Goal: Task Accomplishment & Management: Manage account settings

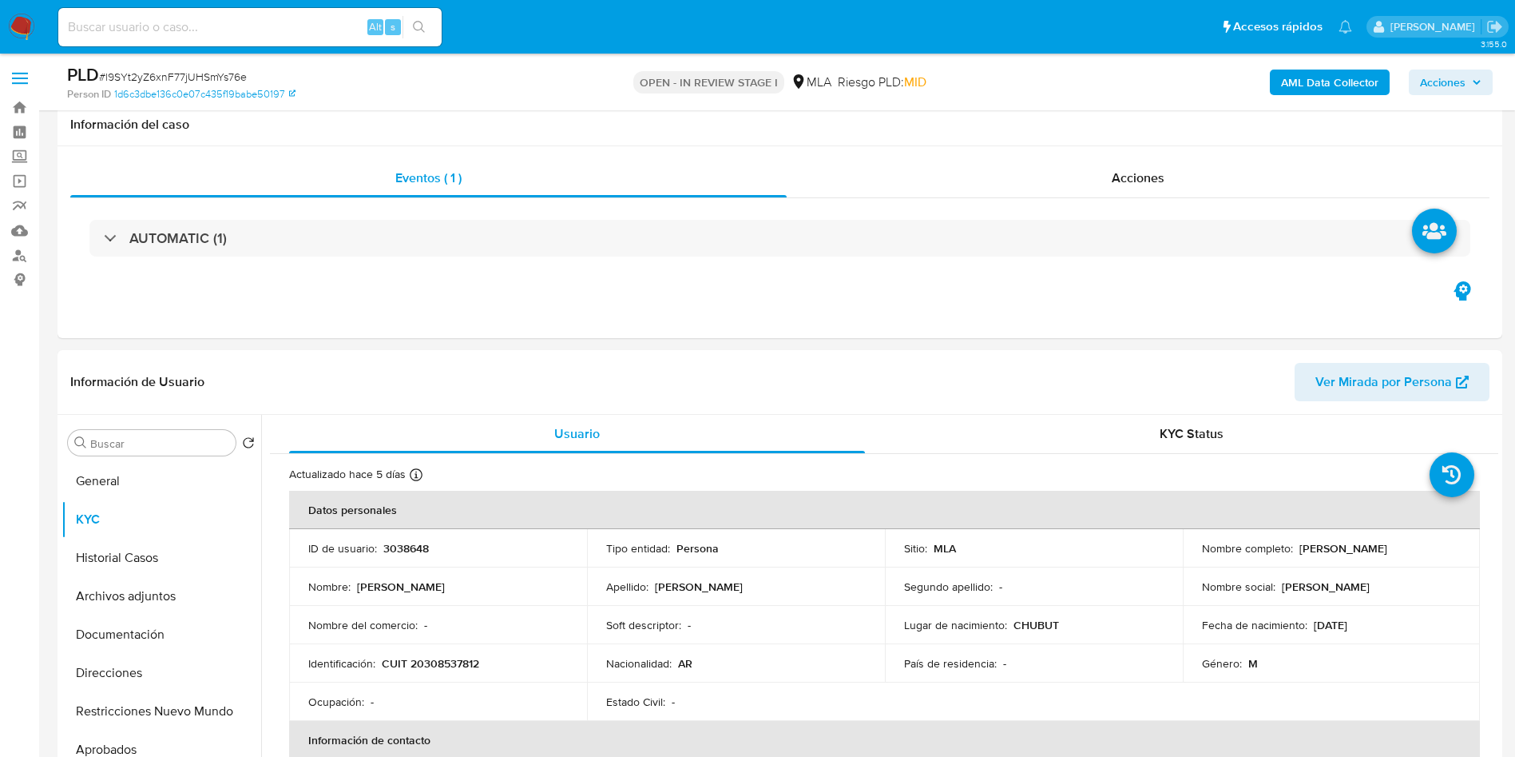
select select "10"
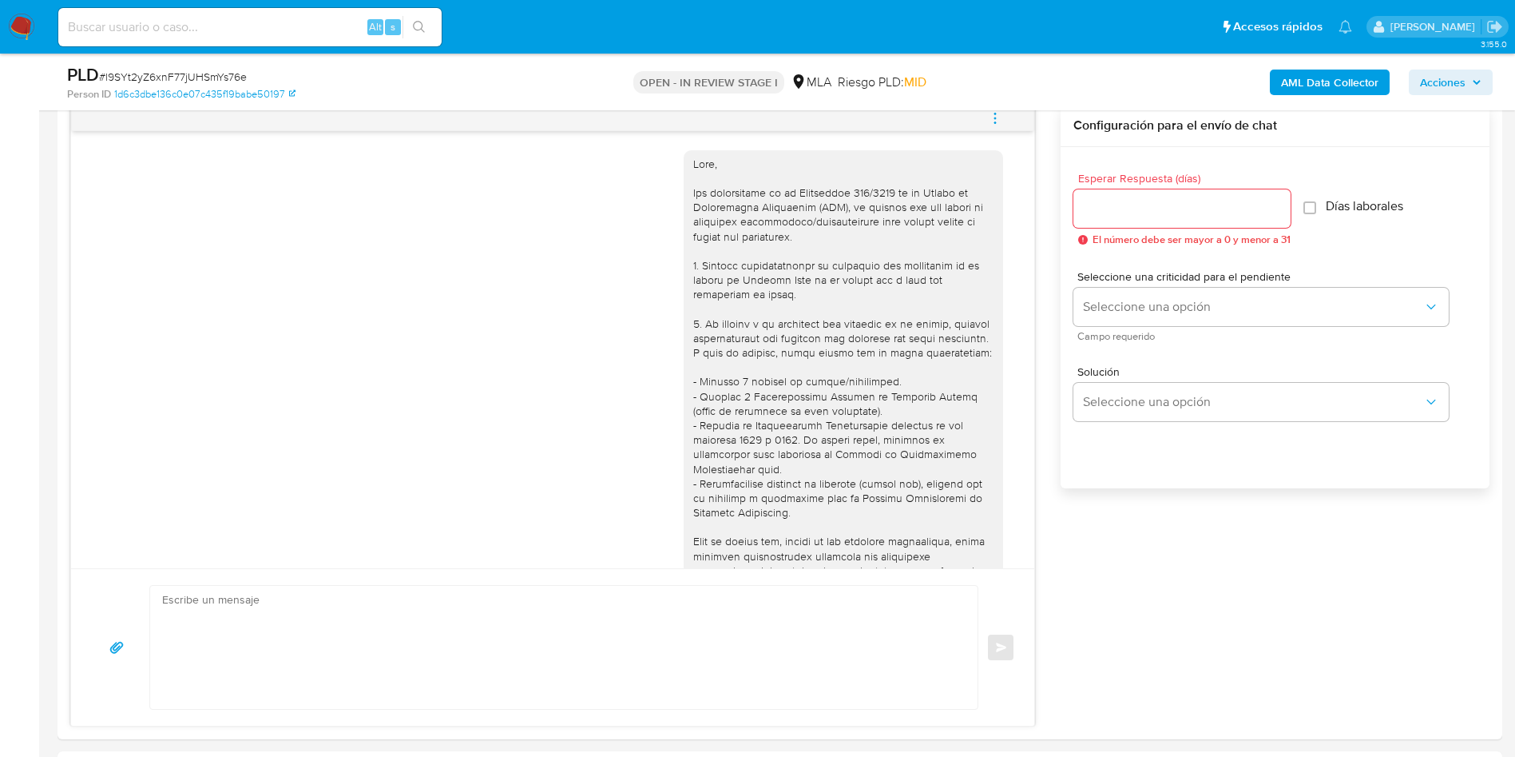
scroll to position [892, 0]
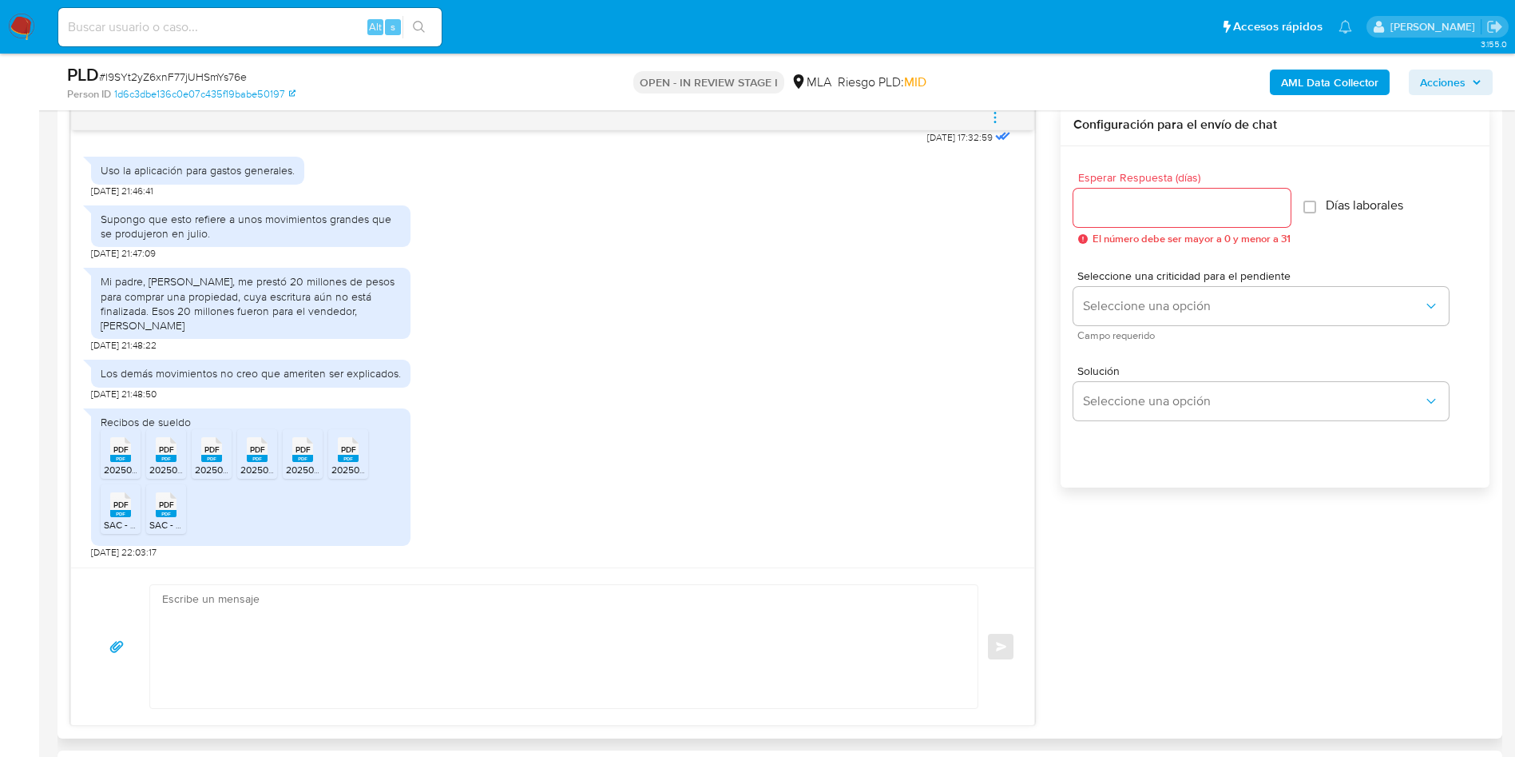
drag, startPoint x: 101, startPoint y: 278, endPoint x: 209, endPoint y: 328, distance: 119.0
click at [209, 328] on div "Mi padre, [PERSON_NAME], me prestó 20 millones de pesos para comprar una propie…" at bounding box center [251, 303] width 300 height 58
copy div "Mi padre, Luis Bonfili, me prestó 20 millones de pesos para comprar una propied…"
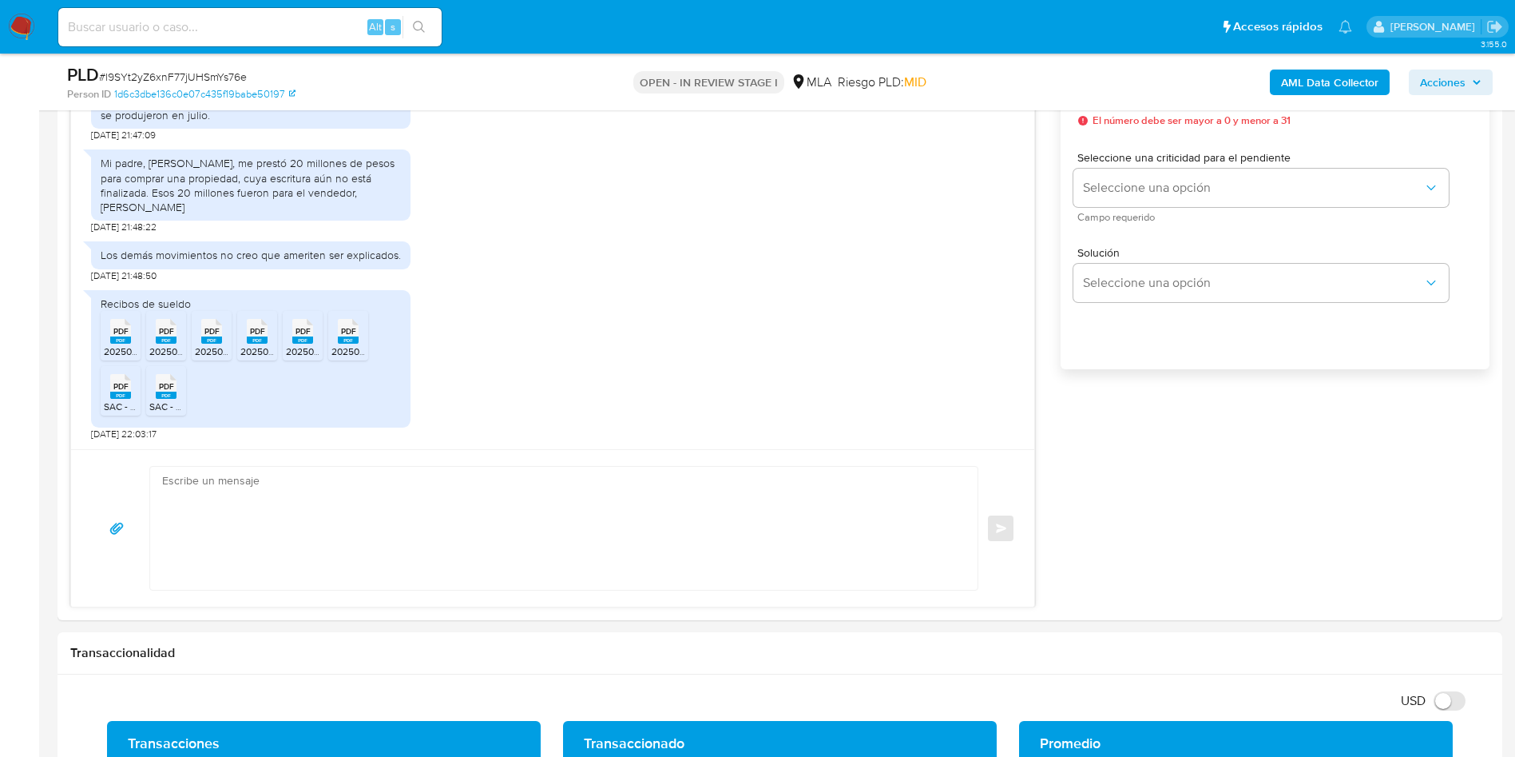
scroll to position [839, 0]
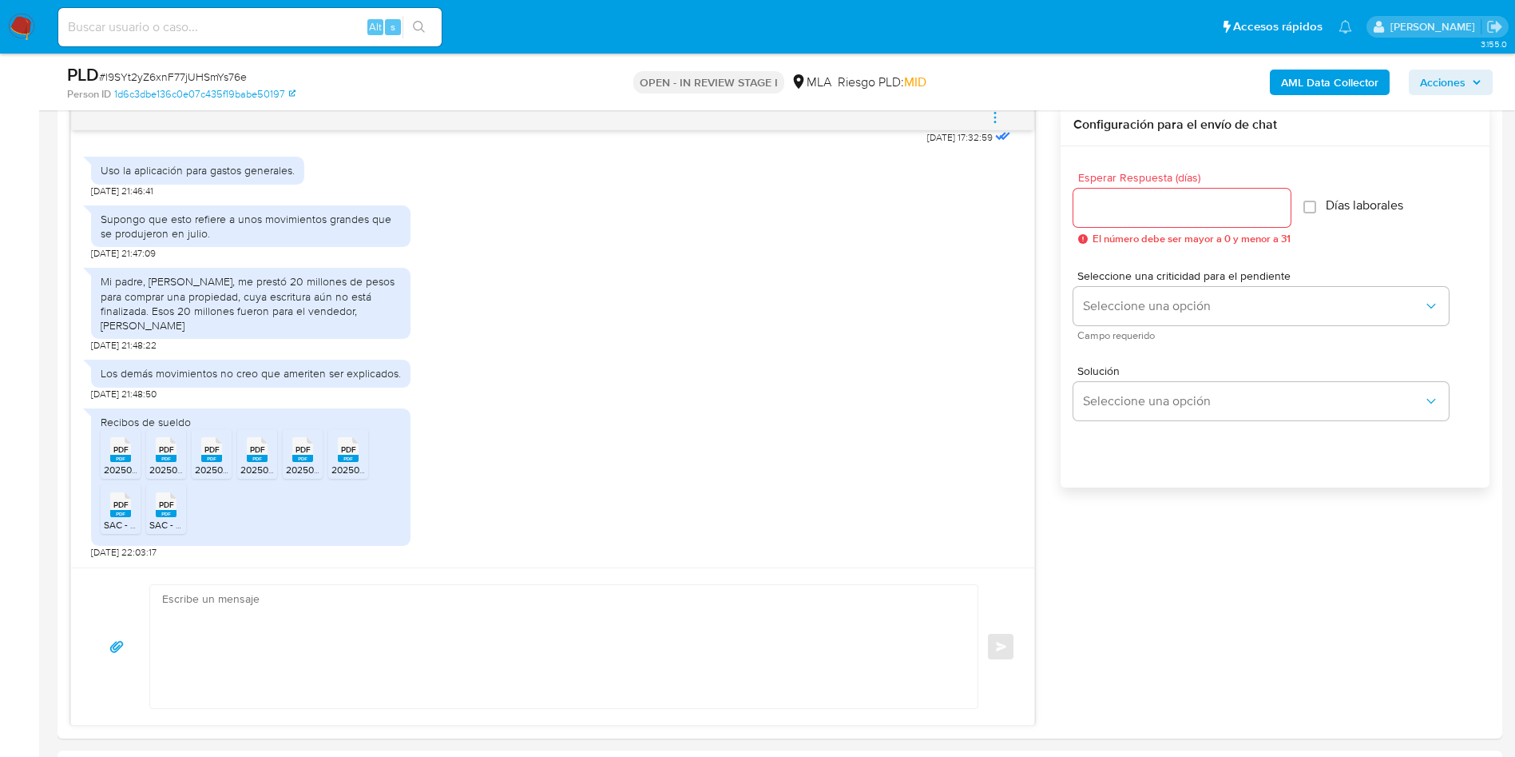
click at [119, 455] on span "PDF" at bounding box center [120, 449] width 15 height 10
click at [158, 461] on rect at bounding box center [166, 458] width 21 height 7
click at [210, 467] on span "202504-UN.pdf" at bounding box center [228, 470] width 66 height 14
drag, startPoint x: 258, startPoint y: 467, endPoint x: 286, endPoint y: 468, distance: 28.0
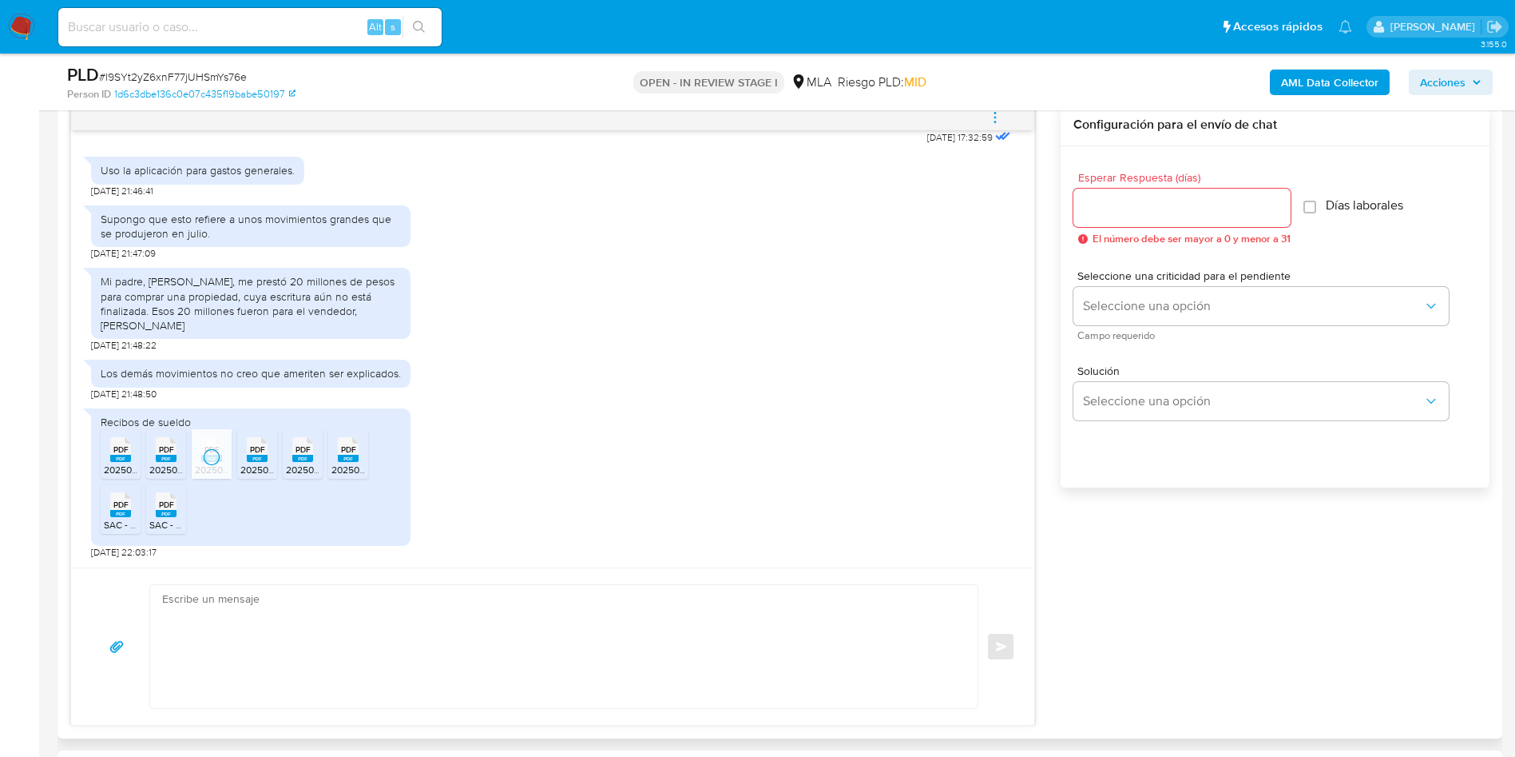
click at [258, 467] on span "202504-ES.pdf" at bounding box center [272, 470] width 64 height 14
drag, startPoint x: 302, startPoint y: 468, endPoint x: 342, endPoint y: 468, distance: 39.9
click at [303, 468] on span "202503-ES.pdf" at bounding box center [318, 470] width 64 height 14
click at [370, 466] on ul "PDF PDF 202505-ES.pdf PDF PDF 202505-UN.pdf PDF PDF 202504-UN.pdf PDF PDF 20250…" at bounding box center [251, 484] width 300 height 110
click at [354, 475] on span "202503-UN.pdf" at bounding box center [365, 470] width 66 height 14
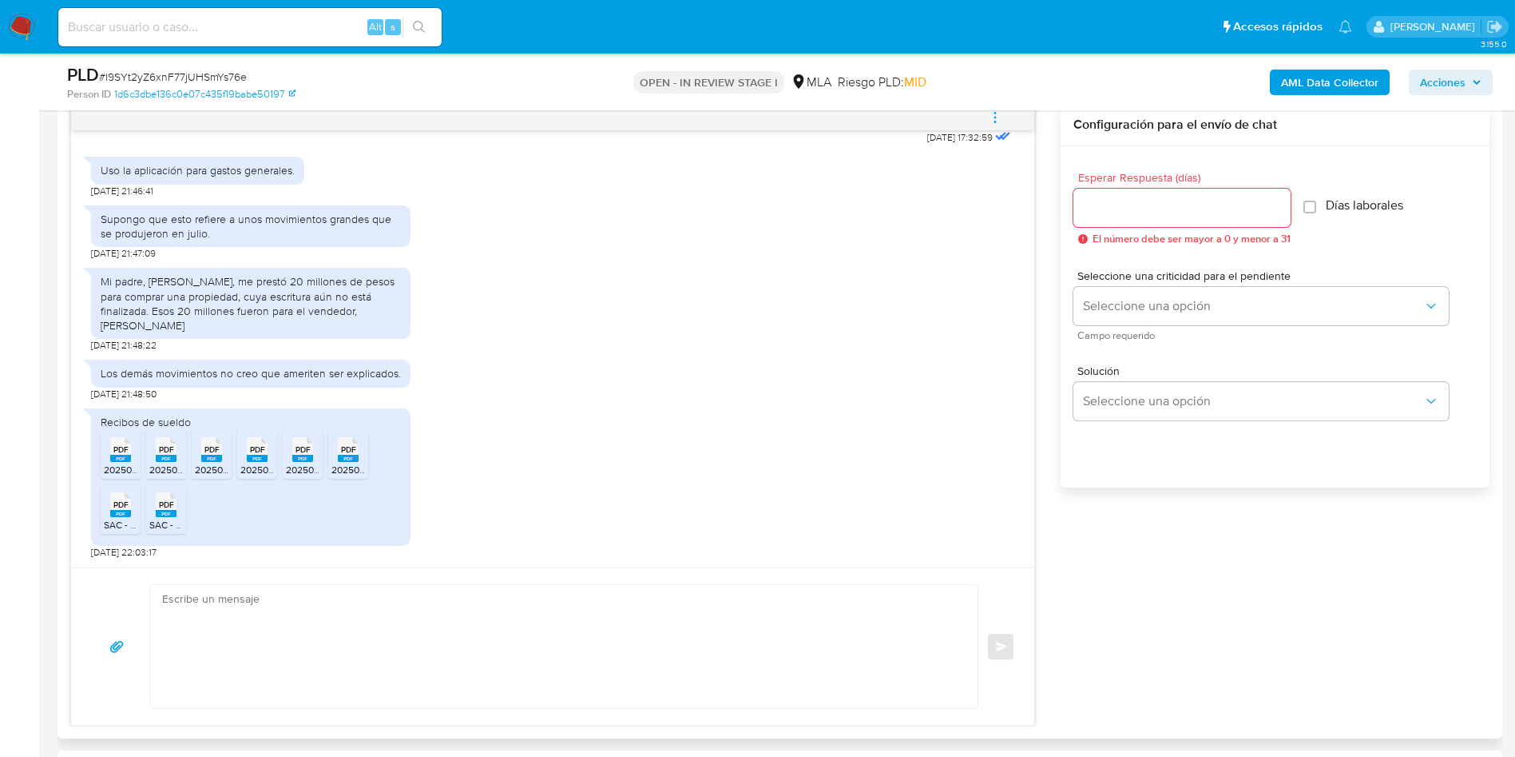
drag, startPoint x: 119, startPoint y: 517, endPoint x: 147, endPoint y: 517, distance: 28.0
click at [120, 517] on icon "PDF" at bounding box center [120, 505] width 21 height 28
click at [161, 518] on span "SAC - UN.pdf" at bounding box center [177, 525] width 56 height 14
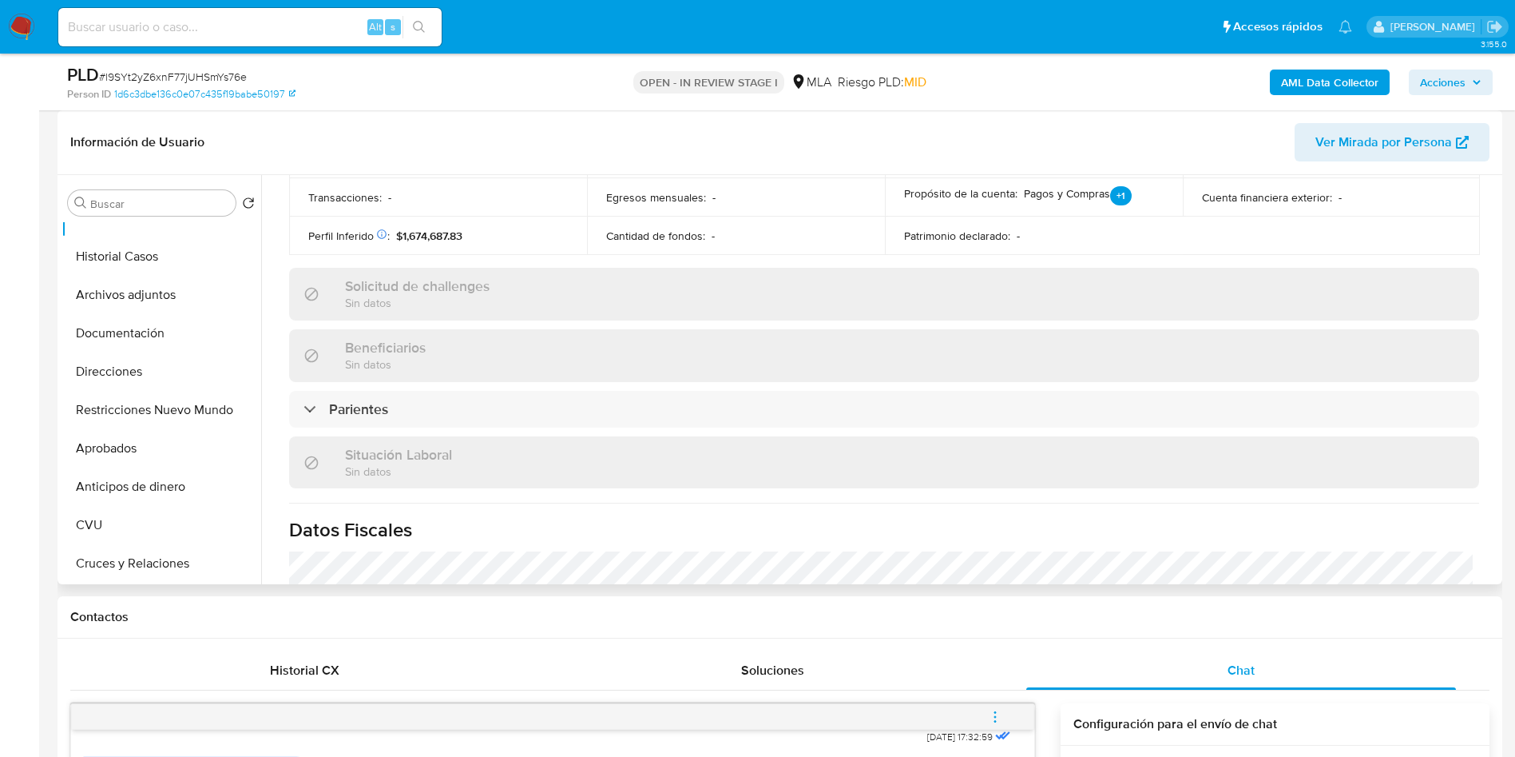
scroll to position [0, 0]
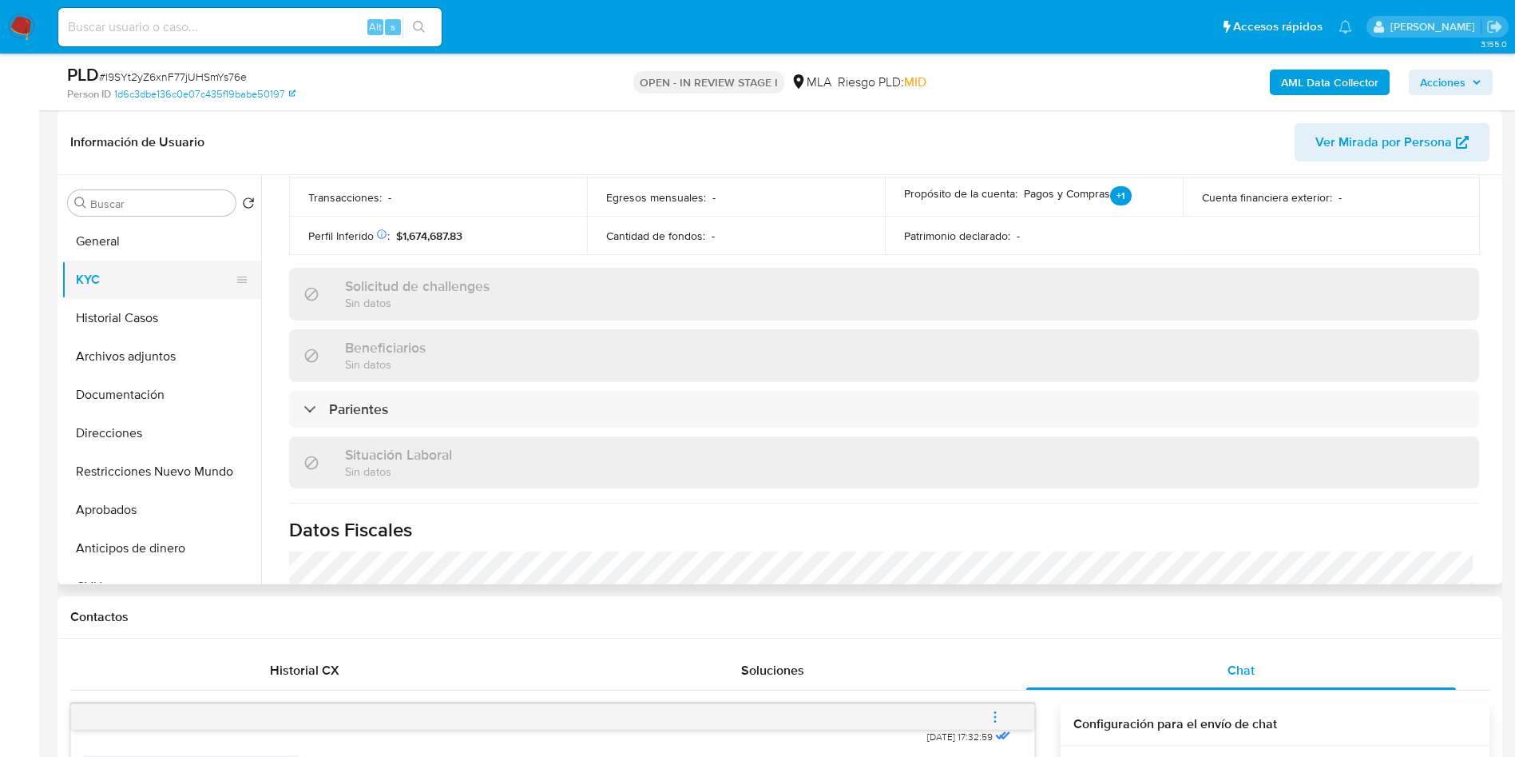
click at [135, 282] on button "KYC" at bounding box center [155, 279] width 187 height 38
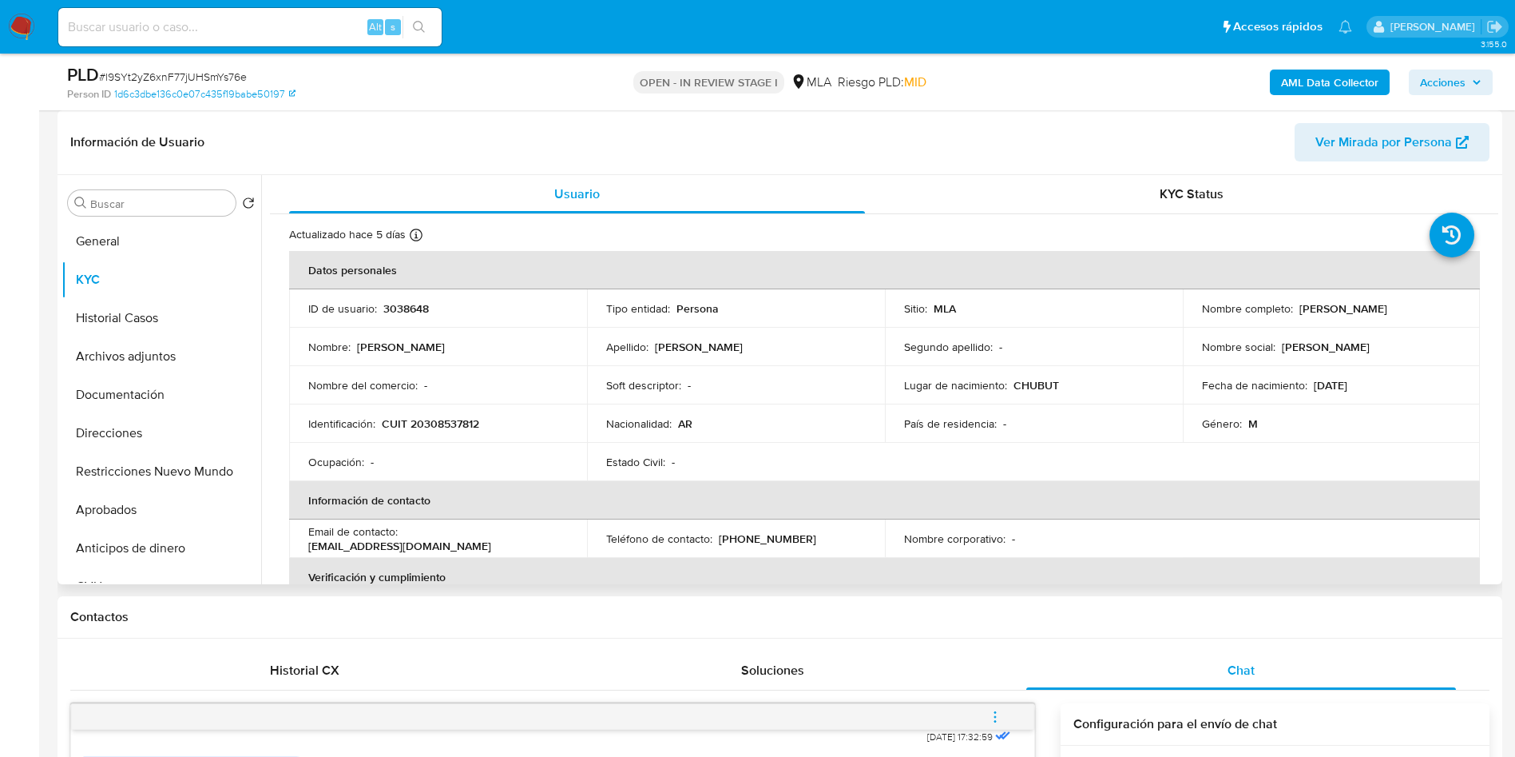
click at [439, 429] on p "CUIT 20308537812" at bounding box center [430, 423] width 97 height 14
copy p "20308537812"
click at [423, 310] on p "3038648" at bounding box center [406, 308] width 46 height 14
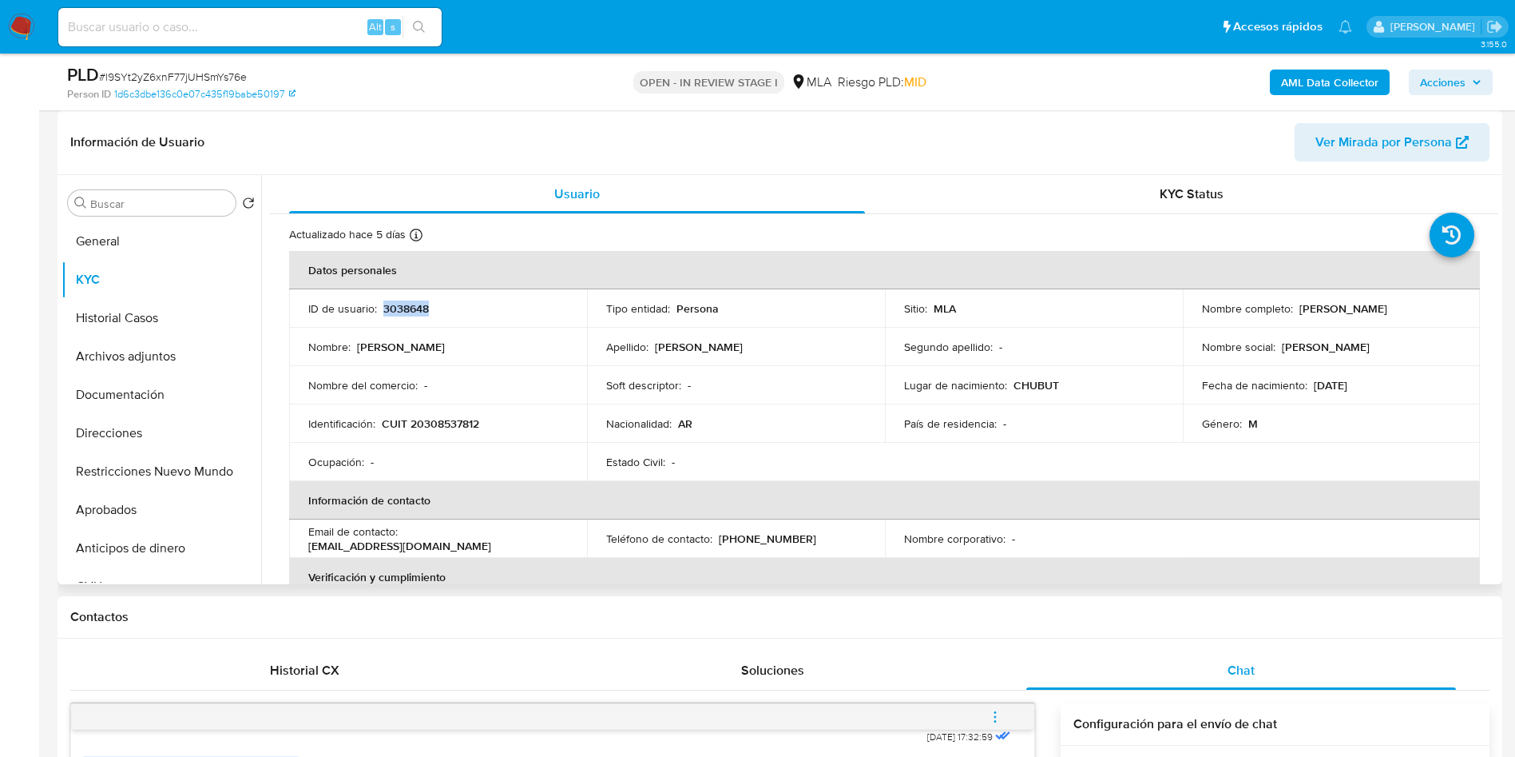
copy p "3038648"
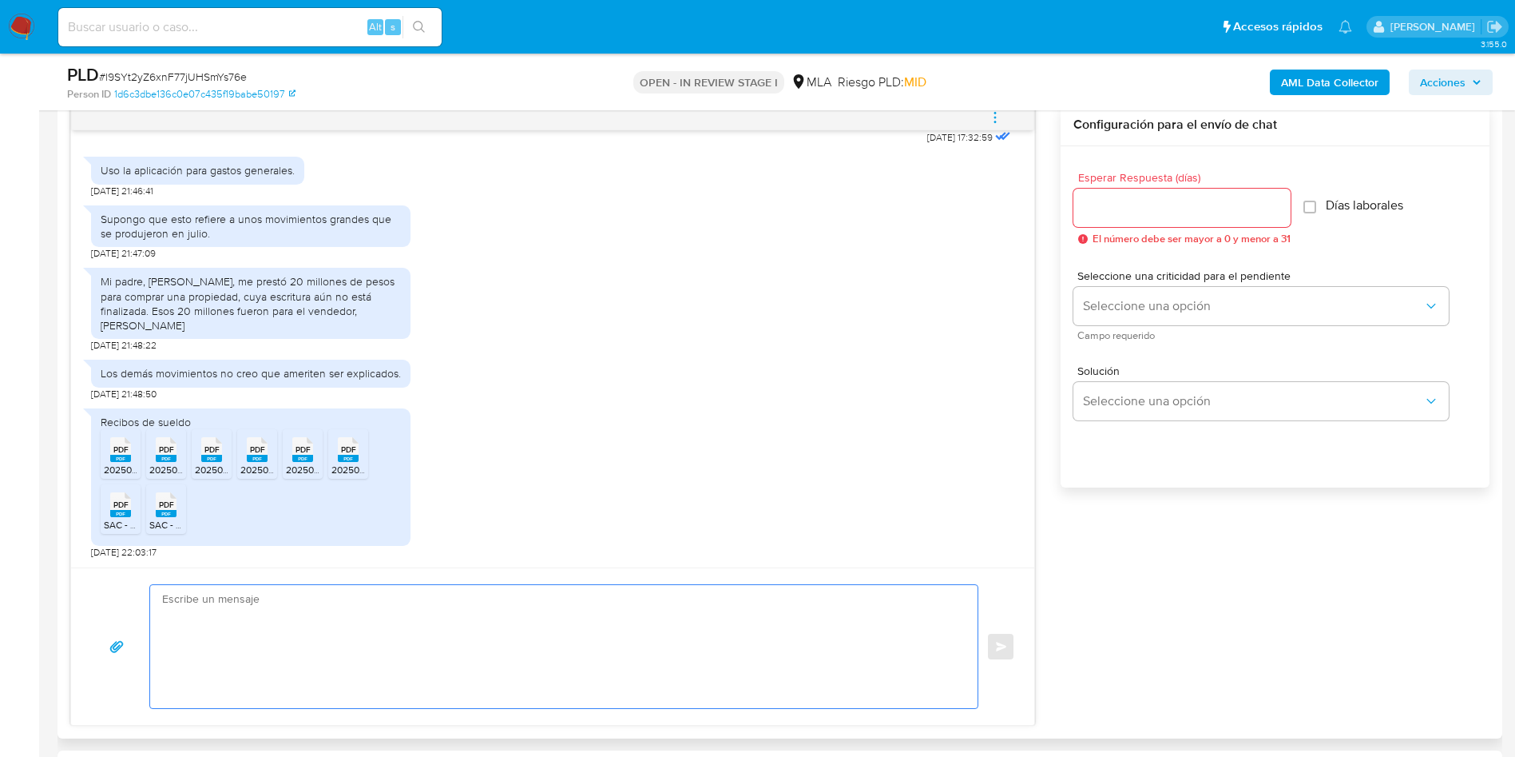
click at [310, 629] on textarea at bounding box center [560, 646] width 796 height 123
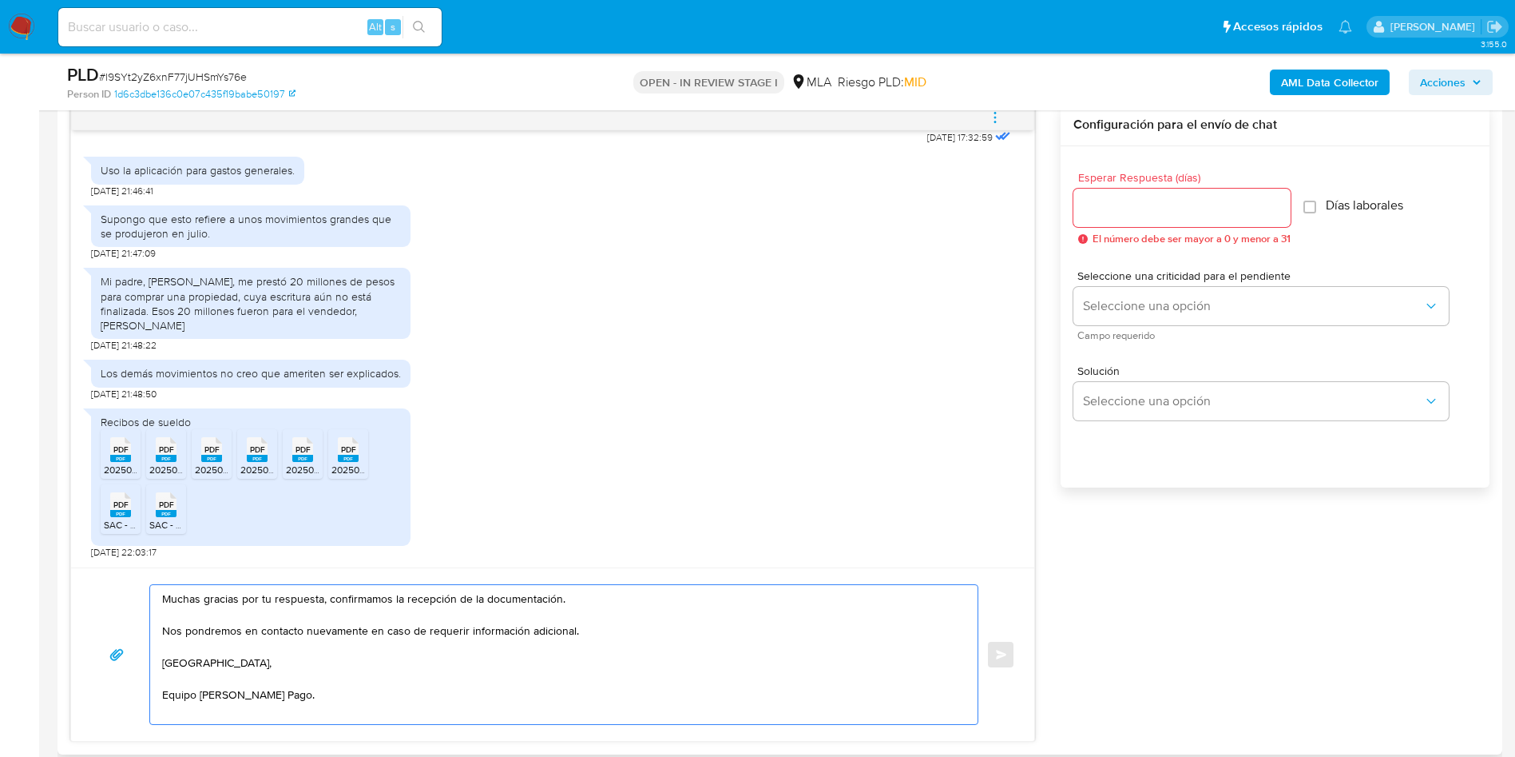
type textarea "Muchas gracias por tu respuesta, confirmamos la recepción de la documentación. …"
click at [1087, 212] on input "Esperar Respuesta (días)" at bounding box center [1182, 207] width 217 height 21
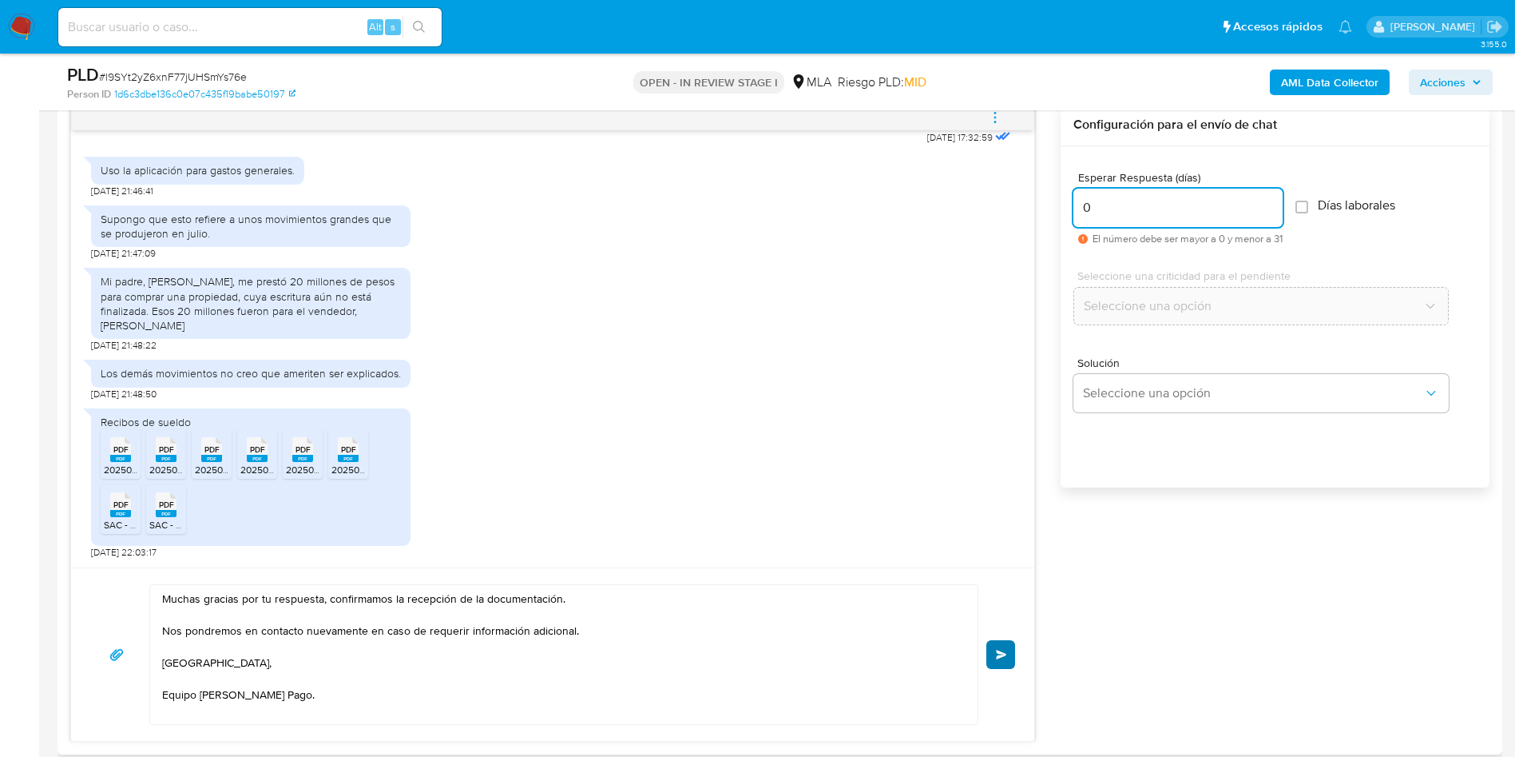
type input "0"
click at [999, 656] on span "Enviar" at bounding box center [1001, 654] width 11 height 10
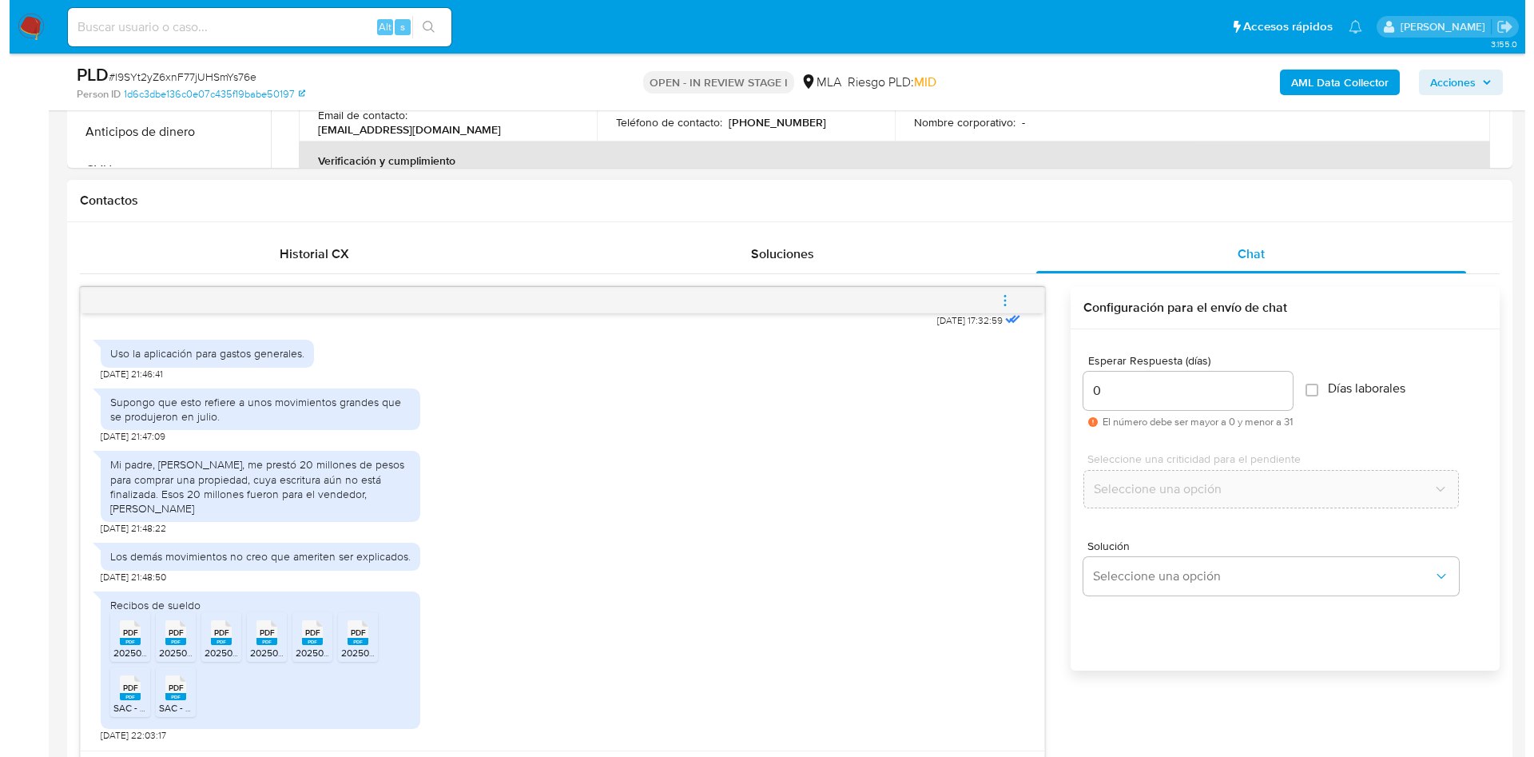
scroll to position [479, 0]
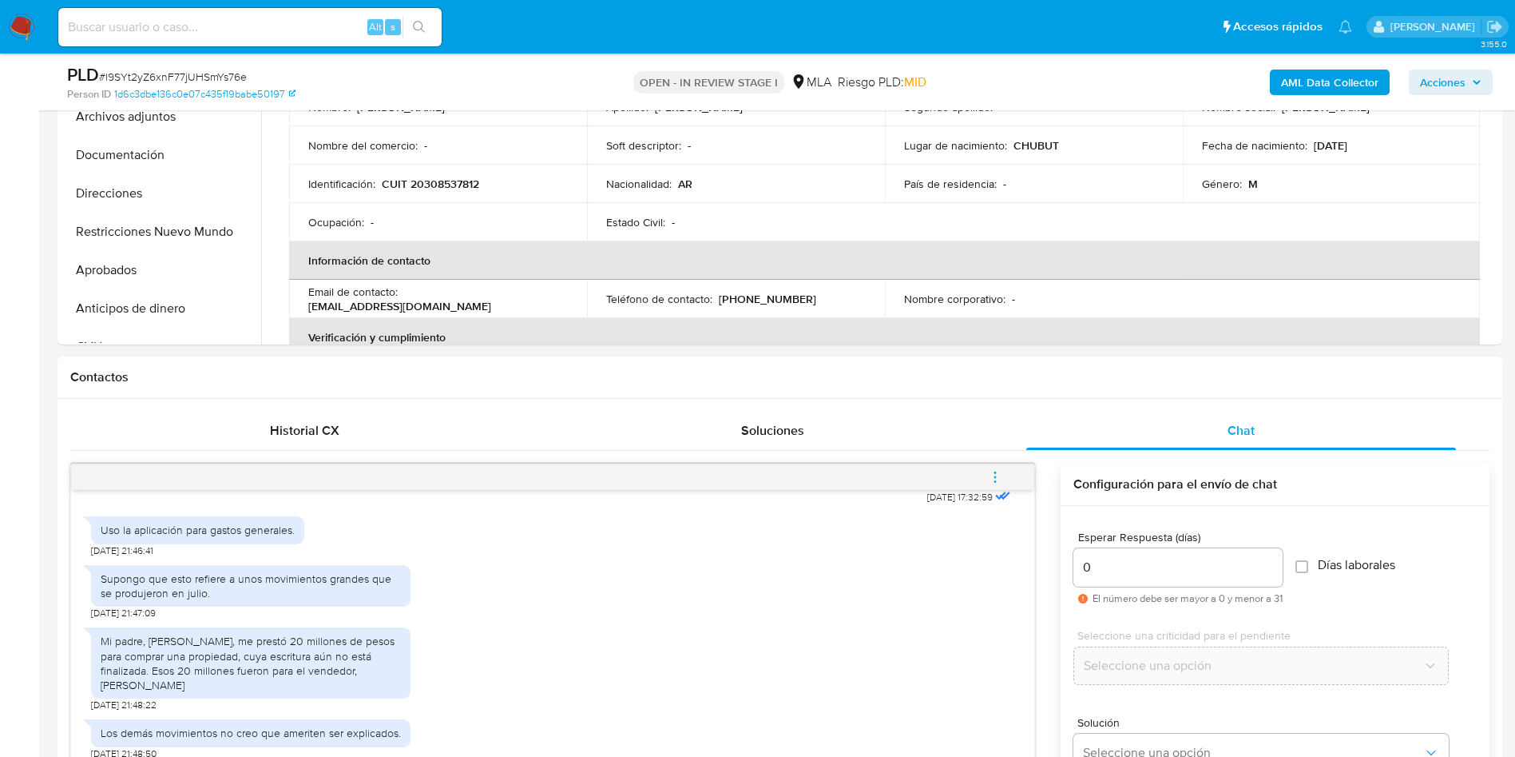
click at [983, 471] on button "menu-action" at bounding box center [995, 477] width 53 height 38
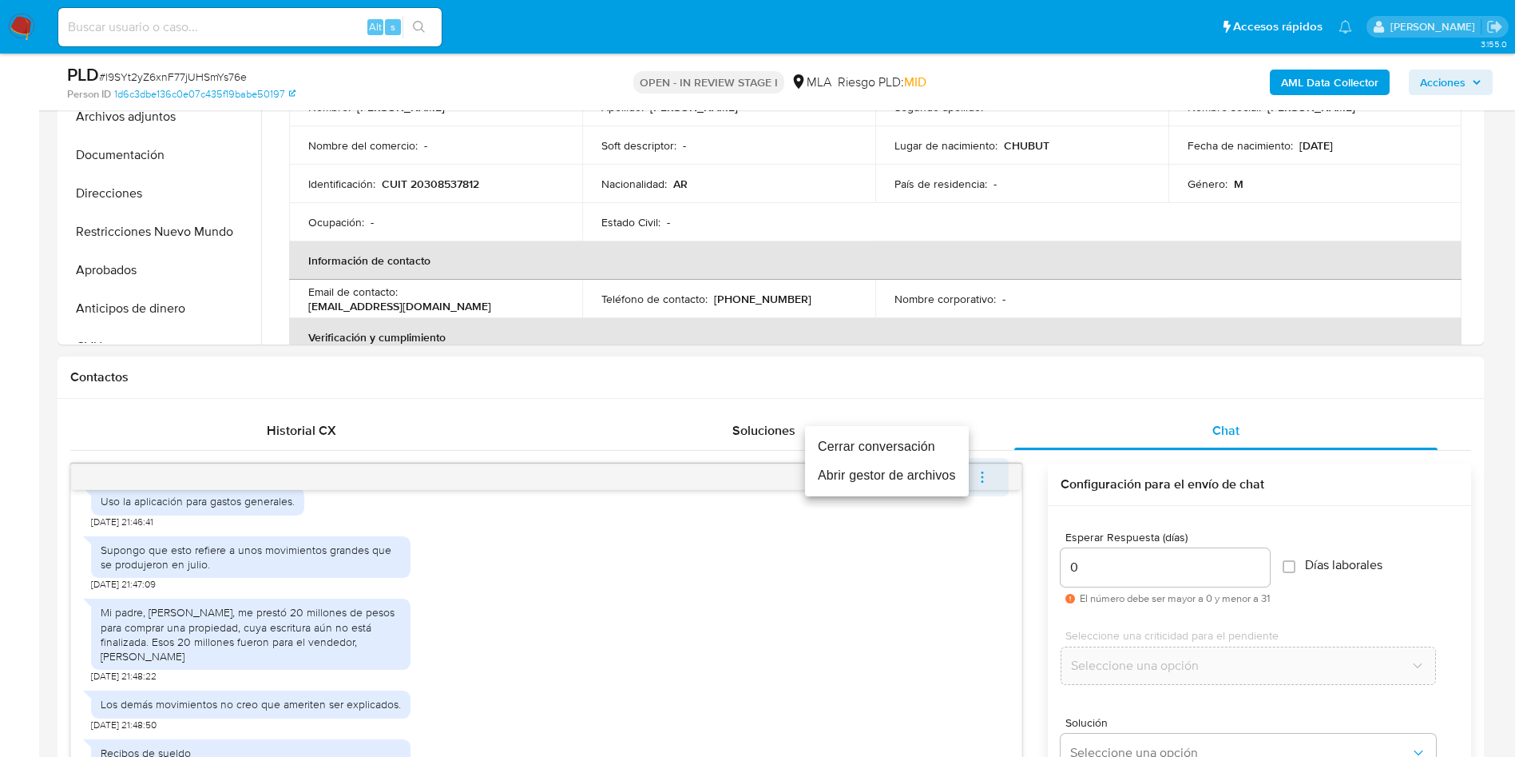
scroll to position [1070, 0]
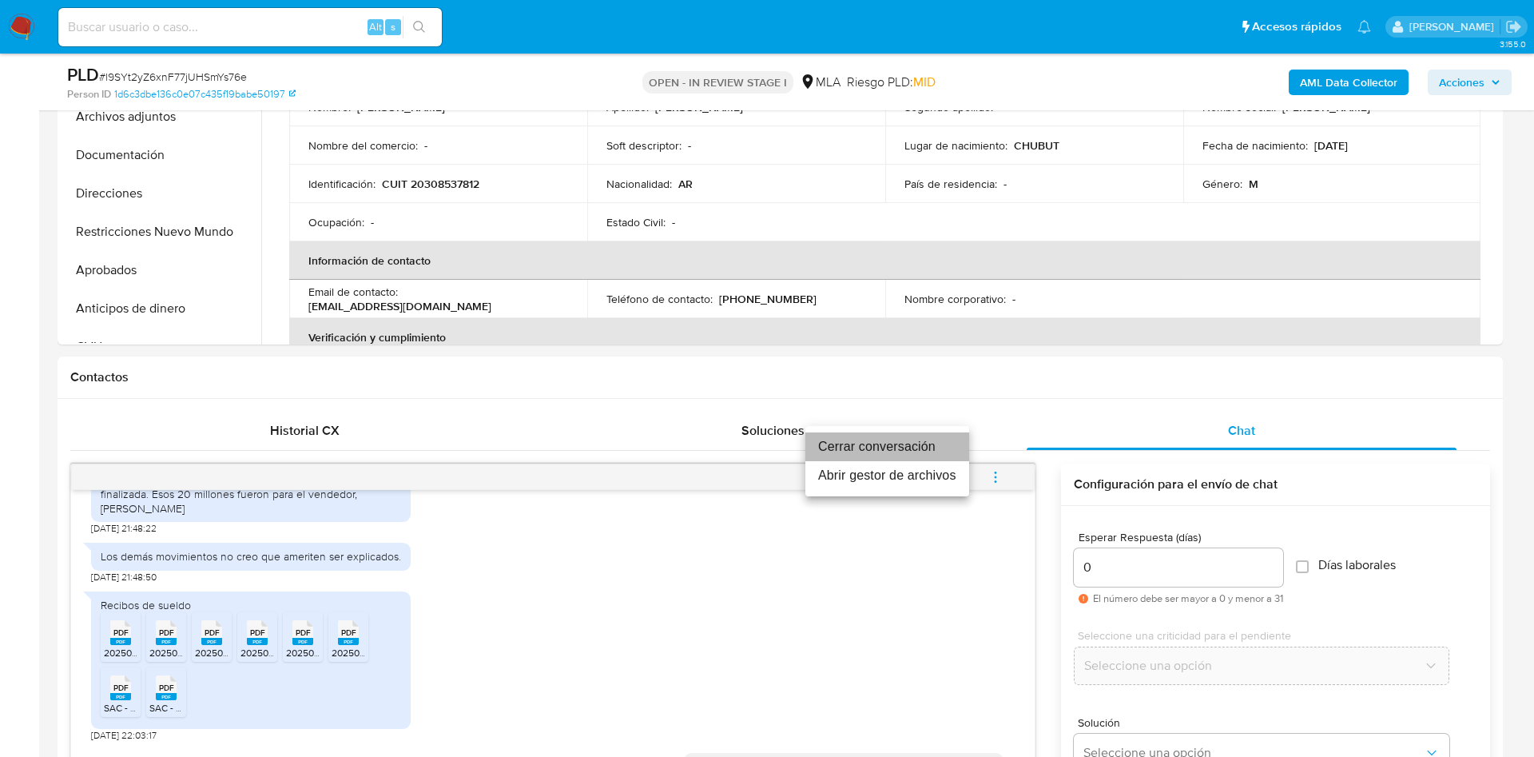
click at [911, 451] on li "Cerrar conversación" at bounding box center [887, 446] width 164 height 29
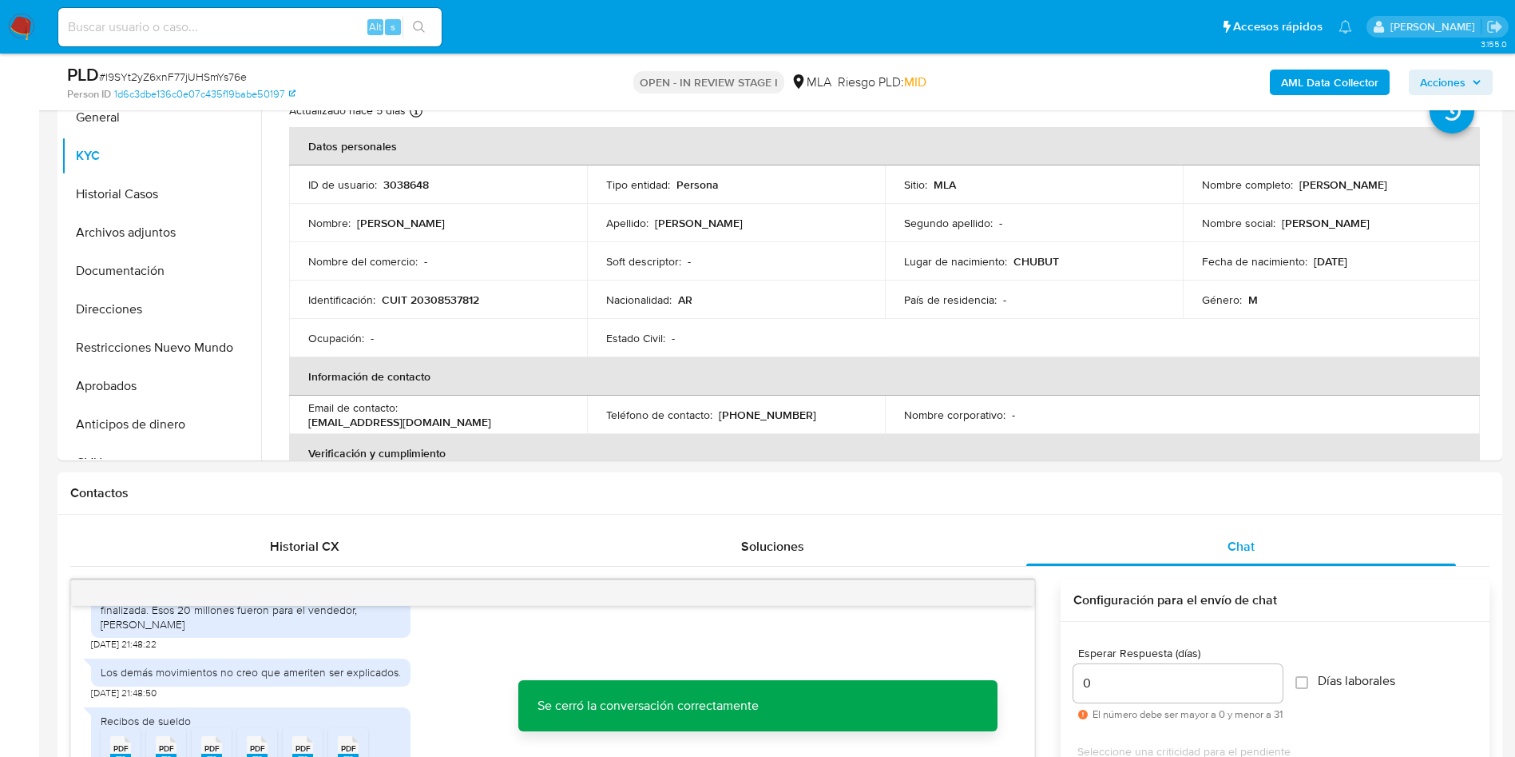
scroll to position [359, 0]
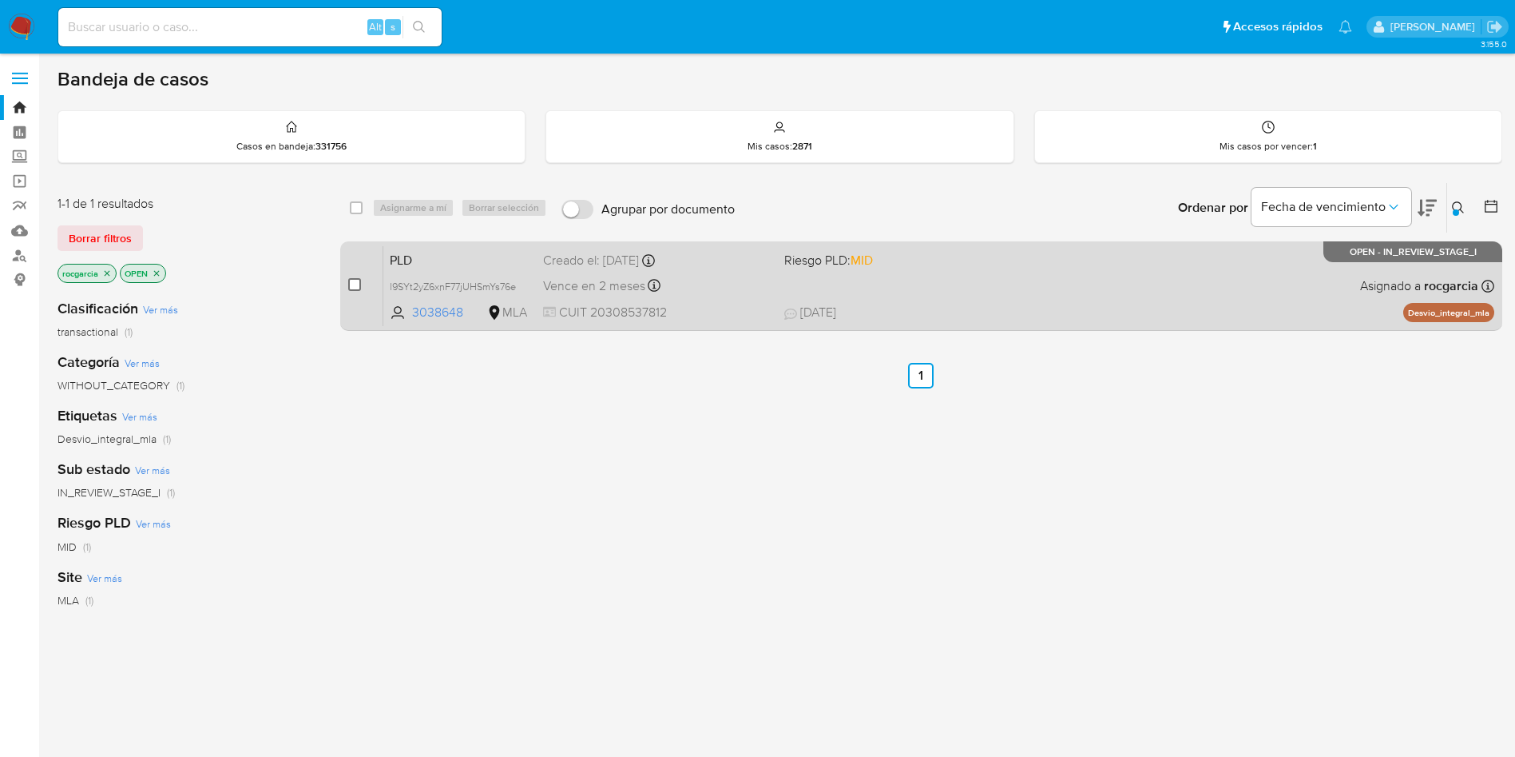
click at [355, 286] on input "checkbox" at bounding box center [354, 284] width 13 height 13
checkbox input "true"
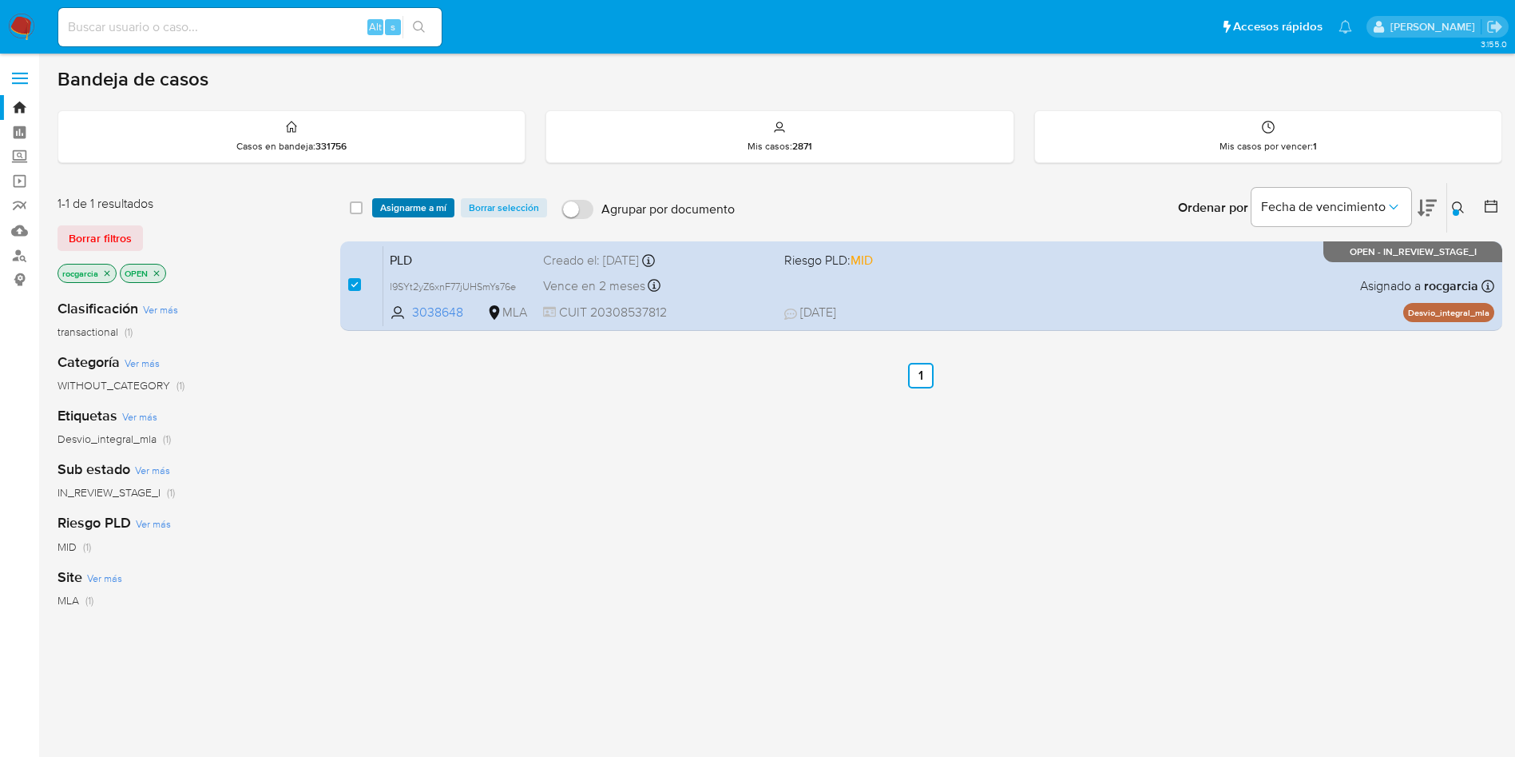
click at [412, 207] on span "Asignarme a mí" at bounding box center [413, 208] width 66 height 16
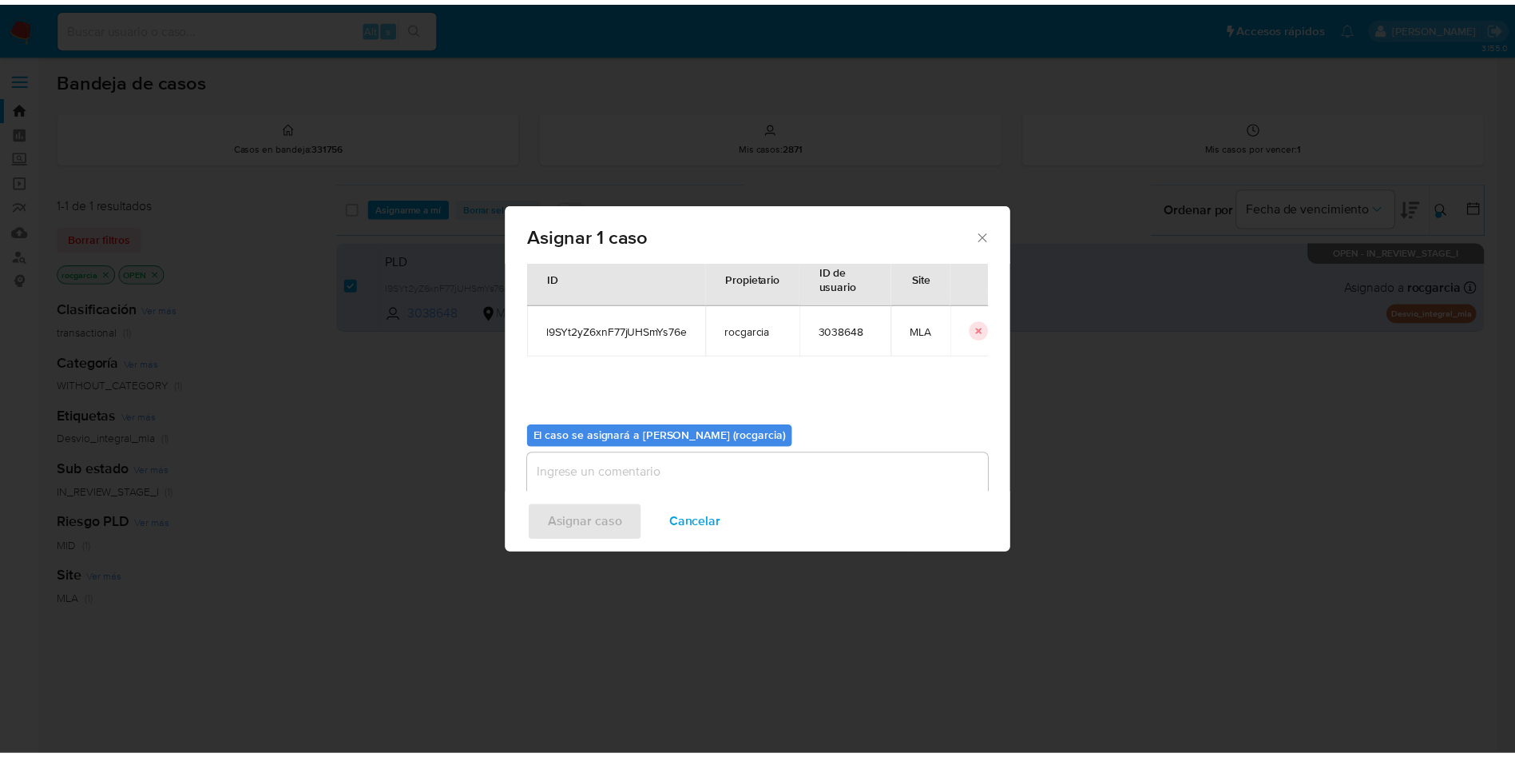
scroll to position [83, 0]
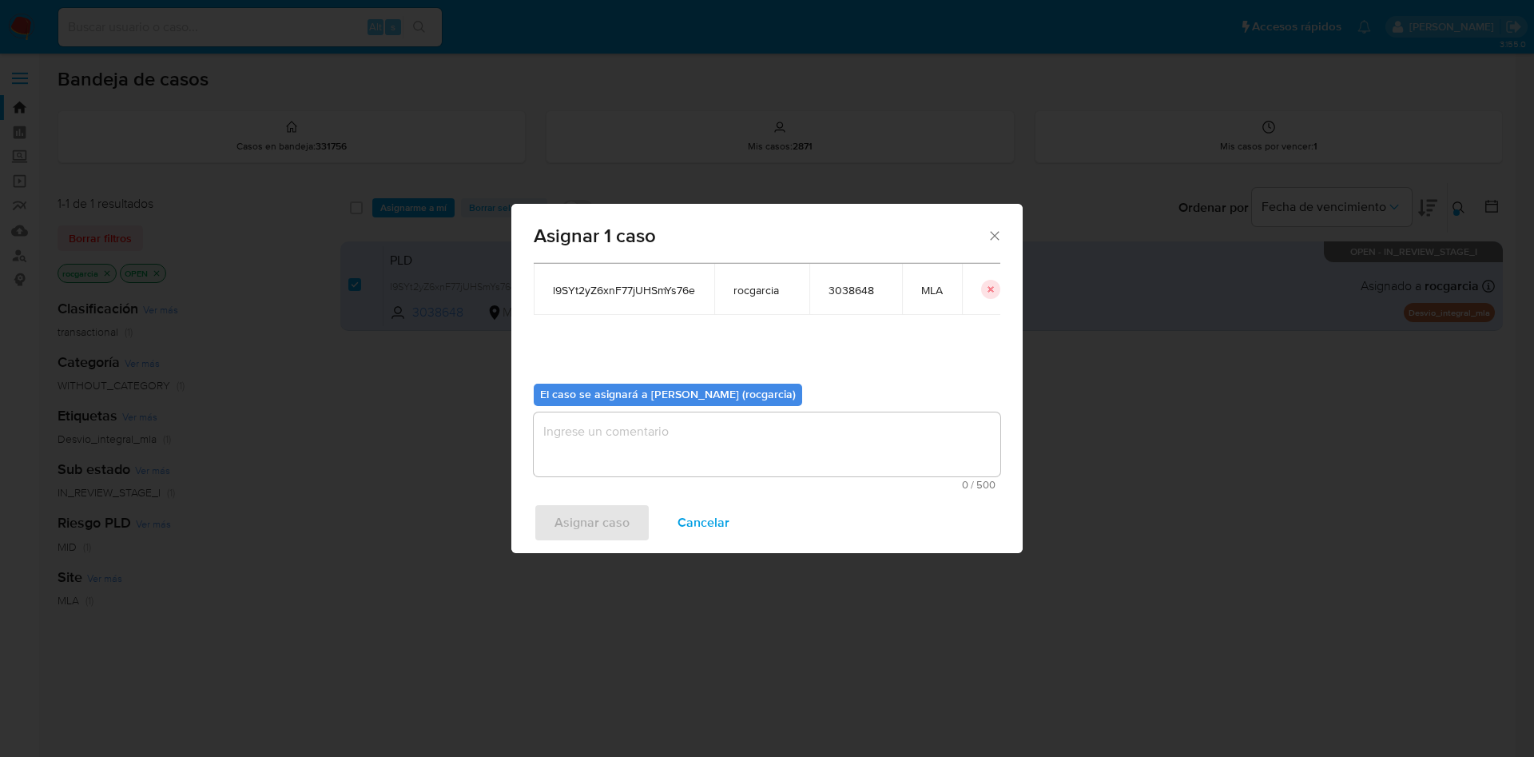
click at [577, 445] on textarea "assign-modal" at bounding box center [767, 444] width 467 height 64
click at [591, 517] on span "Asignar caso" at bounding box center [591, 522] width 75 height 35
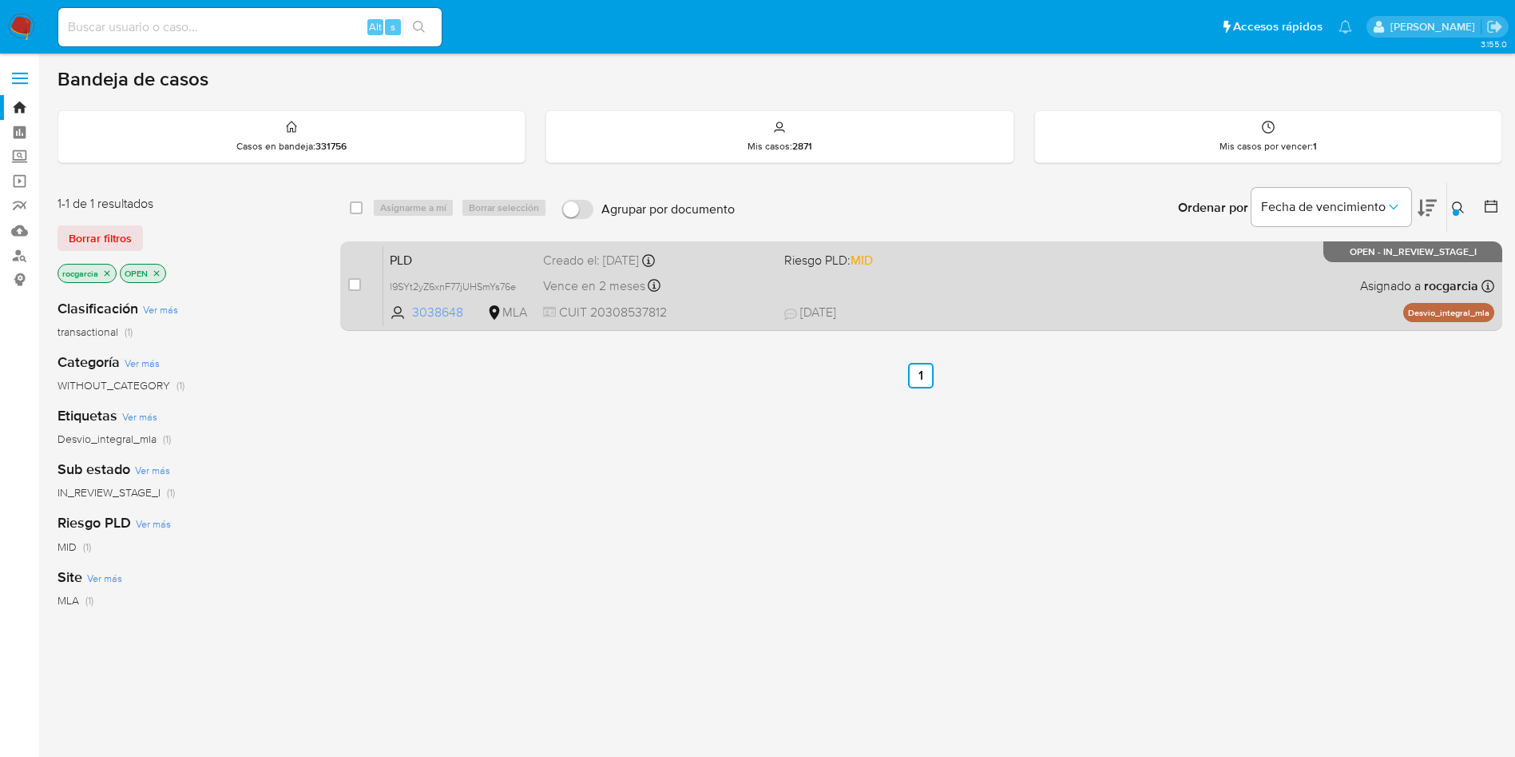
drag, startPoint x: 411, startPoint y: 316, endPoint x: 461, endPoint y: 320, distance: 50.5
click at [461, 320] on span "3038648 MLA" at bounding box center [460, 313] width 141 height 18
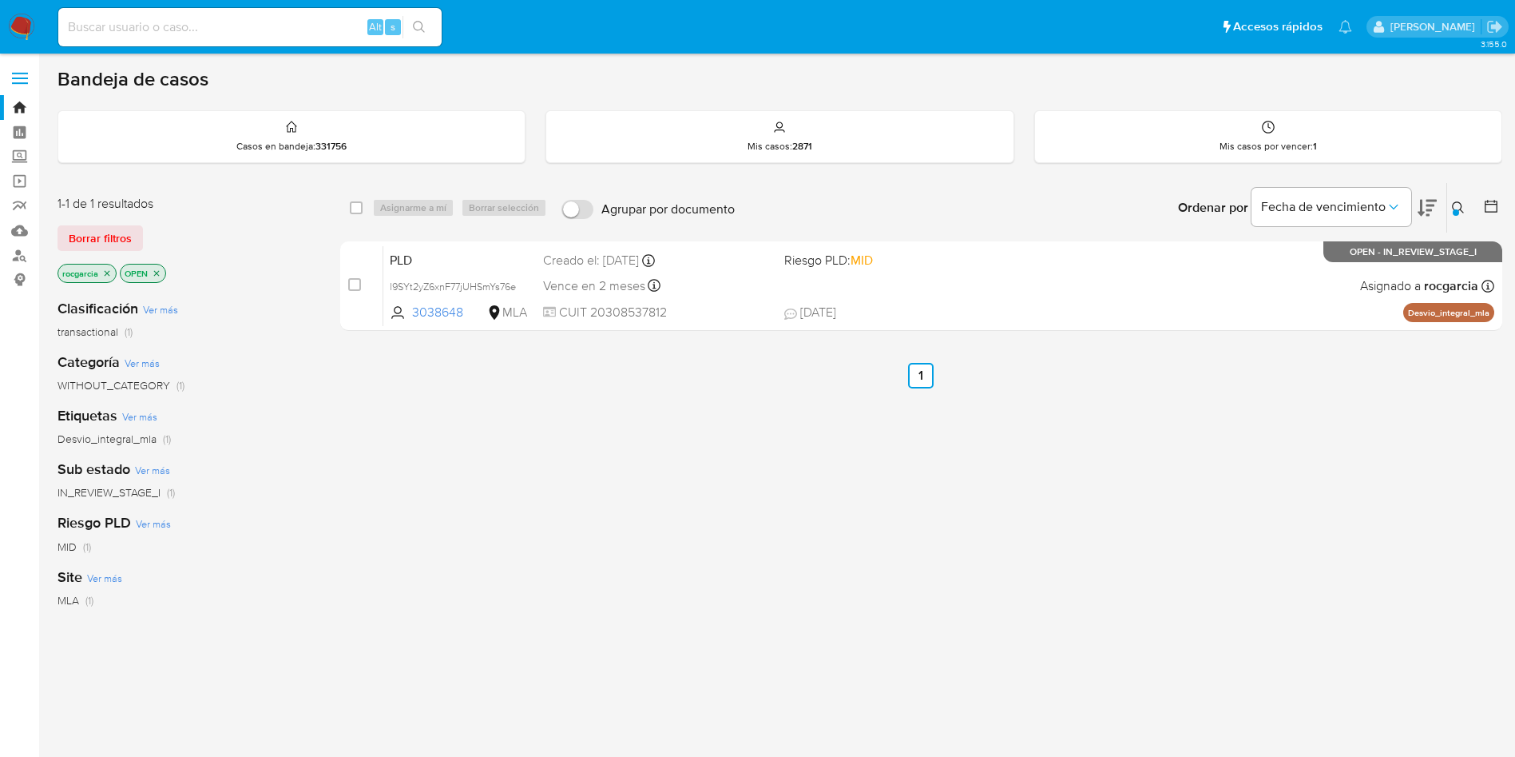
click at [25, 30] on img at bounding box center [21, 27] width 27 height 27
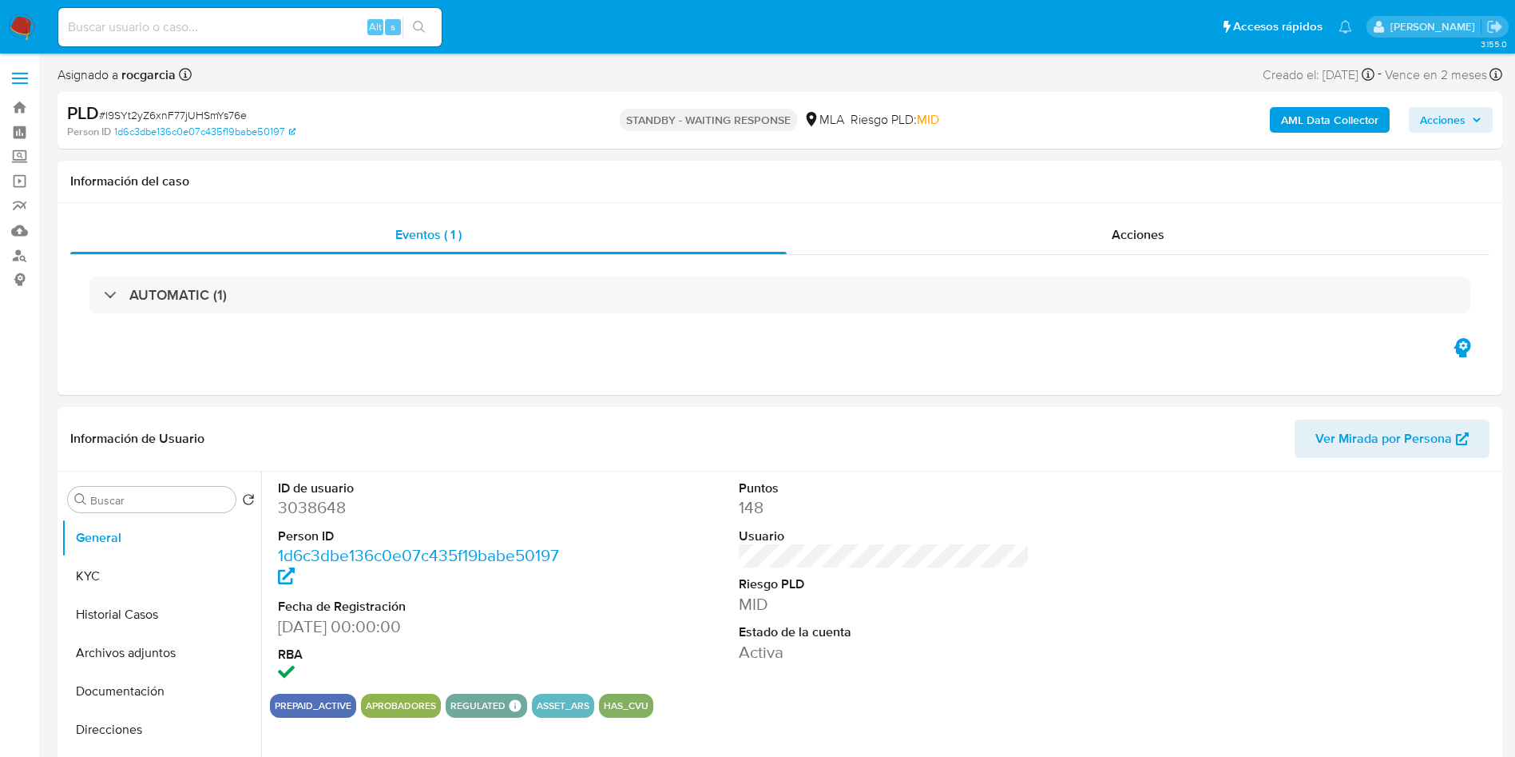
select select "10"
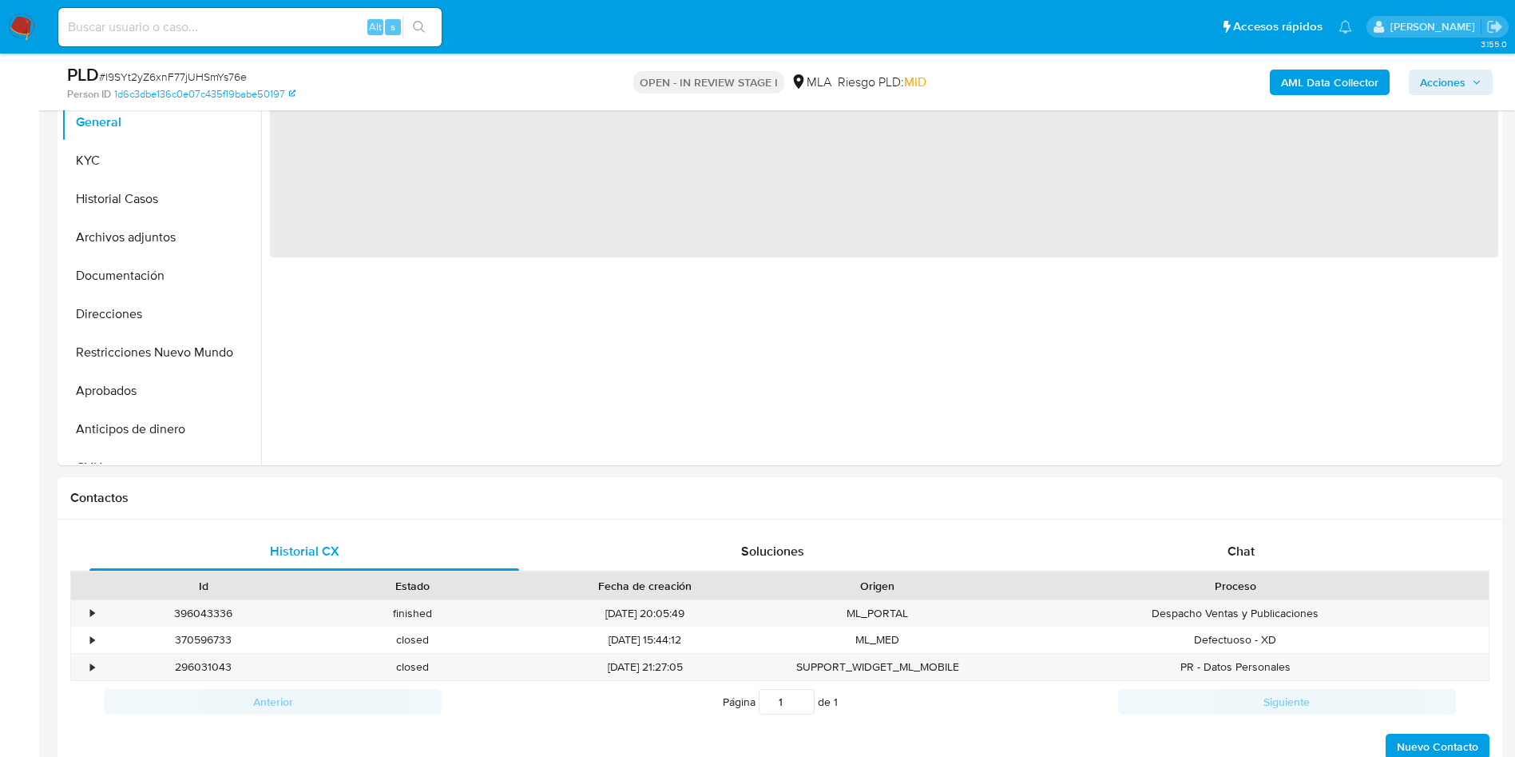
scroll to position [359, 0]
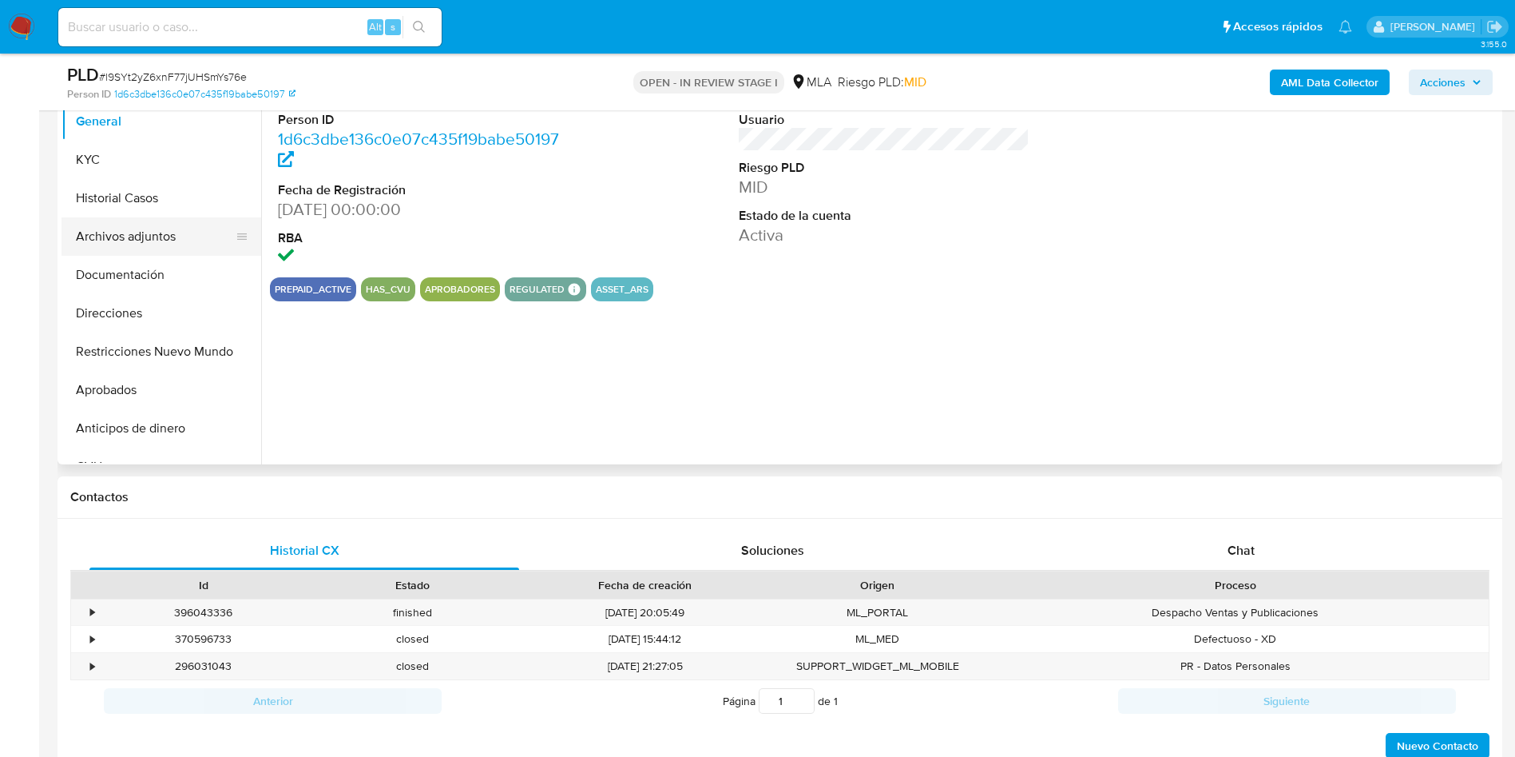
click at [116, 239] on button "Archivos adjuntos" at bounding box center [155, 236] width 187 height 38
select select "10"
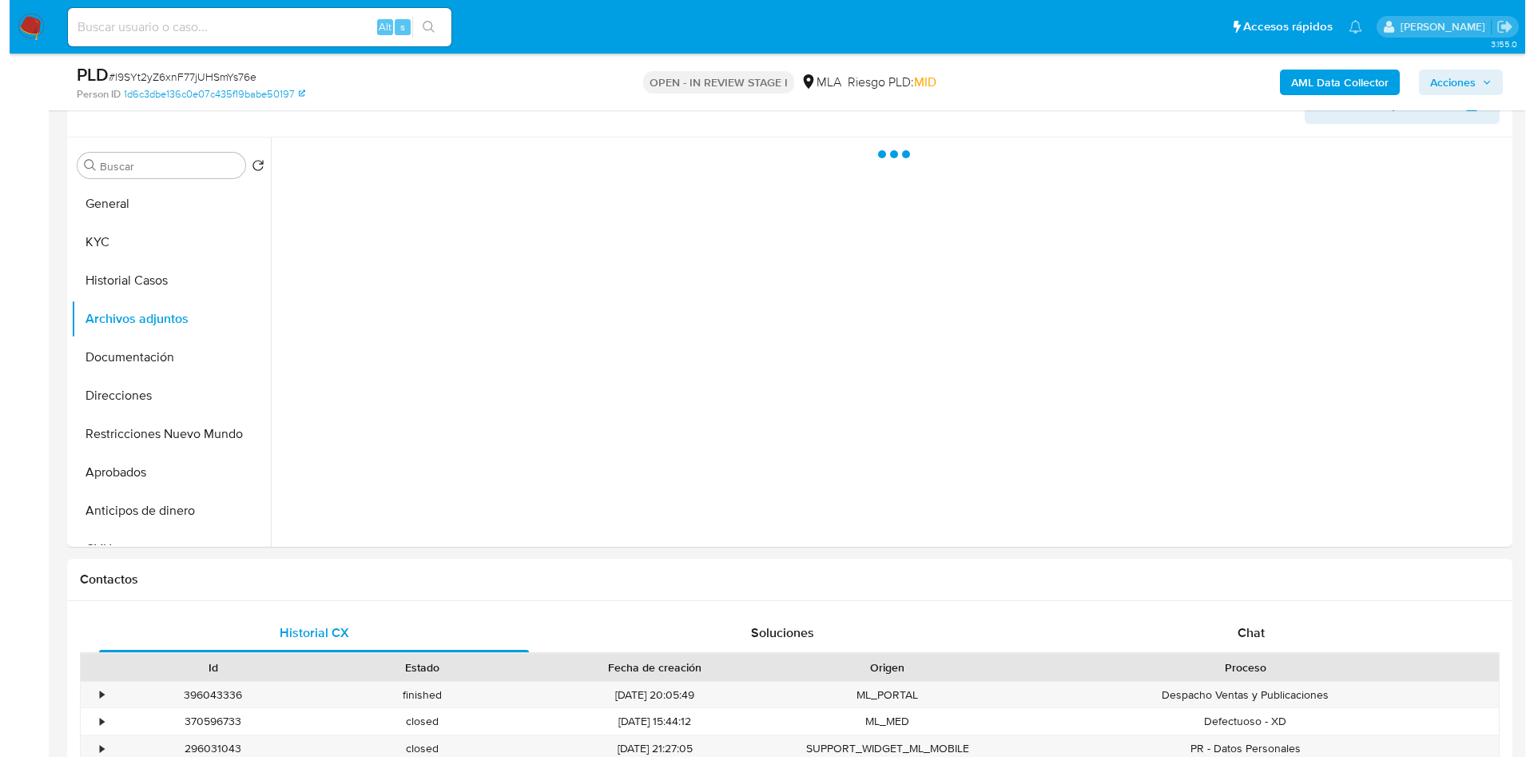
scroll to position [120, 0]
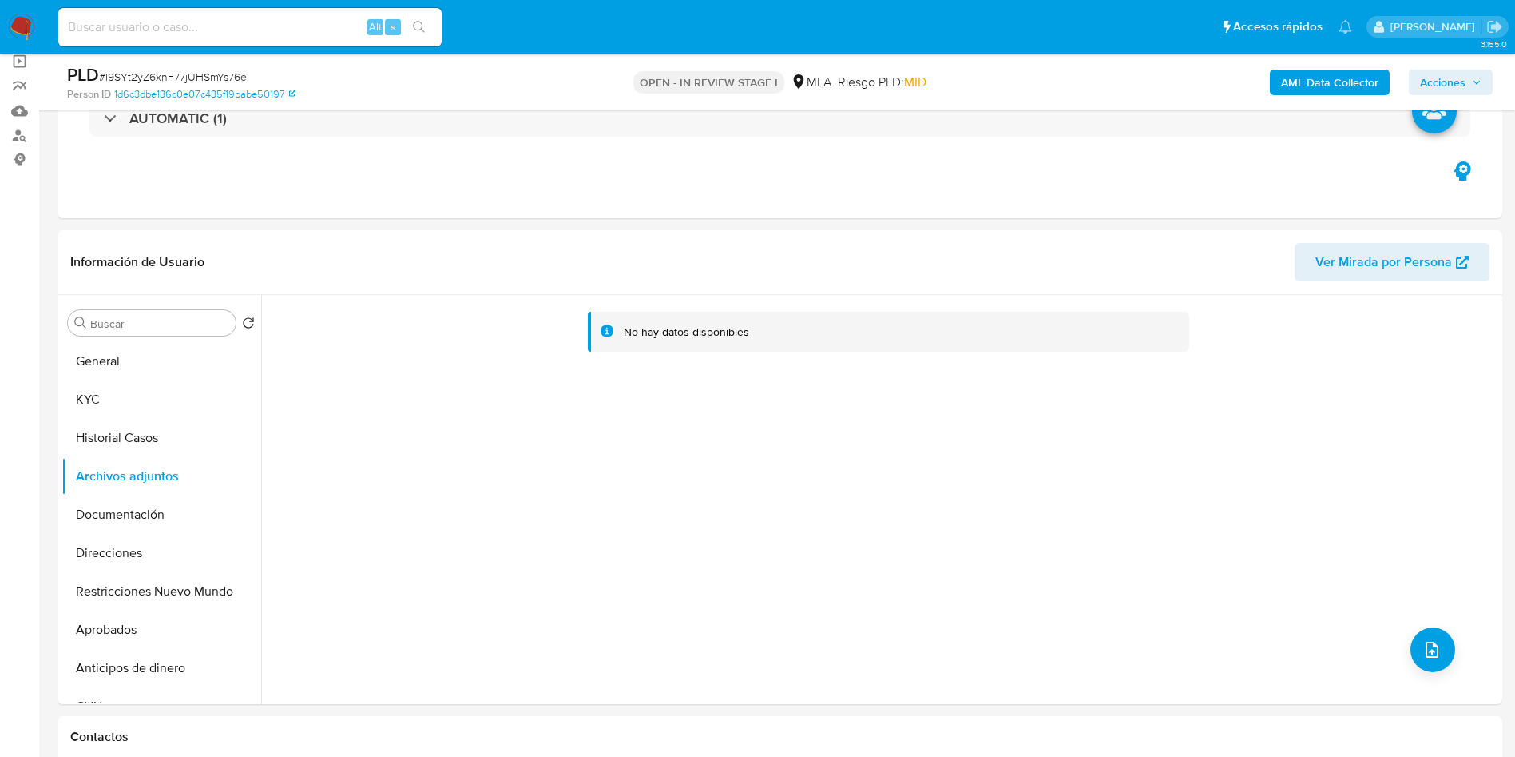
click at [1316, 90] on b "AML Data Collector" at bounding box center [1329, 83] width 97 height 26
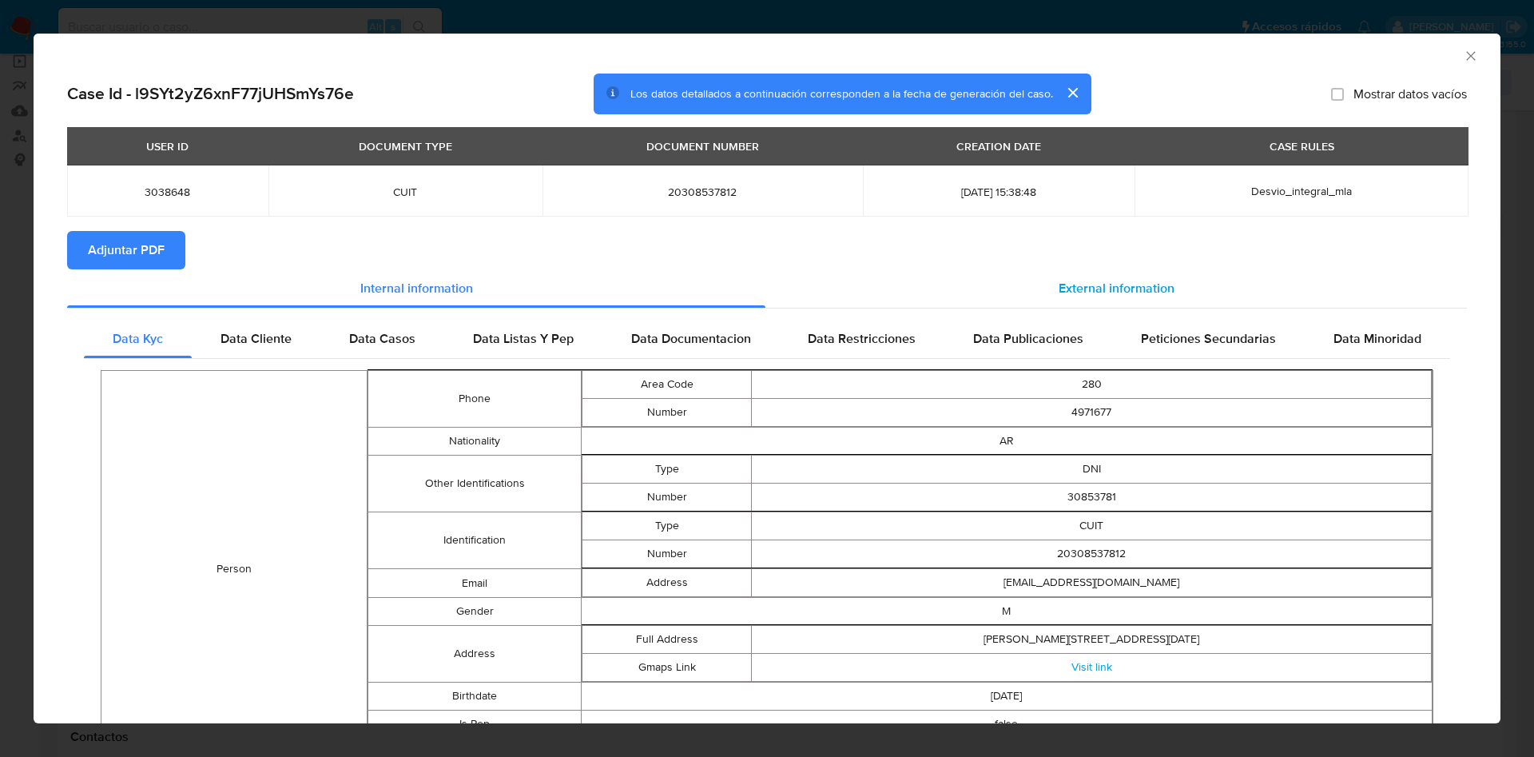
click at [1123, 288] on span "External information" at bounding box center [1116, 288] width 116 height 18
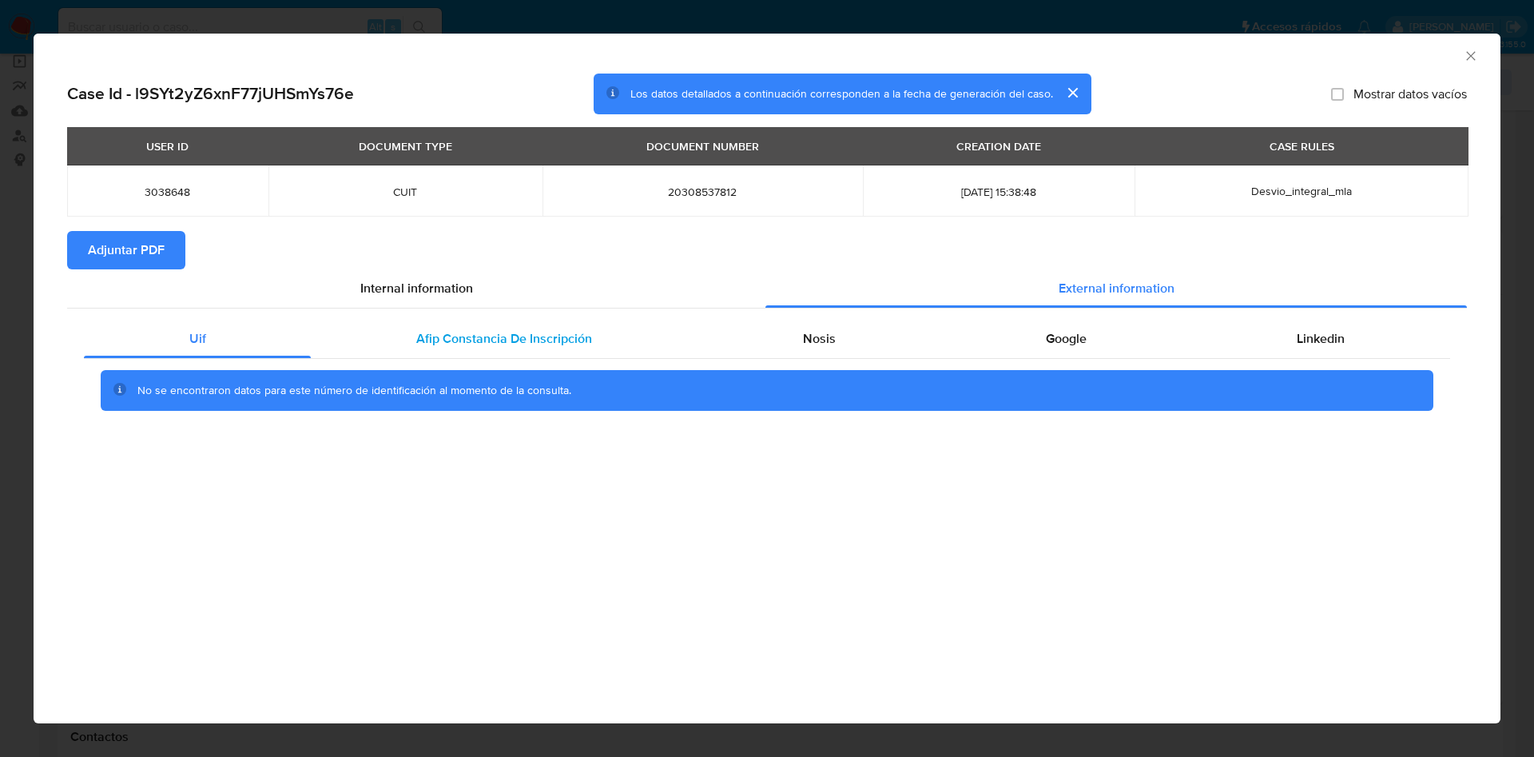
click at [578, 335] on span "Afip Constancia De Inscripción" at bounding box center [504, 338] width 176 height 18
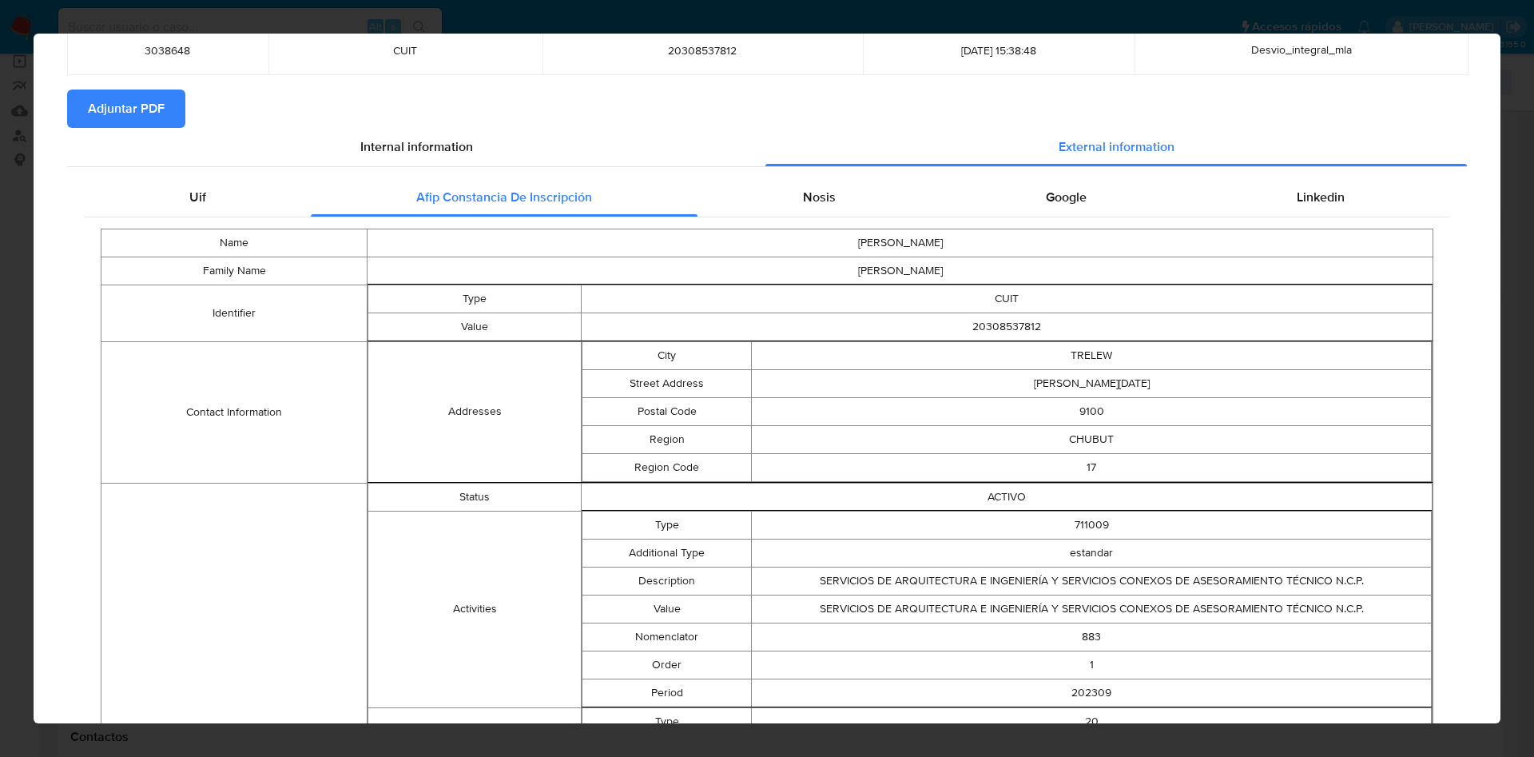
scroll to position [0, 0]
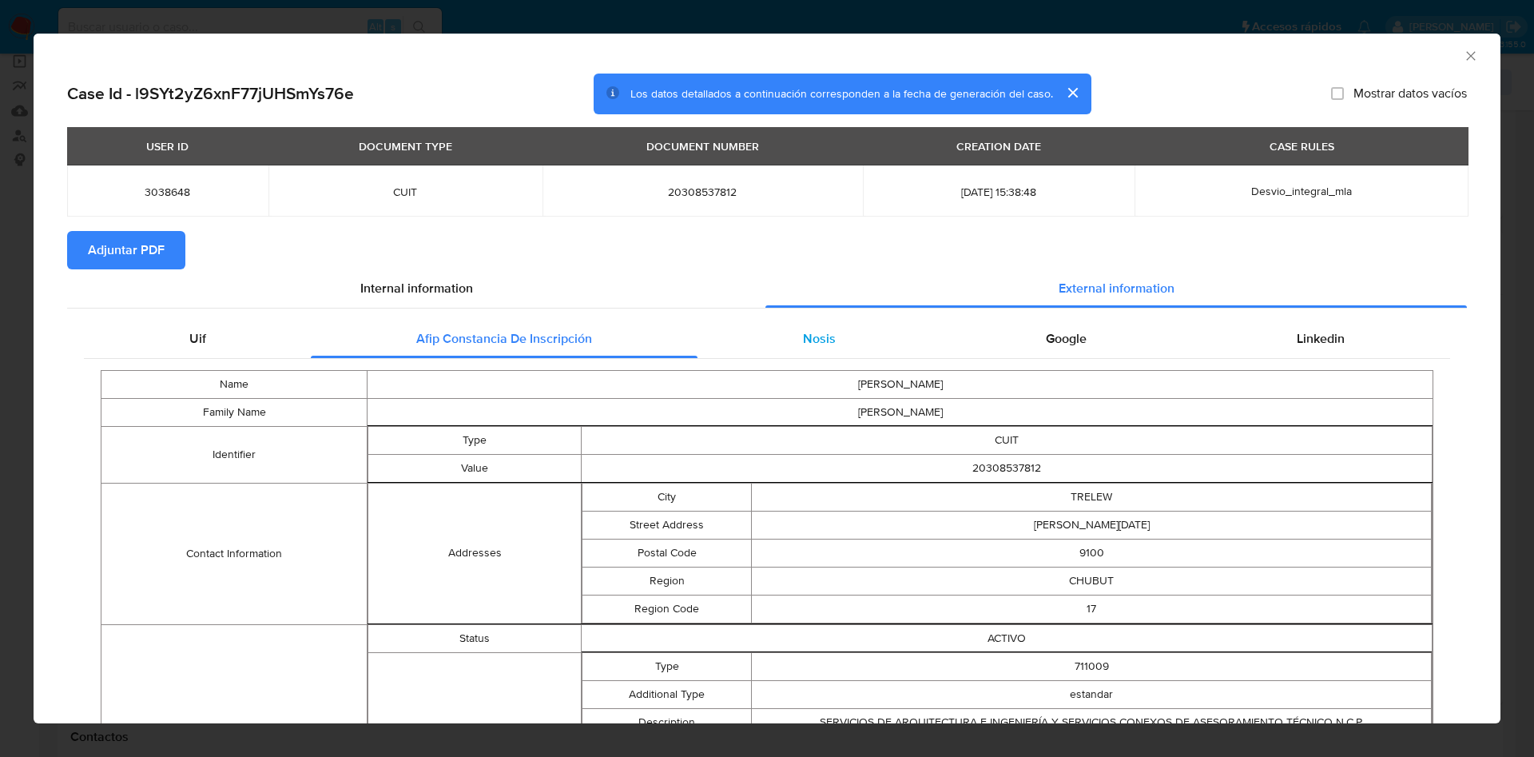
click at [811, 334] on span "Nosis" at bounding box center [819, 338] width 33 height 18
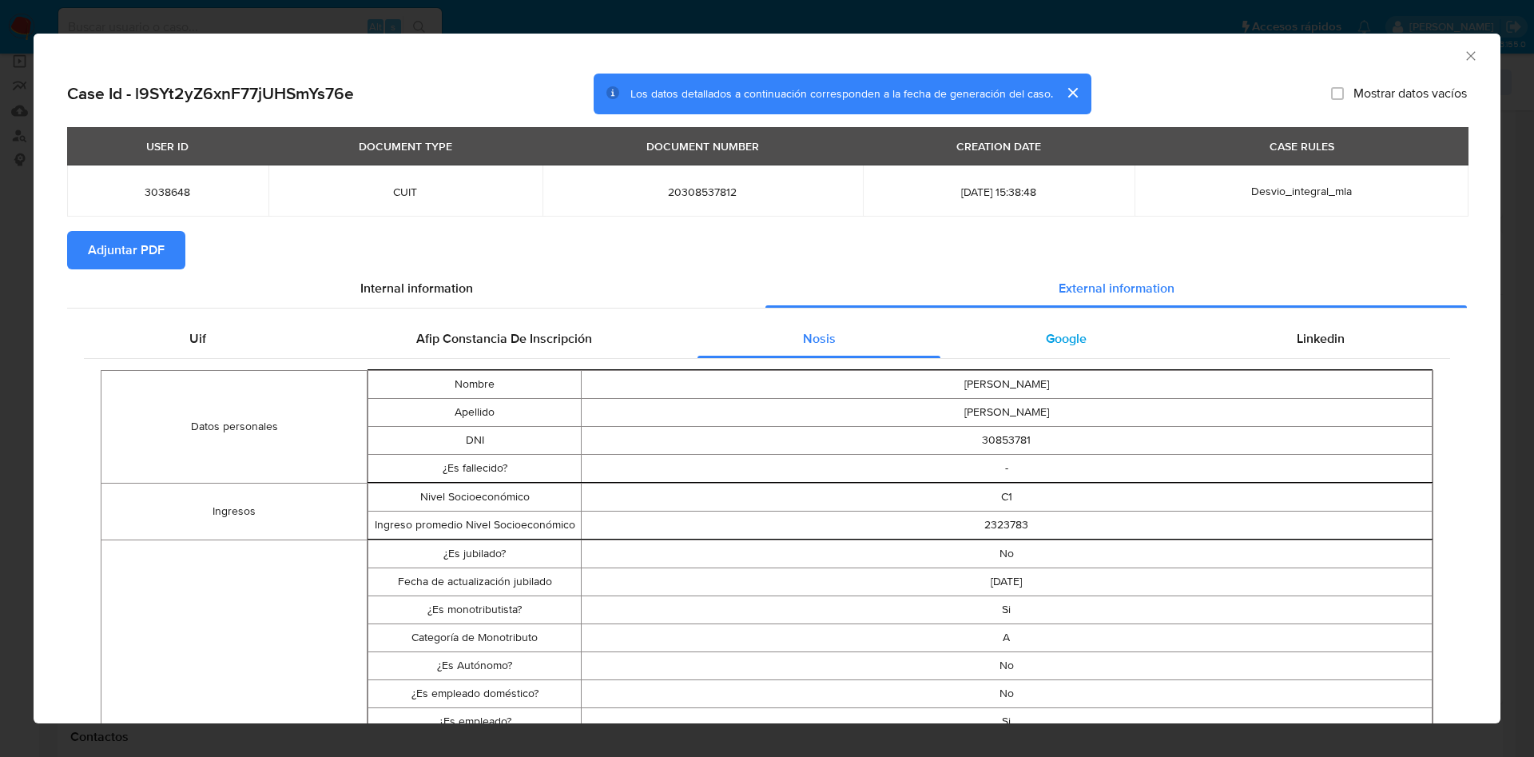
click at [1047, 332] on span "Google" at bounding box center [1066, 338] width 41 height 18
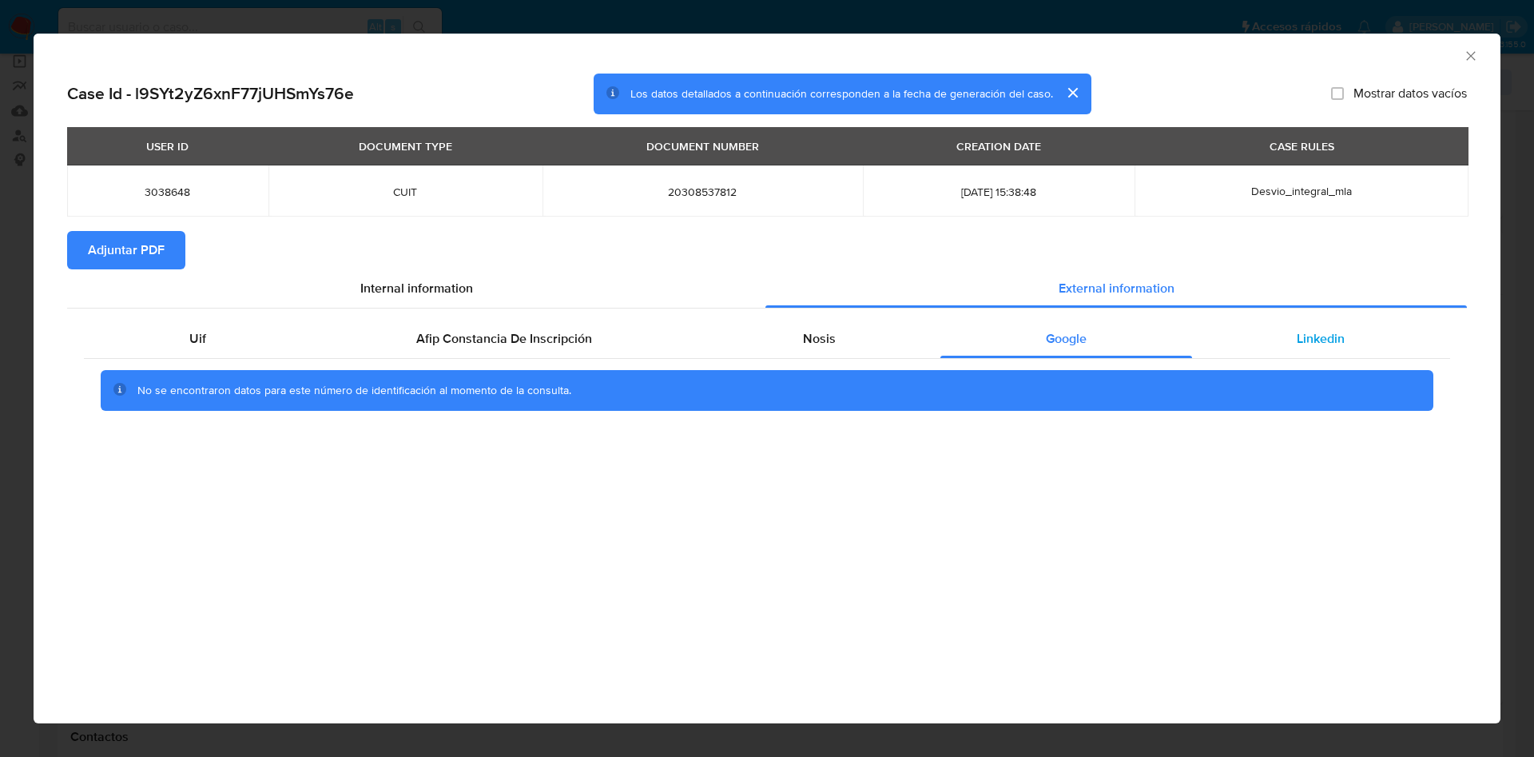
click at [1302, 336] on span "Linkedin" at bounding box center [1321, 338] width 48 height 18
click at [170, 248] on button "Adjuntar PDF" at bounding box center [126, 250] width 118 height 38
click at [1483, 61] on div "AML Data Collector" at bounding box center [767, 54] width 1467 height 40
click at [1469, 56] on icon "Cerrar ventana" at bounding box center [1471, 56] width 16 height 16
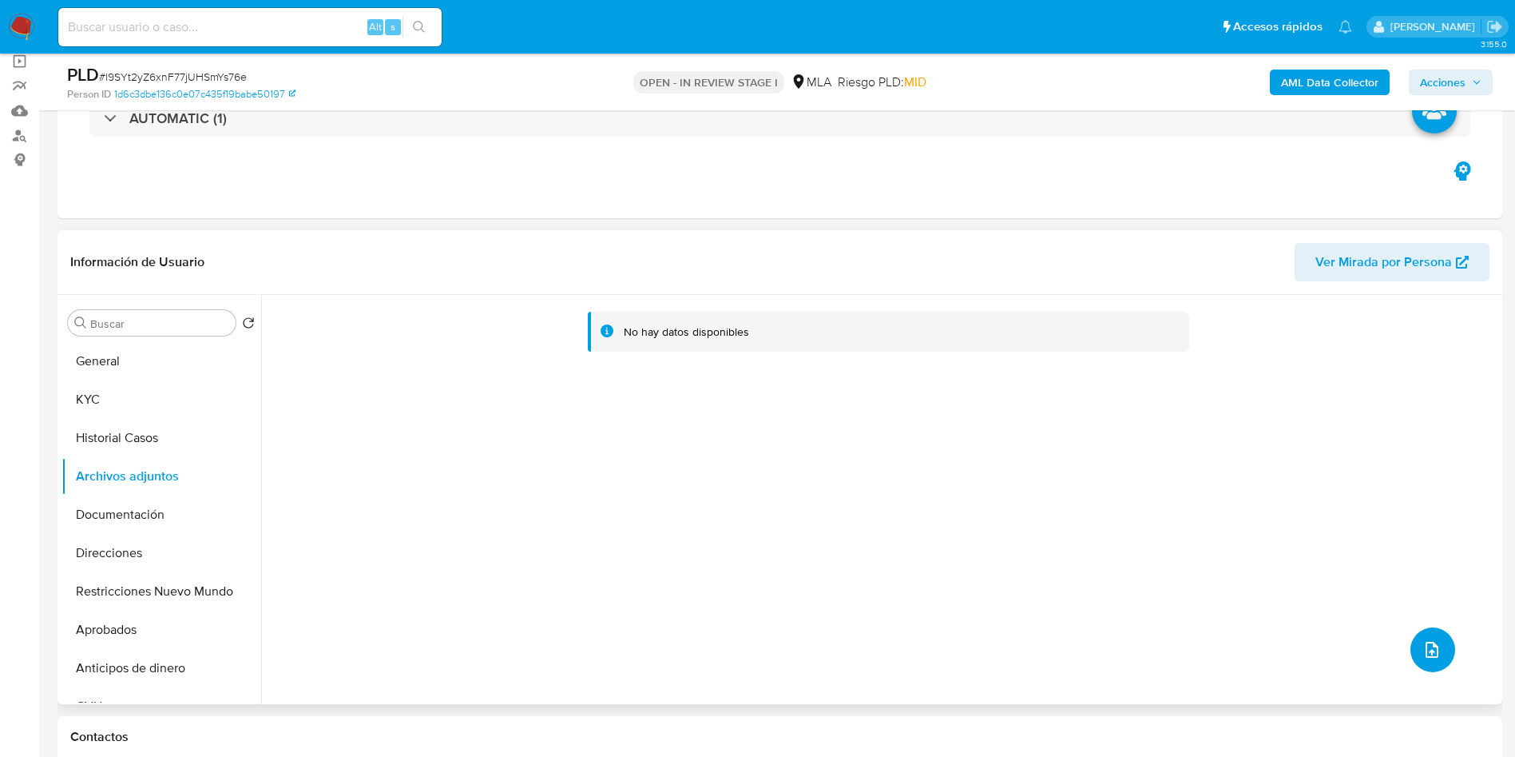
click at [1423, 653] on icon "upload-file" at bounding box center [1432, 649] width 19 height 19
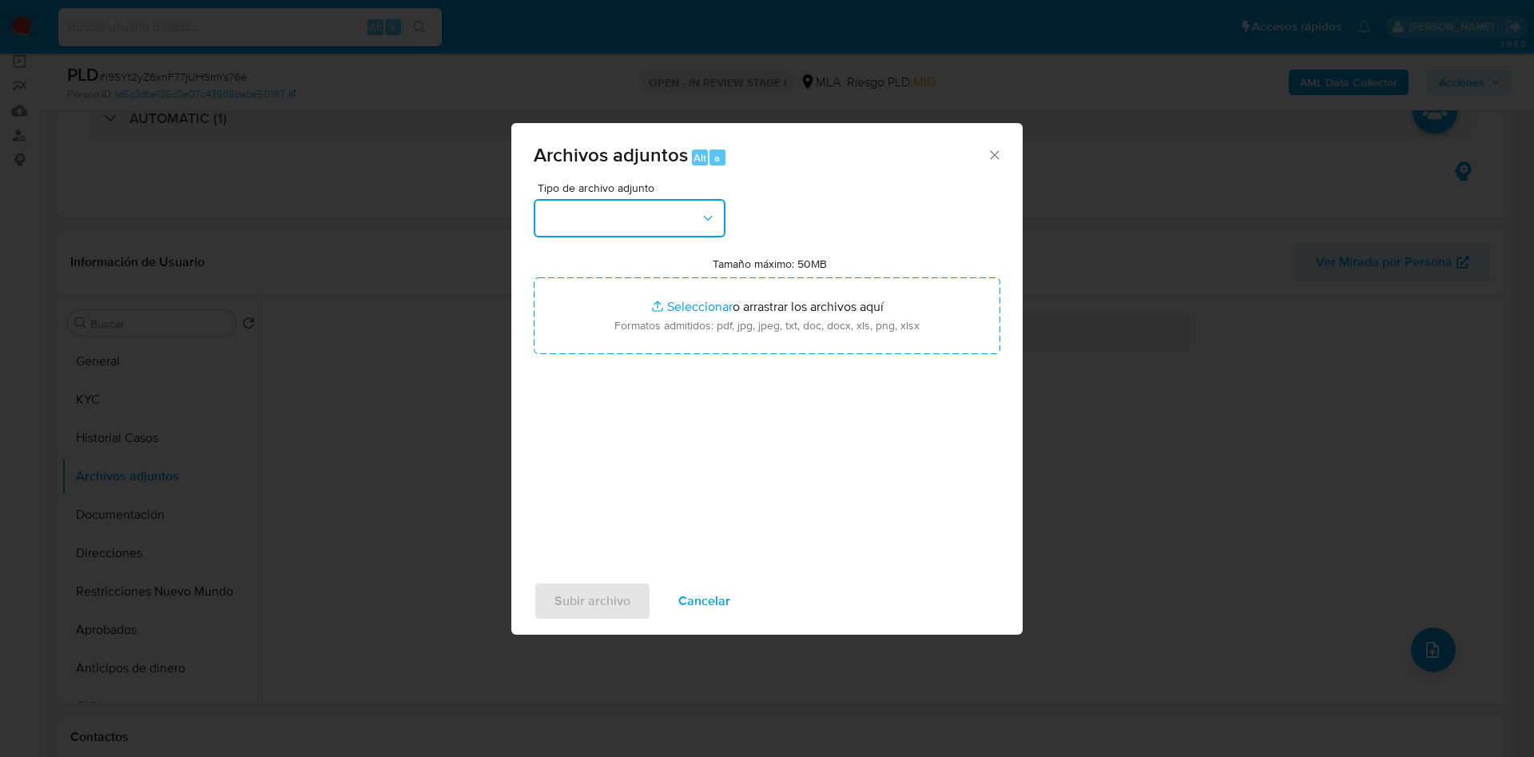
click at [663, 229] on button "button" at bounding box center [630, 218] width 192 height 38
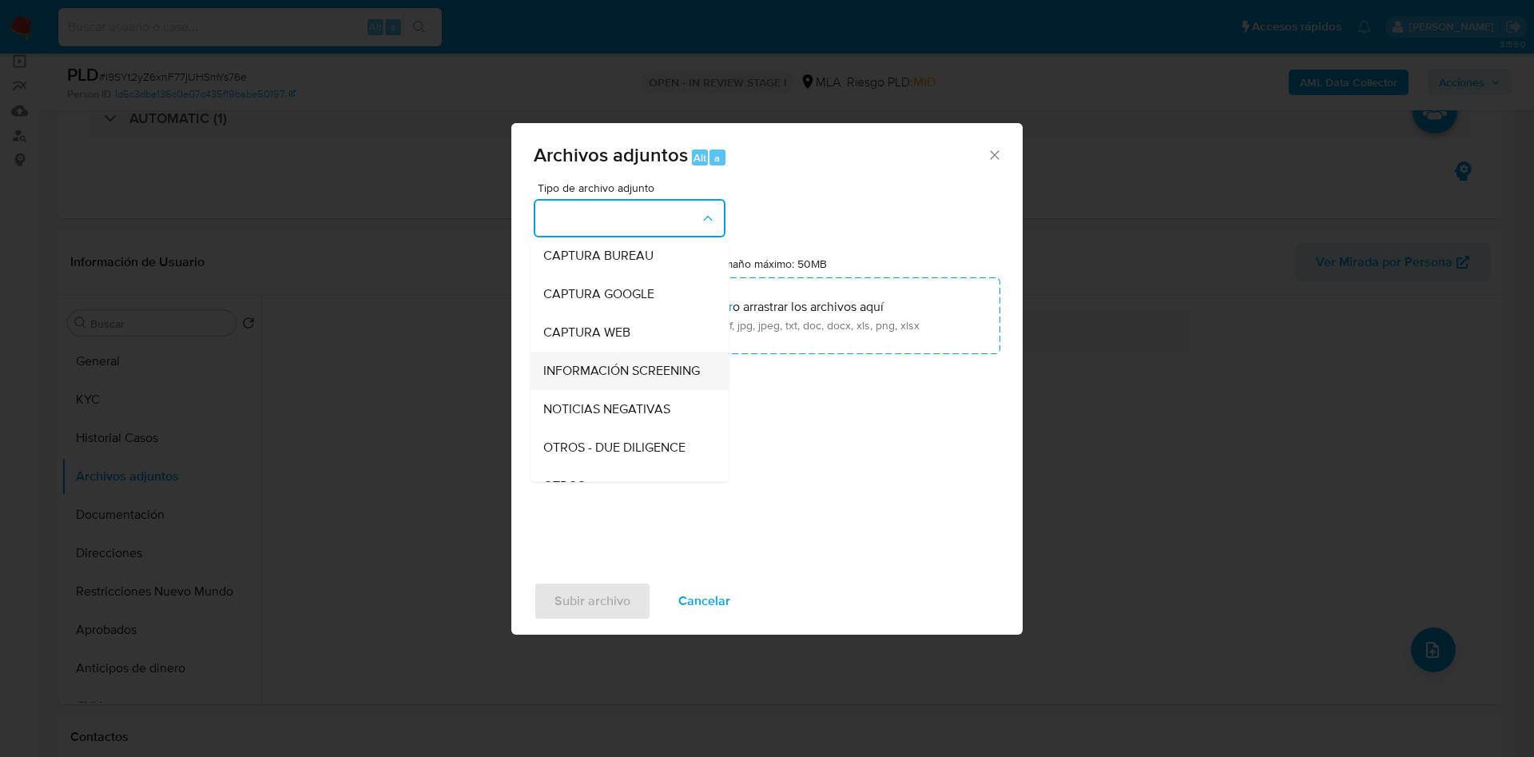
scroll to position [120, 0]
click at [610, 455] on div "OTROS" at bounding box center [624, 448] width 163 height 38
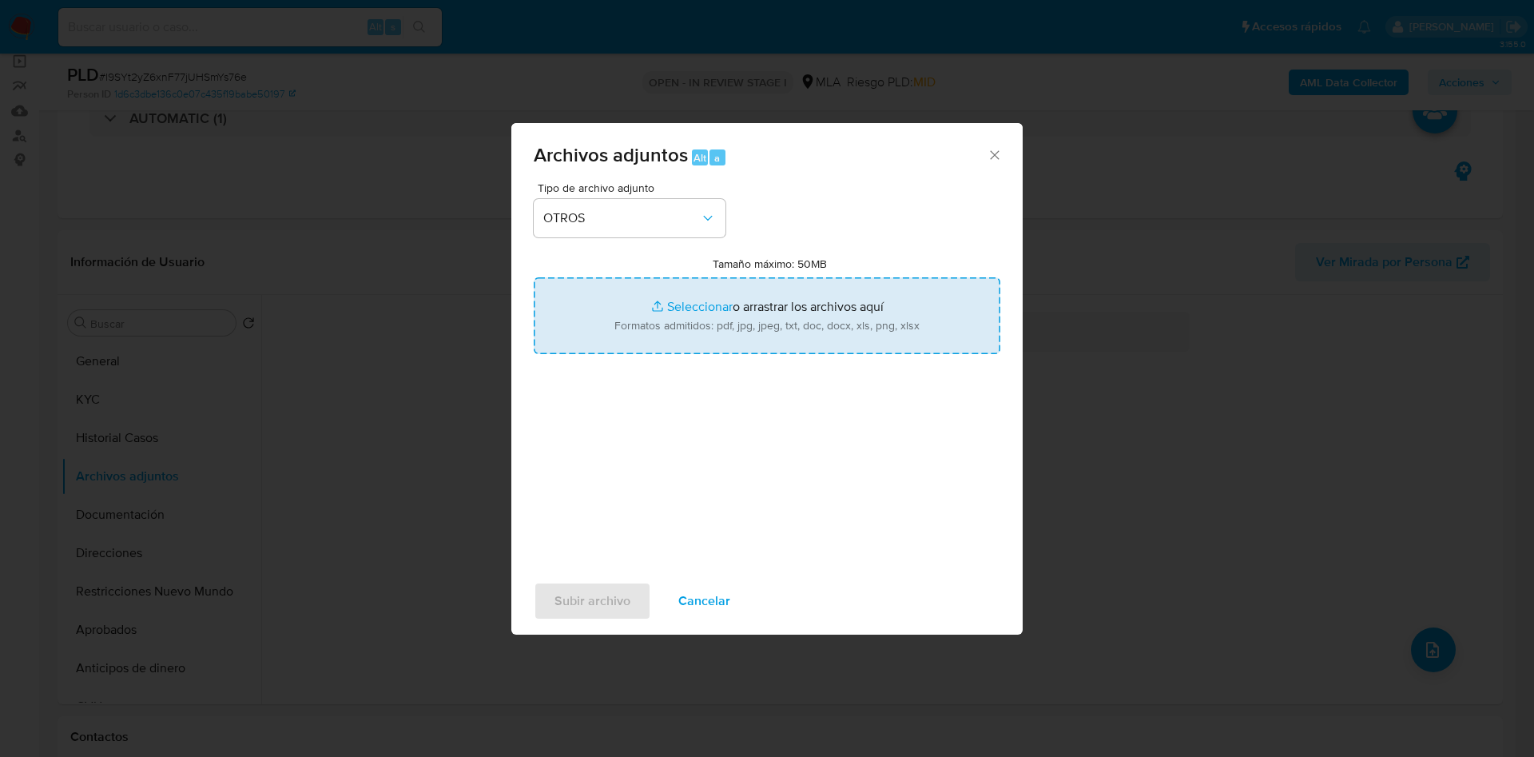
click at [689, 301] on input "Tamaño máximo: 50MB Seleccionar archivos" at bounding box center [767, 315] width 467 height 77
type input "C:\fakepath\Movimientos 3038648.xlsx"
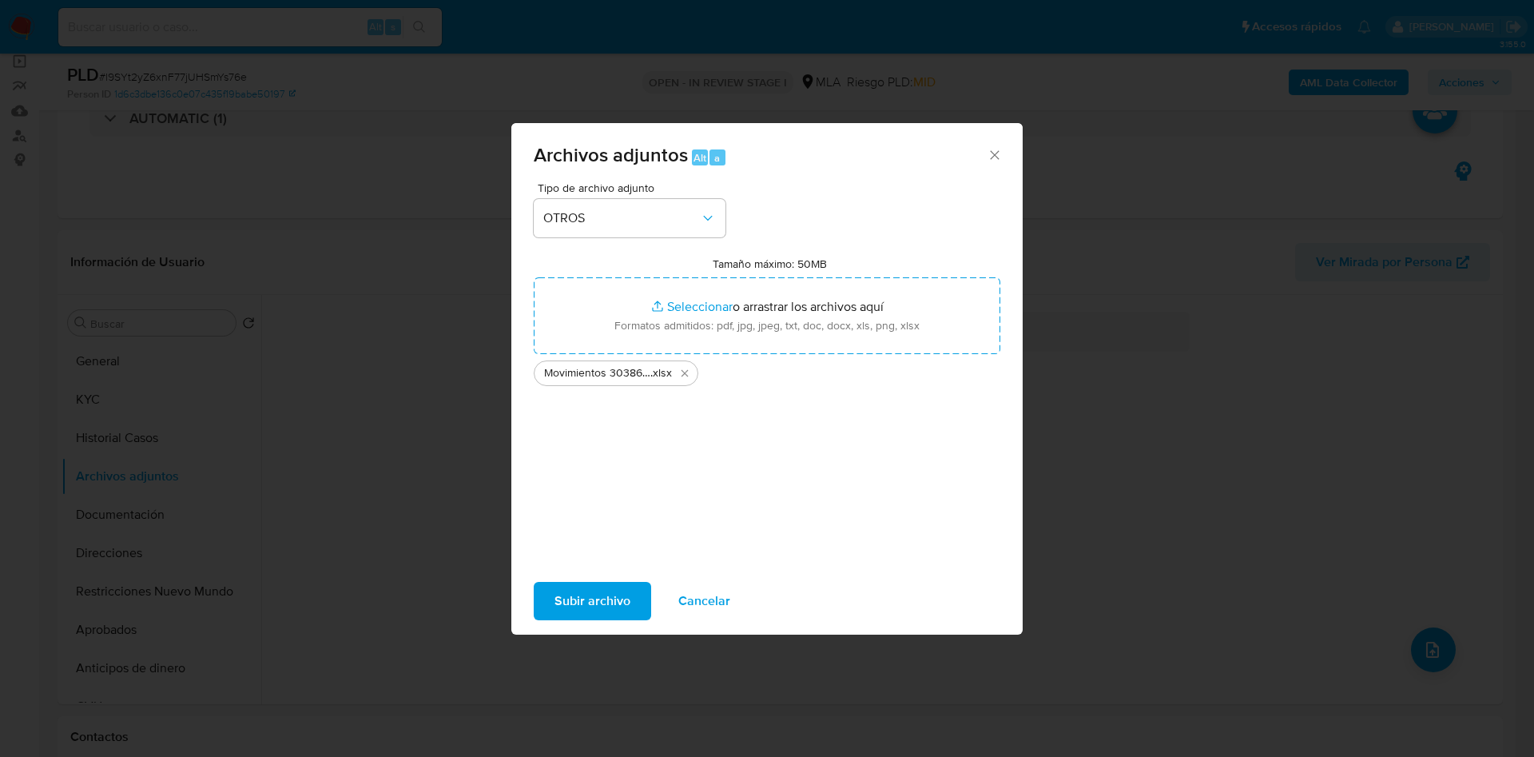
click at [584, 611] on span "Subir archivo" at bounding box center [592, 600] width 76 height 35
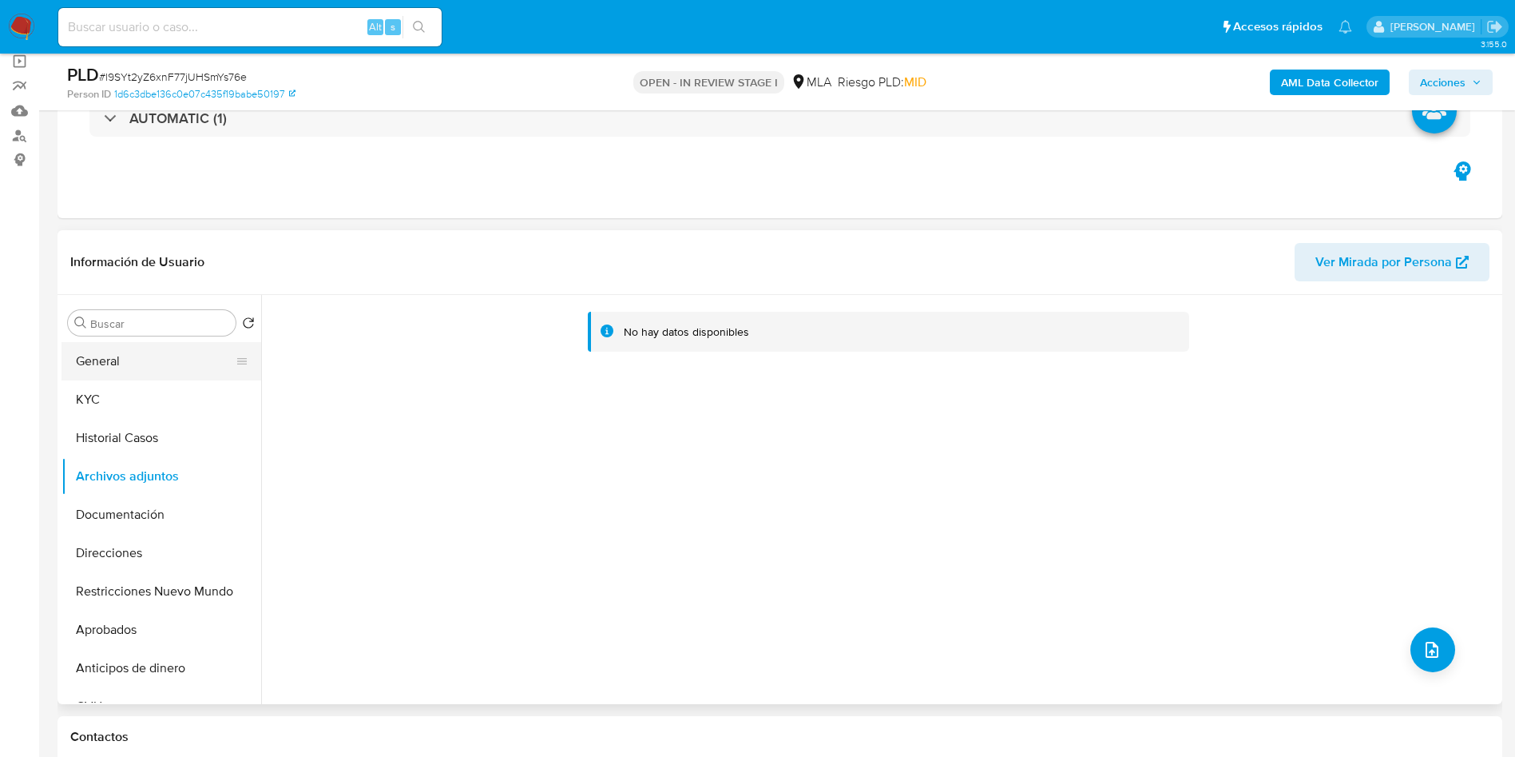
click at [118, 363] on button "General" at bounding box center [155, 361] width 187 height 38
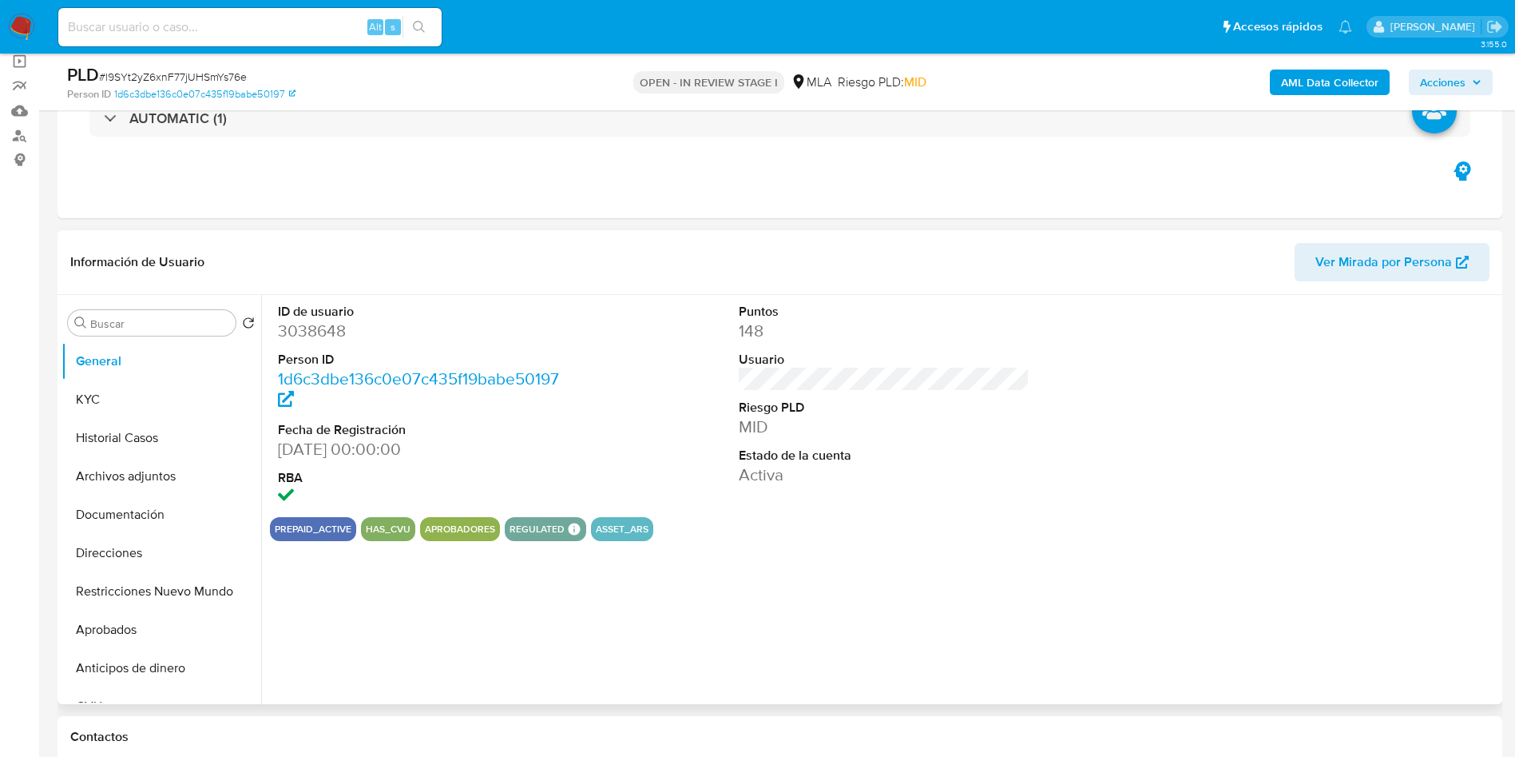
click at [315, 340] on dd "3038648" at bounding box center [424, 331] width 292 height 22
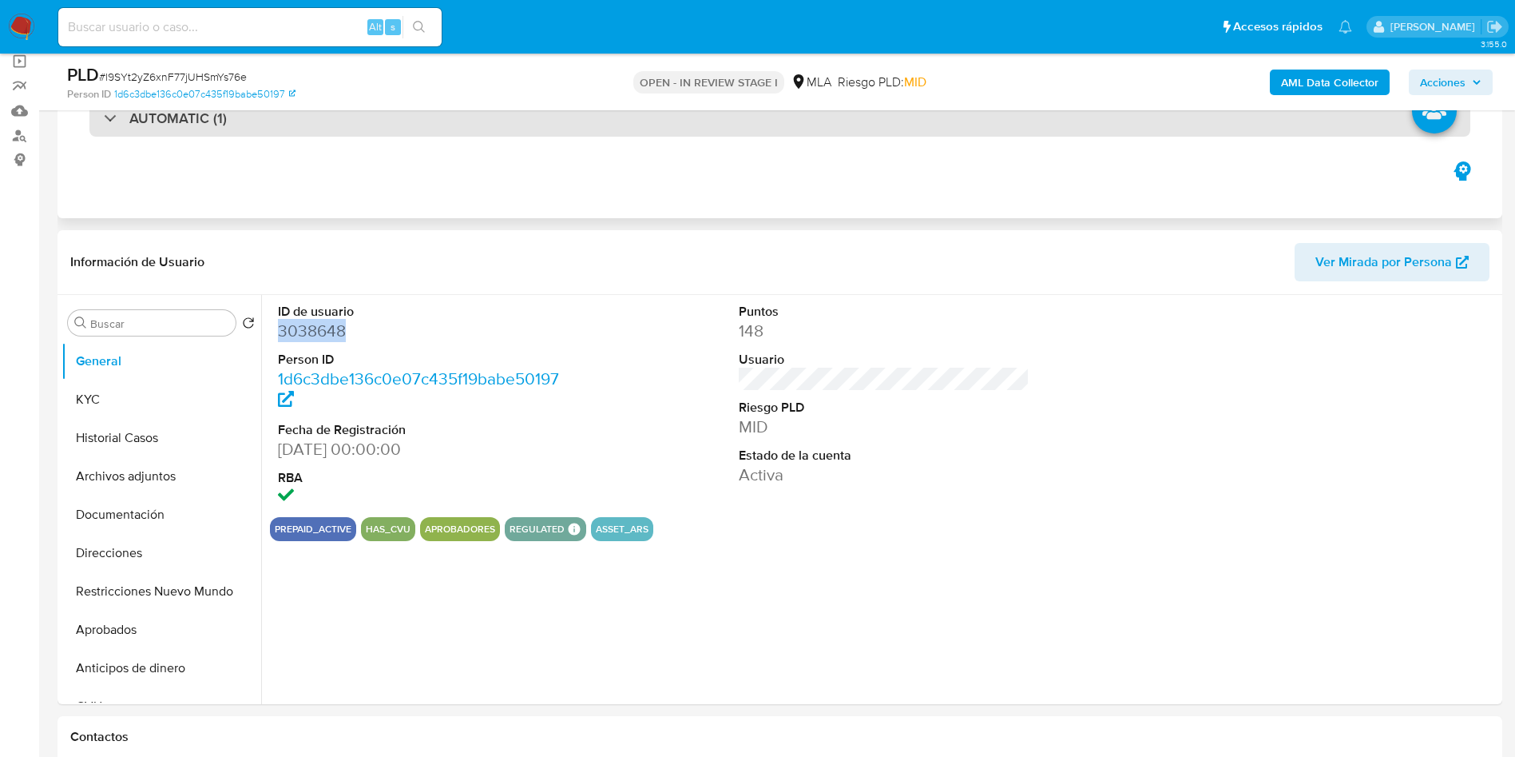
copy dd "3038648"
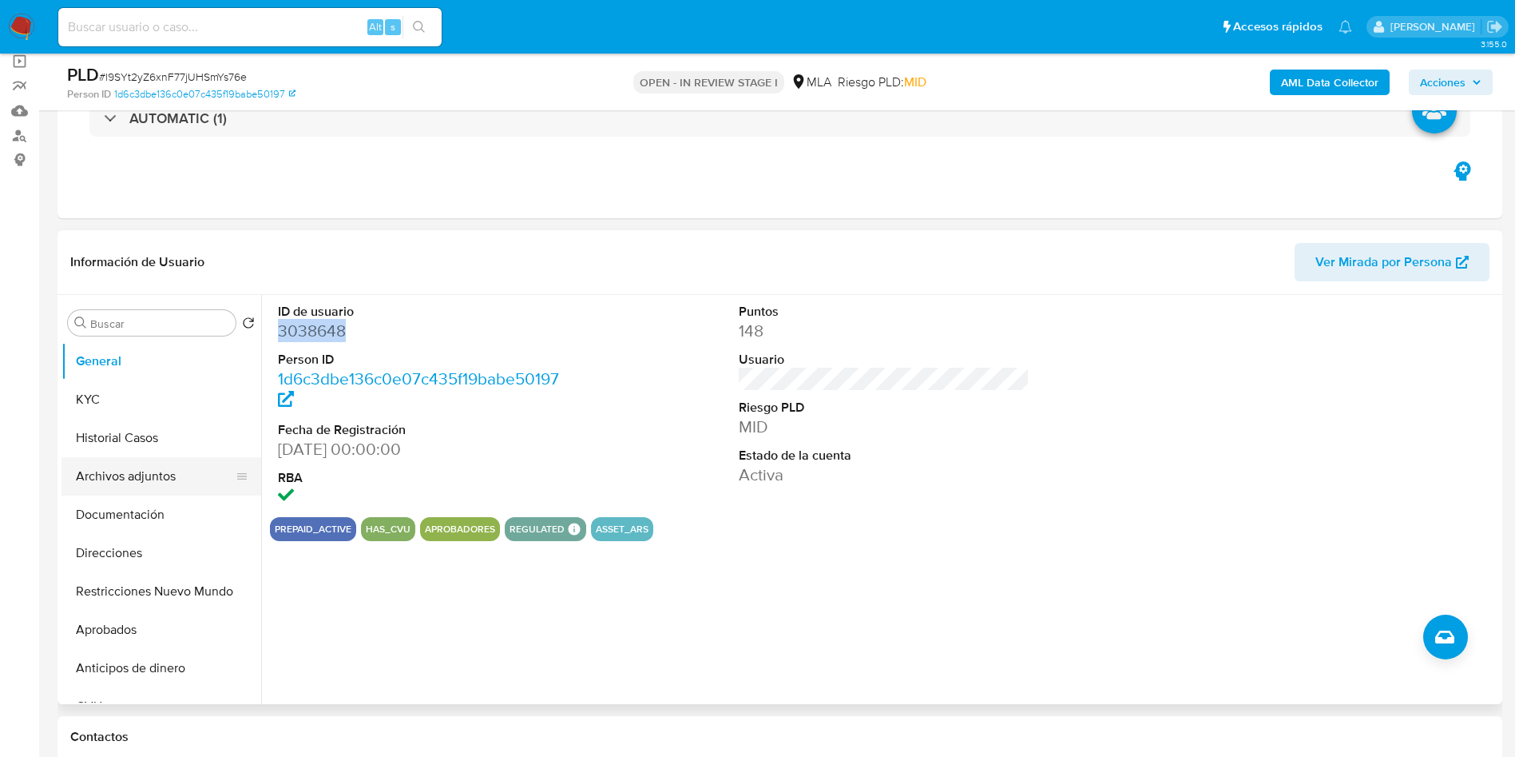
click at [142, 488] on button "Archivos adjuntos" at bounding box center [155, 476] width 187 height 38
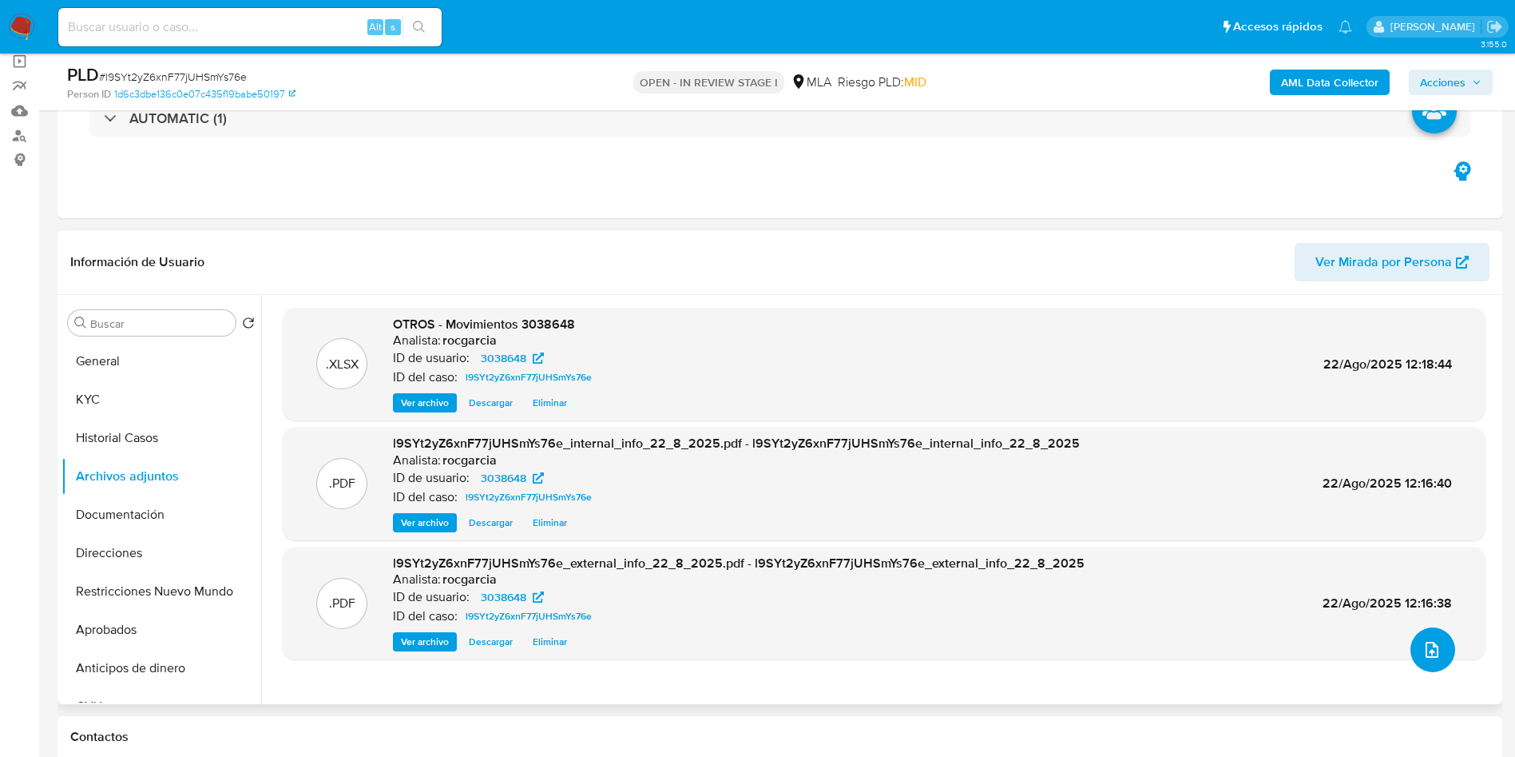
click at [1436, 645] on button "upload-file" at bounding box center [1433, 649] width 45 height 45
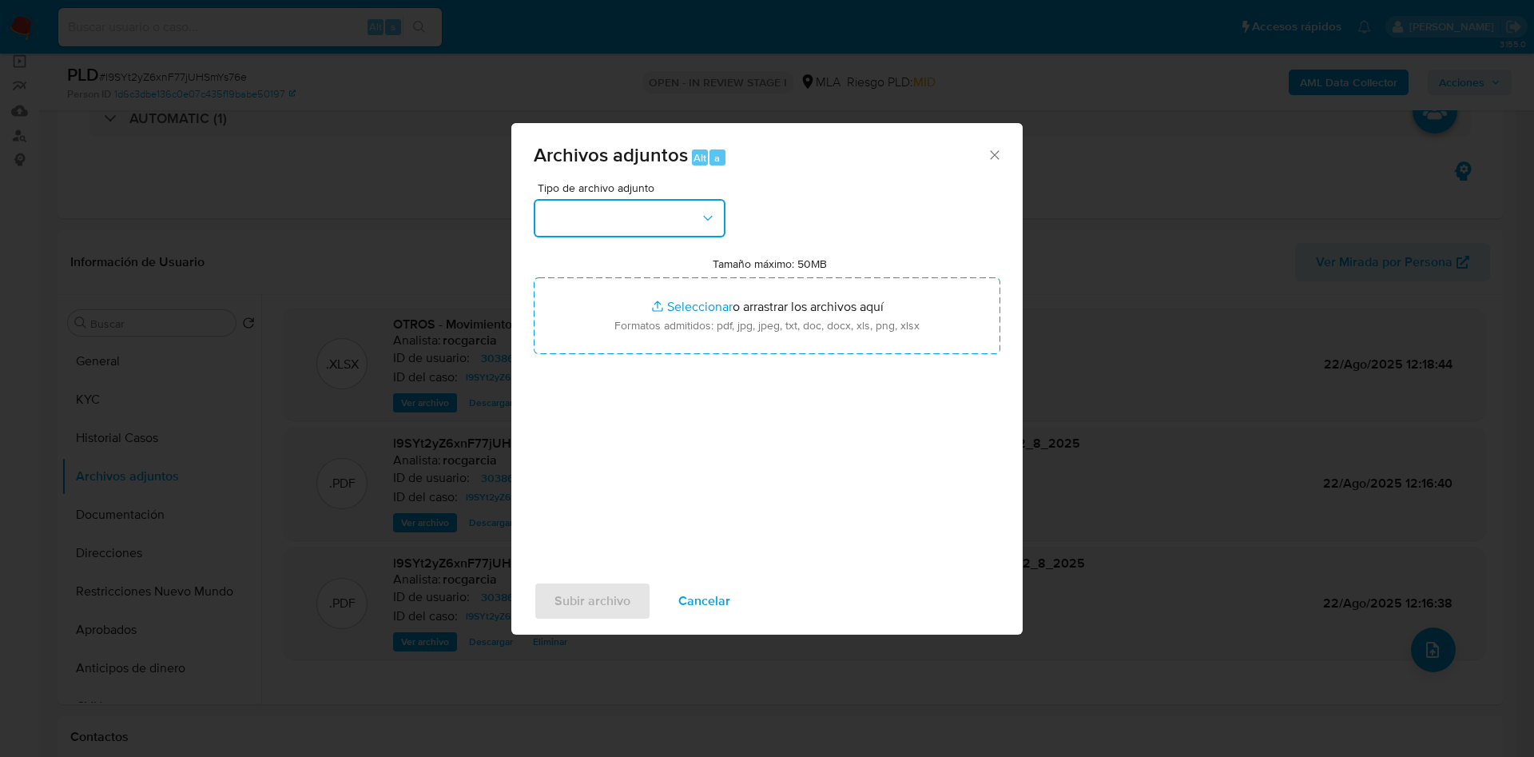
click at [588, 228] on button "button" at bounding box center [630, 218] width 192 height 38
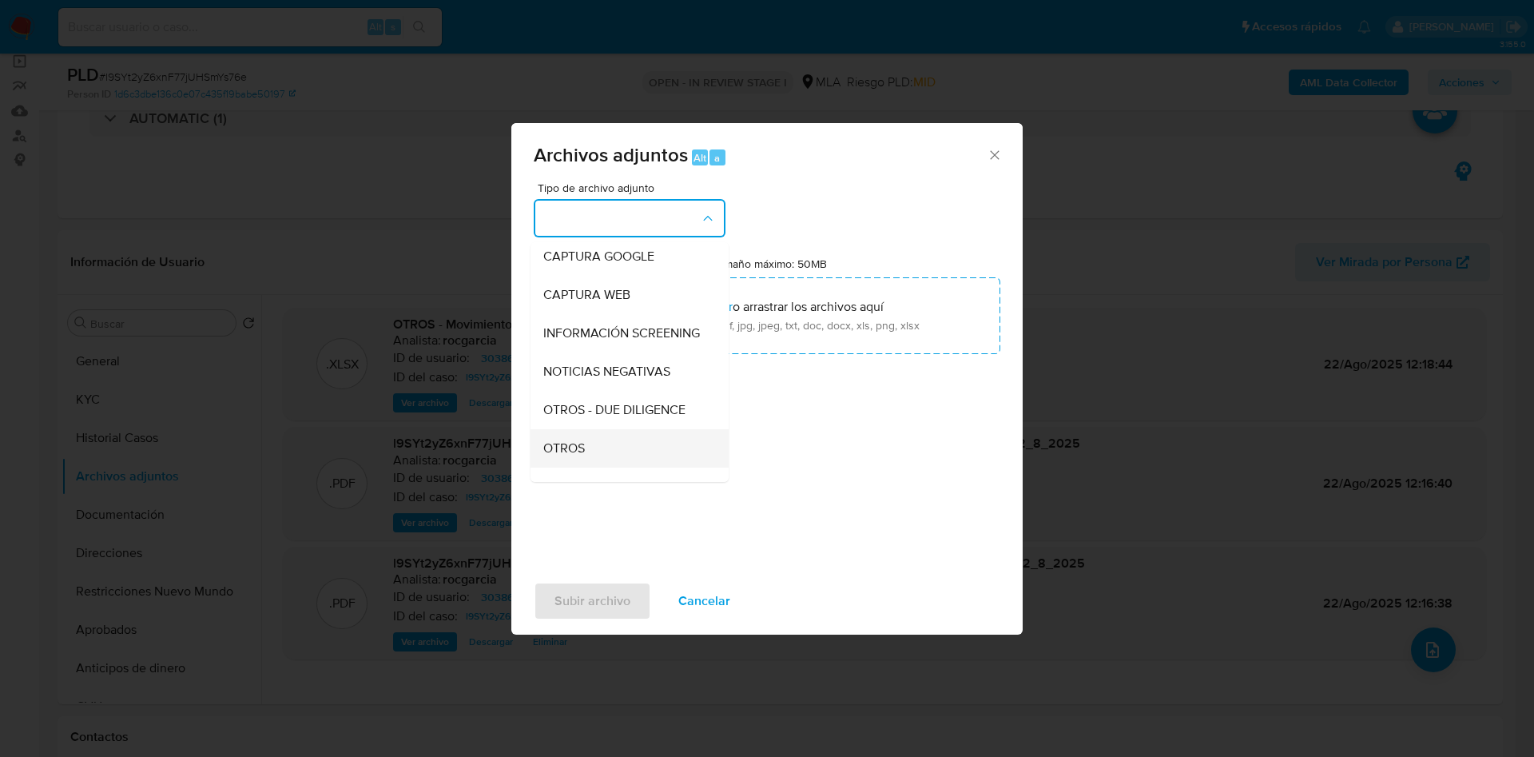
click at [594, 467] on div "OTROS" at bounding box center [624, 448] width 163 height 38
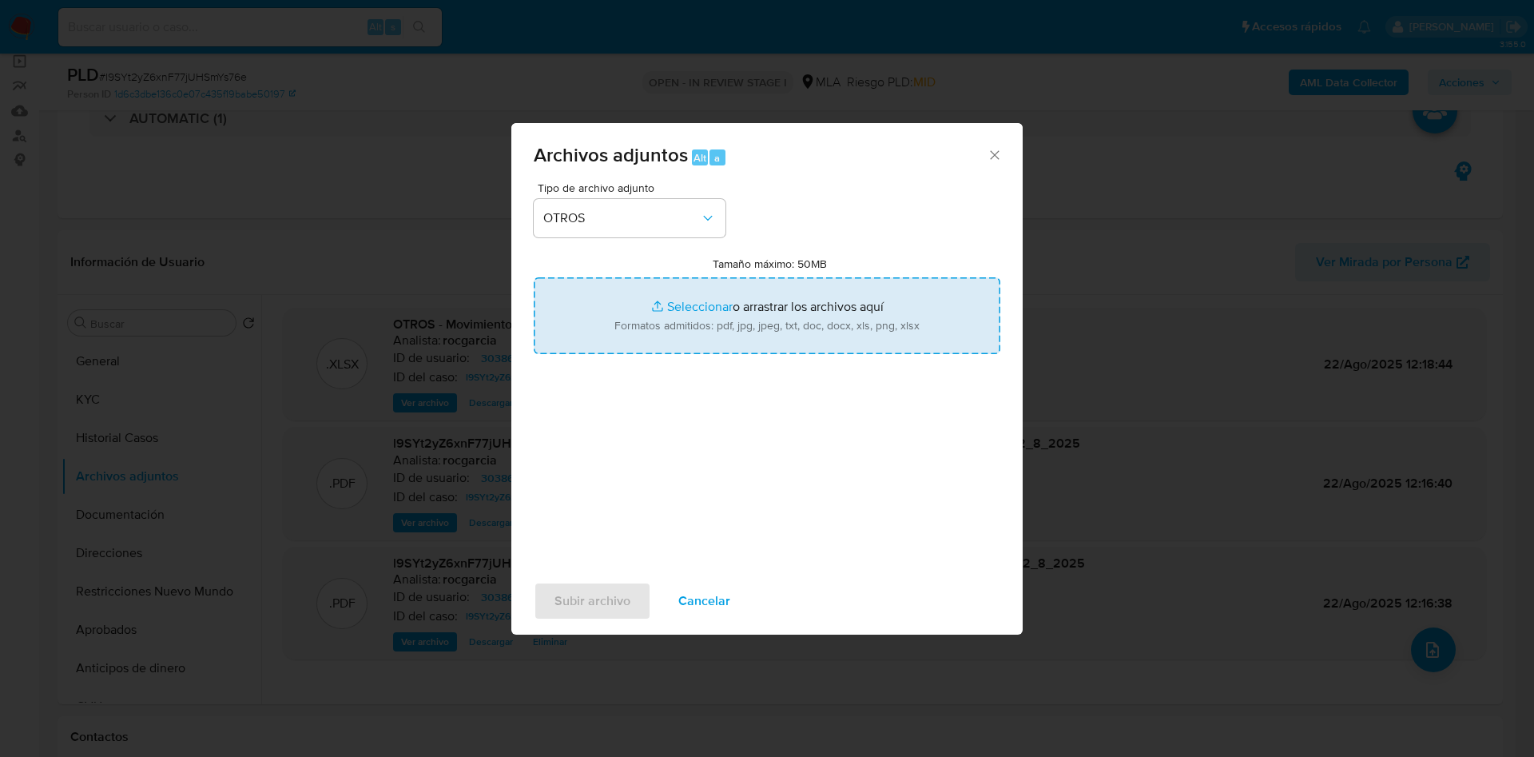
click at [691, 308] on input "Tamaño máximo: 50MB Seleccionar archivos" at bounding box center [767, 315] width 467 height 77
type input "C:\fakepath\Caselog l9SYt2yZ6xnF77jUHSmYs76e -3038648.docx"
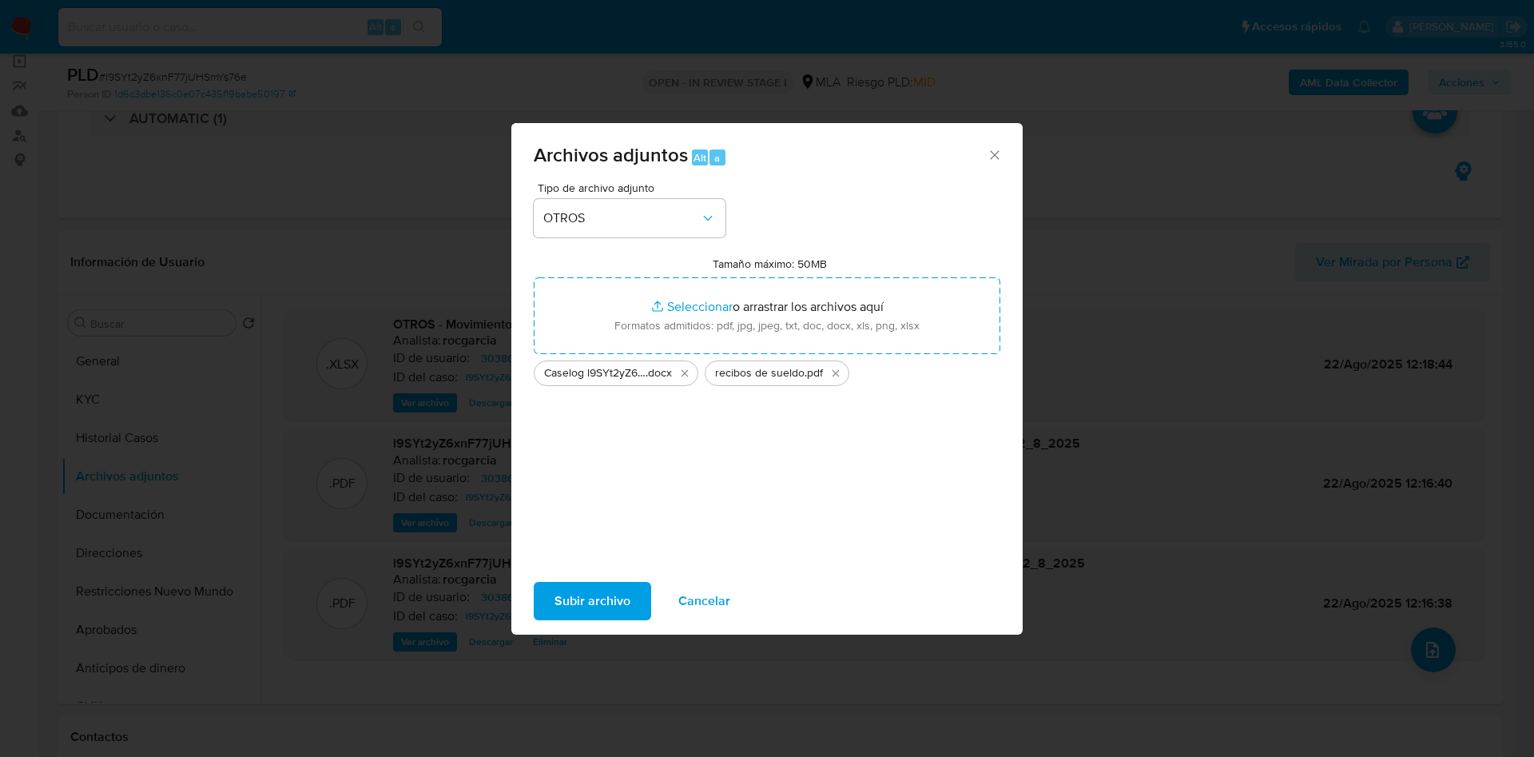
click at [604, 604] on span "Subir archivo" at bounding box center [592, 600] width 76 height 35
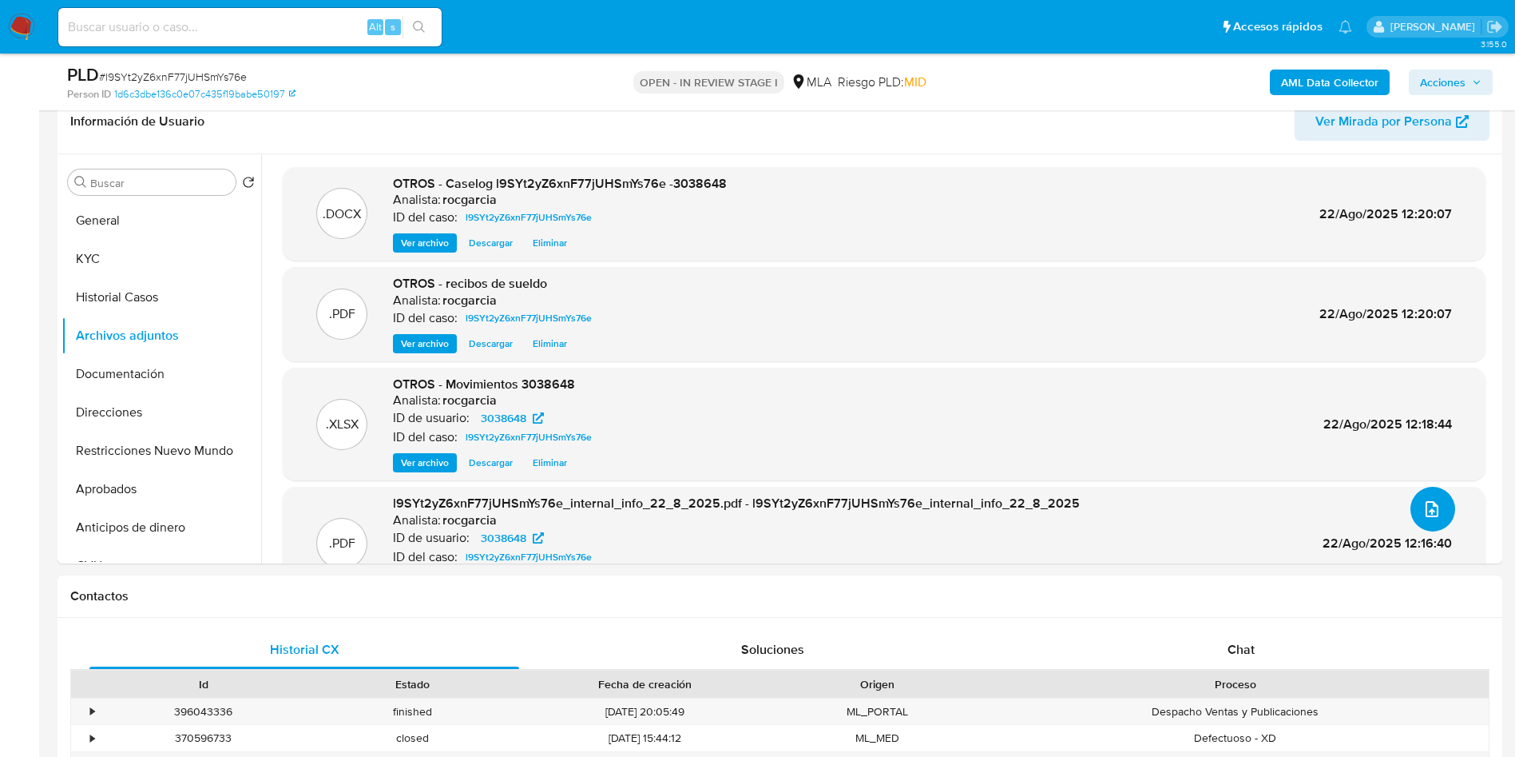
scroll to position [719, 0]
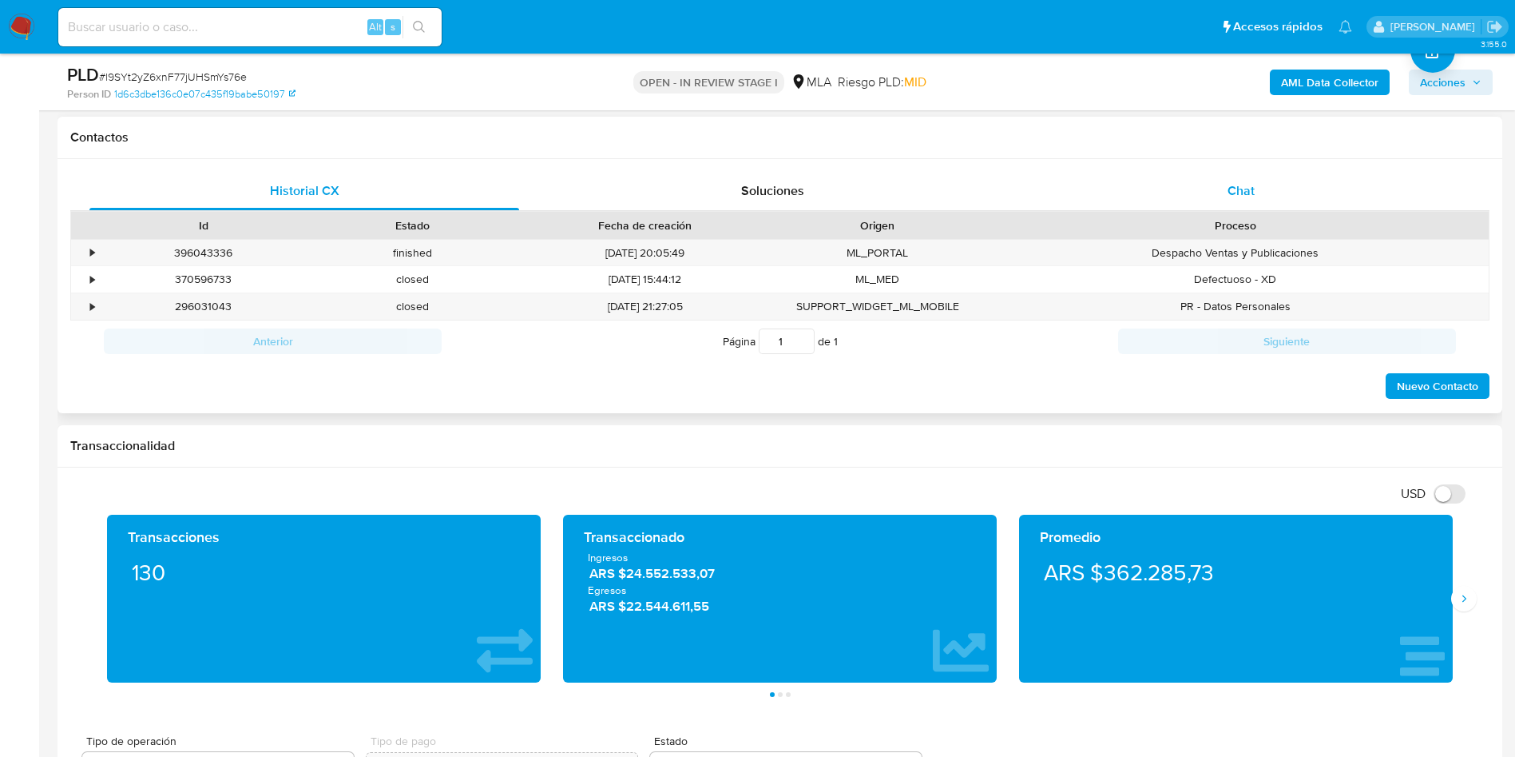
click at [1265, 173] on div "Chat" at bounding box center [1242, 191] width 430 height 38
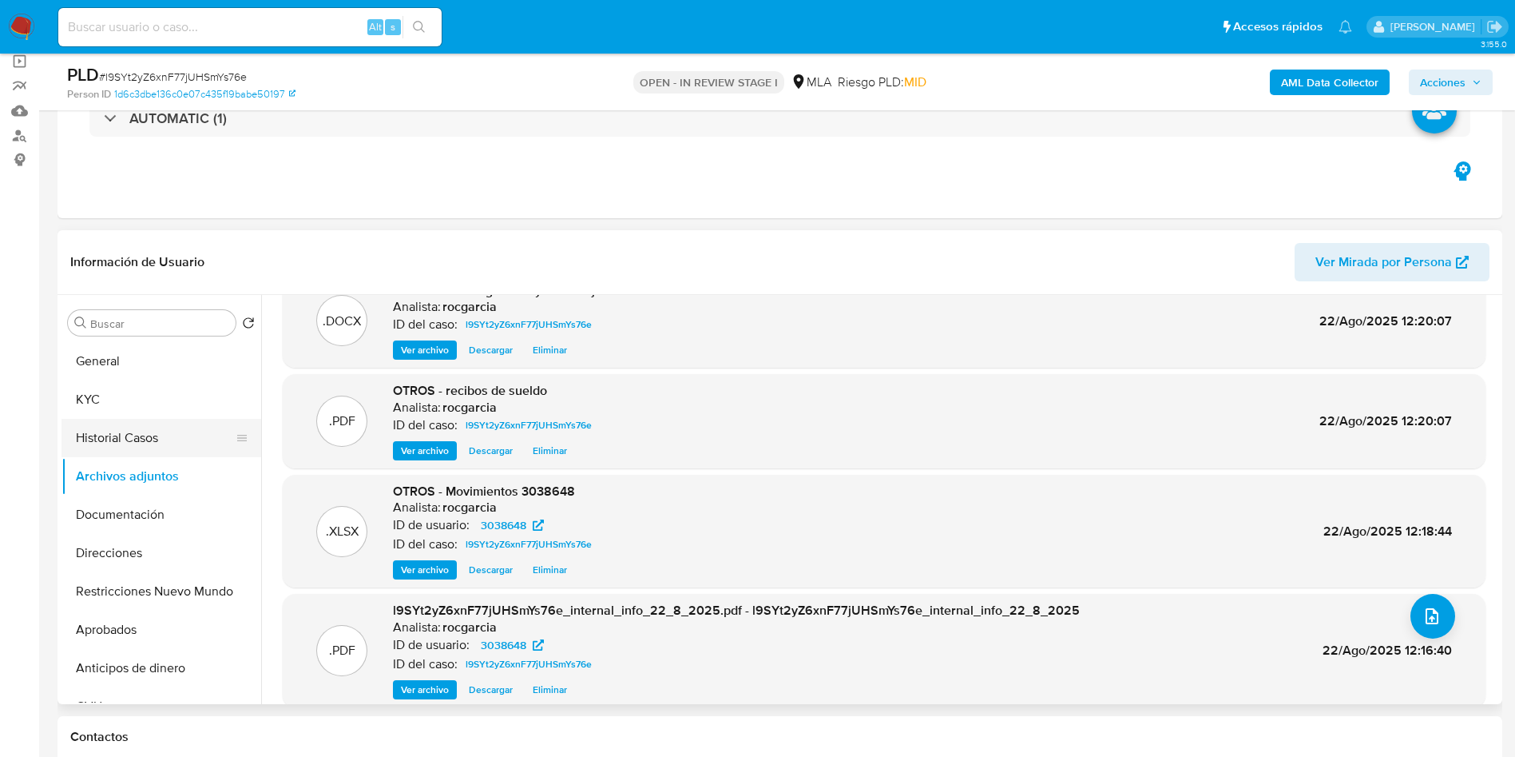
scroll to position [51, 0]
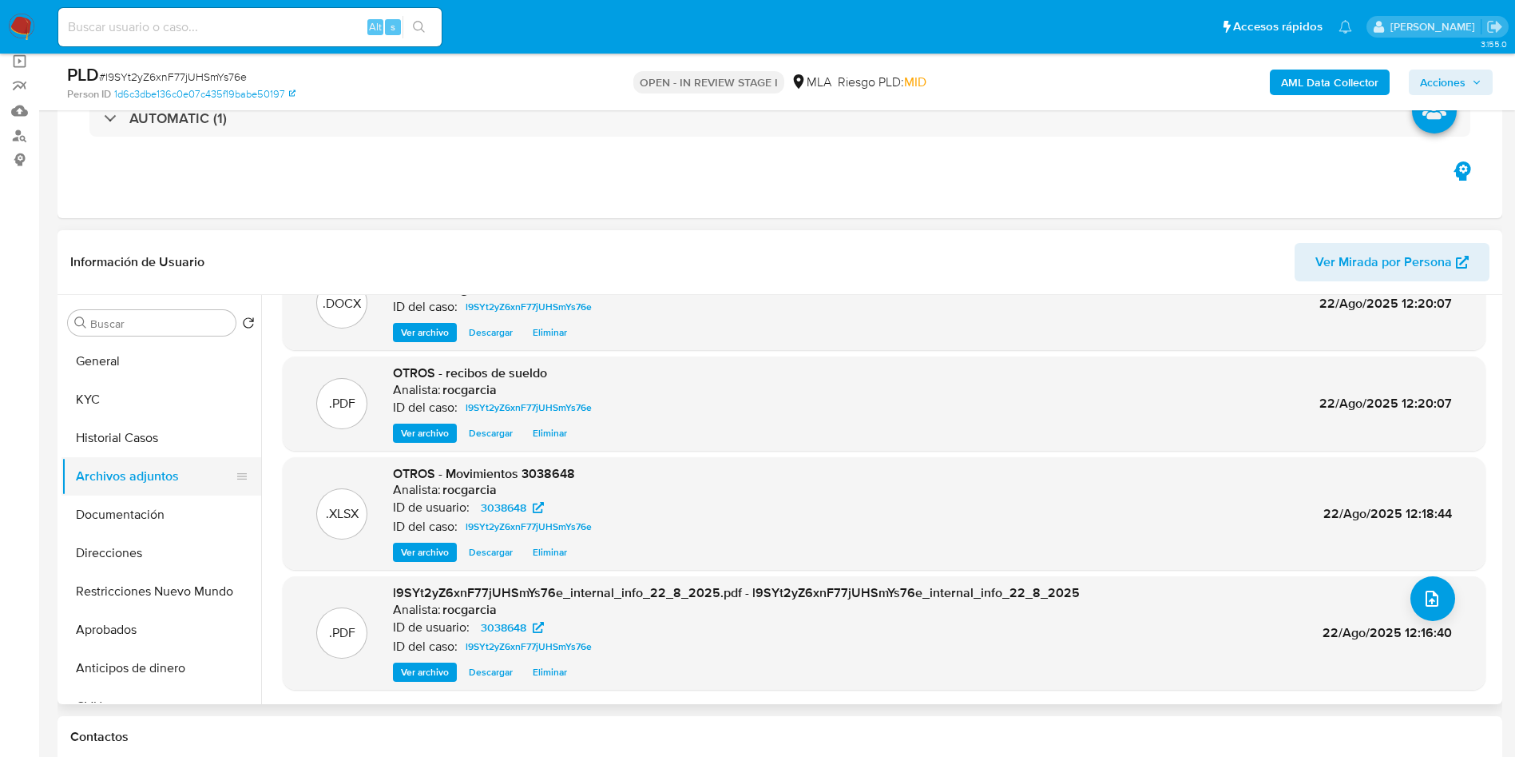
drag, startPoint x: 141, startPoint y: 440, endPoint x: 140, endPoint y: 462, distance: 21.6
click at [141, 440] on button "Historial Casos" at bounding box center [162, 438] width 200 height 38
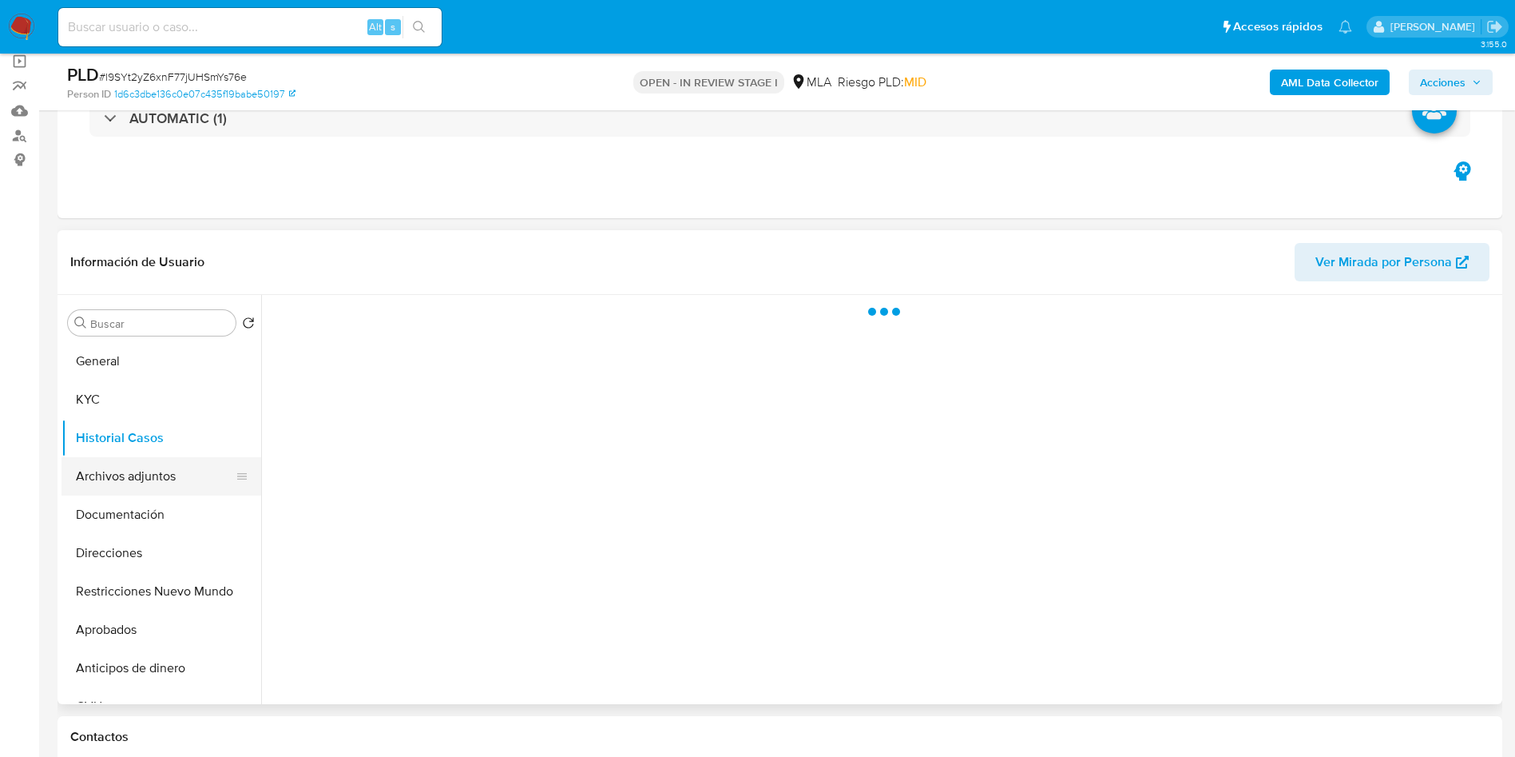
scroll to position [0, 0]
click at [141, 480] on button "Archivos adjuntos" at bounding box center [155, 476] width 187 height 38
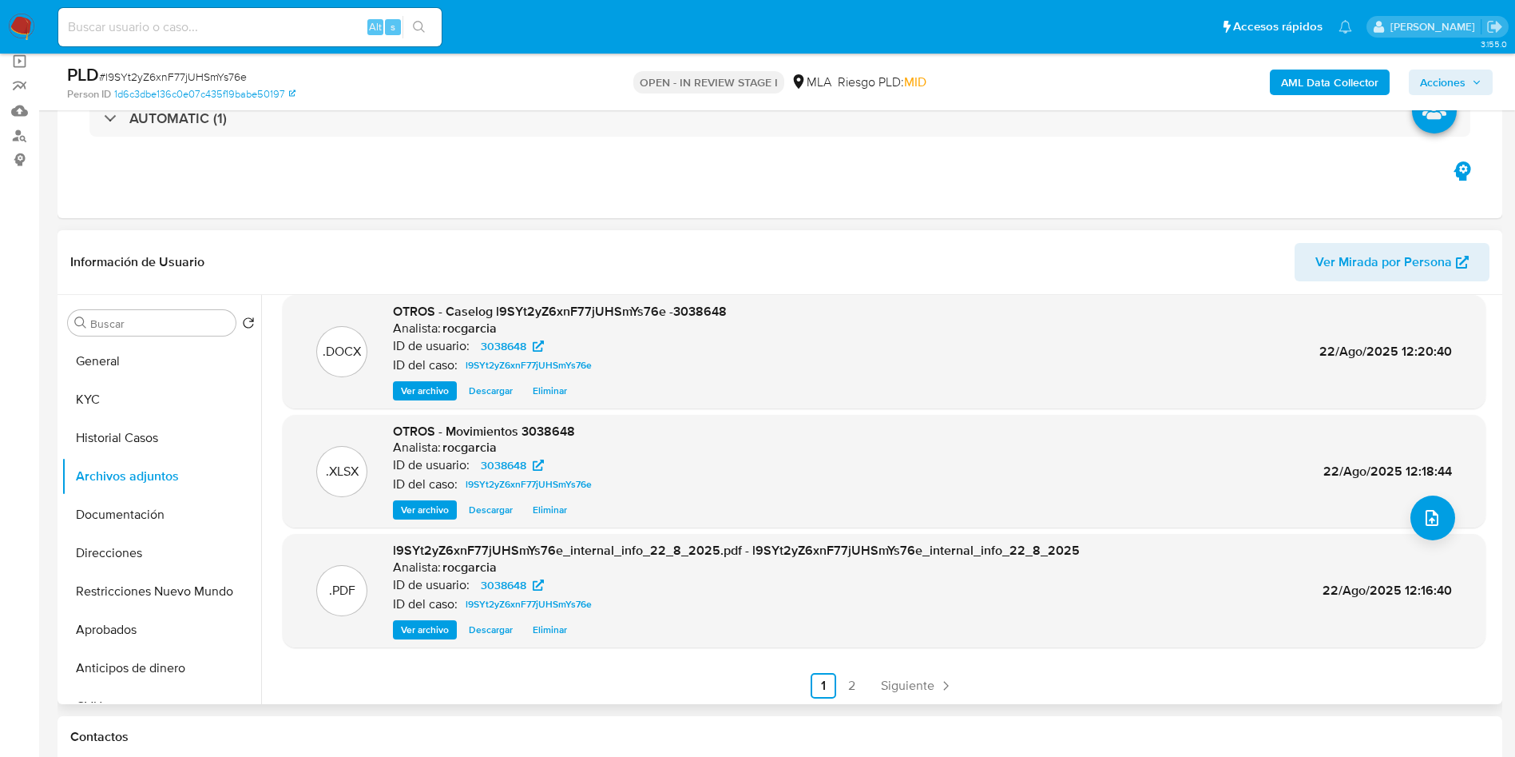
scroll to position [134, 0]
click at [852, 693] on link "2" at bounding box center [853, 683] width 26 height 26
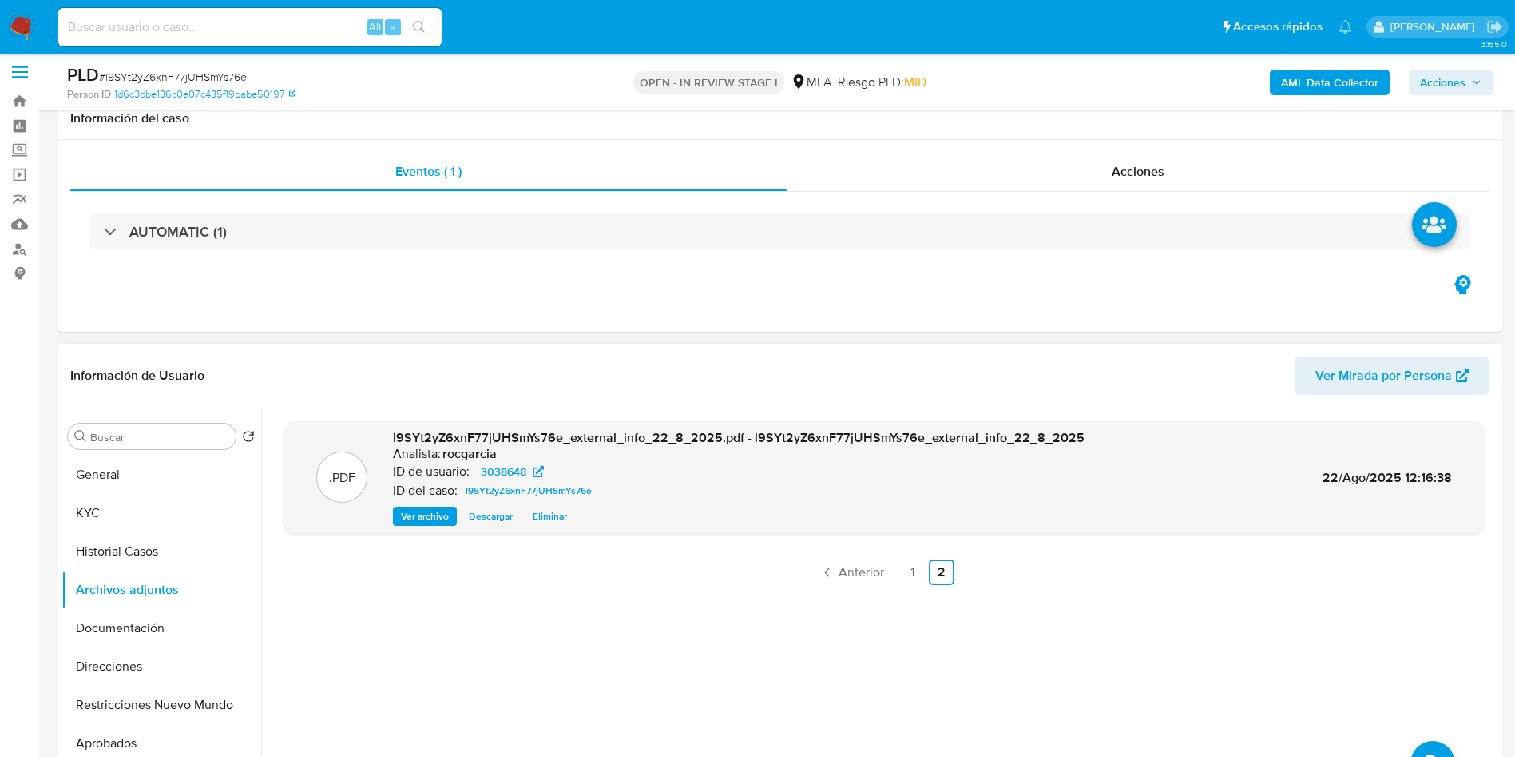
scroll to position [0, 0]
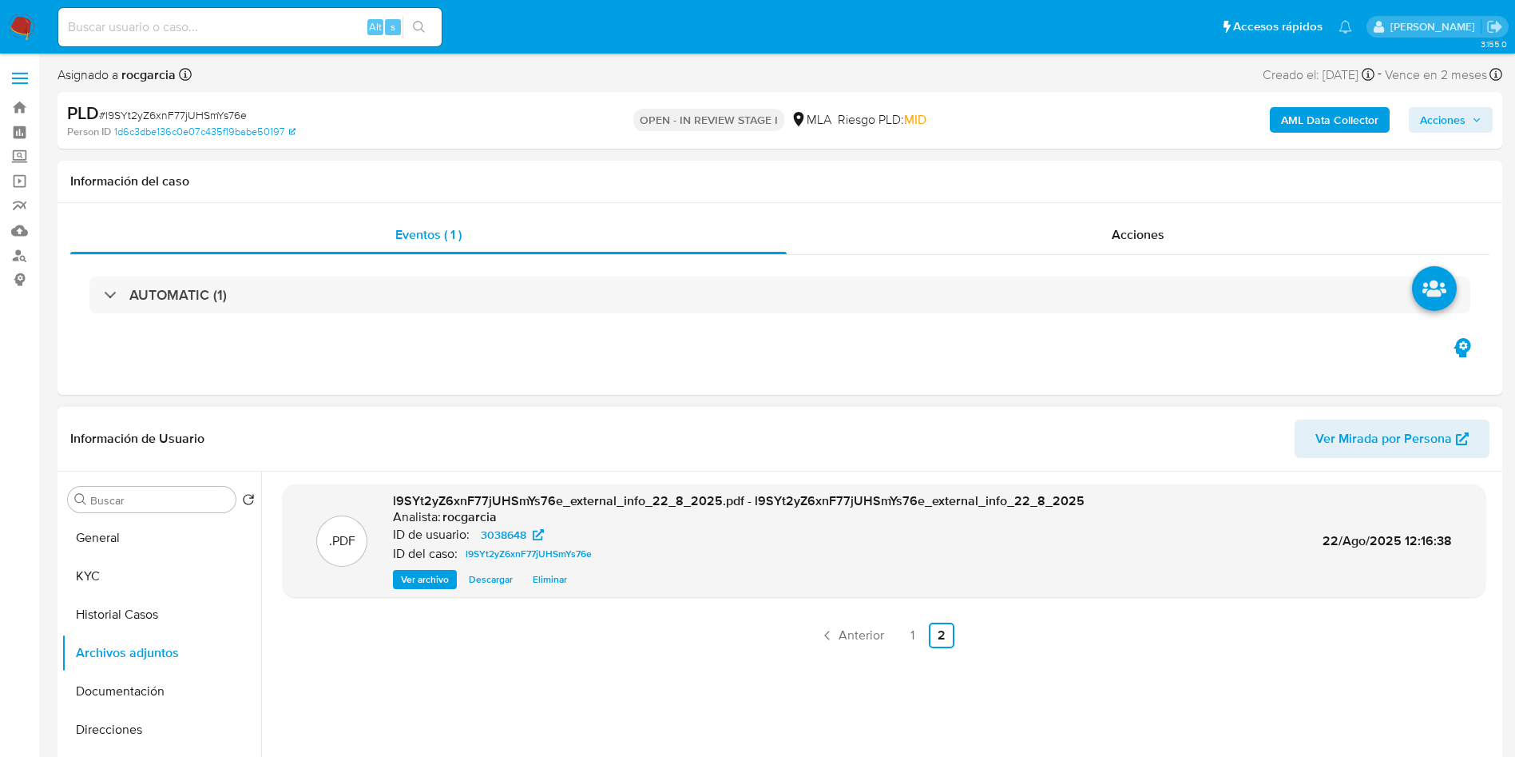
click at [1451, 126] on span "Acciones" at bounding box center [1443, 120] width 46 height 26
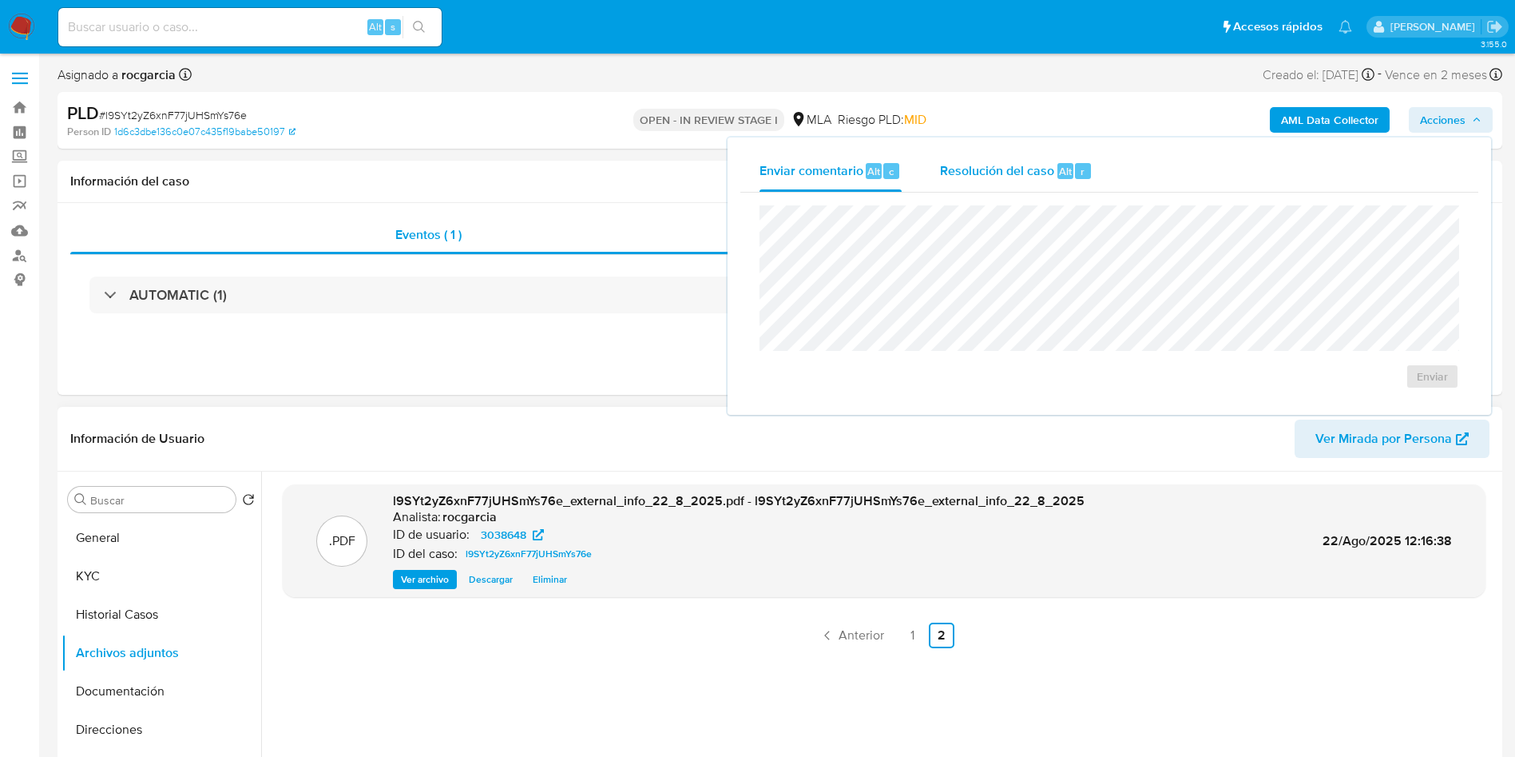
click at [1059, 165] on span "Alt" at bounding box center [1065, 171] width 13 height 15
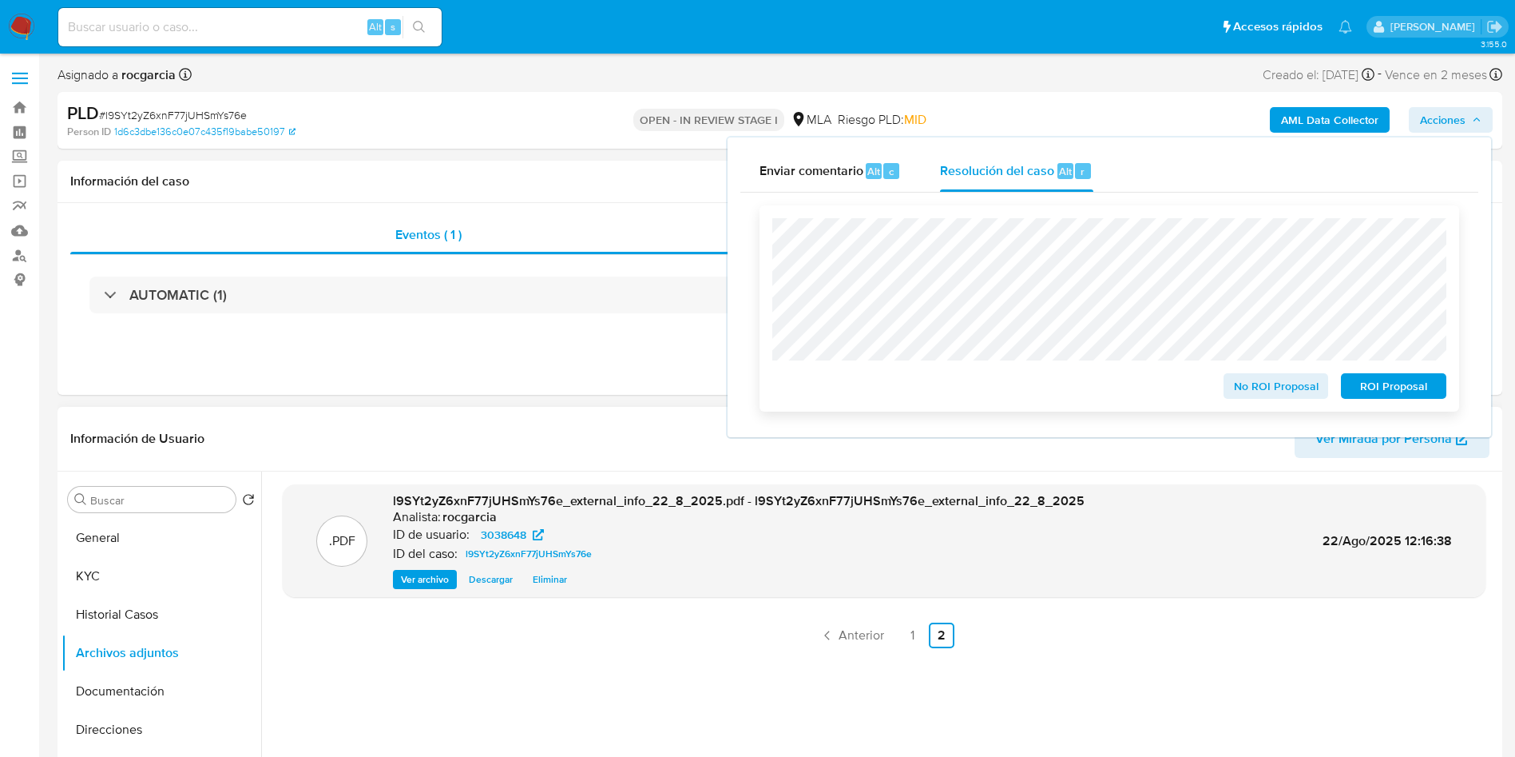
click at [1249, 393] on span "No ROI Proposal" at bounding box center [1276, 386] width 83 height 22
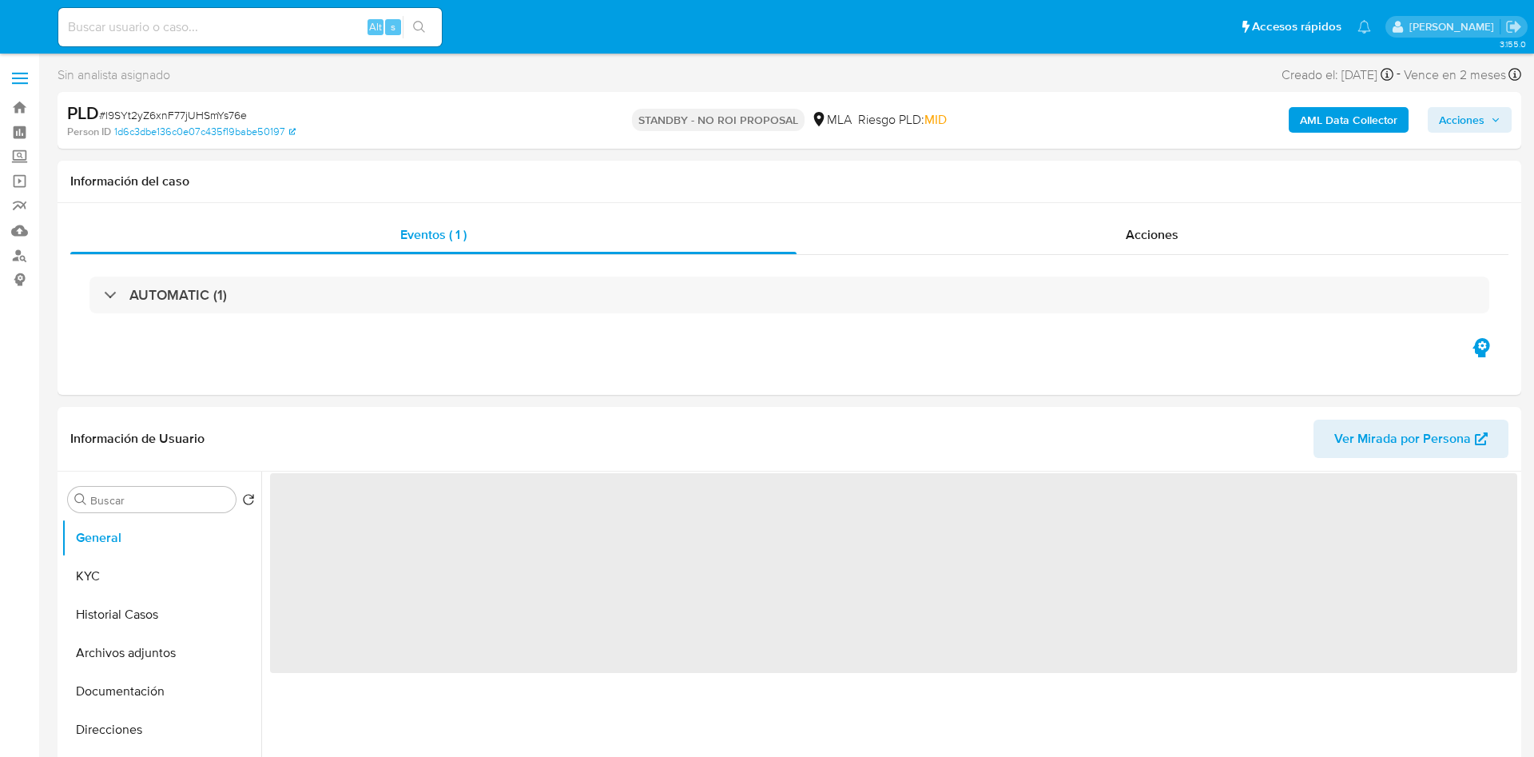
select select "10"
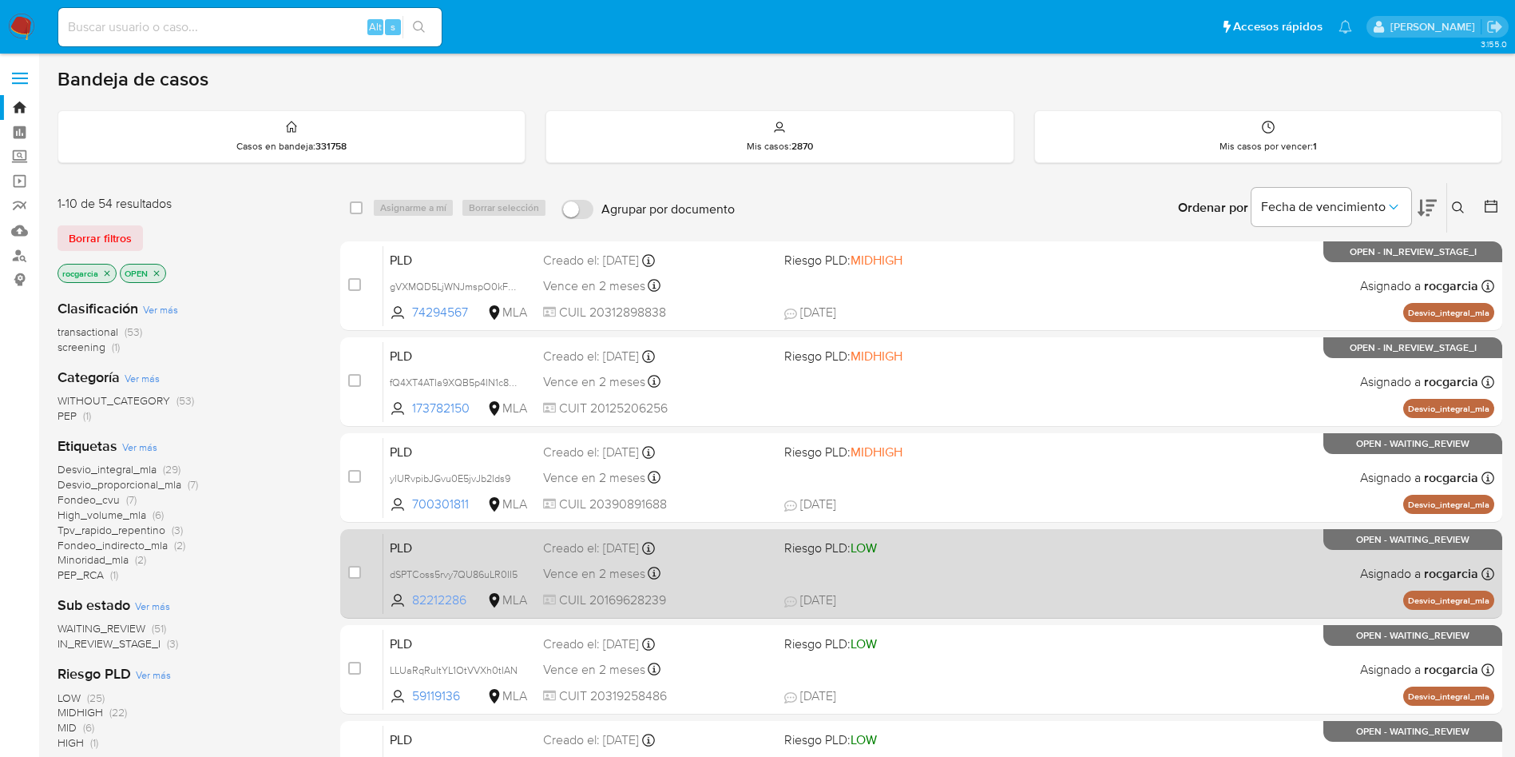
scroll to position [120, 0]
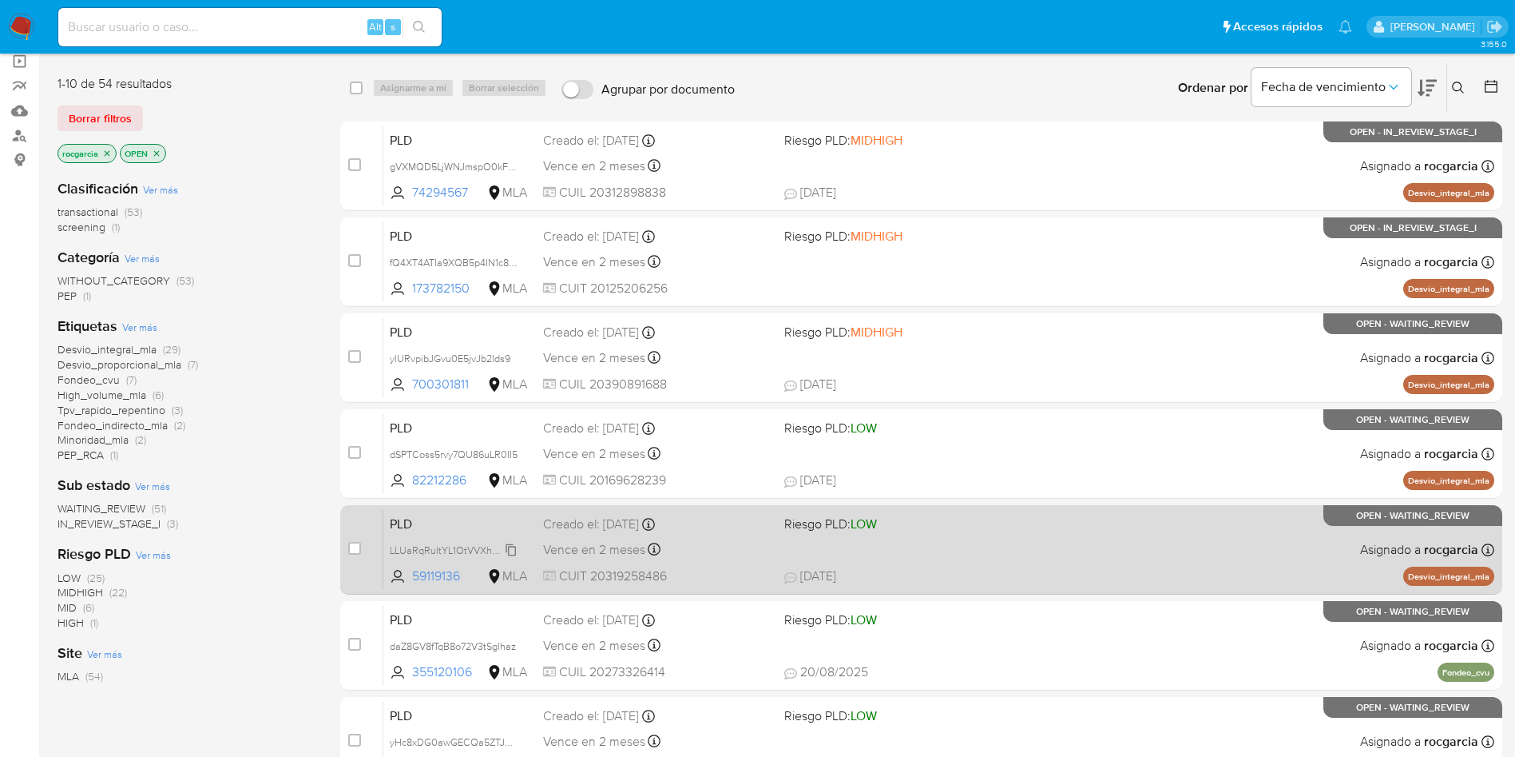
click at [513, 549] on span "LLUaRqRuItYL1OtVVXh0tIAN" at bounding box center [454, 549] width 128 height 18
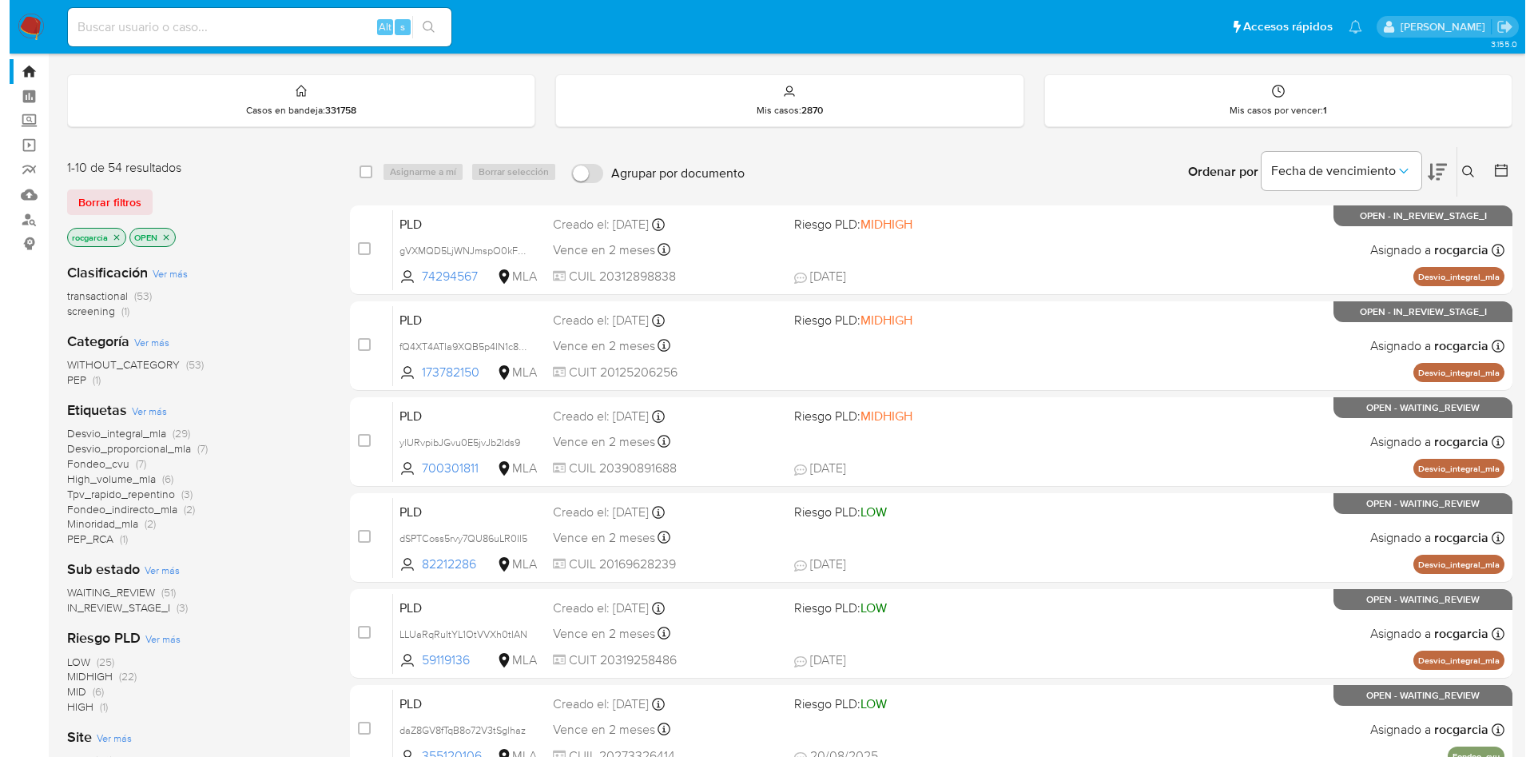
scroll to position [0, 0]
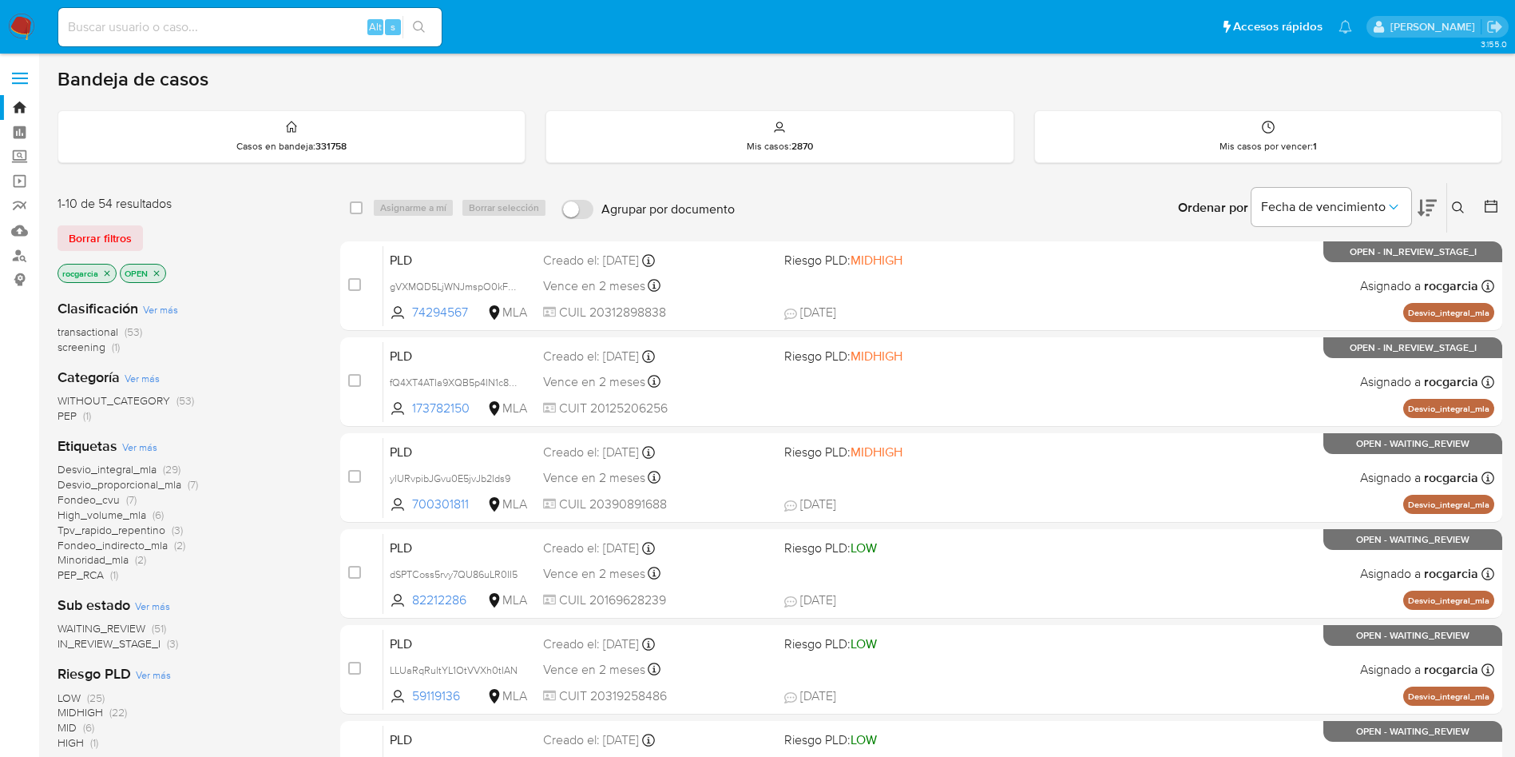
click at [1460, 214] on button at bounding box center [1461, 207] width 26 height 19
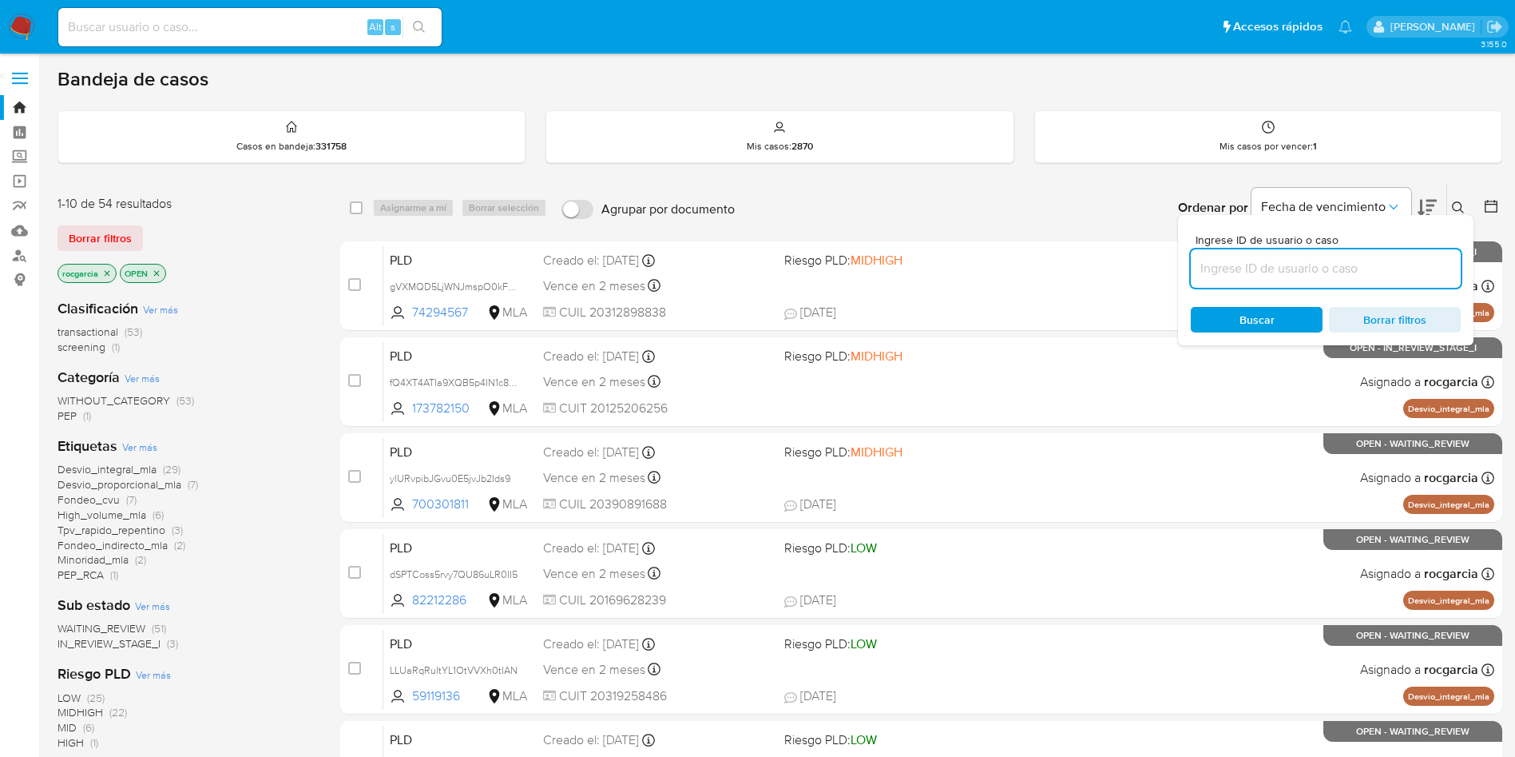
click at [1241, 266] on input at bounding box center [1326, 268] width 270 height 21
type input "LLUaRqRuItYL1OtVVXh0tIAN"
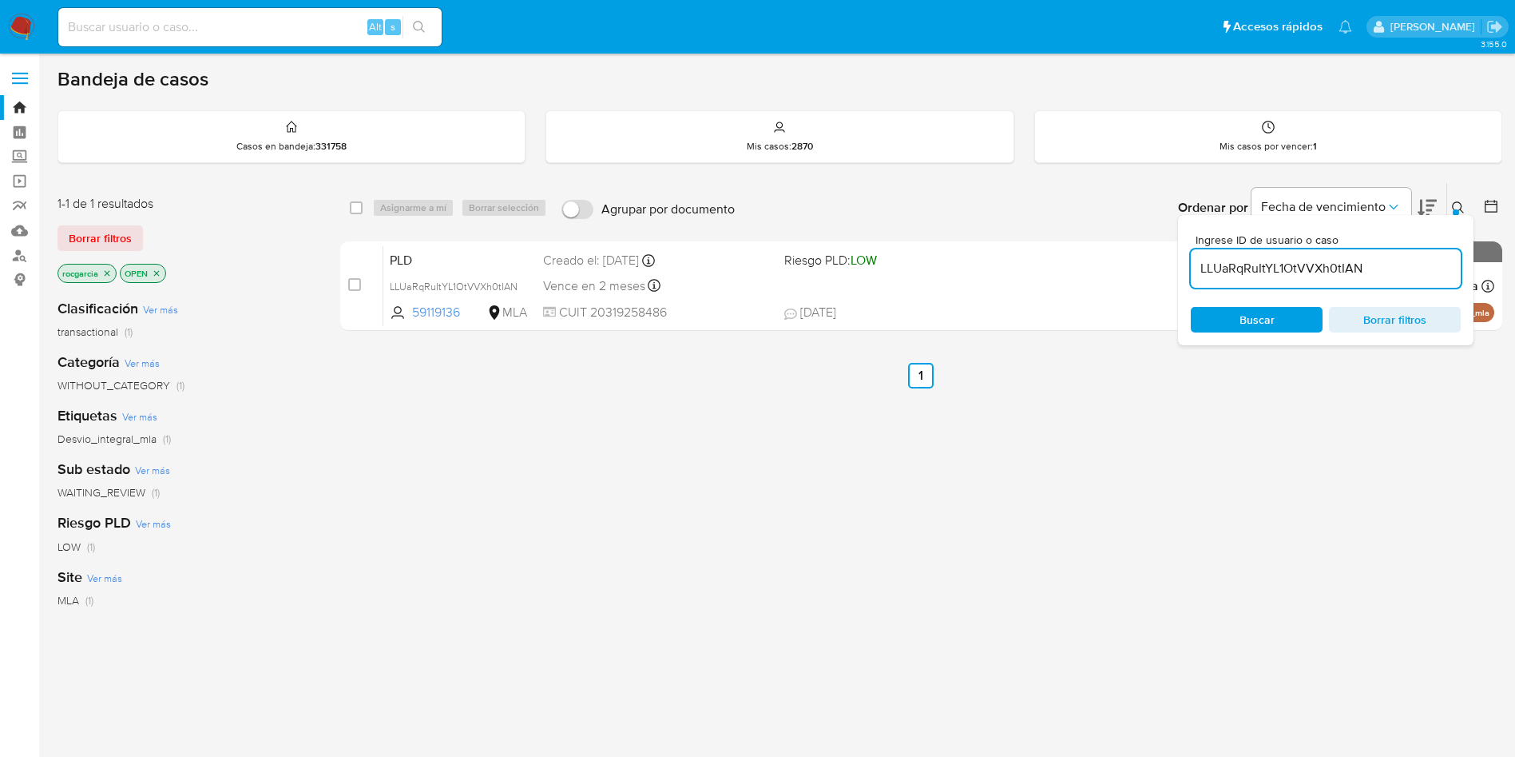
click at [1458, 213] on div at bounding box center [1456, 212] width 6 height 6
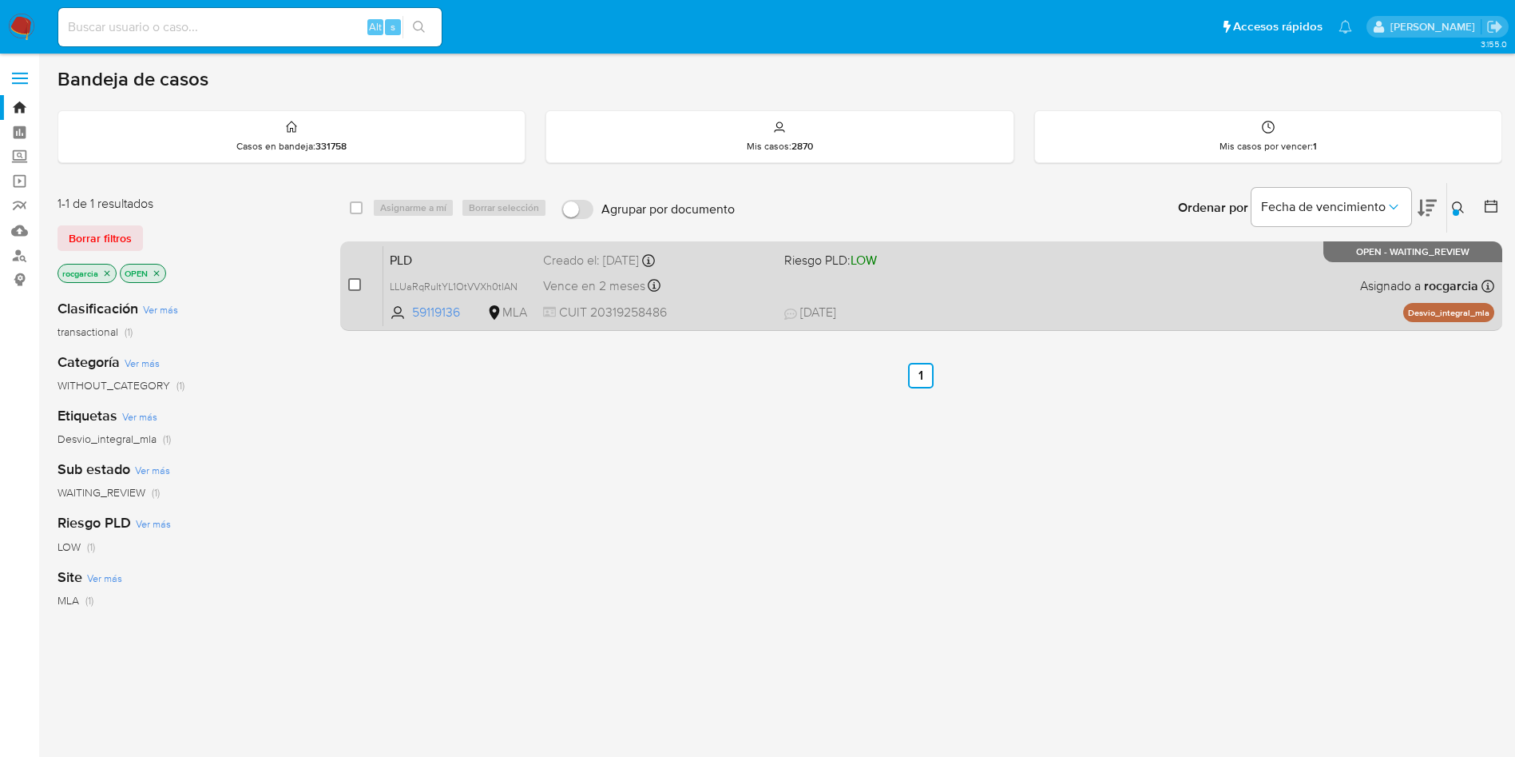
click at [352, 284] on input "checkbox" at bounding box center [354, 284] width 13 height 13
checkbox input "true"
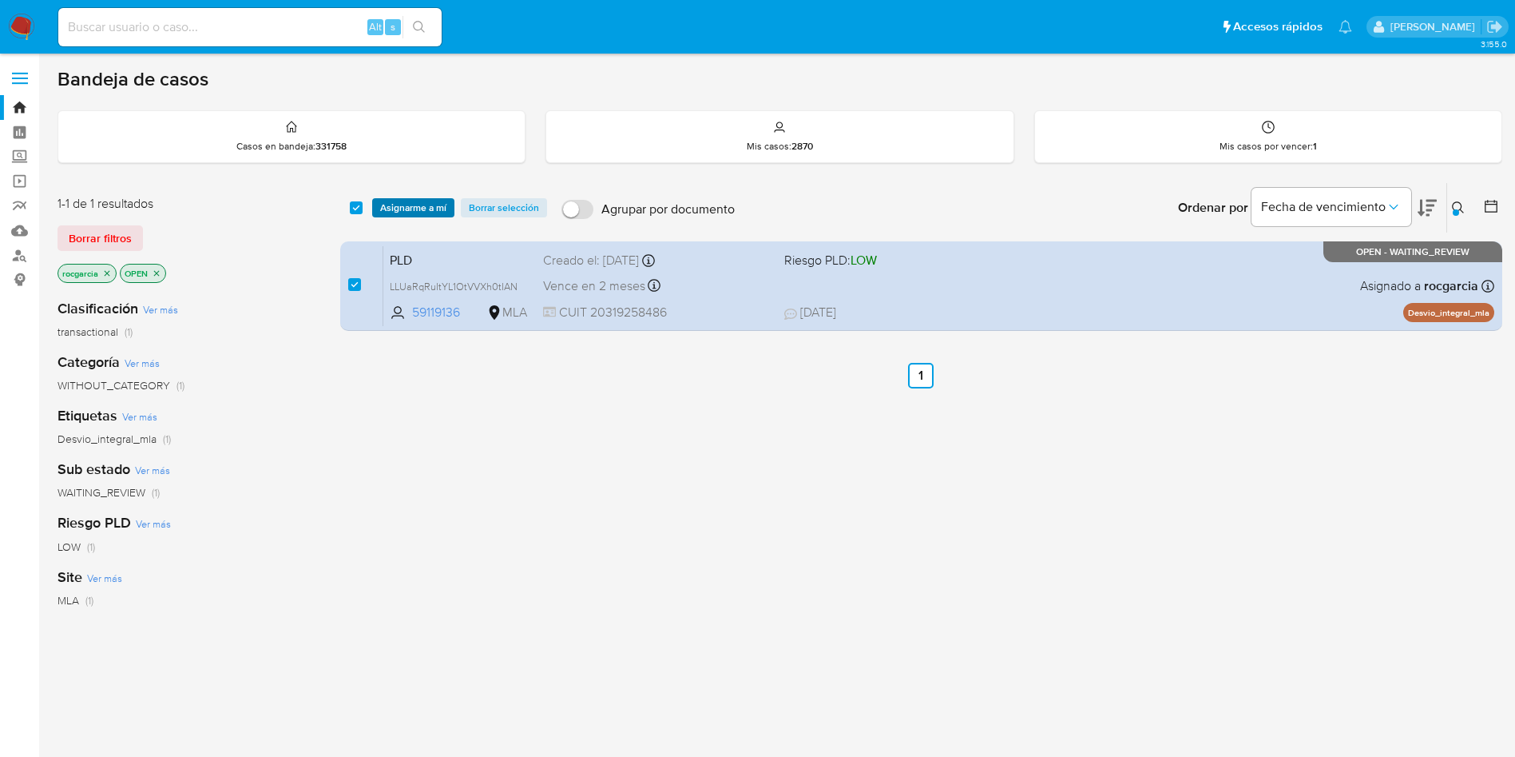
click at [403, 214] on span "Asignarme a mí" at bounding box center [413, 208] width 66 height 16
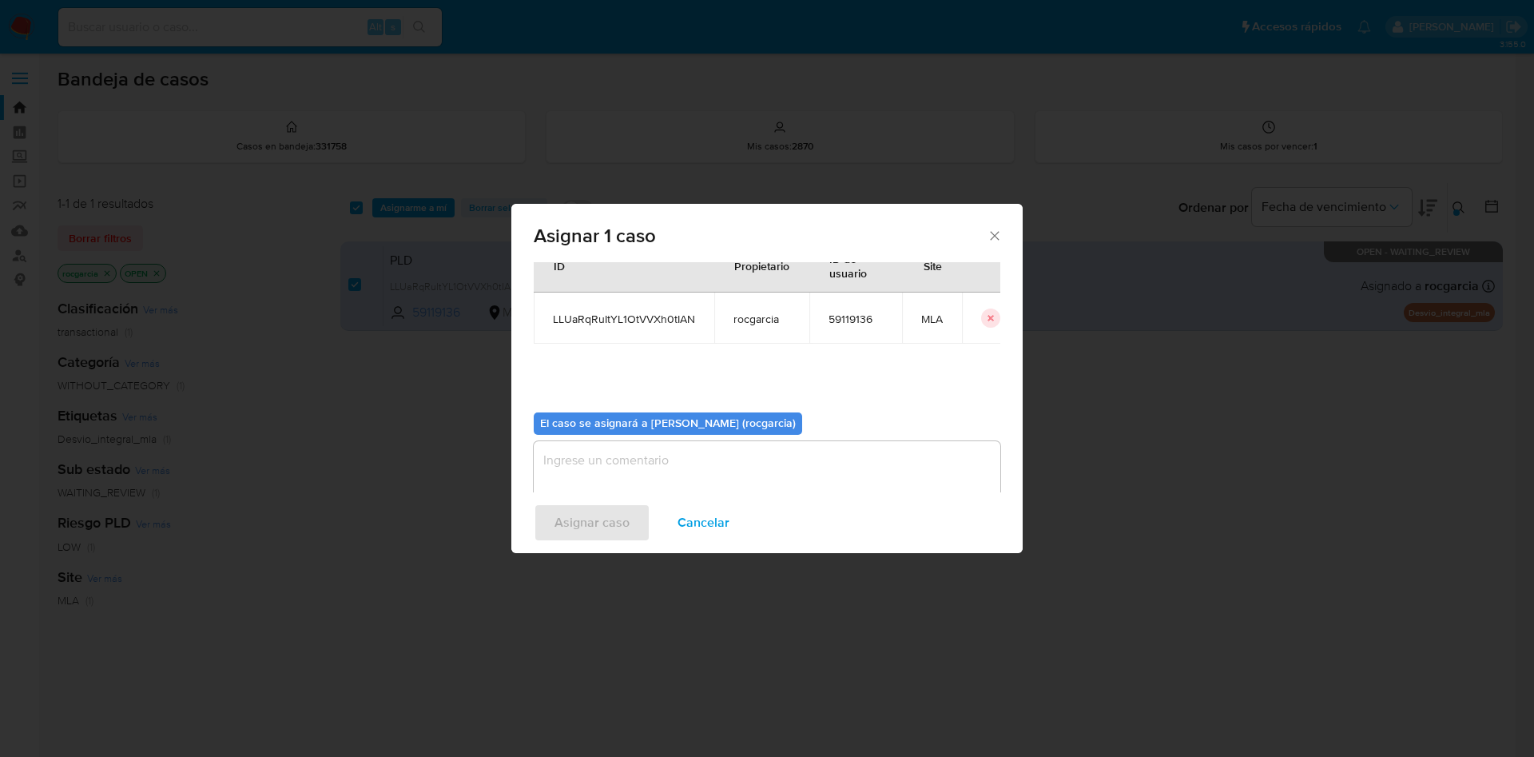
scroll to position [83, 0]
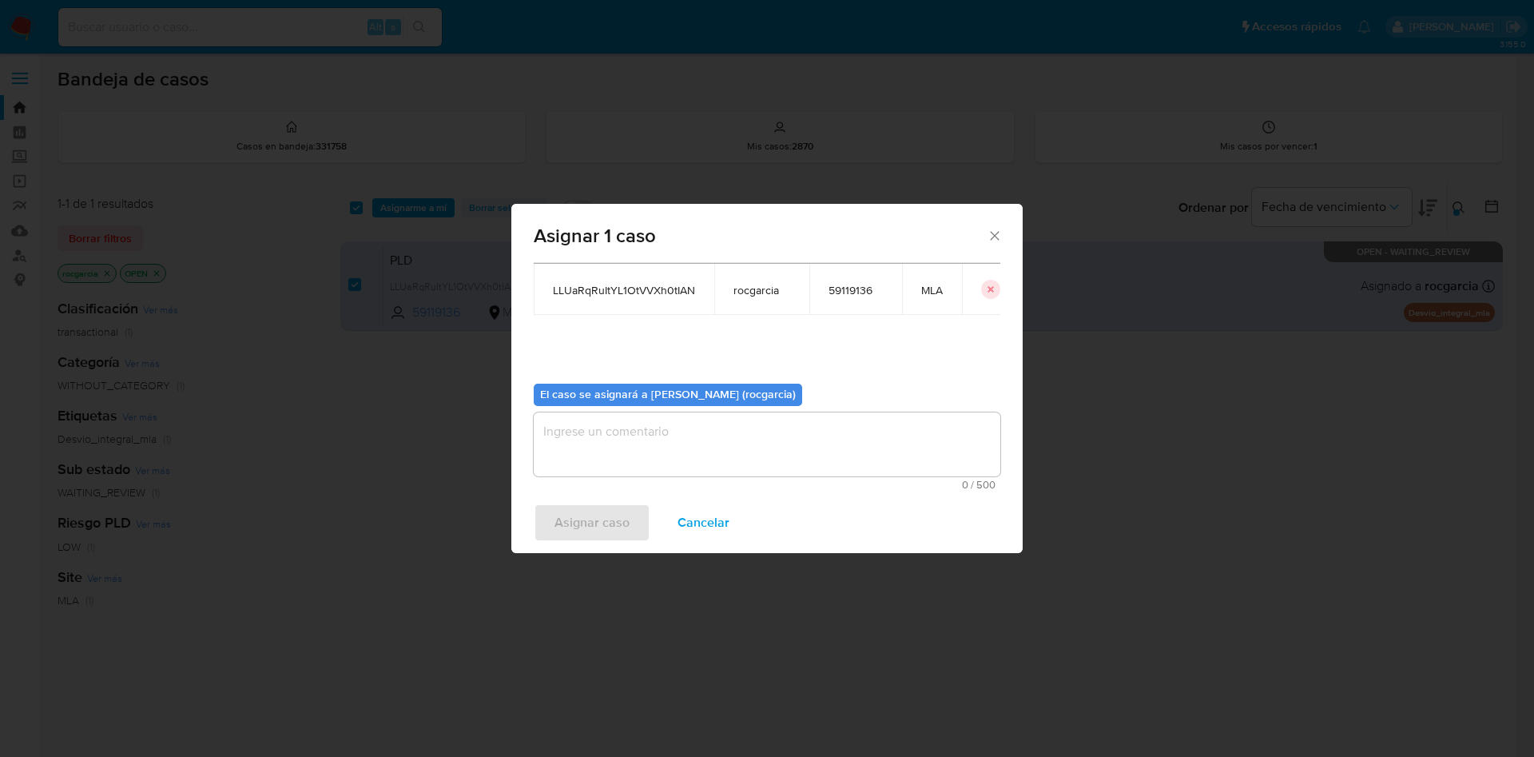
click at [576, 429] on textarea "assign-modal" at bounding box center [767, 444] width 467 height 64
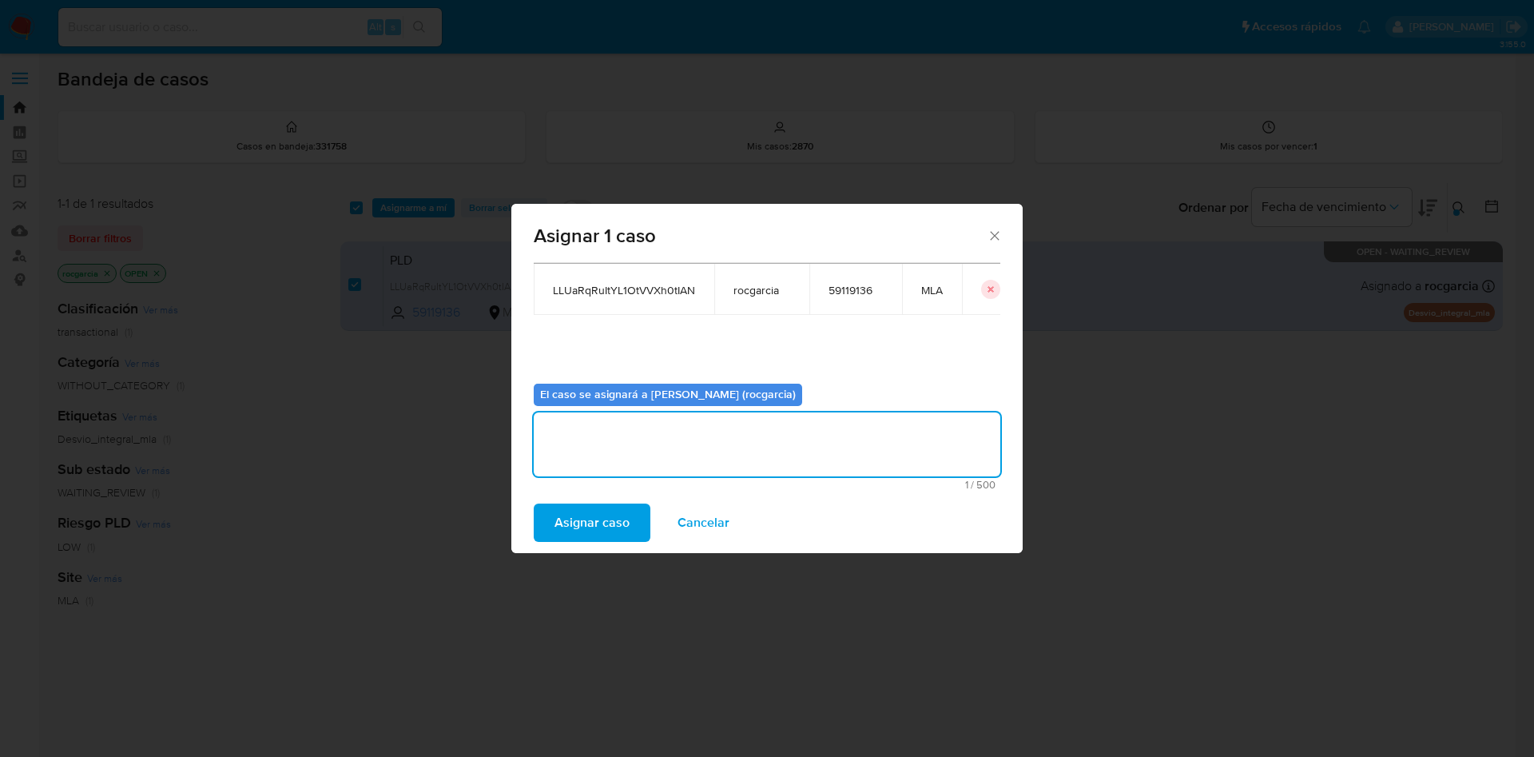
click at [576, 514] on span "Asignar caso" at bounding box center [591, 522] width 75 height 35
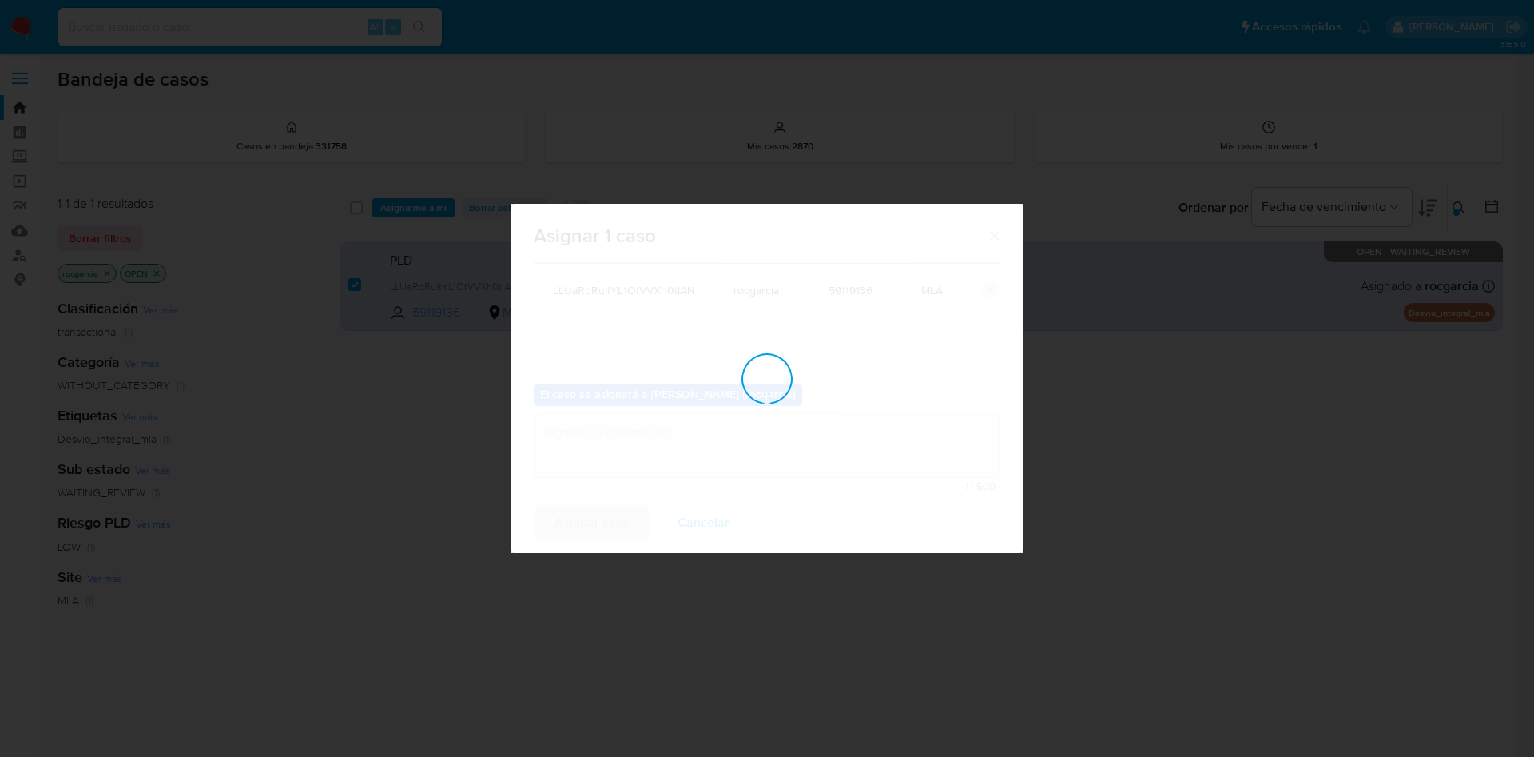
checkbox input "false"
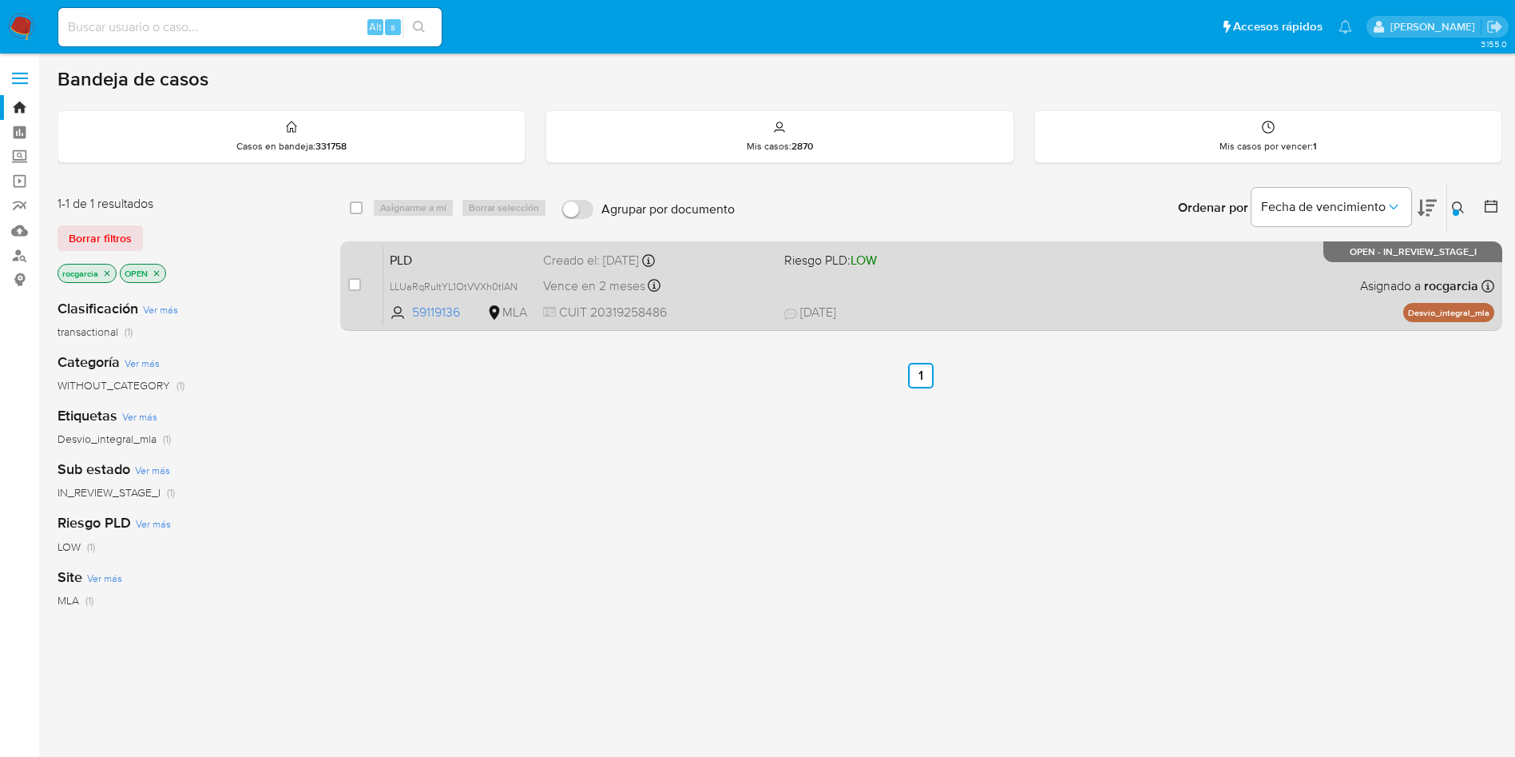
click at [1002, 279] on div "PLD LLUaRqRuItYL1OtVVXh0tIAN 59119136 MLA Riesgo PLD: LOW Creado el: 12/08/2025…" at bounding box center [938, 285] width 1111 height 81
click at [356, 288] on input "checkbox" at bounding box center [354, 284] width 13 height 13
checkbox input "true"
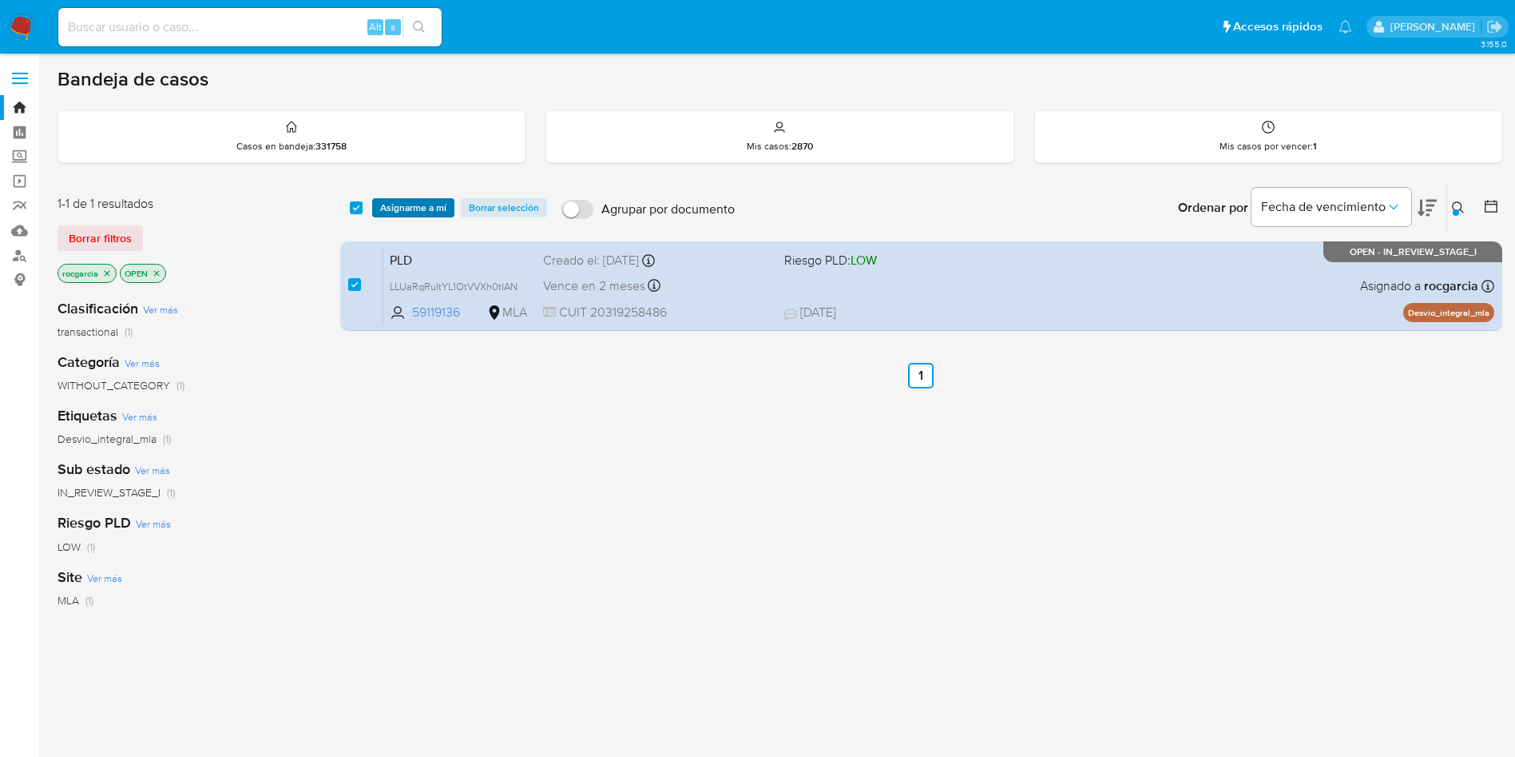
click at [412, 204] on span "Asignarme a mí" at bounding box center [413, 208] width 66 height 16
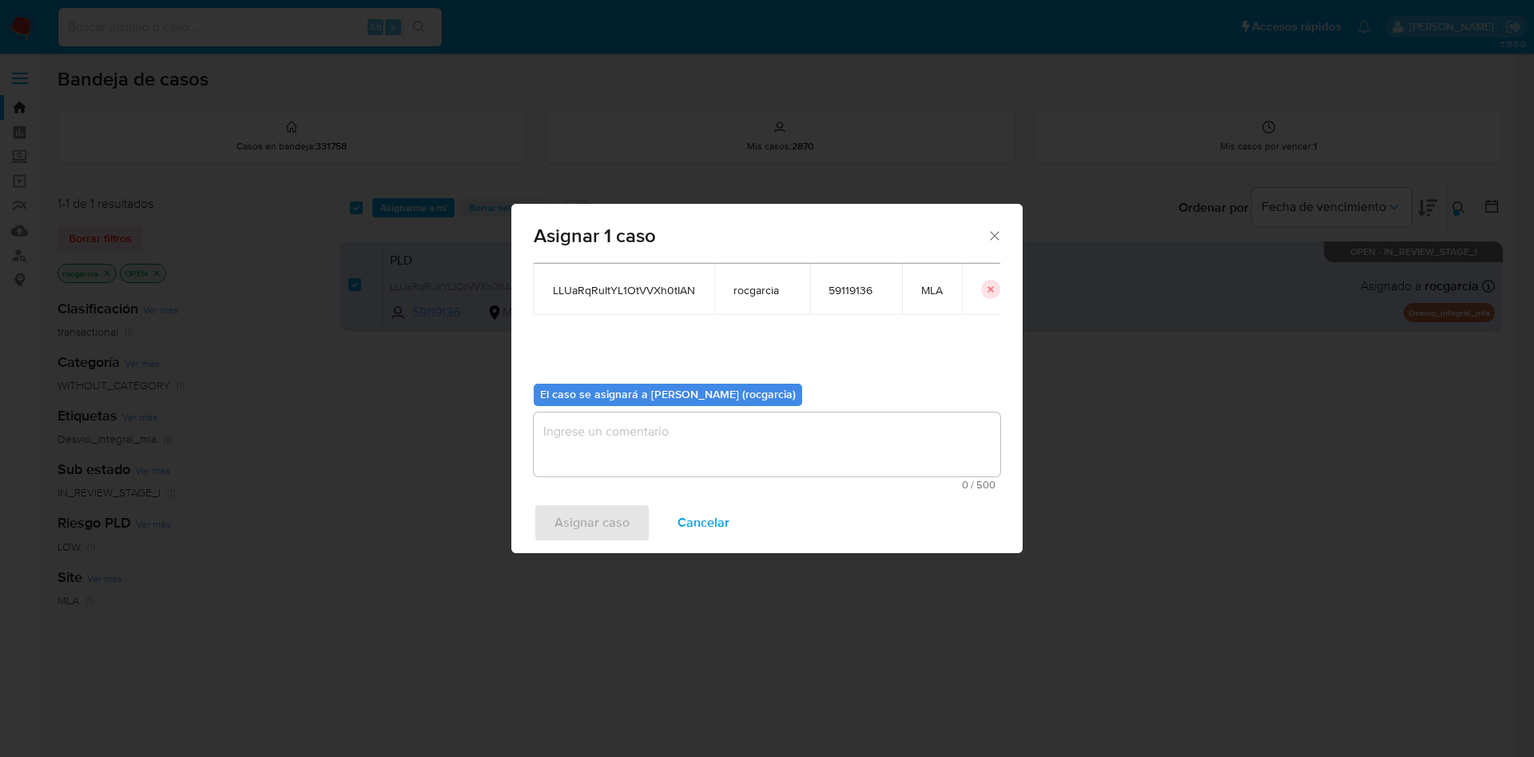
click at [580, 459] on textarea "assign-modal" at bounding box center [767, 444] width 467 height 64
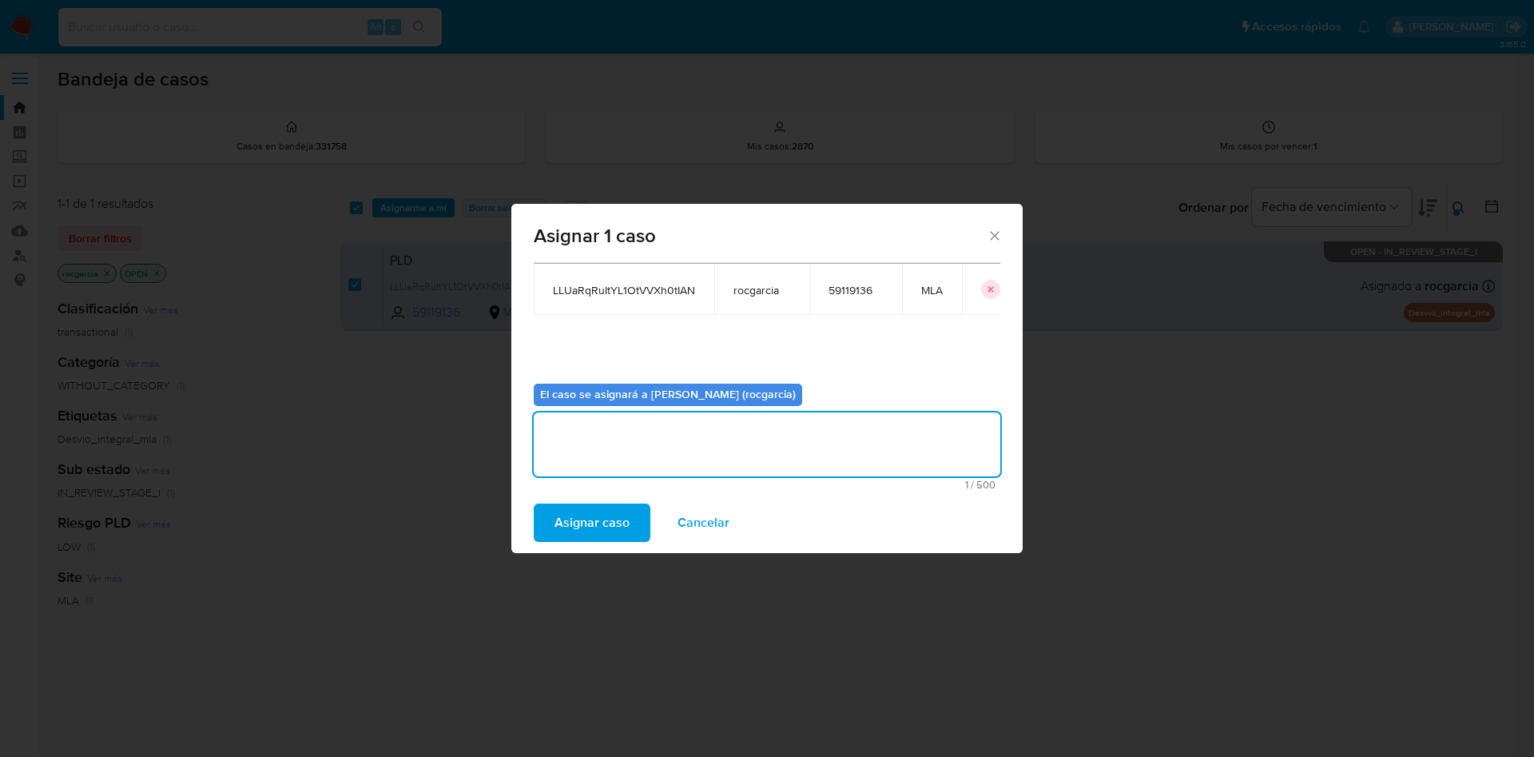
click at [576, 519] on span "Asignar caso" at bounding box center [591, 522] width 75 height 35
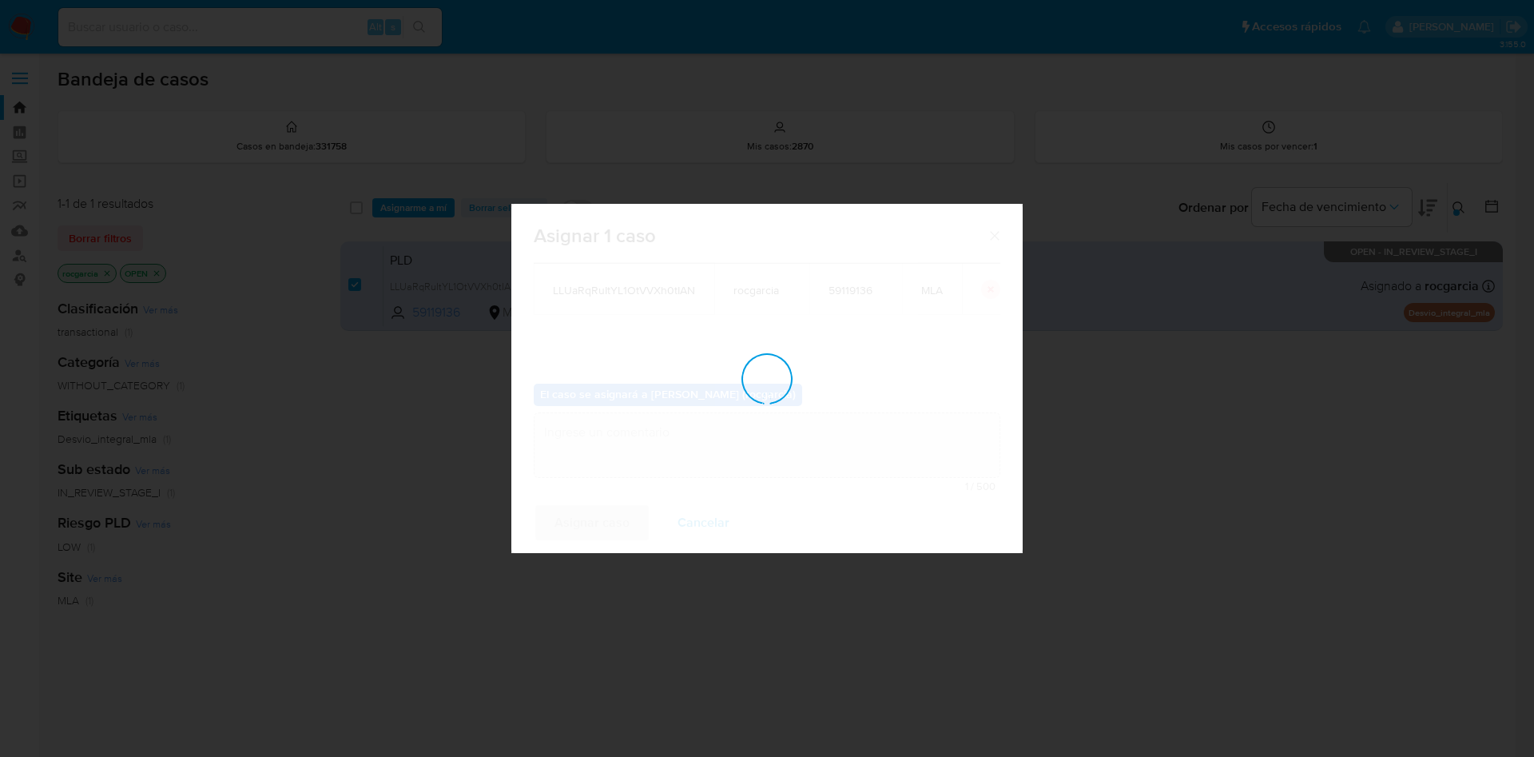
checkbox input "false"
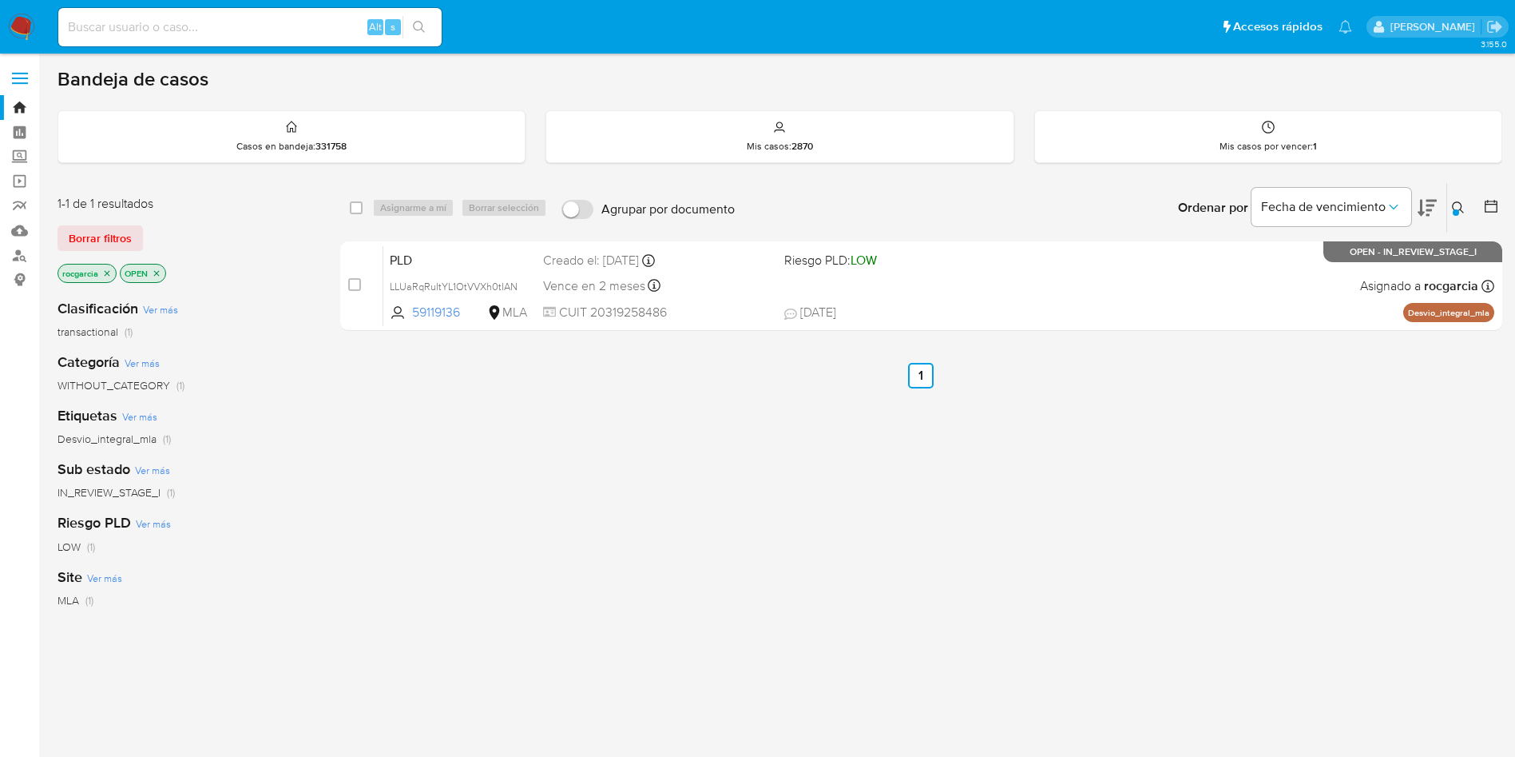
click at [18, 32] on img at bounding box center [21, 27] width 27 height 27
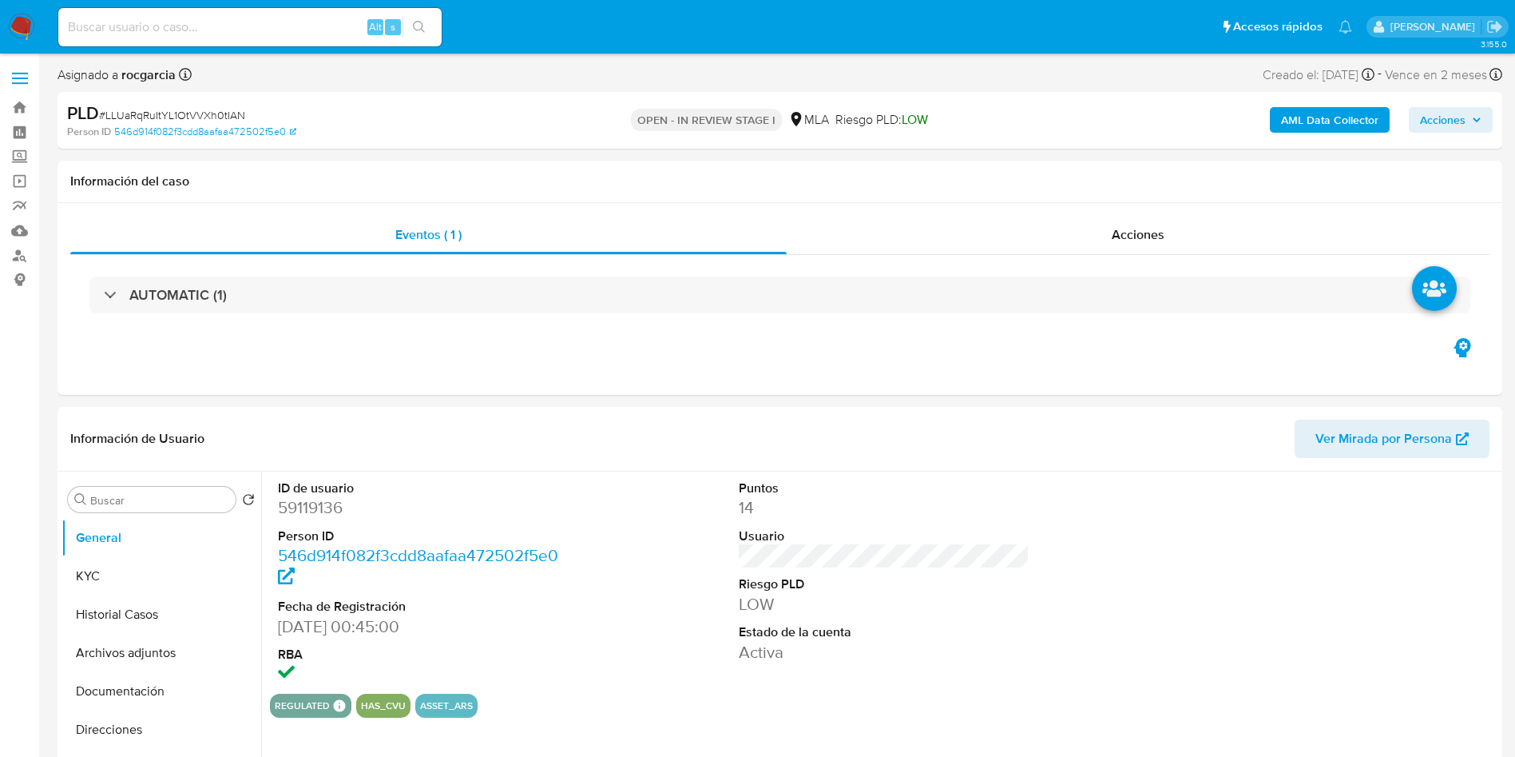
select select "10"
click at [336, 506] on dd "59119136" at bounding box center [424, 507] width 292 height 22
copy dd "59119136"
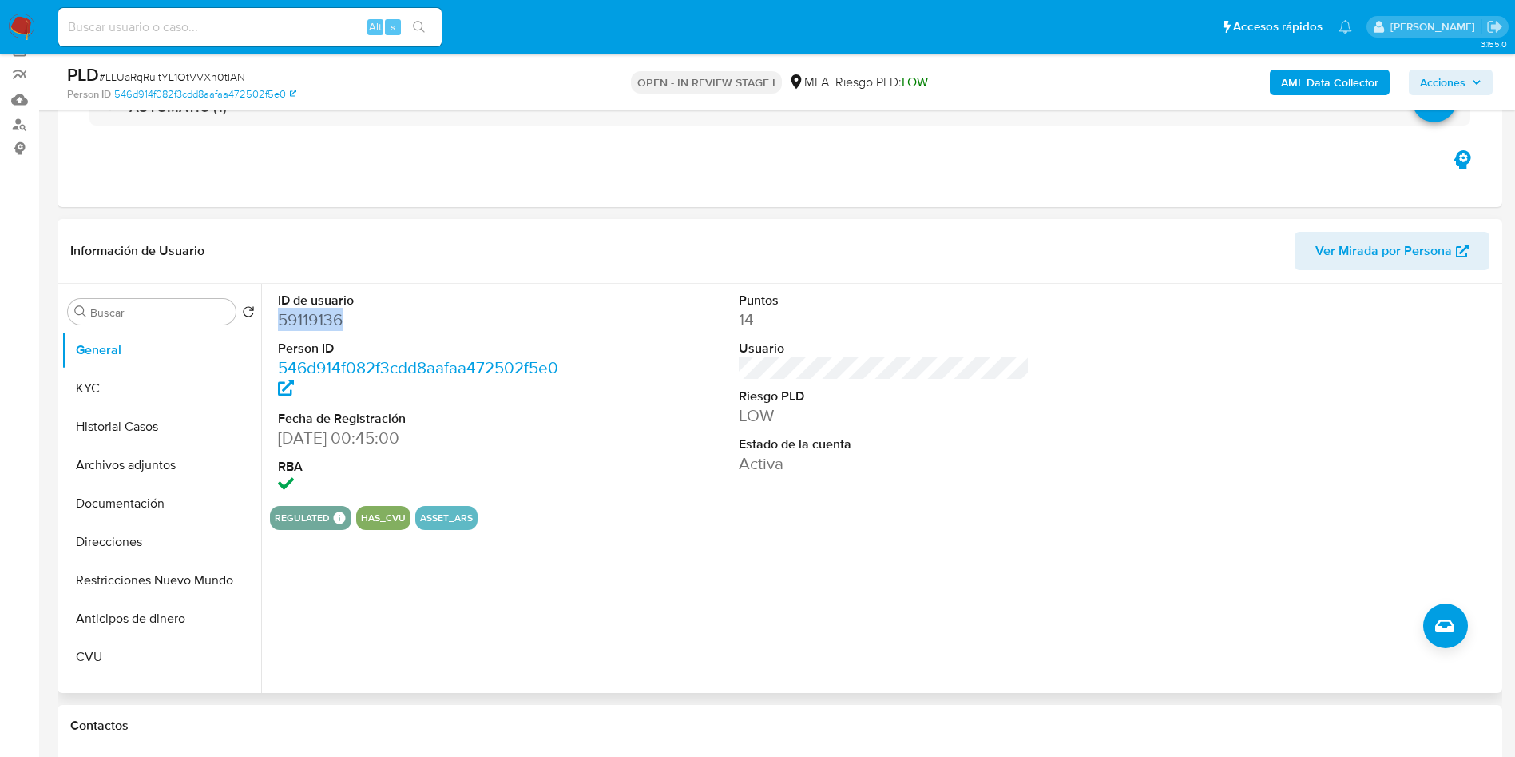
scroll to position [240, 0]
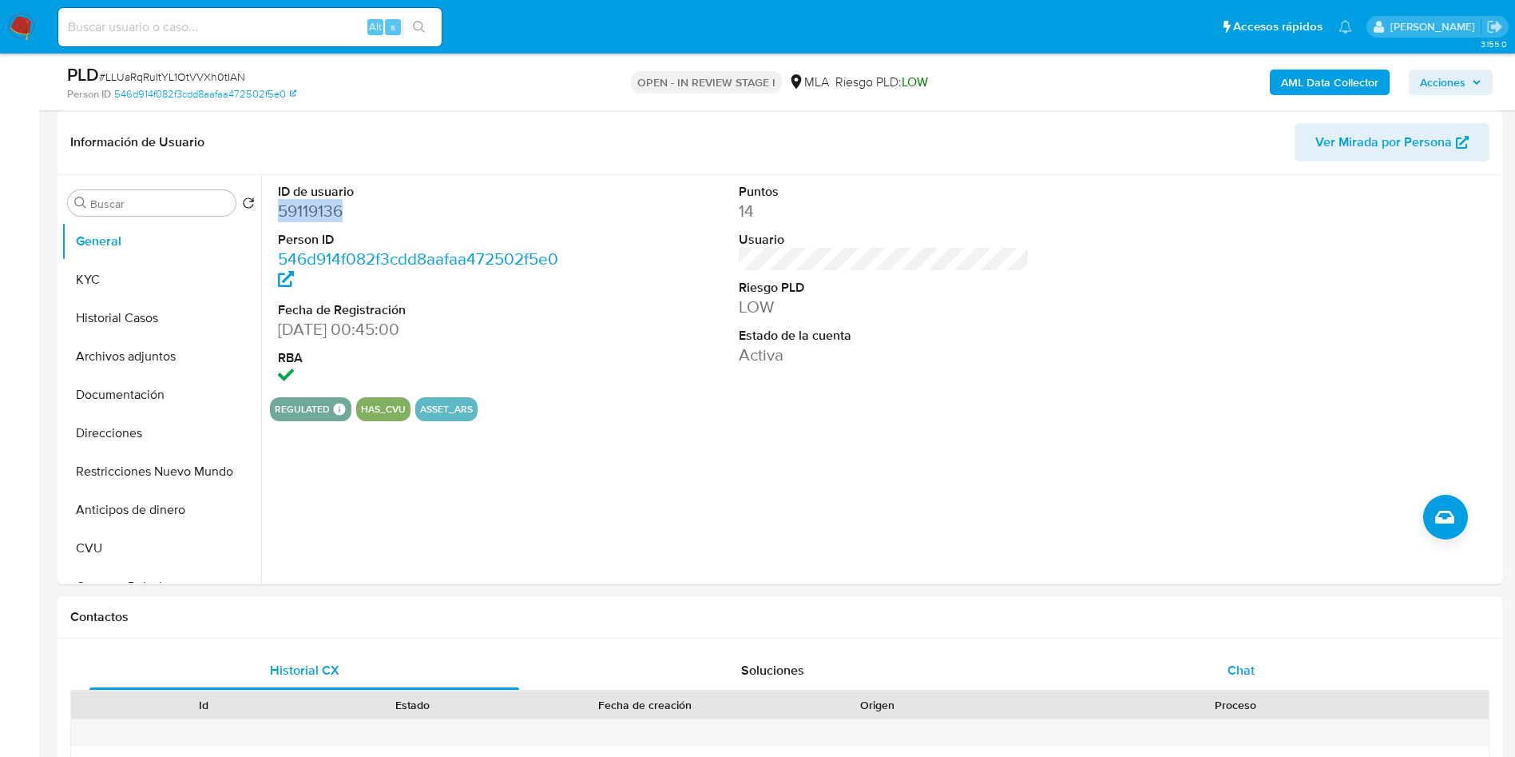
click at [1289, 677] on div "Chat" at bounding box center [1242, 670] width 430 height 38
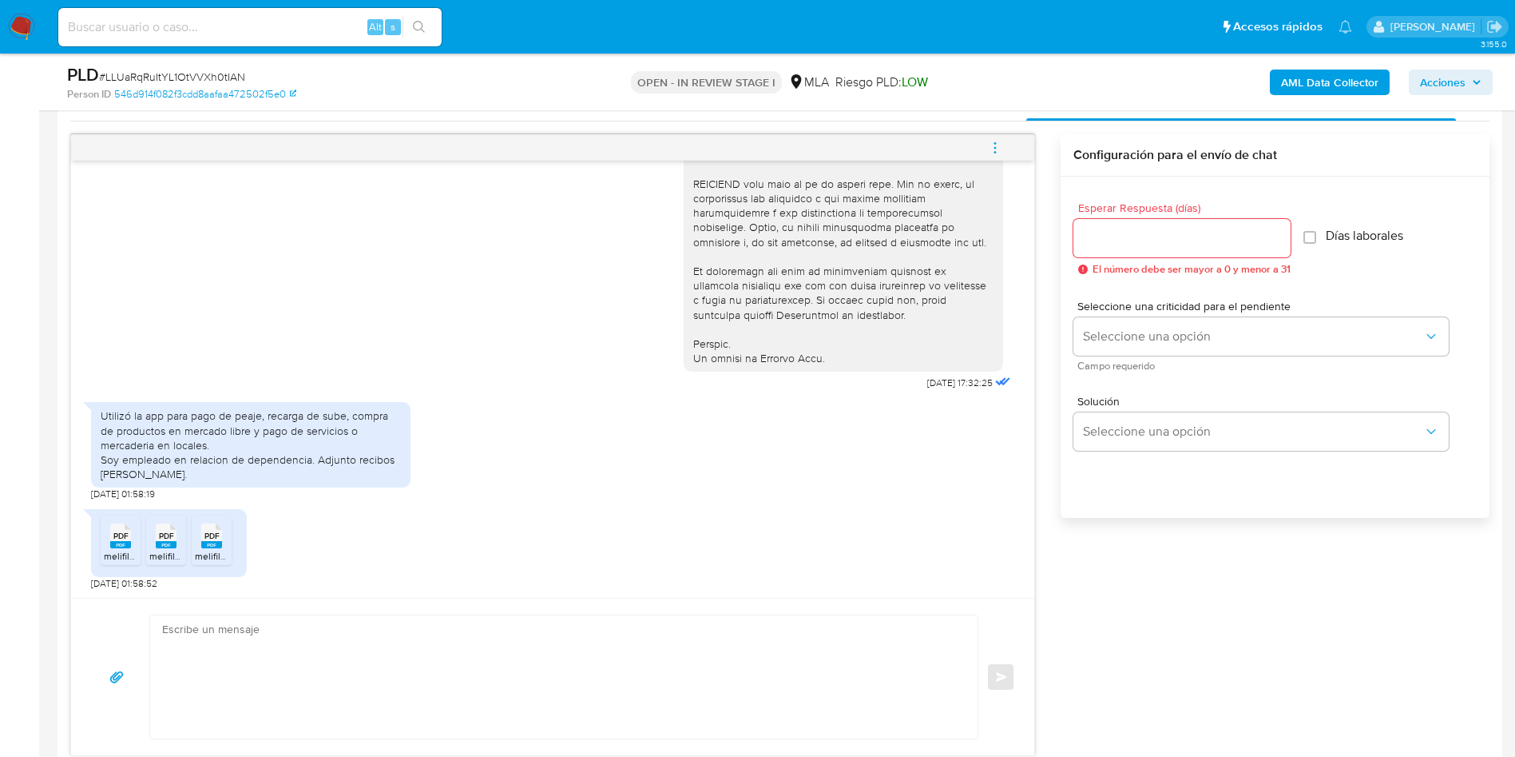
scroll to position [839, 0]
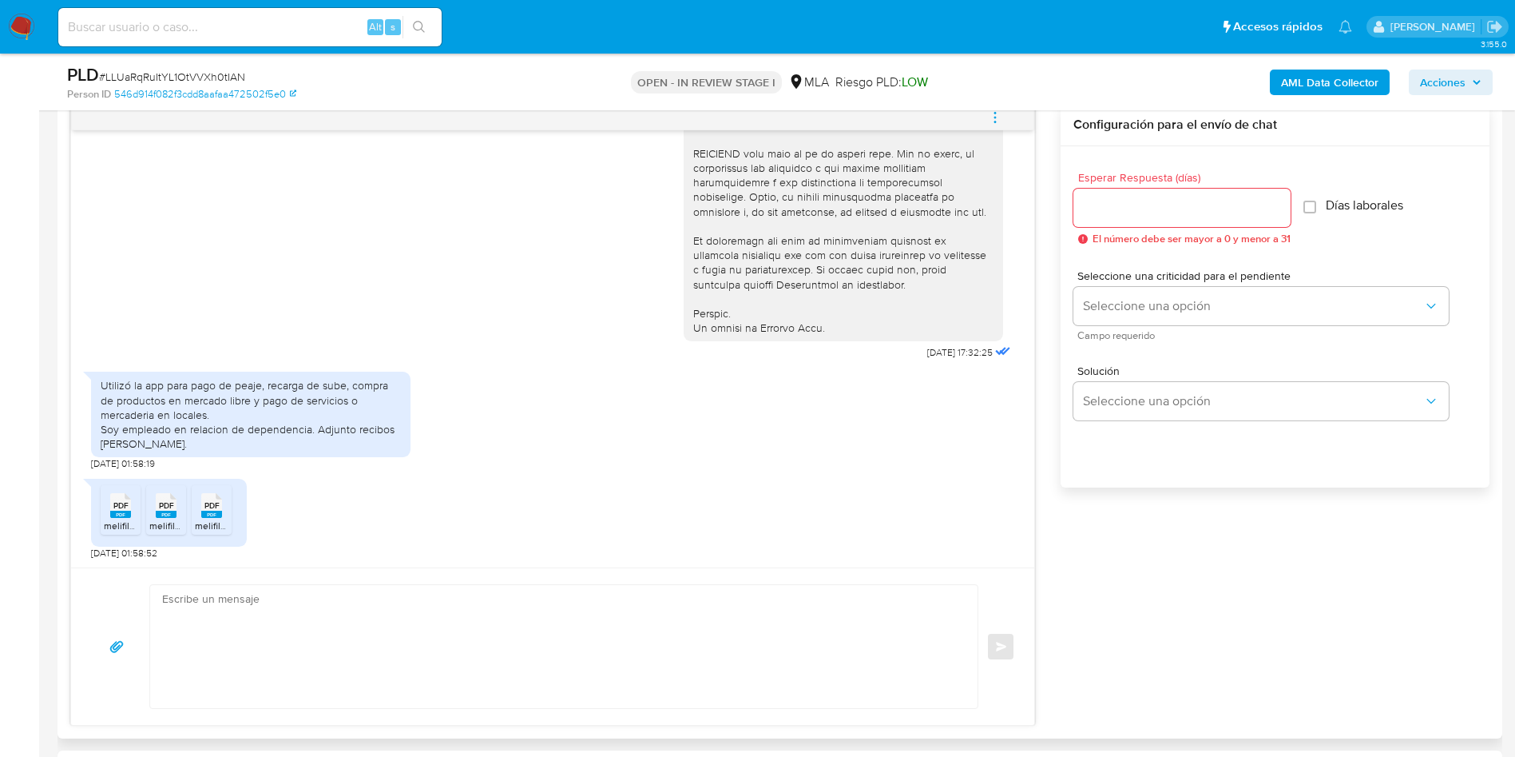
click at [464, 550] on div "PDF PDF melifile9110808996218614829.pdf PDF PDF melifile4128625226136810239.pdf…" at bounding box center [552, 515] width 923 height 89
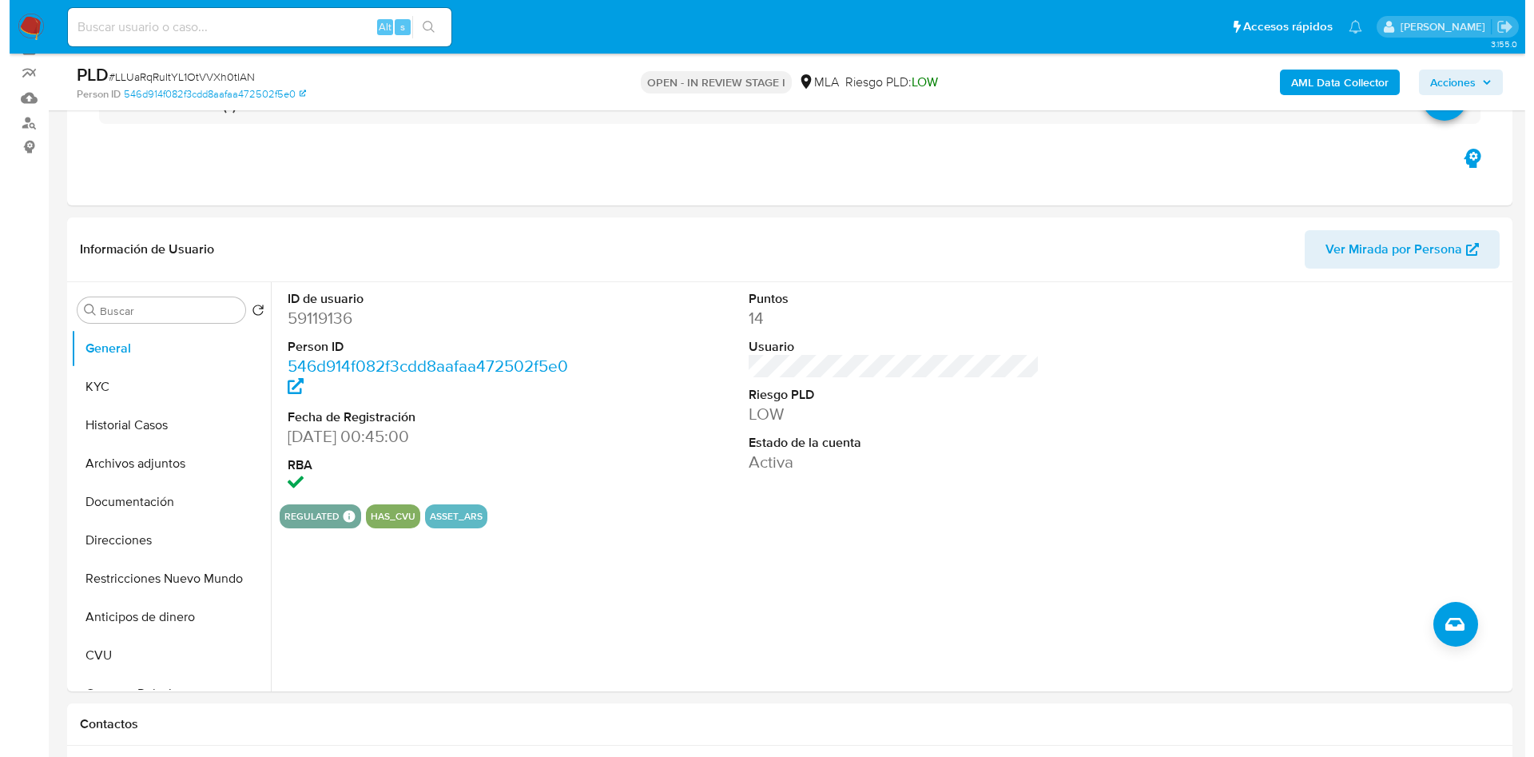
scroll to position [120, 0]
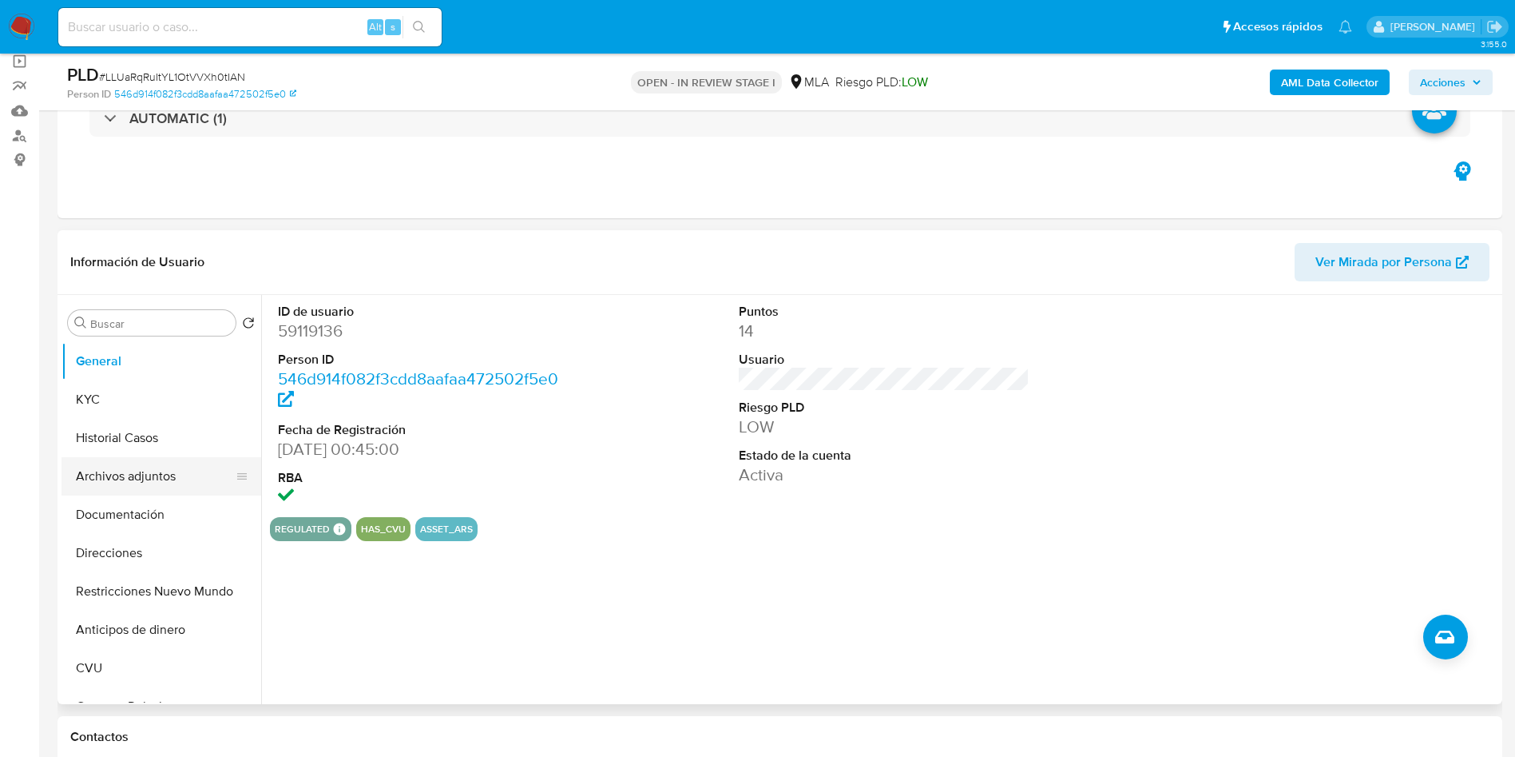
click at [121, 477] on button "Archivos adjuntos" at bounding box center [155, 476] width 187 height 38
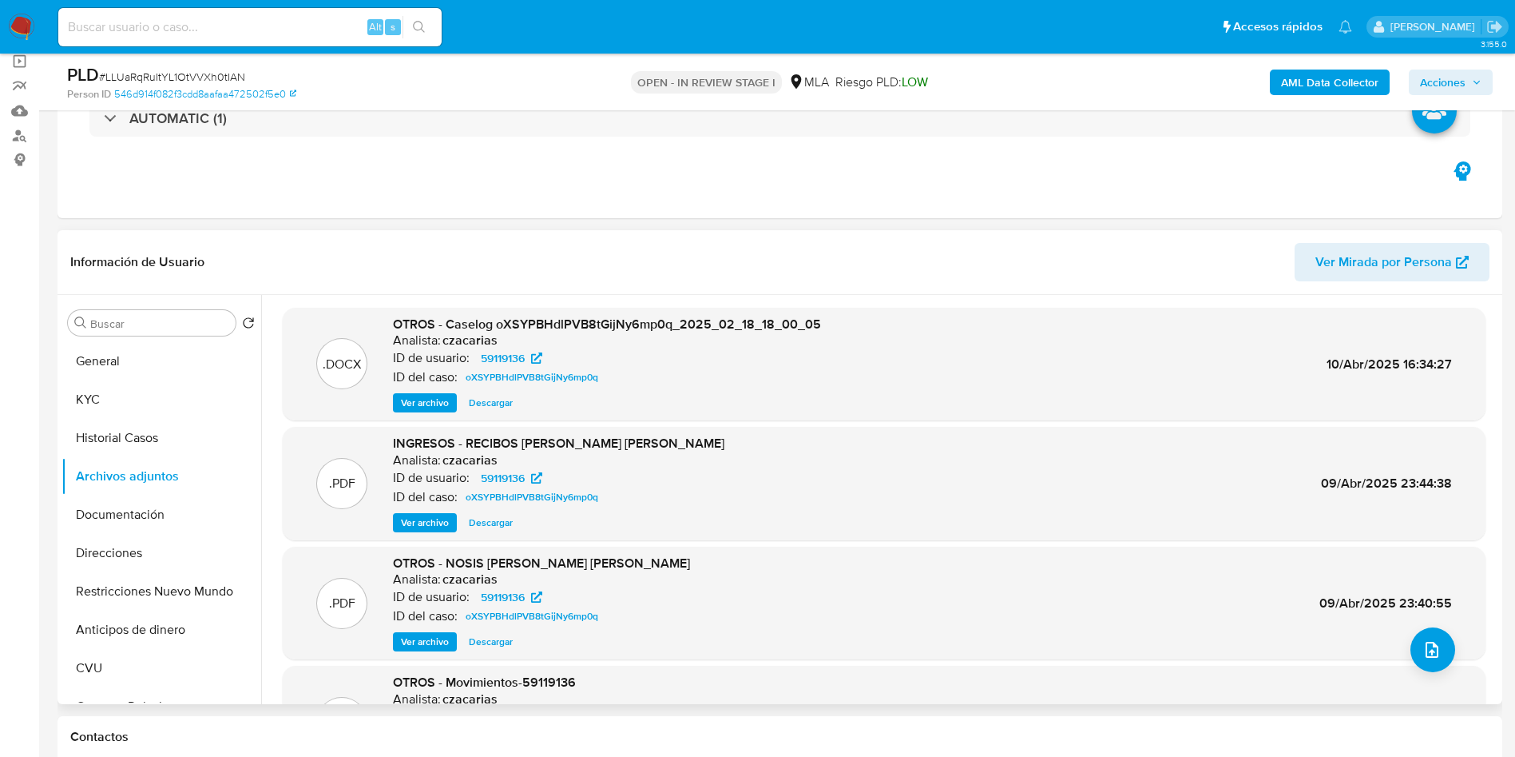
click at [403, 401] on span "Ver archivo" at bounding box center [425, 403] width 48 height 16
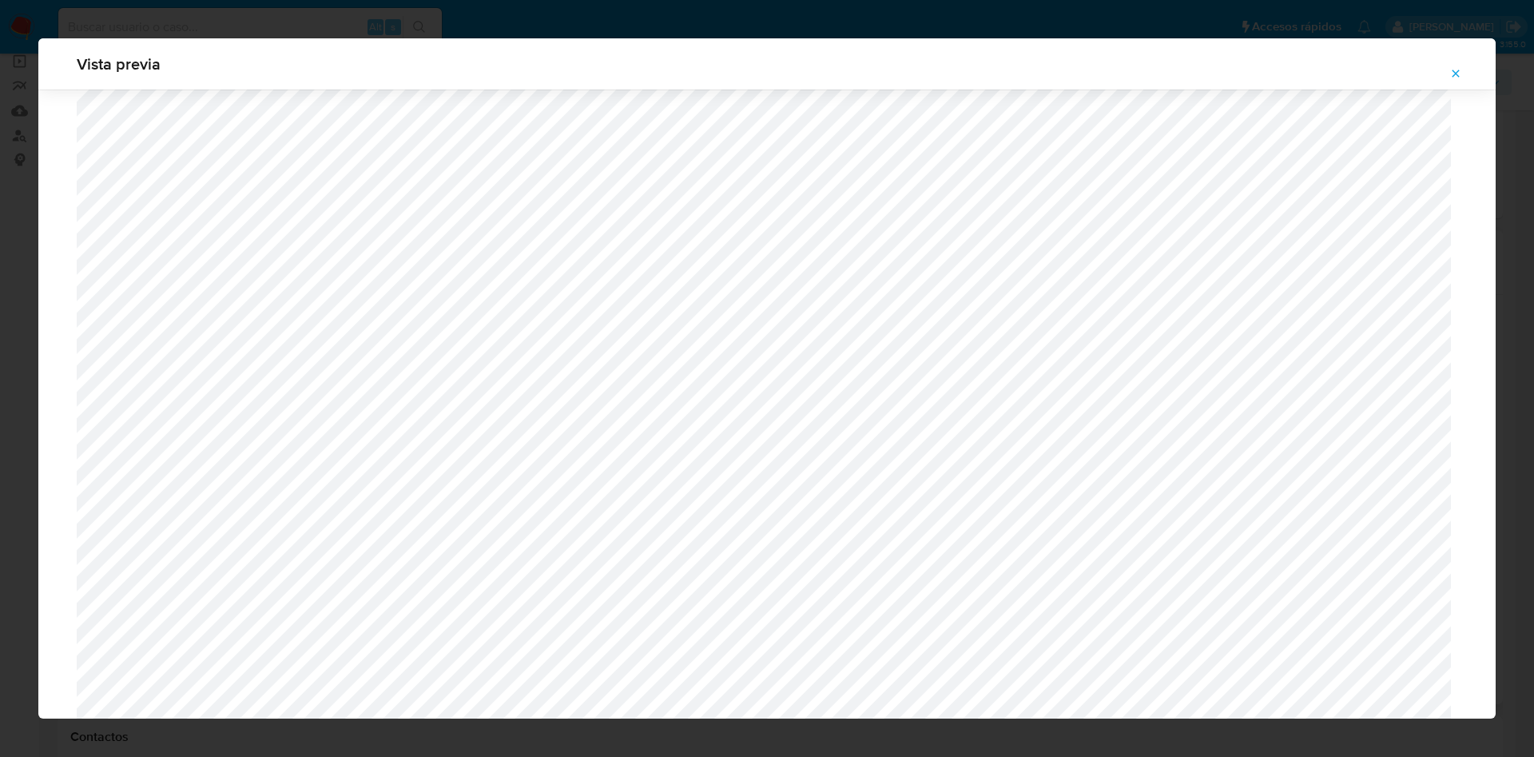
scroll to position [447, 0]
click at [1452, 66] on span "Attachment preview" at bounding box center [1455, 73] width 13 height 22
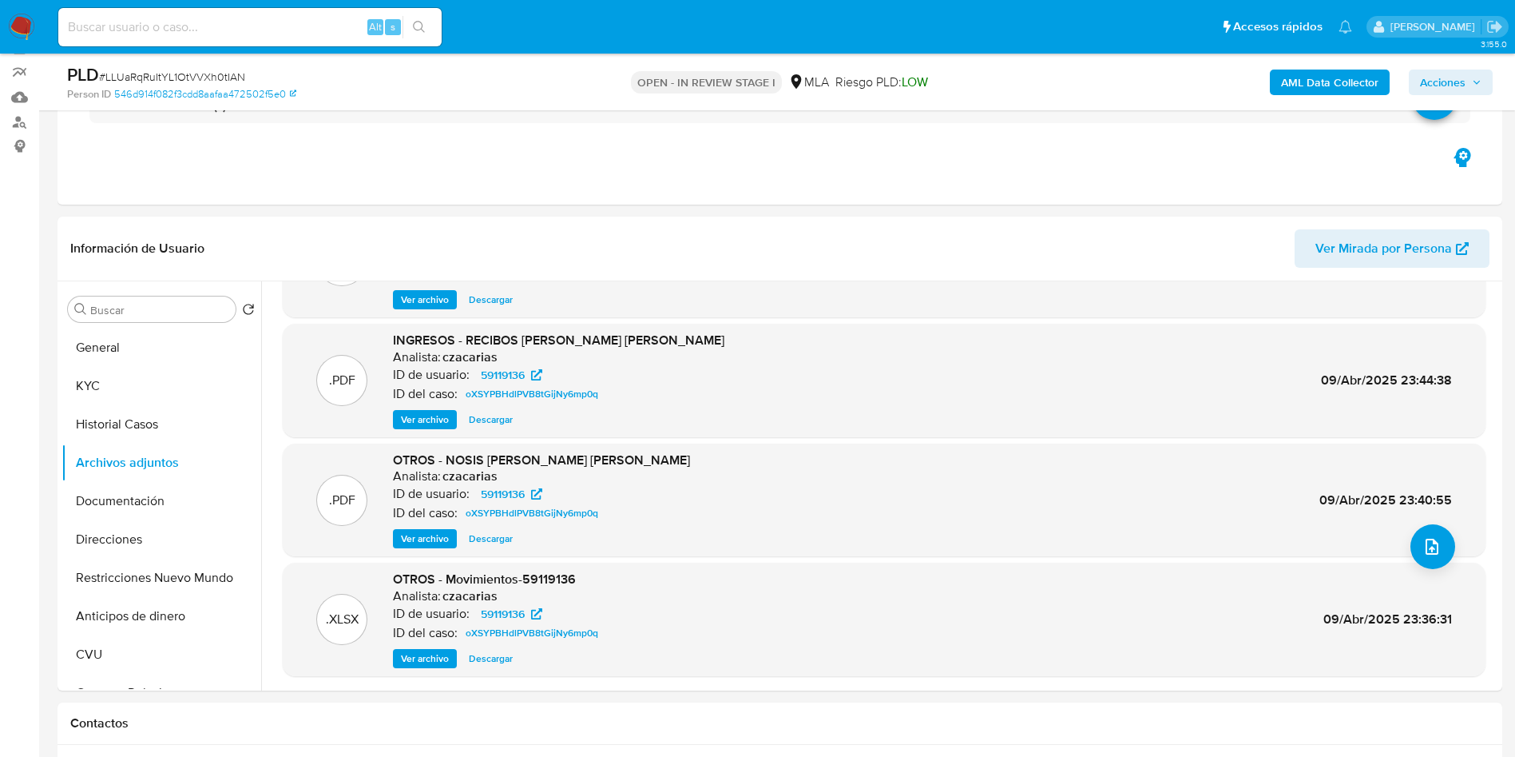
scroll to position [120, 0]
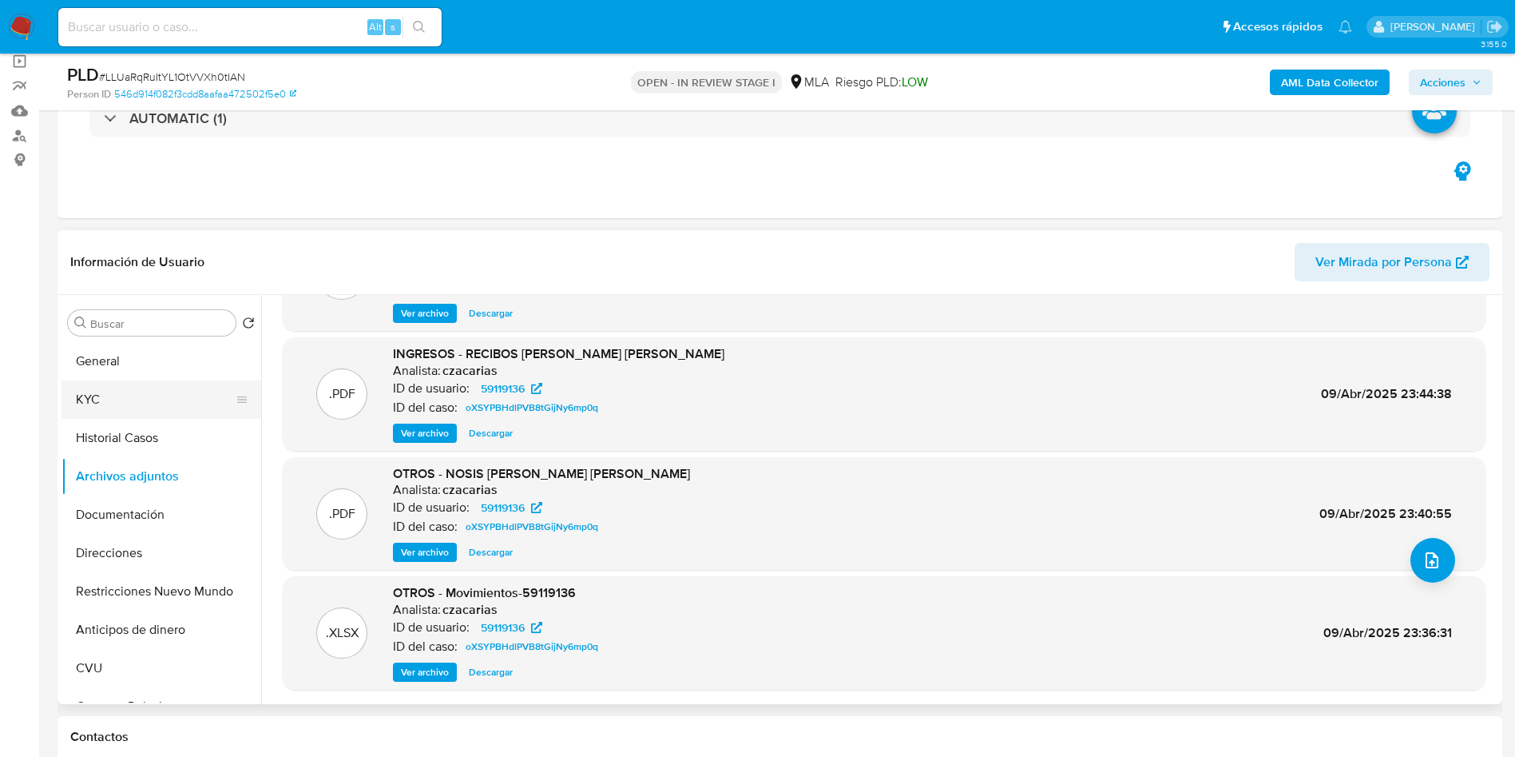
click at [117, 412] on button "KYC" at bounding box center [155, 399] width 187 height 38
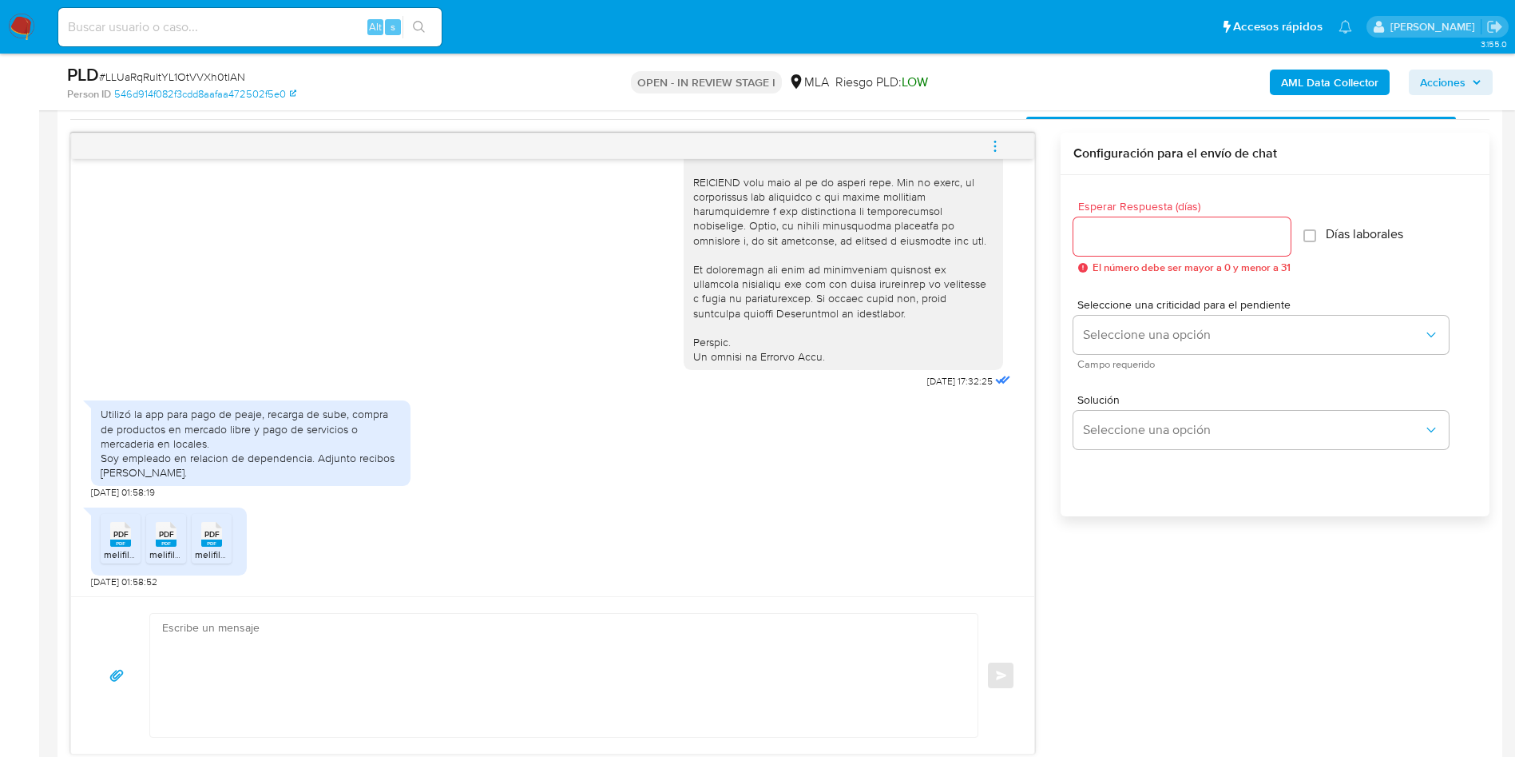
scroll to position [959, 0]
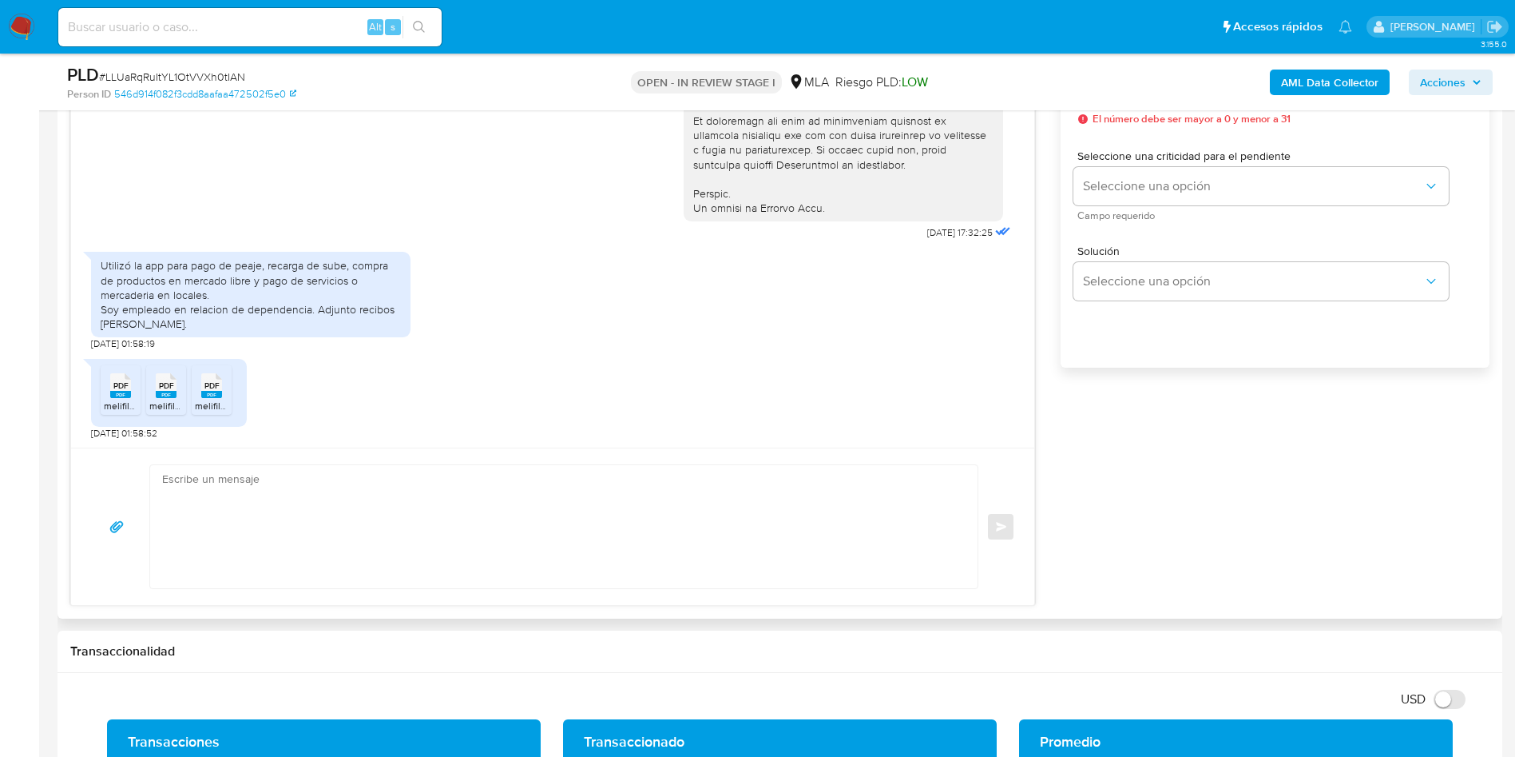
drag, startPoint x: 124, startPoint y: 399, endPoint x: 157, endPoint y: 395, distance: 33.8
click at [124, 399] on span "melifile9110808996218614829.pdf" at bounding box center [176, 406] width 144 height 14
drag, startPoint x: 158, startPoint y: 394, endPoint x: 197, endPoint y: 391, distance: 38.4
click at [160, 393] on rect at bounding box center [166, 394] width 21 height 7
drag, startPoint x: 201, startPoint y: 391, endPoint x: 181, endPoint y: 391, distance: 20.0
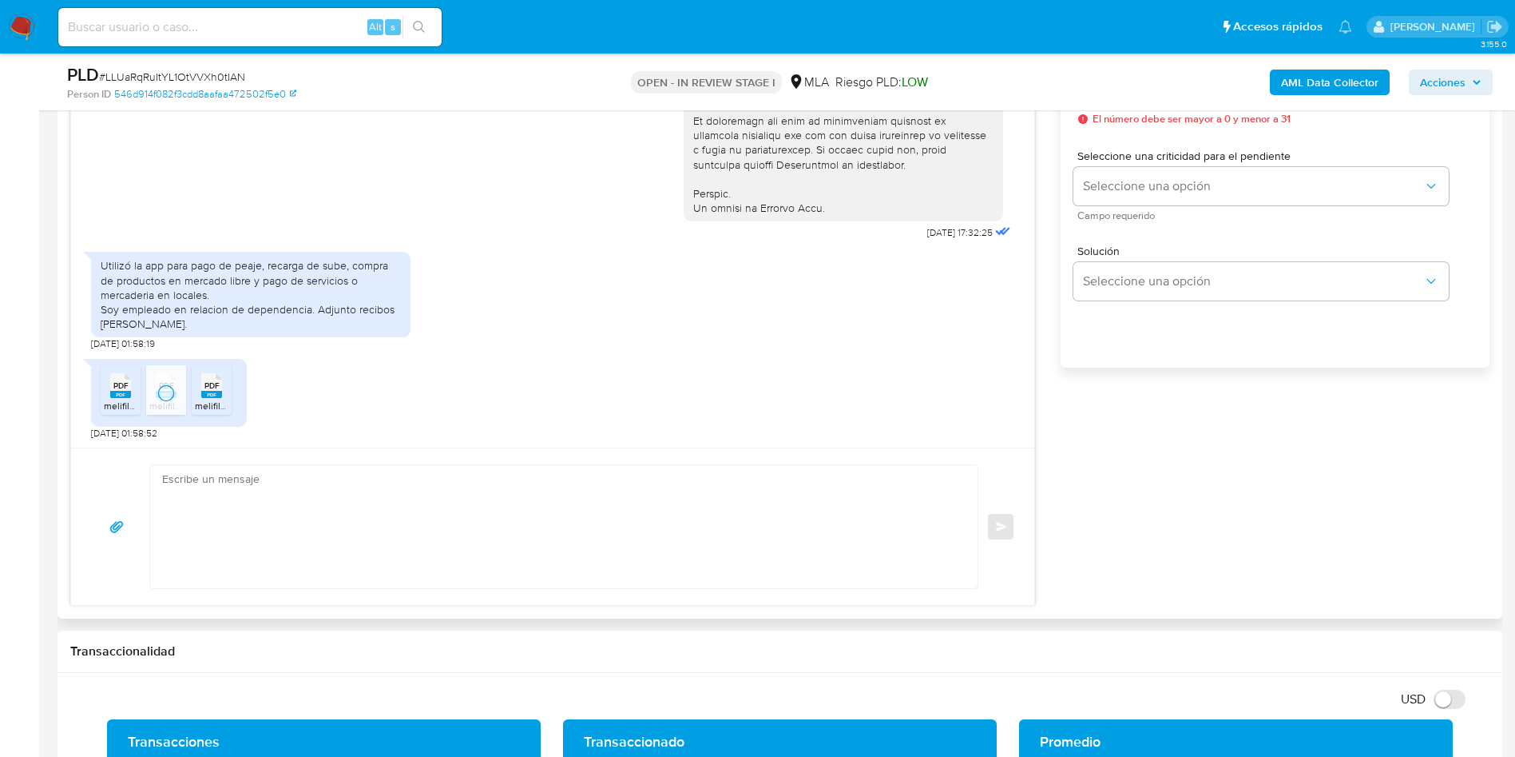
click at [201, 391] on rect at bounding box center [211, 394] width 21 height 7
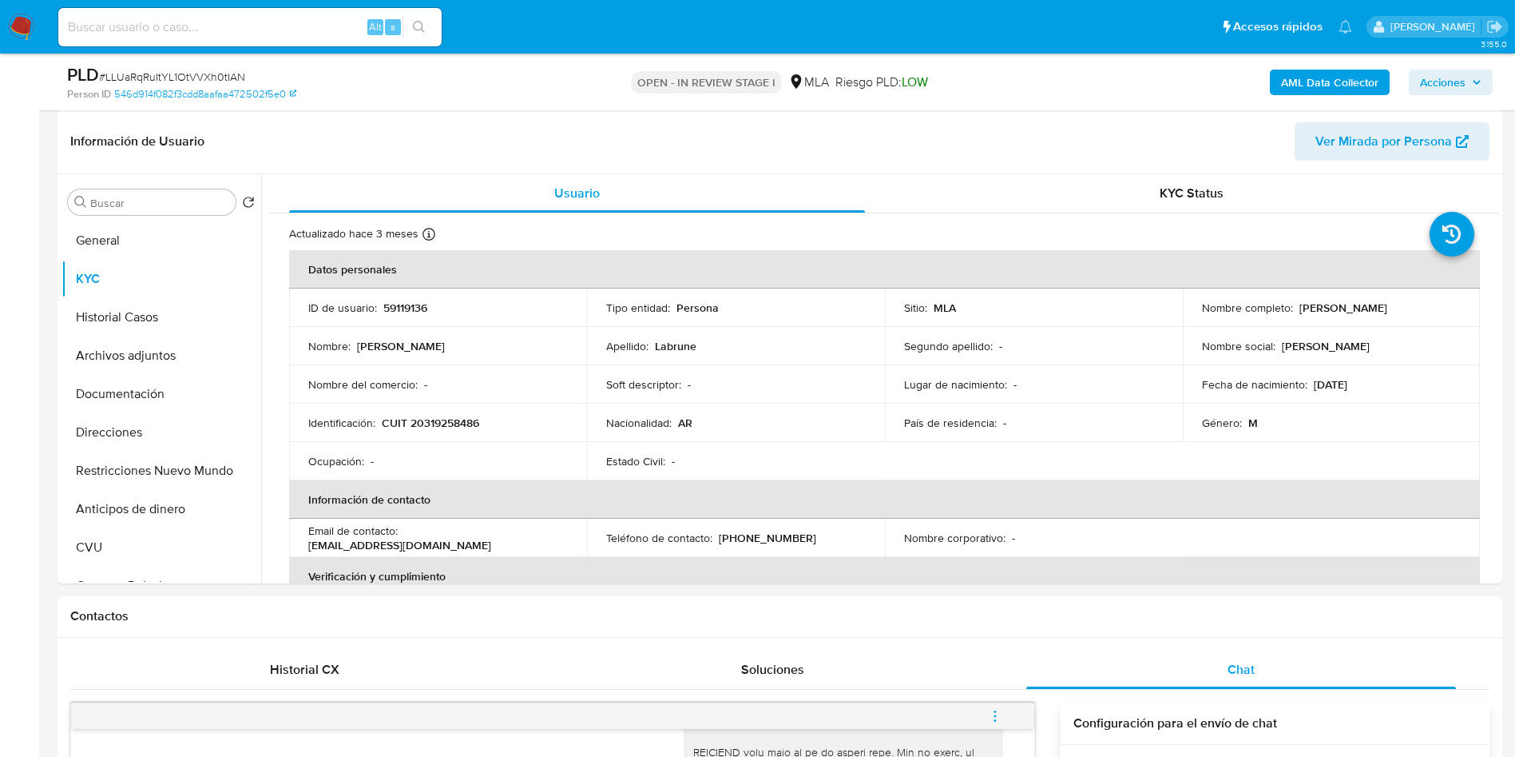
scroll to position [240, 0]
click at [400, 308] on p "59119136" at bounding box center [405, 308] width 44 height 14
copy p "59119136"
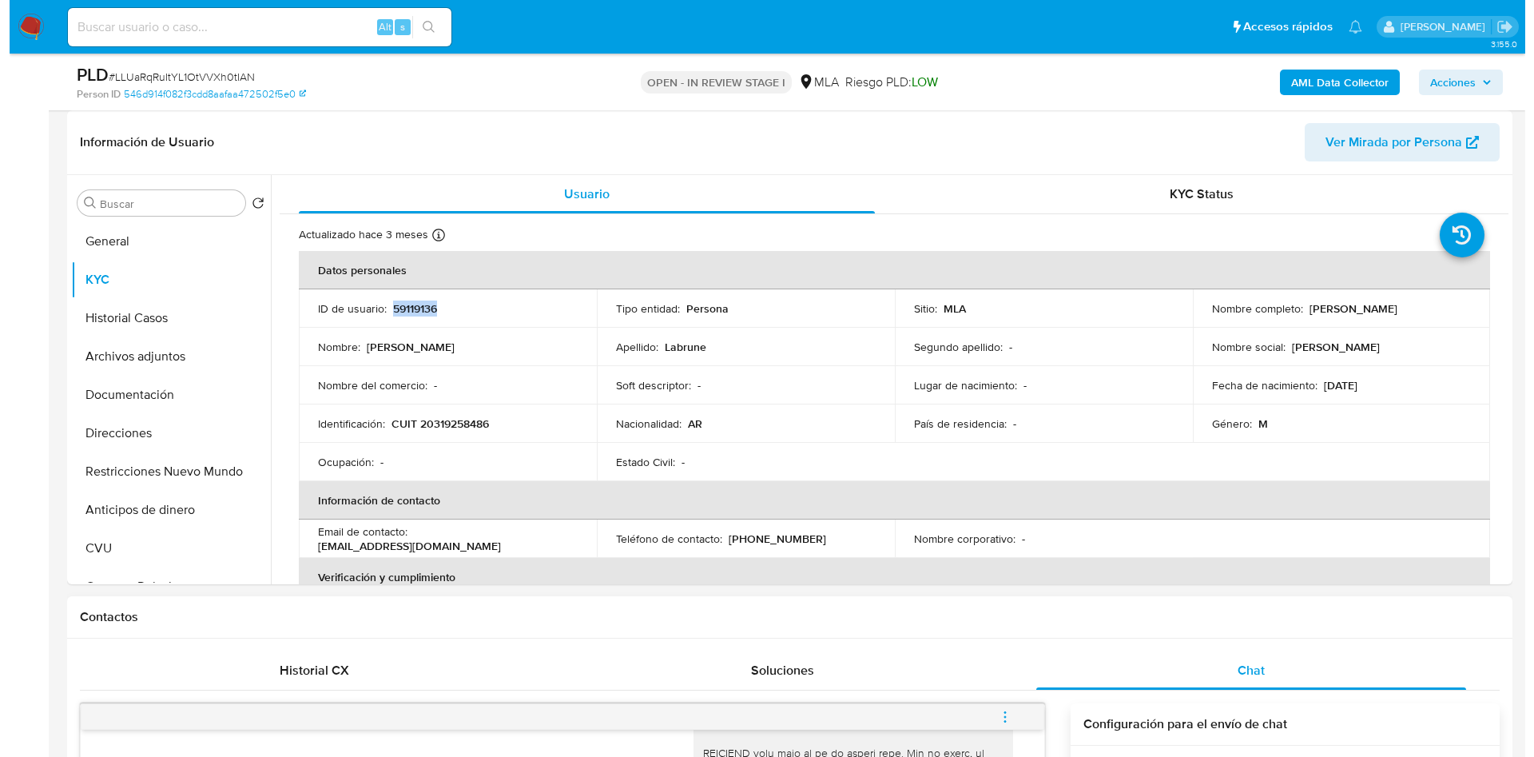
scroll to position [719, 0]
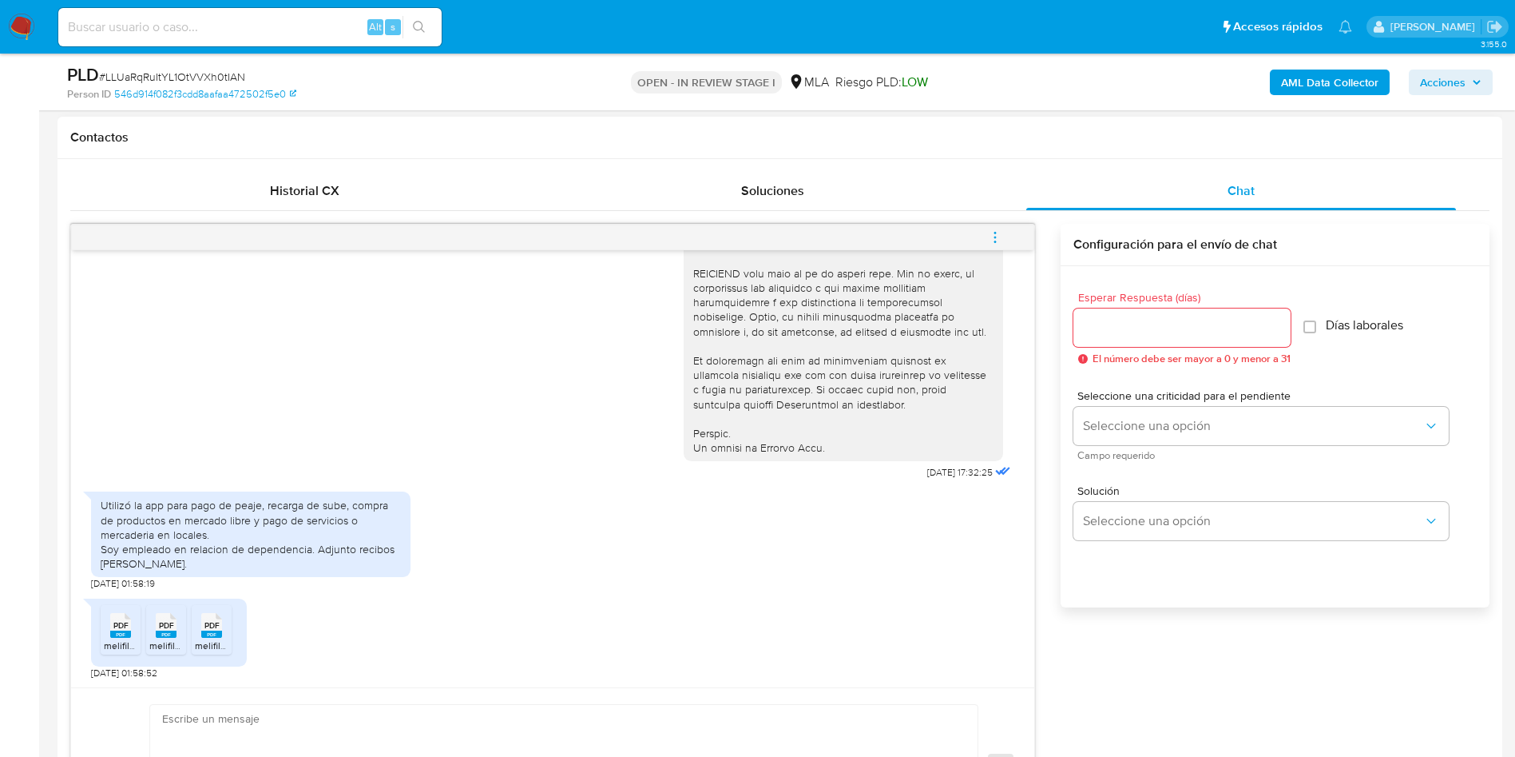
click at [1009, 240] on button "menu-action" at bounding box center [995, 237] width 53 height 38
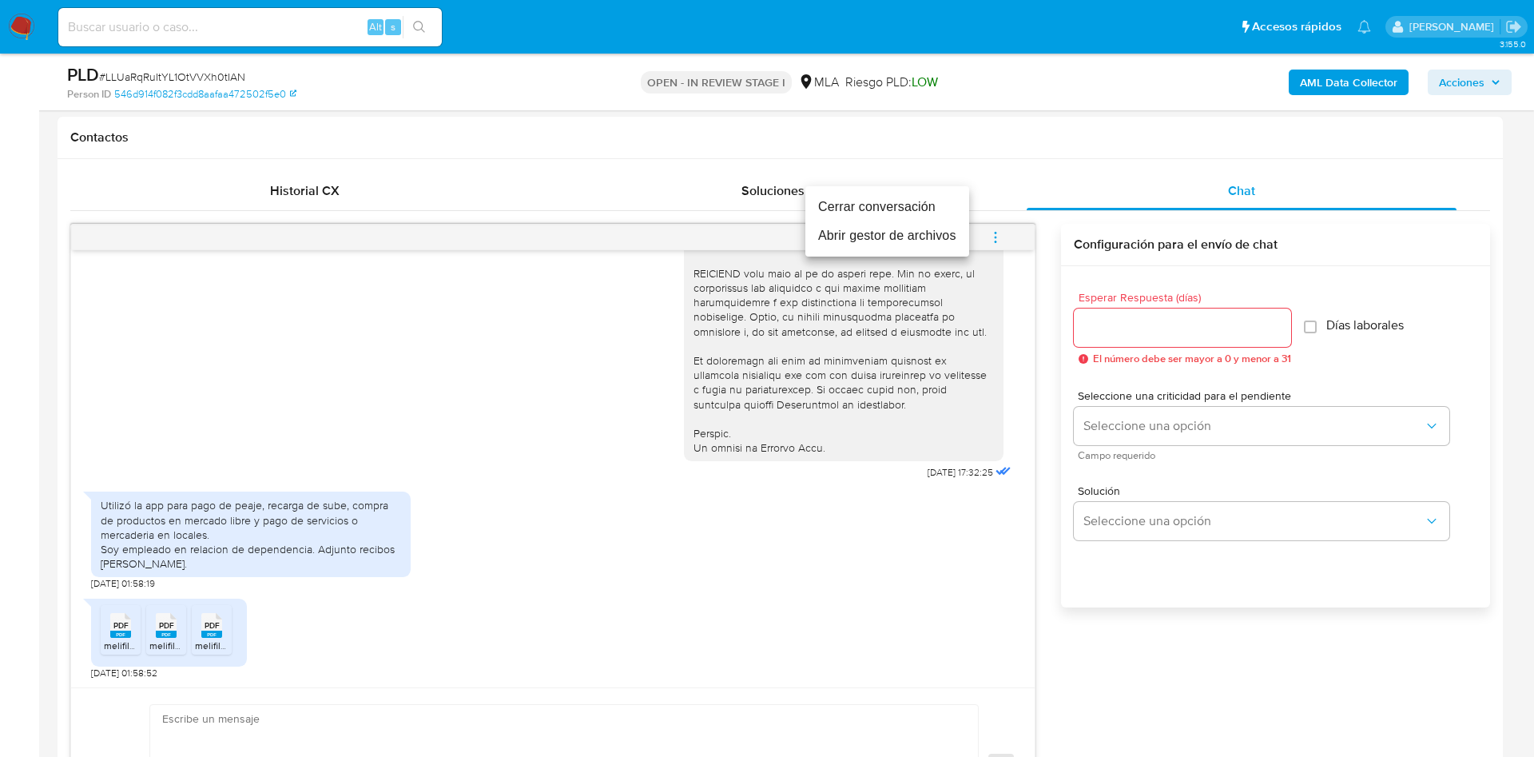
click at [842, 234] on li "Abrir gestor de archivos" at bounding box center [887, 235] width 164 height 29
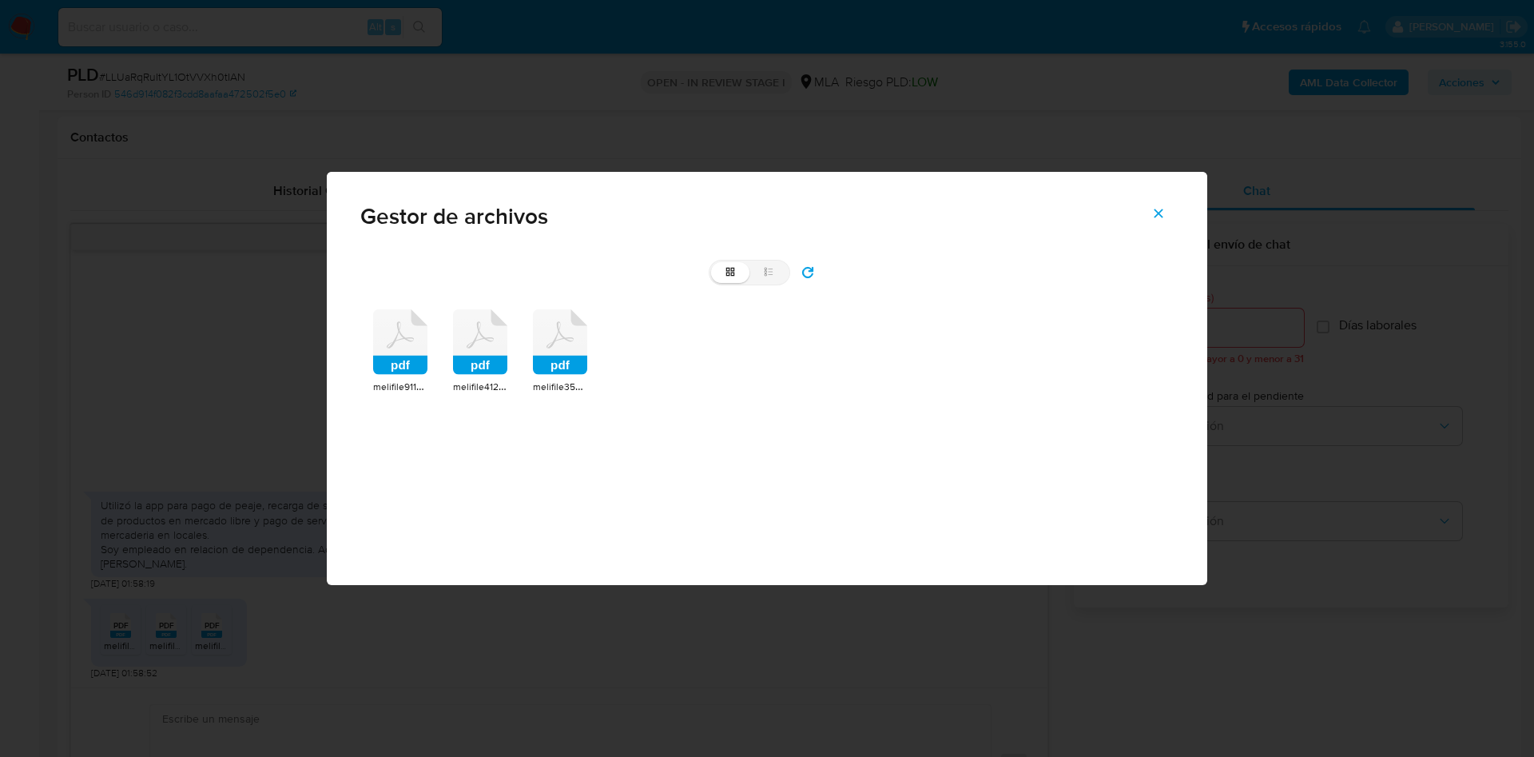
drag, startPoint x: 401, startPoint y: 341, endPoint x: 466, endPoint y: 348, distance: 65.1
click at [402, 341] on icon at bounding box center [400, 342] width 54 height 66
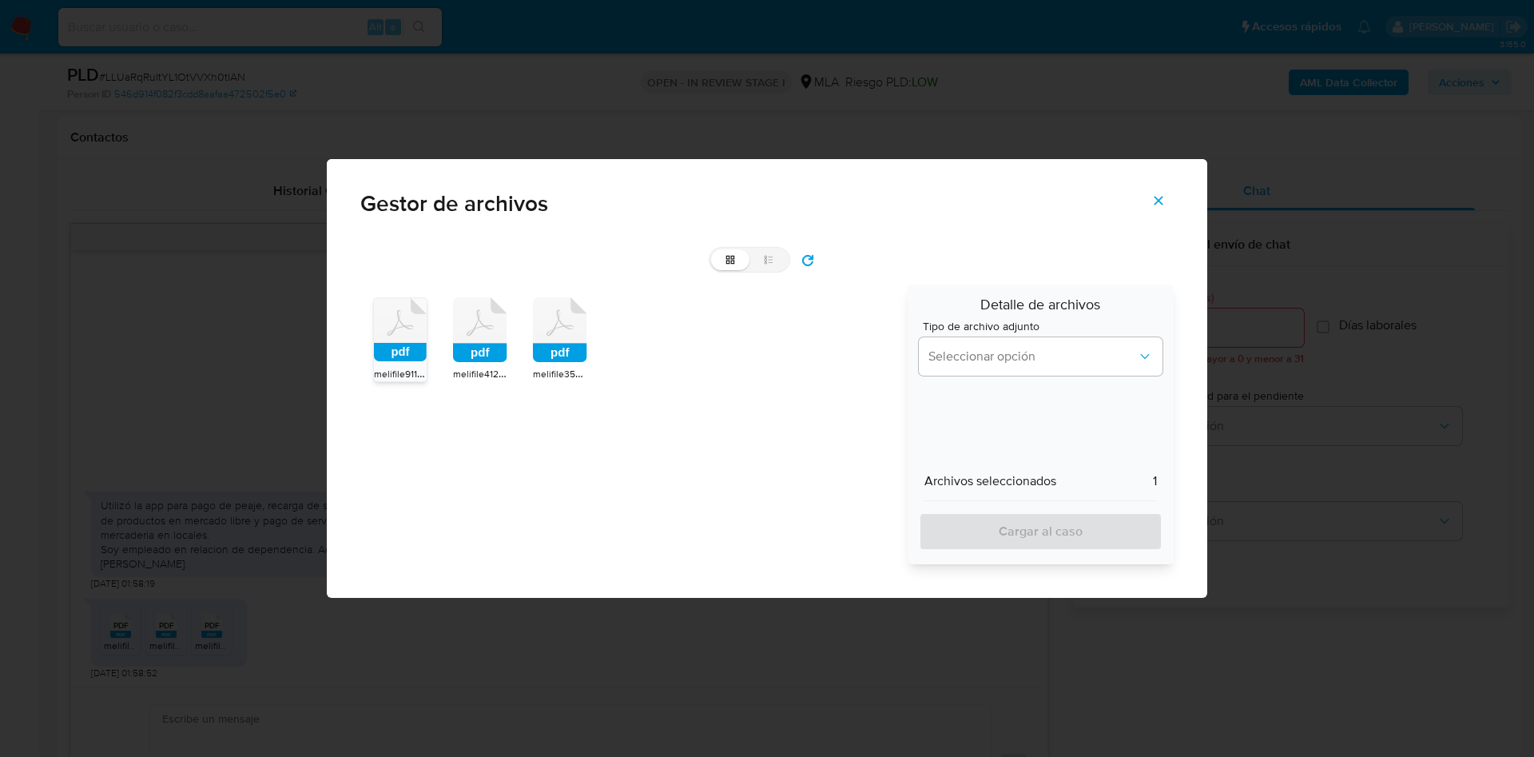
click at [505, 351] on rect at bounding box center [480, 353] width 54 height 19
click at [553, 357] on rect at bounding box center [560, 353] width 54 height 19
click at [978, 360] on span "Seleccionar opción" at bounding box center [1032, 356] width 209 height 16
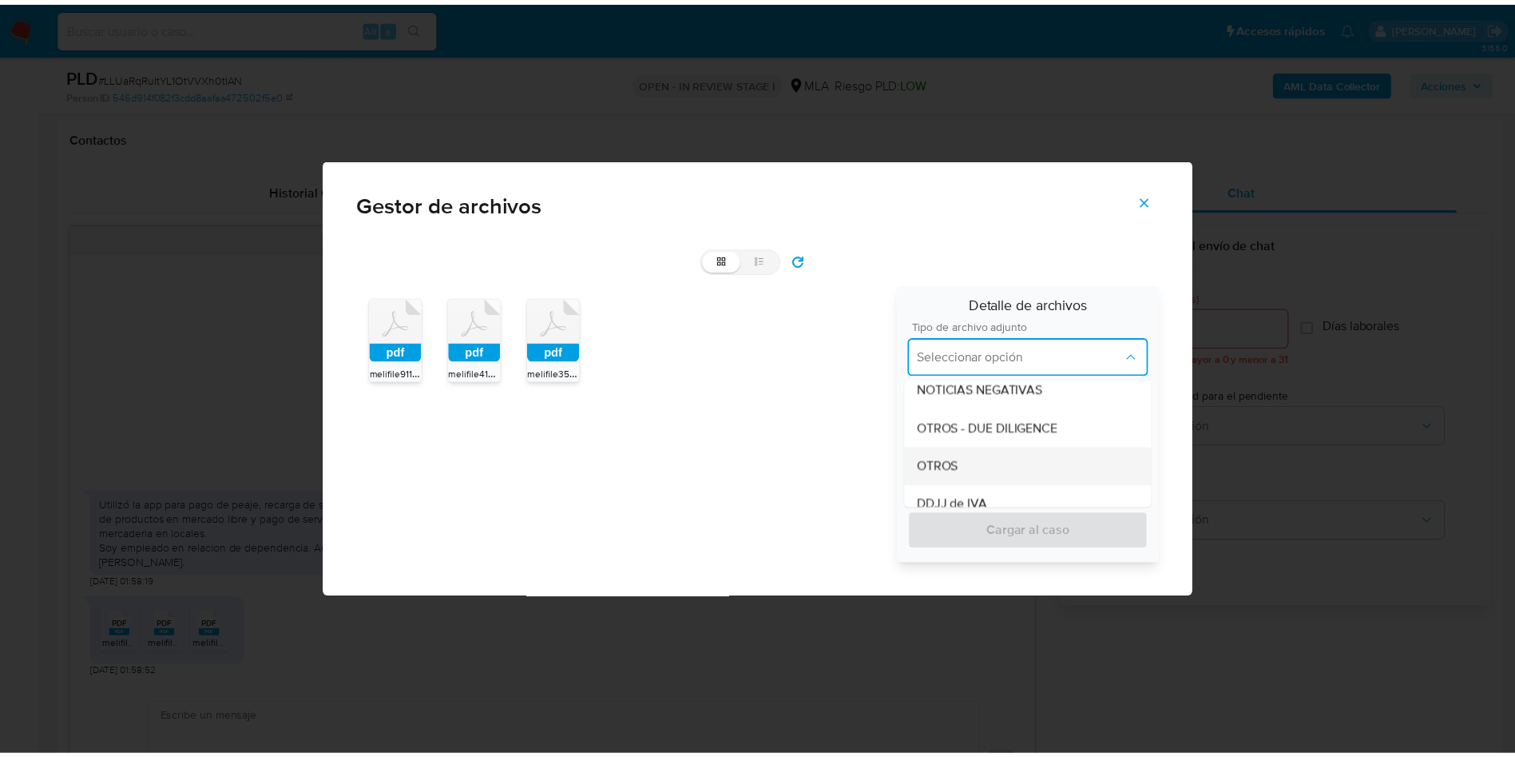
scroll to position [359, 0]
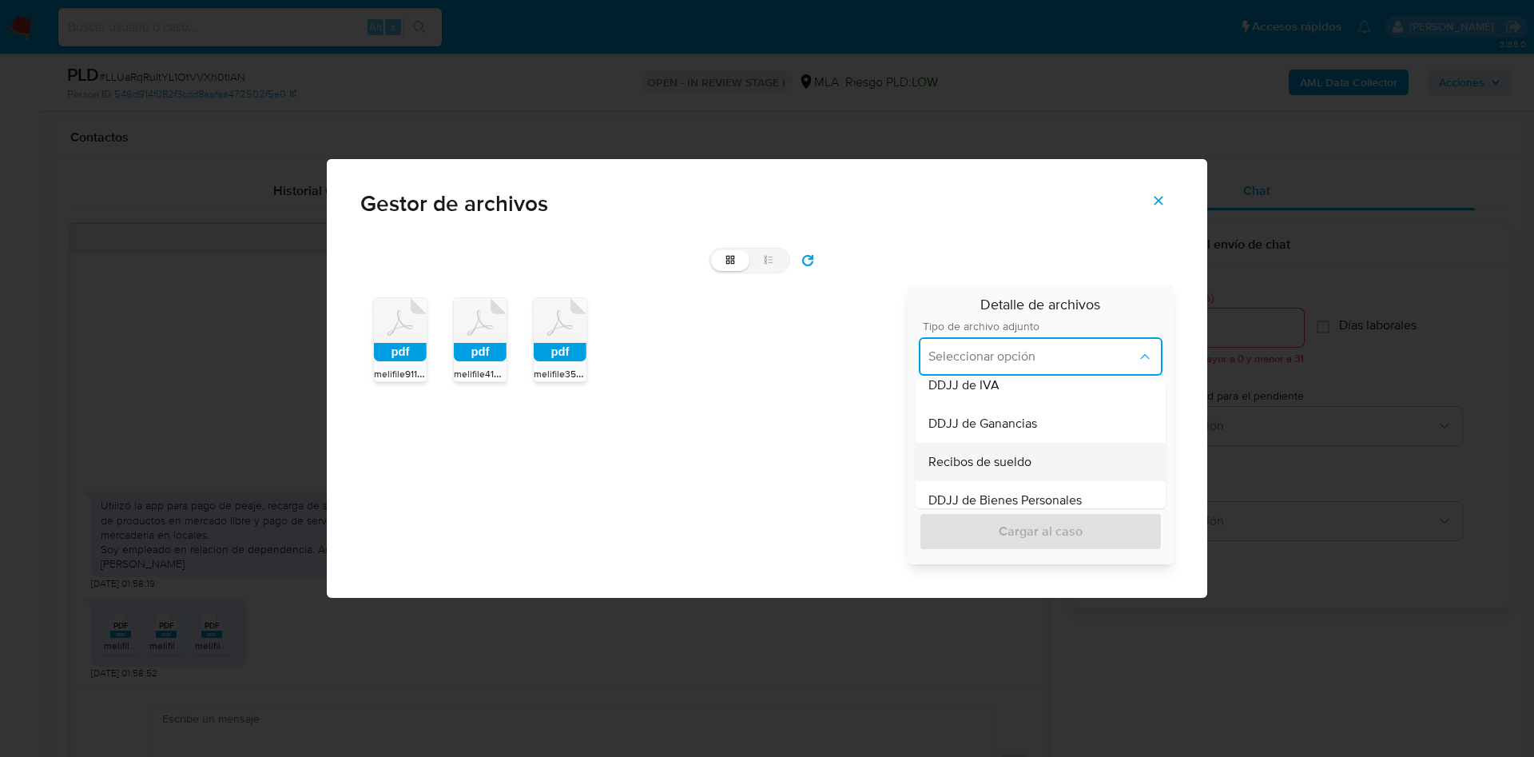
click at [1013, 462] on span "Recibos de sueldo" at bounding box center [979, 462] width 103 height 16
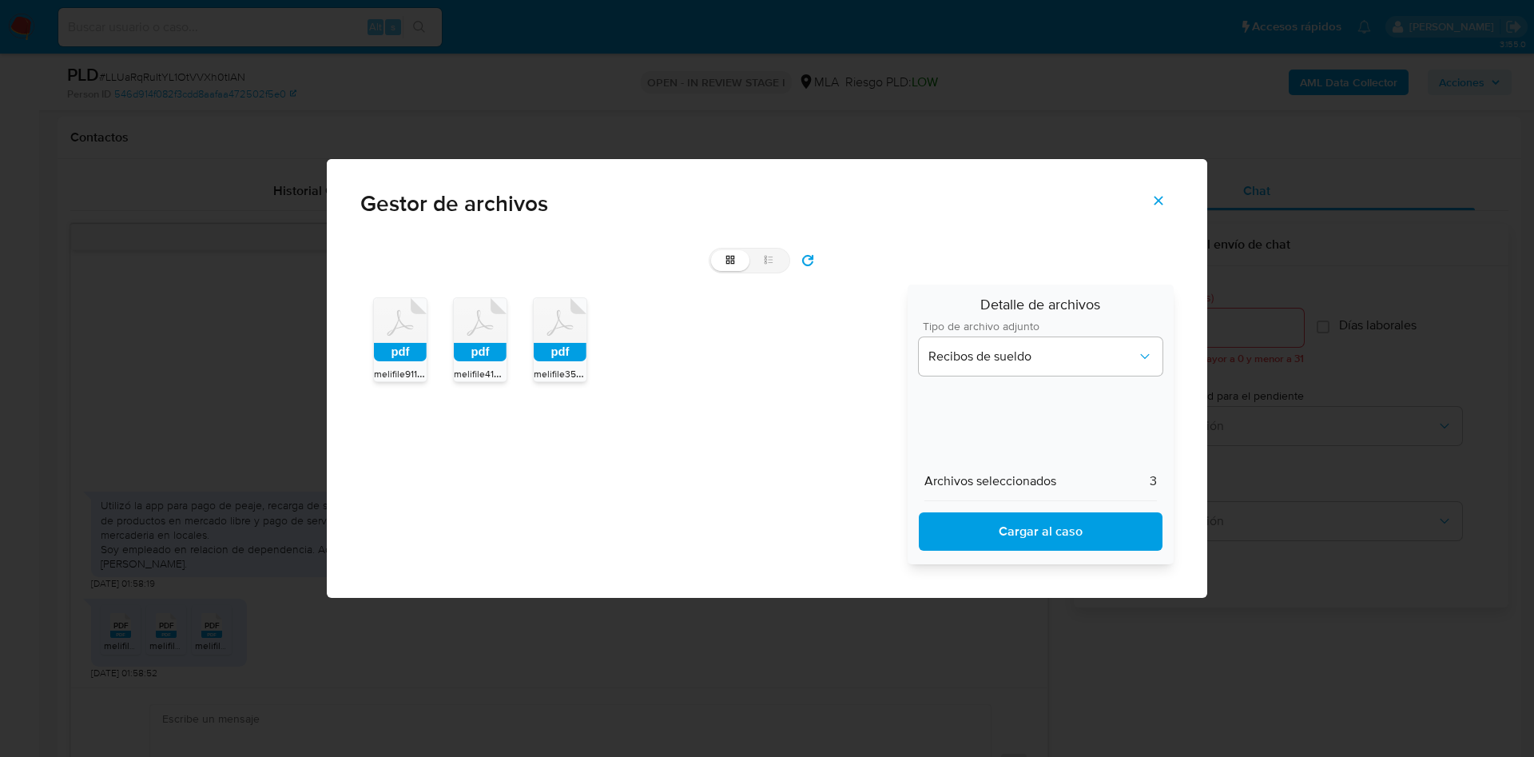
click at [1027, 522] on span "Cargar al caso" at bounding box center [1040, 531] width 202 height 35
click at [1162, 198] on icon "Cerrar" at bounding box center [1158, 201] width 9 height 9
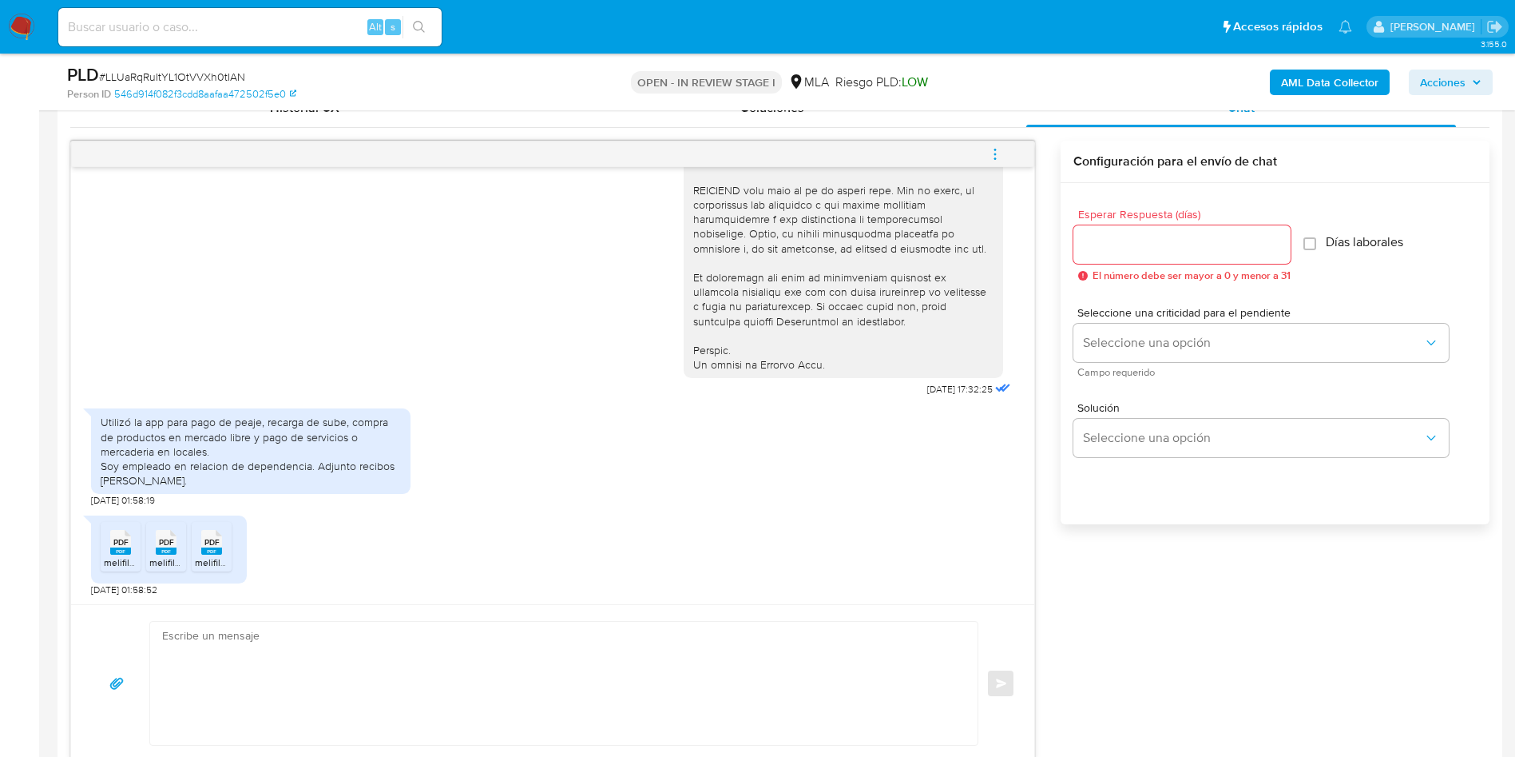
scroll to position [839, 0]
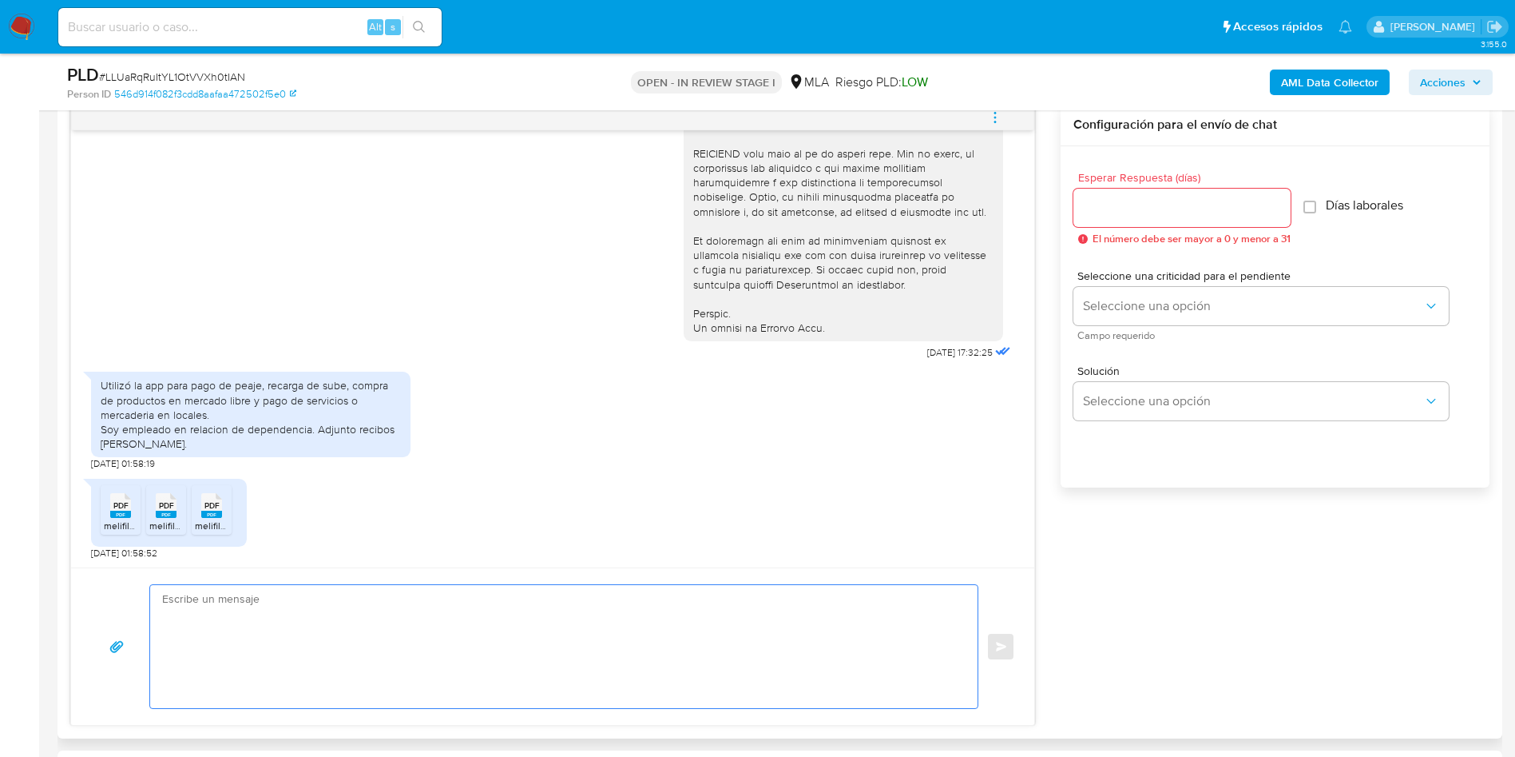
click at [366, 633] on textarea at bounding box center [560, 646] width 796 height 123
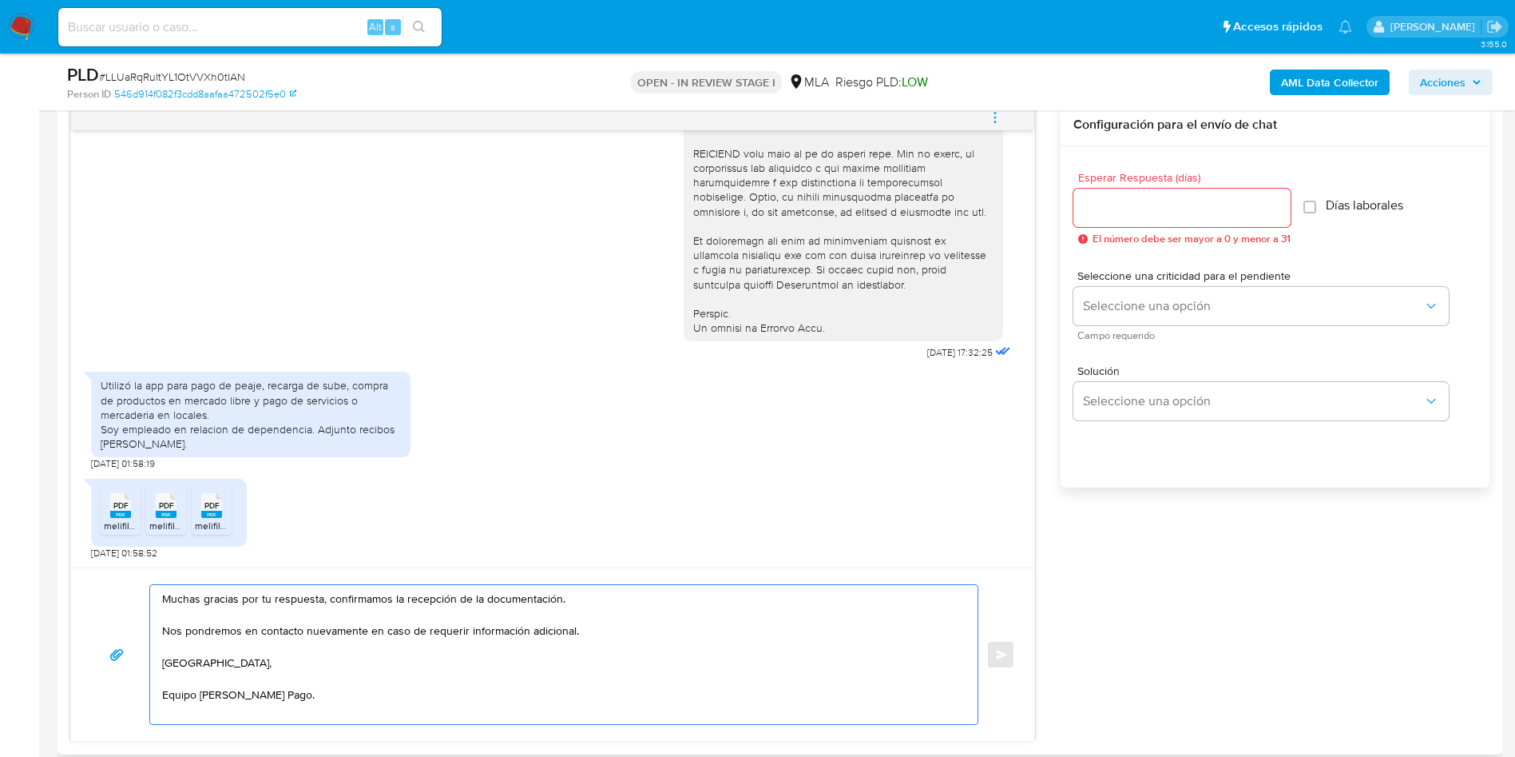
type textarea "Muchas gracias por tu respuesta, confirmamos la recepción de la documentación. …"
click at [1103, 212] on input "Esperar Respuesta (días)" at bounding box center [1182, 207] width 217 height 21
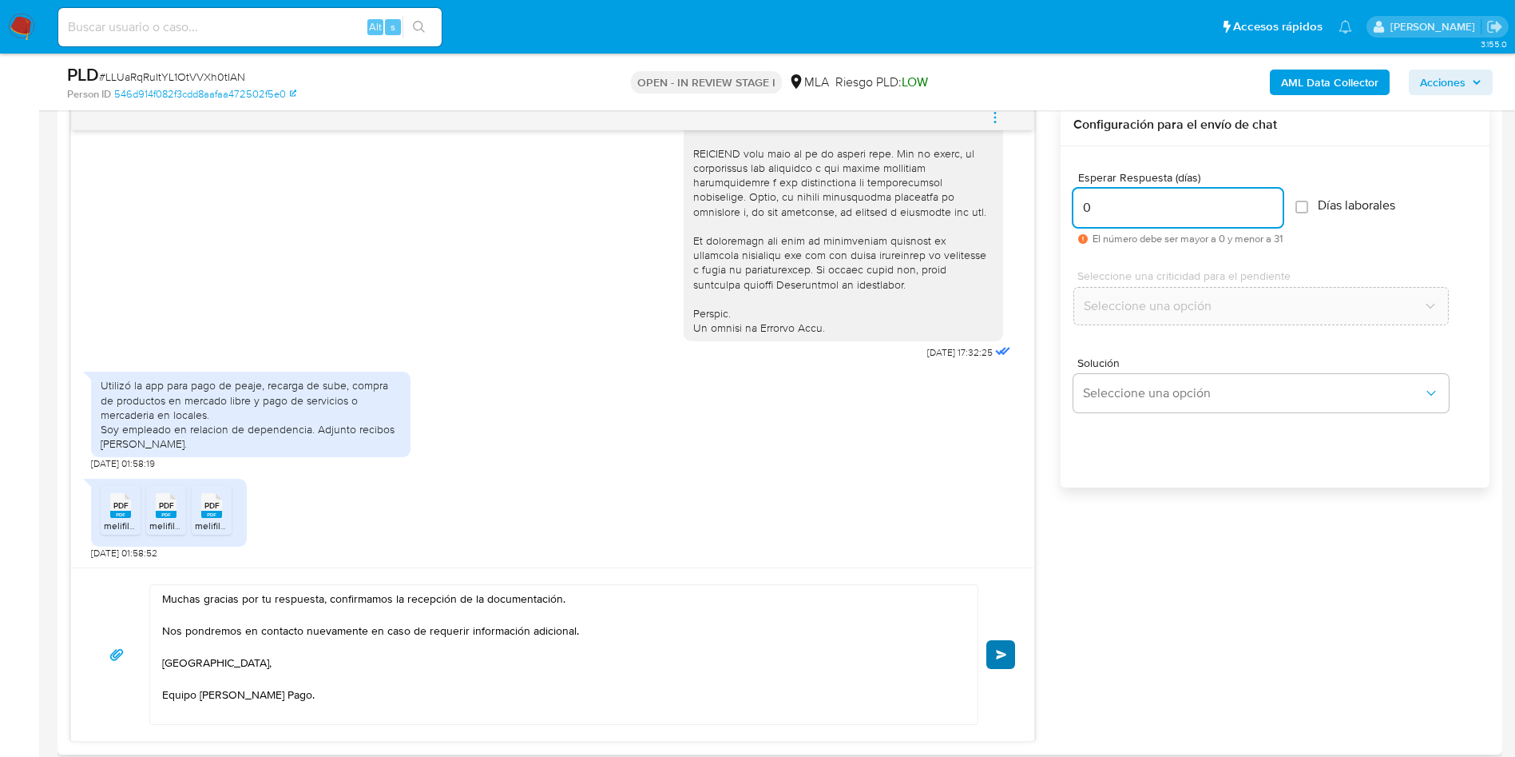
type input "0"
click at [1003, 657] on span "Enviar" at bounding box center [1001, 654] width 11 height 10
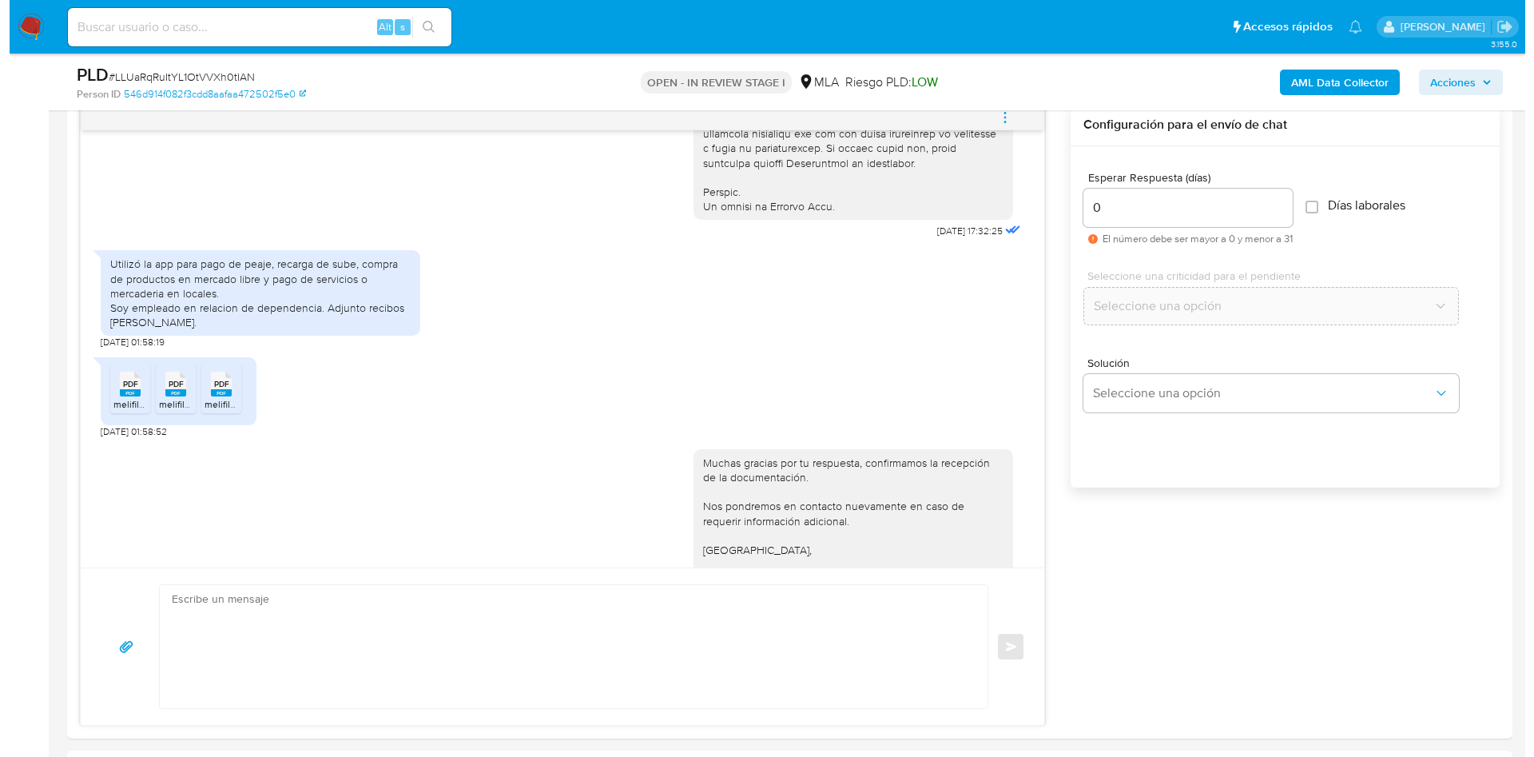
scroll to position [735, 0]
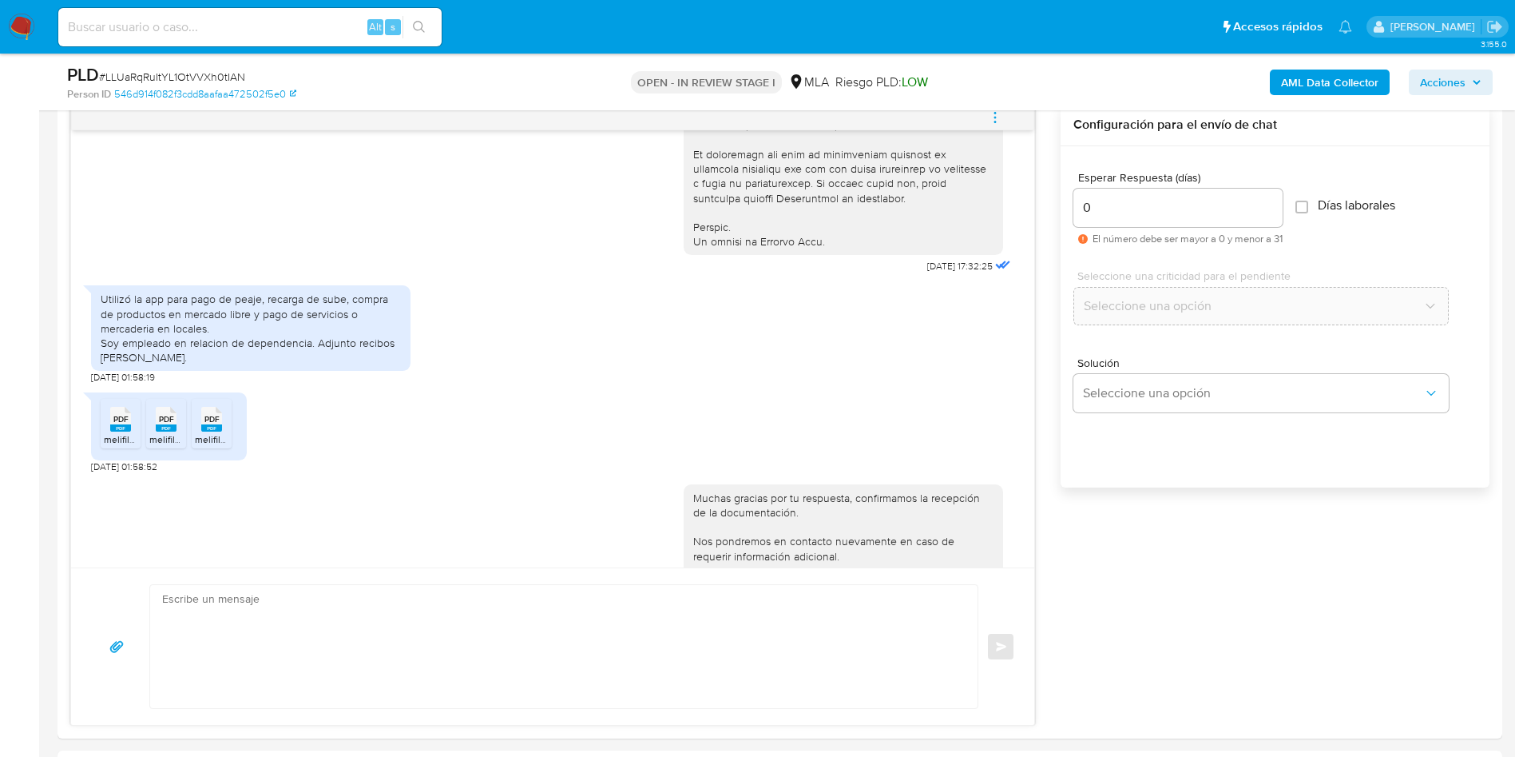
click at [995, 118] on icon "menu-action" at bounding box center [995, 117] width 14 height 14
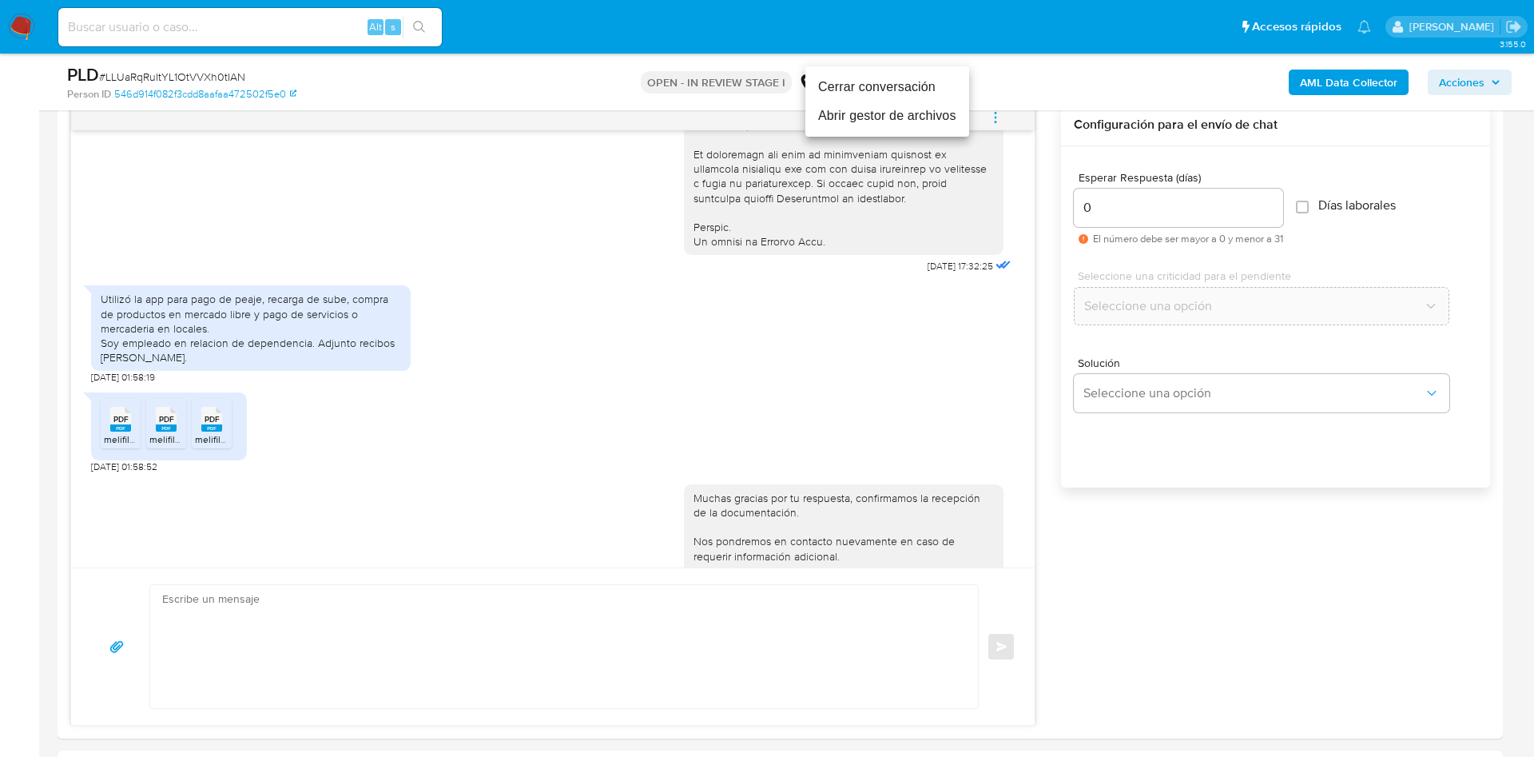
click at [897, 89] on li "Cerrar conversación" at bounding box center [887, 87] width 164 height 29
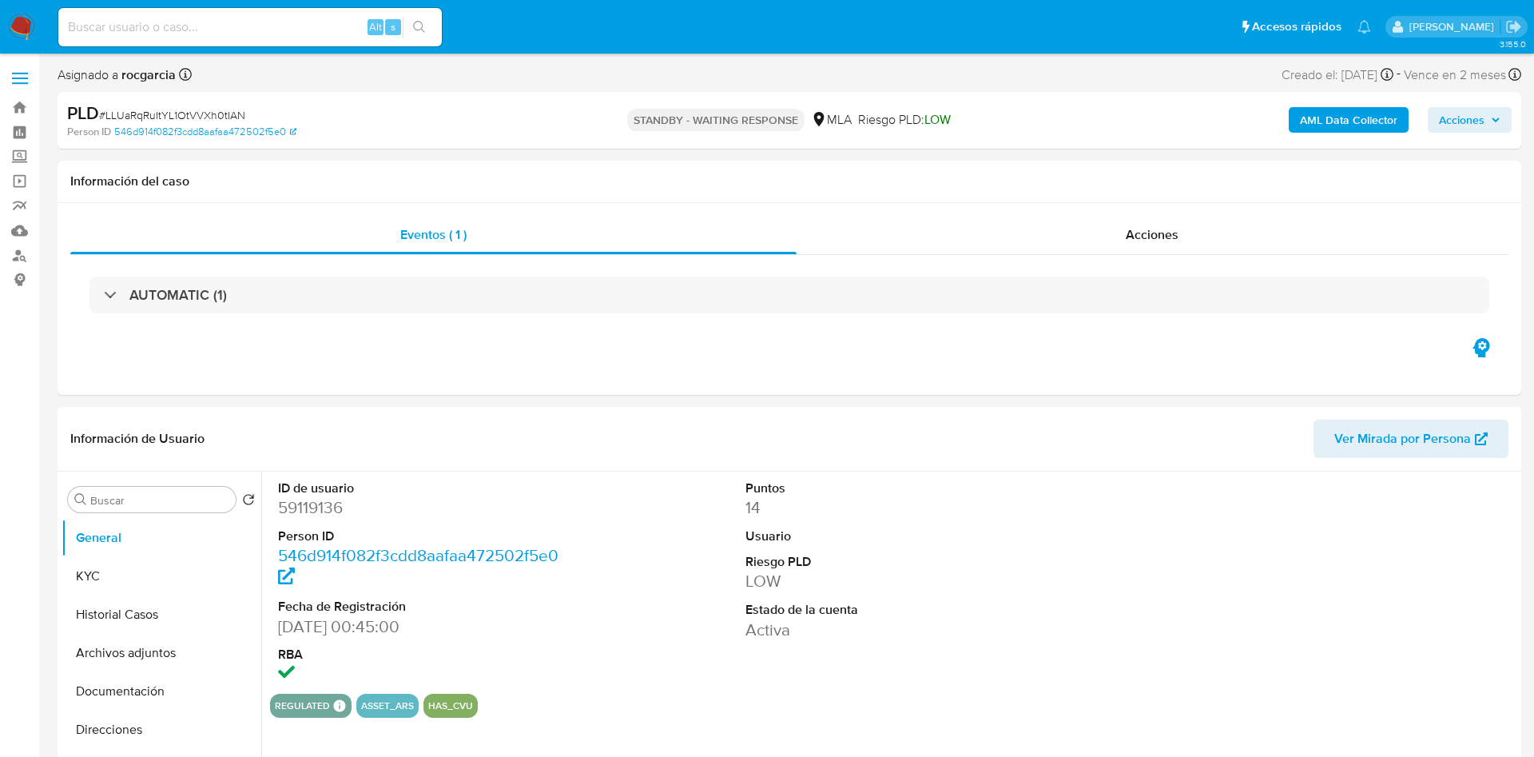
select select "10"
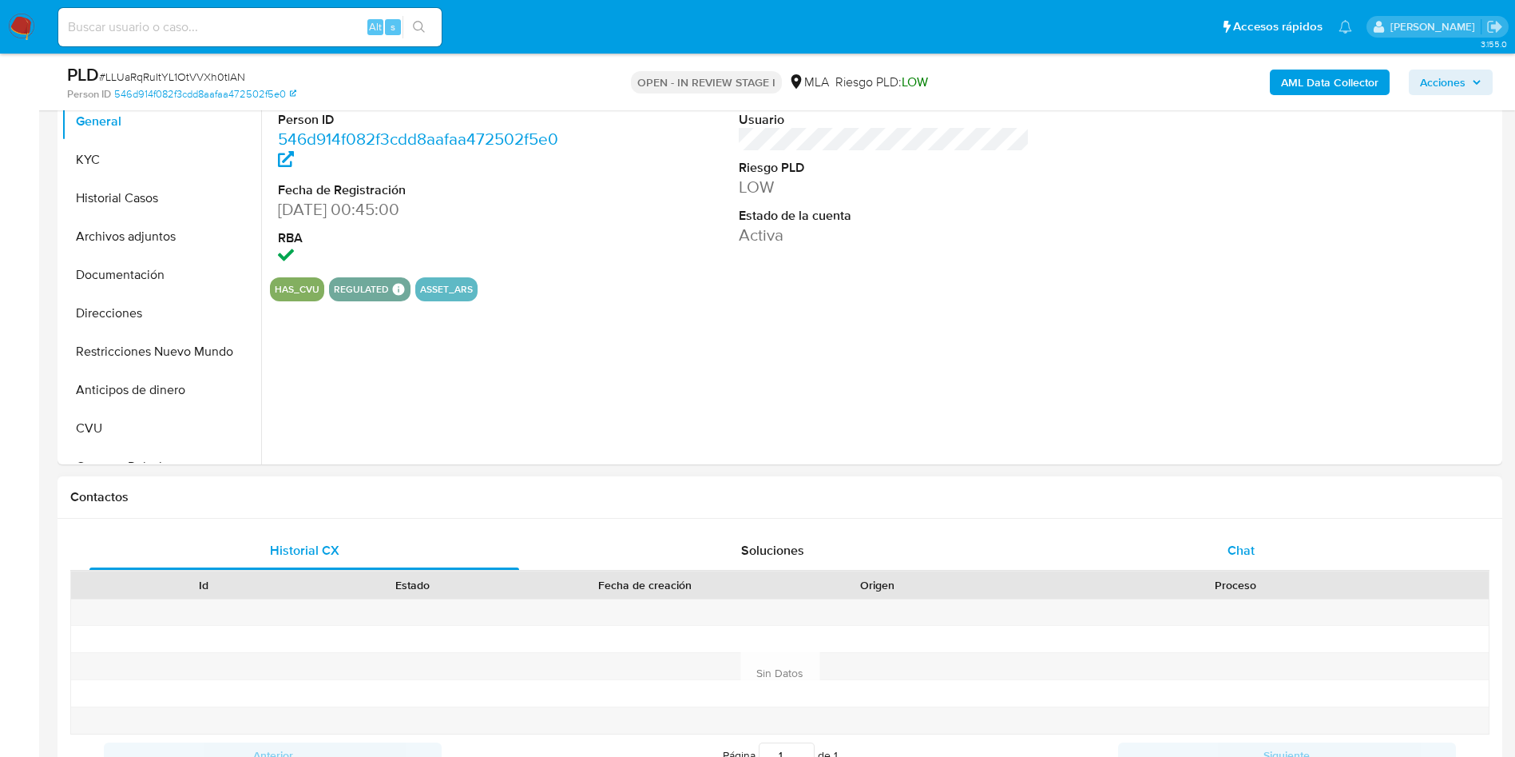
select select "10"
click at [1241, 544] on span "Chat" at bounding box center [1241, 550] width 27 height 18
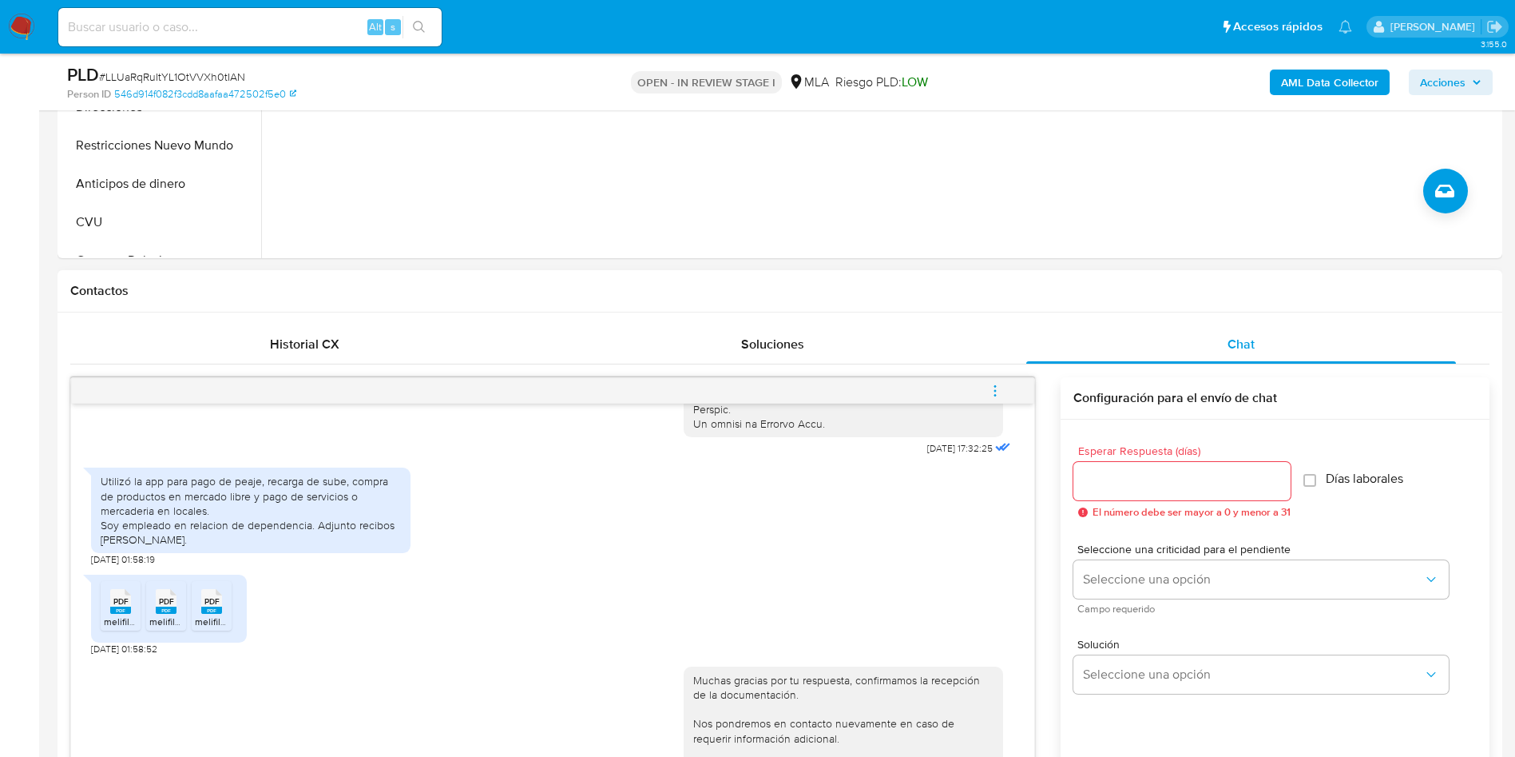
scroll to position [599, 0]
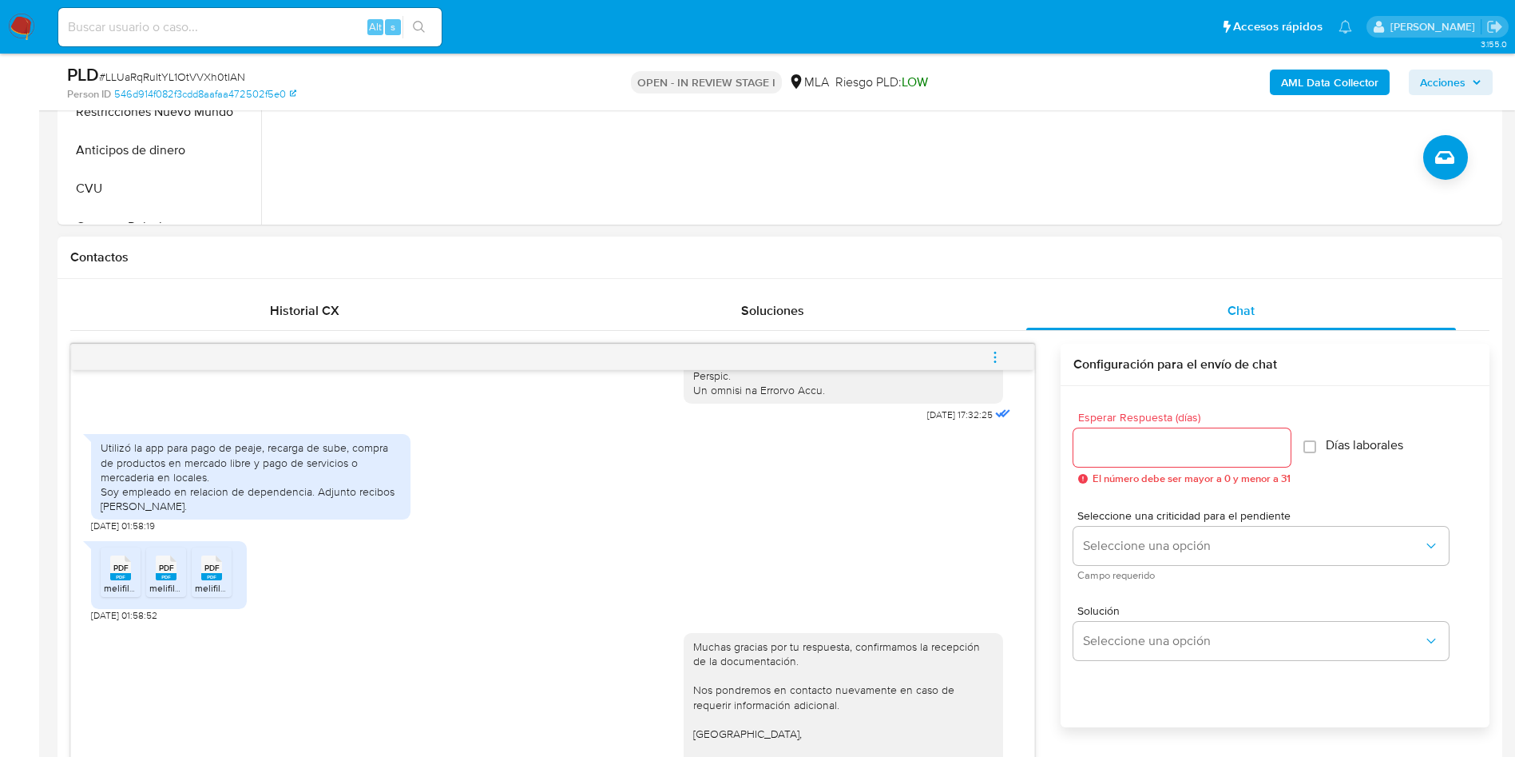
click at [994, 352] on icon "menu-action" at bounding box center [995, 357] width 14 height 14
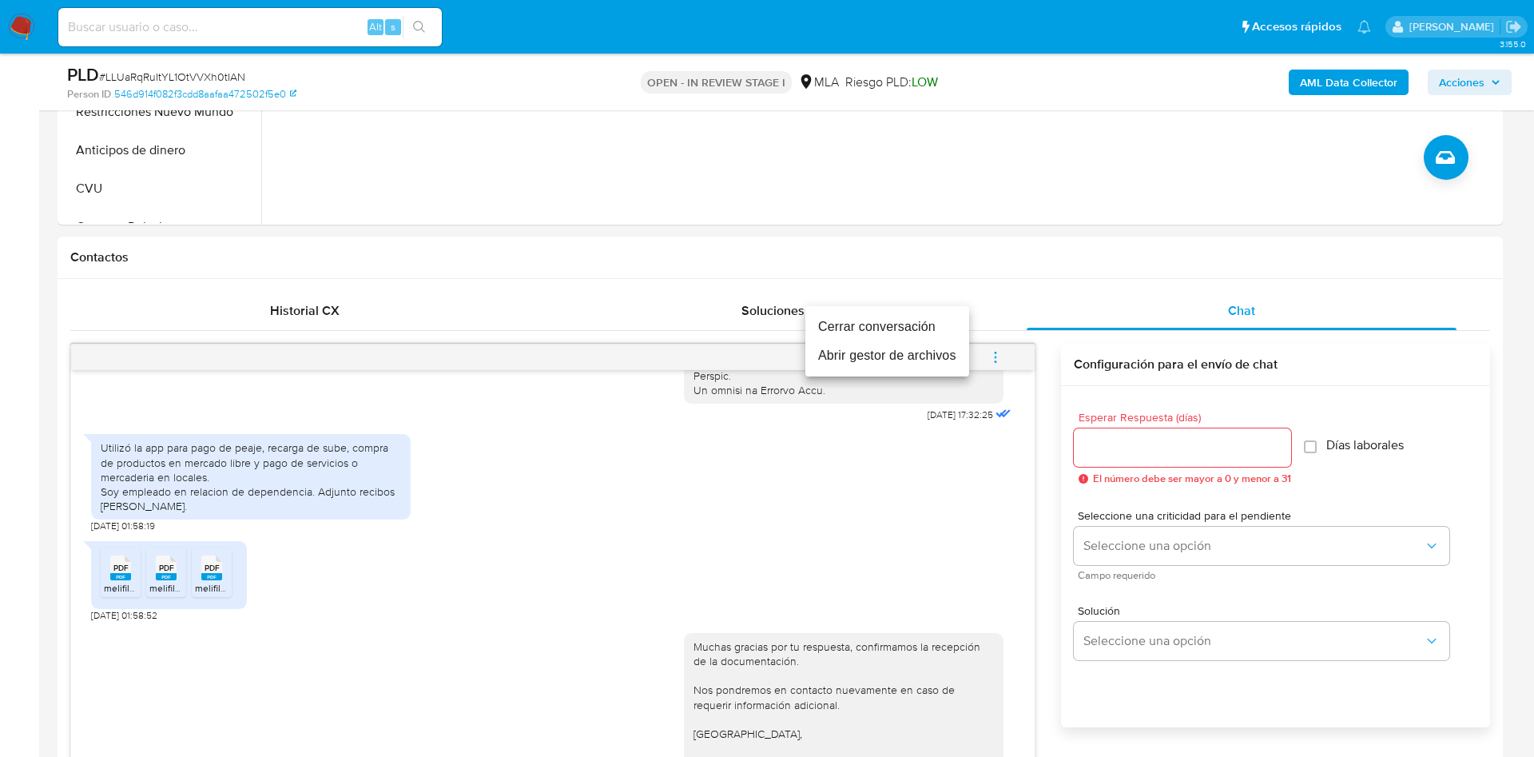
click at [915, 324] on li "Cerrar conversación" at bounding box center [887, 326] width 164 height 29
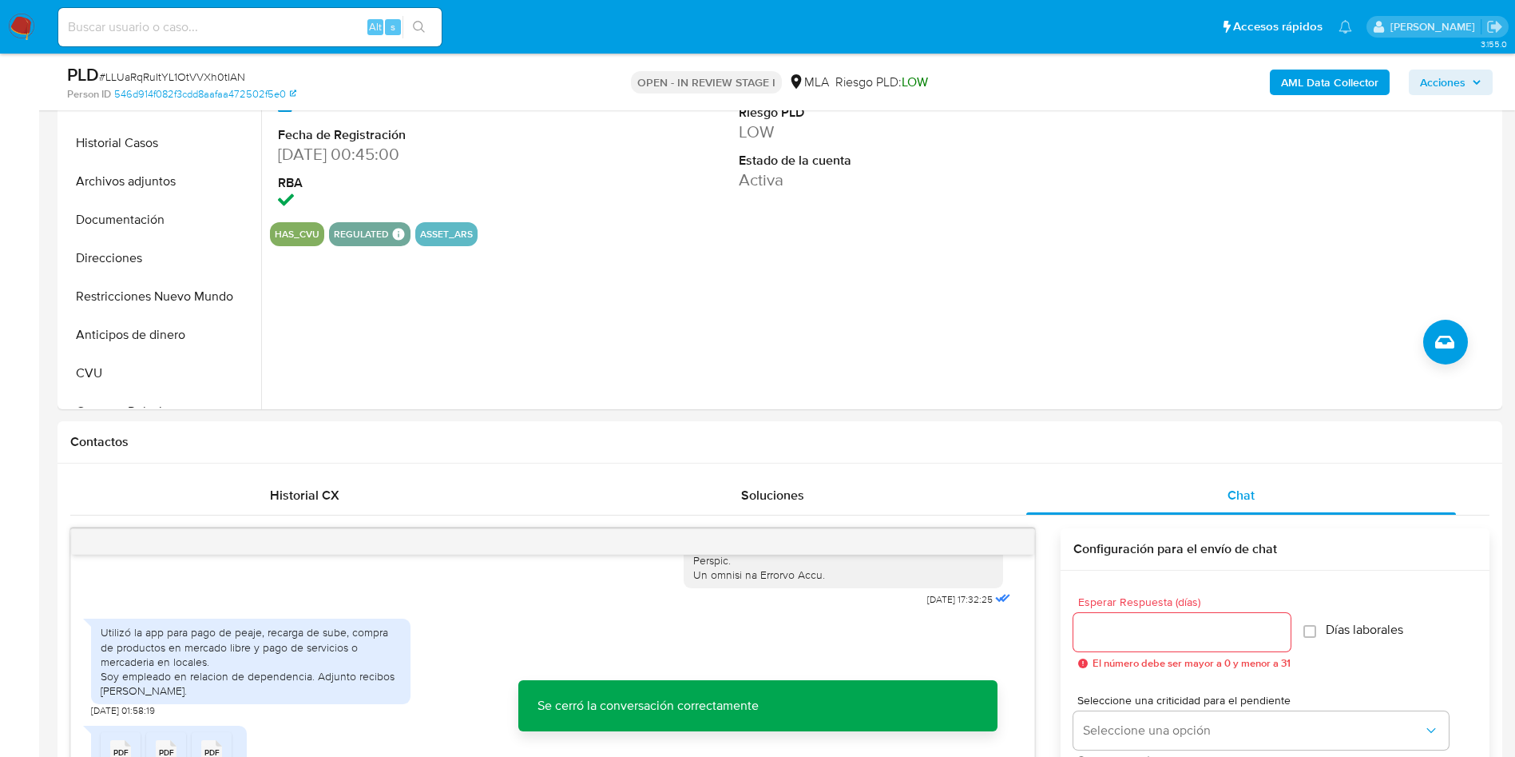
scroll to position [240, 0]
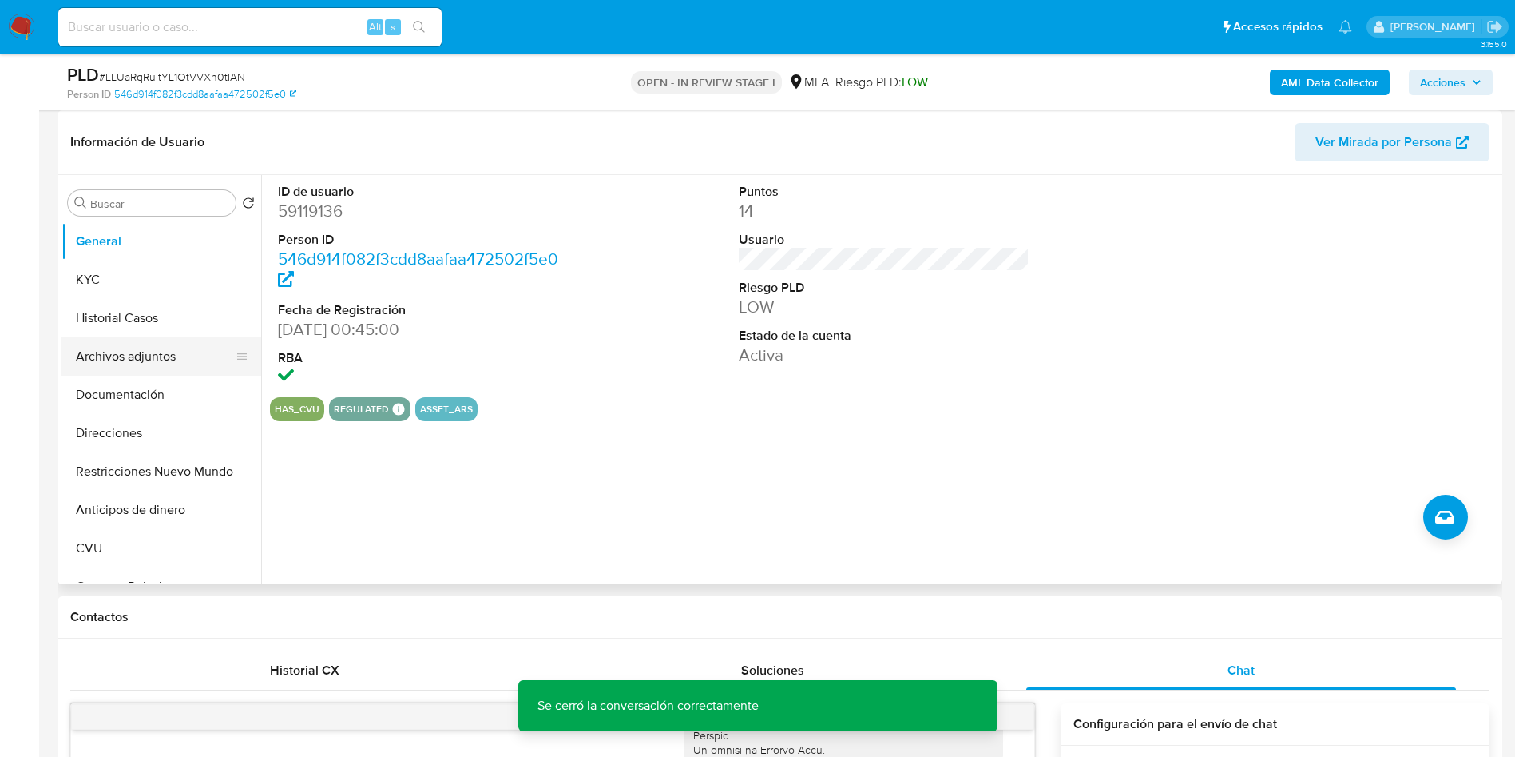
click at [103, 353] on button "Archivos adjuntos" at bounding box center [155, 356] width 187 height 38
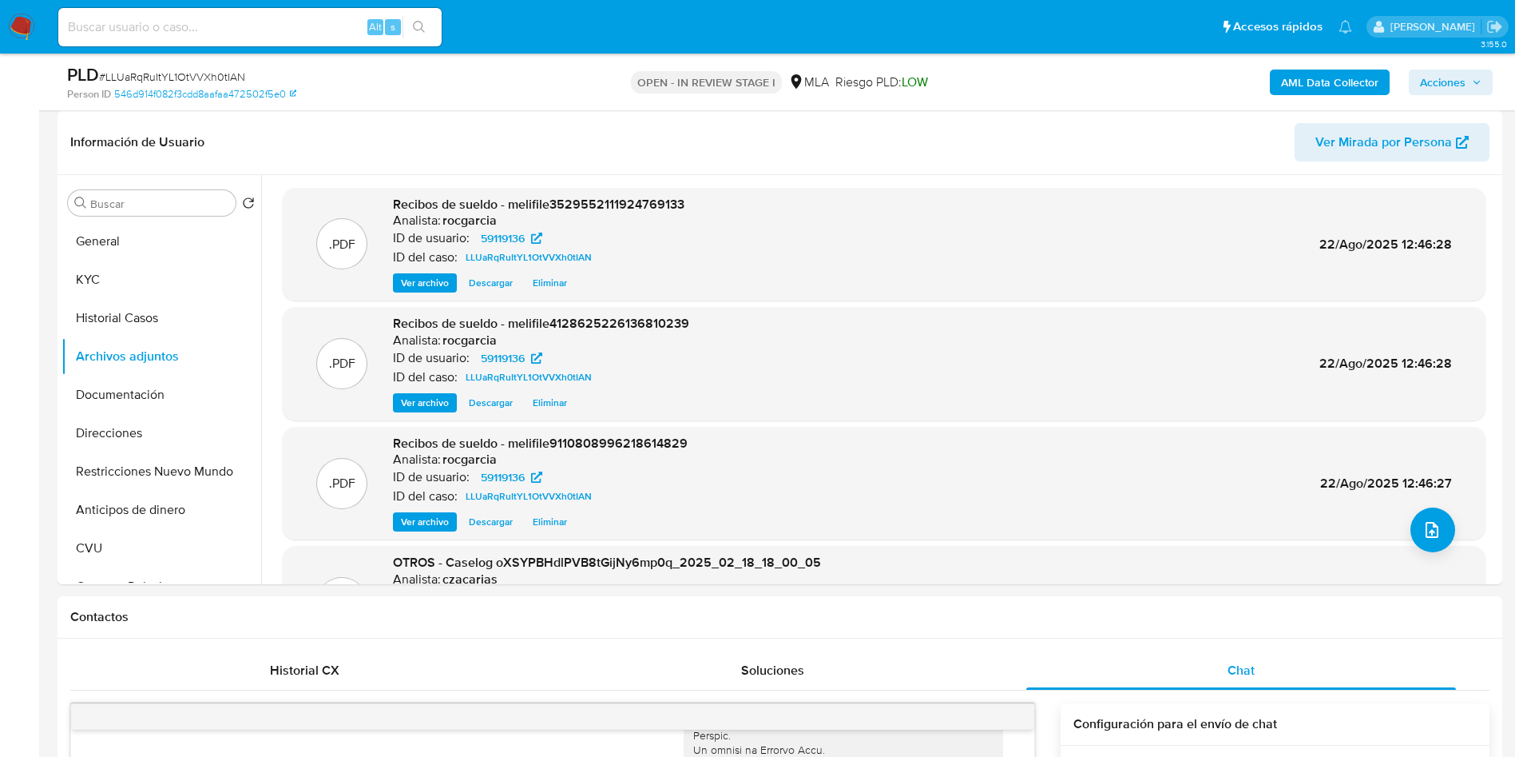
click at [1294, 76] on b "AML Data Collector" at bounding box center [1329, 83] width 97 height 26
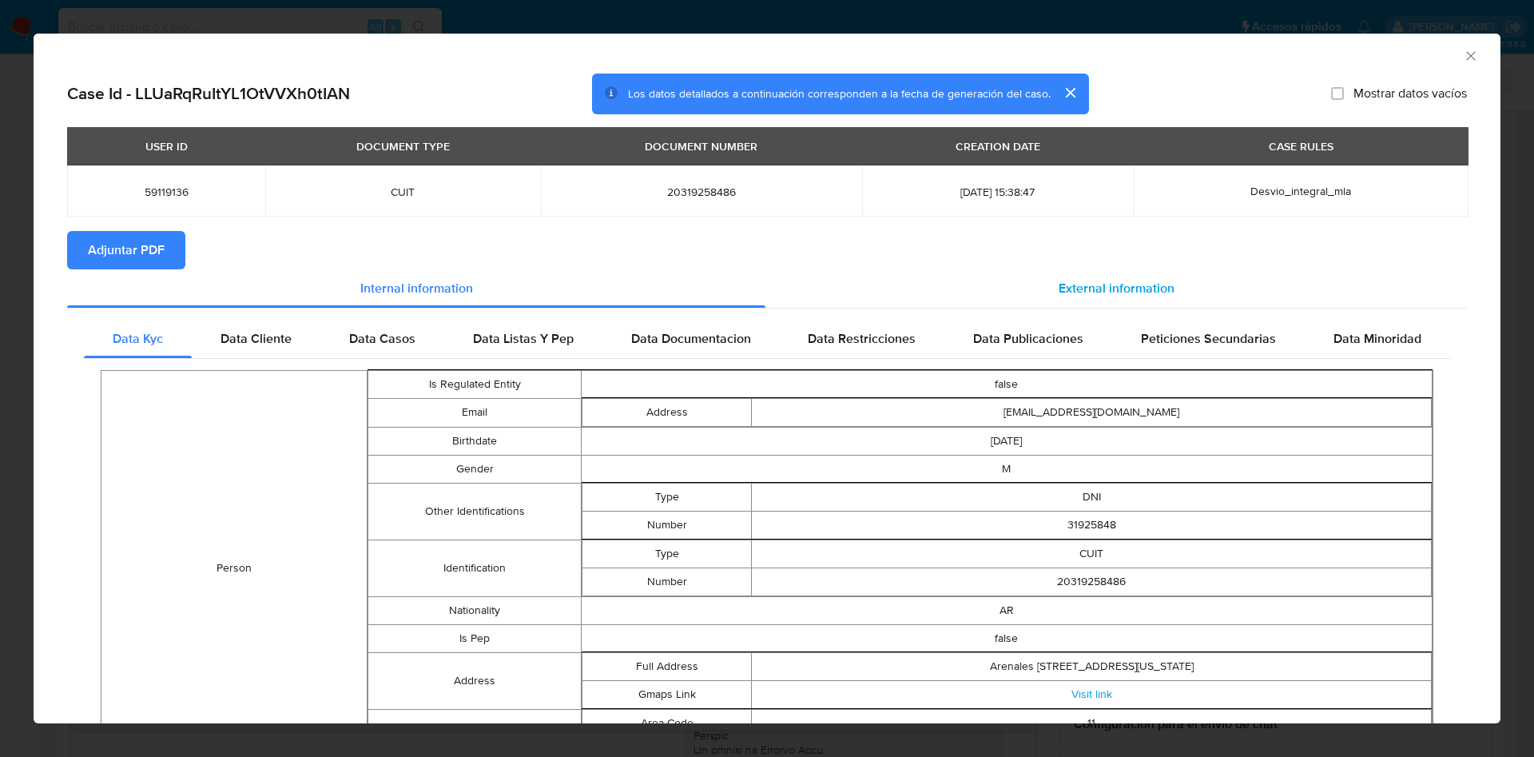
click at [1046, 303] on div "External information" at bounding box center [1115, 288] width 701 height 38
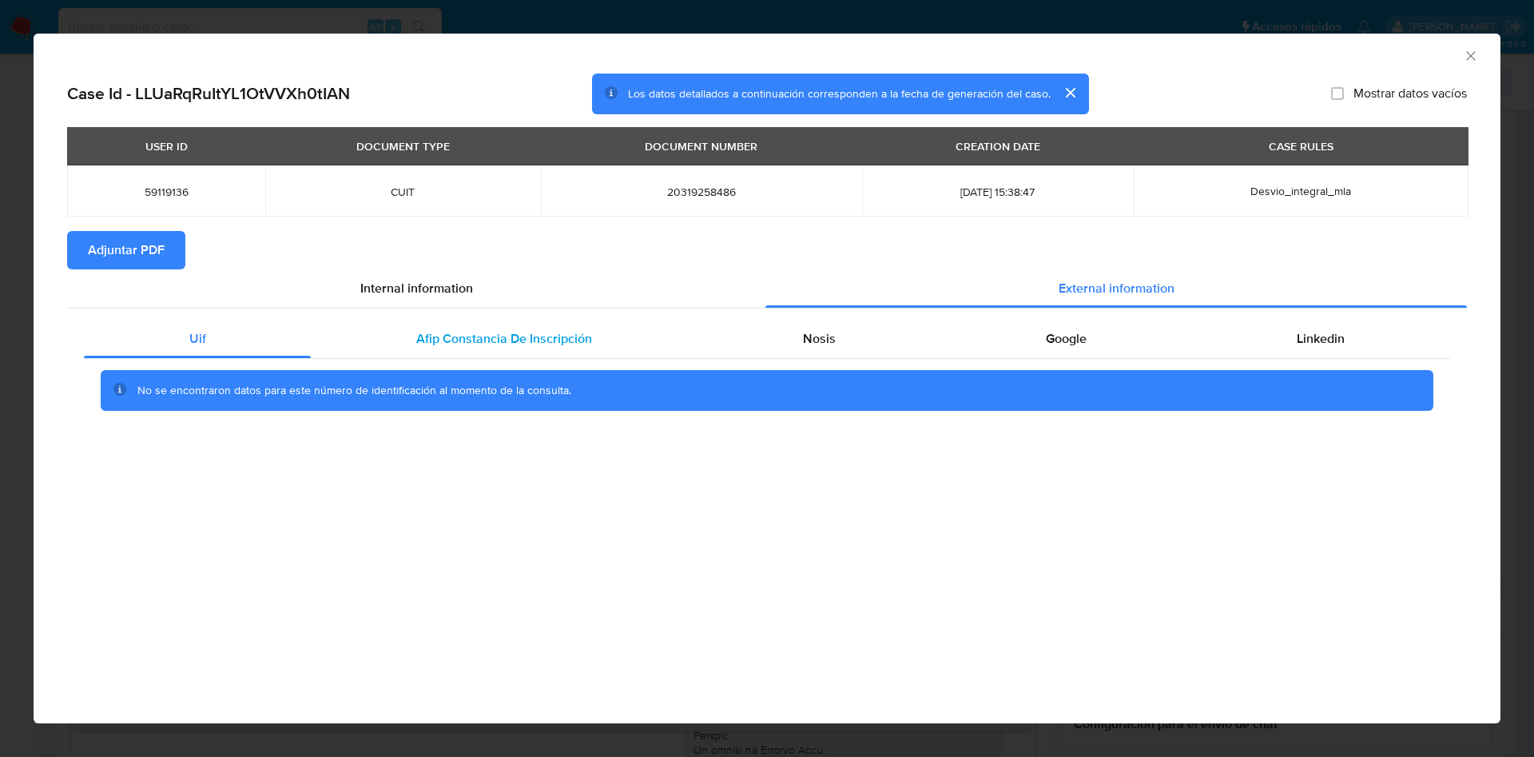
click at [475, 353] on div "Afip Constancia De Inscripción" at bounding box center [504, 339] width 386 height 38
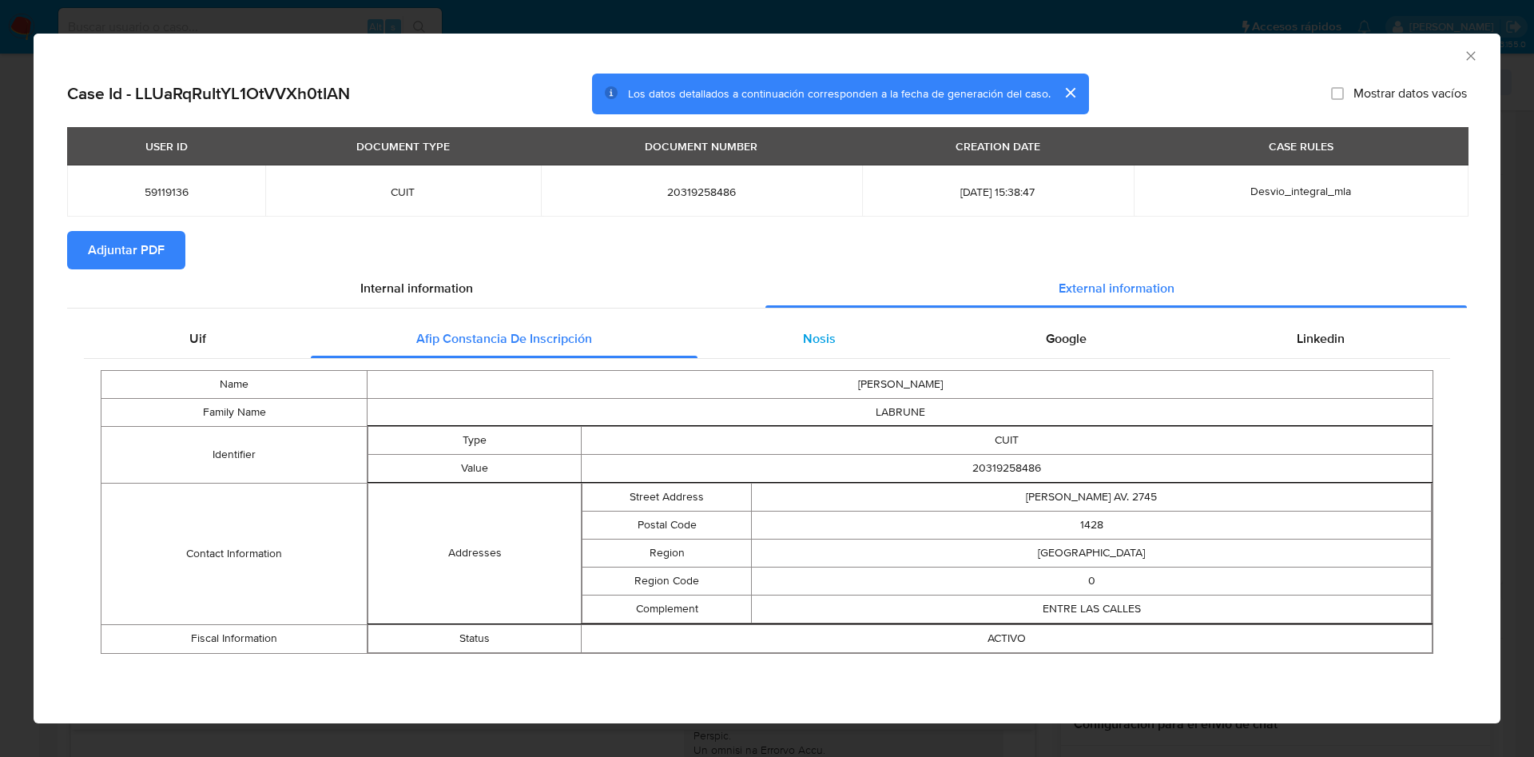
click at [818, 346] on span "Nosis" at bounding box center [819, 338] width 33 height 18
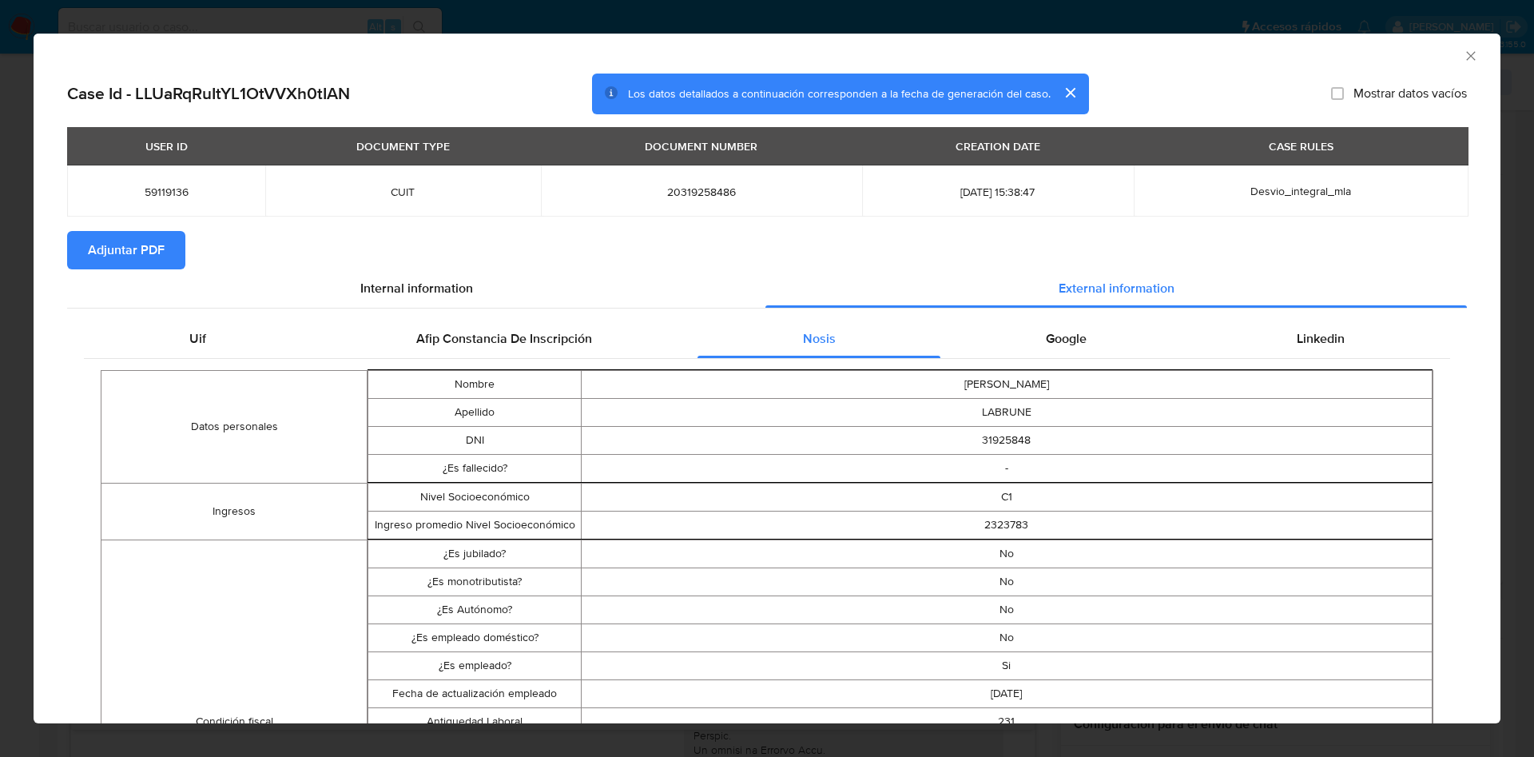
drag, startPoint x: 1042, startPoint y: 339, endPoint x: 1098, endPoint y: 359, distance: 59.4
click at [1046, 342] on span "Google" at bounding box center [1066, 338] width 41 height 18
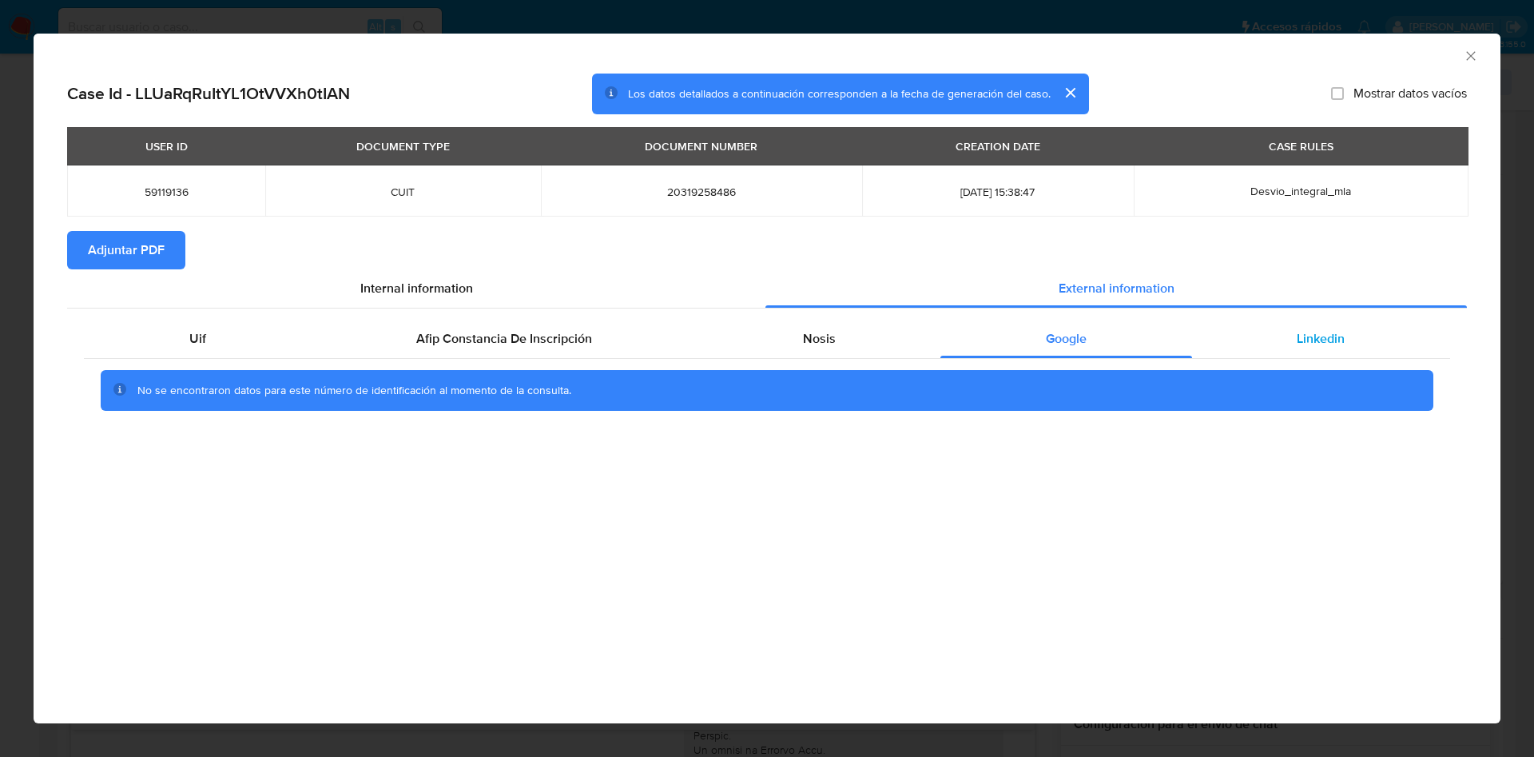
click at [1345, 354] on div "Linkedin" at bounding box center [1321, 339] width 258 height 38
click at [170, 245] on button "Adjuntar PDF" at bounding box center [126, 250] width 118 height 38
click at [1460, 62] on div "AML Data Collector" at bounding box center [767, 54] width 1467 height 40
click at [1480, 57] on div "AML Data Collector" at bounding box center [767, 54] width 1467 height 40
click at [1472, 57] on icon "Cerrar ventana" at bounding box center [1471, 56] width 16 height 16
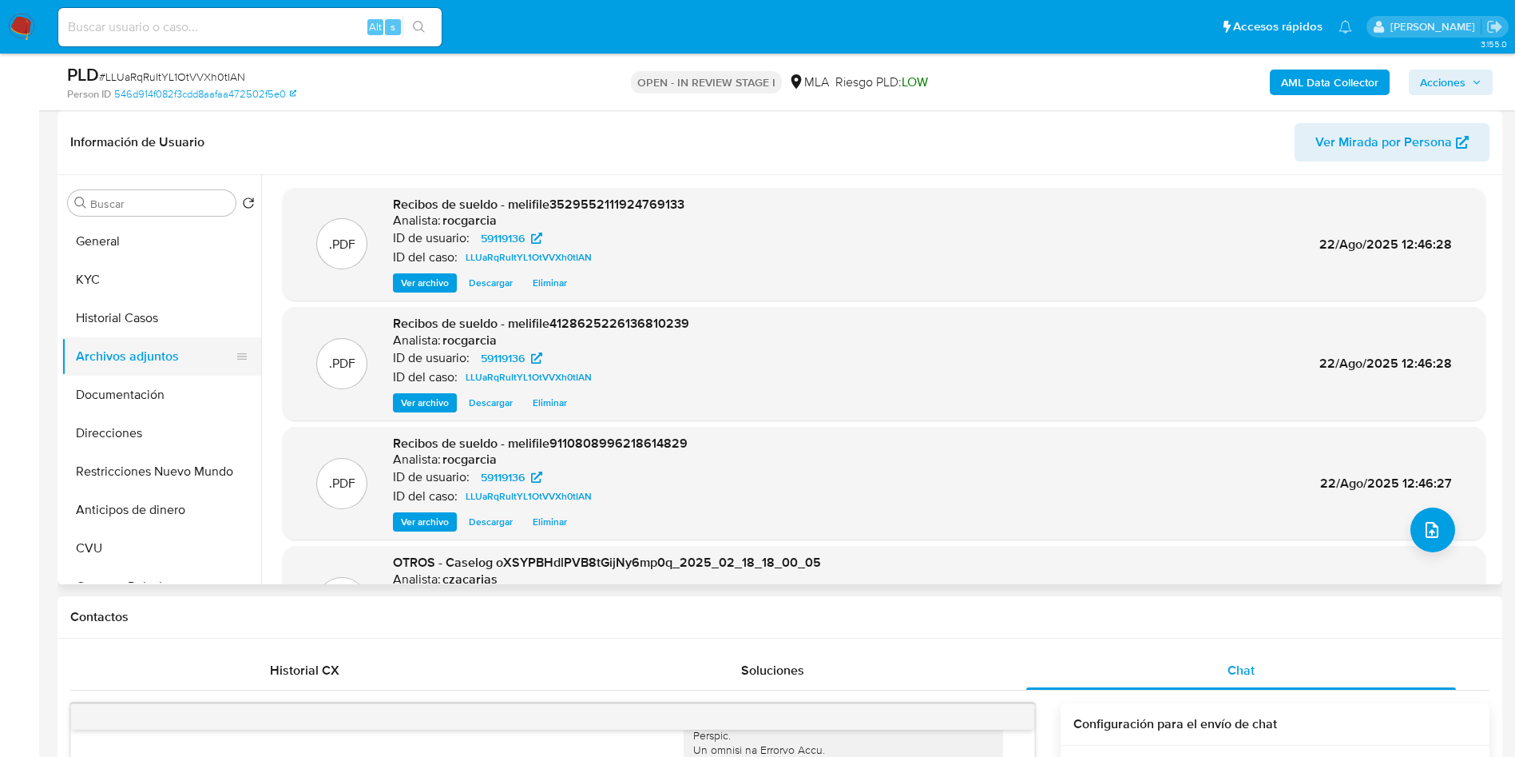
drag, startPoint x: 102, startPoint y: 325, endPoint x: 114, endPoint y: 355, distance: 32.6
click at [102, 326] on button "Historial Casos" at bounding box center [162, 318] width 200 height 38
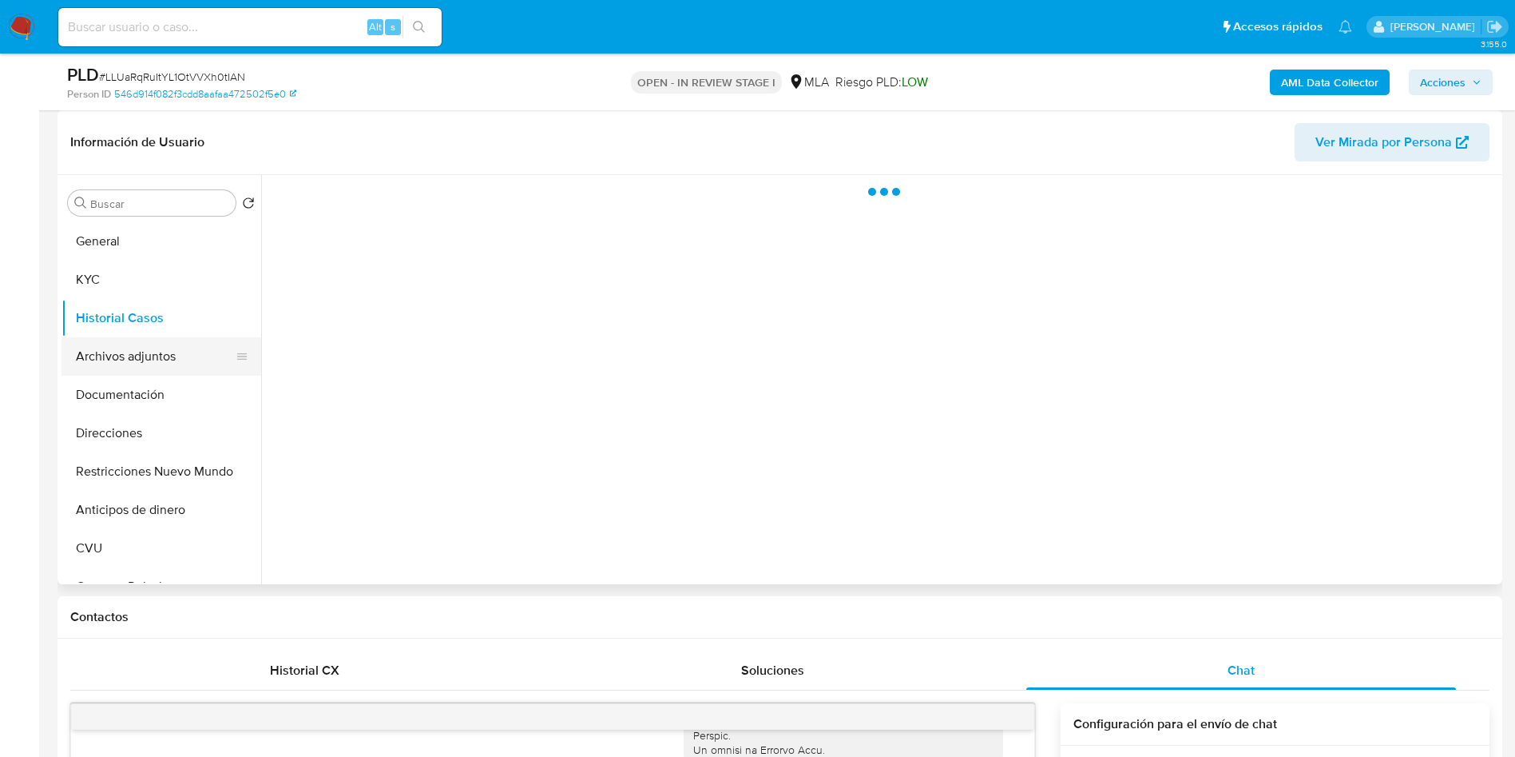
click at [113, 360] on button "Archivos adjuntos" at bounding box center [155, 356] width 187 height 38
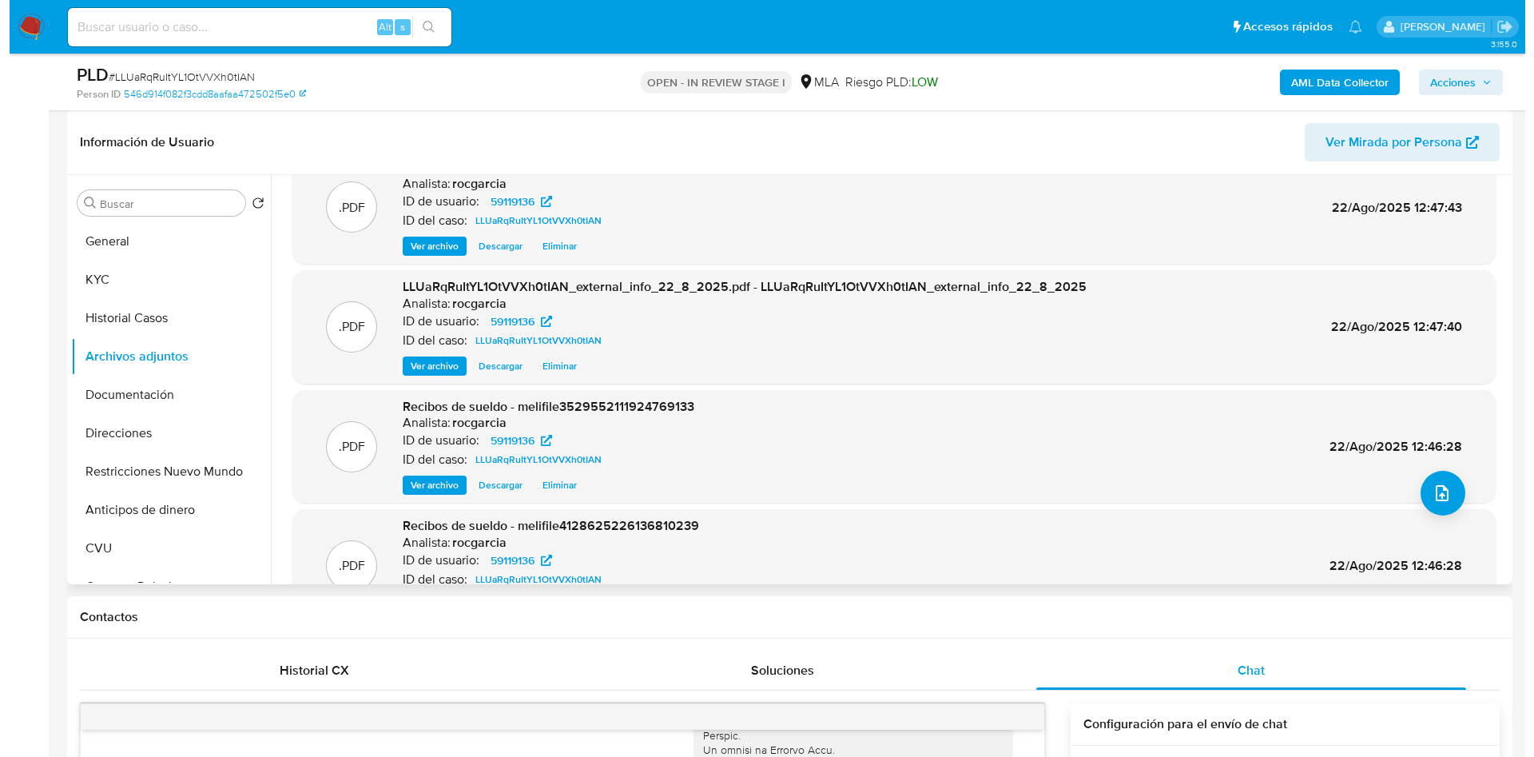
scroll to position [0, 0]
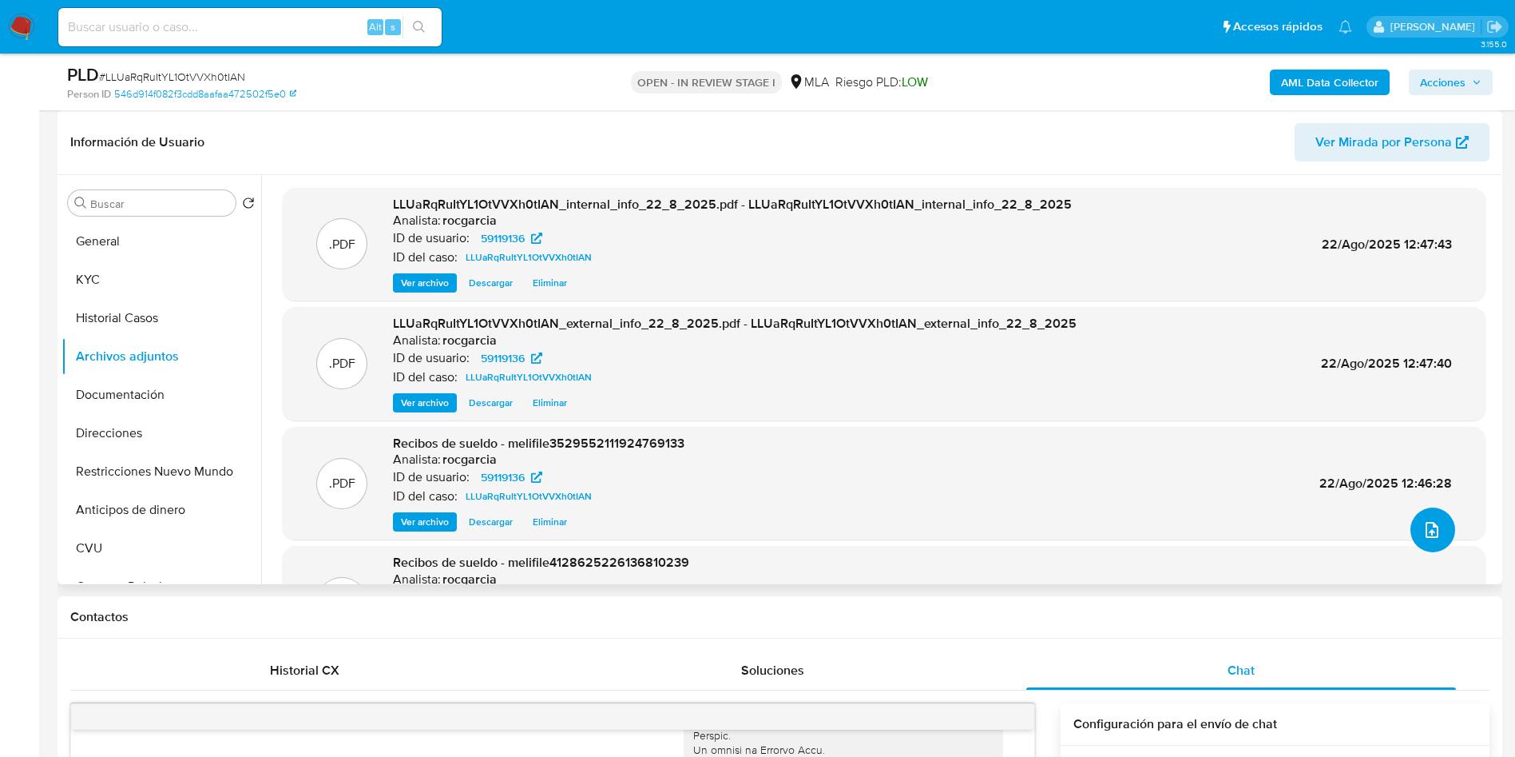
click at [1434, 530] on icon "upload-file" at bounding box center [1432, 529] width 19 height 19
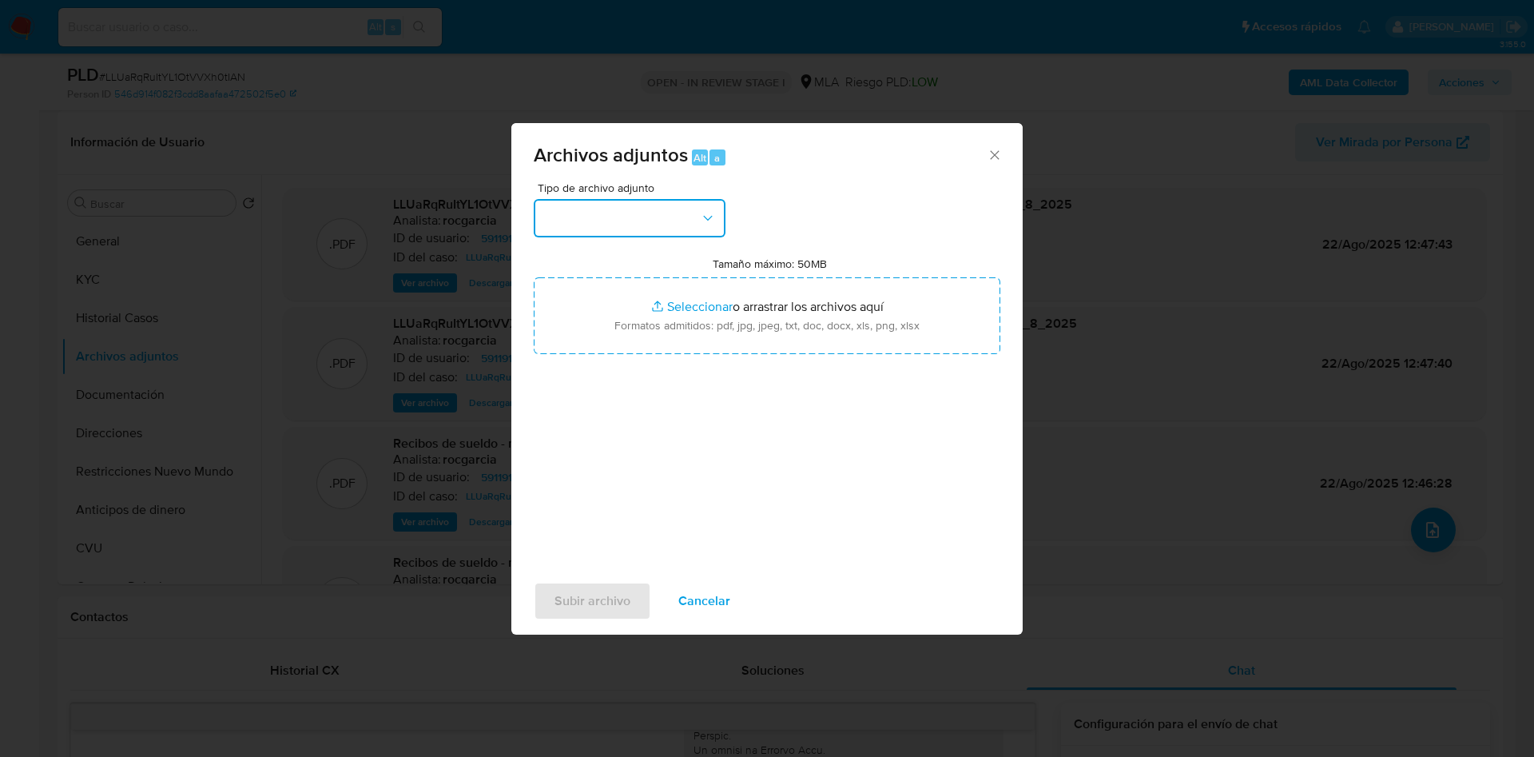
click at [560, 218] on button "button" at bounding box center [630, 218] width 192 height 38
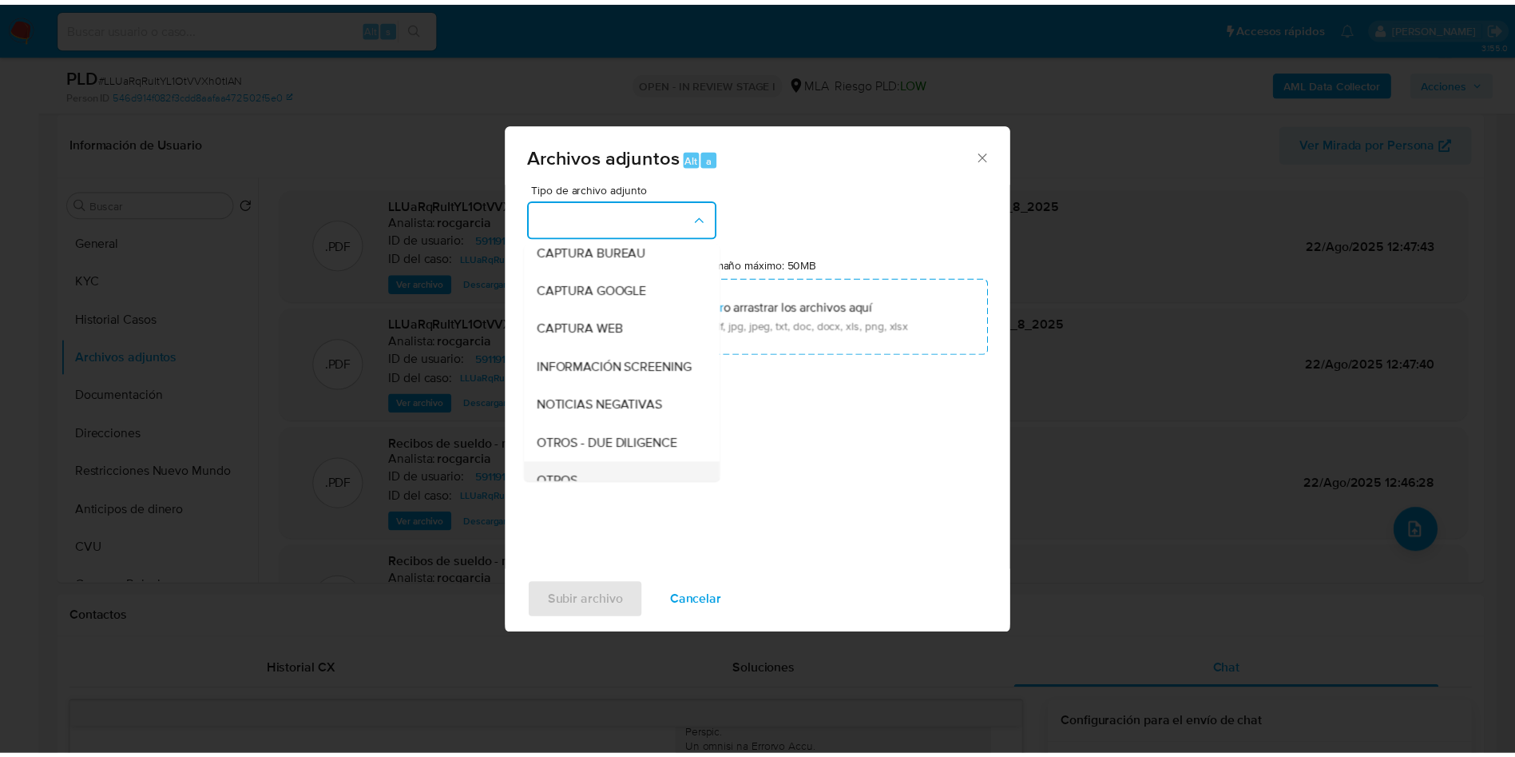
scroll to position [240, 0]
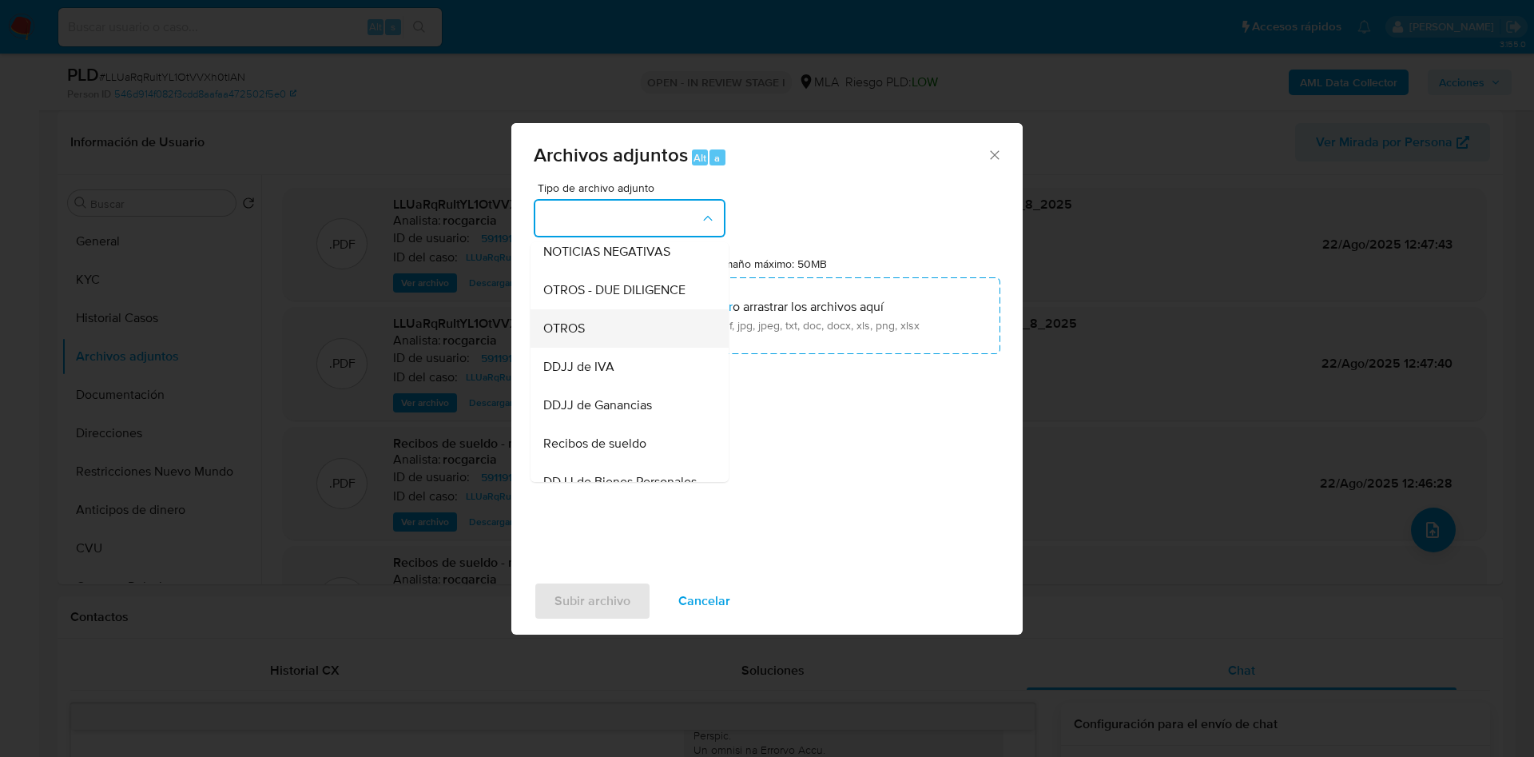
click at [610, 348] on div "OTROS" at bounding box center [624, 328] width 163 height 38
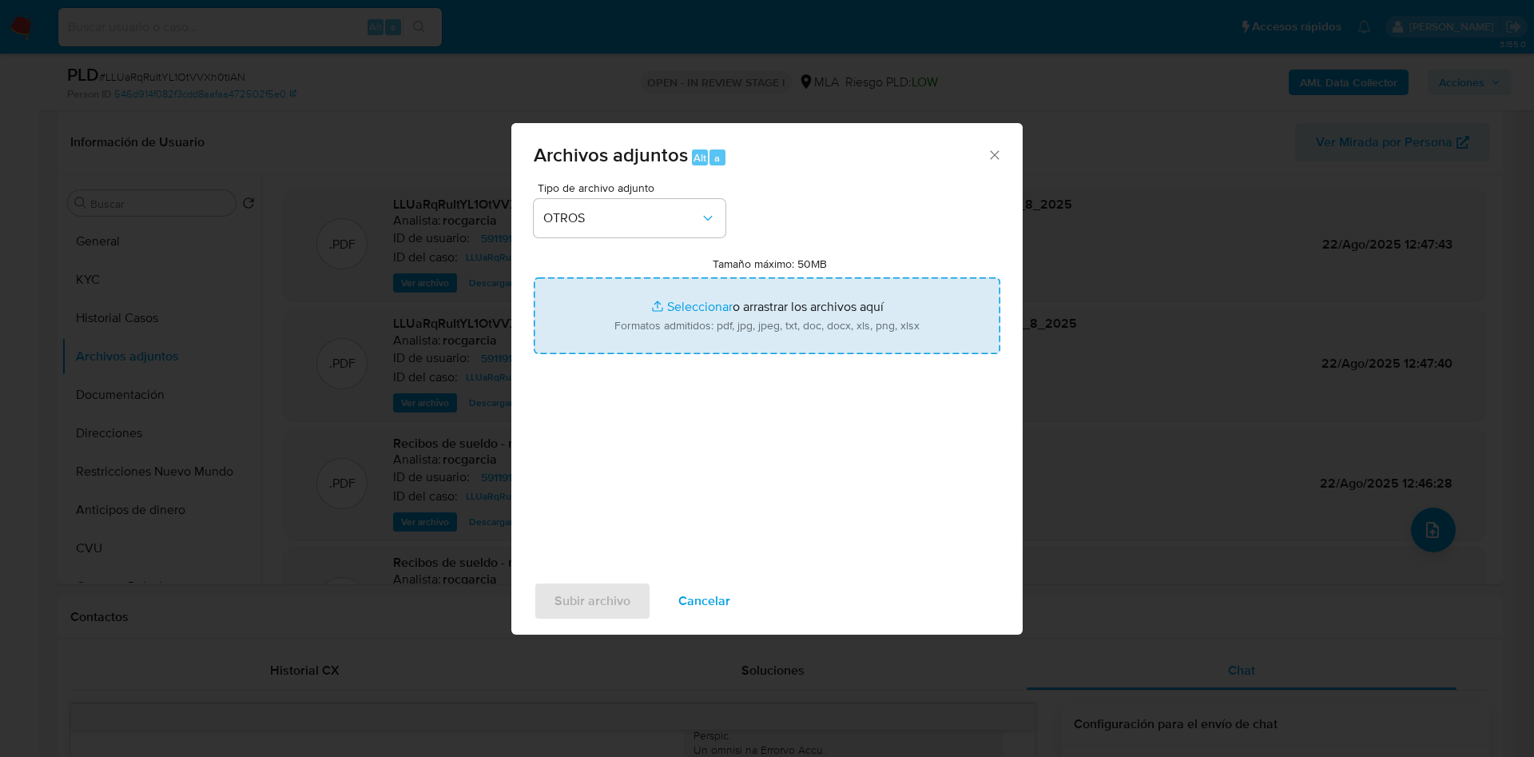
click at [675, 324] on input "Tamaño máximo: 50MB Seleccionar archivos" at bounding box center [767, 315] width 467 height 77
type input "C:\fakepath\Caselog LLUaRqRuItYL1OtVVXh0tIAN -59119136.docx"
click at [681, 304] on input "Tamaño máximo: 50MB Seleccionar archivos" at bounding box center [767, 315] width 467 height 77
type input "C:\fakepath\Movimientos 59119136.xlsx"
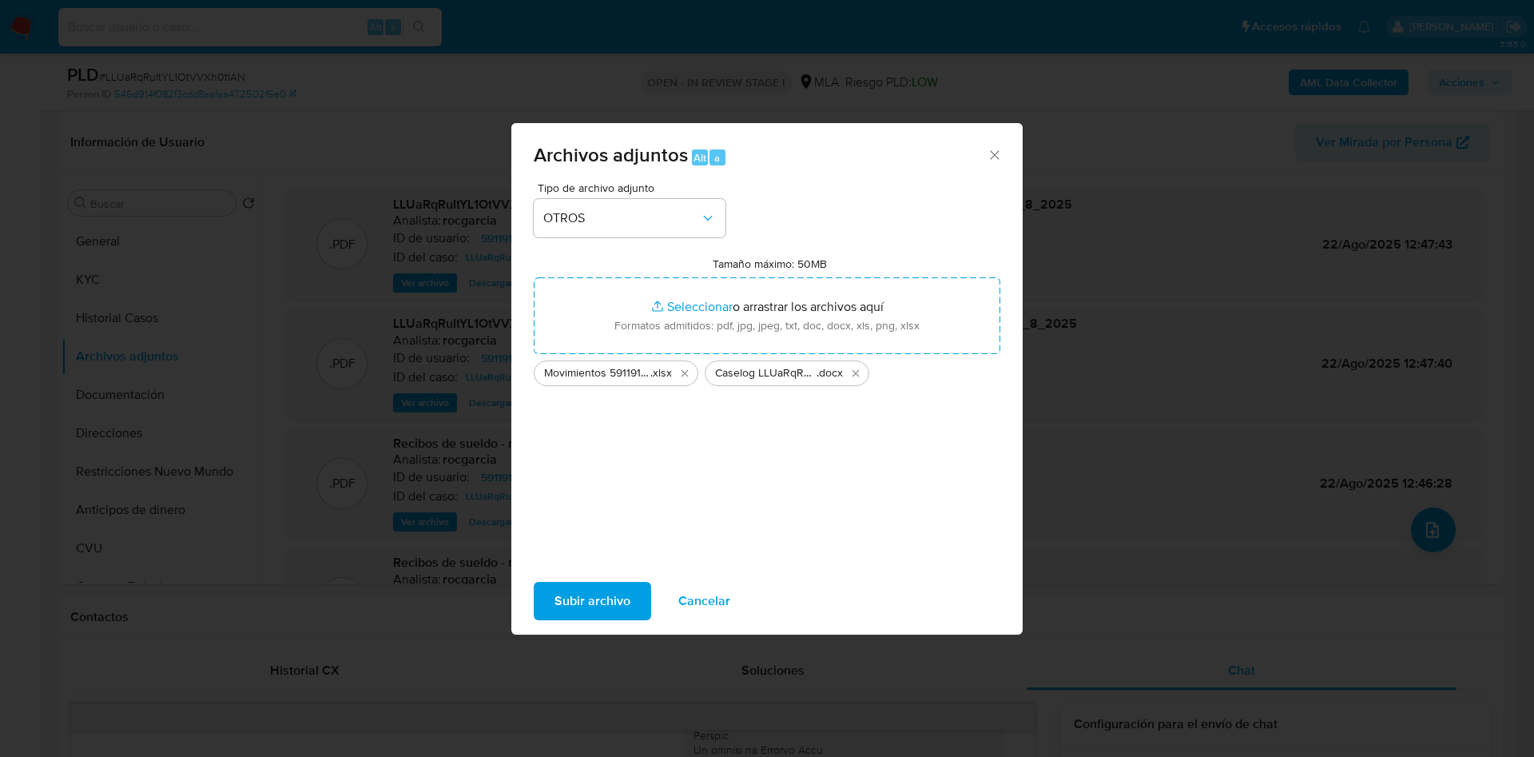
click at [596, 583] on span "Subir archivo" at bounding box center [592, 600] width 76 height 35
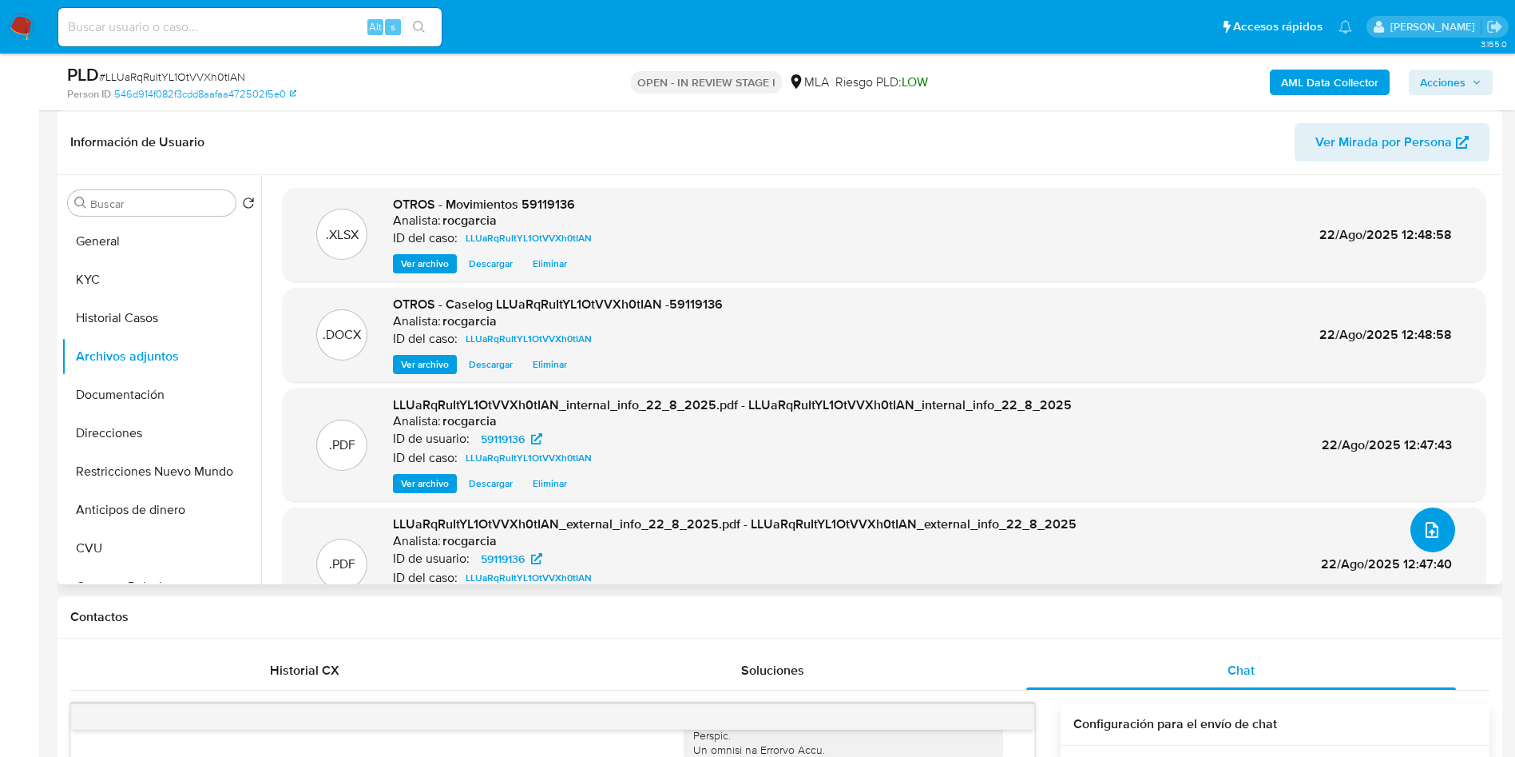
scroll to position [96, 0]
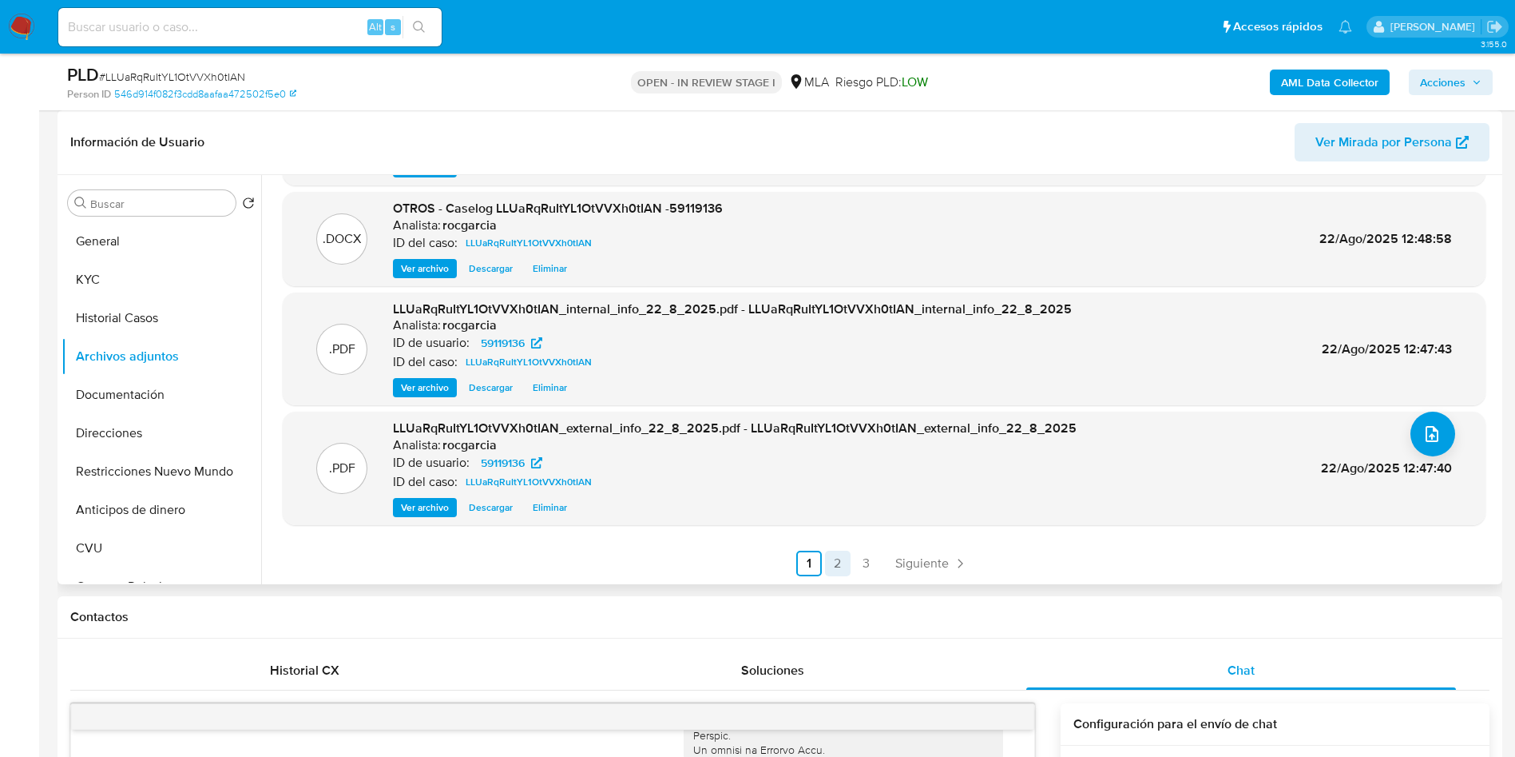
click at [840, 558] on link "2" at bounding box center [838, 563] width 26 height 26
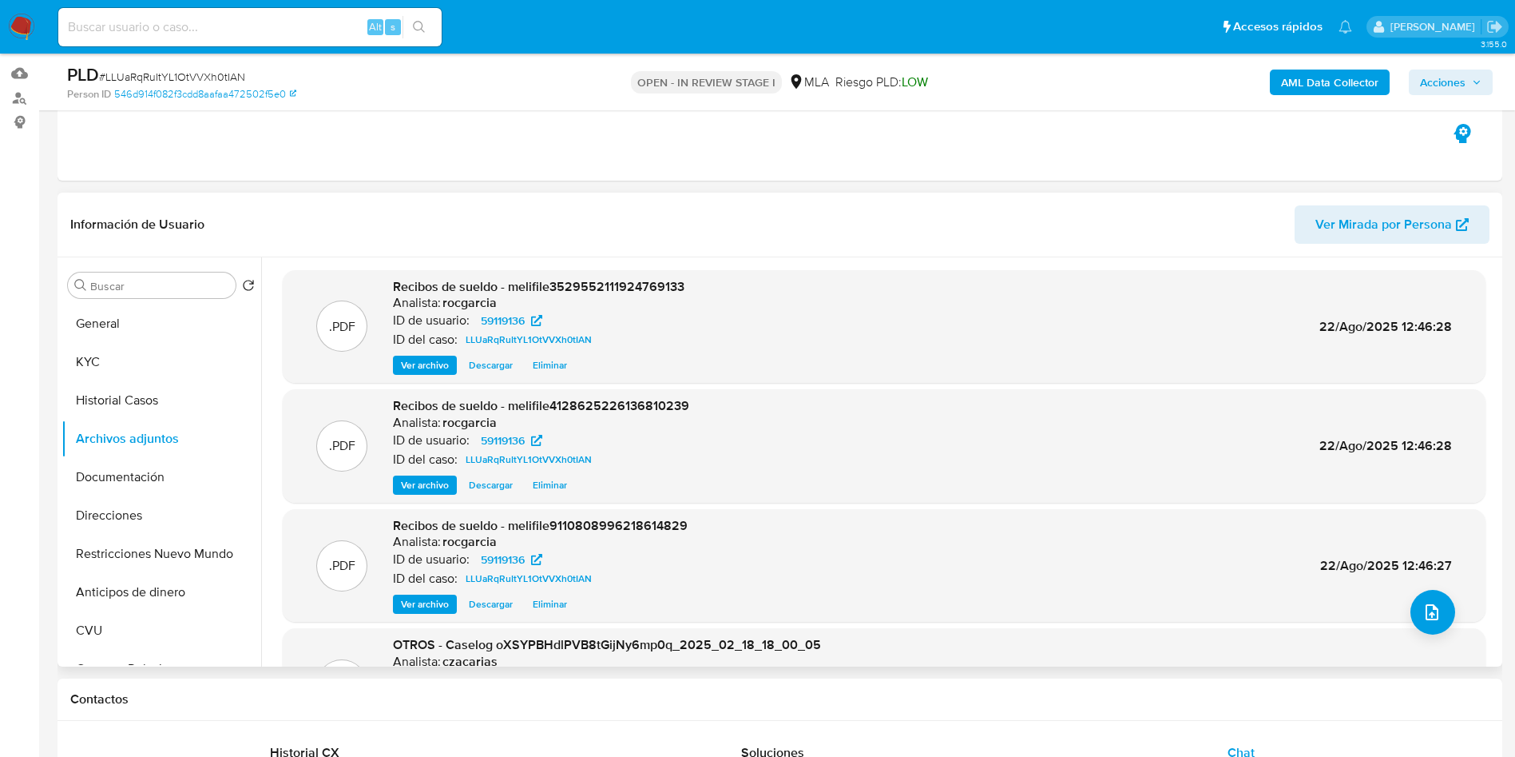
scroll to position [120, 0]
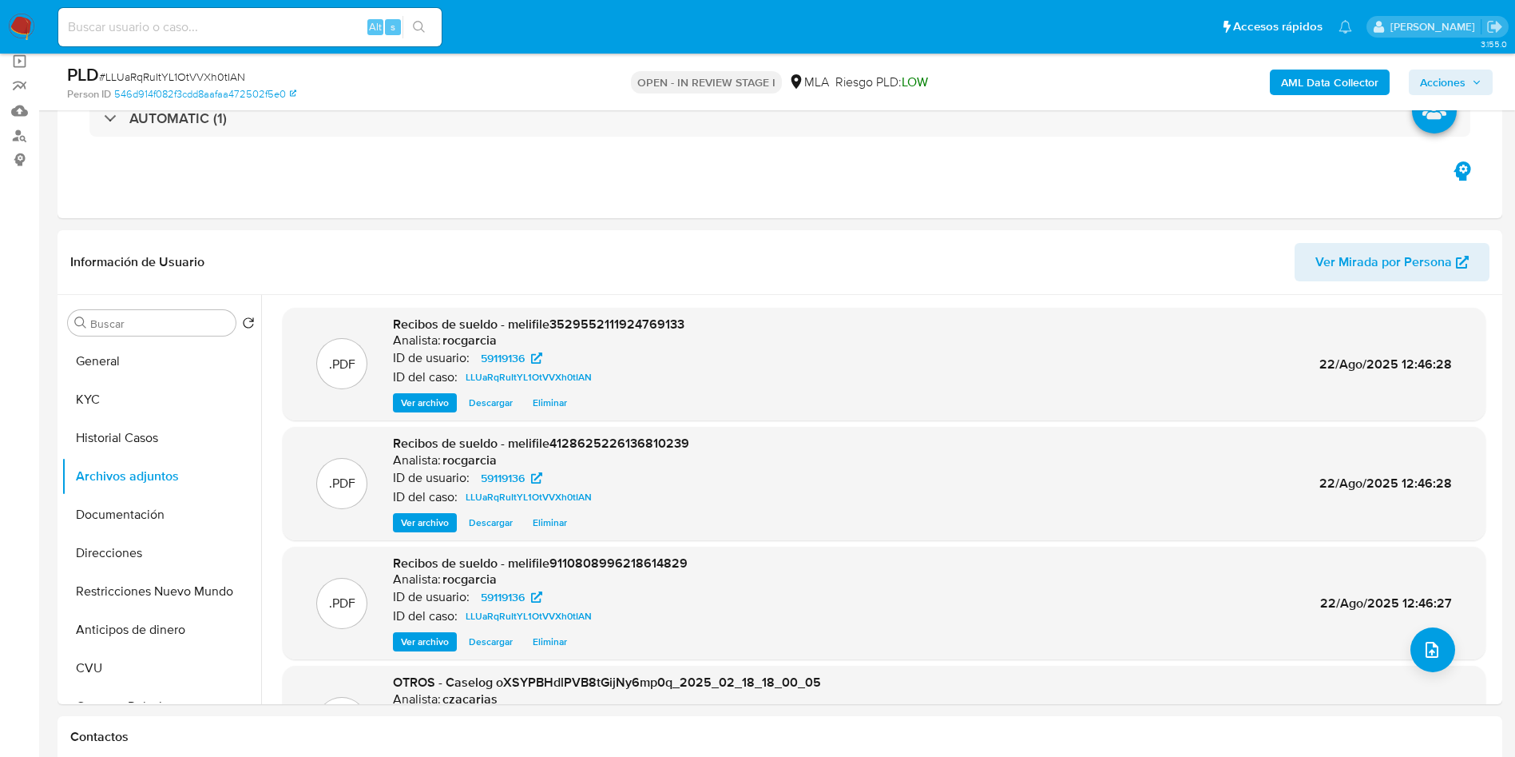
click at [1432, 89] on span "Acciones" at bounding box center [1443, 83] width 46 height 26
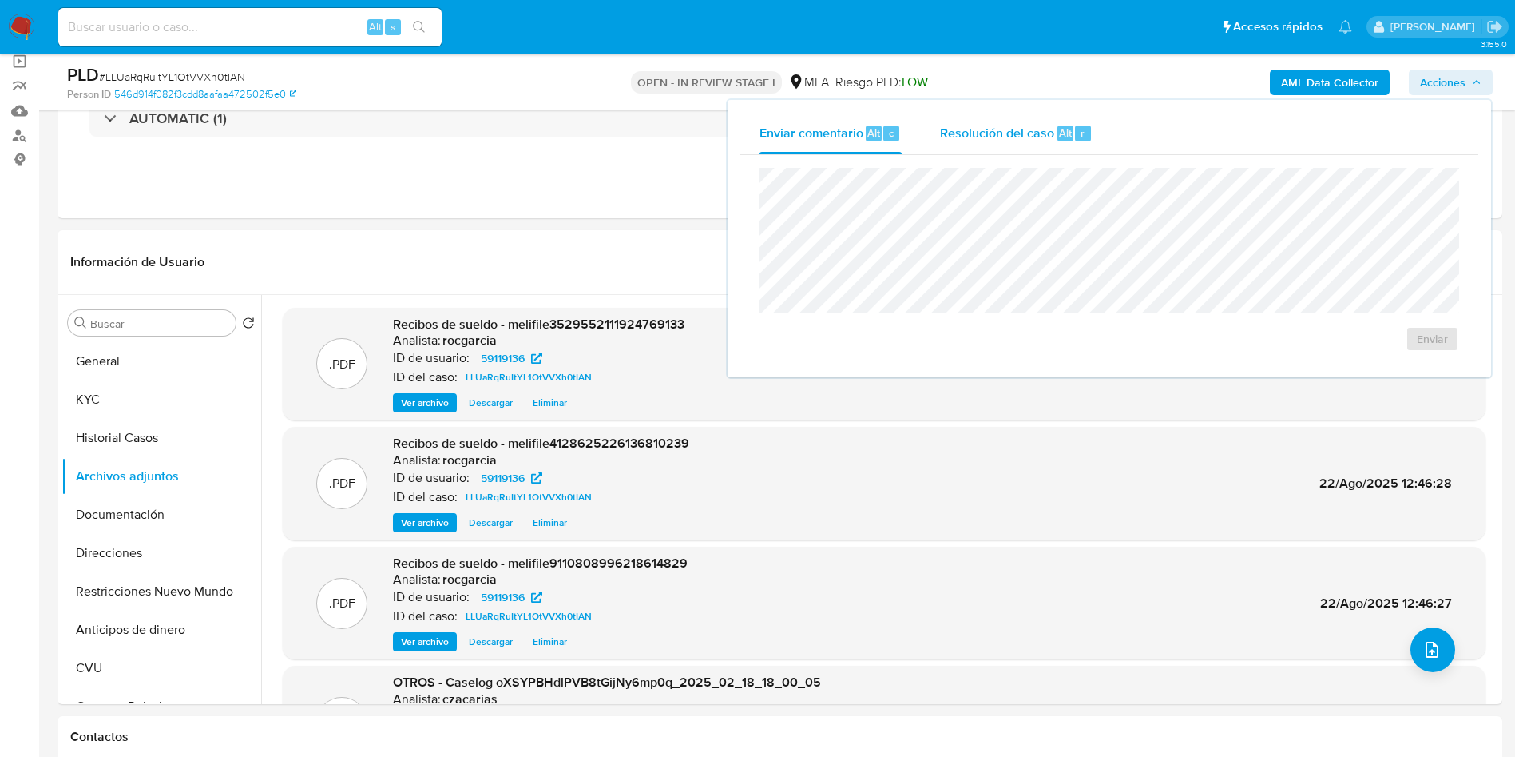
click at [1064, 137] on span "Alt" at bounding box center [1065, 132] width 13 height 15
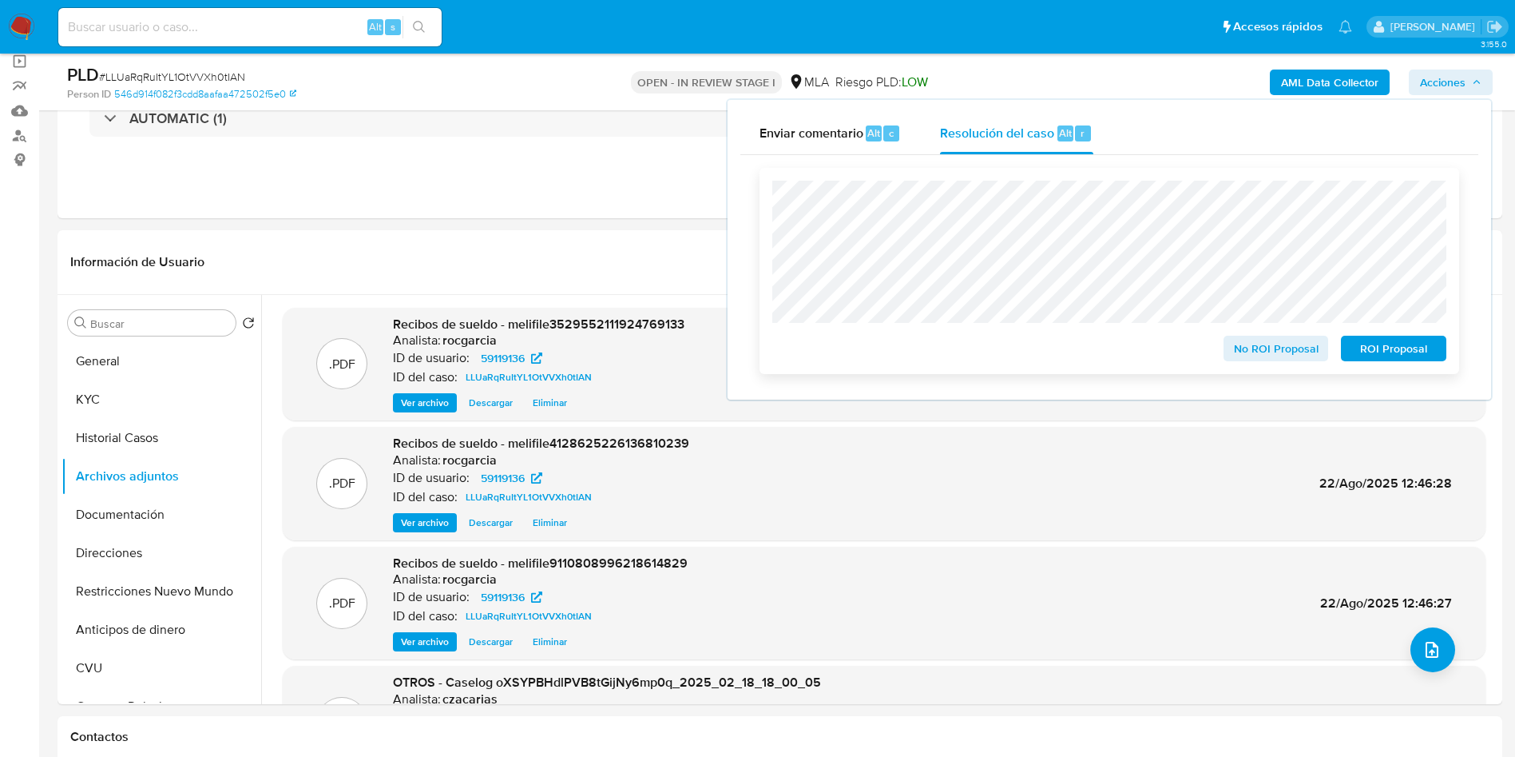
click at [1239, 339] on span "No ROI Proposal" at bounding box center [1276, 348] width 83 height 22
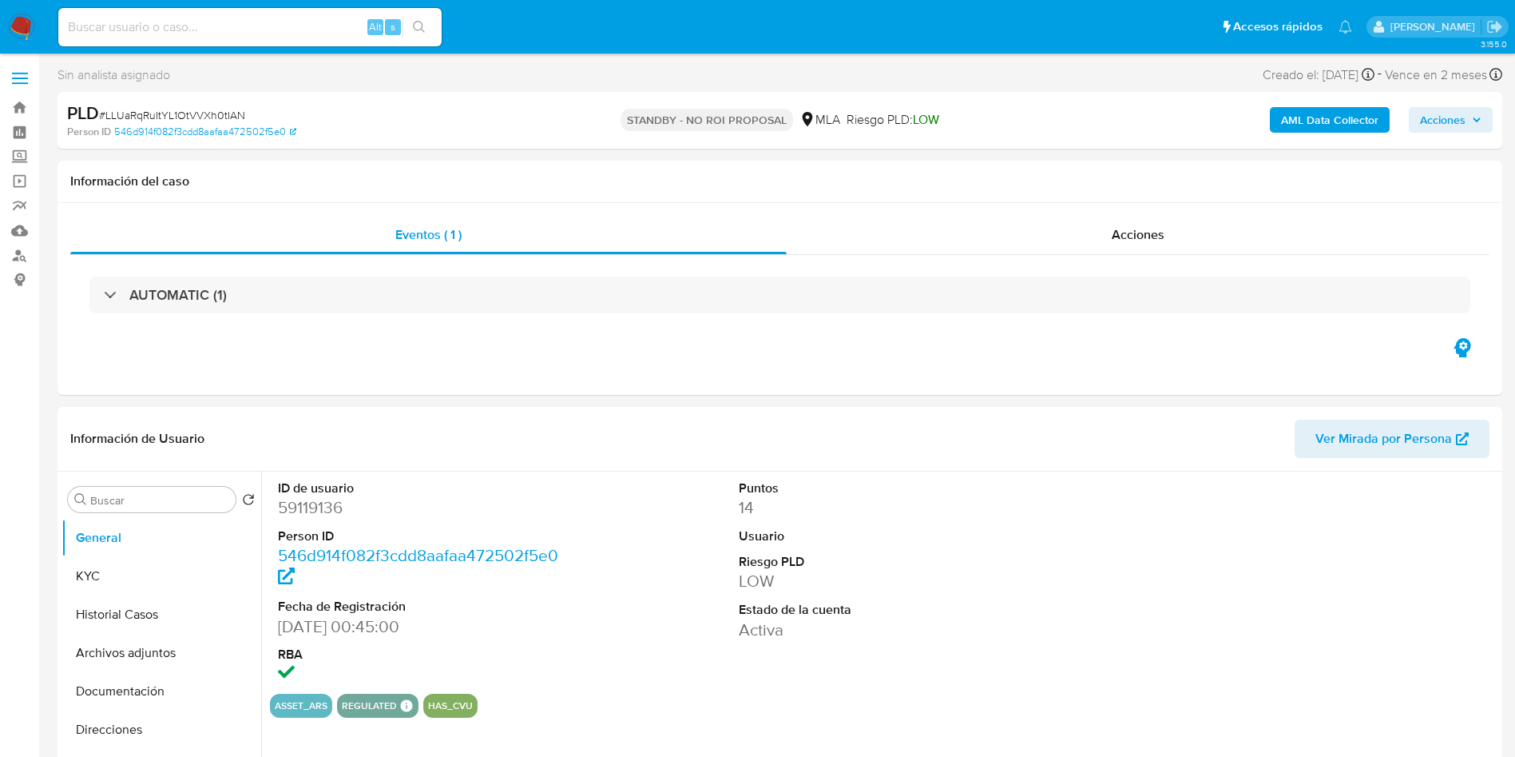
select select "10"
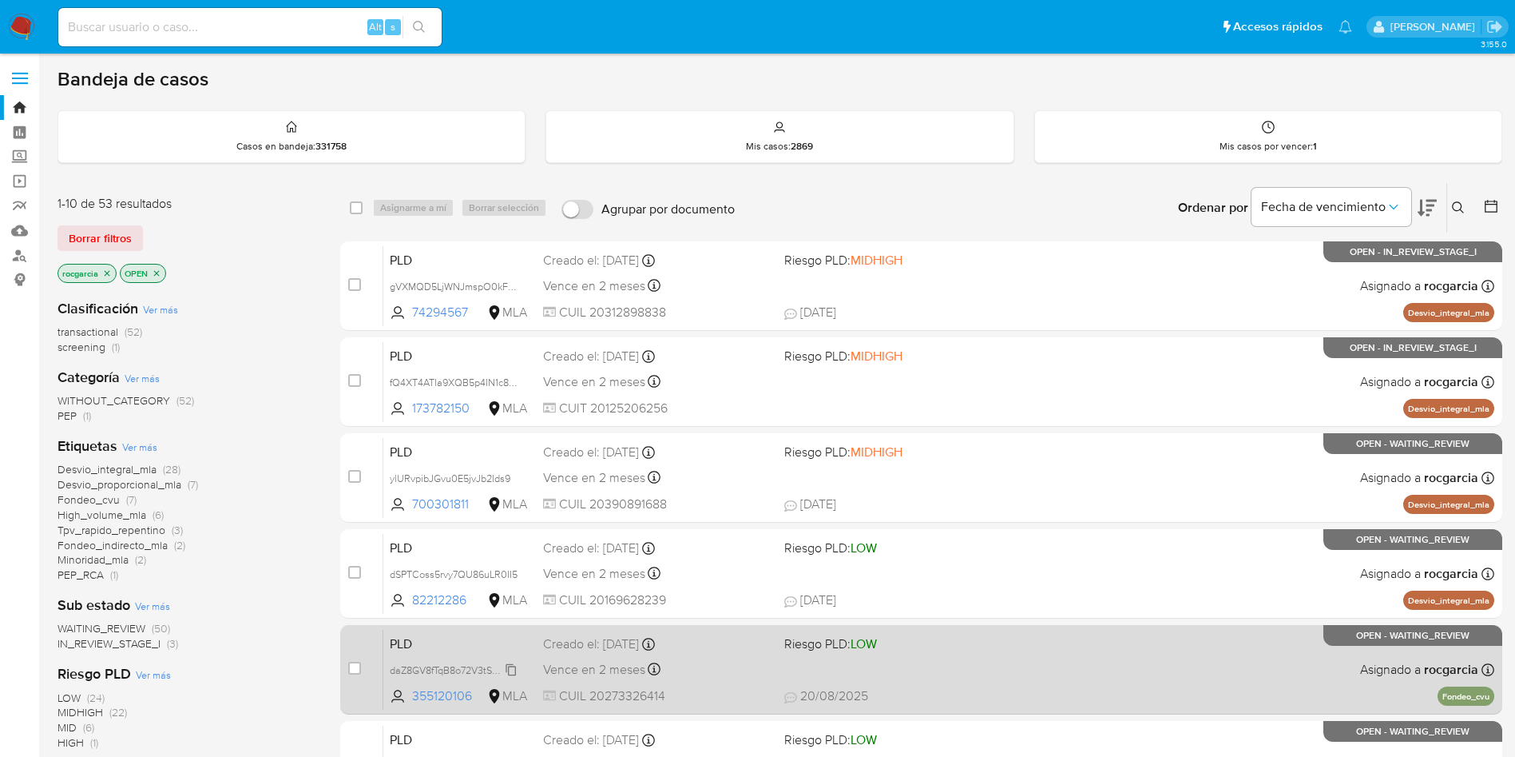
click at [512, 667] on span "daZ8GV8fTqB8o72V3tSglhaz" at bounding box center [453, 669] width 126 height 18
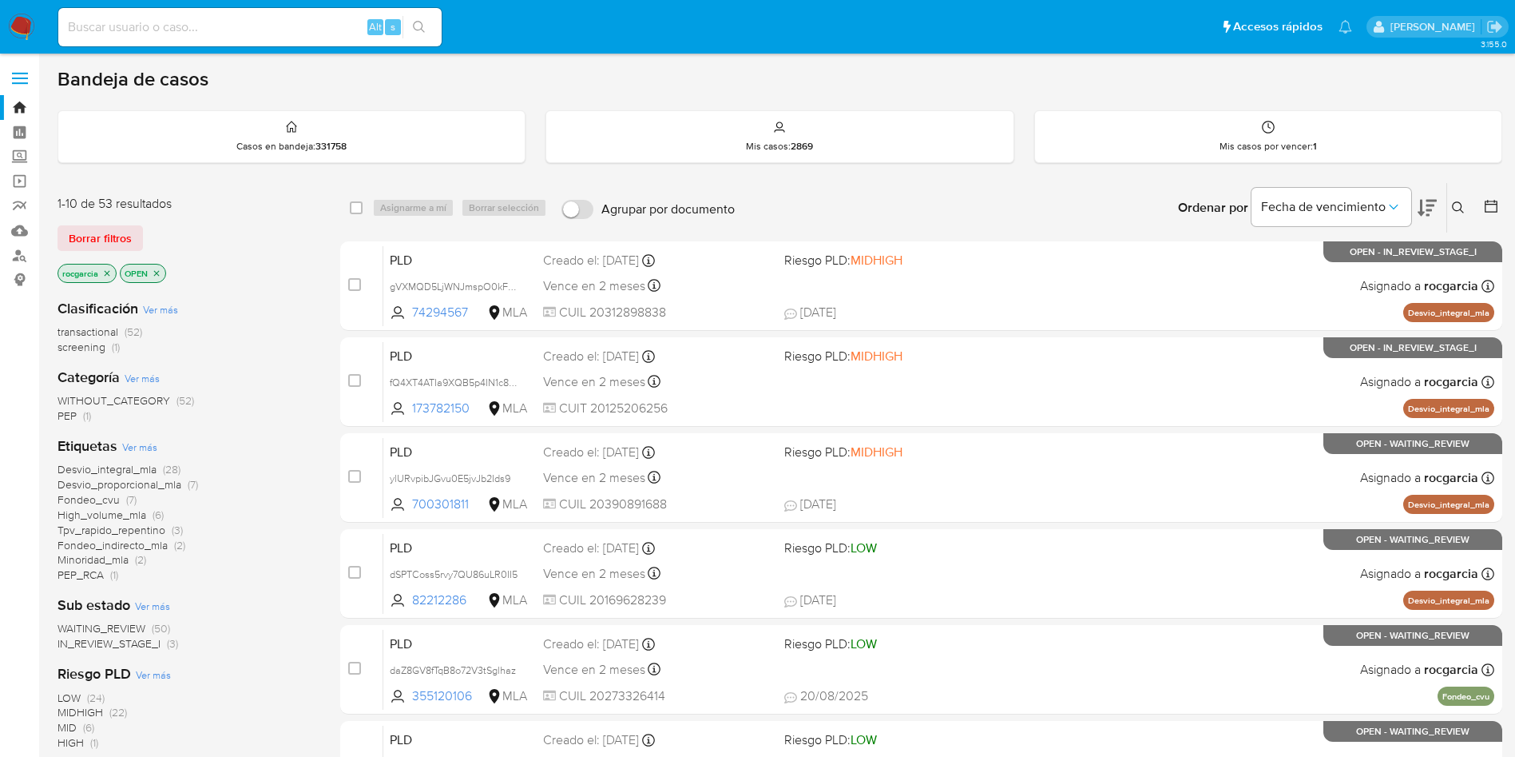
click at [1460, 208] on icon at bounding box center [1458, 207] width 13 height 13
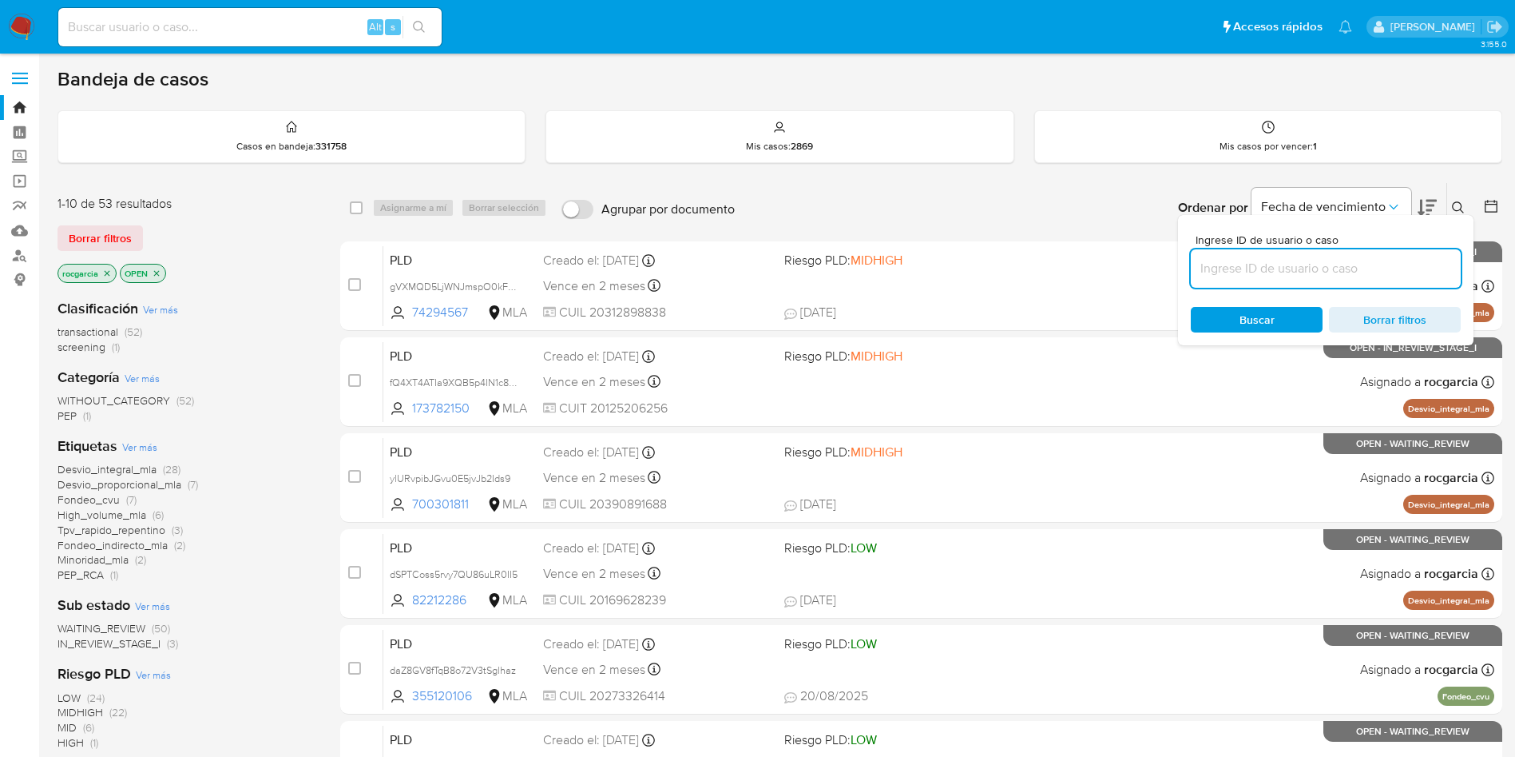
click at [1306, 264] on input at bounding box center [1326, 268] width 270 height 21
type input "daZ8GV8fTqB8o72V3tSglhaz"
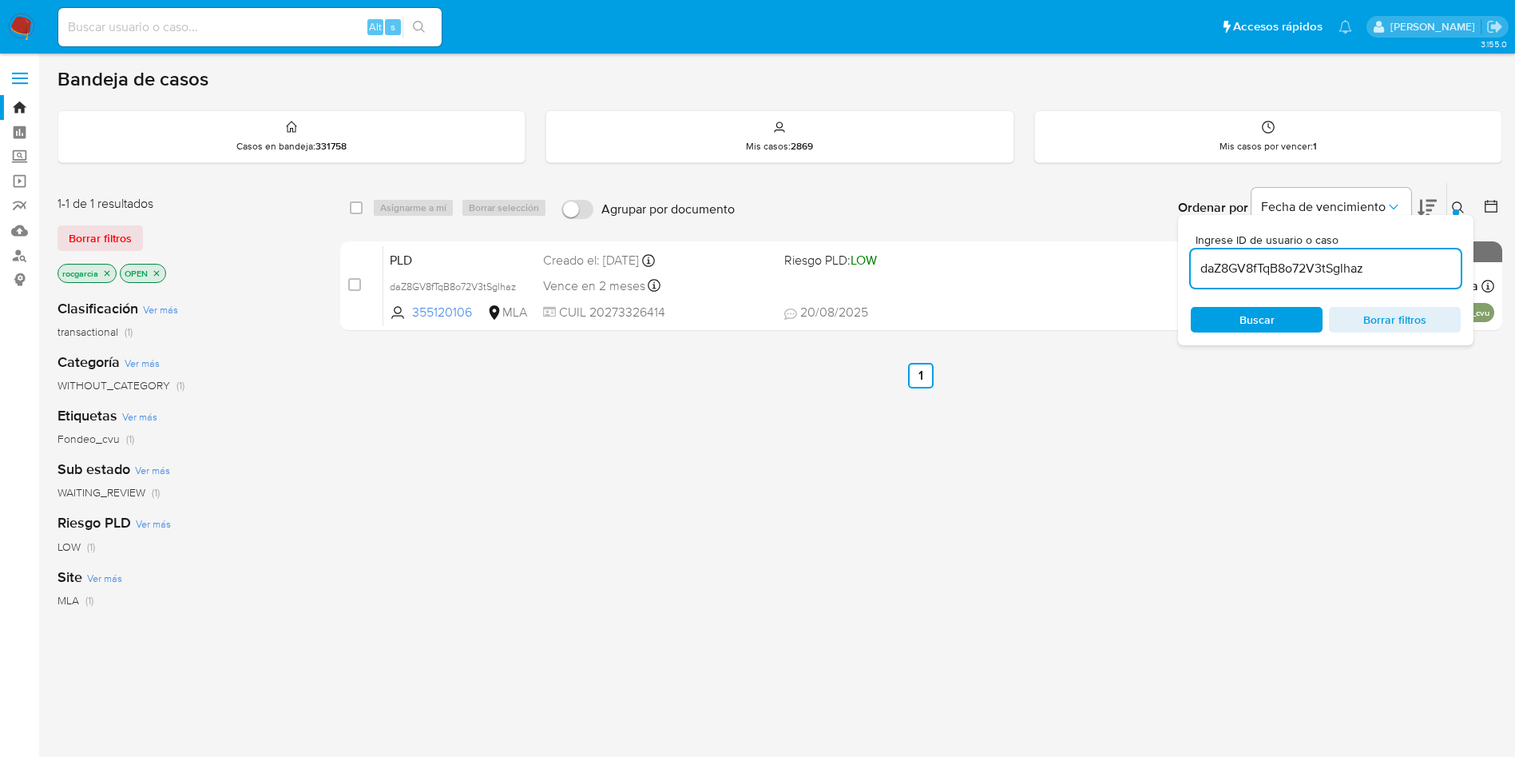
click at [1460, 209] on icon at bounding box center [1458, 207] width 12 height 12
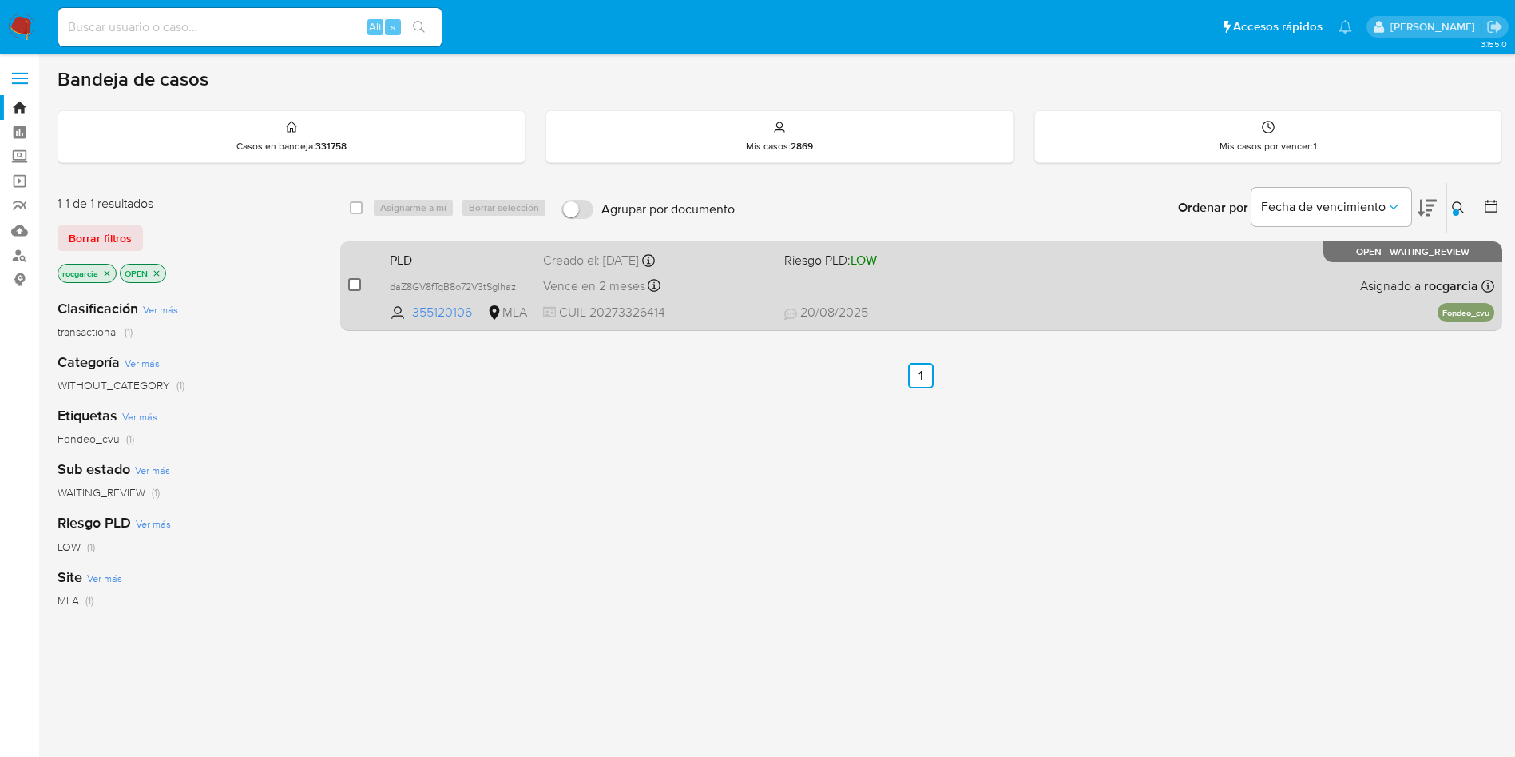
click at [349, 286] on input "checkbox" at bounding box center [354, 284] width 13 height 13
checkbox input "true"
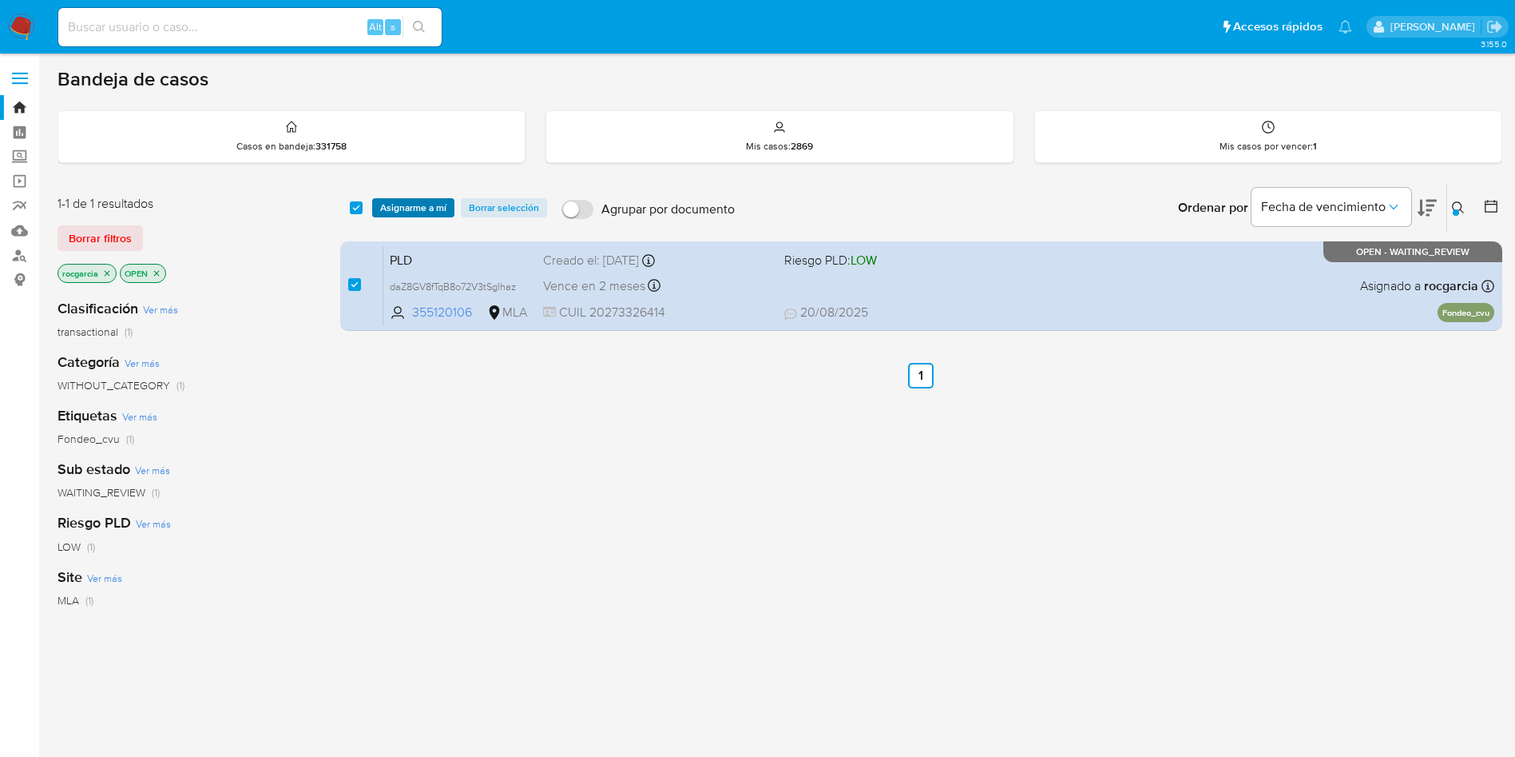
click at [406, 207] on span "Asignarme a mí" at bounding box center [413, 208] width 66 height 16
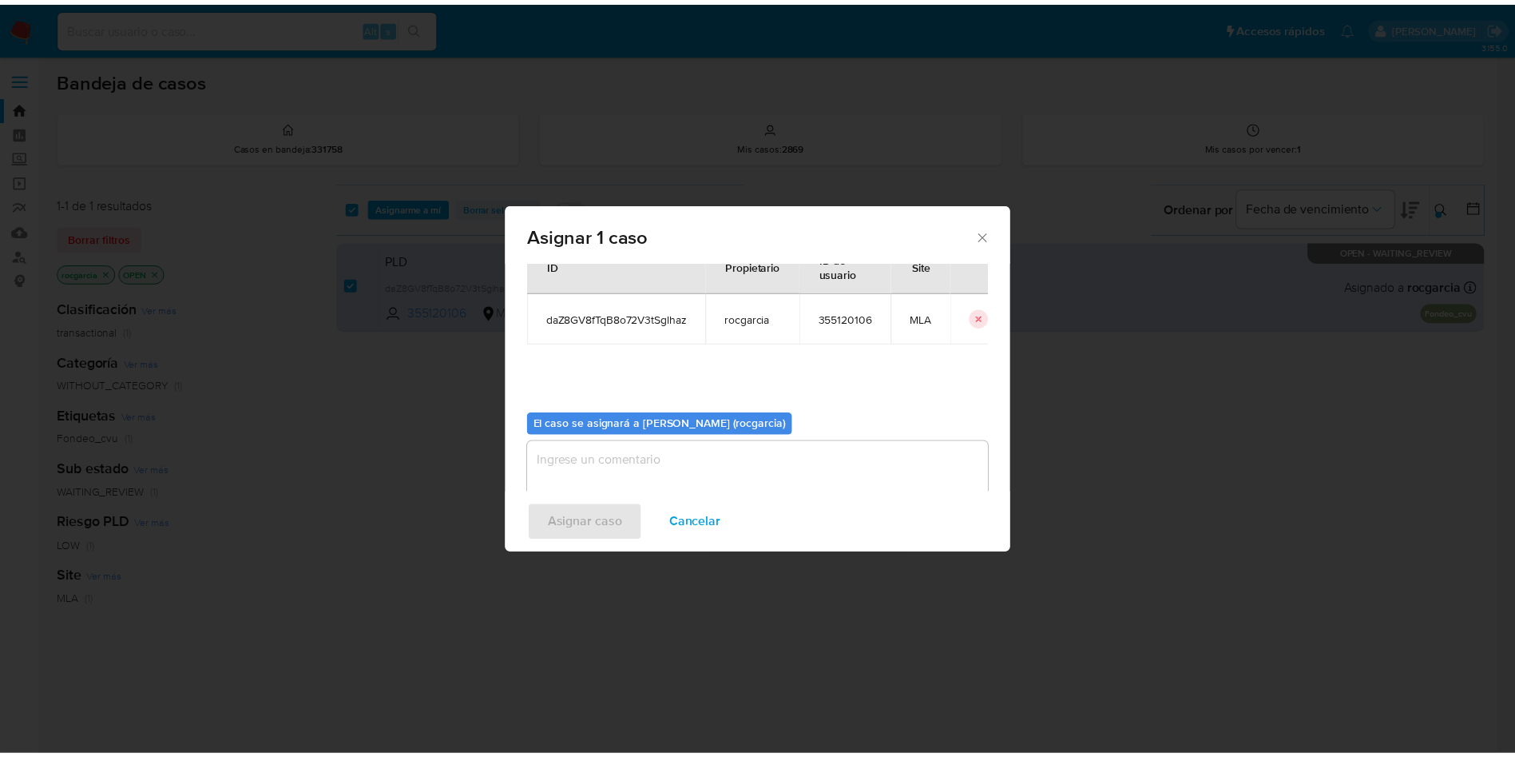
scroll to position [83, 0]
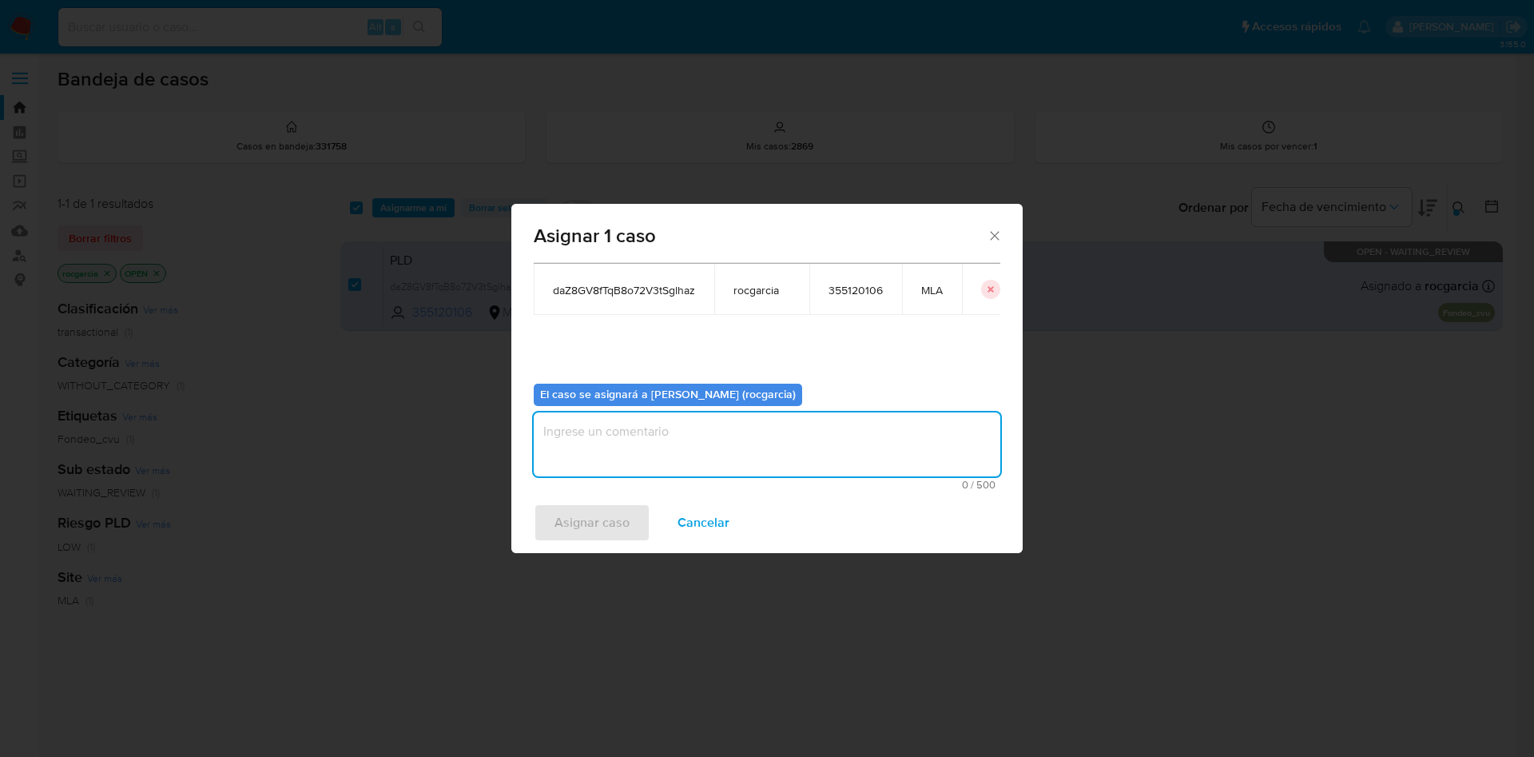
click at [708, 465] on textarea "assign-modal" at bounding box center [767, 444] width 467 height 64
click at [601, 520] on span "Asignar caso" at bounding box center [591, 522] width 75 height 35
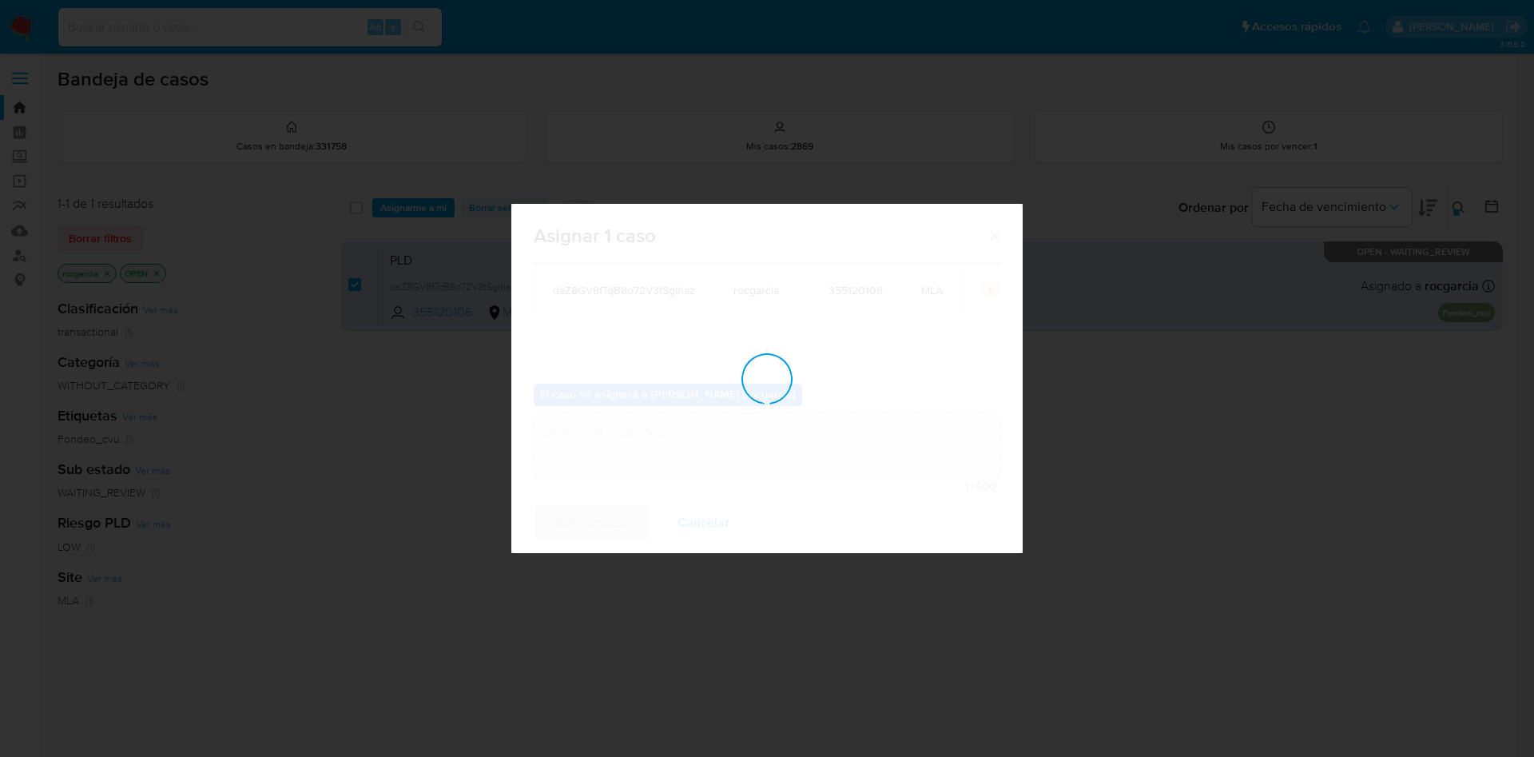
checkbox input "false"
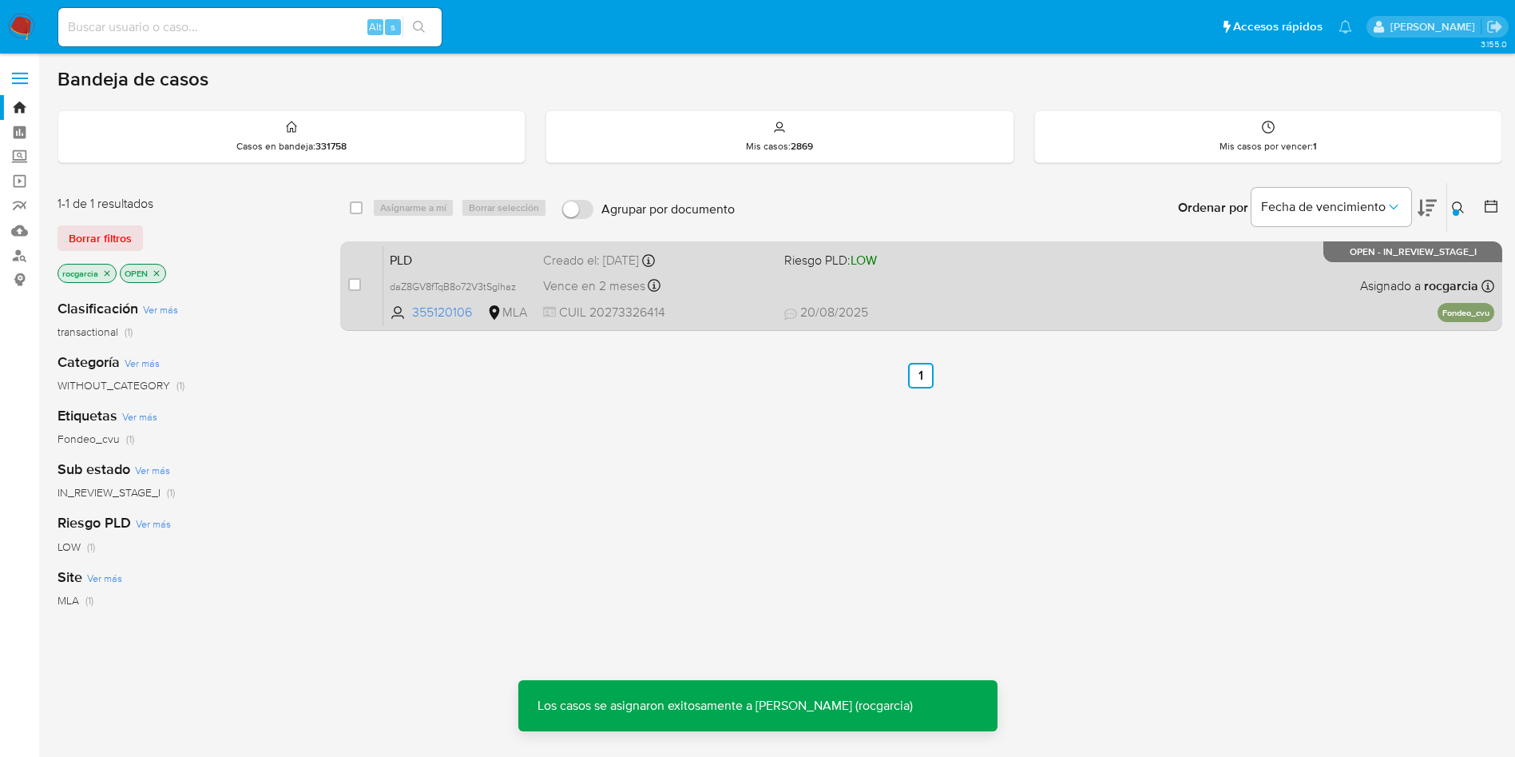
click at [1022, 286] on div "PLD daZ8GV8fTqB8o72V3tSglhaz 355120106 MLA Riesgo PLD: LOW Creado el: [DATE] Cr…" at bounding box center [938, 285] width 1111 height 81
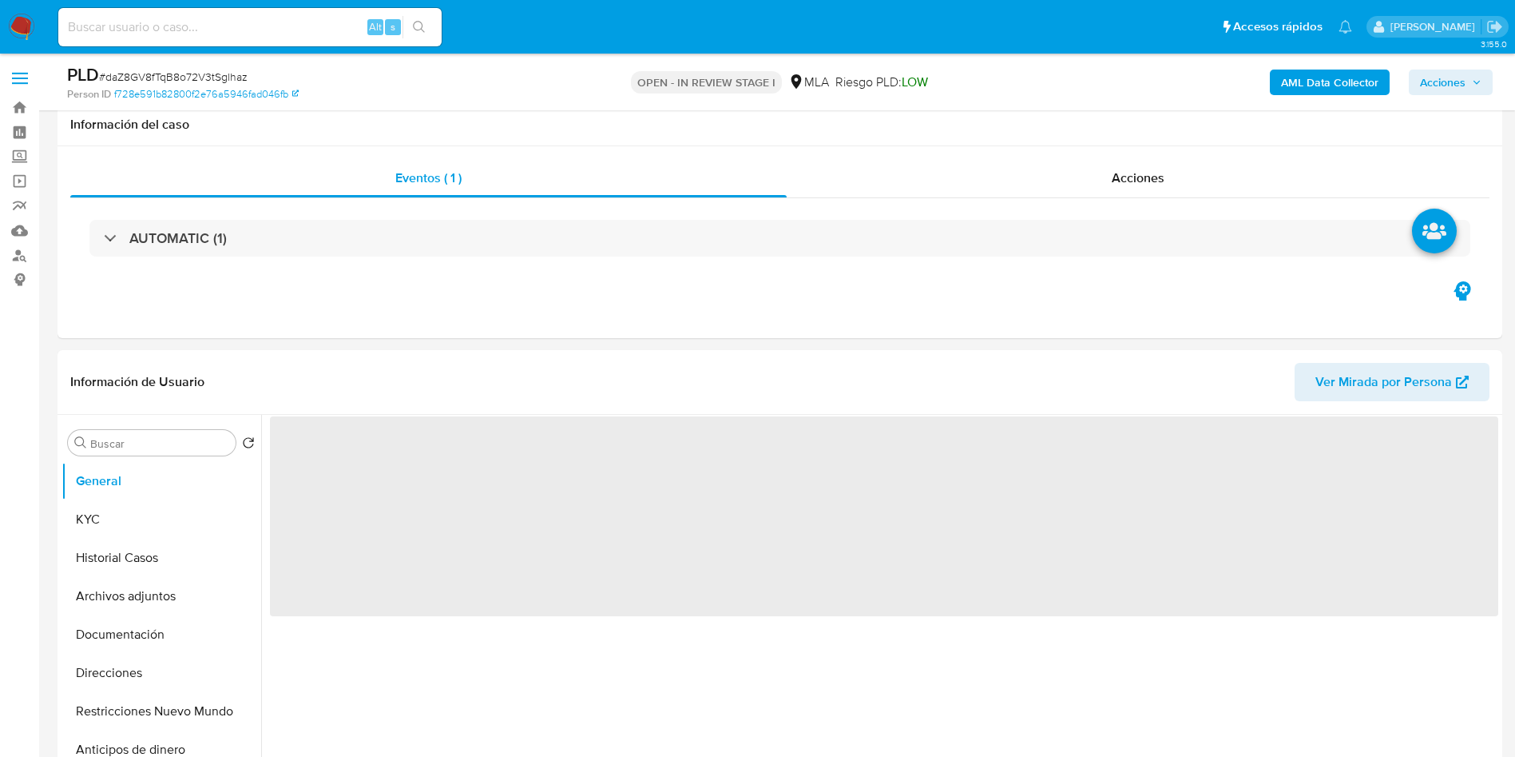
scroll to position [120, 0]
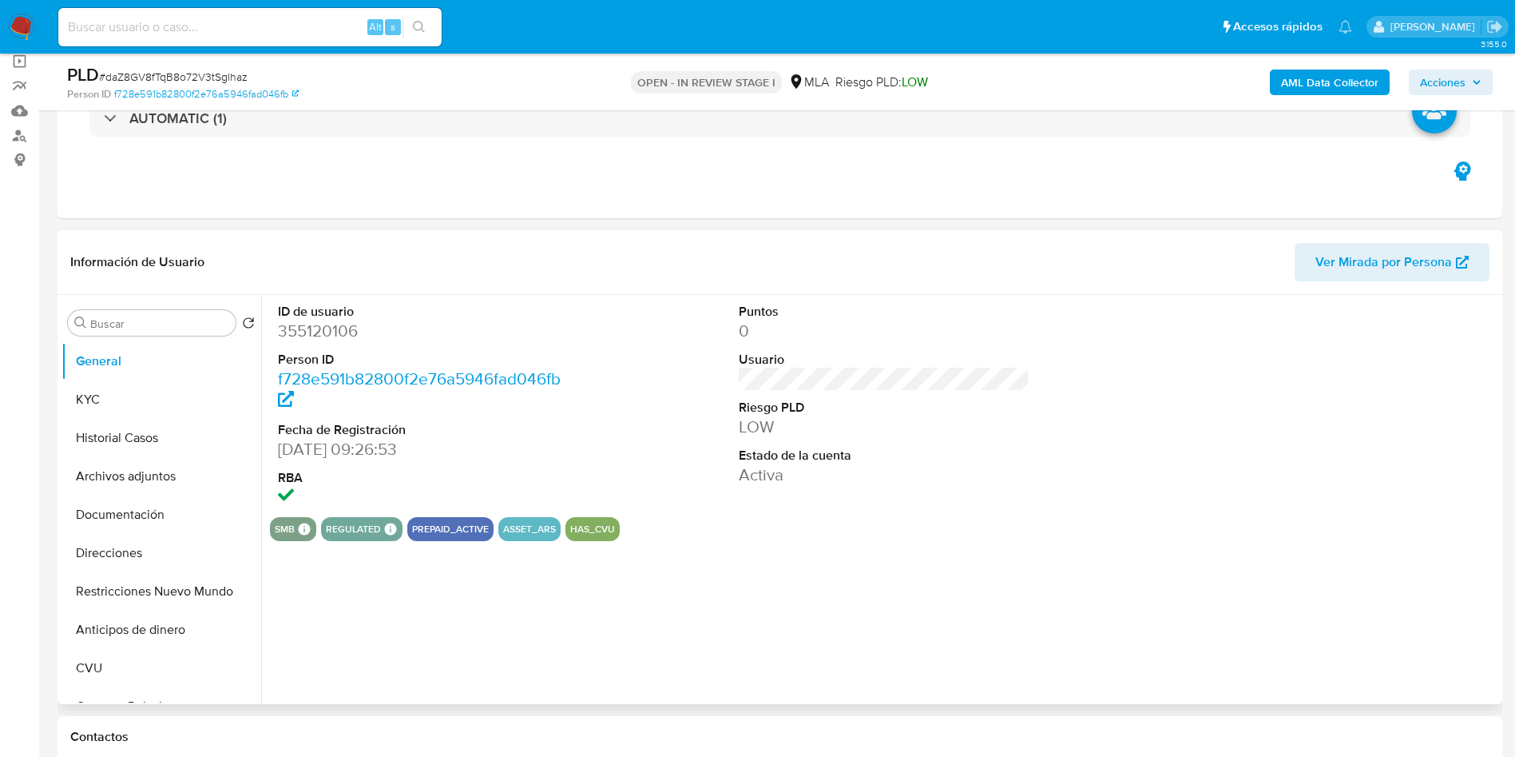
select select "10"
click at [299, 321] on dd "355120106" at bounding box center [424, 331] width 292 height 22
copy dd "355120106"
click at [1255, 383] on div at bounding box center [1346, 406] width 308 height 222
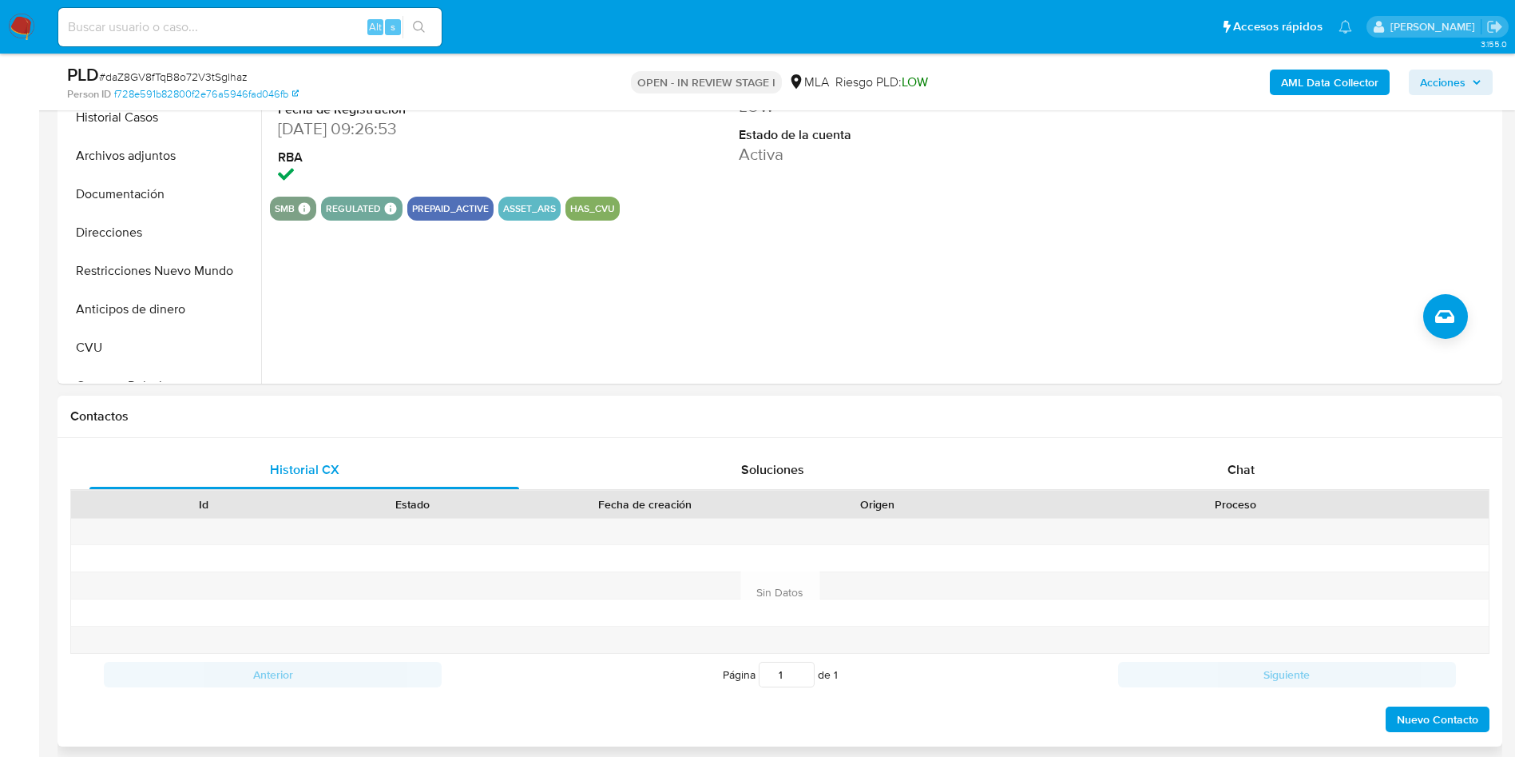
scroll to position [479, 0]
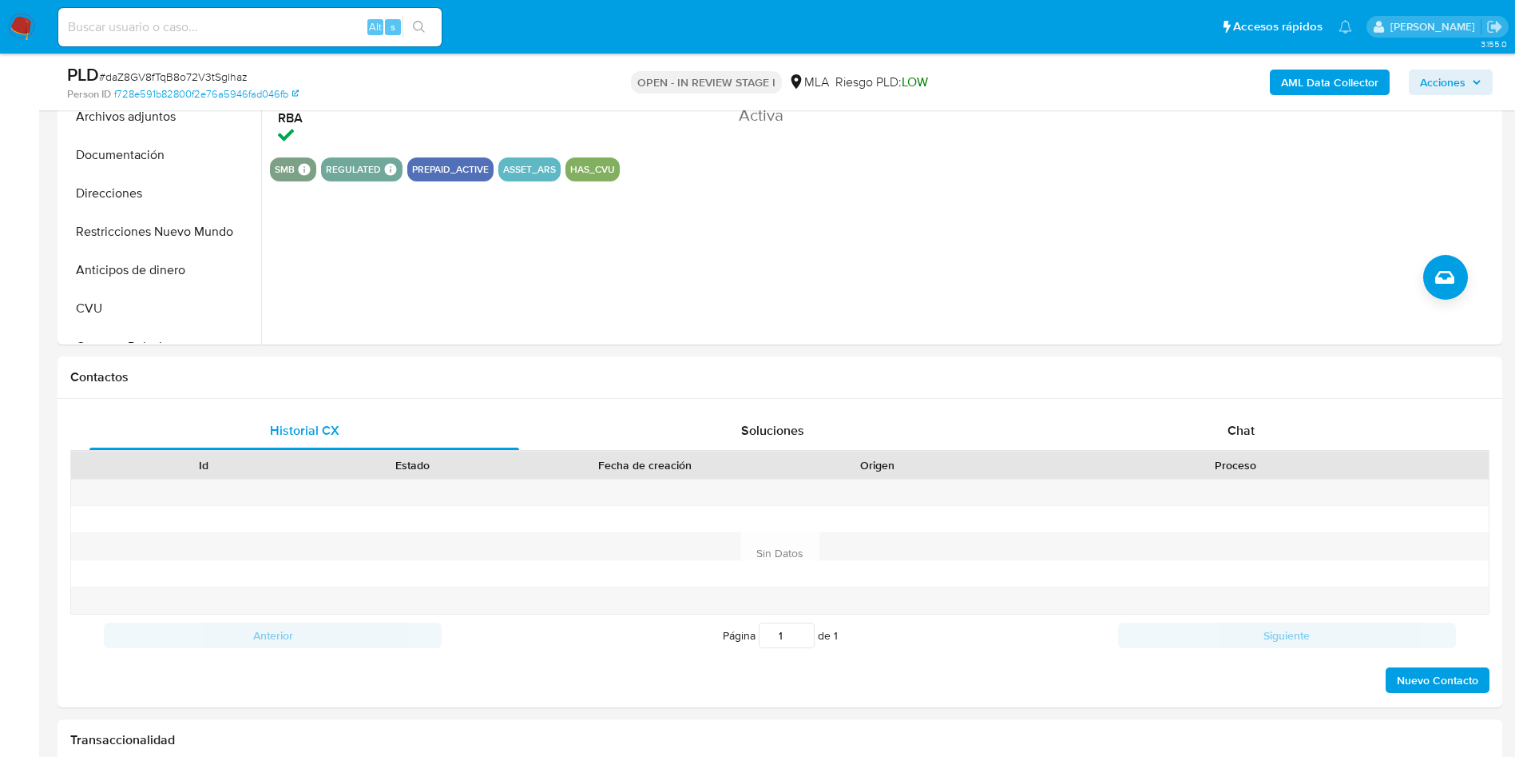
drag, startPoint x: 1217, startPoint y: 422, endPoint x: 0, endPoint y: 414, distance: 1217.5
click at [1217, 422] on div "Chat" at bounding box center [1242, 430] width 430 height 38
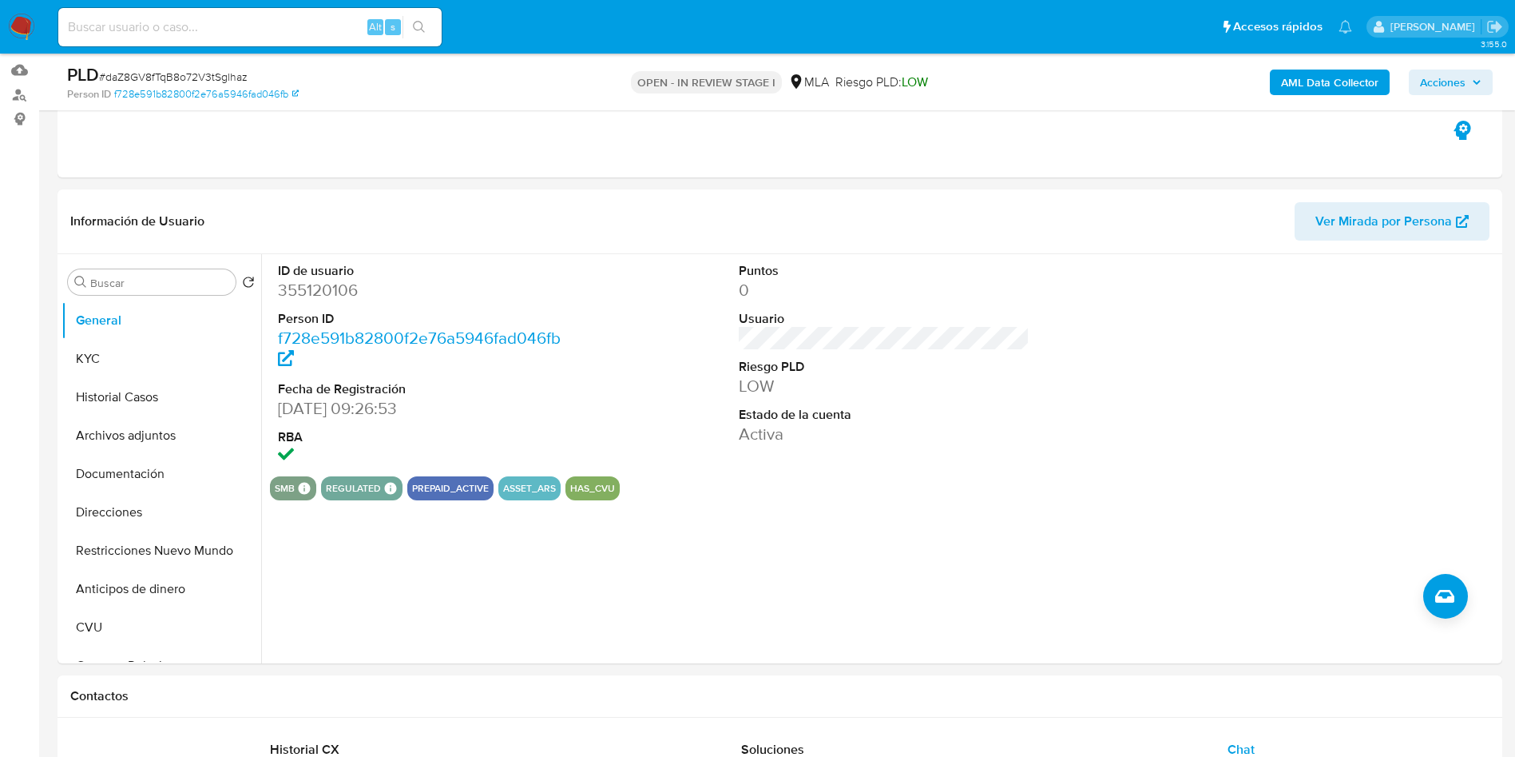
scroll to position [120, 0]
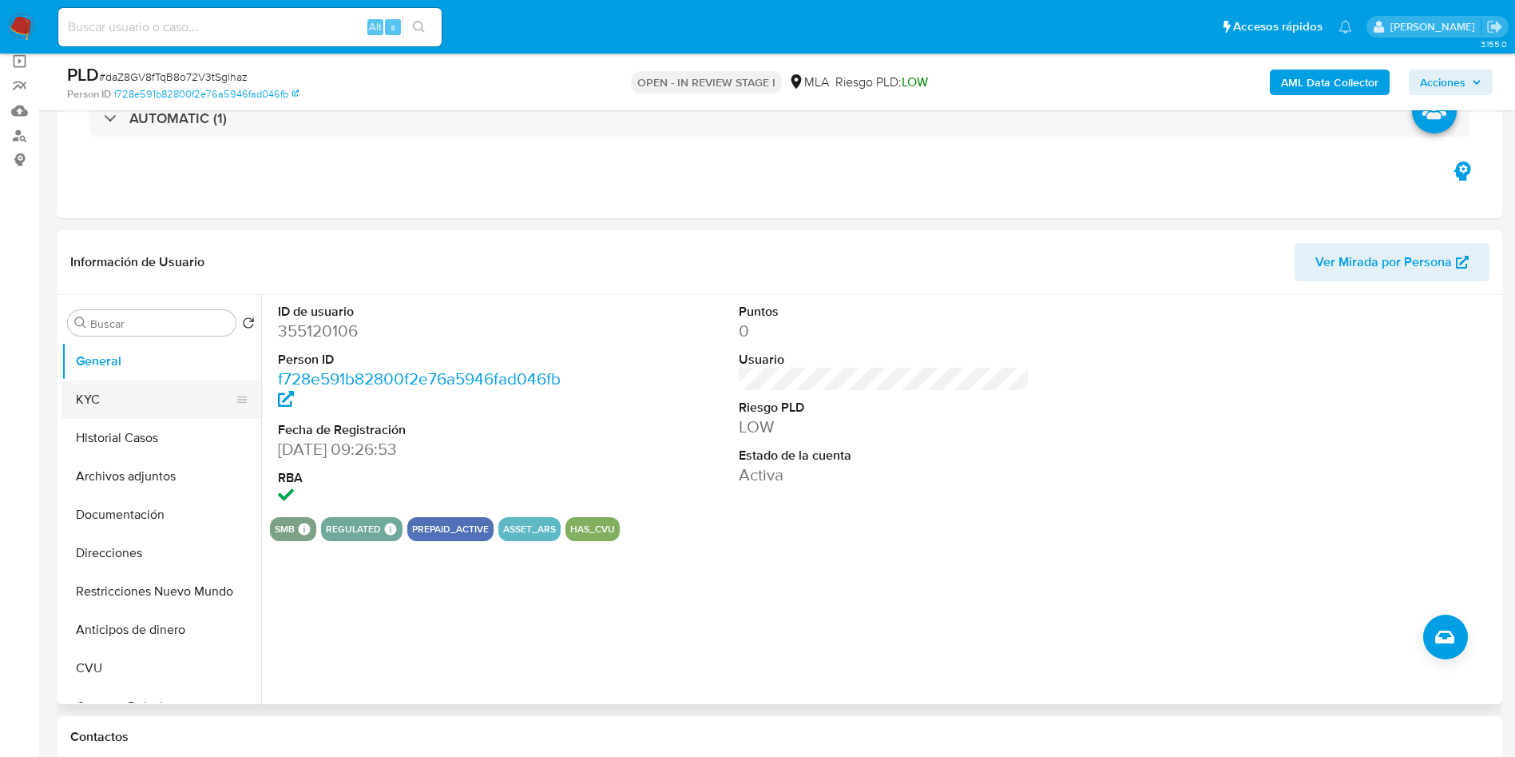
click at [105, 407] on button "KYC" at bounding box center [155, 399] width 187 height 38
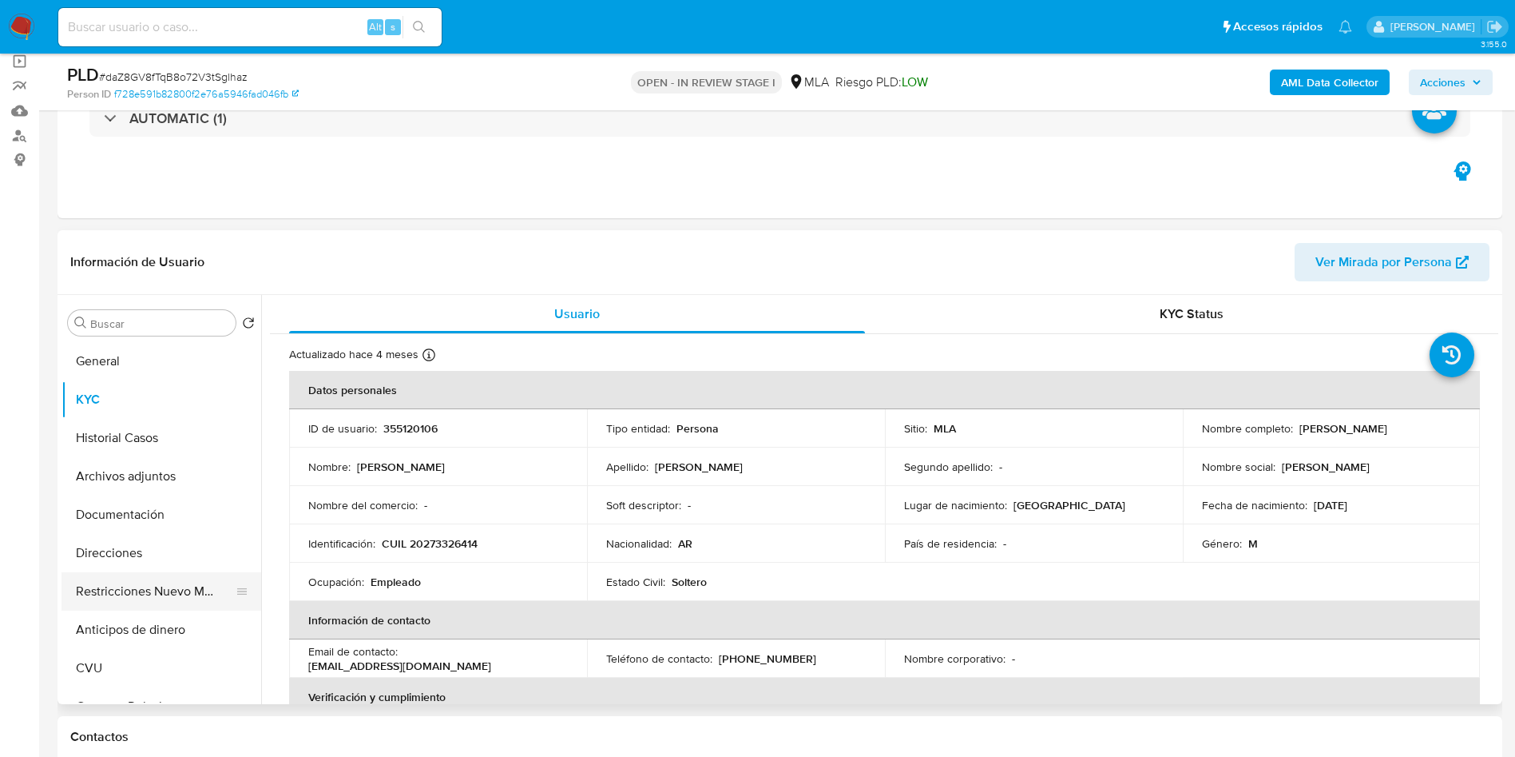
click at [144, 598] on button "Restricciones Nuevo Mundo" at bounding box center [155, 591] width 187 height 38
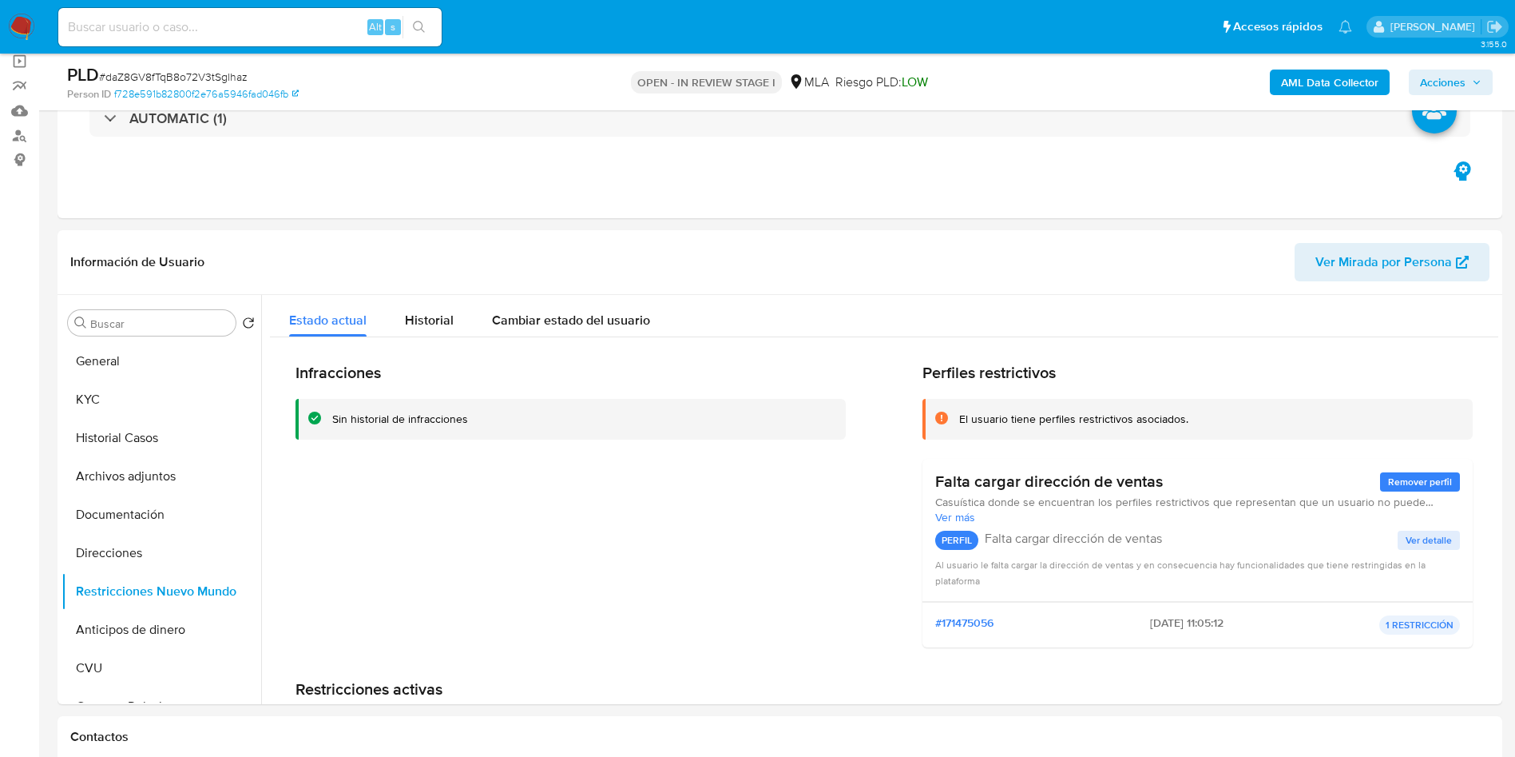
scroll to position [839, 0]
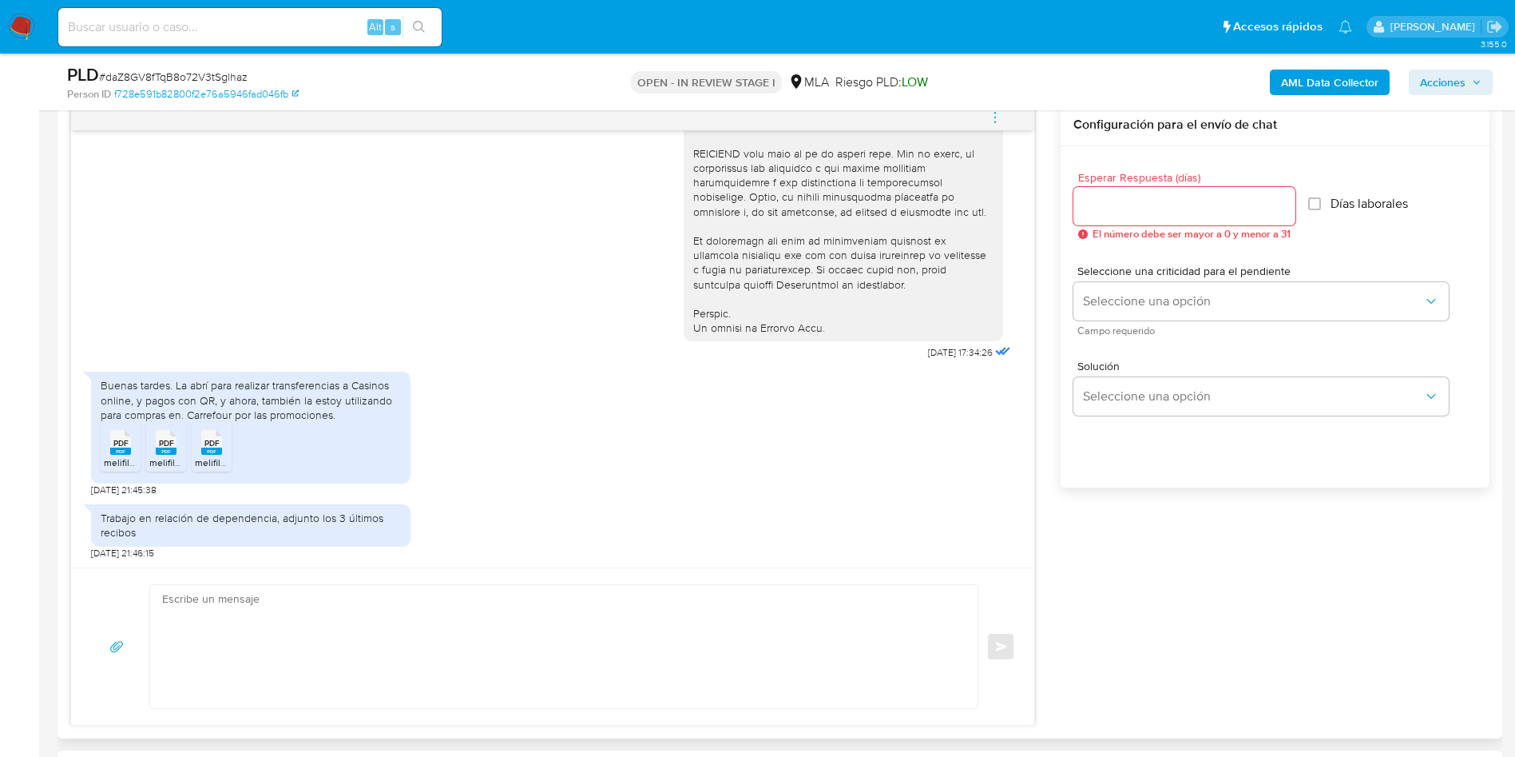
click at [119, 456] on span "melifile9179824963734764933.pdf" at bounding box center [178, 462] width 149 height 14
click at [163, 450] on rect at bounding box center [166, 450] width 21 height 7
click at [231, 452] on li "PDF PDF melifile1644530855022125042.pdf" at bounding box center [212, 447] width 40 height 50
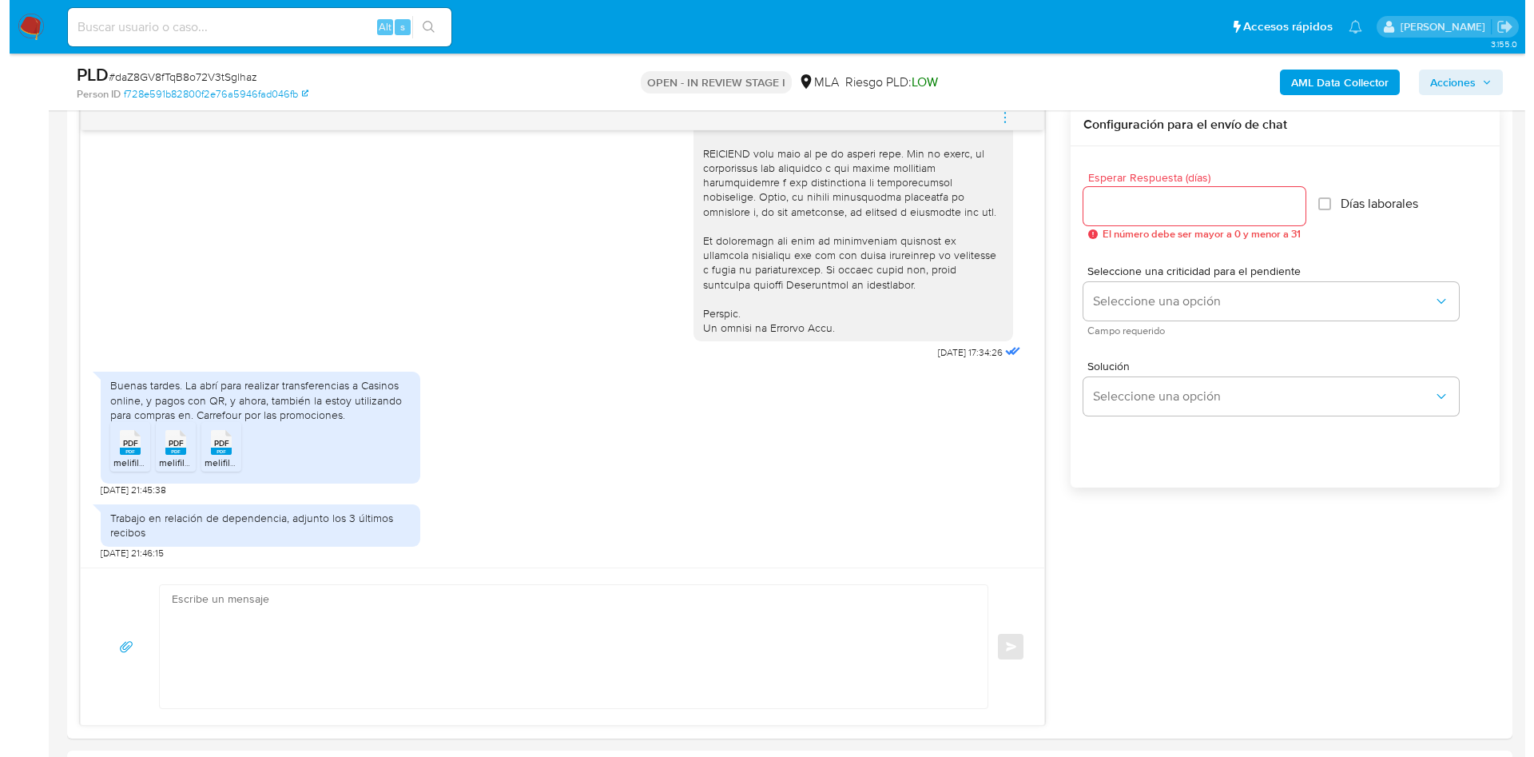
scroll to position [240, 0]
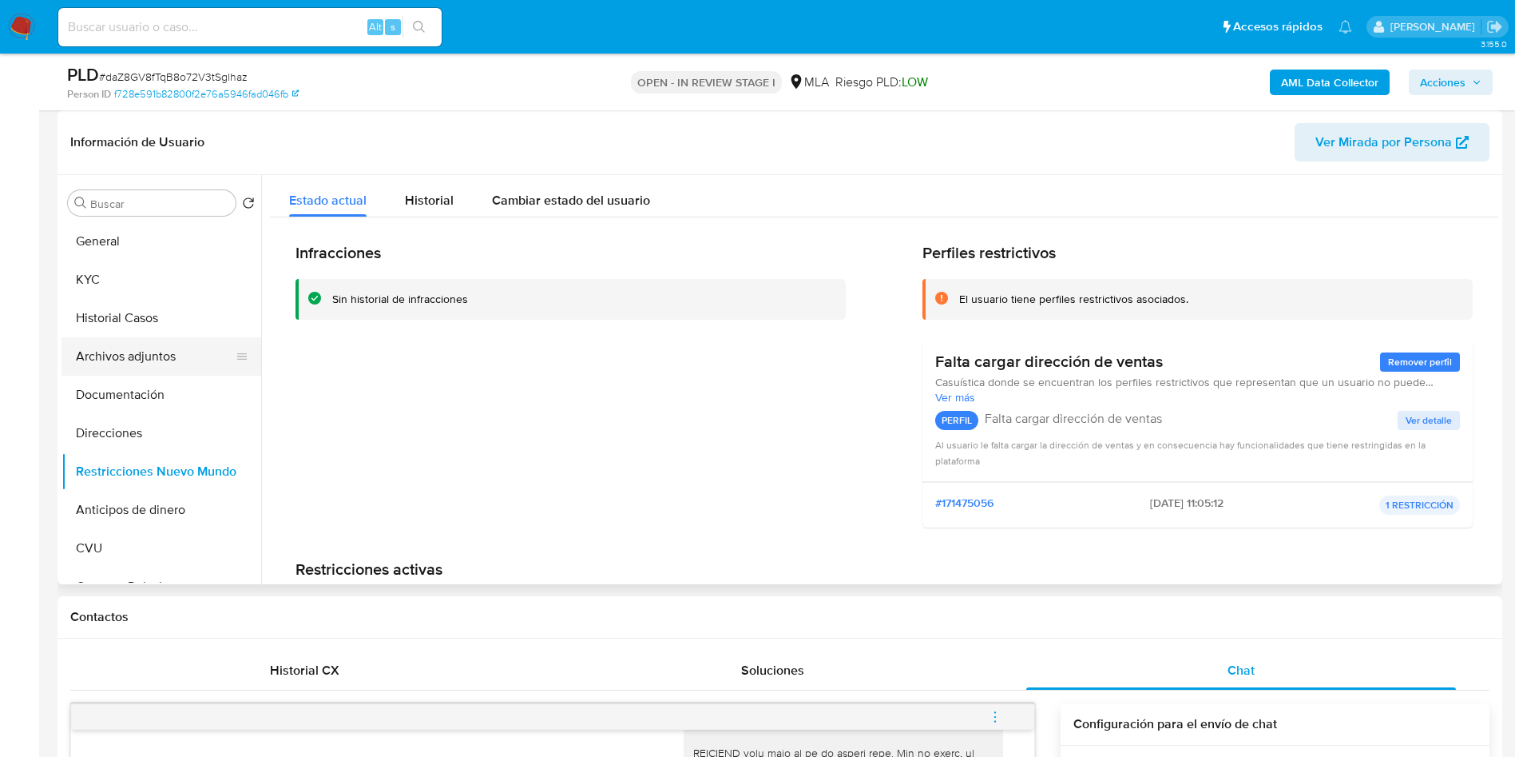
click at [111, 367] on button "Archivos adjuntos" at bounding box center [155, 356] width 187 height 38
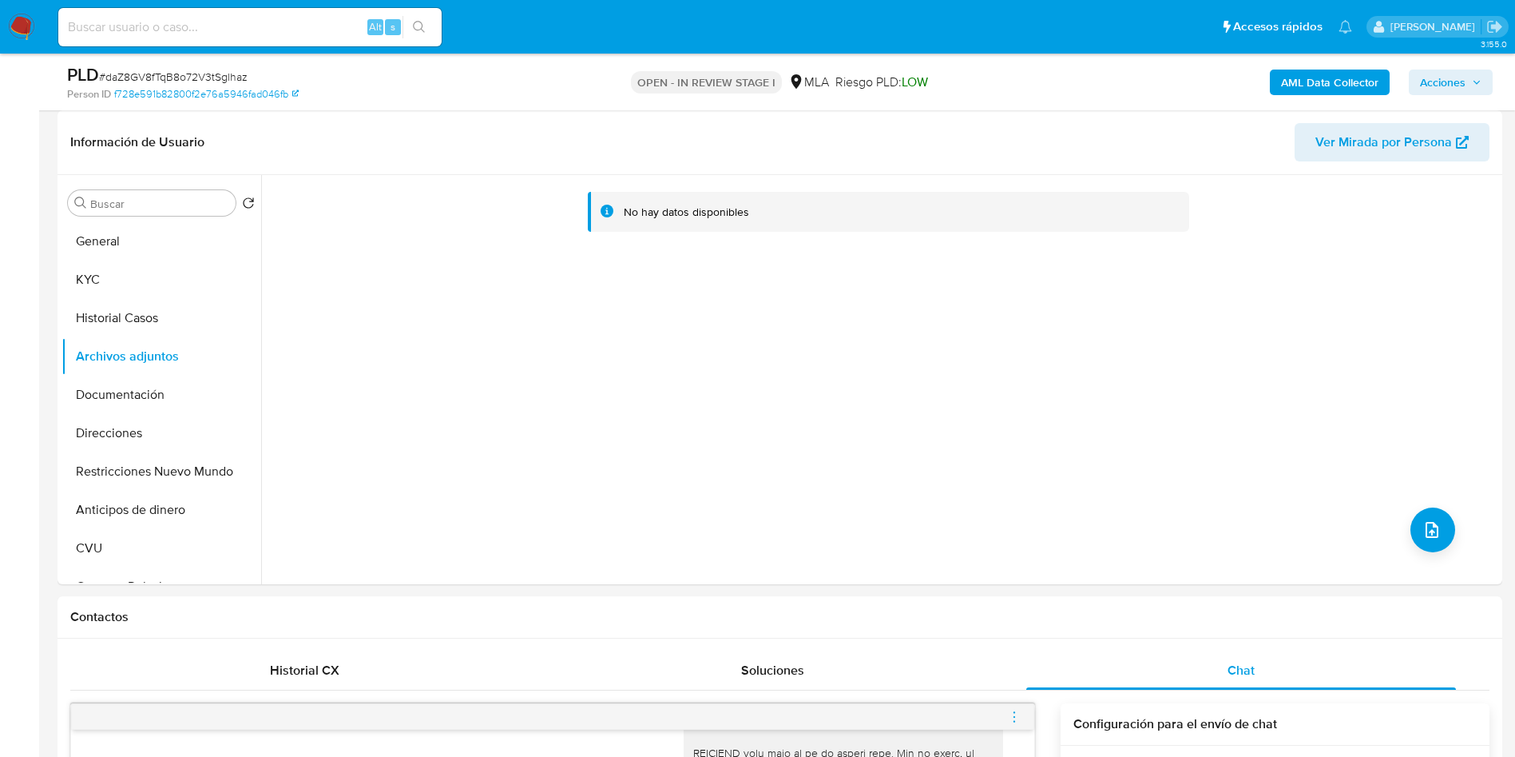
click at [1304, 91] on b "AML Data Collector" at bounding box center [1329, 83] width 97 height 26
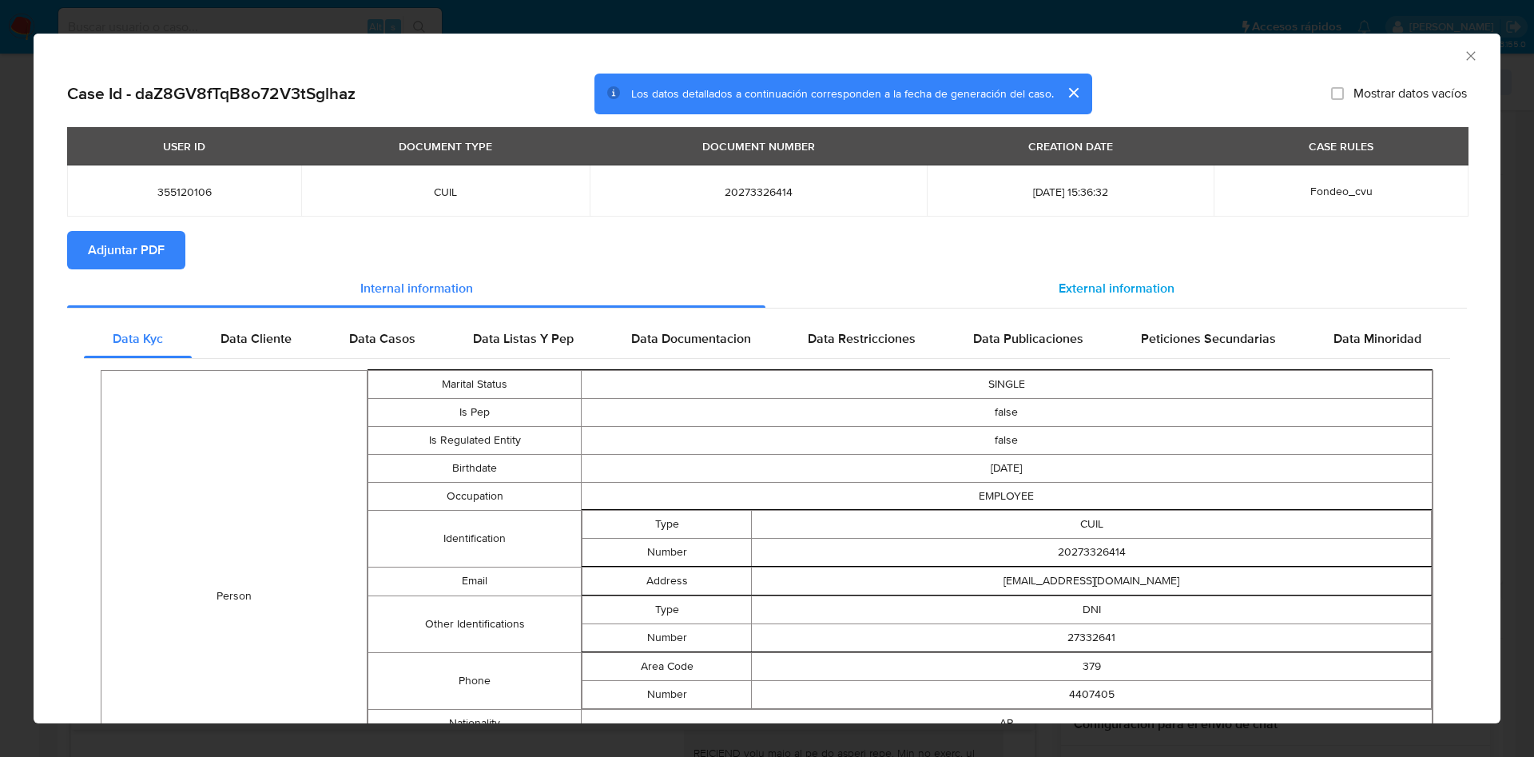
click at [1029, 287] on div "External information" at bounding box center [1115, 288] width 701 height 38
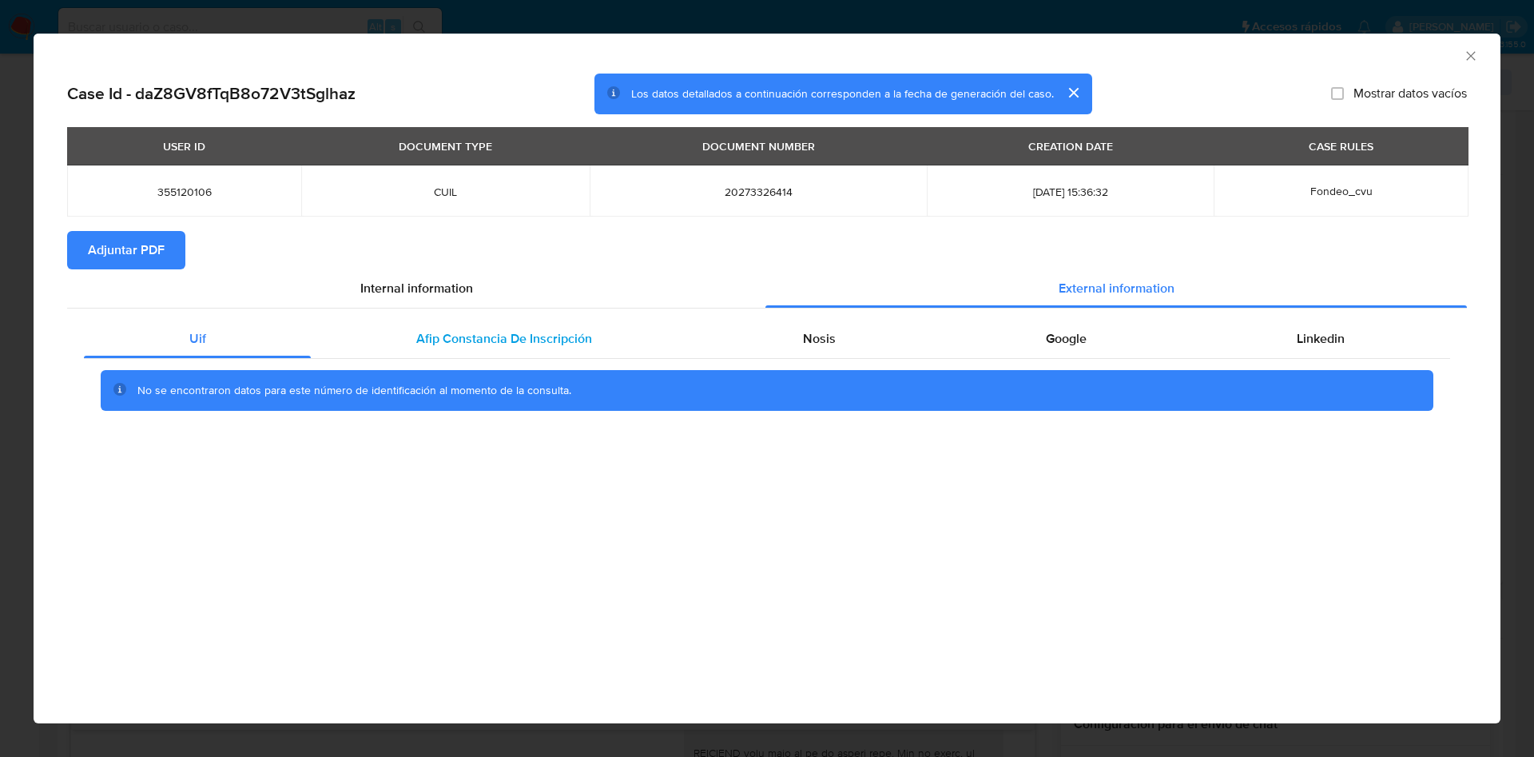
drag, startPoint x: 471, startPoint y: 339, endPoint x: 480, endPoint y: 337, distance: 8.9
click at [472, 339] on span "Afip Constancia De Inscripción" at bounding box center [504, 338] width 176 height 18
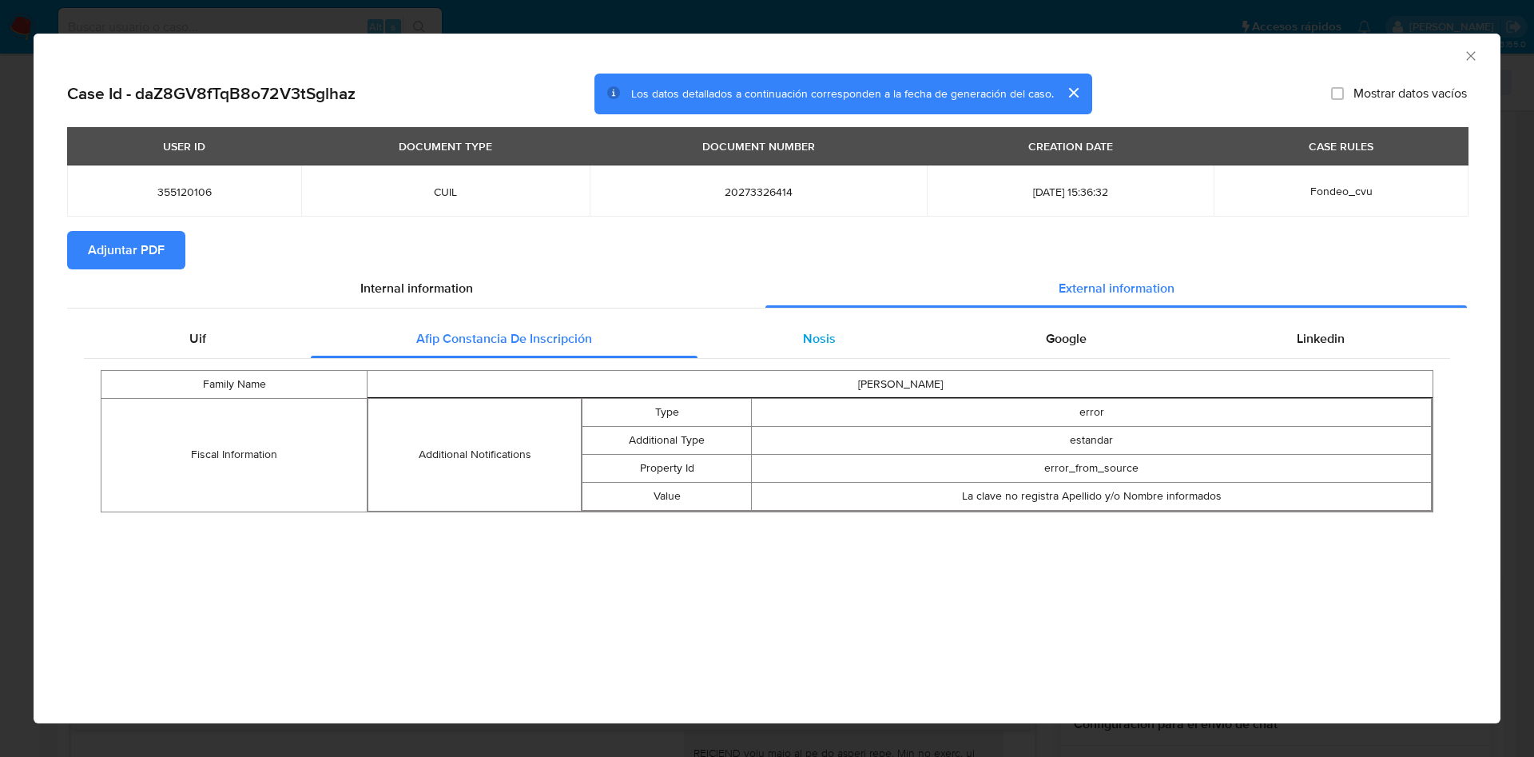
click at [806, 333] on span "Nosis" at bounding box center [819, 338] width 33 height 18
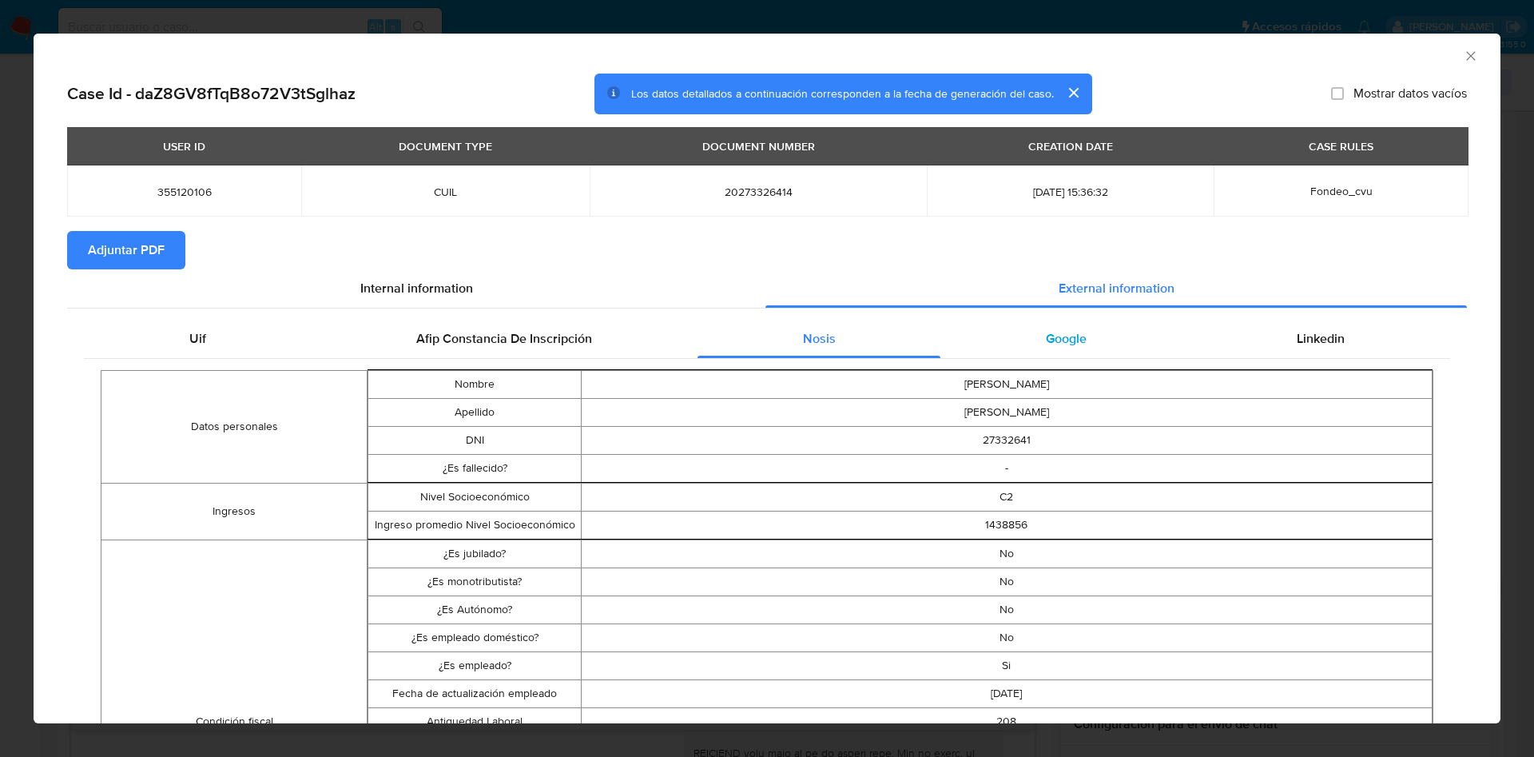
click at [1026, 345] on div "Google" at bounding box center [1065, 339] width 251 height 38
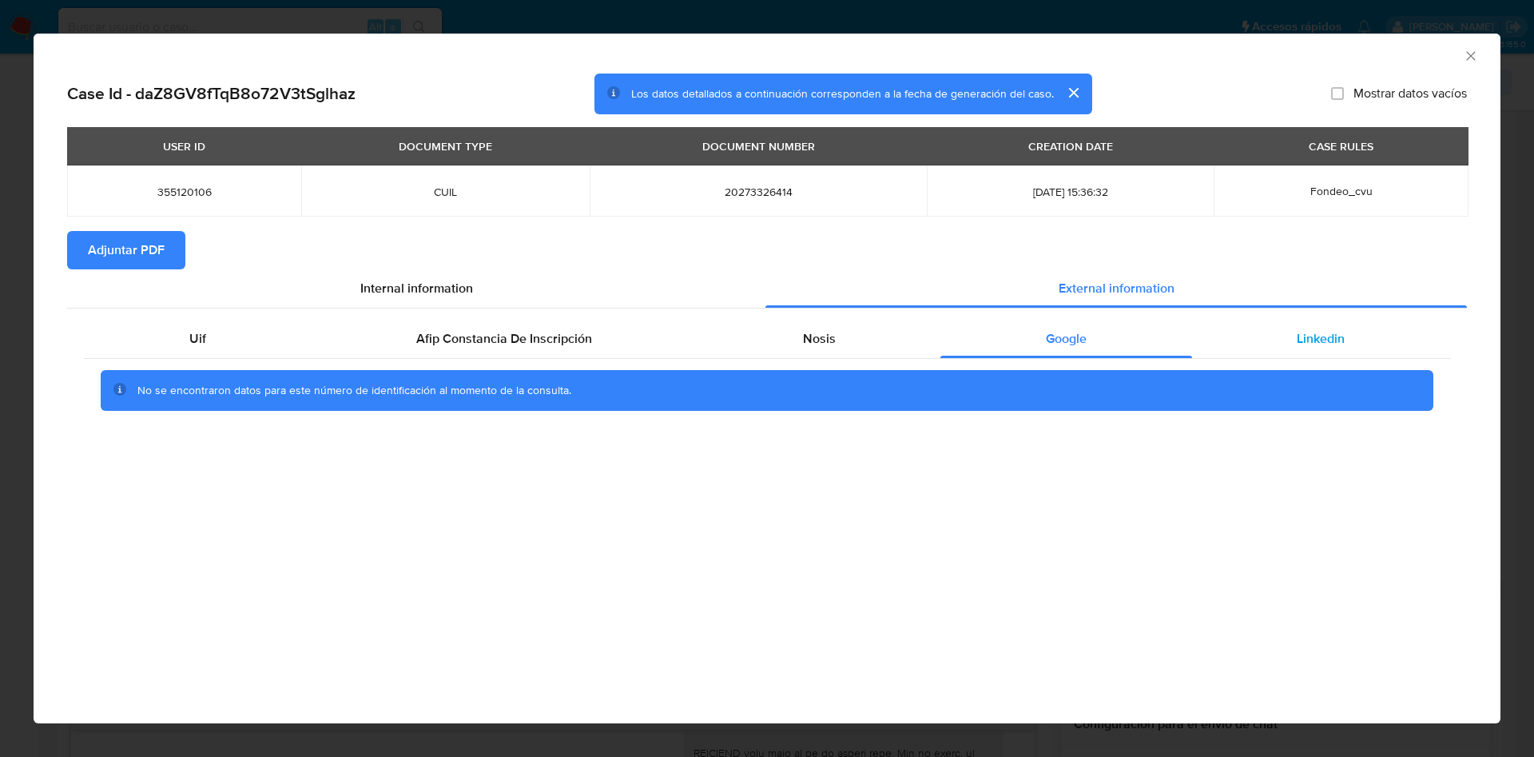
click at [1294, 353] on div "Linkedin" at bounding box center [1321, 339] width 258 height 38
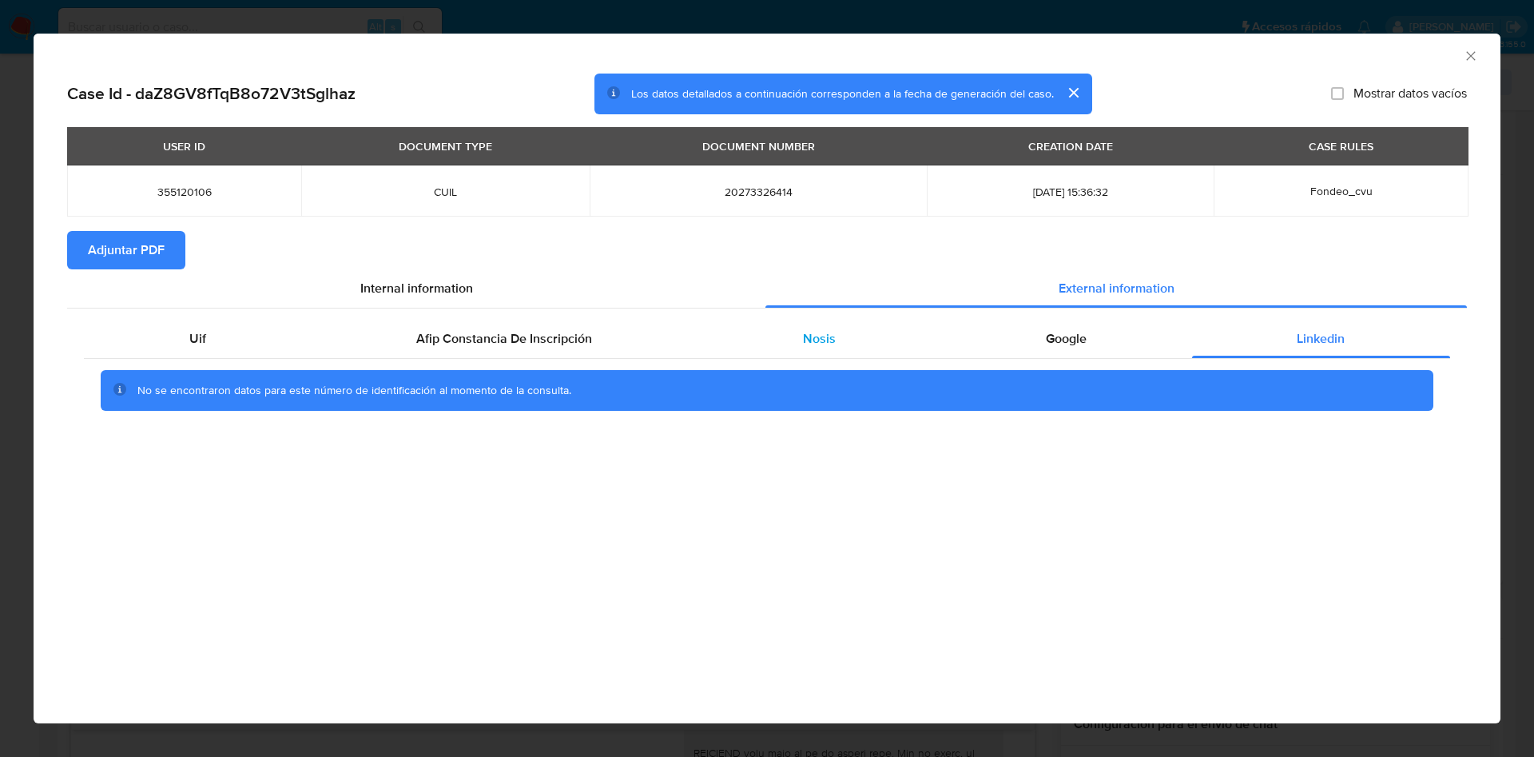
click at [787, 333] on div "Nosis" at bounding box center [818, 339] width 243 height 38
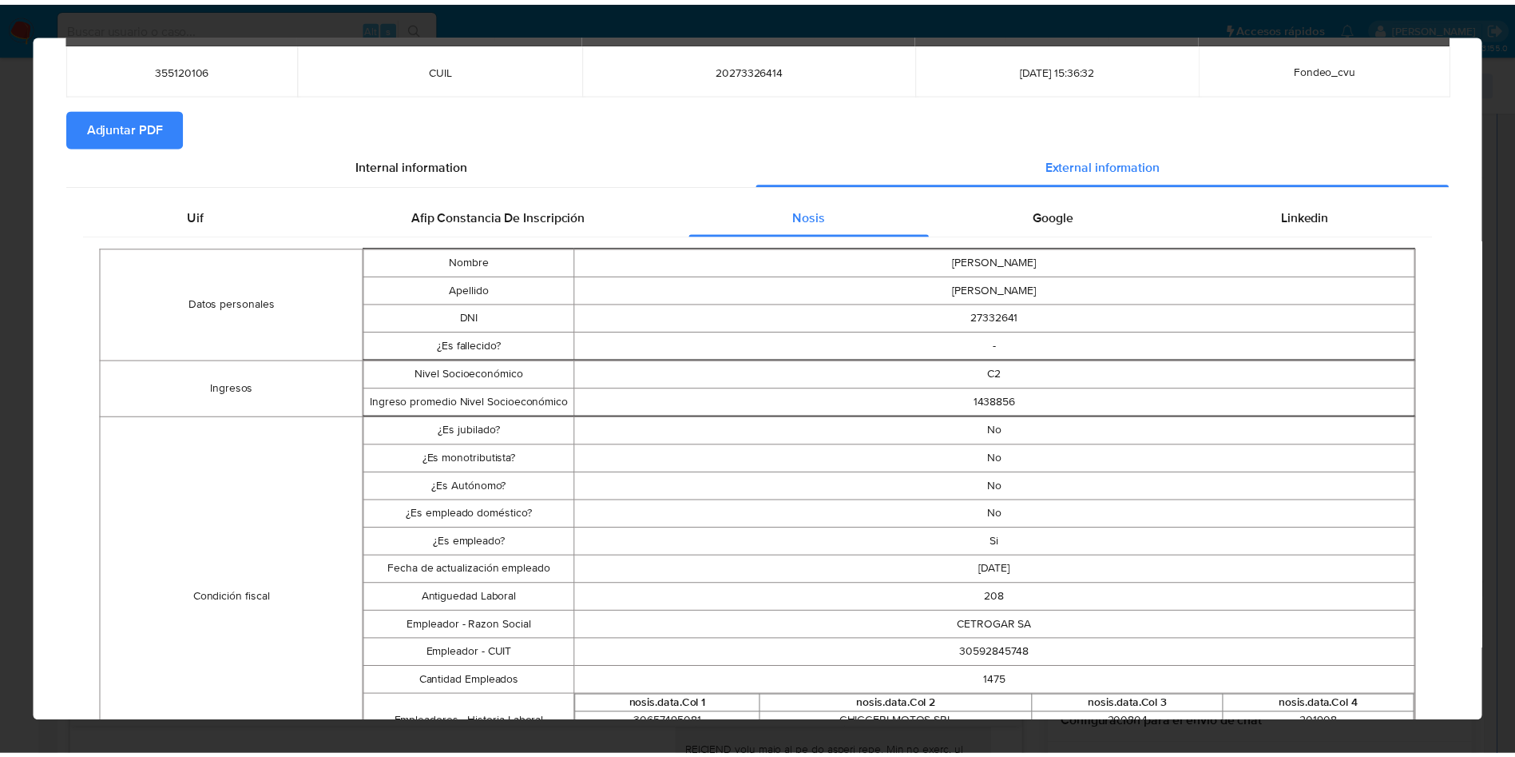
scroll to position [0, 0]
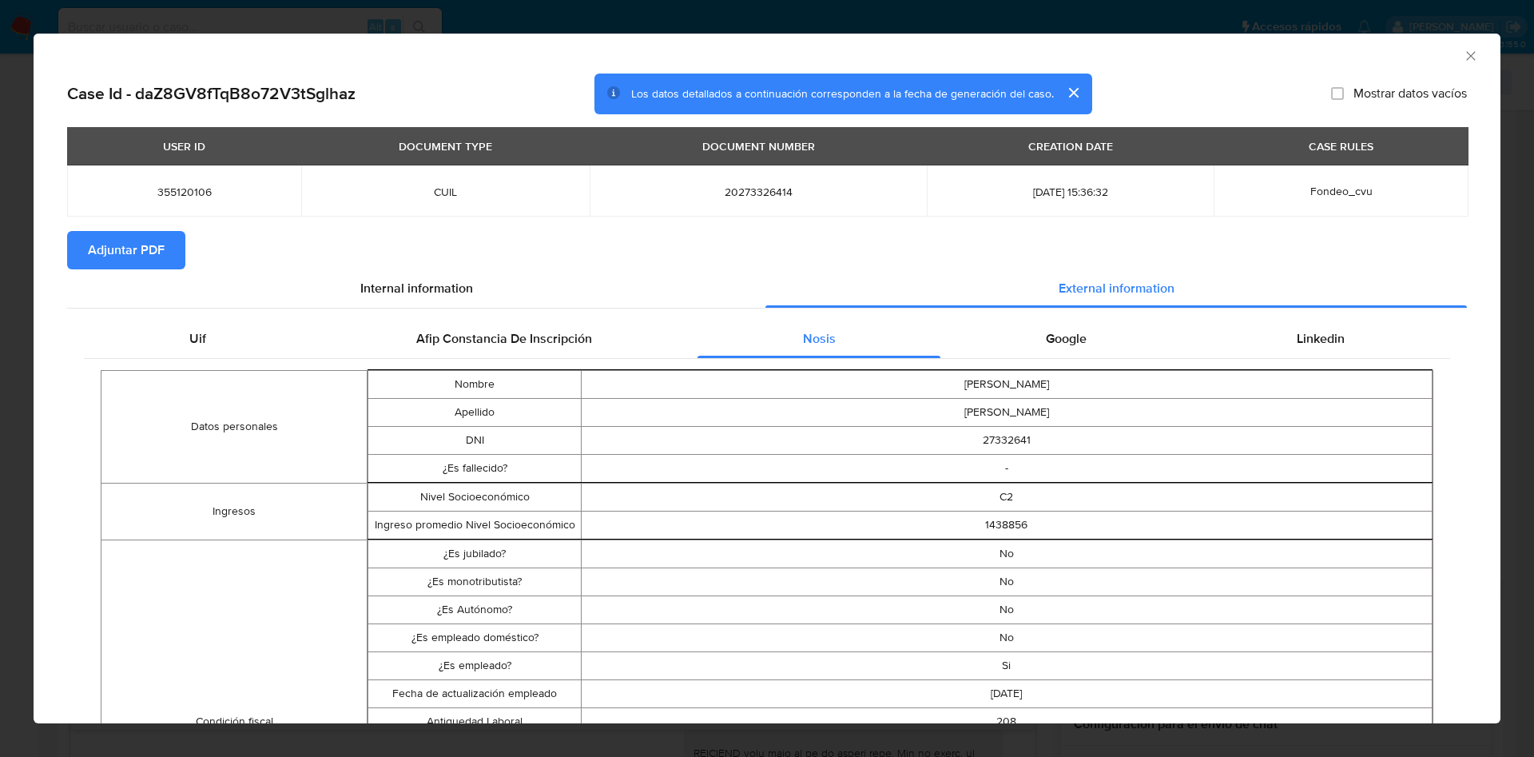
click at [165, 264] on button "Adjuntar PDF" at bounding box center [126, 250] width 118 height 38
click at [1463, 56] on icon "Cerrar ventana" at bounding box center [1471, 56] width 16 height 16
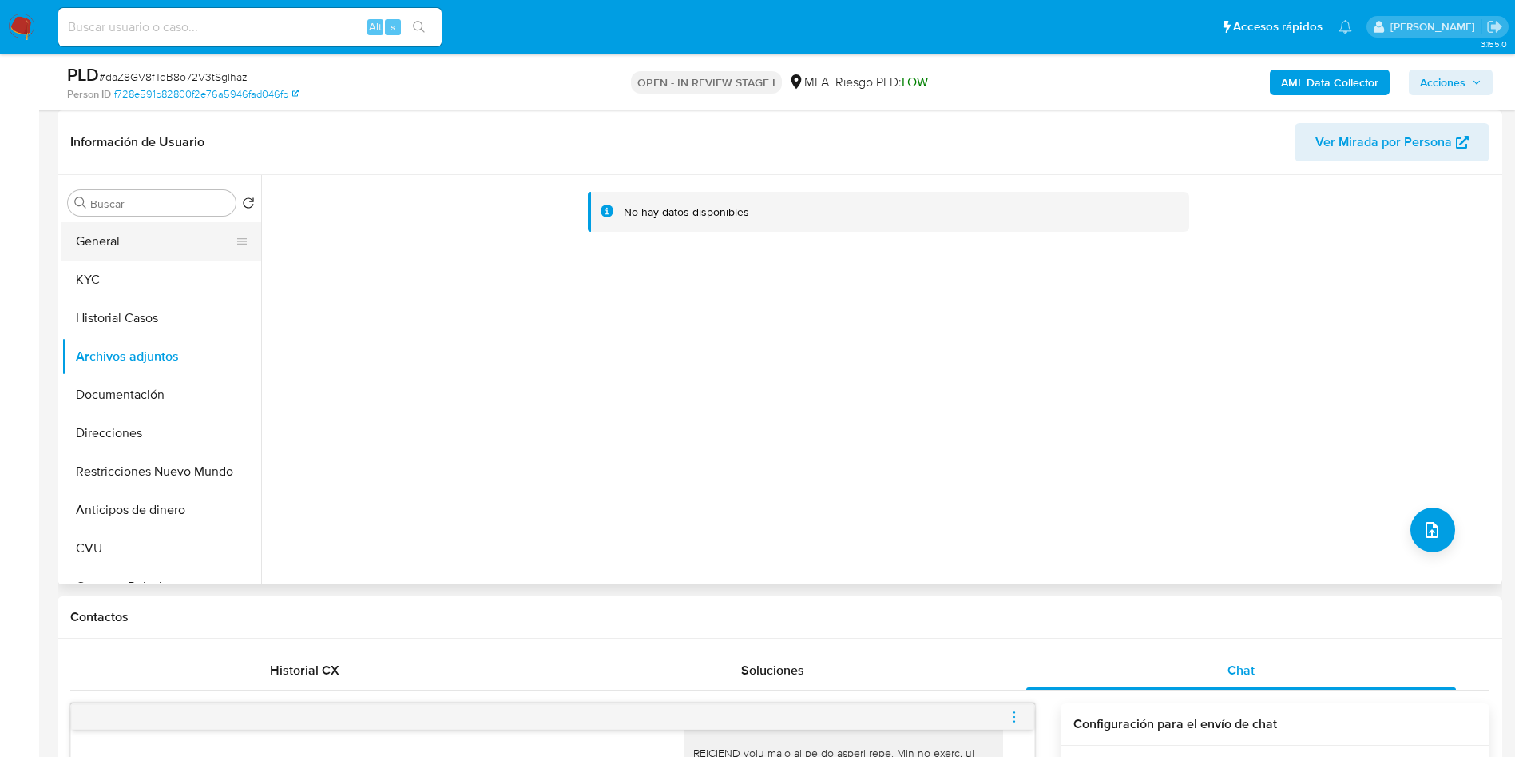
click at [145, 240] on button "General" at bounding box center [155, 241] width 187 height 38
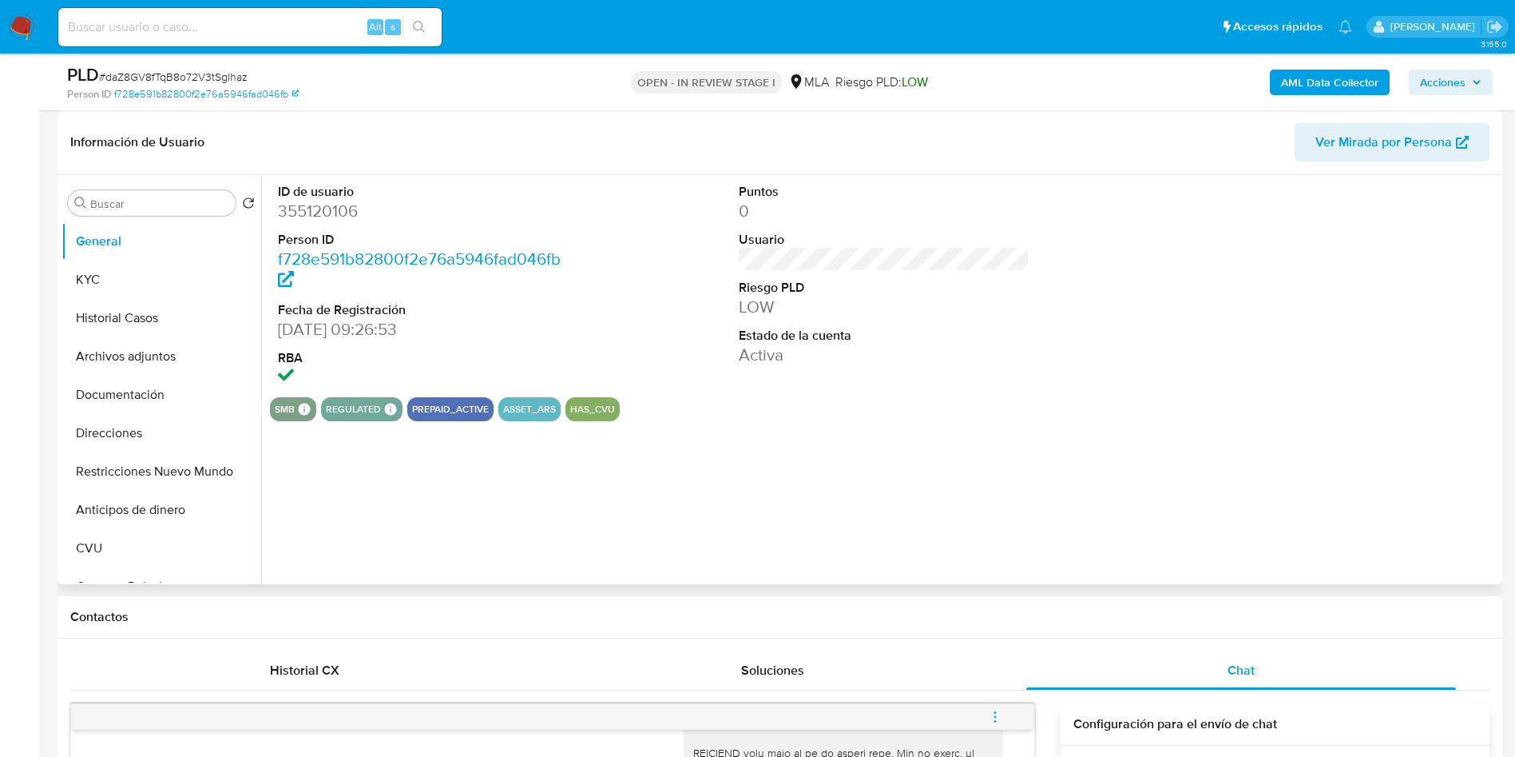
click at [312, 220] on dd "355120106" at bounding box center [424, 211] width 292 height 22
copy dd "355120106"
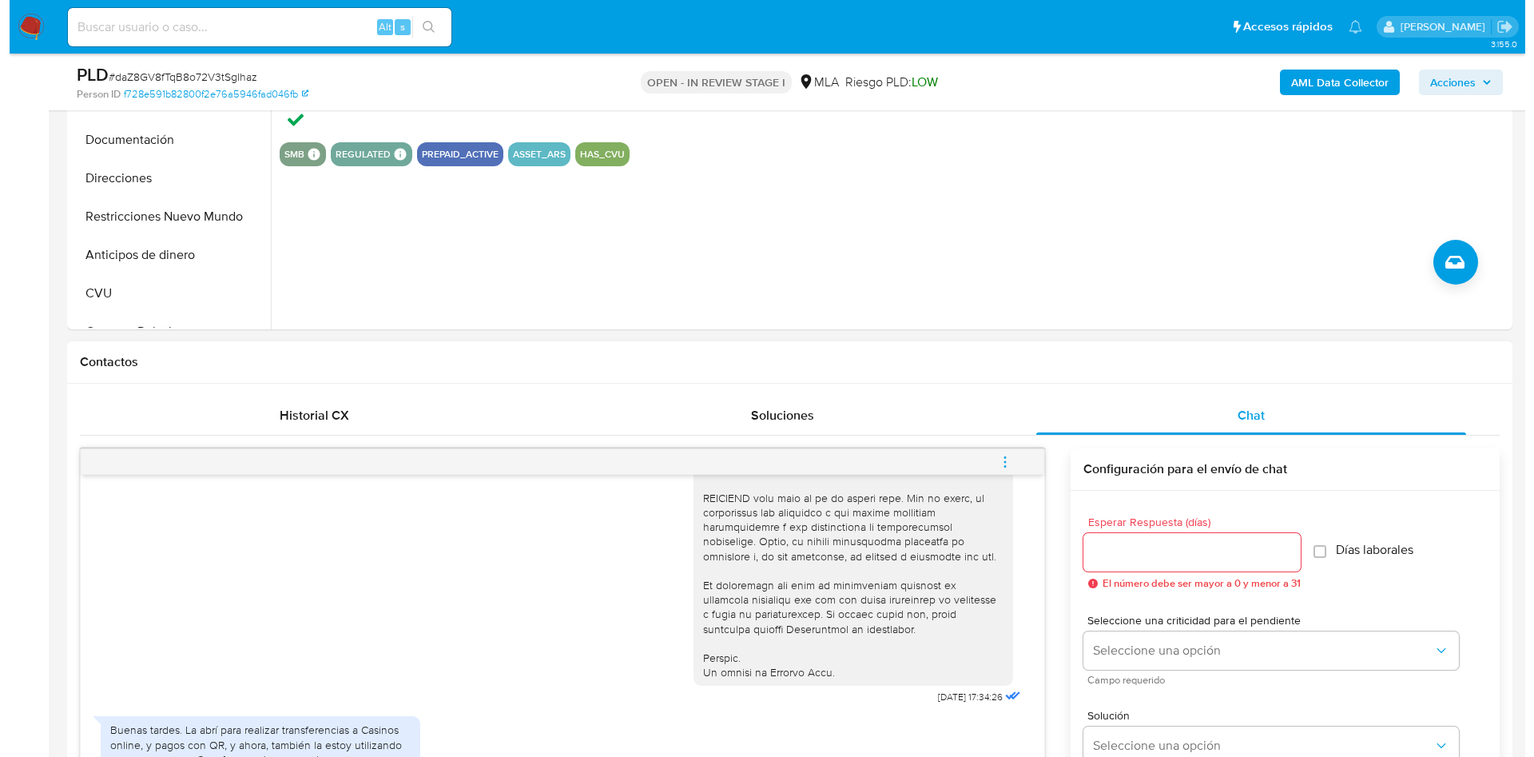
scroll to position [599, 0]
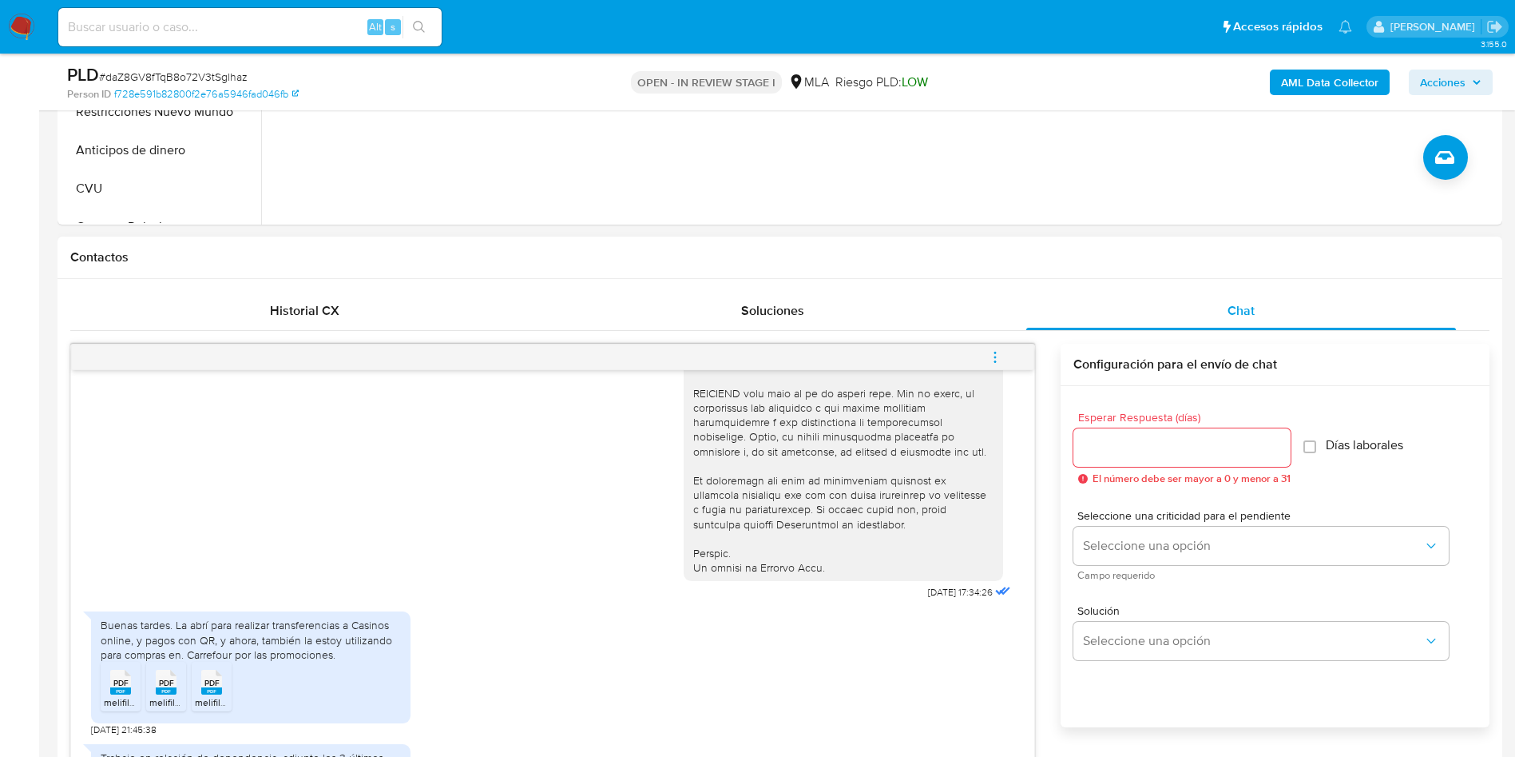
click at [1000, 355] on icon "menu-action" at bounding box center [995, 357] width 14 height 14
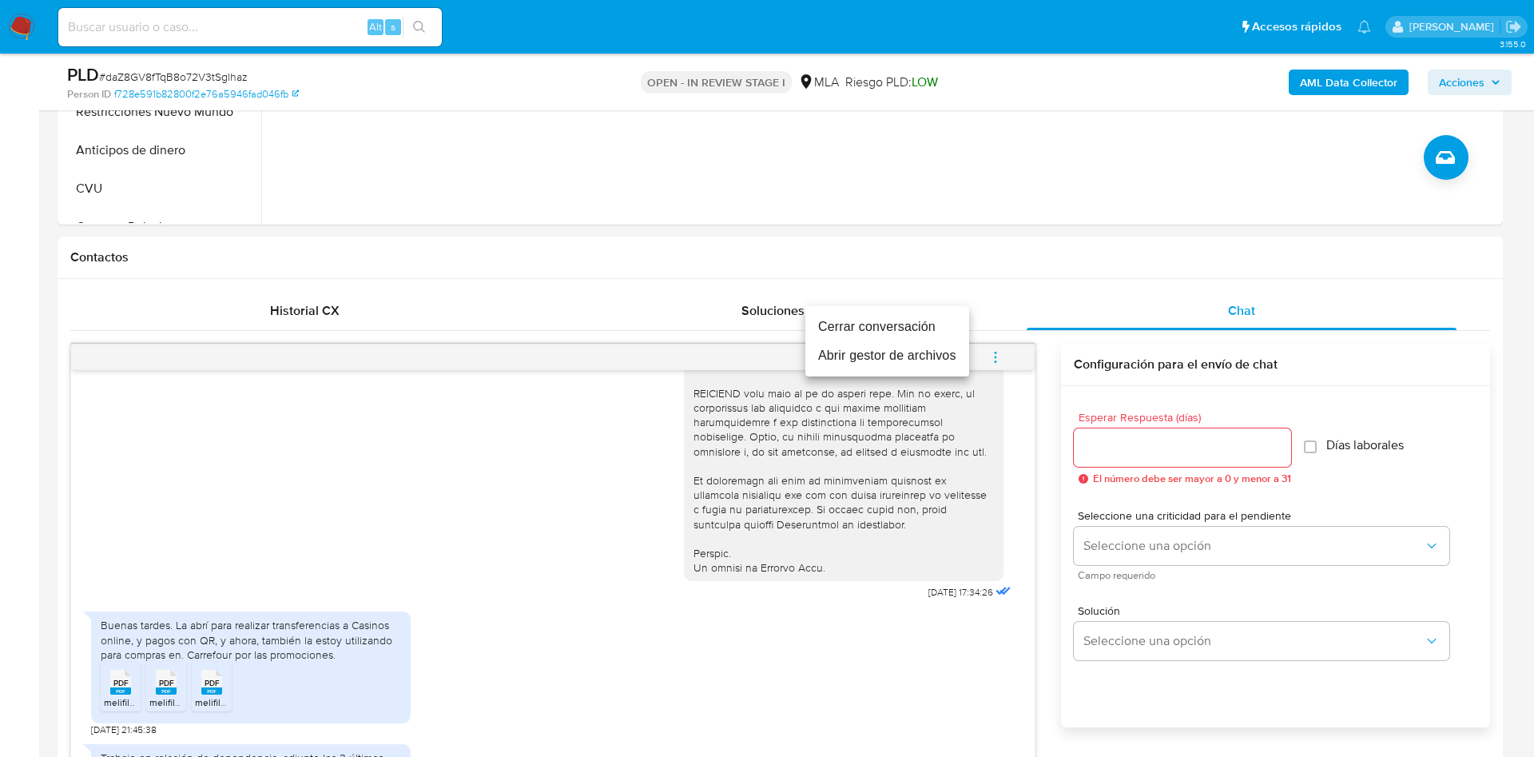
click at [854, 363] on li "Abrir gestor de archivos" at bounding box center [887, 355] width 164 height 29
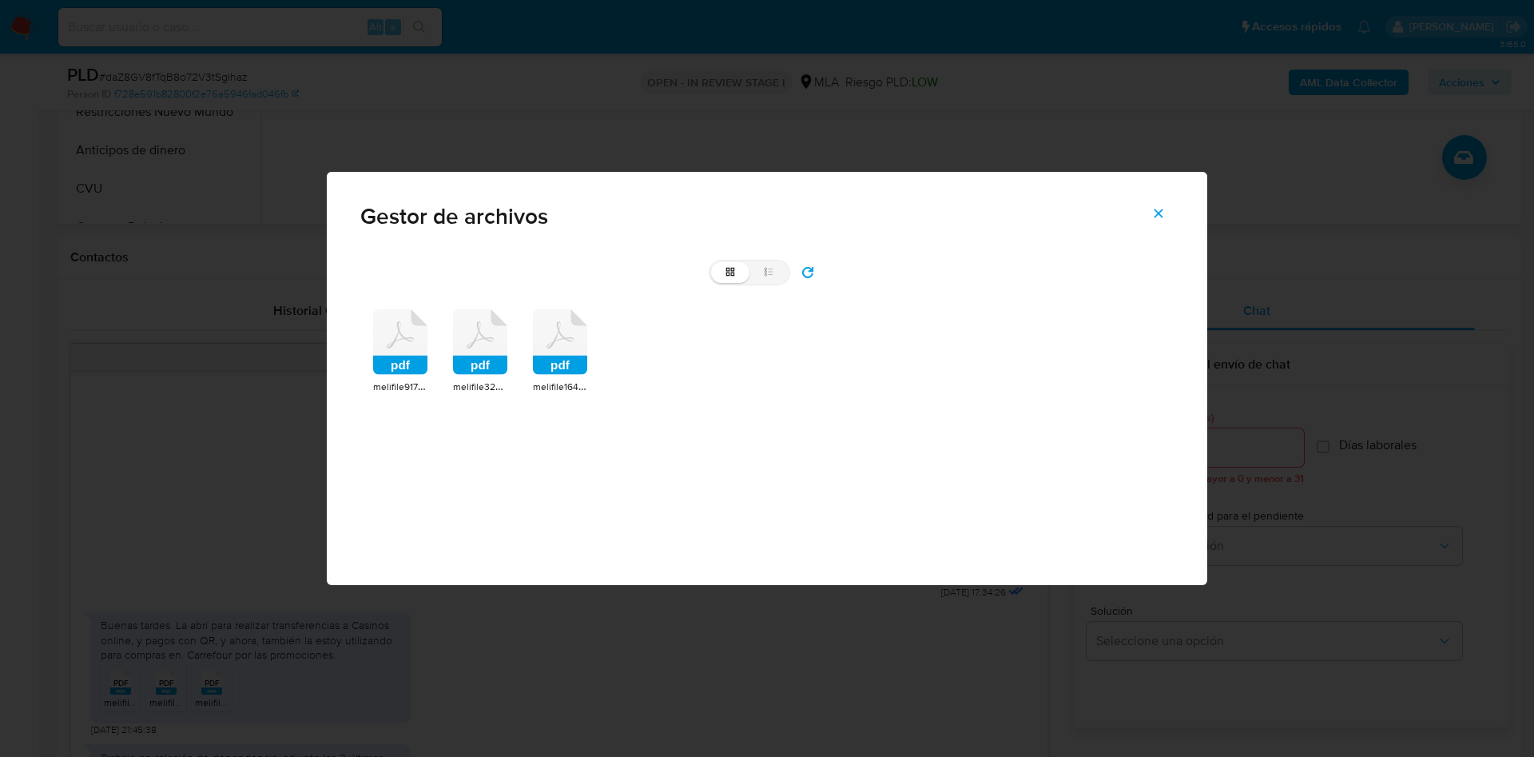
click at [370, 352] on div "pdf melifile9179824963734764933.pdf pdf melifile3293970248362023391.pdf pdf mel…" at bounding box center [766, 351] width 813 height 111
click at [395, 358] on rect at bounding box center [400, 364] width 54 height 19
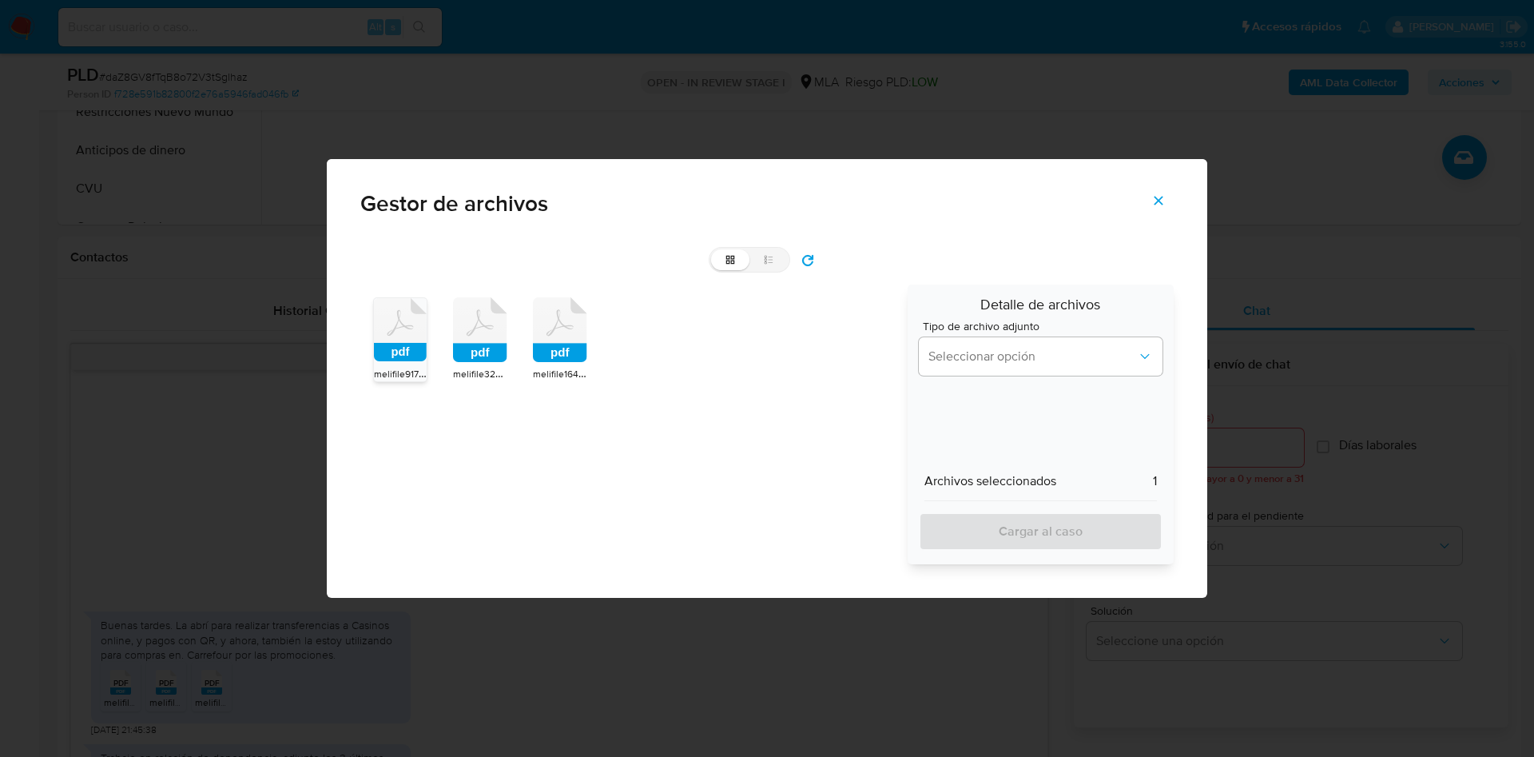
drag, startPoint x: 487, startPoint y: 357, endPoint x: 543, endPoint y: 355, distance: 55.9
click at [491, 357] on rect at bounding box center [480, 353] width 54 height 19
click at [558, 355] on rect at bounding box center [560, 353] width 54 height 19
click at [965, 354] on span "Seleccionar opción" at bounding box center [1032, 356] width 209 height 16
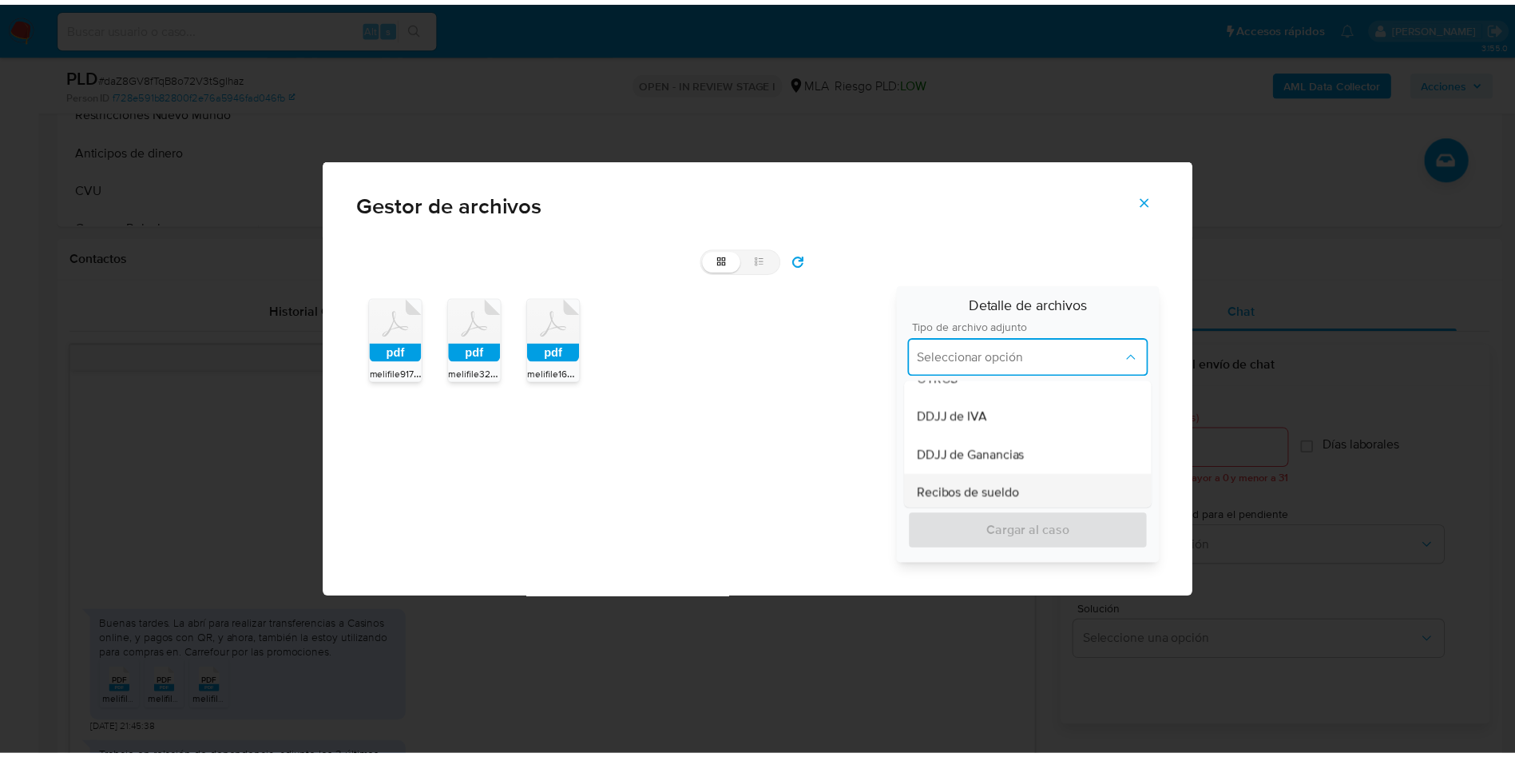
scroll to position [359, 0]
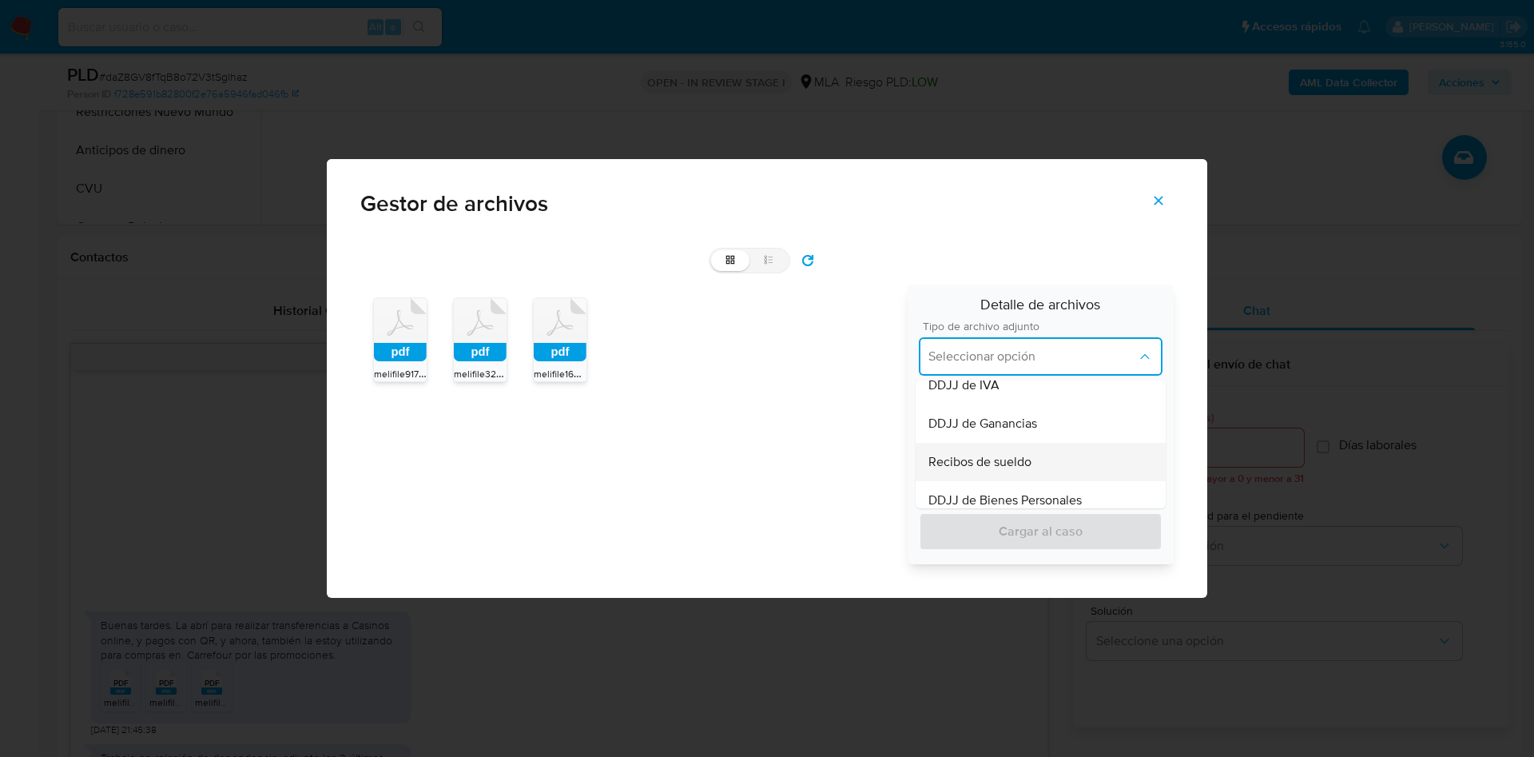
click at [1025, 459] on span "Recibos de sueldo" at bounding box center [979, 462] width 103 height 16
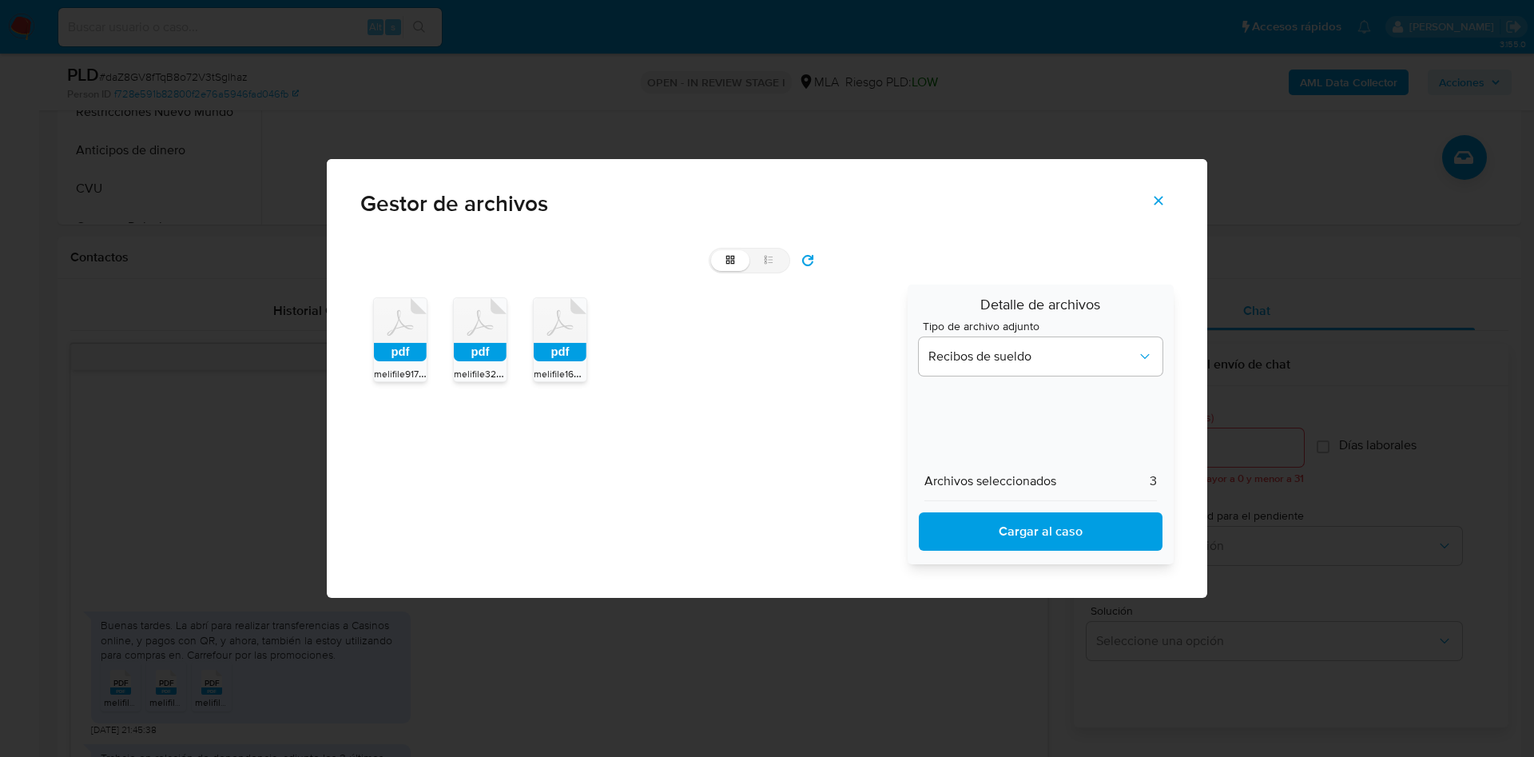
click at [1043, 539] on span "Cargar al caso" at bounding box center [1040, 531] width 202 height 35
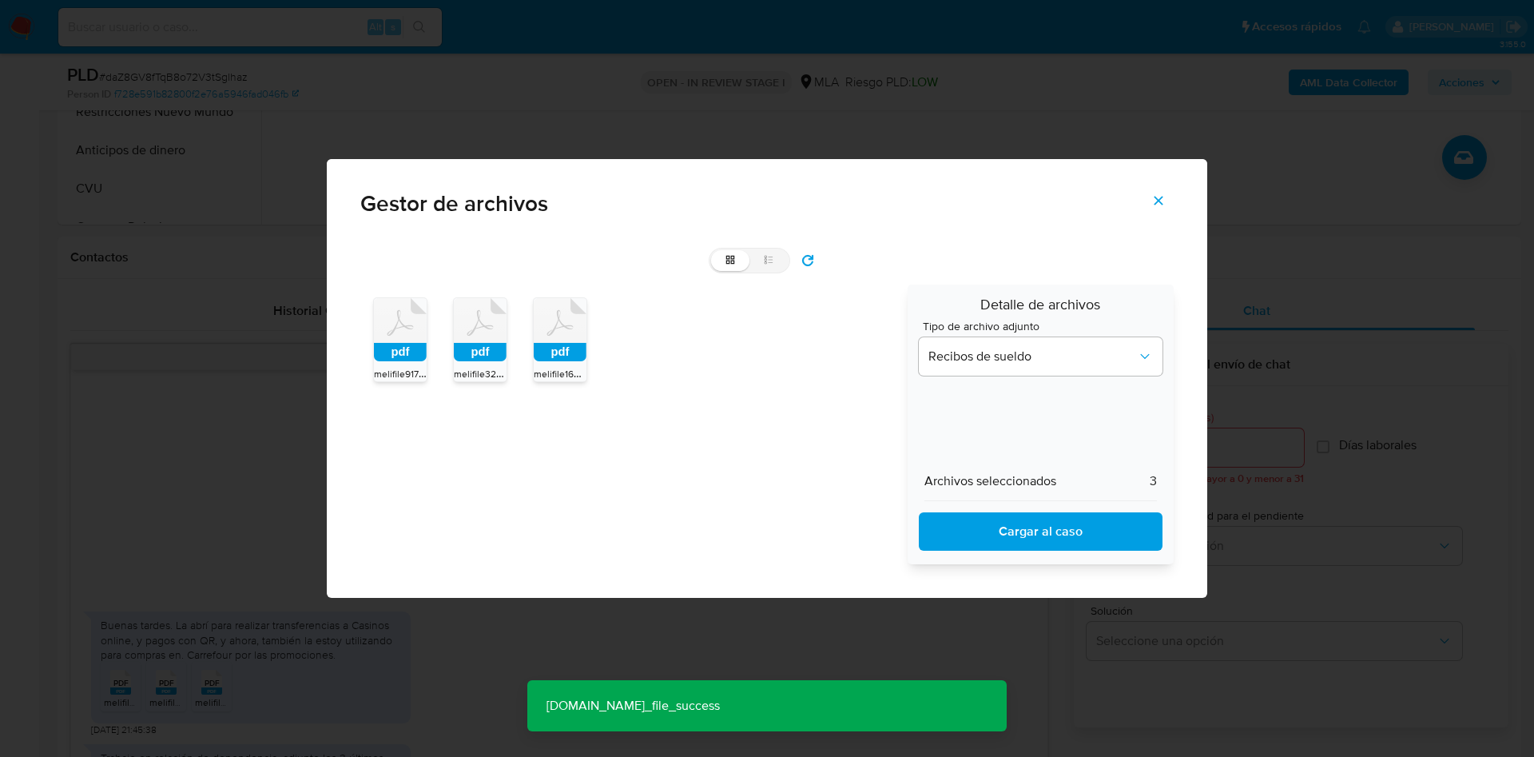
click at [1163, 205] on icon "Cerrar" at bounding box center [1158, 200] width 14 height 14
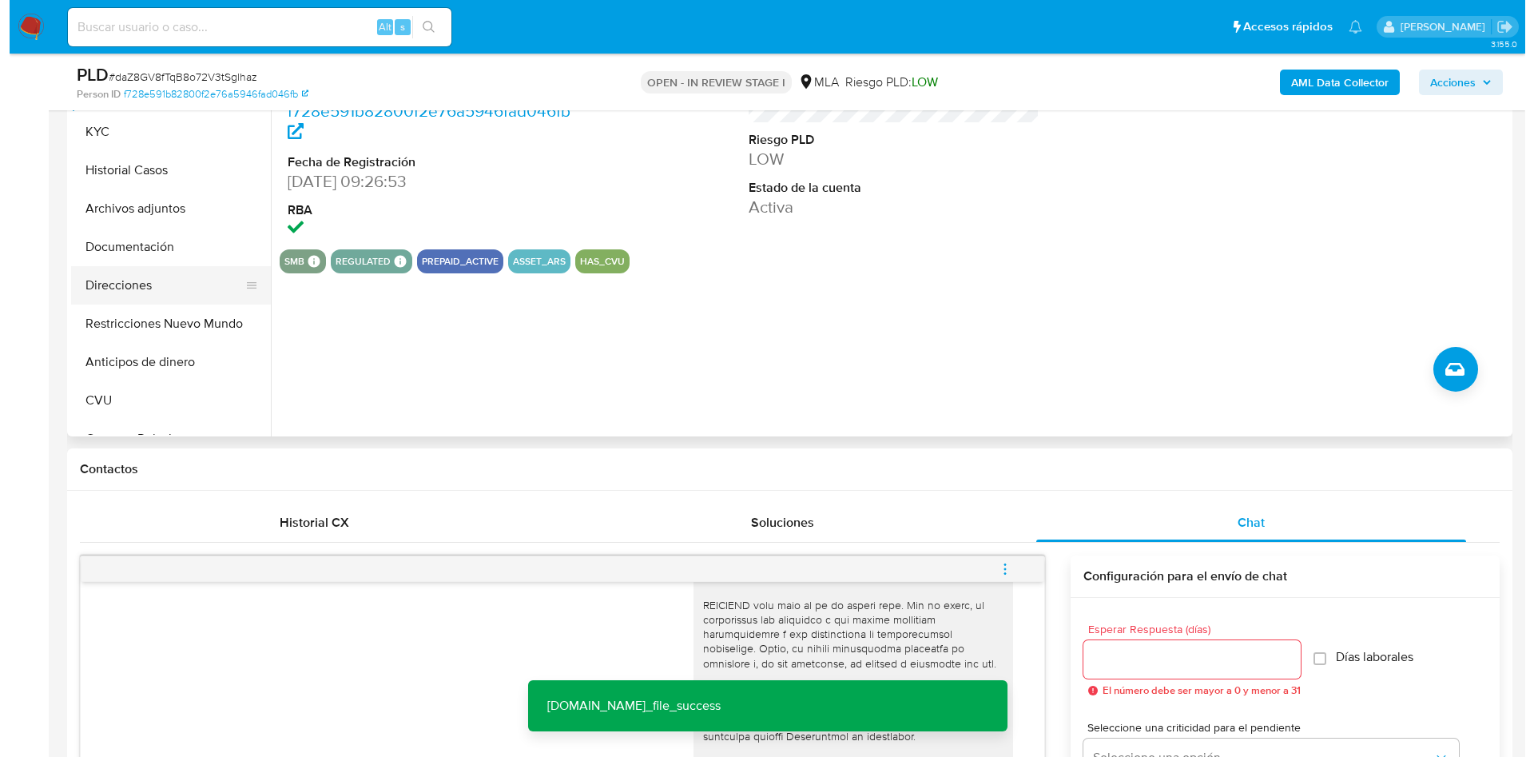
scroll to position [240, 0]
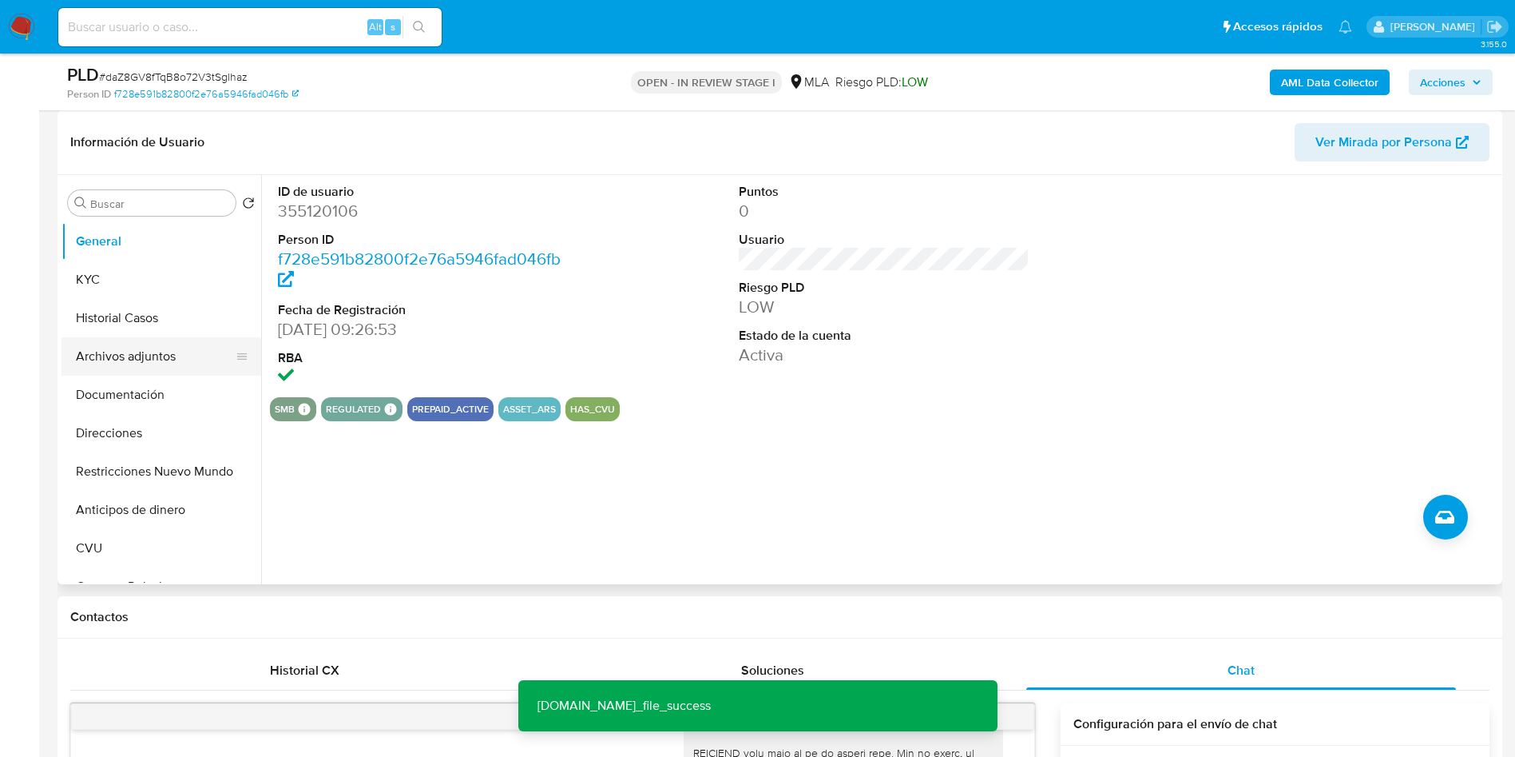
click at [169, 365] on button "Archivos adjuntos" at bounding box center [155, 356] width 187 height 38
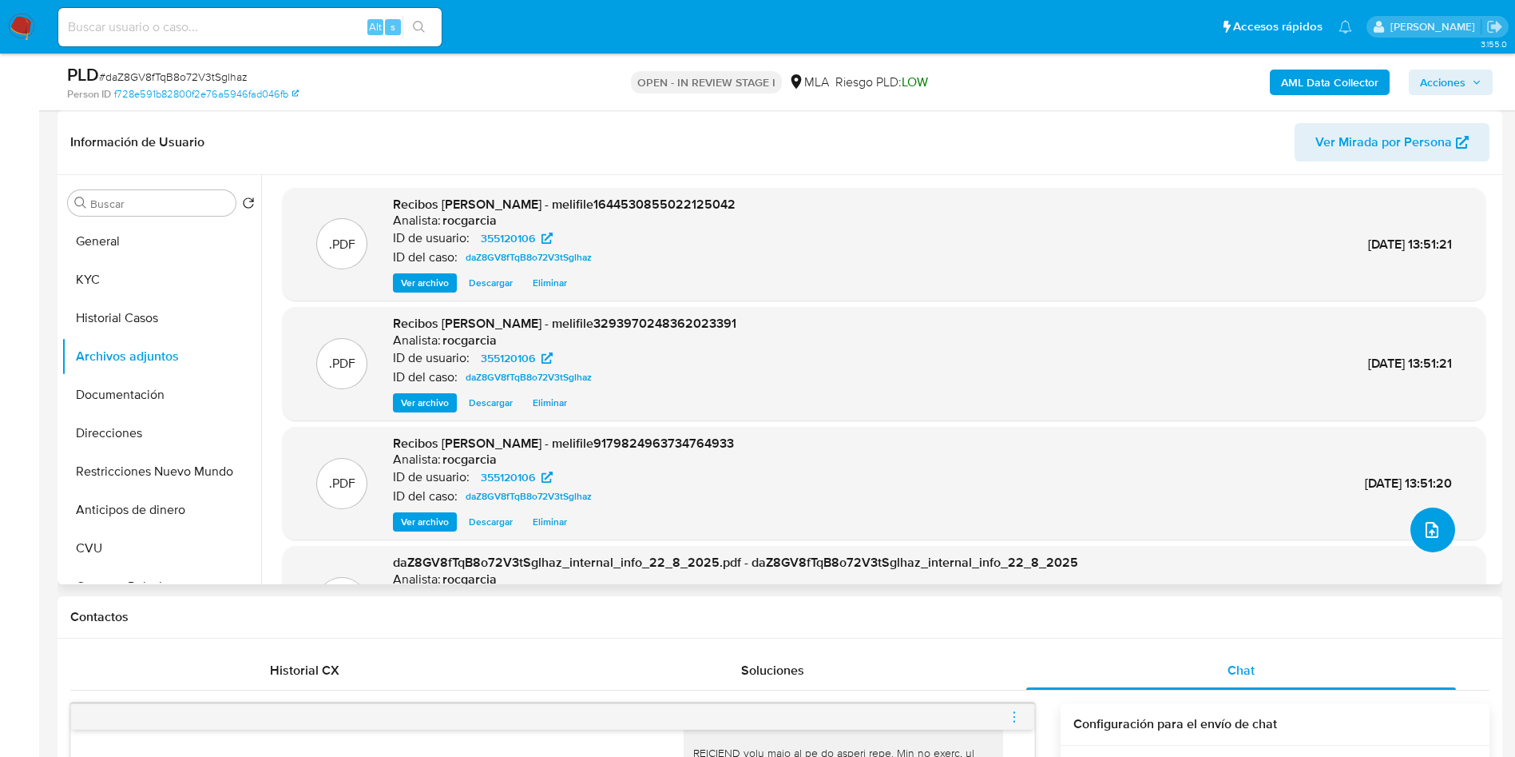
click at [1436, 538] on button "upload-file" at bounding box center [1433, 529] width 45 height 45
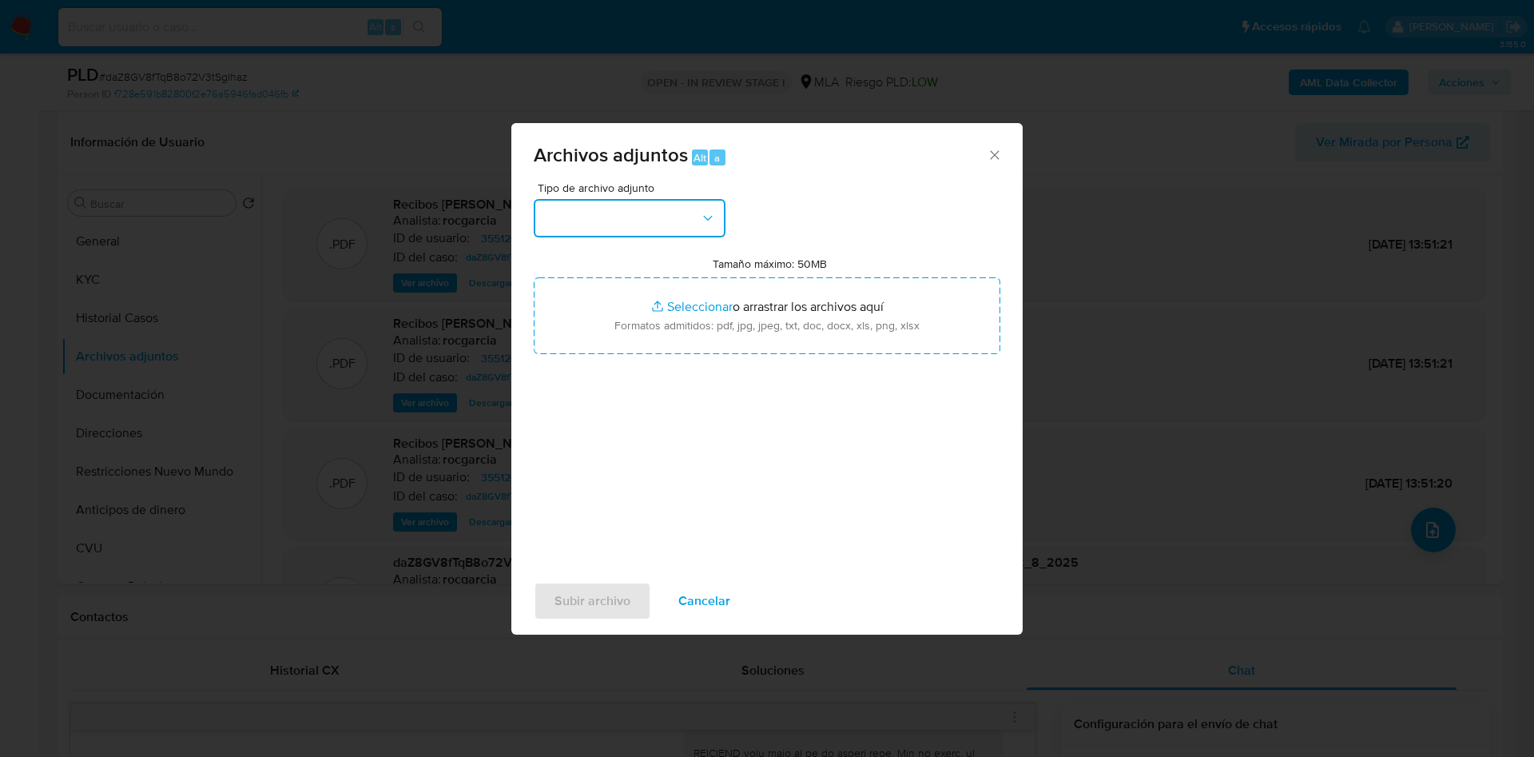
click at [566, 212] on button "button" at bounding box center [630, 218] width 192 height 38
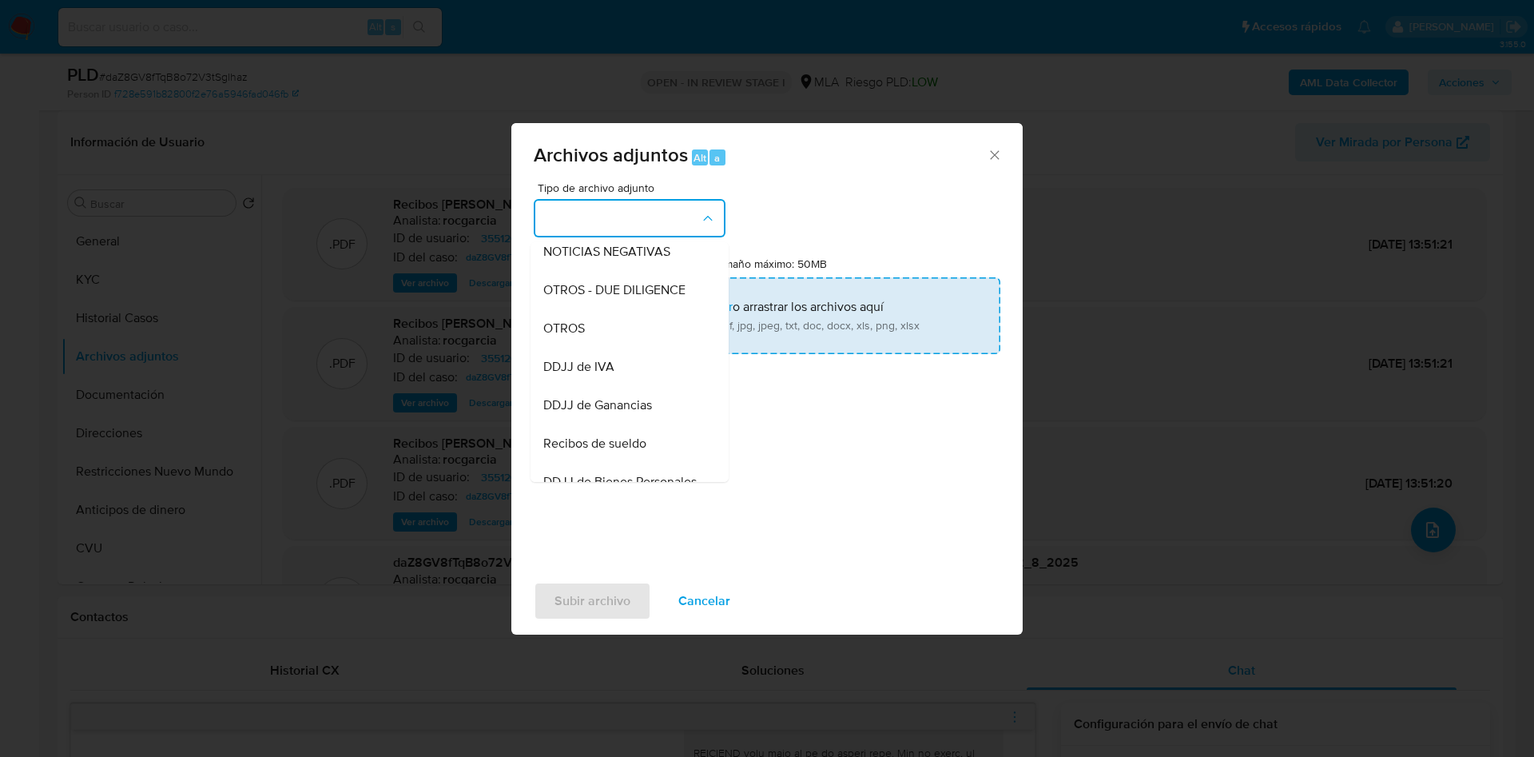
drag, startPoint x: 613, startPoint y: 351, endPoint x: 622, endPoint y: 344, distance: 11.9
click at [613, 348] on div "OTROS" at bounding box center [624, 328] width 163 height 38
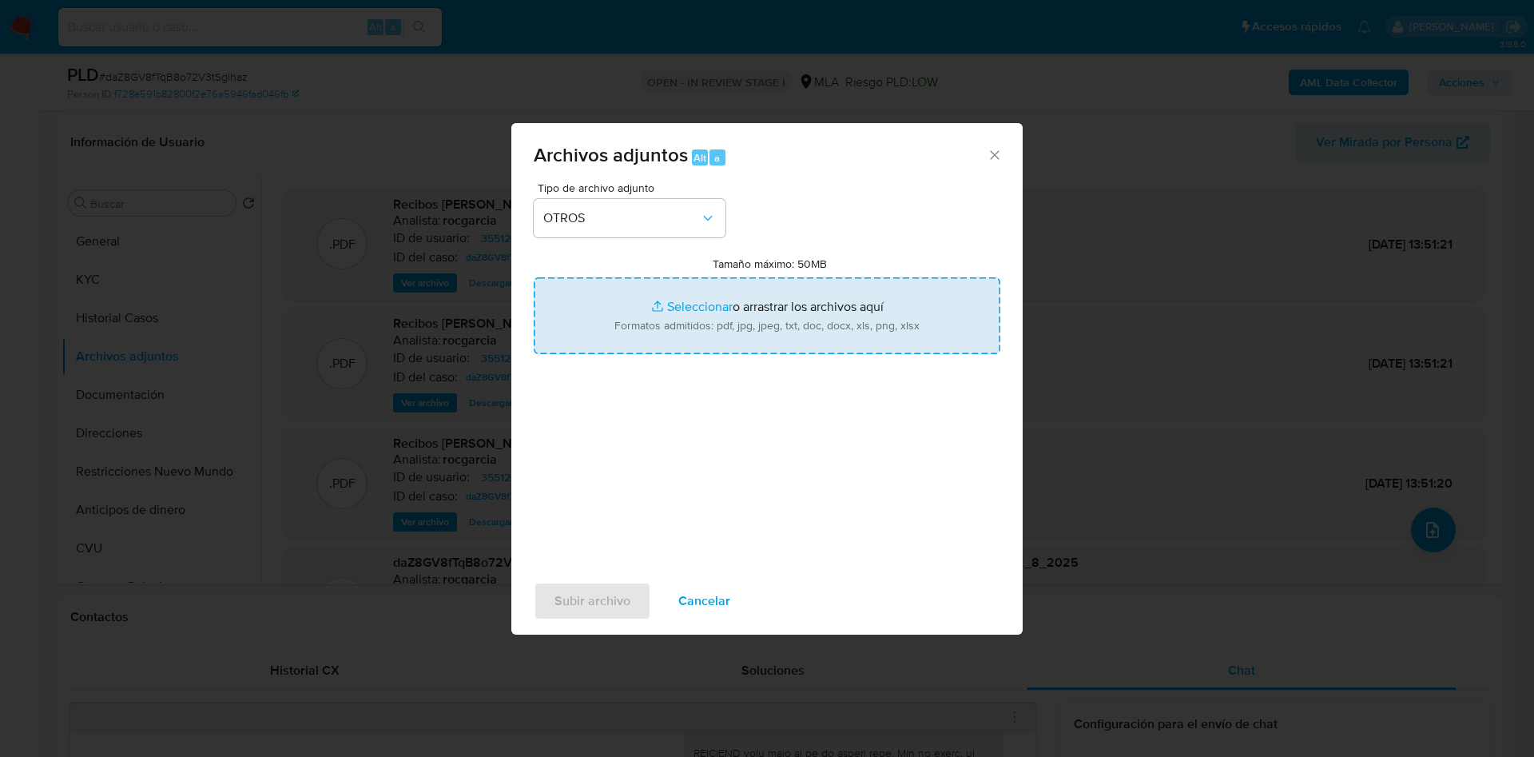
click at [699, 317] on input "Tamaño máximo: 50MB Seleccionar archivos" at bounding box center [767, 315] width 467 height 77
type input "C:\fakepath\Movimientos 355120106.xlsx"
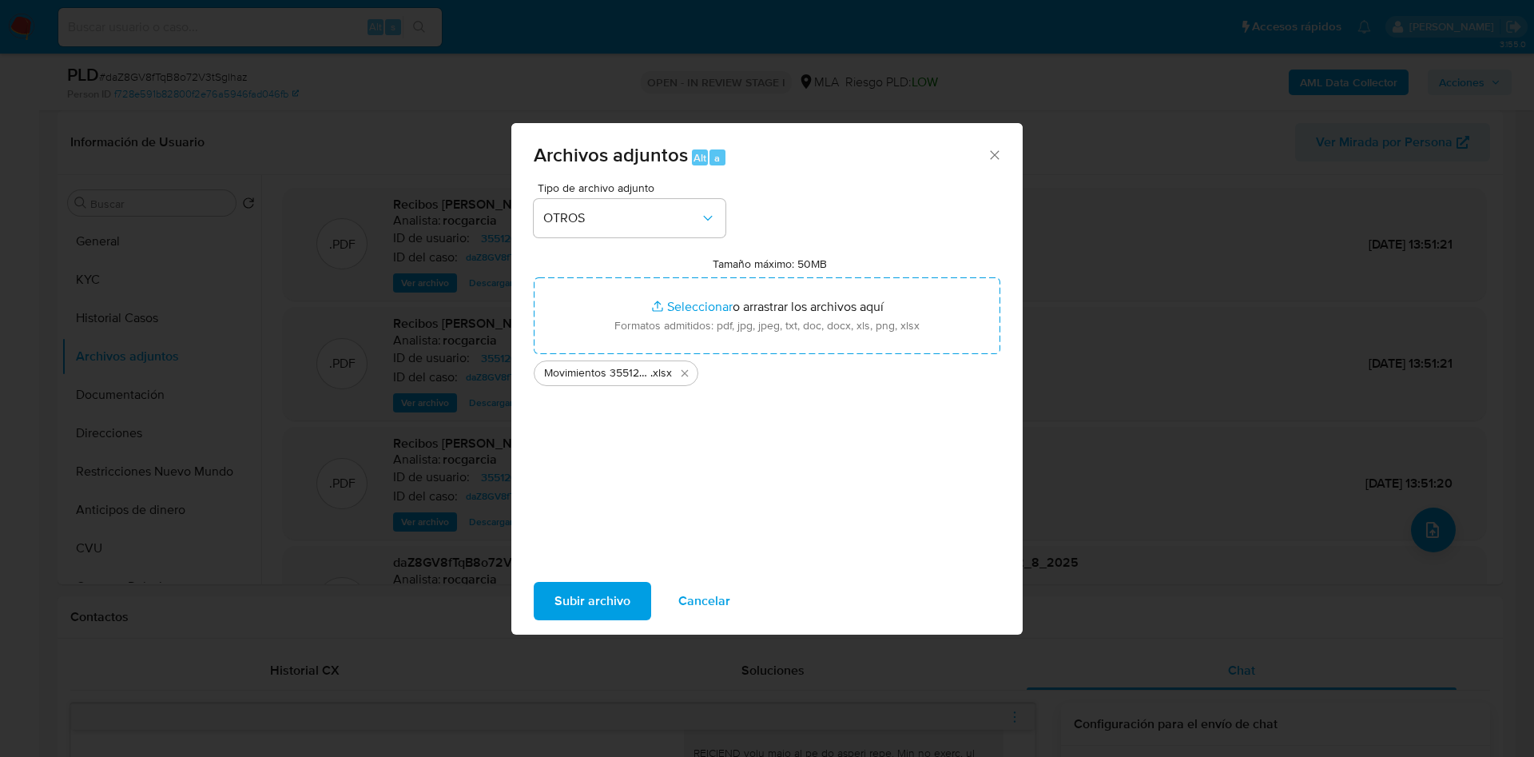
click at [614, 600] on span "Subir archivo" at bounding box center [592, 600] width 76 height 35
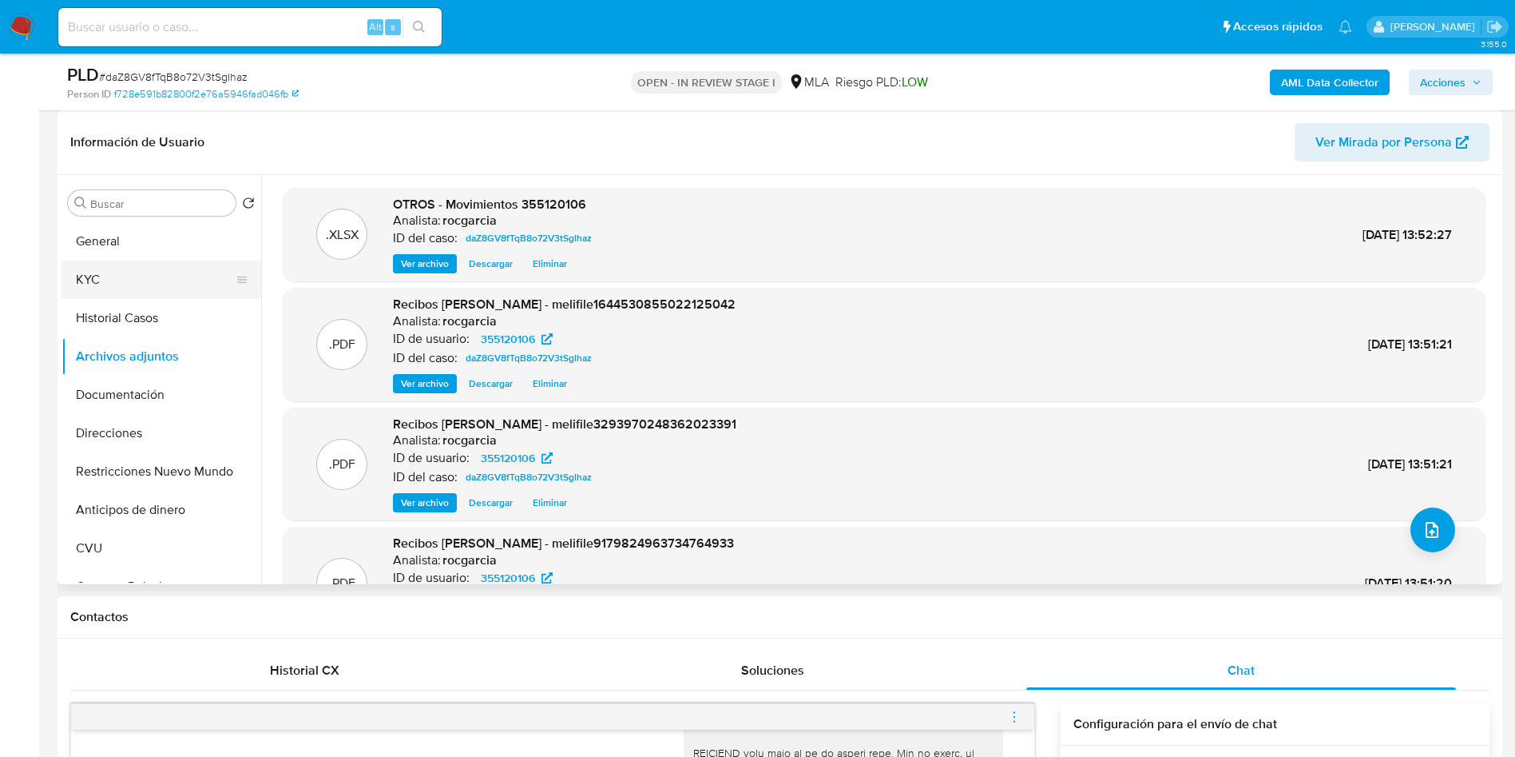
click at [169, 296] on button "KYC" at bounding box center [155, 279] width 187 height 38
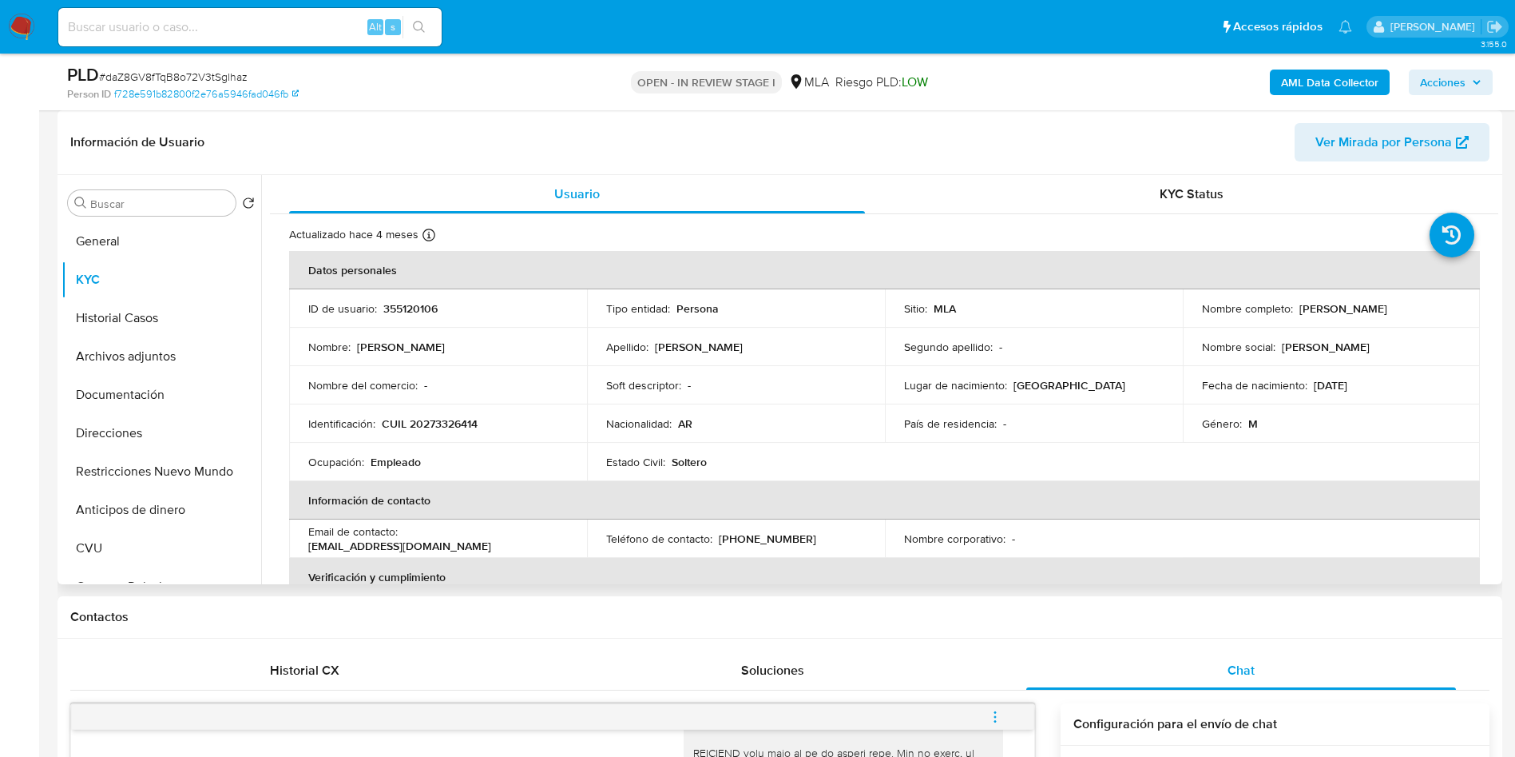
drag, startPoint x: 1291, startPoint y: 308, endPoint x: 1420, endPoint y: 305, distance: 129.4
click at [1420, 305] on div "Nombre completo : Patricio Emilio Mayer" at bounding box center [1332, 308] width 260 height 14
copy div "Patricio Emilio Mayer"
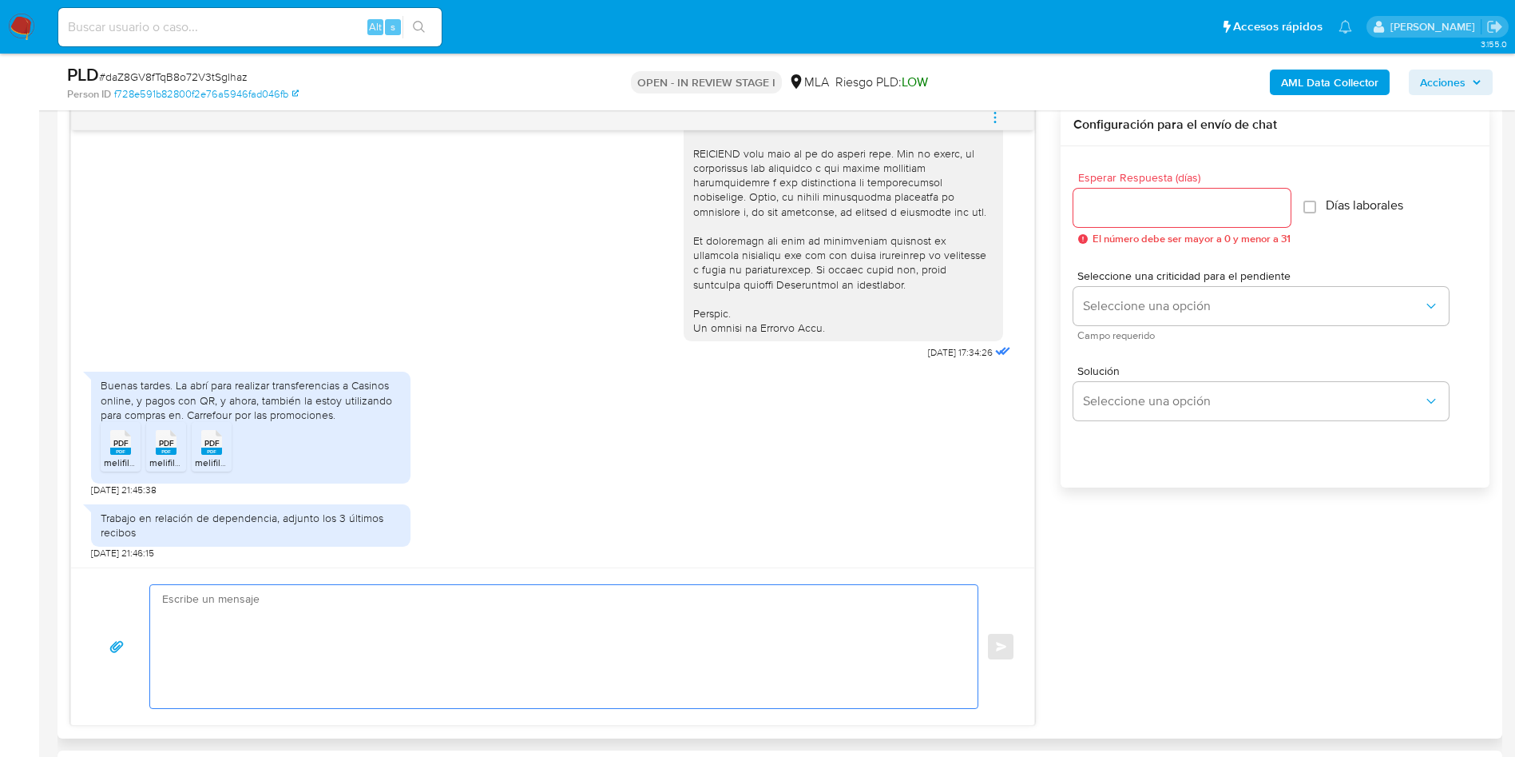
click at [314, 637] on textarea at bounding box center [560, 646] width 796 height 123
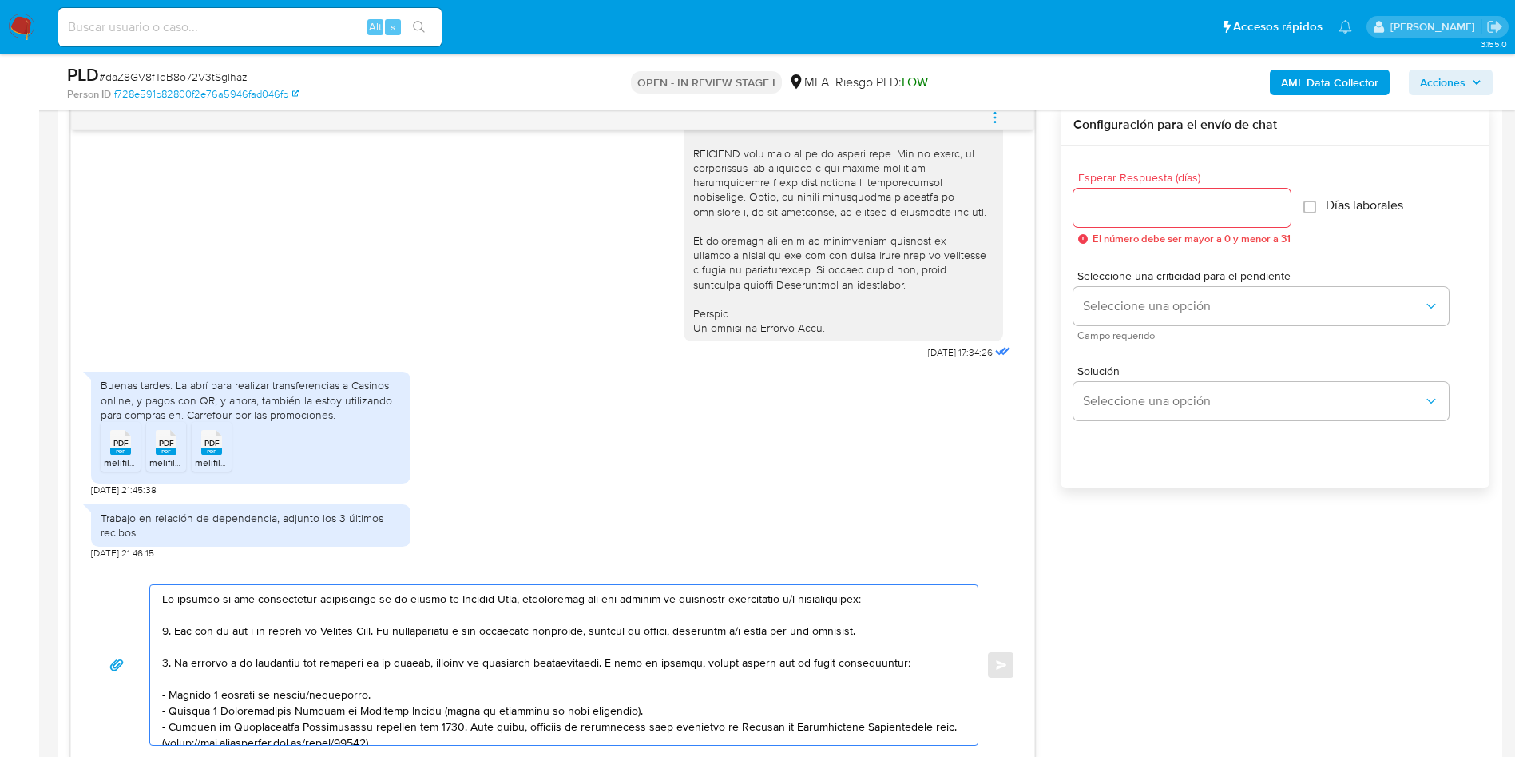
click at [165, 597] on textarea at bounding box center [560, 665] width 796 height 160
paste textarea "Patricio Emilio Mayer"
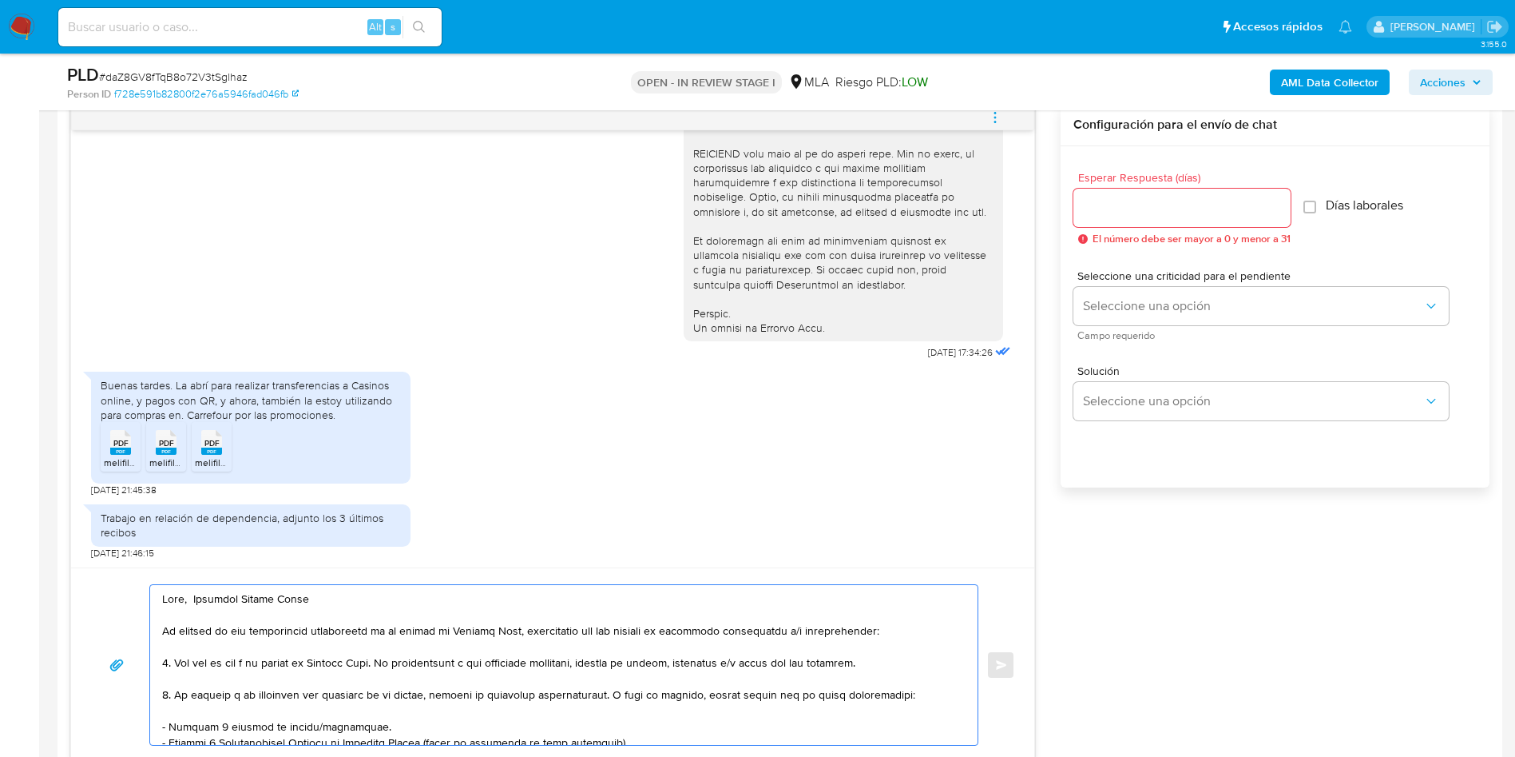
drag, startPoint x: 795, startPoint y: 633, endPoint x: 181, endPoint y: 694, distance: 617.3
click at [181, 694] on textarea at bounding box center [560, 665] width 796 height 160
click at [808, 608] on textarea at bounding box center [560, 665] width 796 height 160
drag, startPoint x: 171, startPoint y: 664, endPoint x: 173, endPoint y: 694, distance: 30.4
click at [173, 694] on textarea at bounding box center [560, 665] width 796 height 160
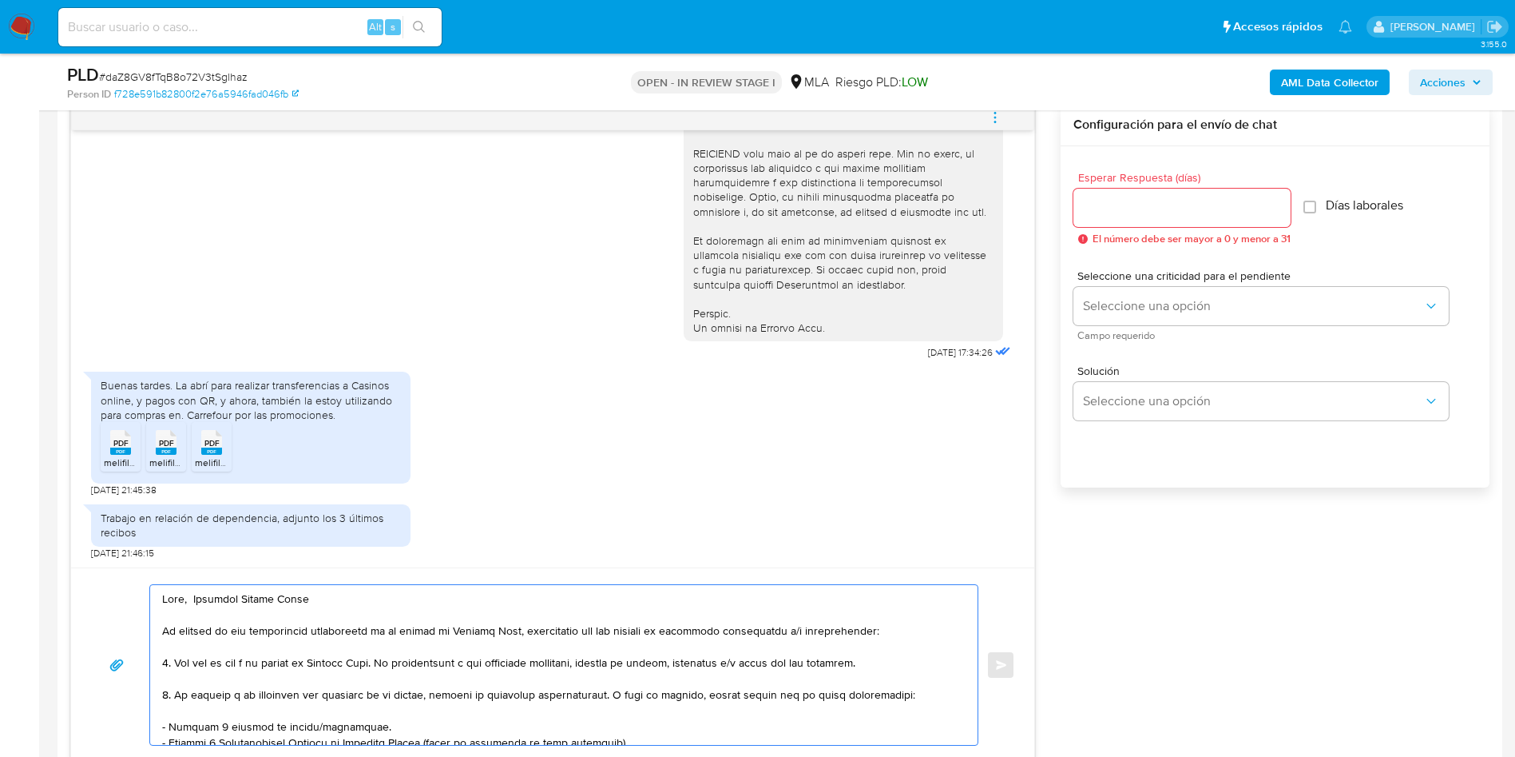
click at [296, 714] on textarea at bounding box center [560, 665] width 796 height 160
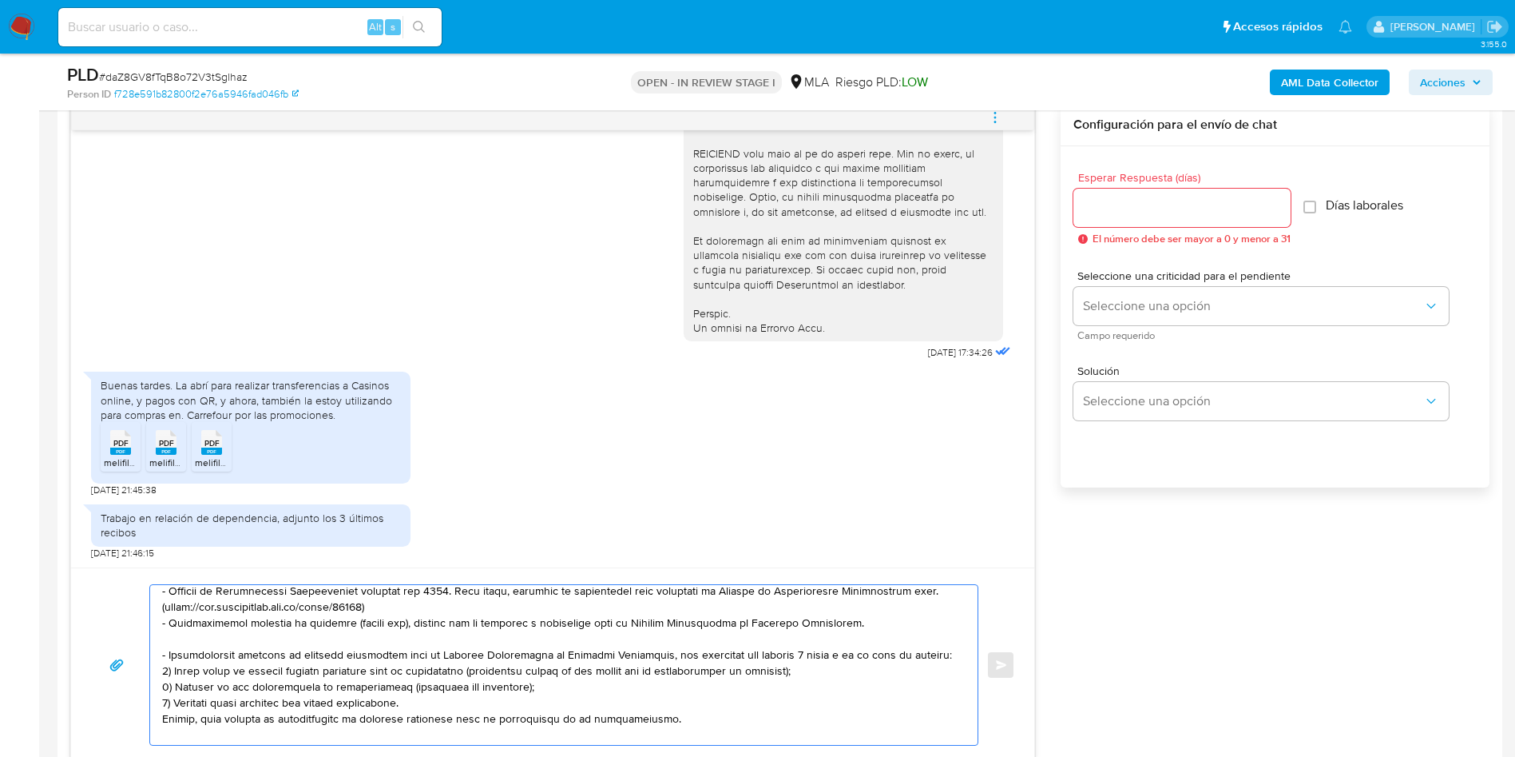
scroll to position [240, 0]
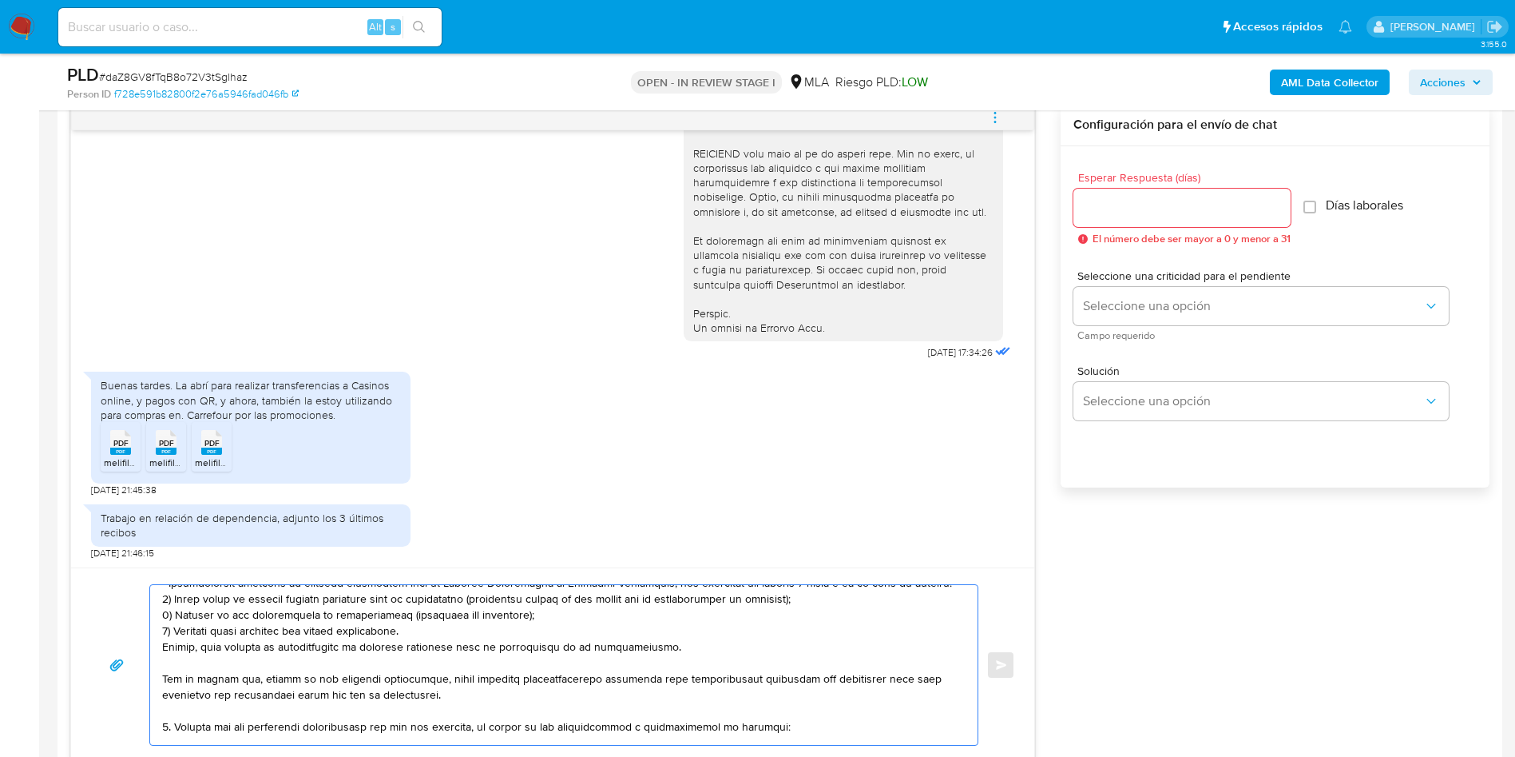
drag, startPoint x: 173, startPoint y: 666, endPoint x: 180, endPoint y: 719, distance: 53.2
click at [178, 720] on textarea at bounding box center [560, 665] width 796 height 160
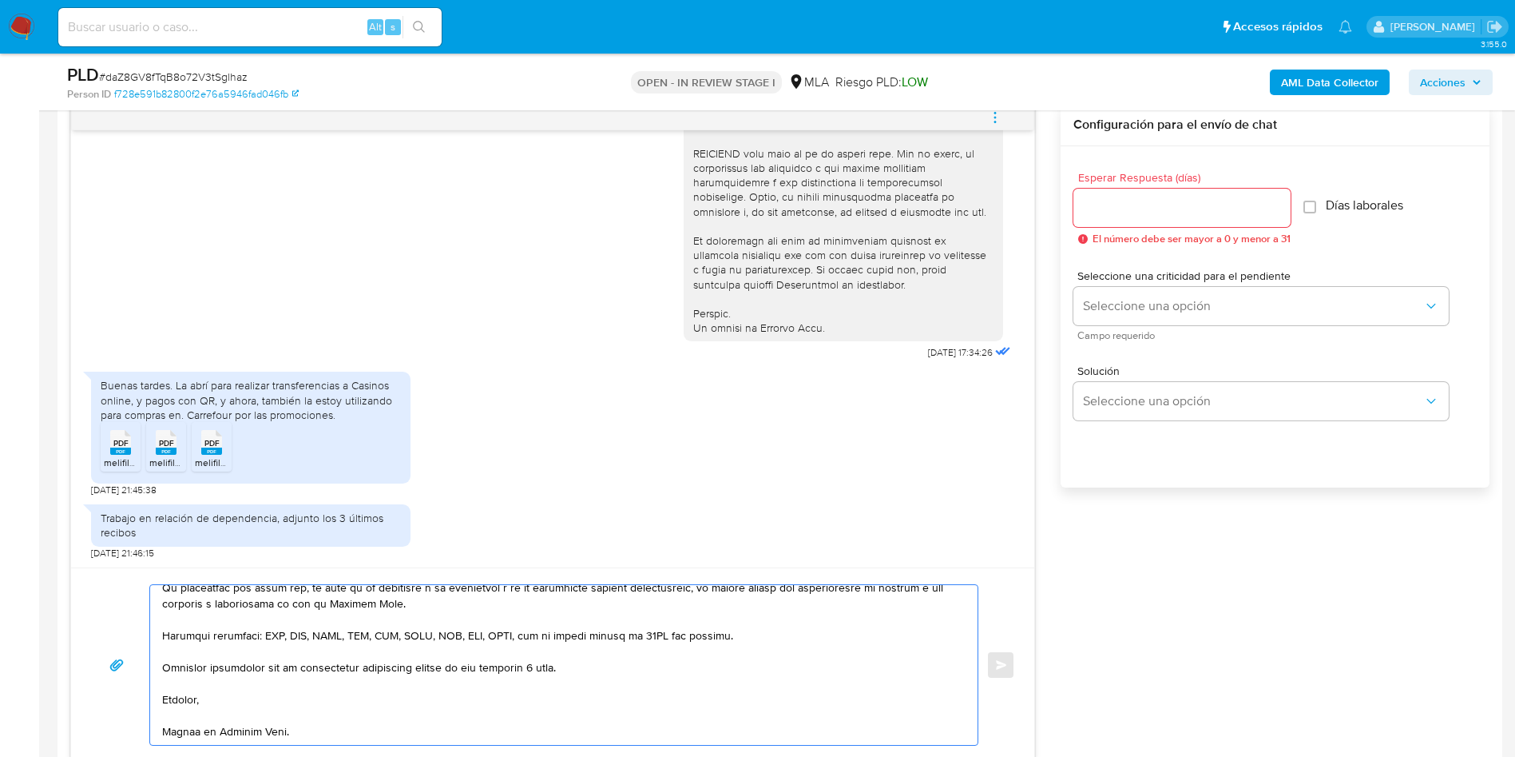
scroll to position [0, 0]
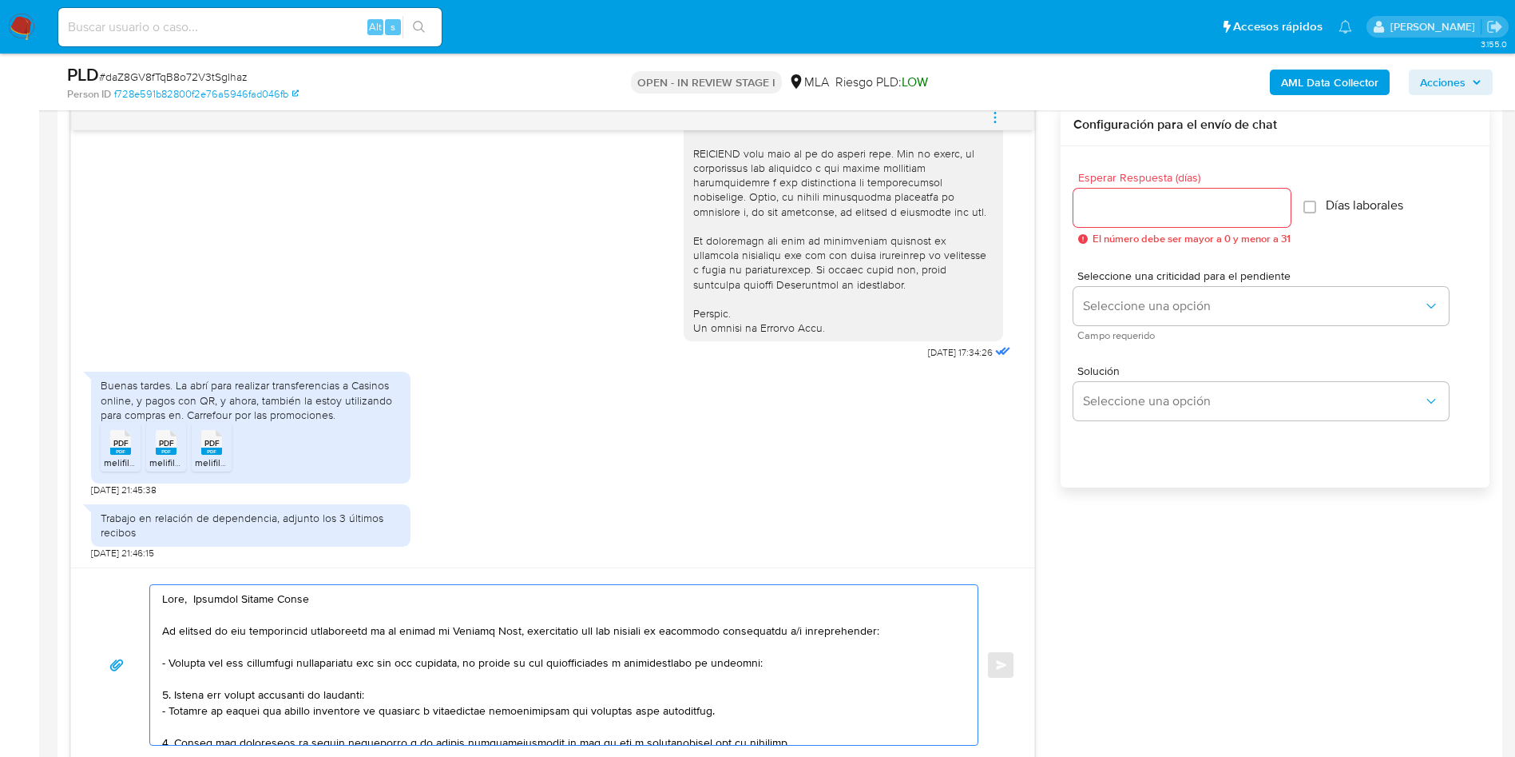
click at [189, 683] on textarea at bounding box center [560, 665] width 796 height 160
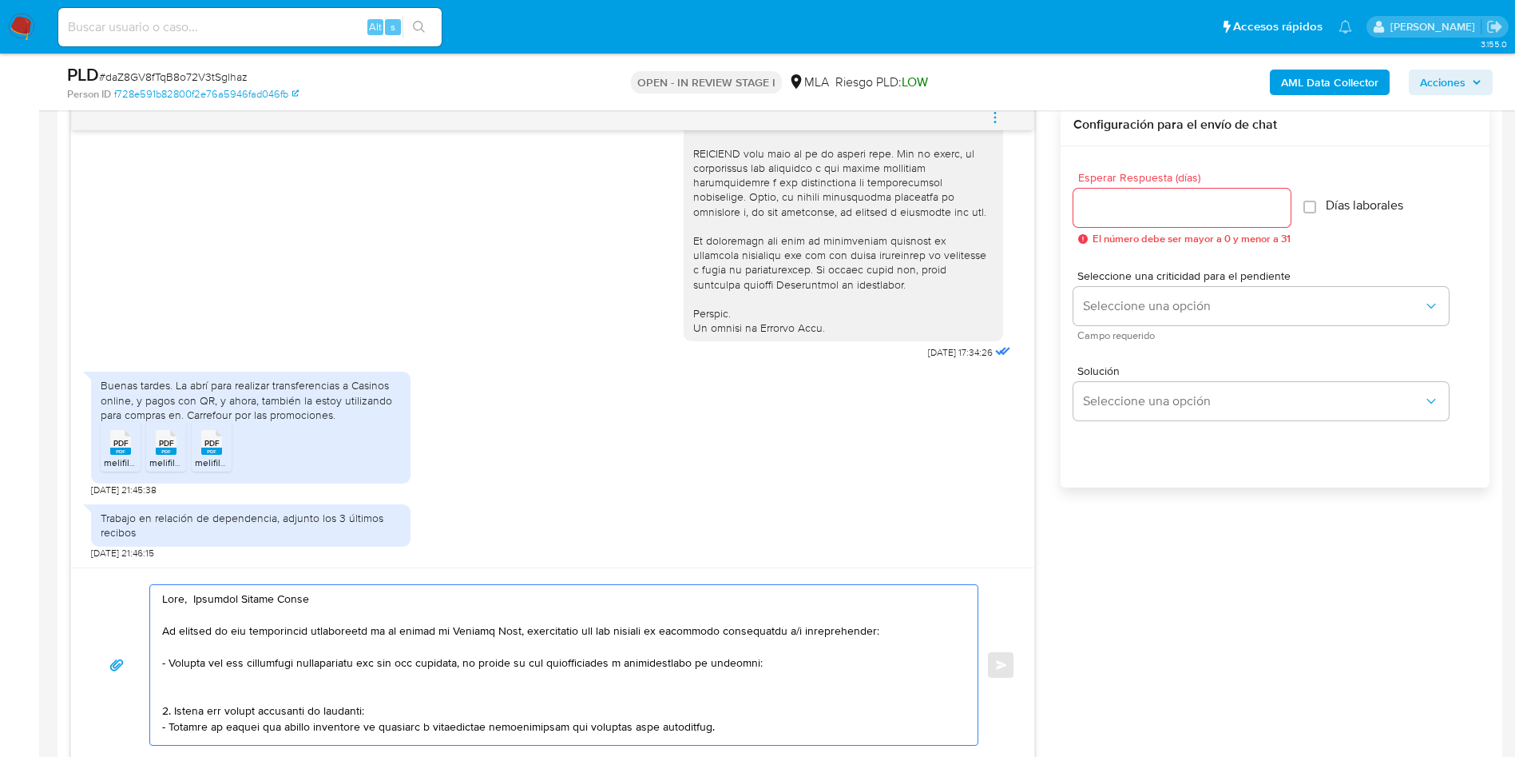
paste textarea "- City Movil Sa - CUIL 30712100393 (ACTIVIDAD: Servicios auxiliares a la interm…"
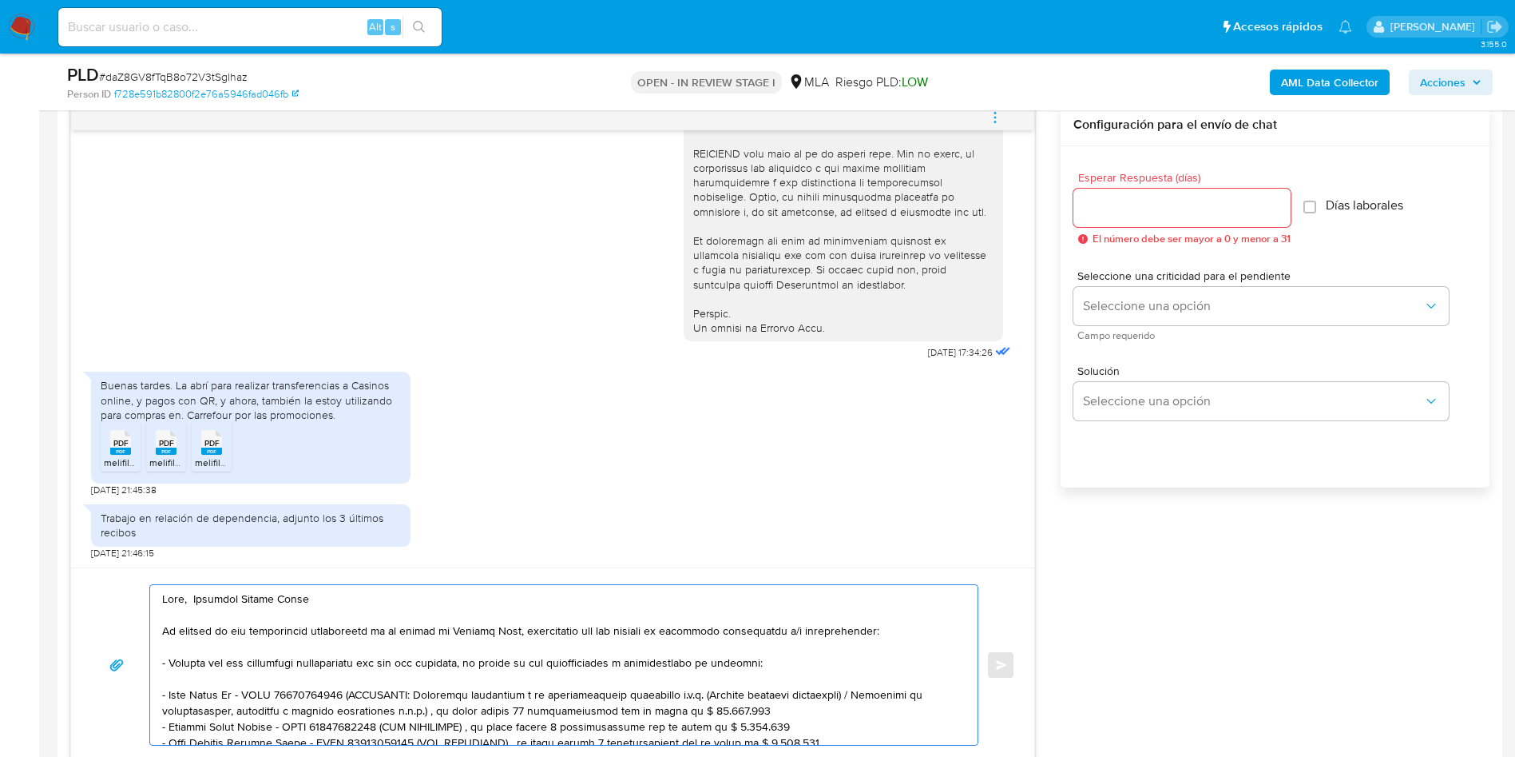
scroll to position [54, 0]
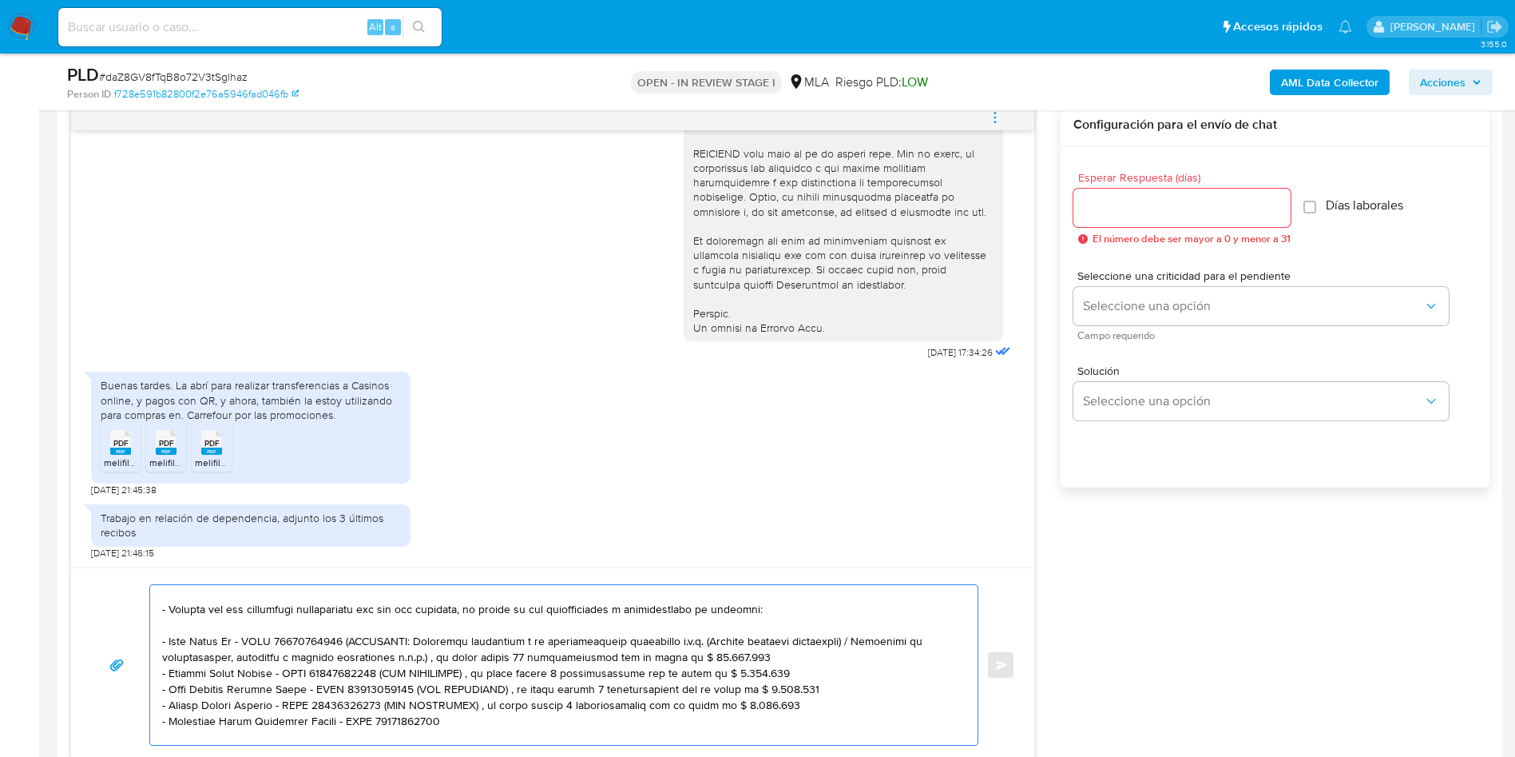
drag, startPoint x: 336, startPoint y: 638, endPoint x: 778, endPoint y: 655, distance: 442.1
click at [778, 655] on textarea at bounding box center [560, 665] width 796 height 160
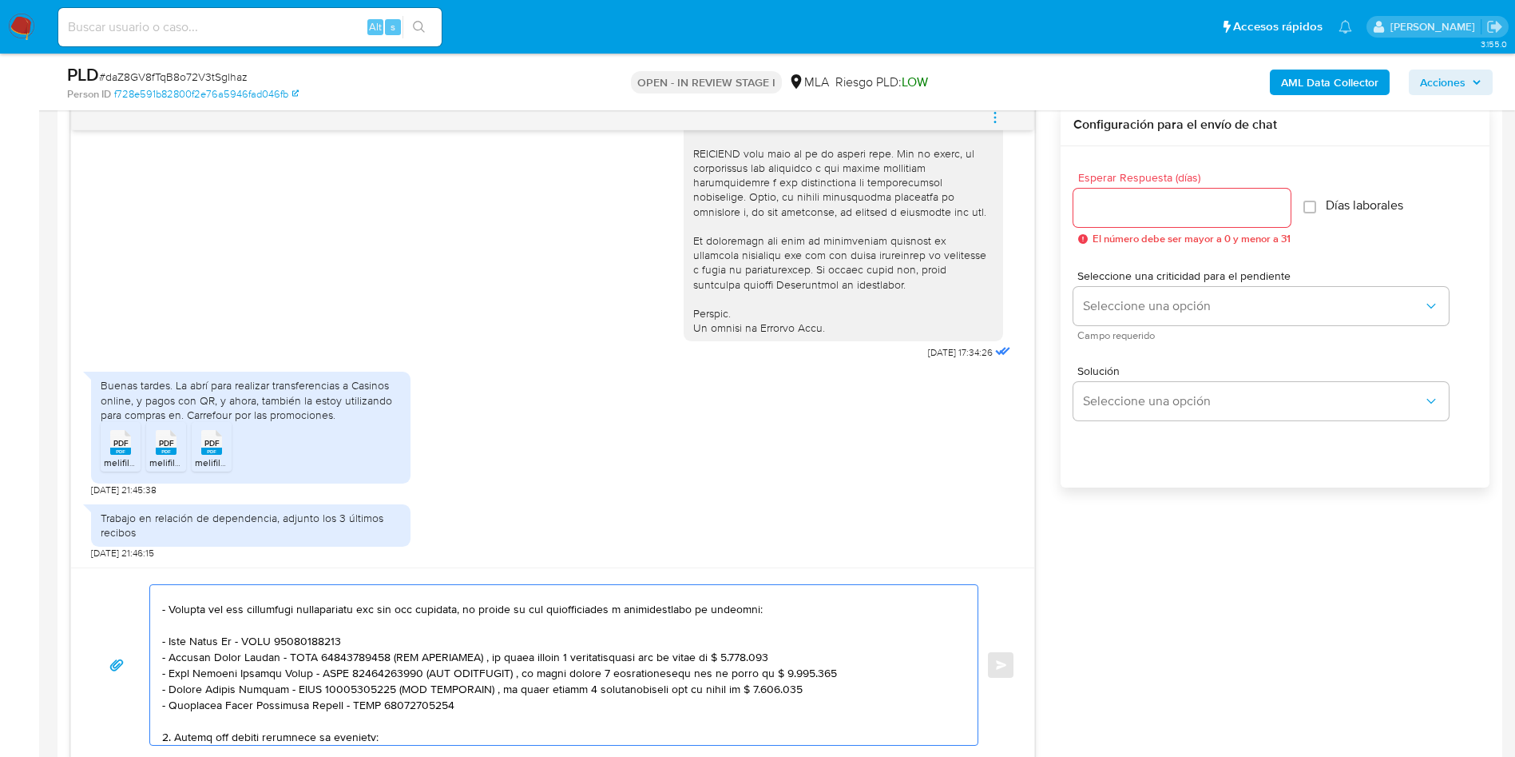
drag, startPoint x: 384, startPoint y: 657, endPoint x: 775, endPoint y: 657, distance: 390.6
click at [780, 652] on textarea at bounding box center [560, 665] width 796 height 160
drag, startPoint x: 413, startPoint y: 672, endPoint x: 824, endPoint y: 669, distance: 410.6
click at [824, 669] on textarea at bounding box center [560, 665] width 796 height 160
drag, startPoint x: 391, startPoint y: 689, endPoint x: 785, endPoint y: 681, distance: 394.7
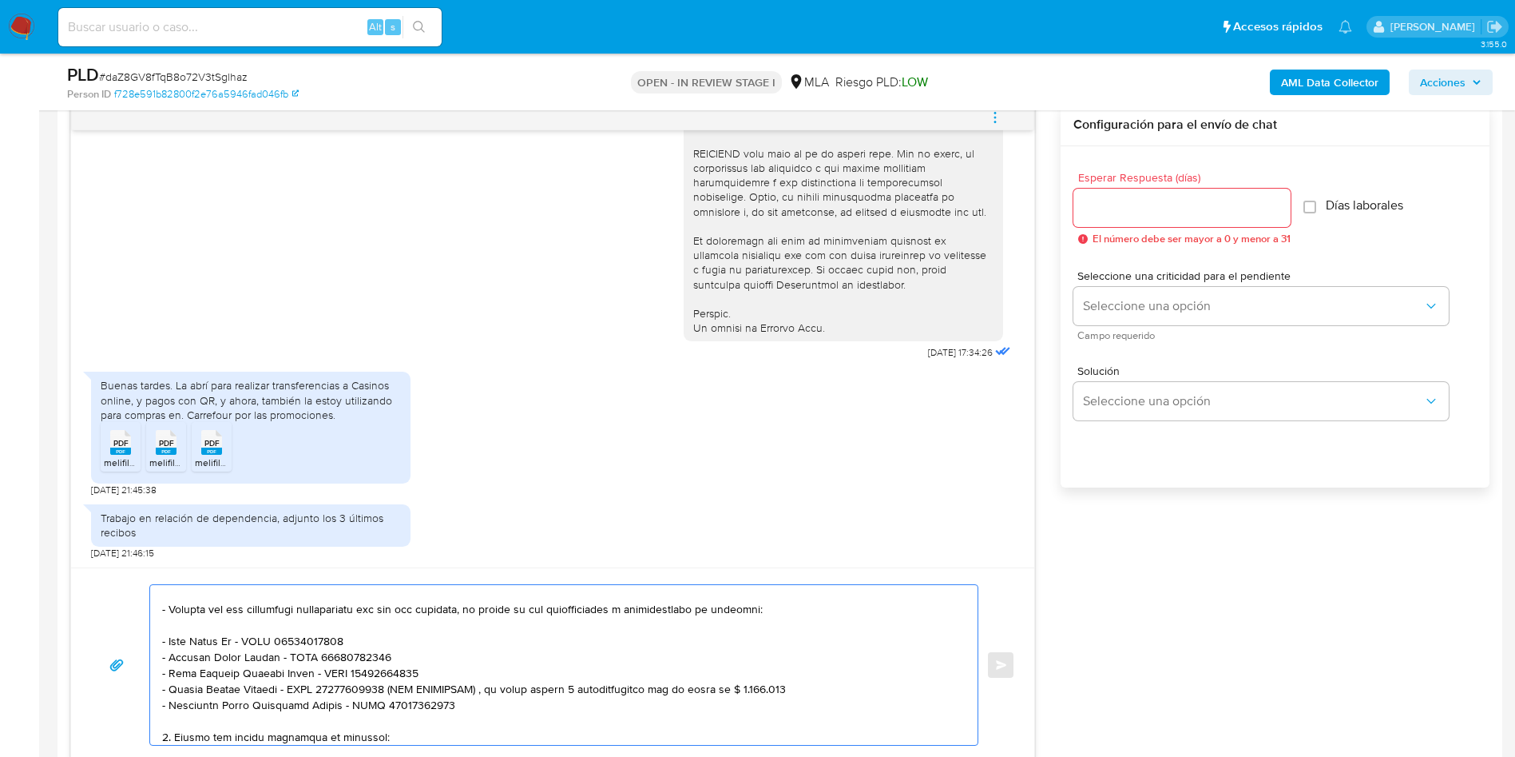
click at [785, 681] on textarea at bounding box center [560, 665] width 796 height 160
click at [483, 704] on textarea at bounding box center [560, 665] width 796 height 160
paste textarea "- Yamila Heredia - CUIT 27380625194"
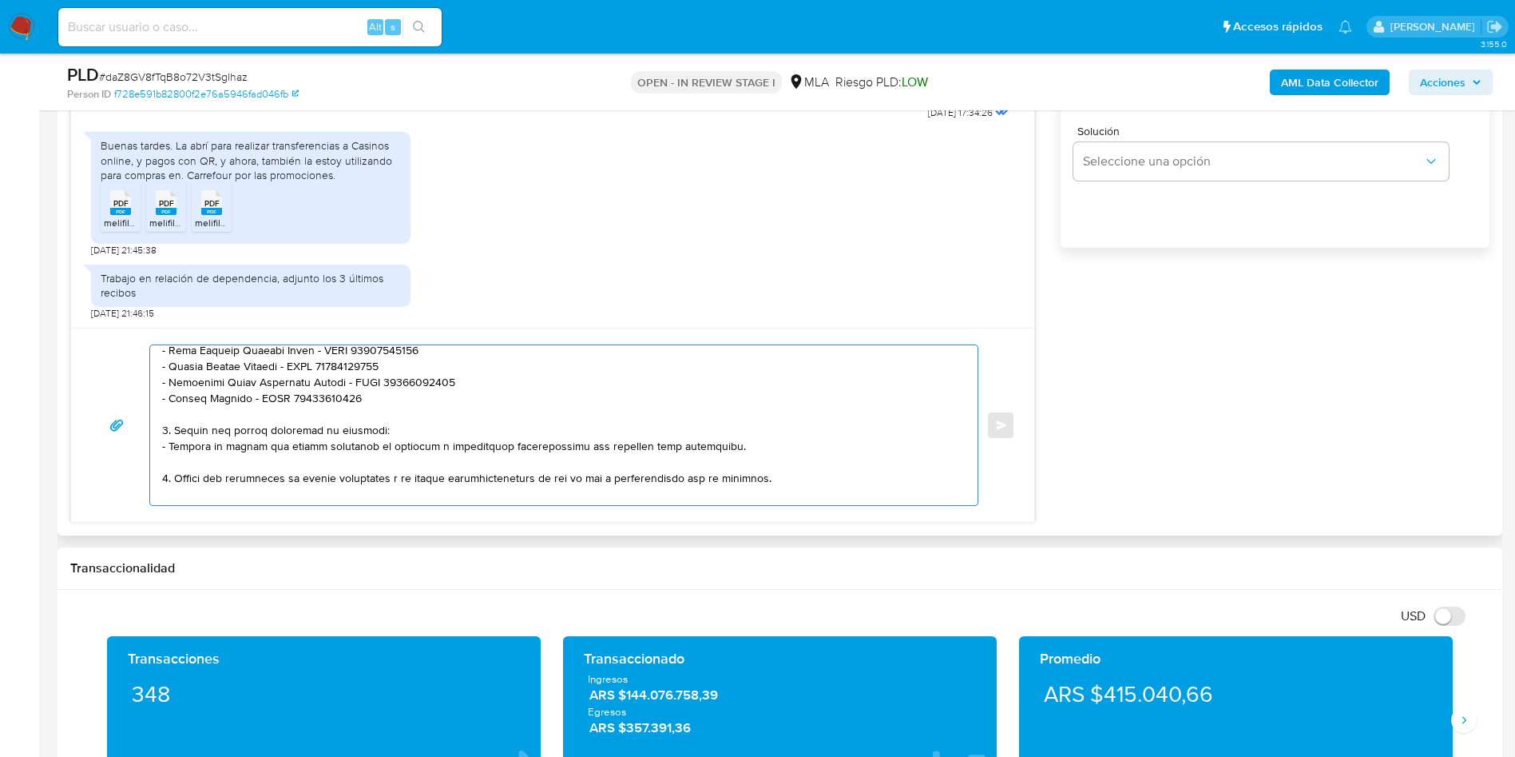
scroll to position [173, 0]
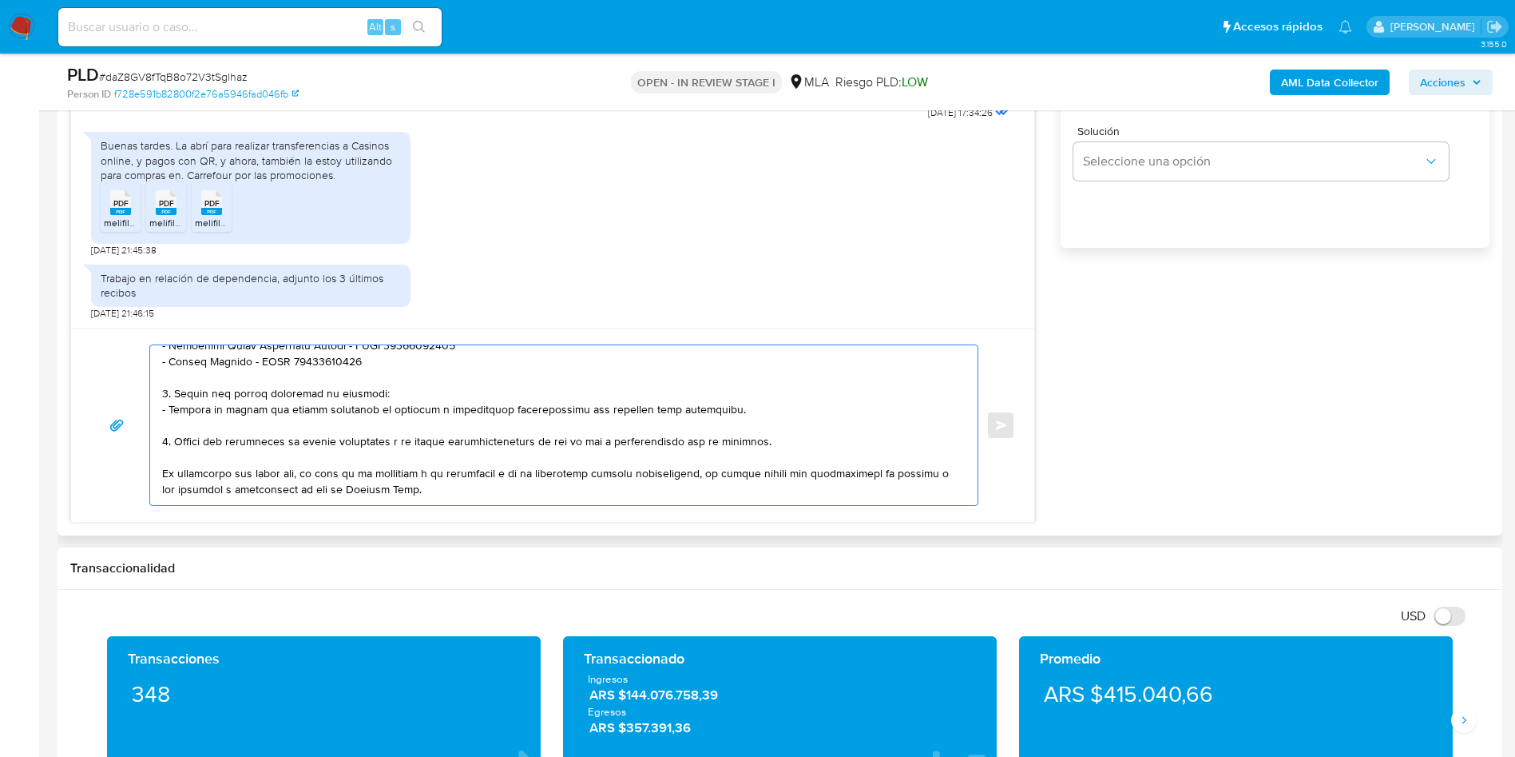
drag, startPoint x: 165, startPoint y: 391, endPoint x: 801, endPoint y: 437, distance: 638.3
click at [801, 437] on textarea at bounding box center [560, 425] width 796 height 160
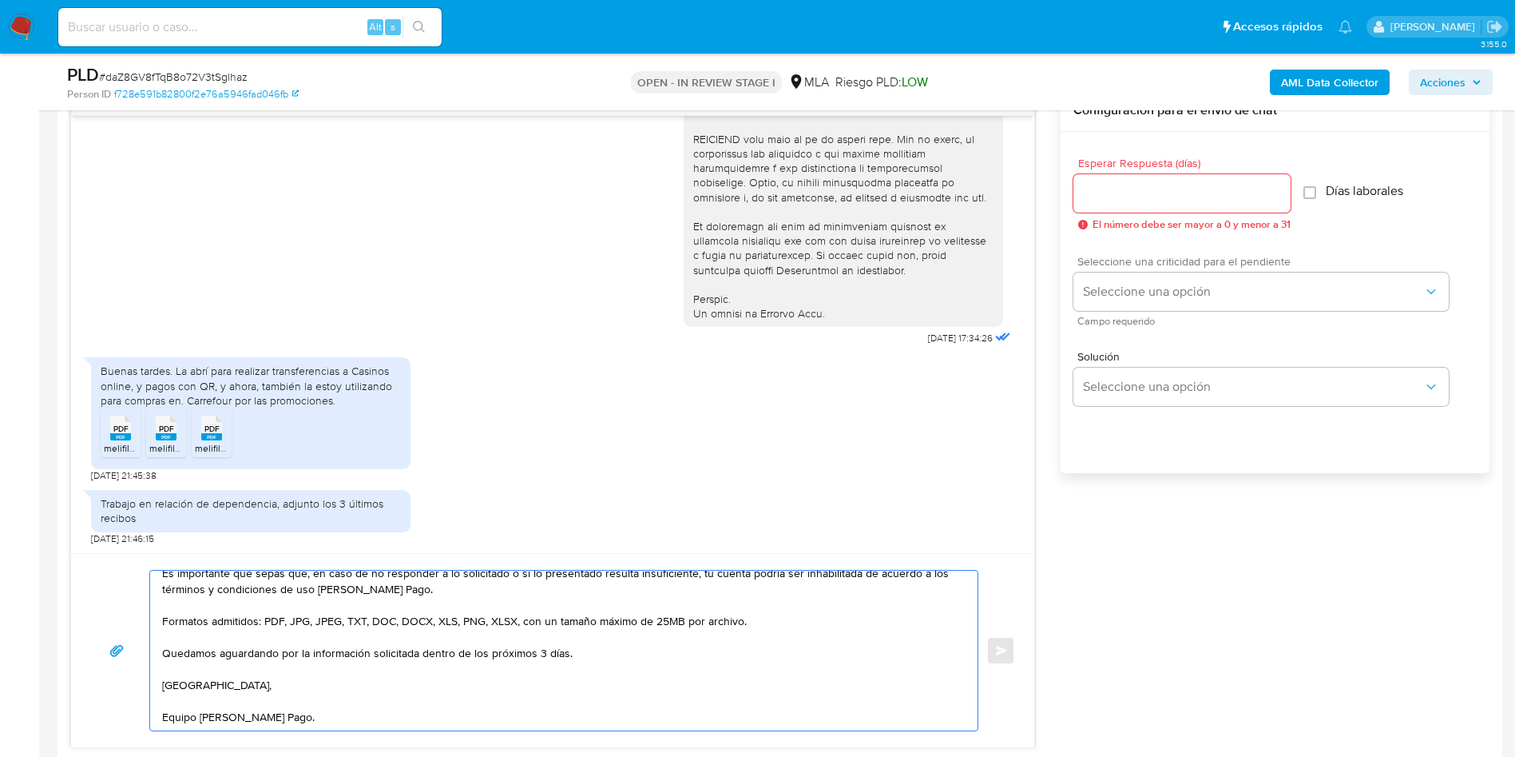
scroll to position [839, 0]
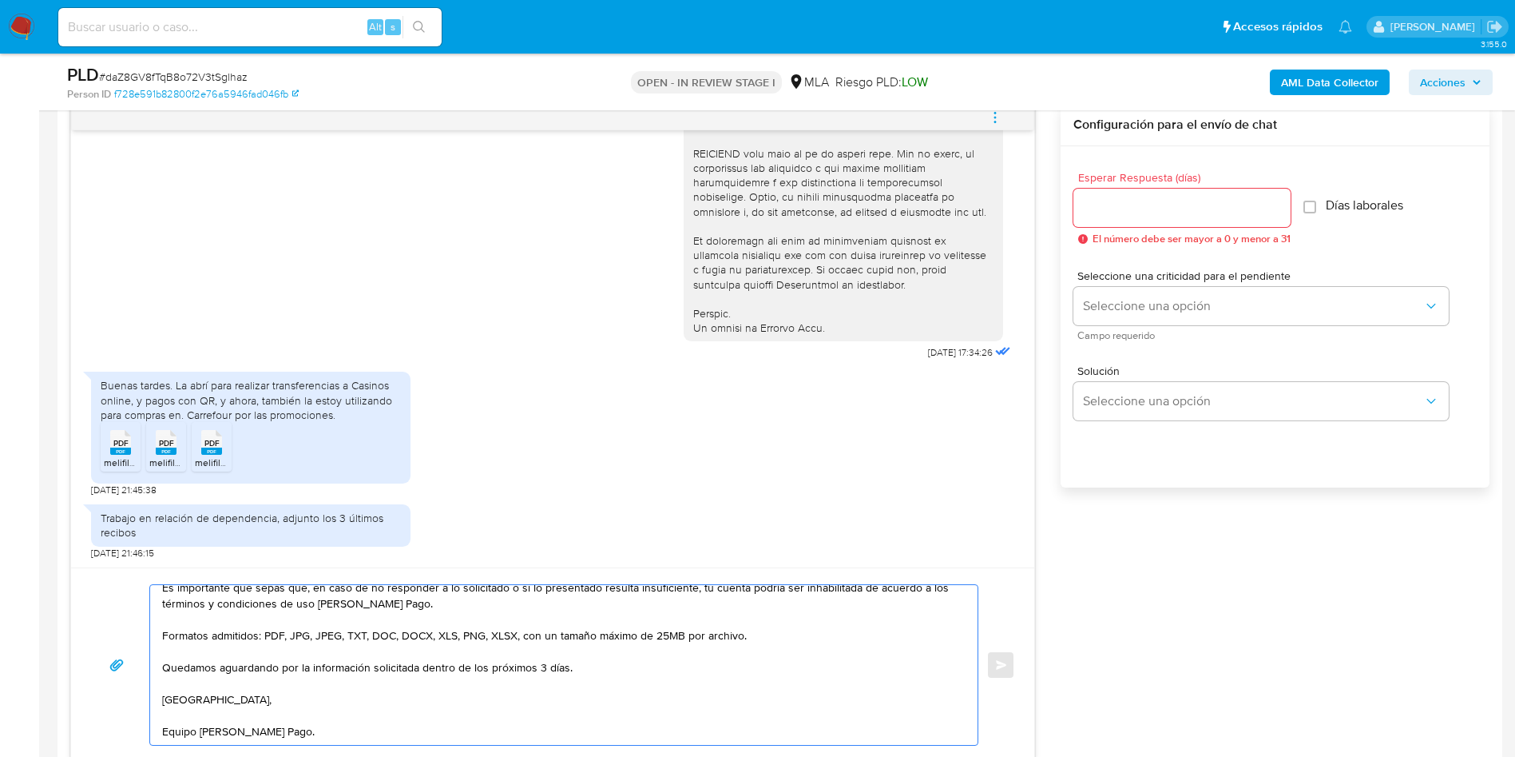
type textarea "Hola, Patricio Emilio Mayer En función de las operaciones registradas en tu cue…"
click at [1159, 206] on input "Esperar Respuesta (días)" at bounding box center [1182, 207] width 217 height 21
type input "3"
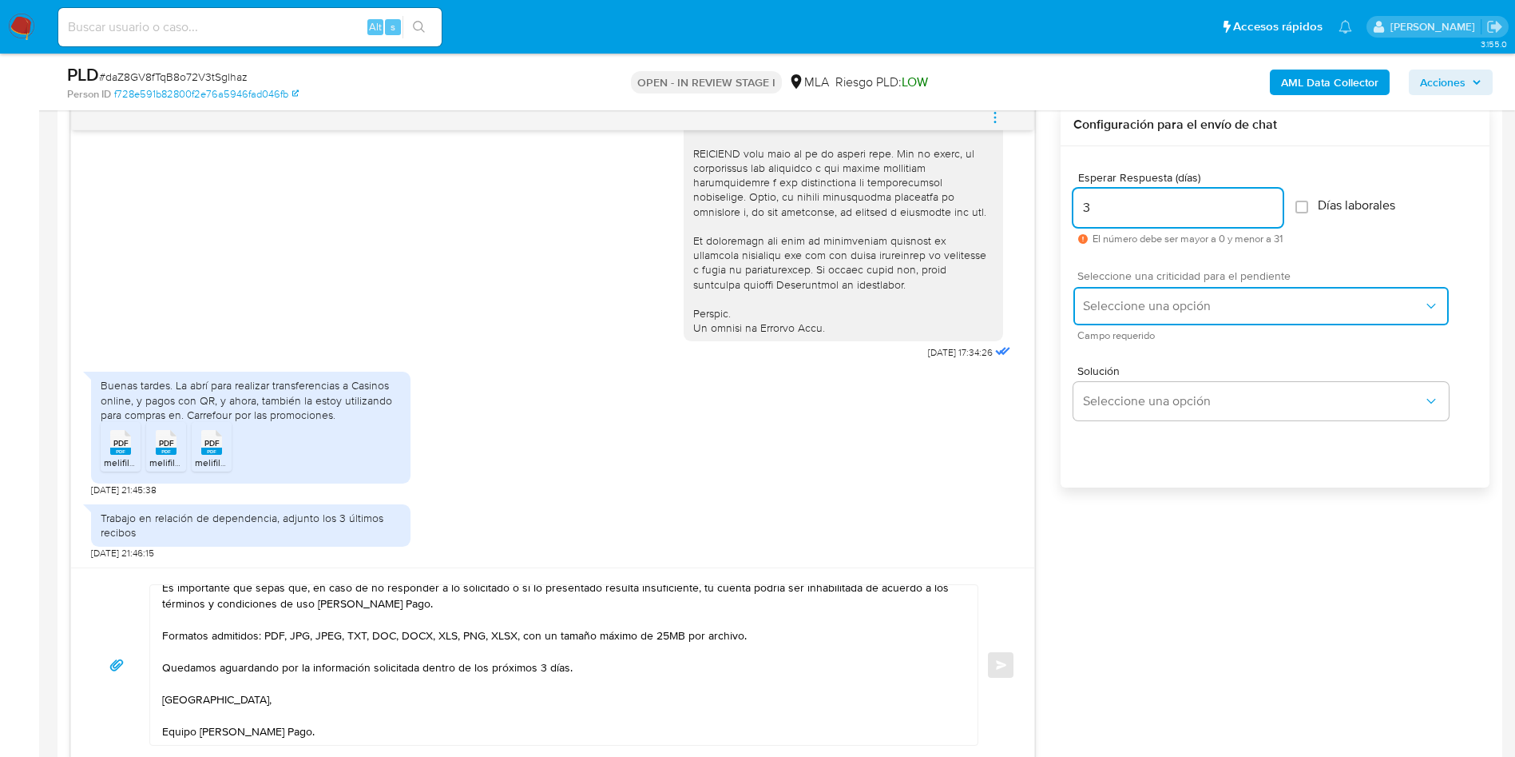
click at [1099, 316] on button "Seleccione una opción" at bounding box center [1261, 306] width 375 height 38
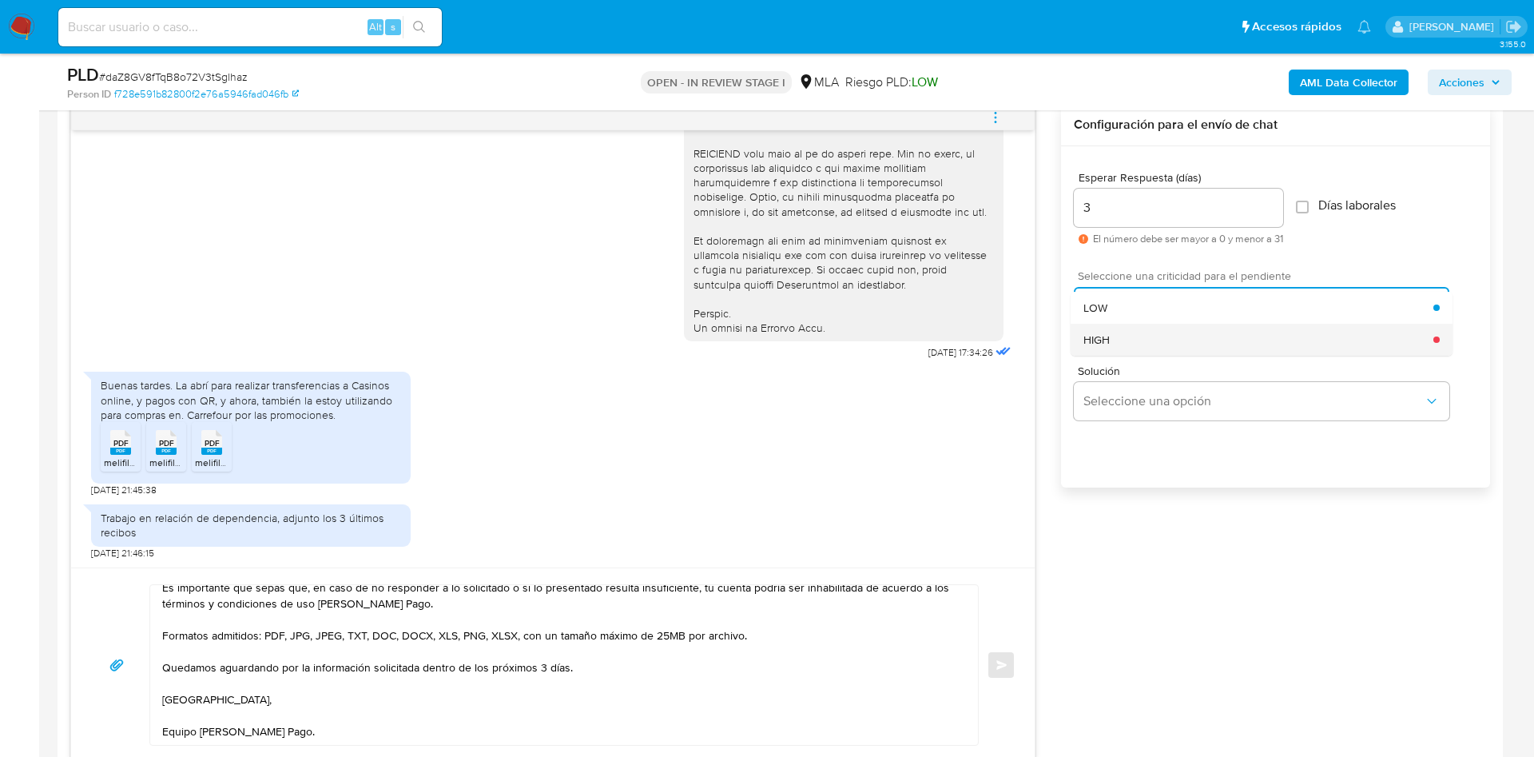
click at [1110, 338] on span "HIGH" at bounding box center [1096, 339] width 26 height 14
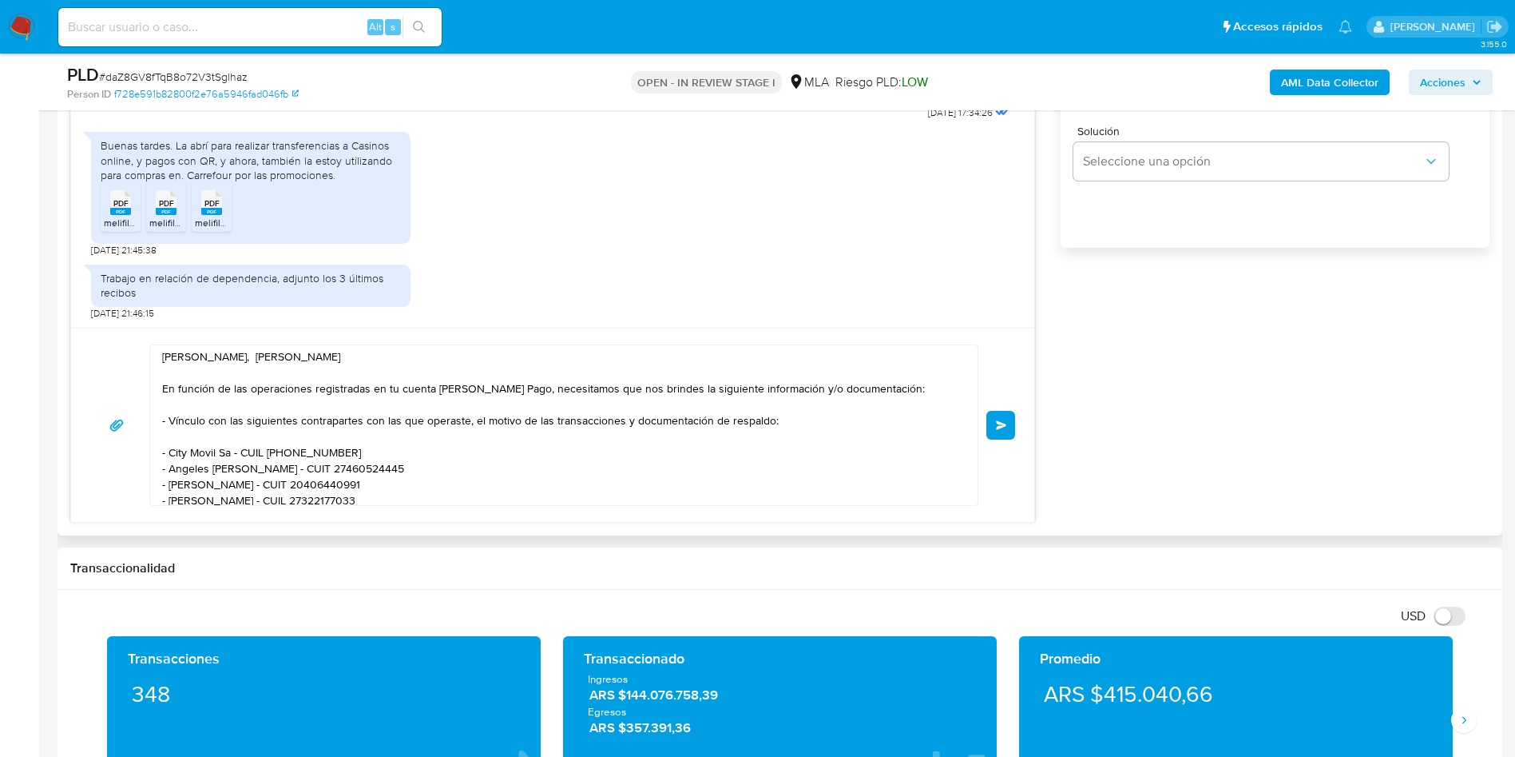
scroll to position [0, 0]
click at [304, 364] on textarea "Hola, Patricio Emilio Mayer En función de las operaciones registradas en tu cue…" at bounding box center [560, 425] width 796 height 160
click at [416, 354] on textarea at bounding box center [560, 425] width 796 height 160
click at [0, 0] on lt-span "re sp uesta" at bounding box center [0, 0] width 0 height 0
type textarea "Hola, Patricio Emilio Mayer, agradecemos tu respuesta. En función de las operac…"
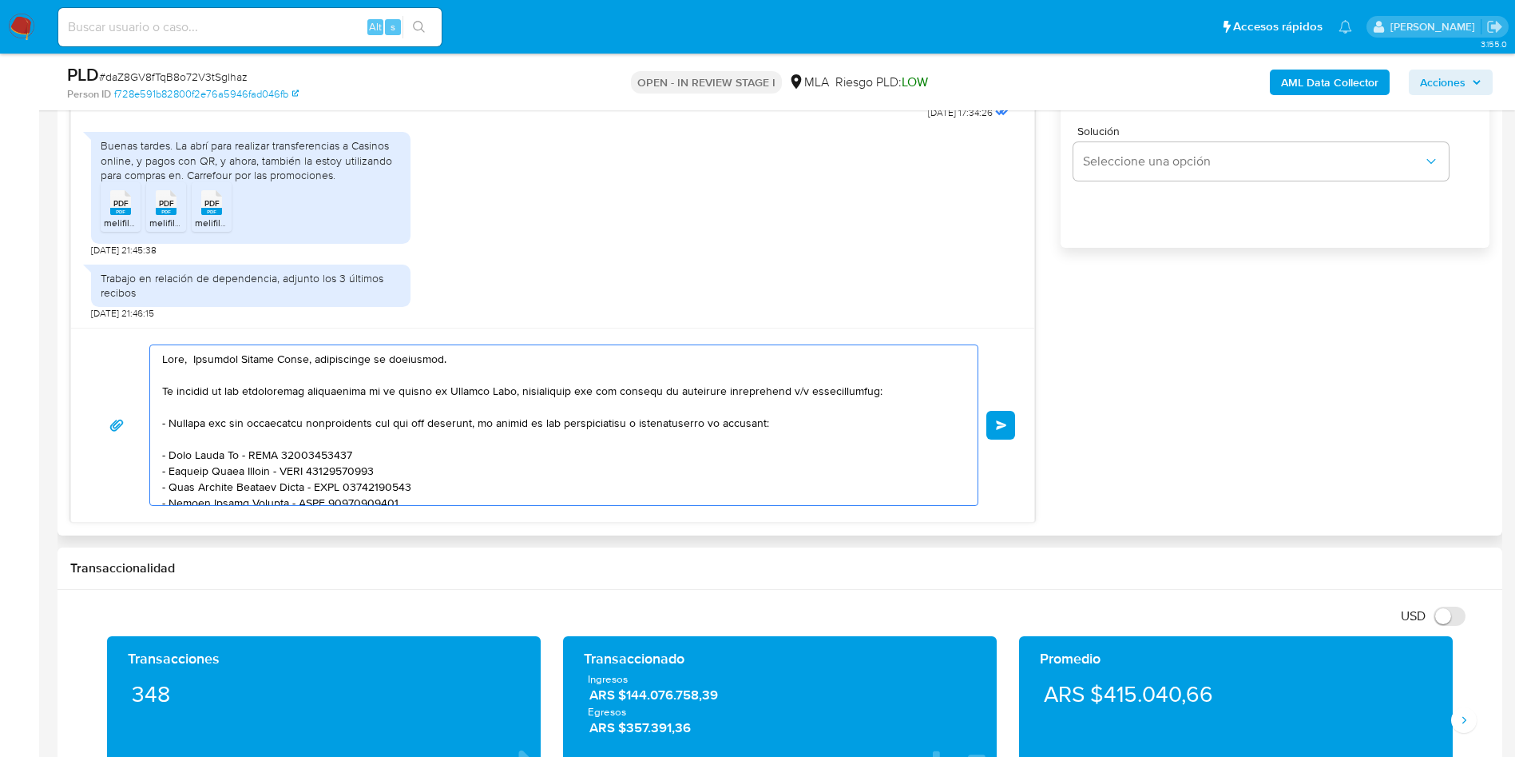
click at [1010, 430] on button "Enviar" at bounding box center [1001, 425] width 29 height 29
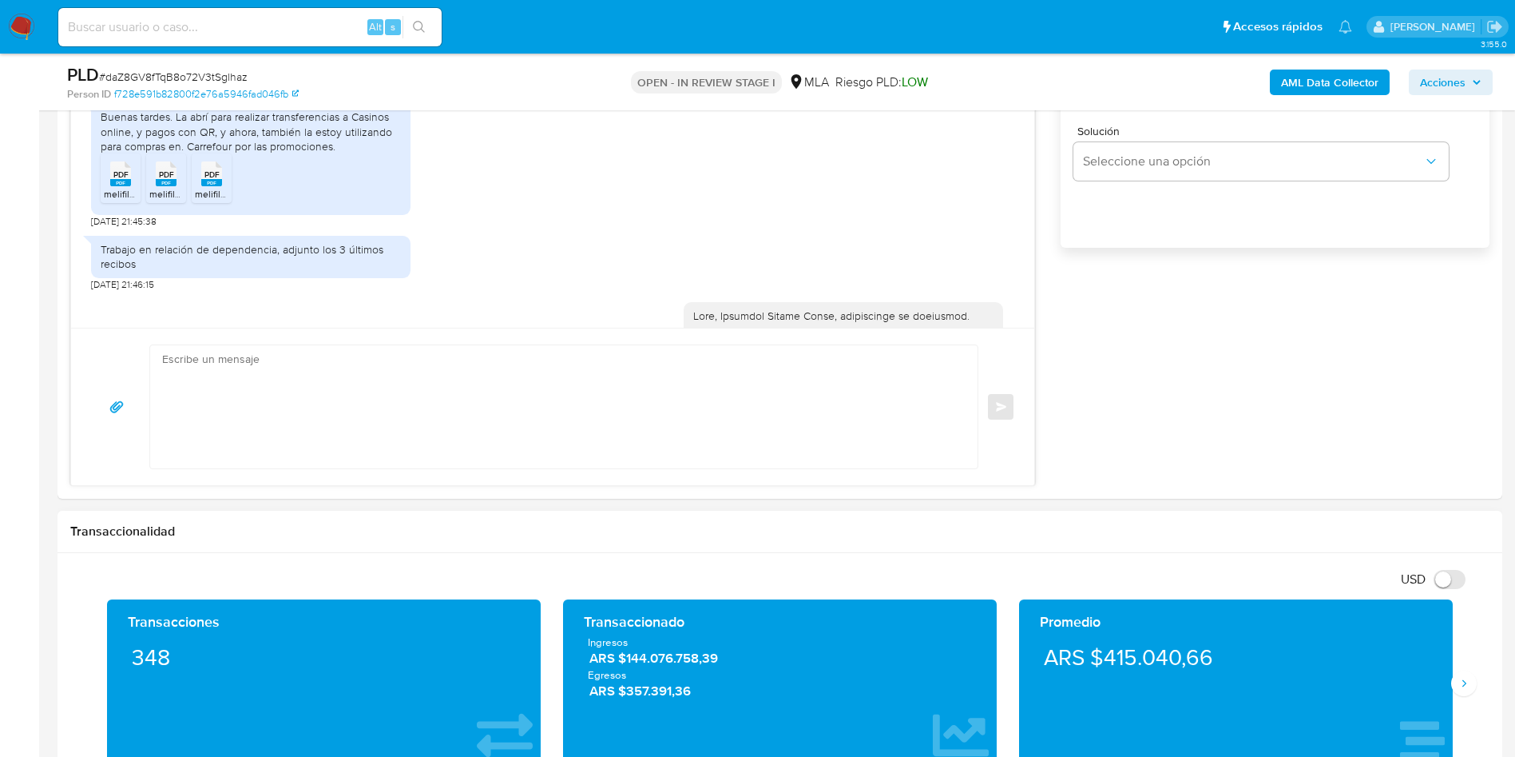
scroll to position [1190, 0]
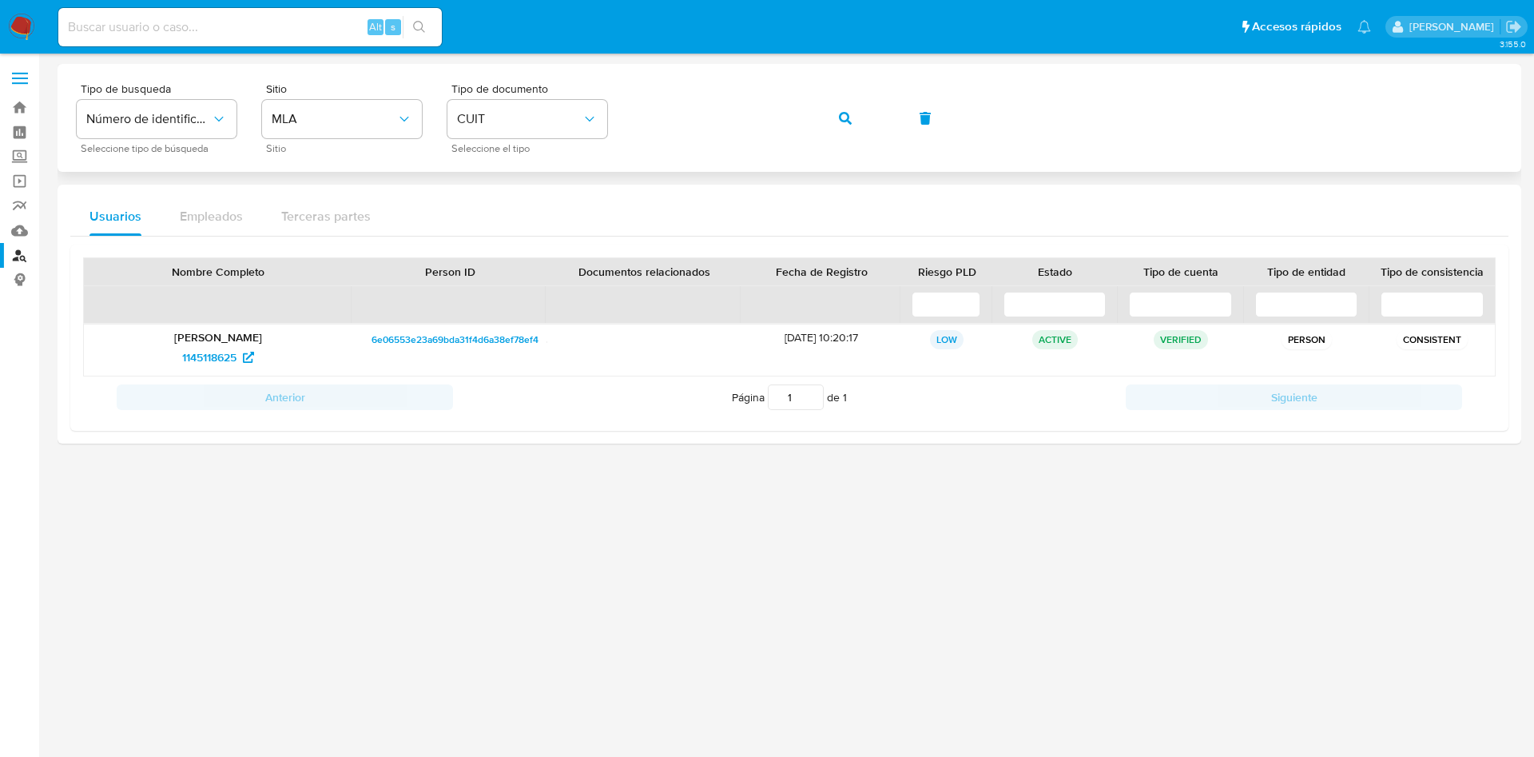
click at [805, 113] on div "Tipo de busqueda Número de identificación Seleccione tipo de búsqueda Sitio MLA…" at bounding box center [789, 118] width 1425 height 70
click at [821, 118] on button "button" at bounding box center [845, 118] width 54 height 38
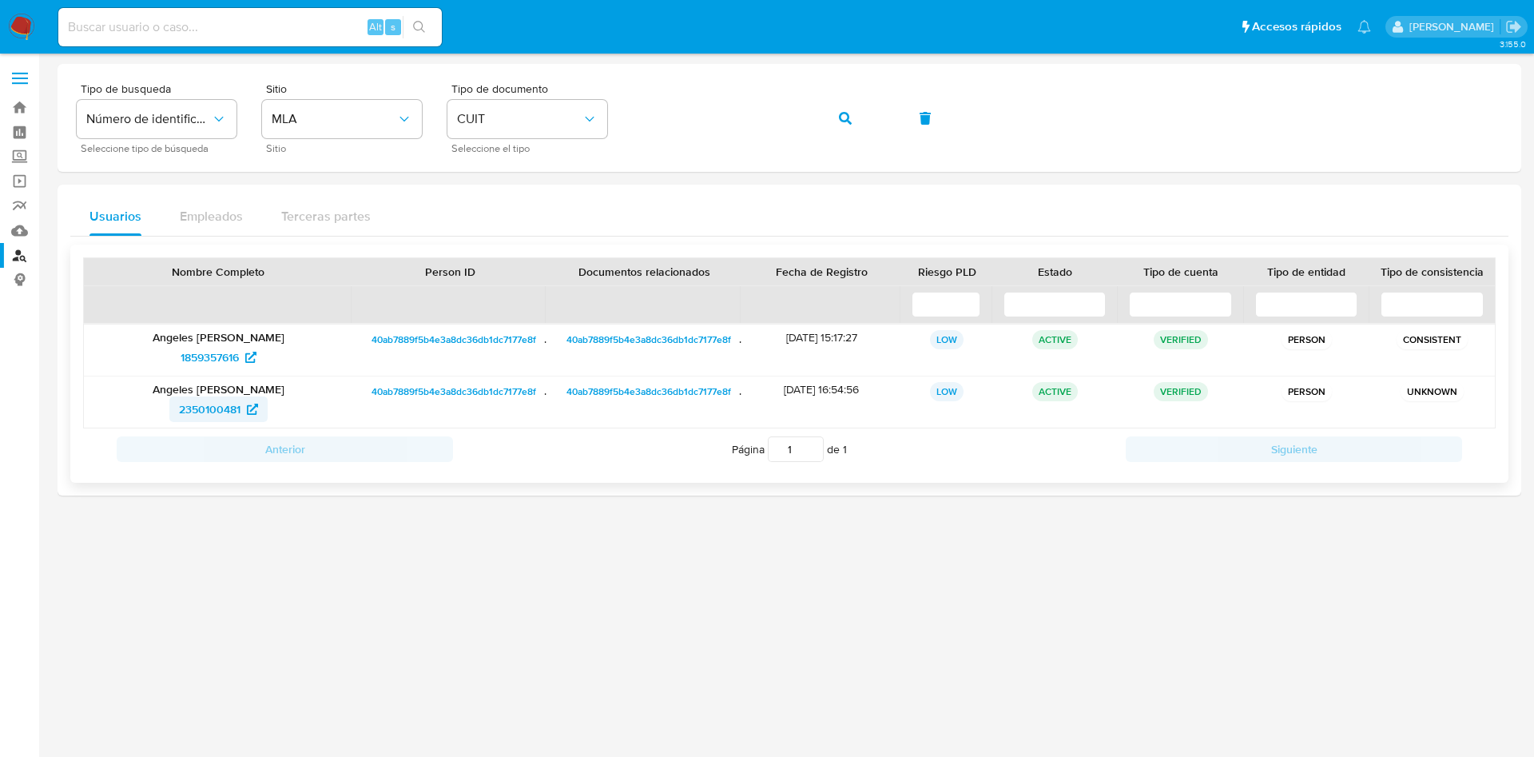
click at [192, 408] on span "2350100481" at bounding box center [210, 409] width 62 height 26
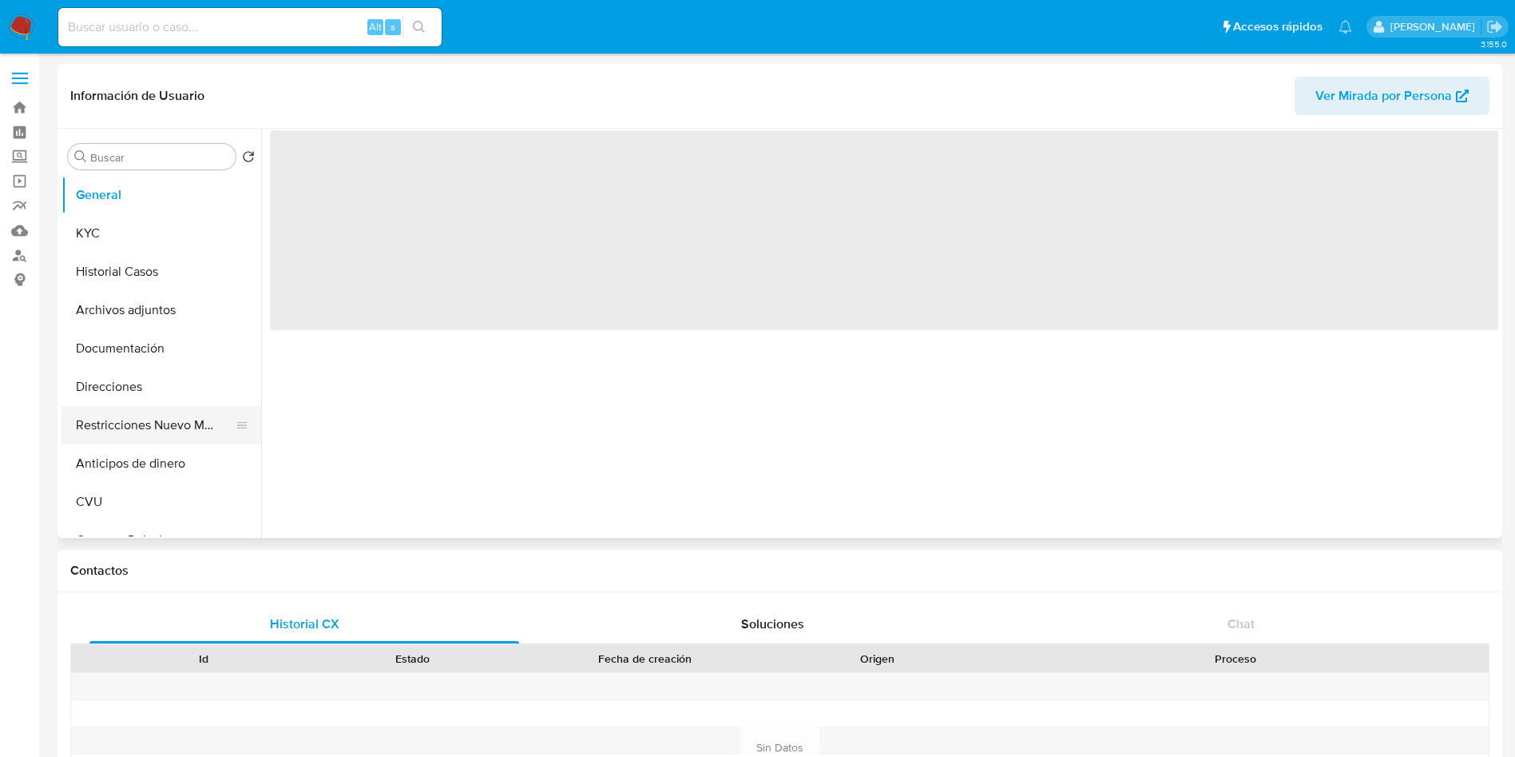
click at [128, 419] on button "Restricciones Nuevo Mundo" at bounding box center [155, 425] width 187 height 38
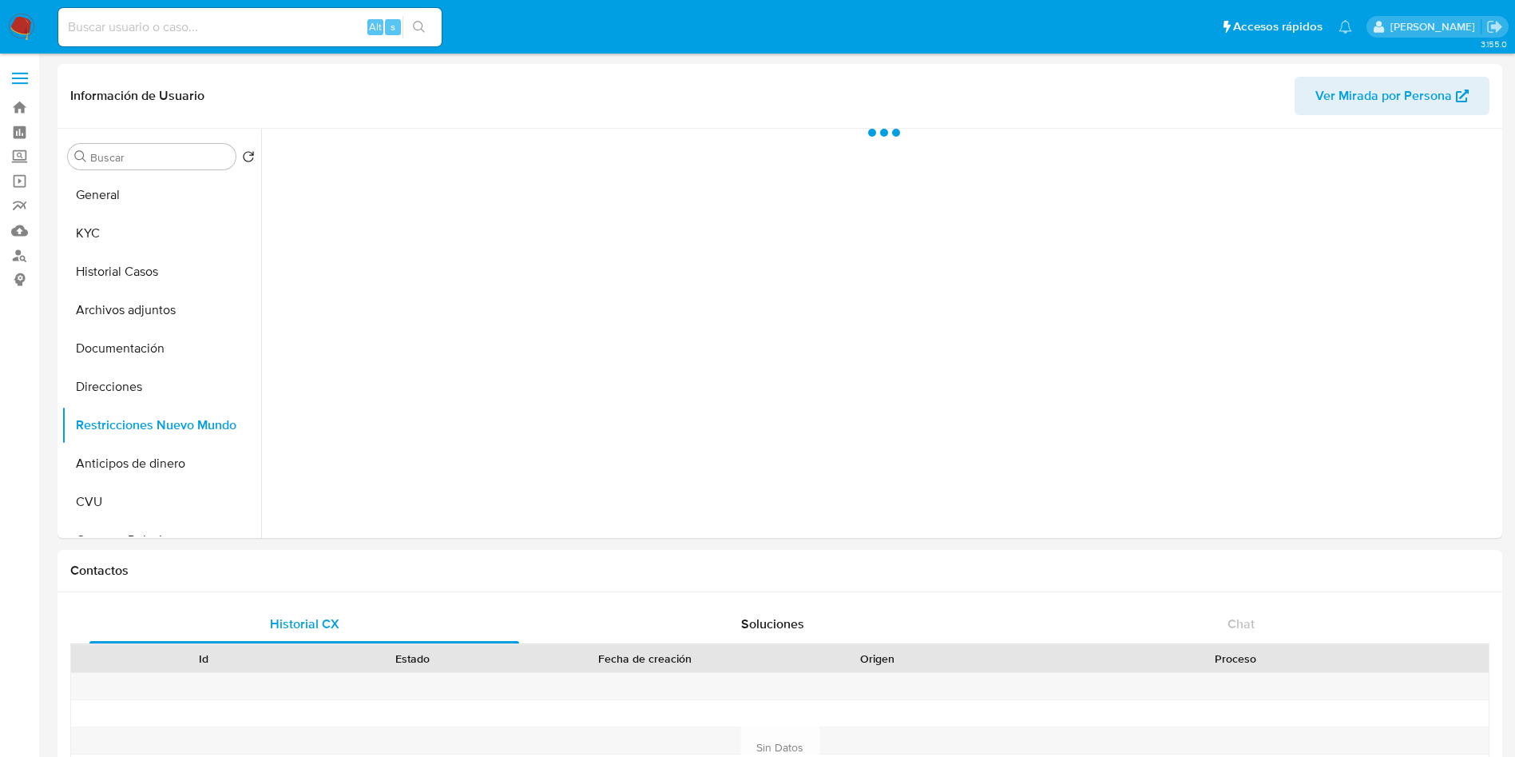
select select "10"
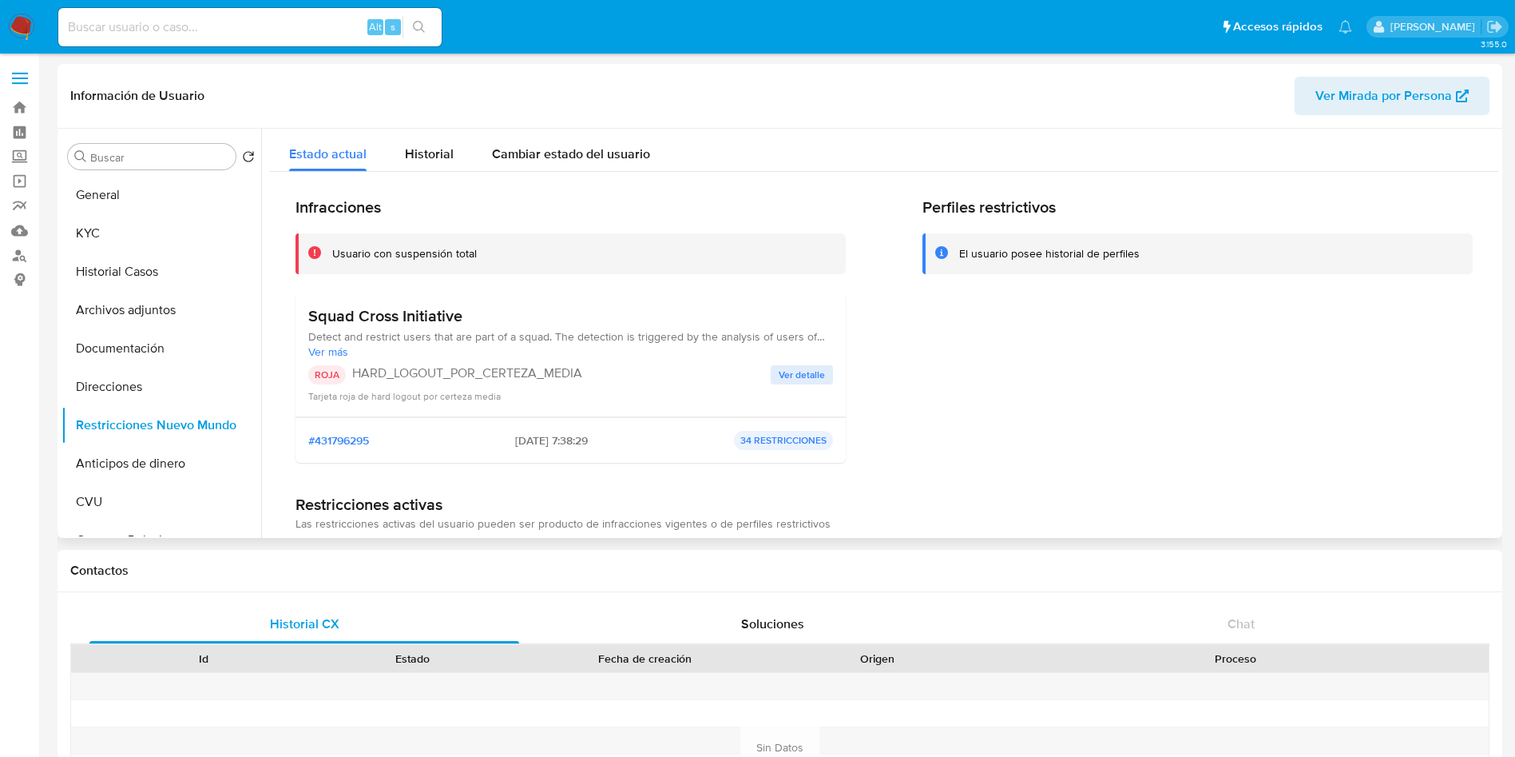
click at [340, 347] on span "Ver más" at bounding box center [570, 351] width 525 height 14
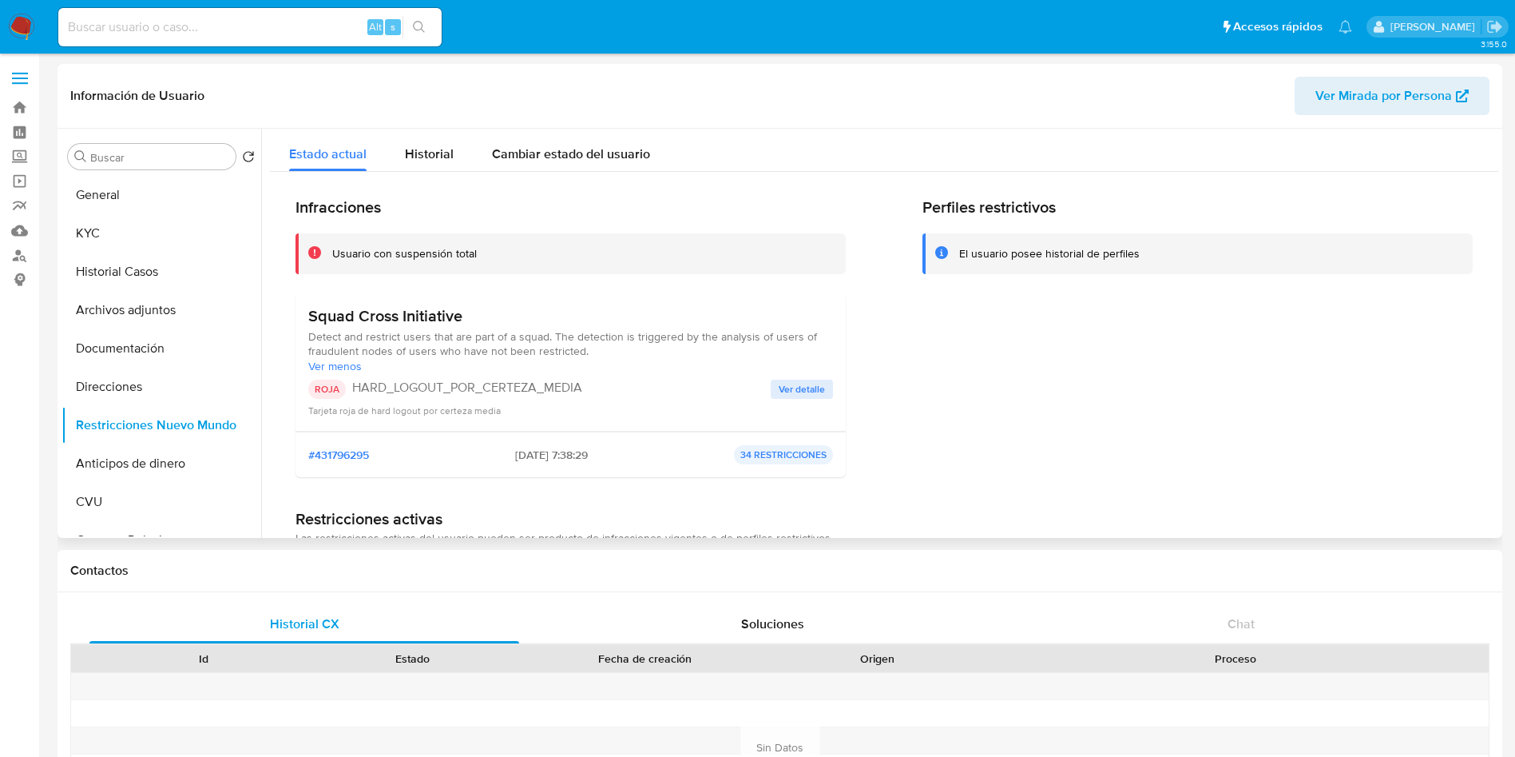
drag, startPoint x: 323, startPoint y: 336, endPoint x: 654, endPoint y: 344, distance: 331.6
click at [654, 344] on span "Detect and restrict users that are part of a squad. The detection is triggered …" at bounding box center [570, 343] width 525 height 29
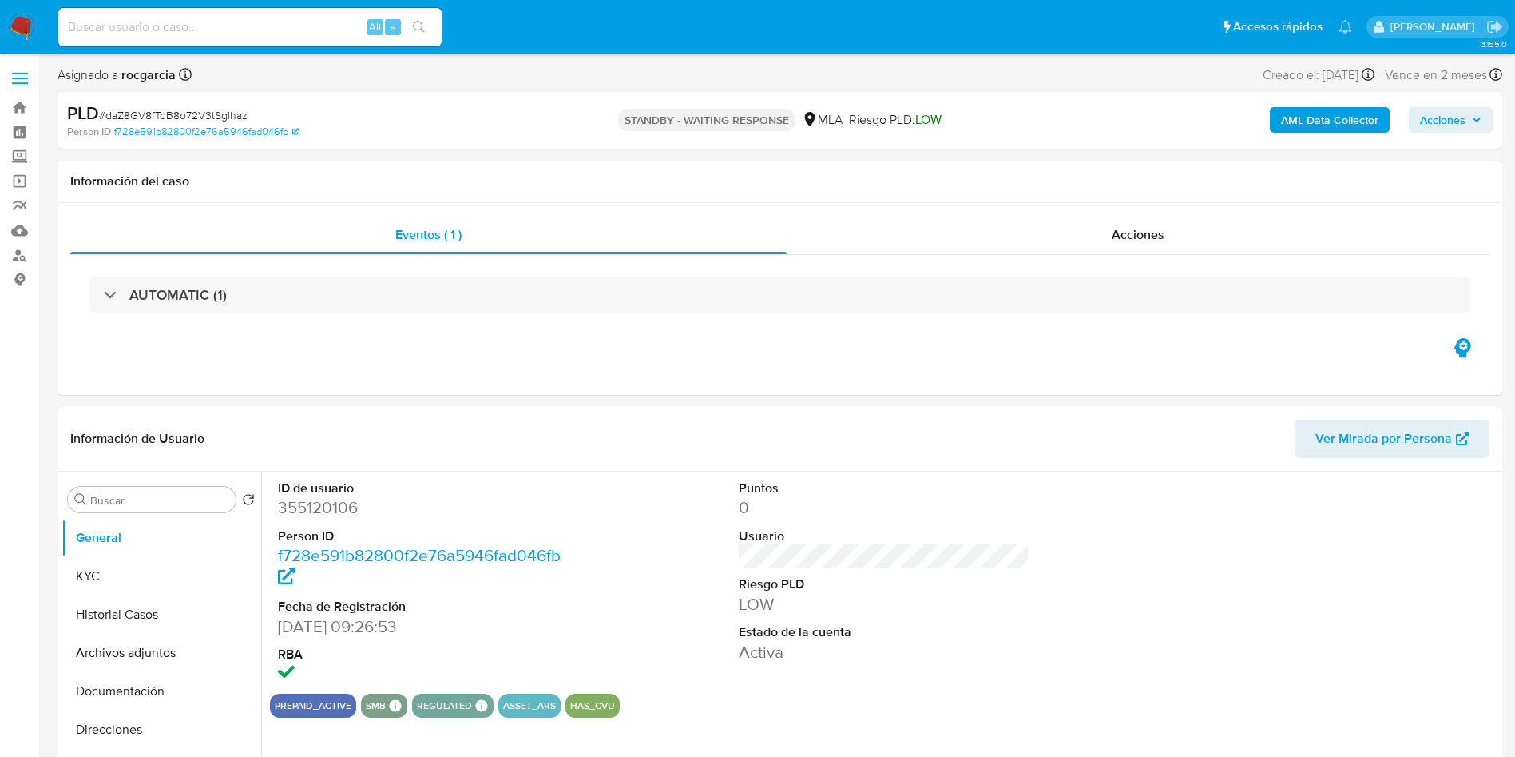
select select "10"
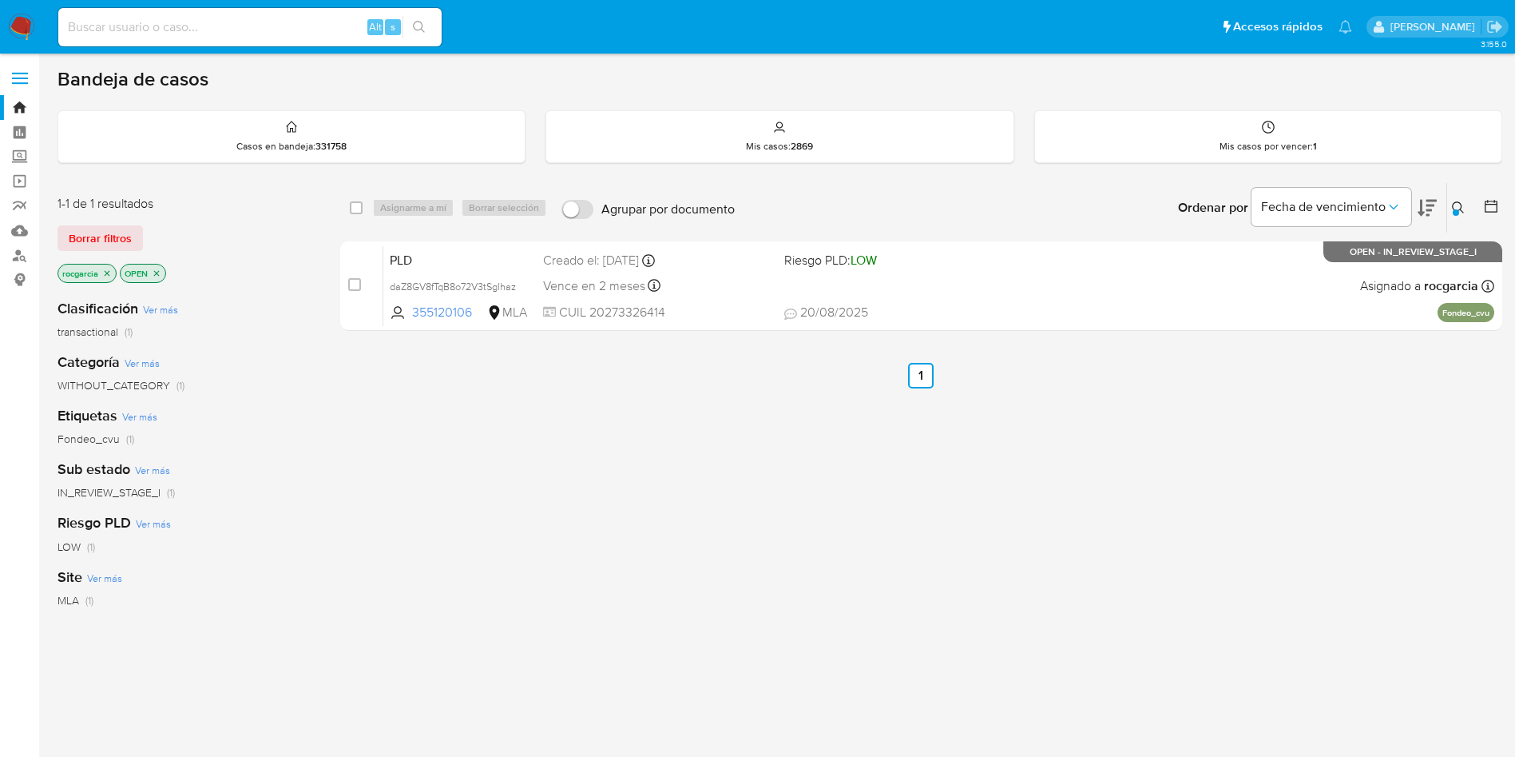
click at [17, 25] on img at bounding box center [21, 27] width 27 height 27
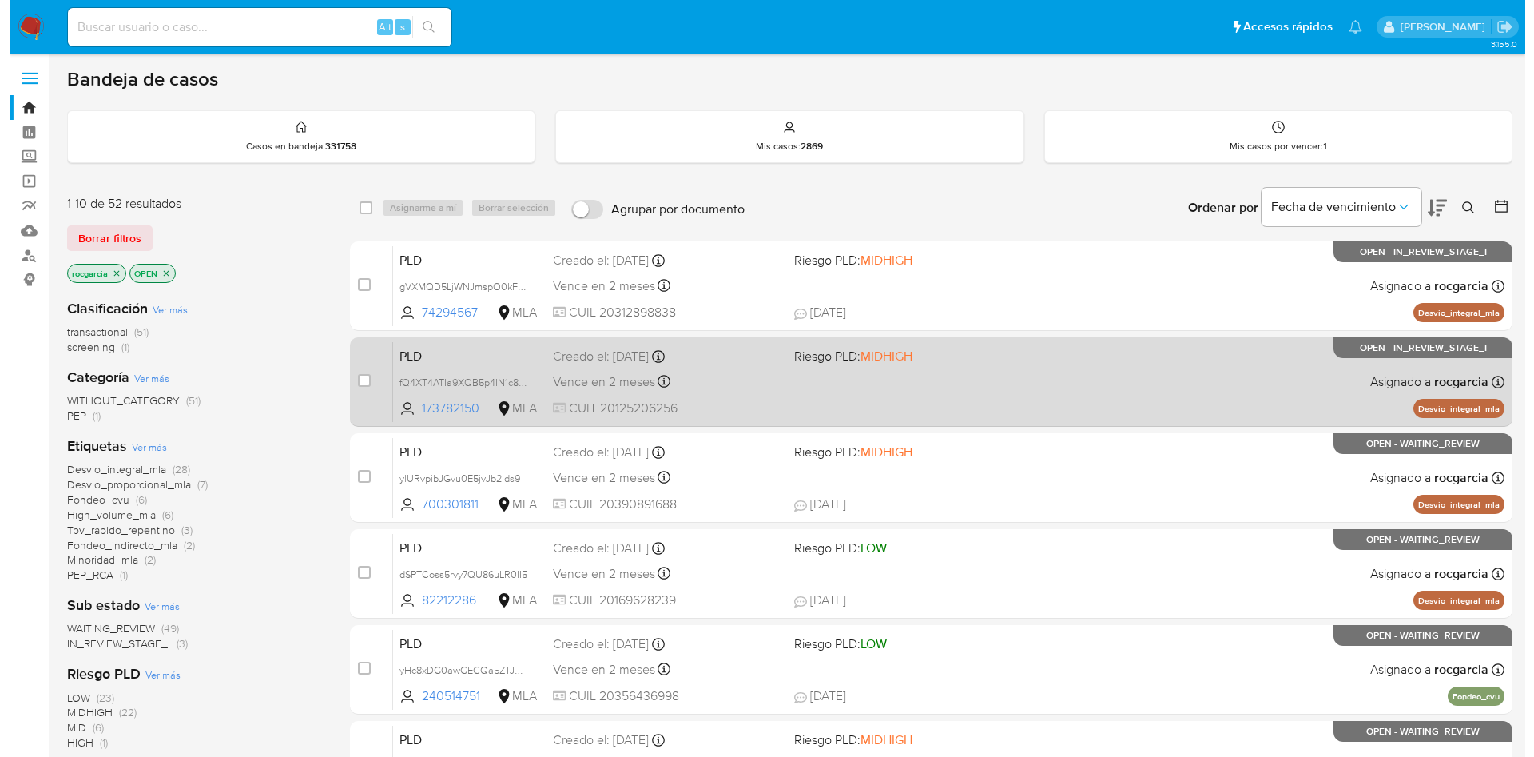
scroll to position [120, 0]
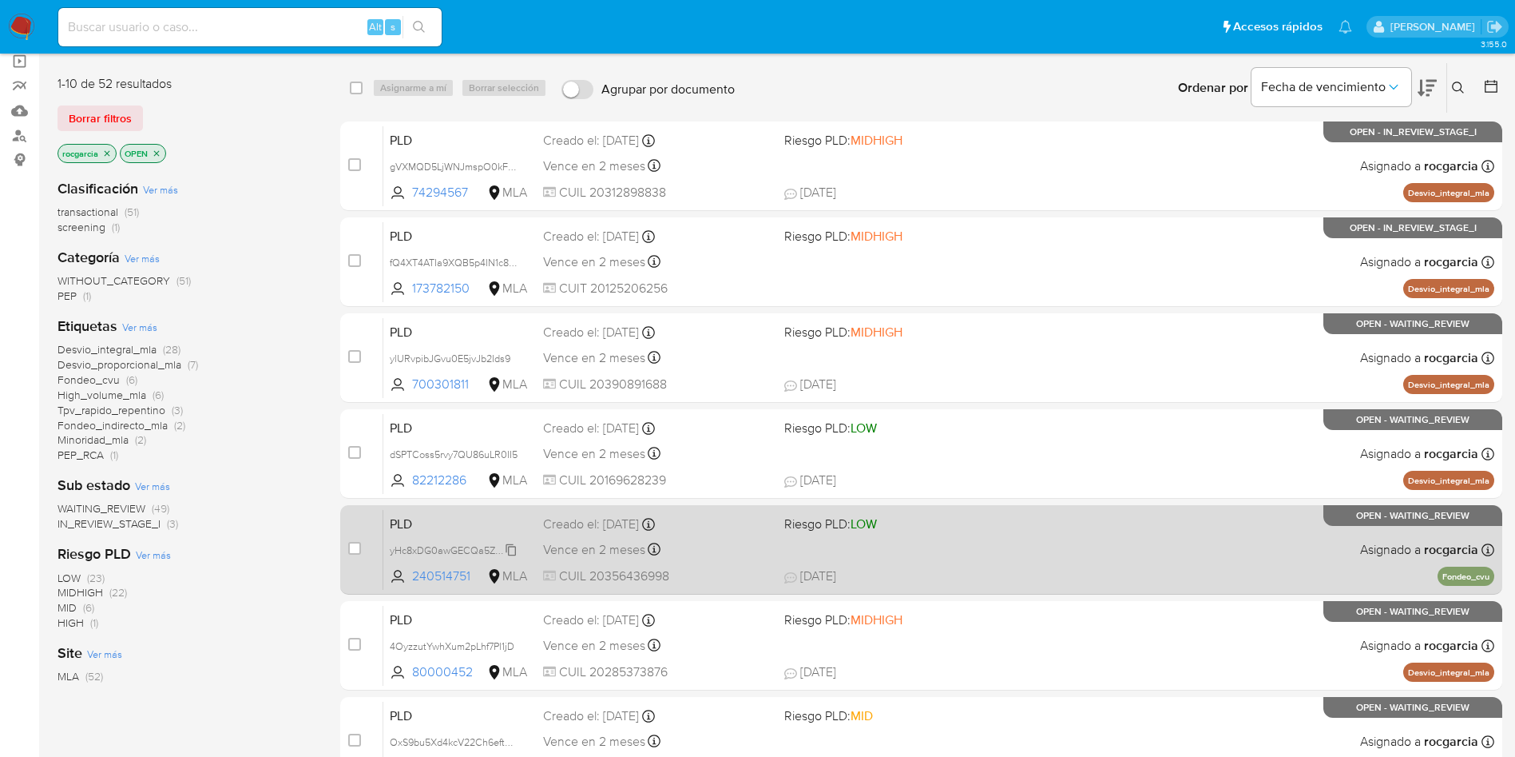
click at [510, 548] on span "yHc8xDG0awGECQa5ZTJVkwQV" at bounding box center [464, 549] width 148 height 18
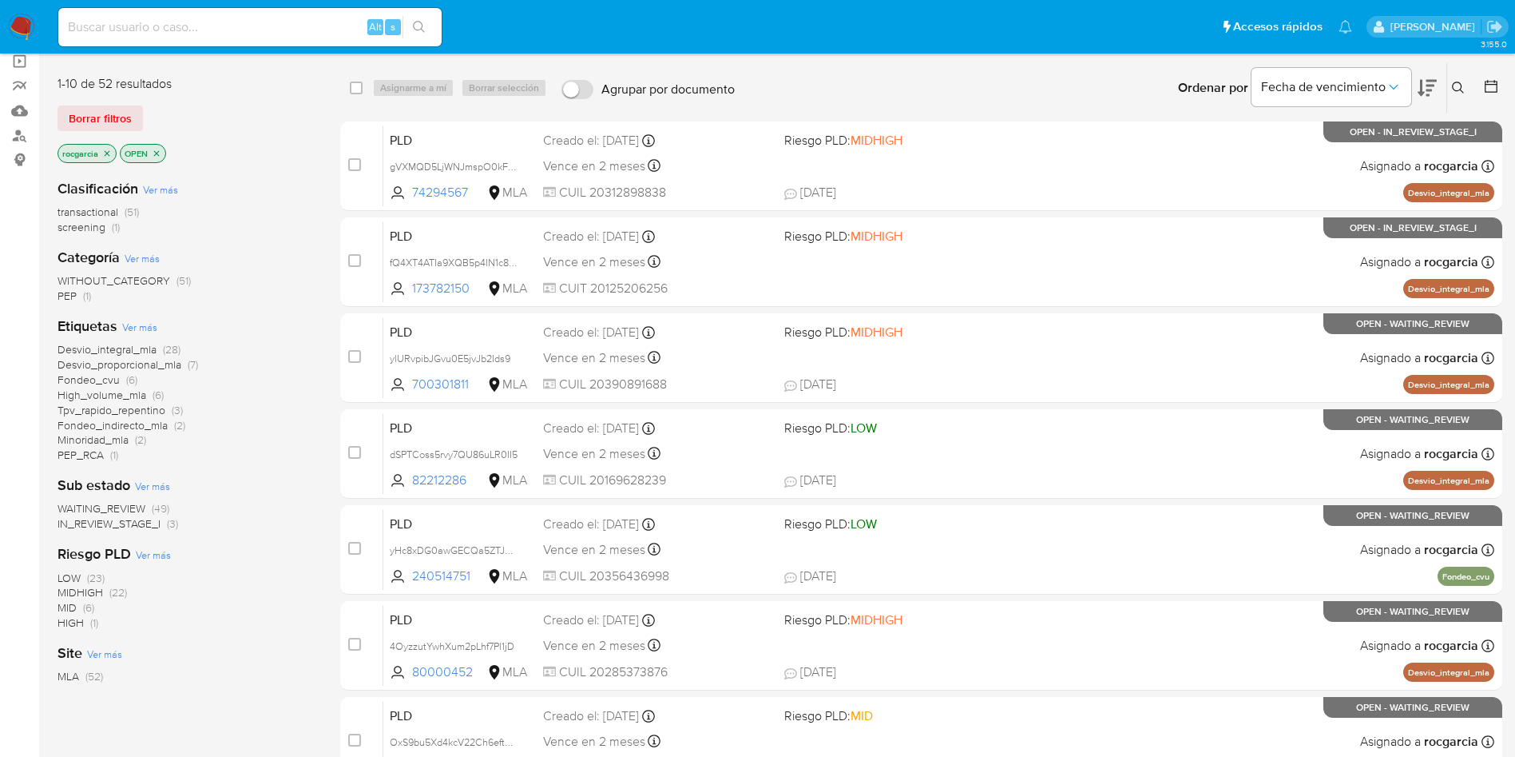
click at [1452, 84] on icon at bounding box center [1458, 87] width 13 height 13
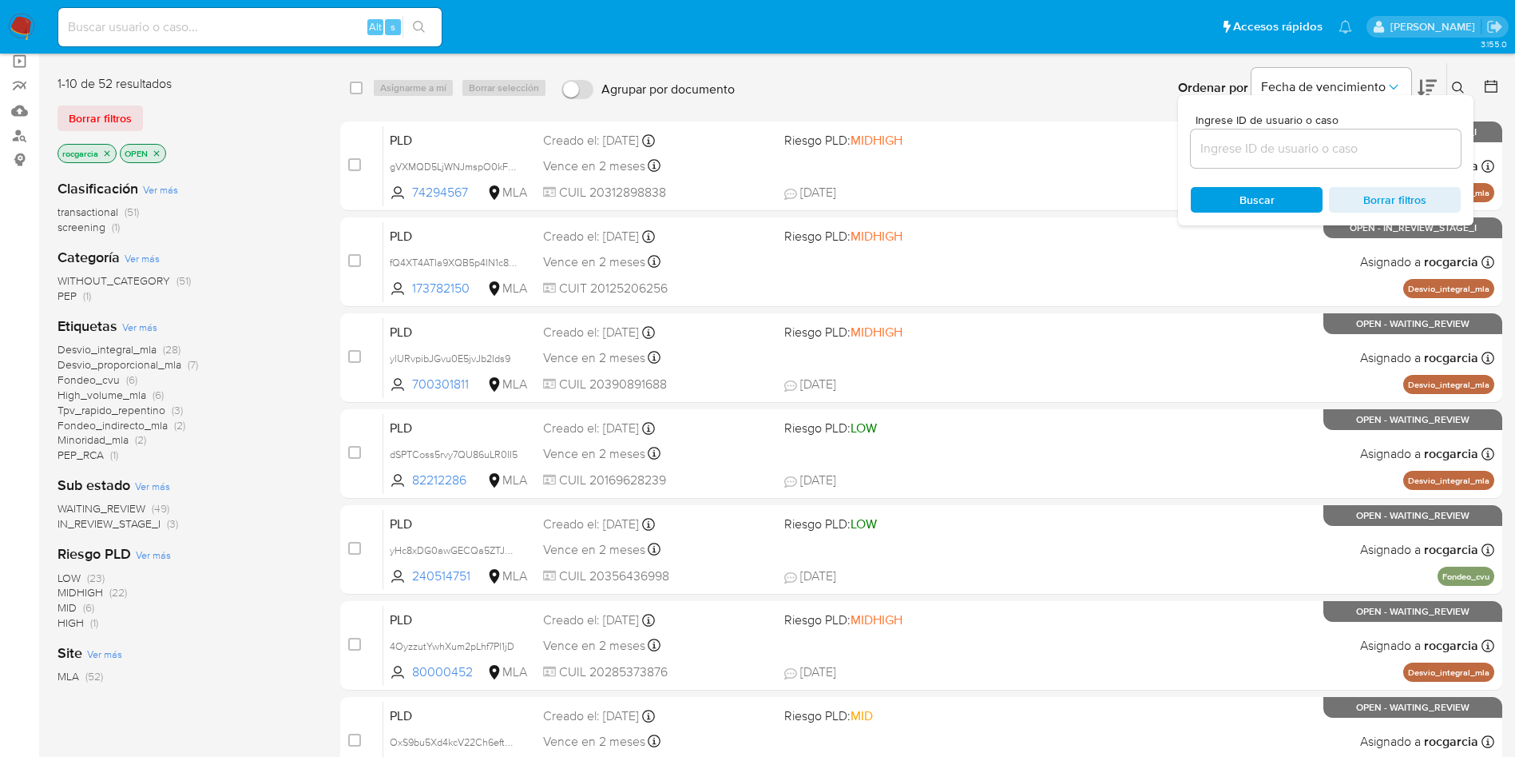
click at [1294, 144] on input at bounding box center [1326, 148] width 270 height 21
type input "yHc8xDG0awGECQa5ZTJVkwQV"
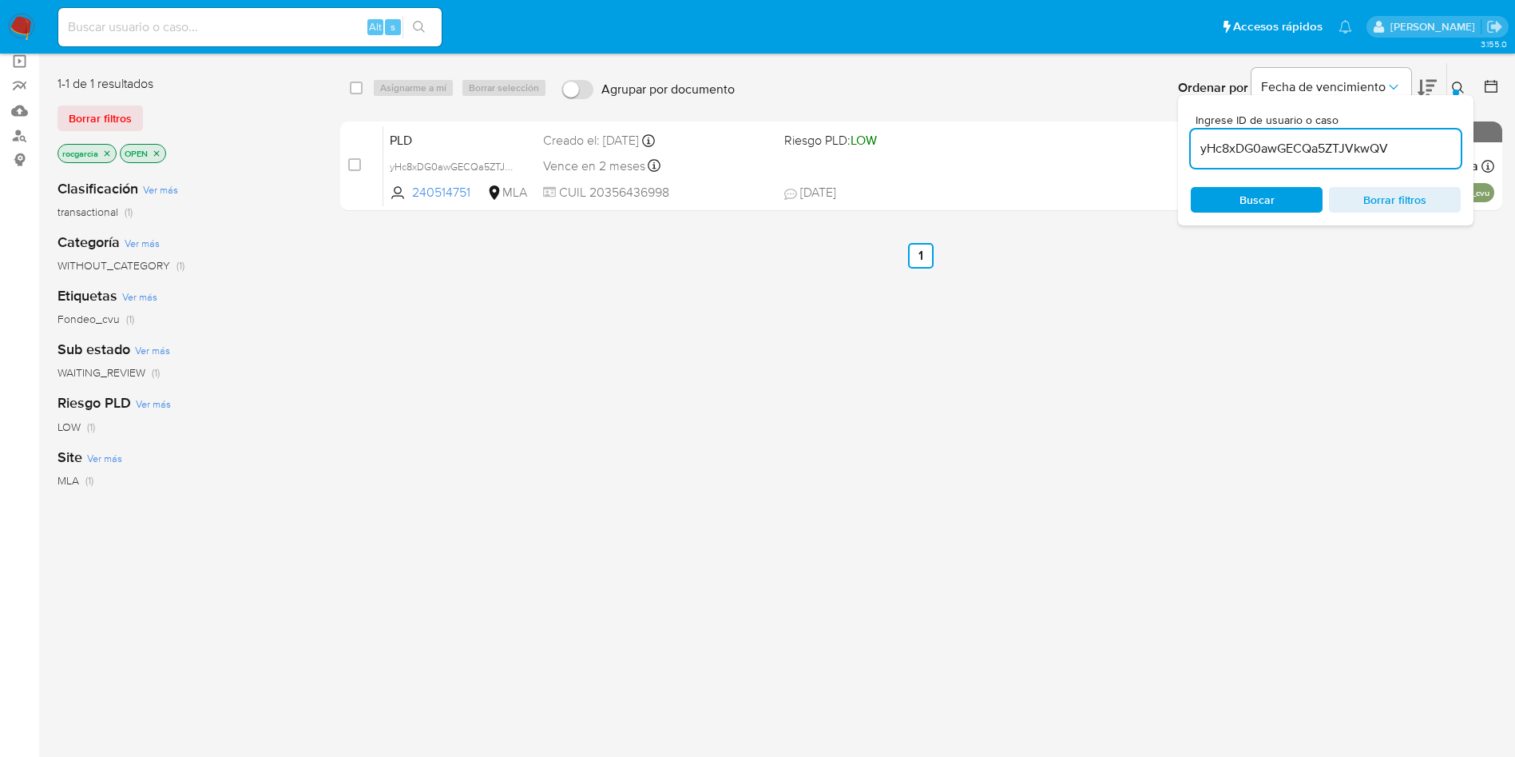
click at [1456, 89] on div at bounding box center [1456, 92] width 6 height 6
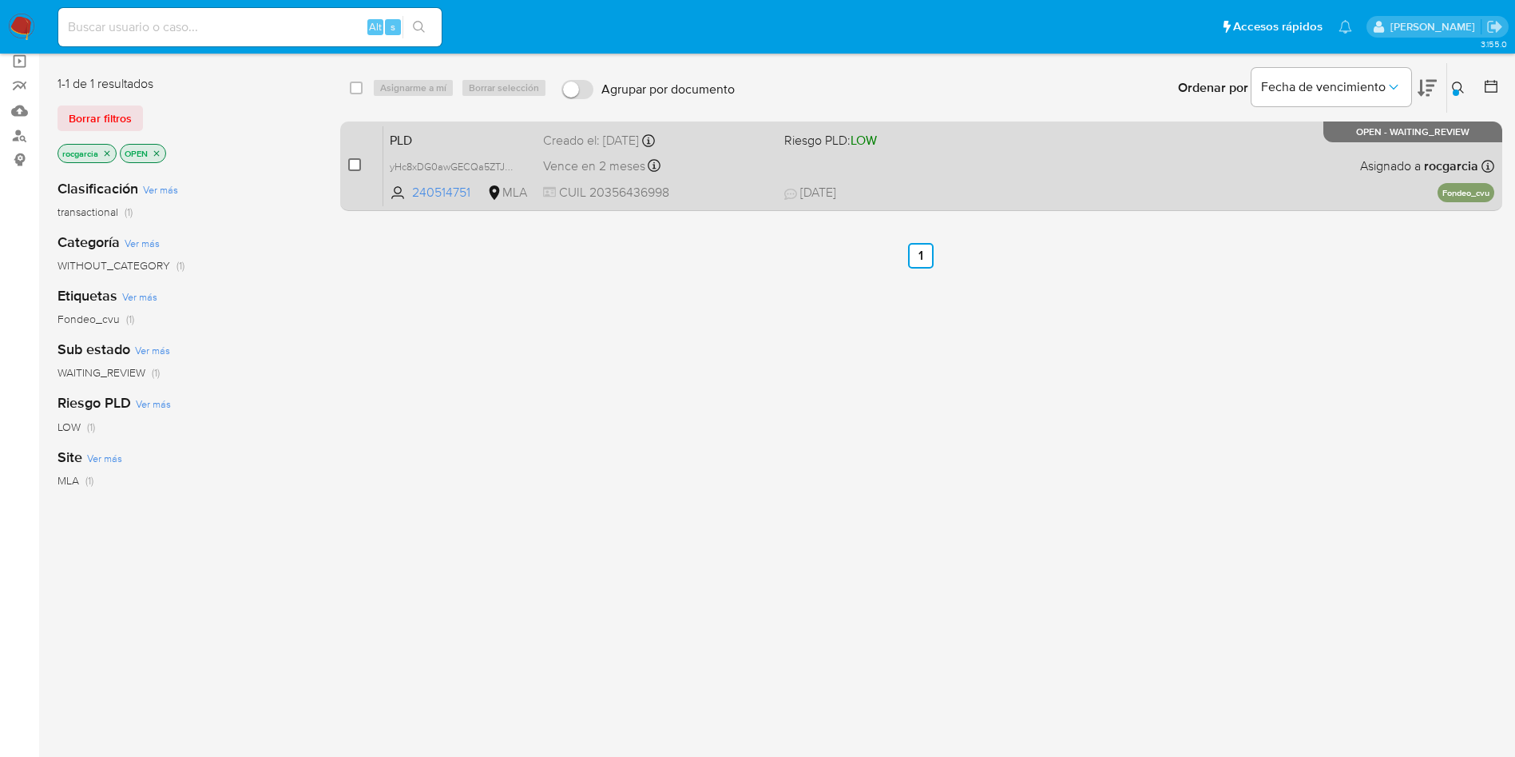
click at [359, 163] on input "checkbox" at bounding box center [354, 164] width 13 height 13
checkbox input "true"
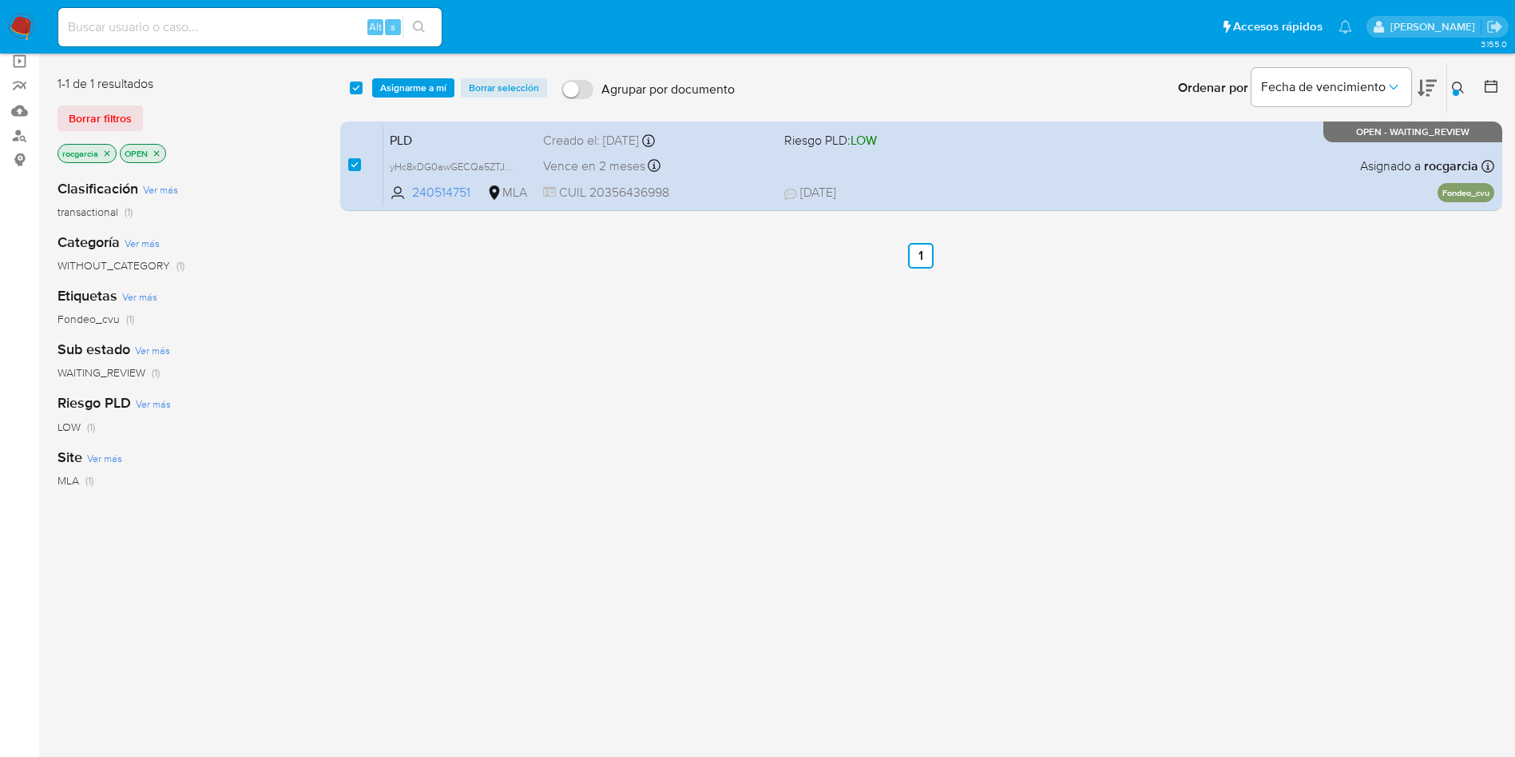
click at [421, 77] on div "select-all-cases-checkbox Asignarme a mí Borrar selección Agrupar por documento…" at bounding box center [921, 88] width 1162 height 50
click at [423, 89] on span "Asignarme a mí" at bounding box center [413, 88] width 66 height 16
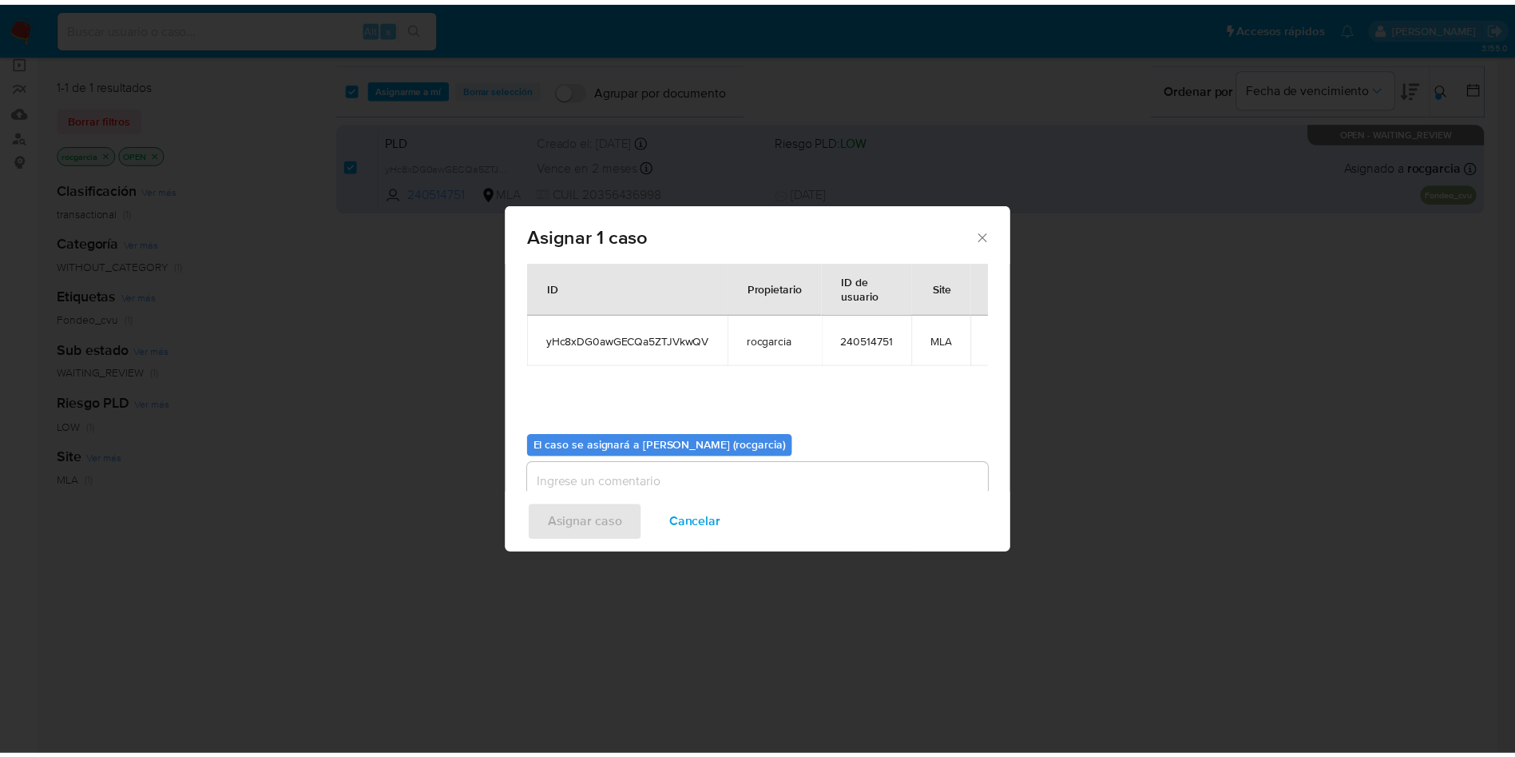
scroll to position [83, 0]
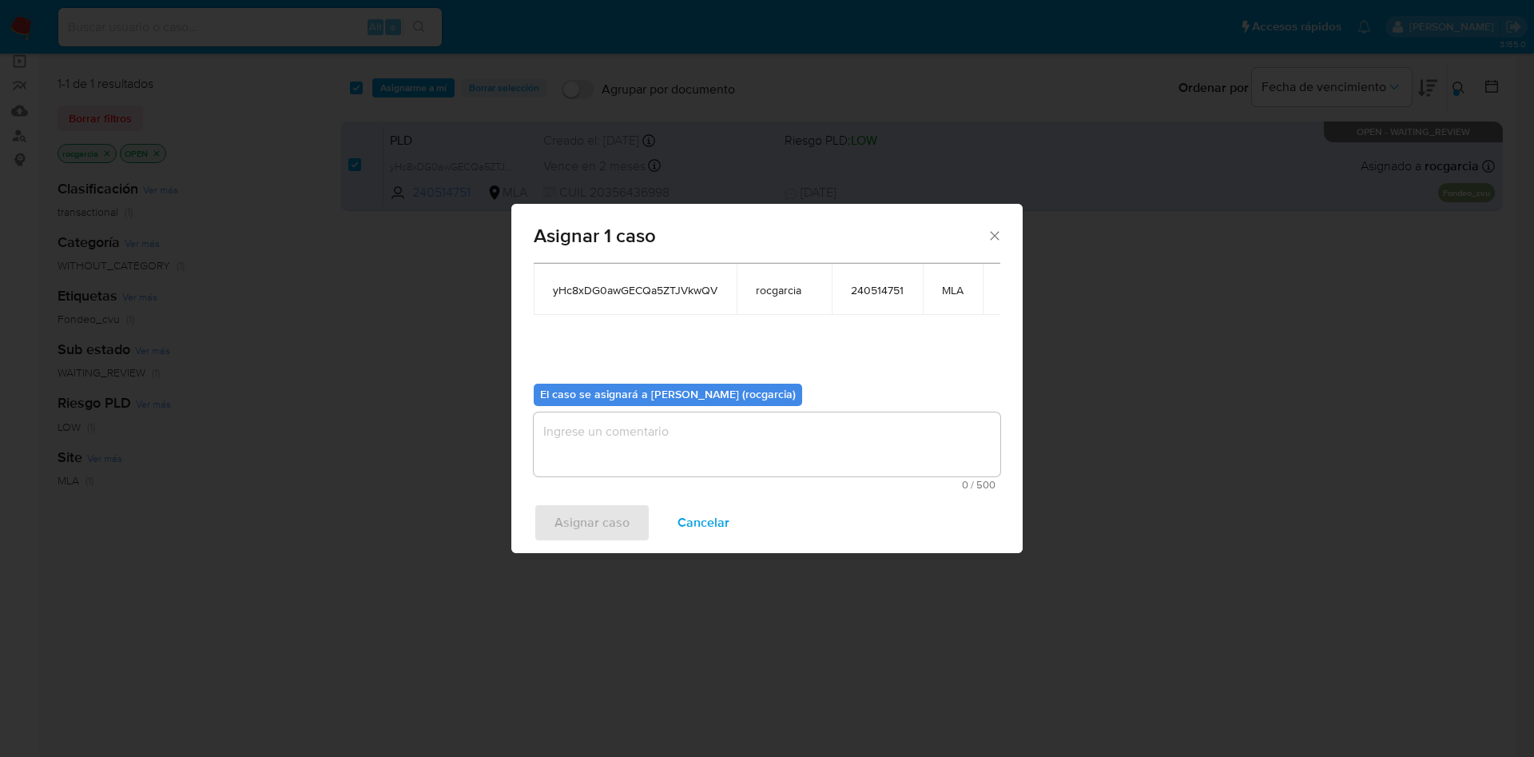
click at [618, 415] on textarea "assign-modal" at bounding box center [767, 444] width 467 height 64
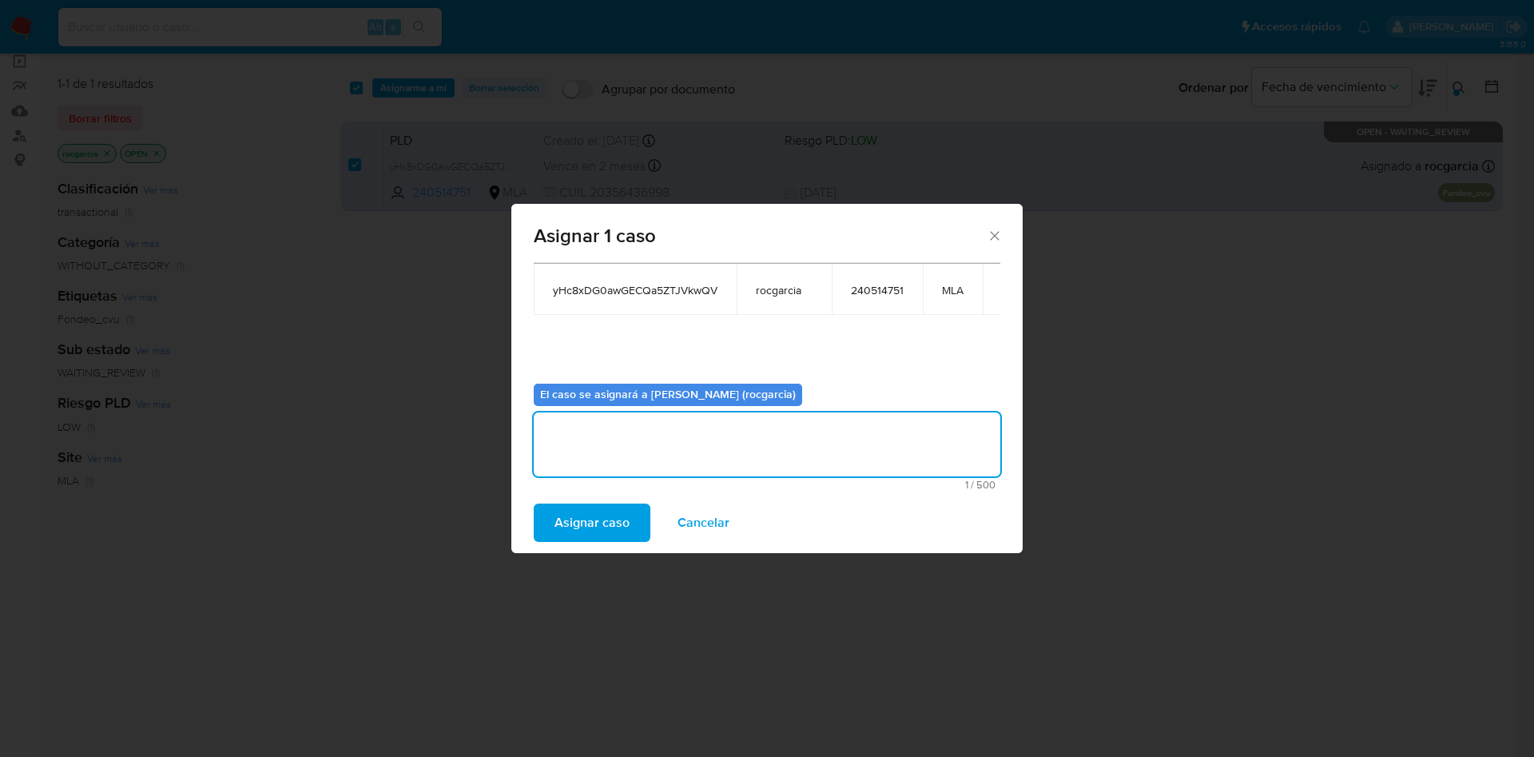
click at [607, 519] on span "Asignar caso" at bounding box center [591, 522] width 75 height 35
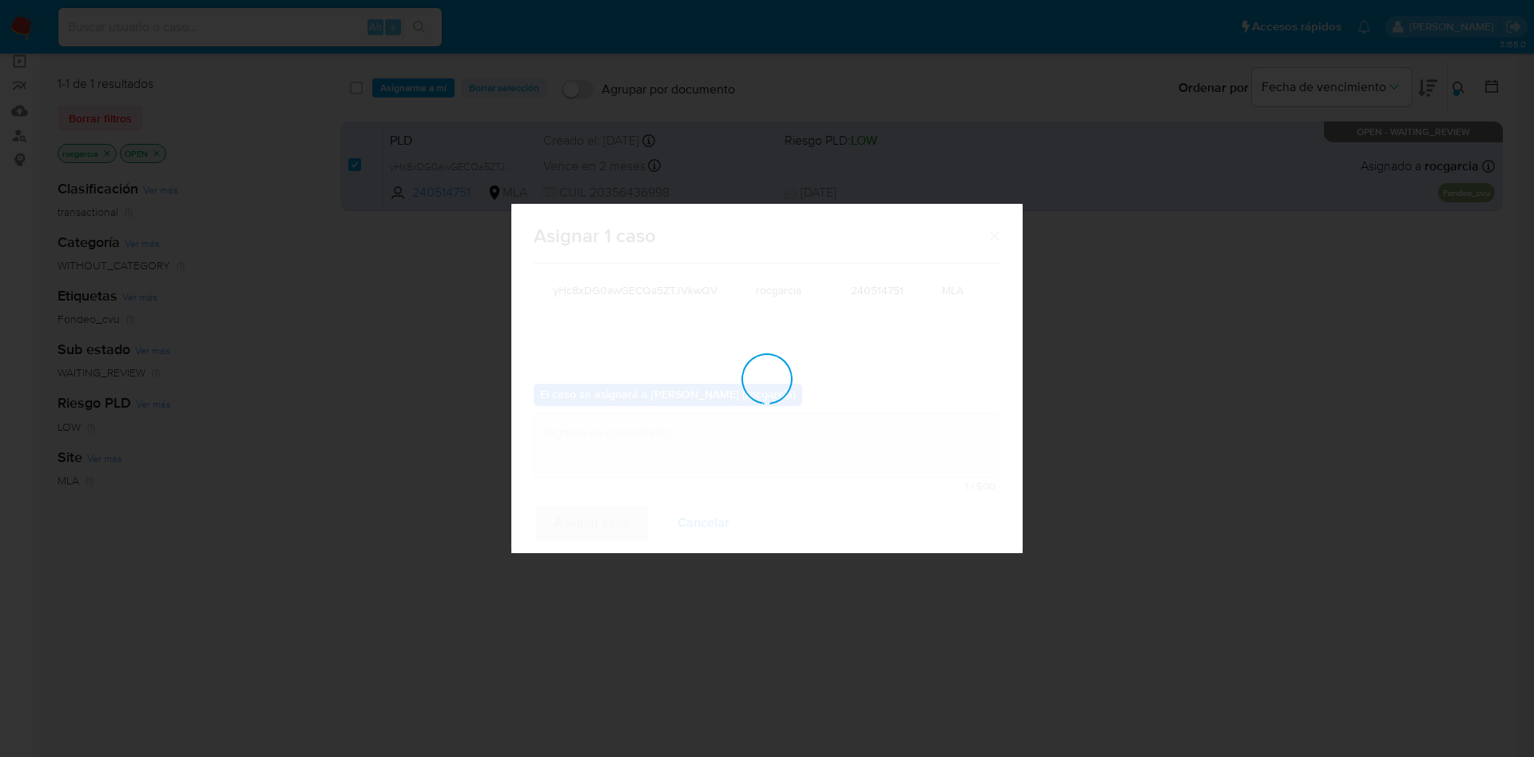
checkbox input "false"
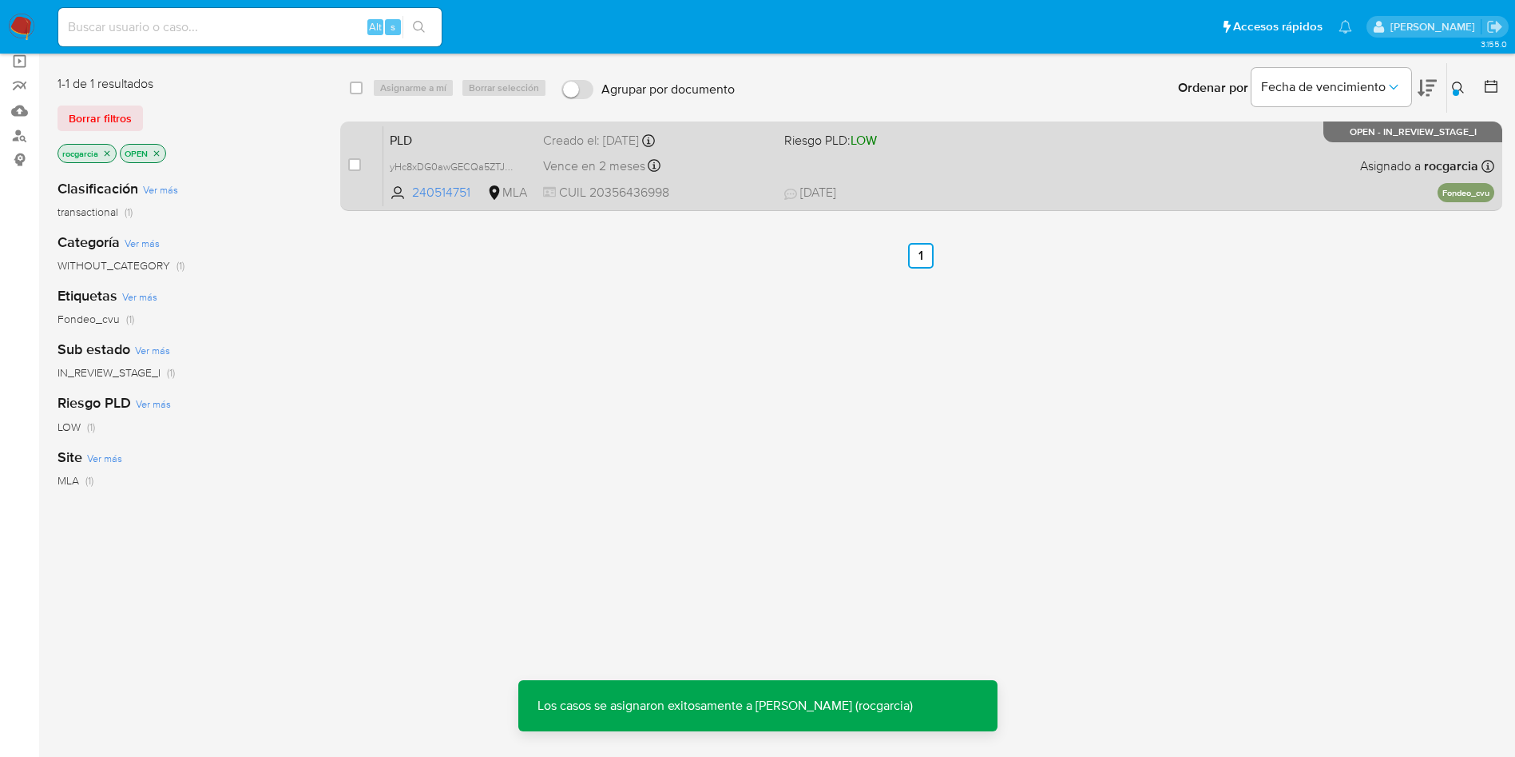
click at [1006, 174] on div "PLD yHc8xDG0awGECQa5ZTJVkwQV 240514751 MLA Riesgo PLD: LOW Creado el: [DATE] Cr…" at bounding box center [938, 165] width 1111 height 81
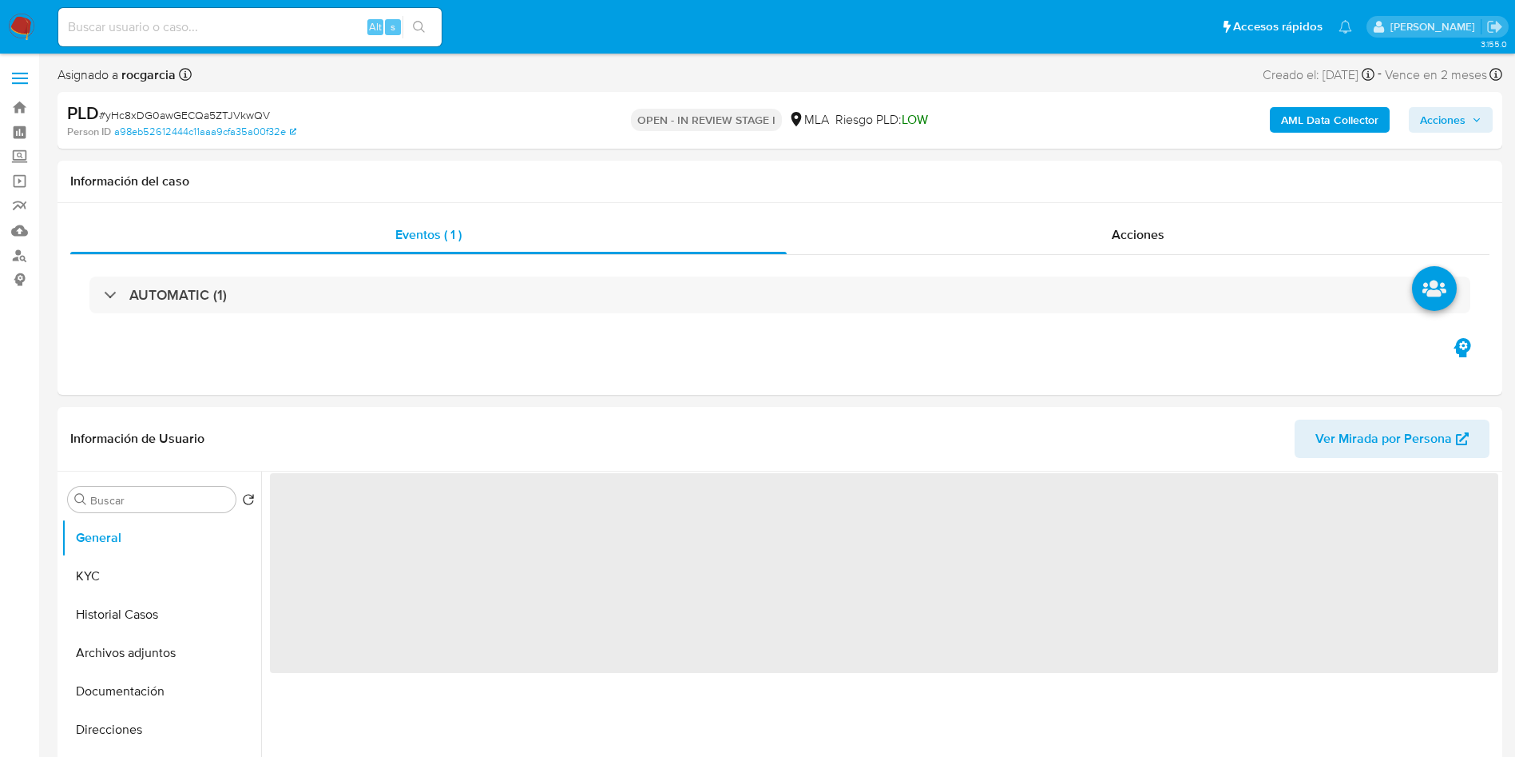
scroll to position [240, 0]
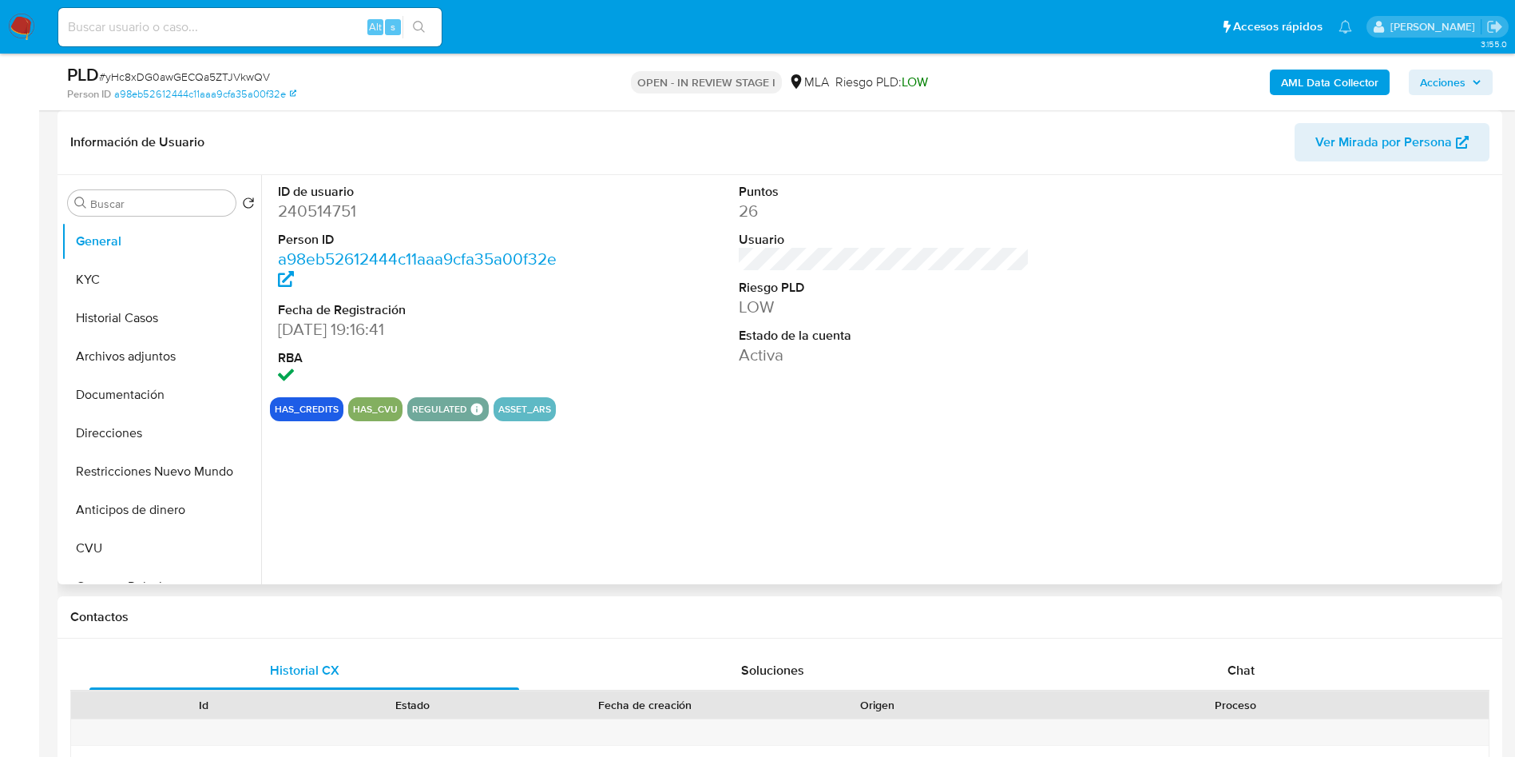
click at [325, 209] on dd "240514751" at bounding box center [424, 211] width 292 height 22
copy dd "240514751"
select select "10"
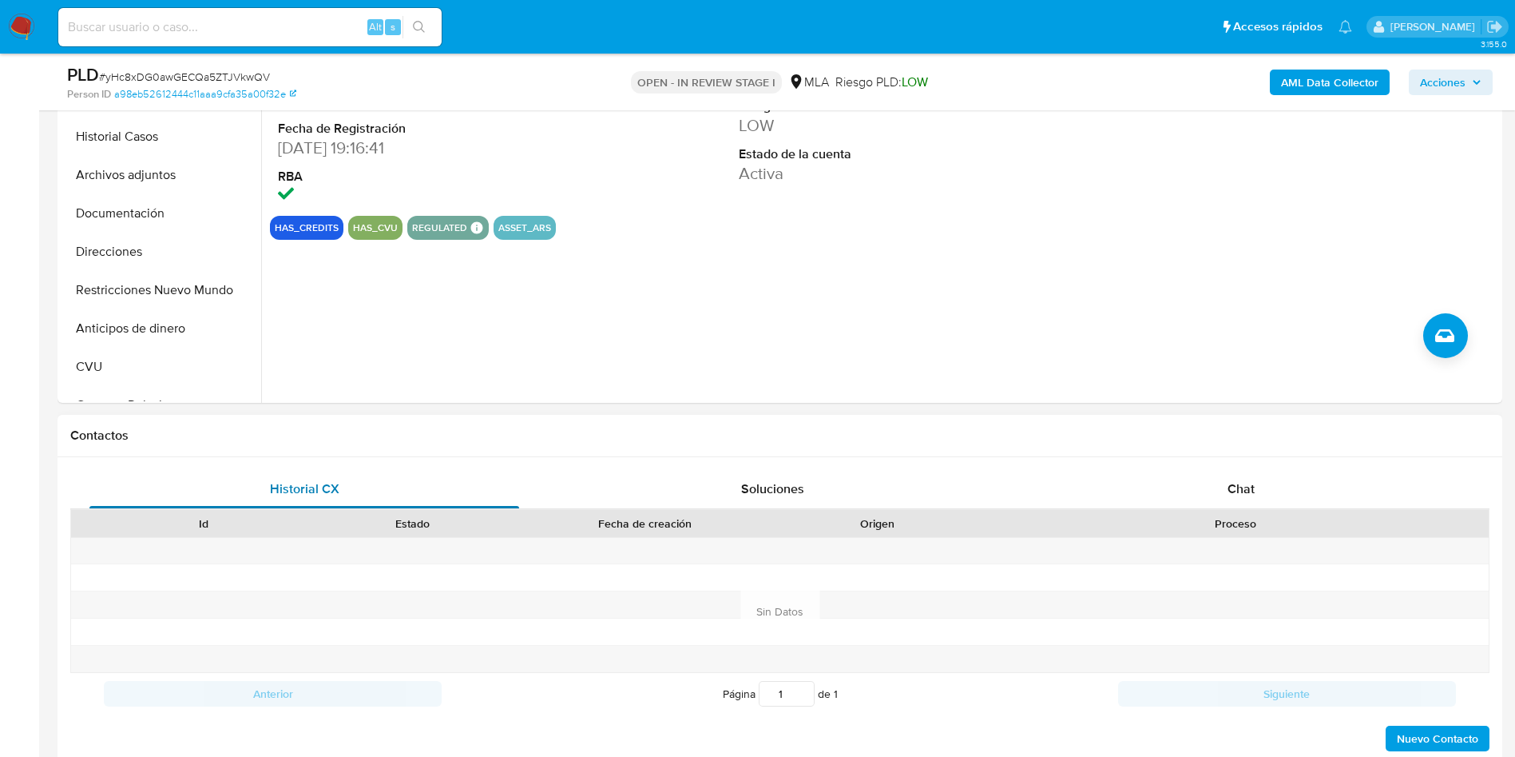
scroll to position [599, 0]
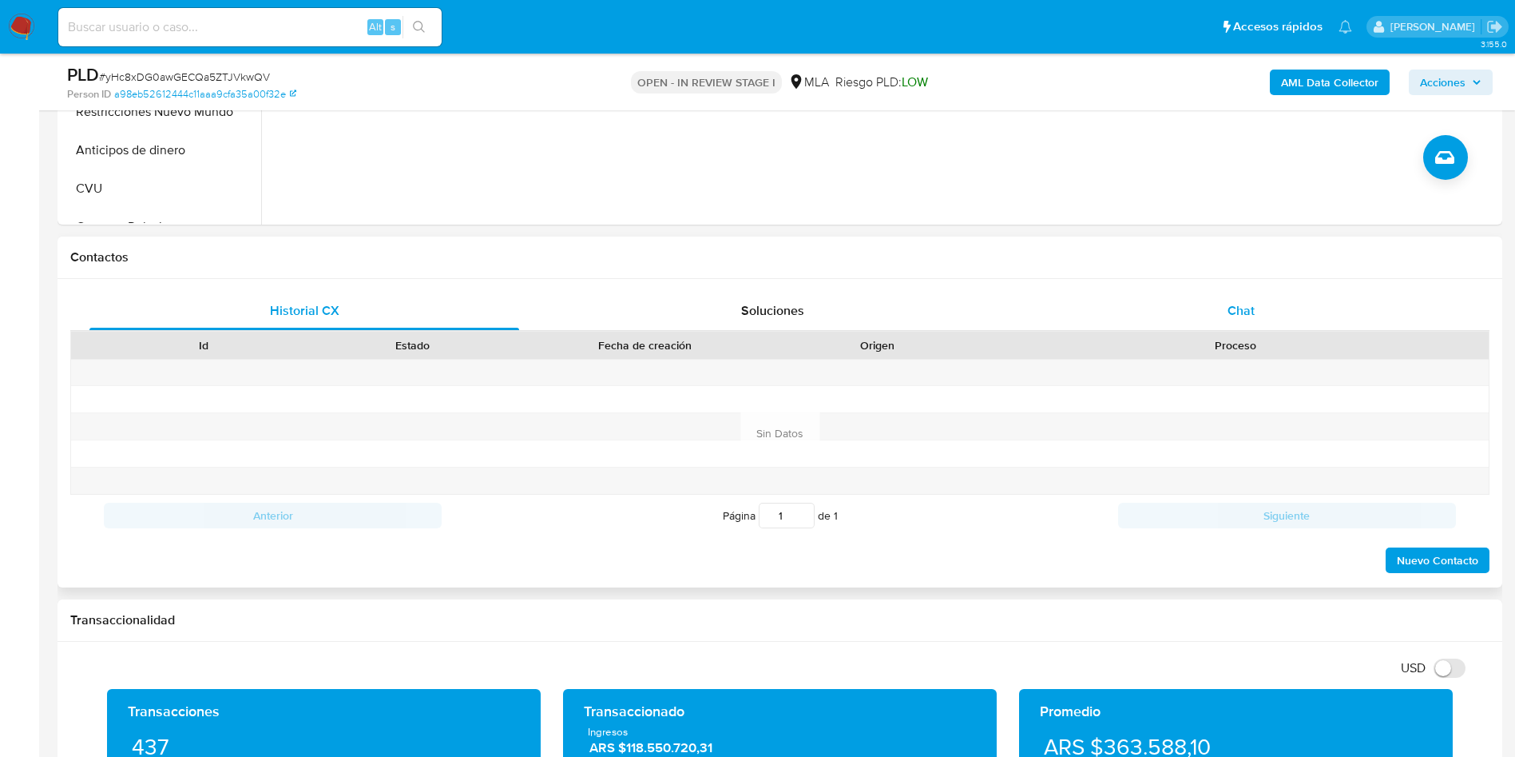
click at [1207, 294] on div "Chat" at bounding box center [1242, 311] width 430 height 38
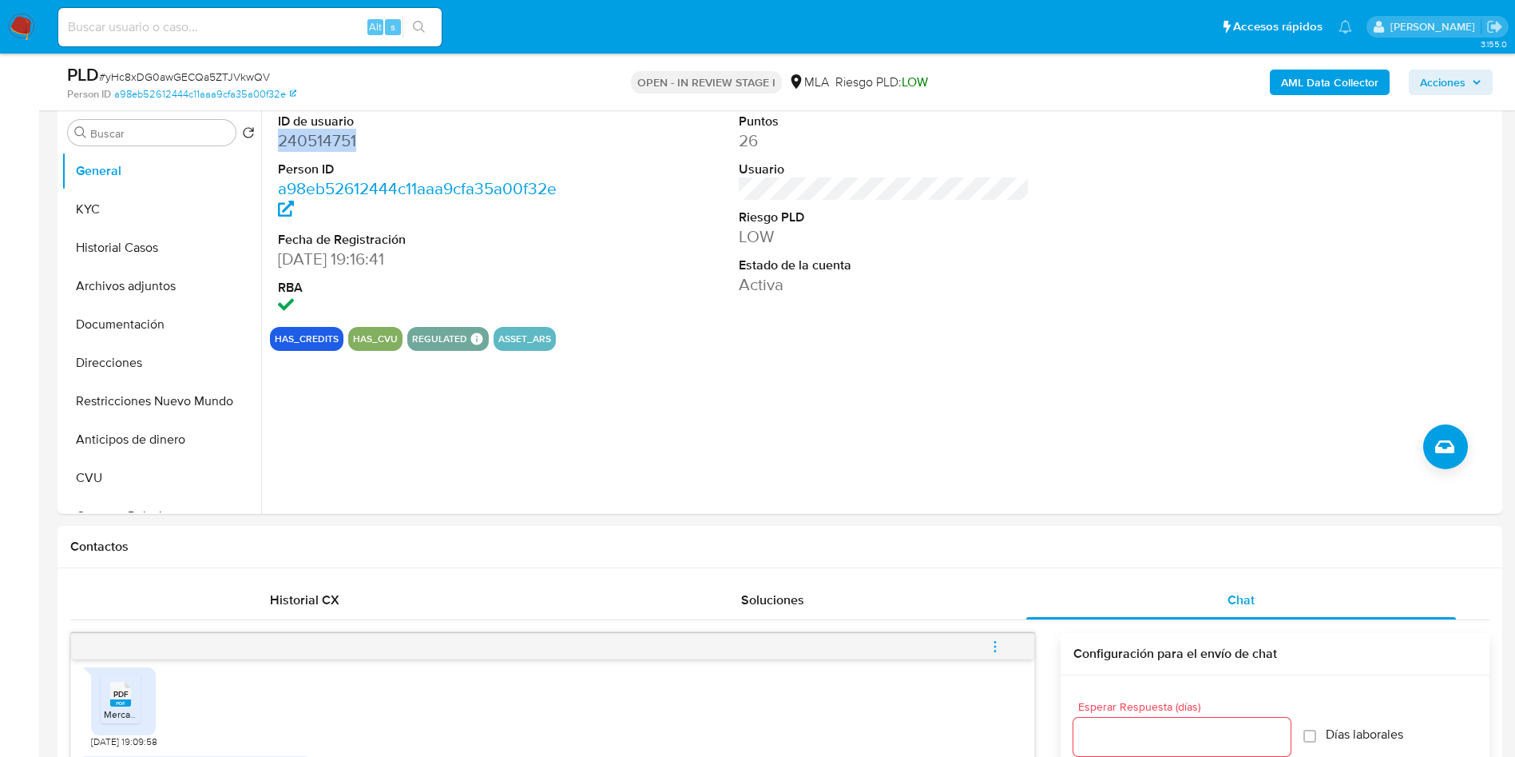
scroll to position [240, 0]
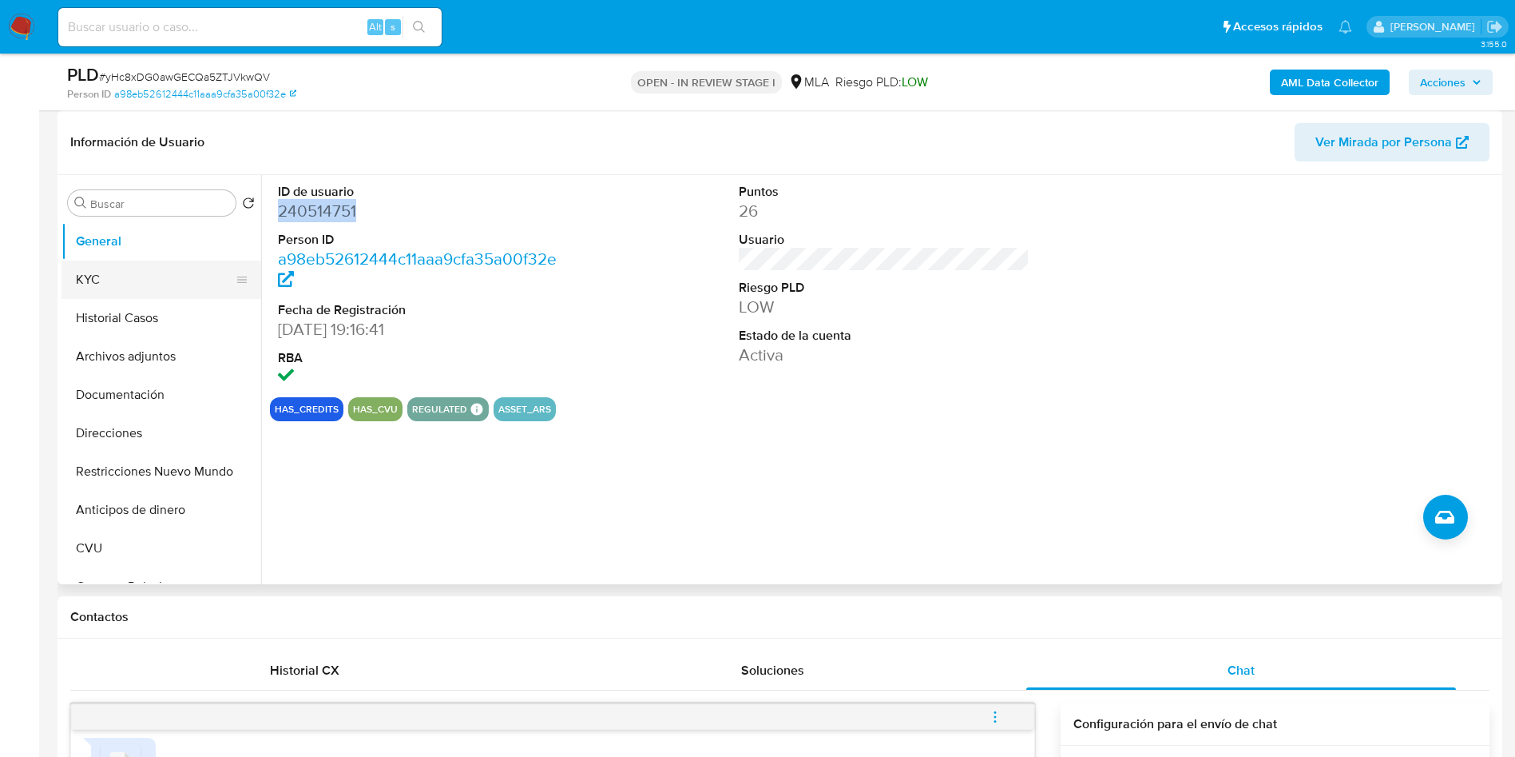
click at [118, 287] on button "KYC" at bounding box center [155, 279] width 187 height 38
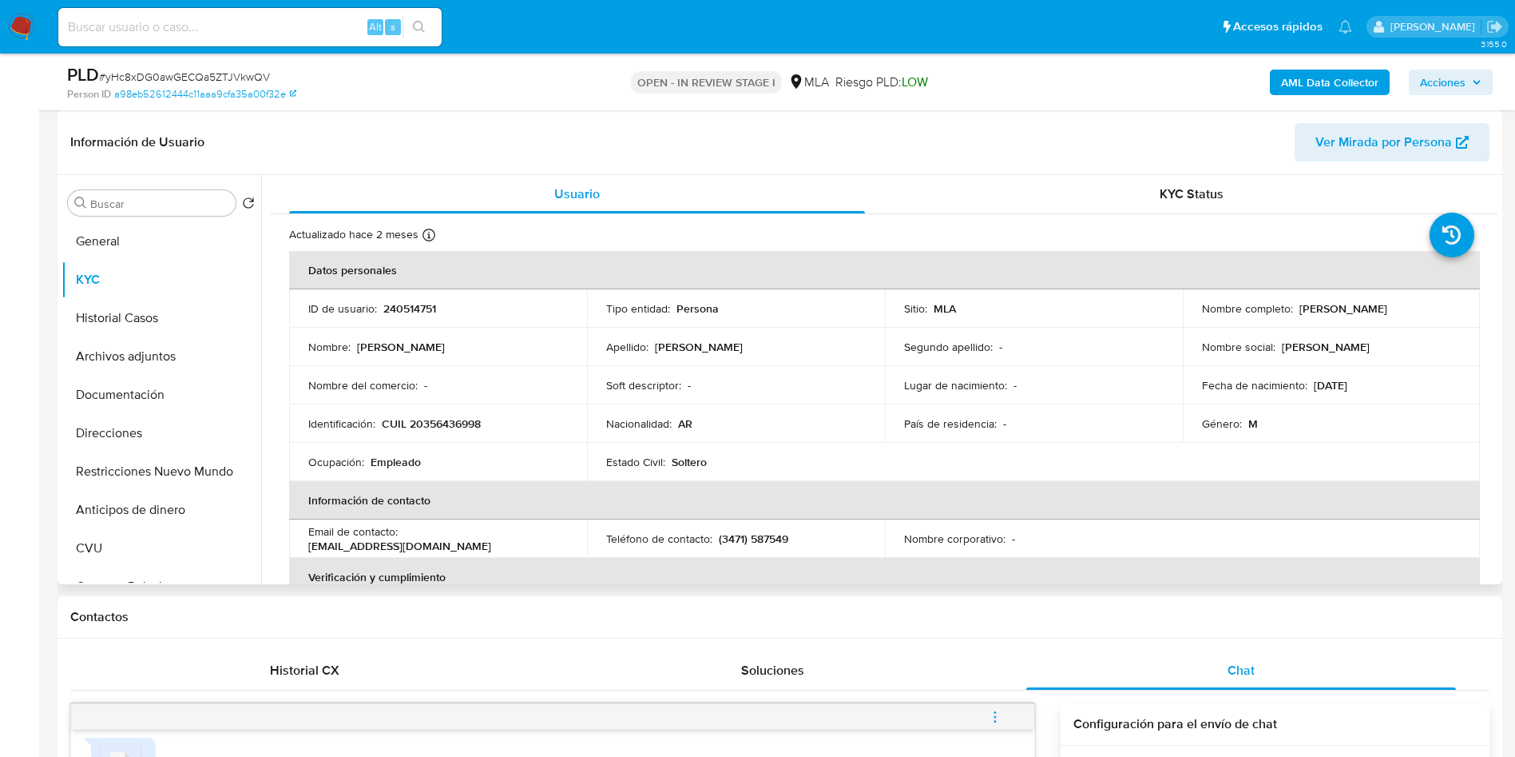
click at [435, 419] on p "CUIL 20356436998" at bounding box center [431, 423] width 99 height 14
copy p "20356436998"
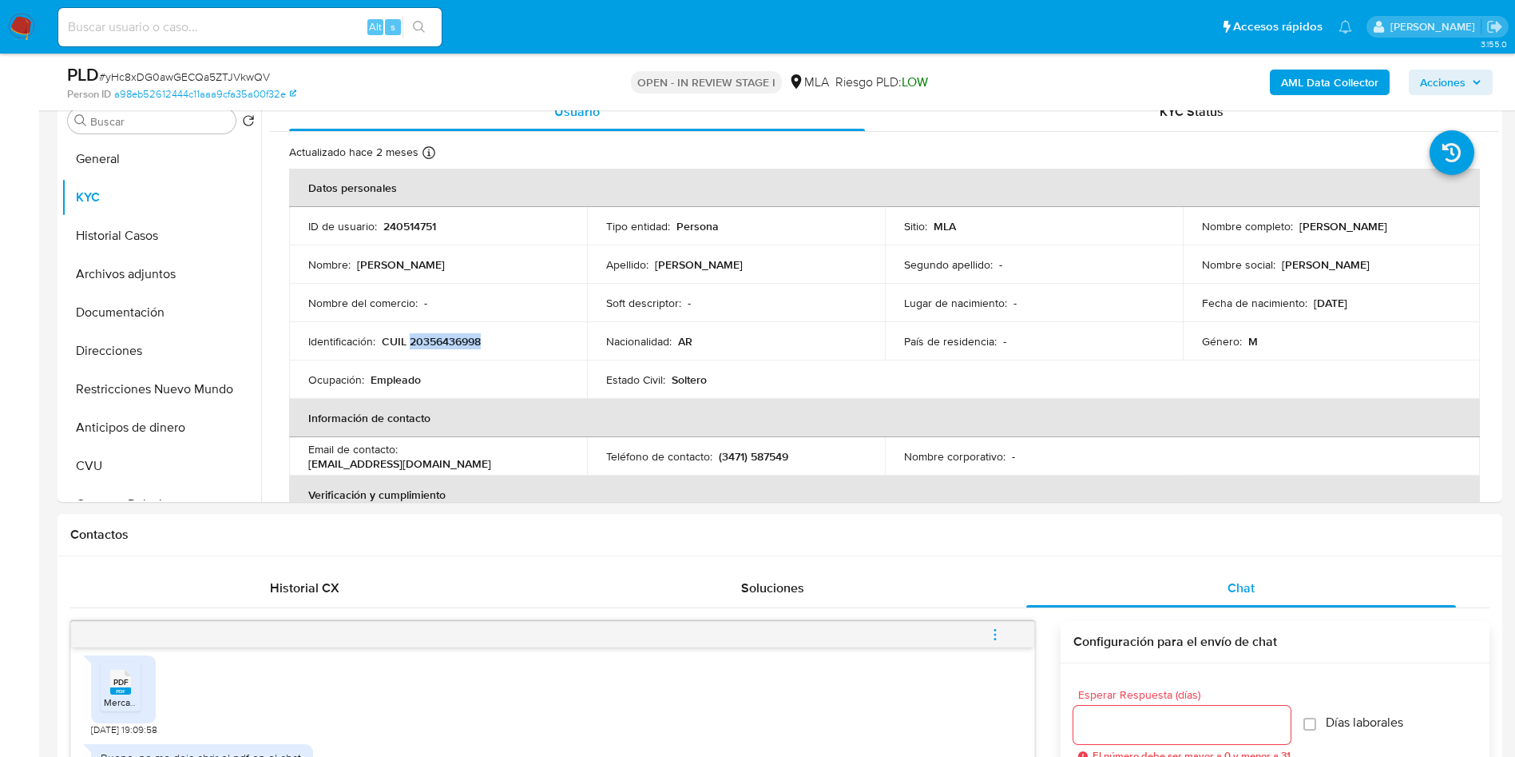
scroll to position [359, 0]
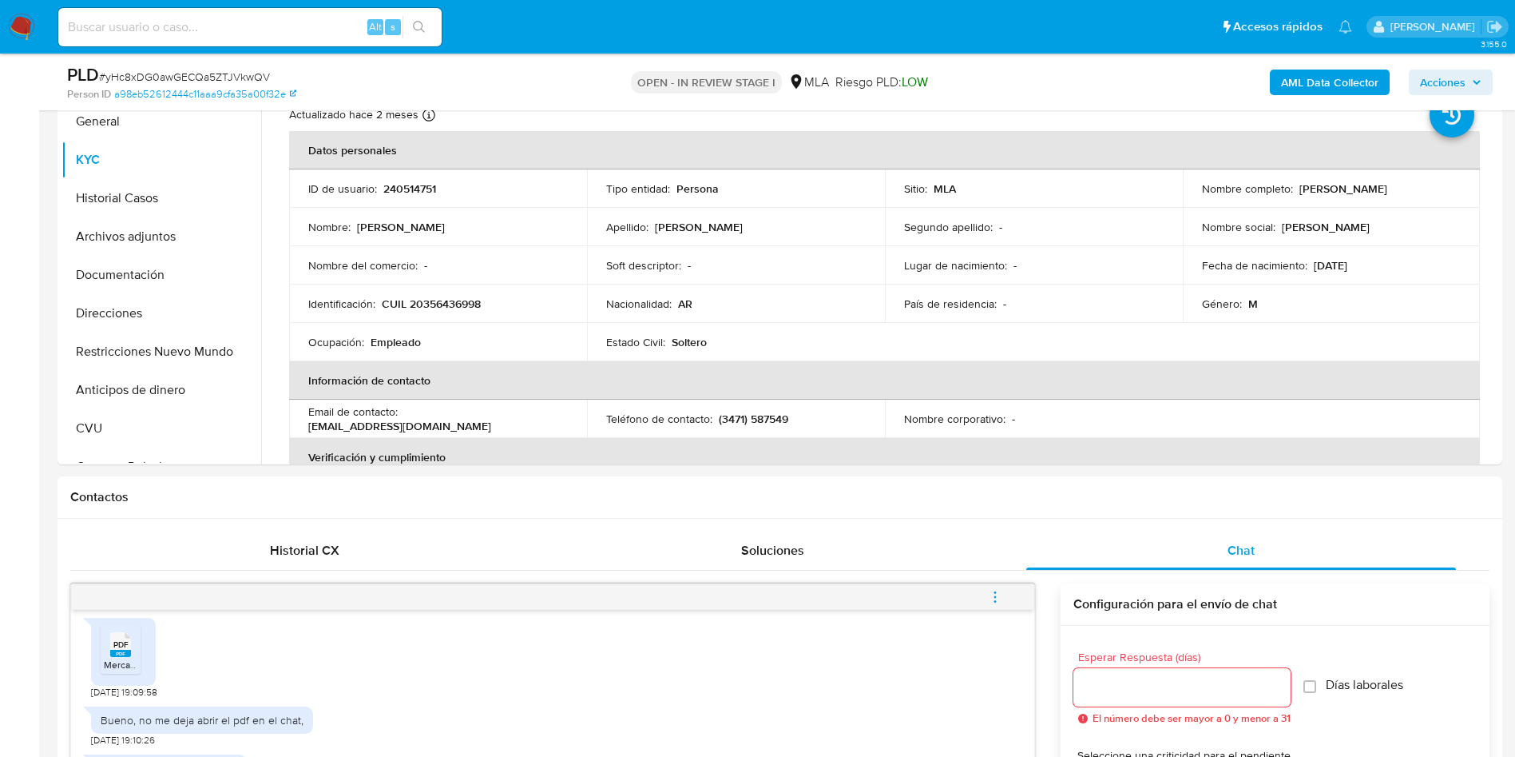
drag, startPoint x: 0, startPoint y: 360, endPoint x: 6, endPoint y: 354, distance: 9.0
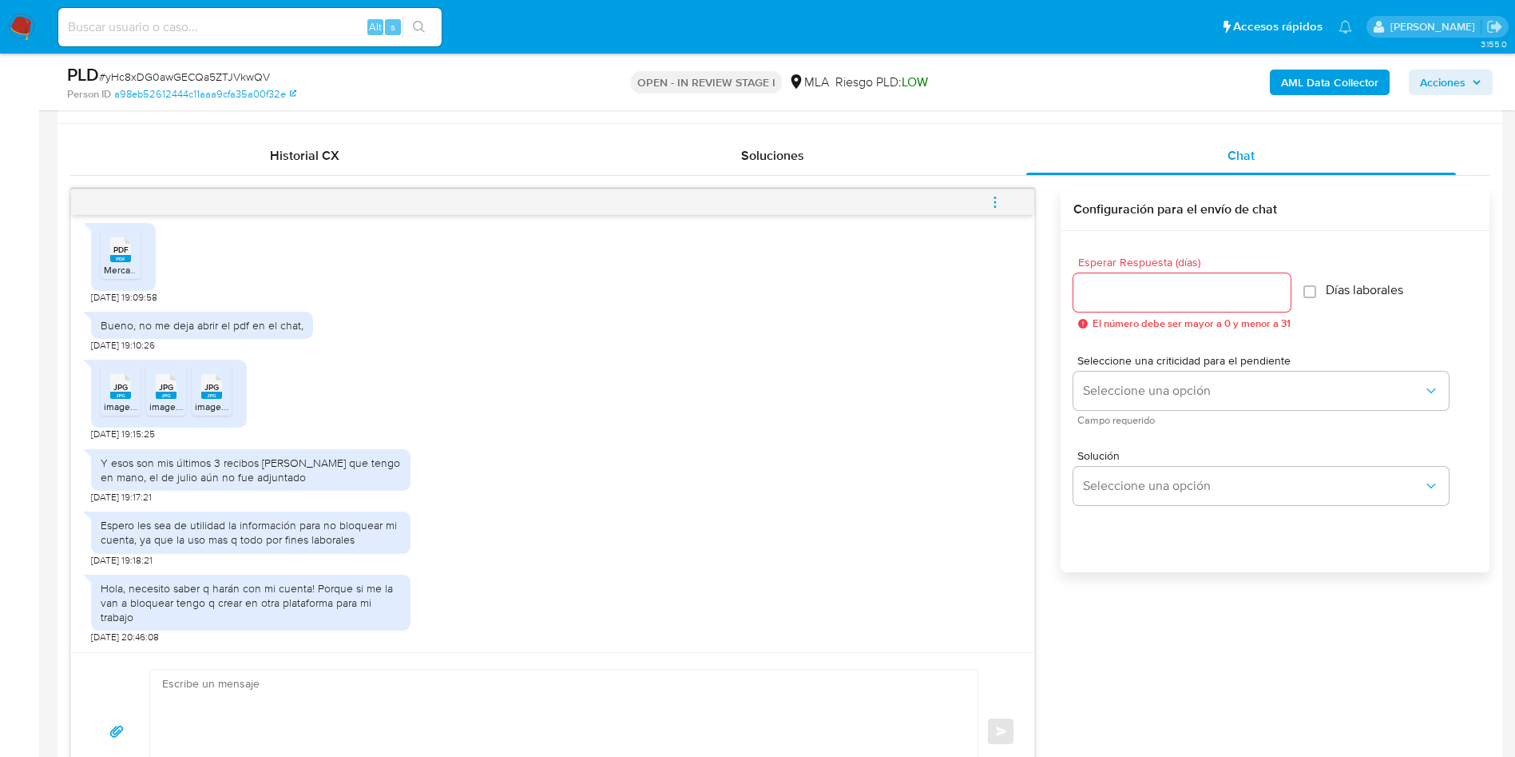
scroll to position [839, 0]
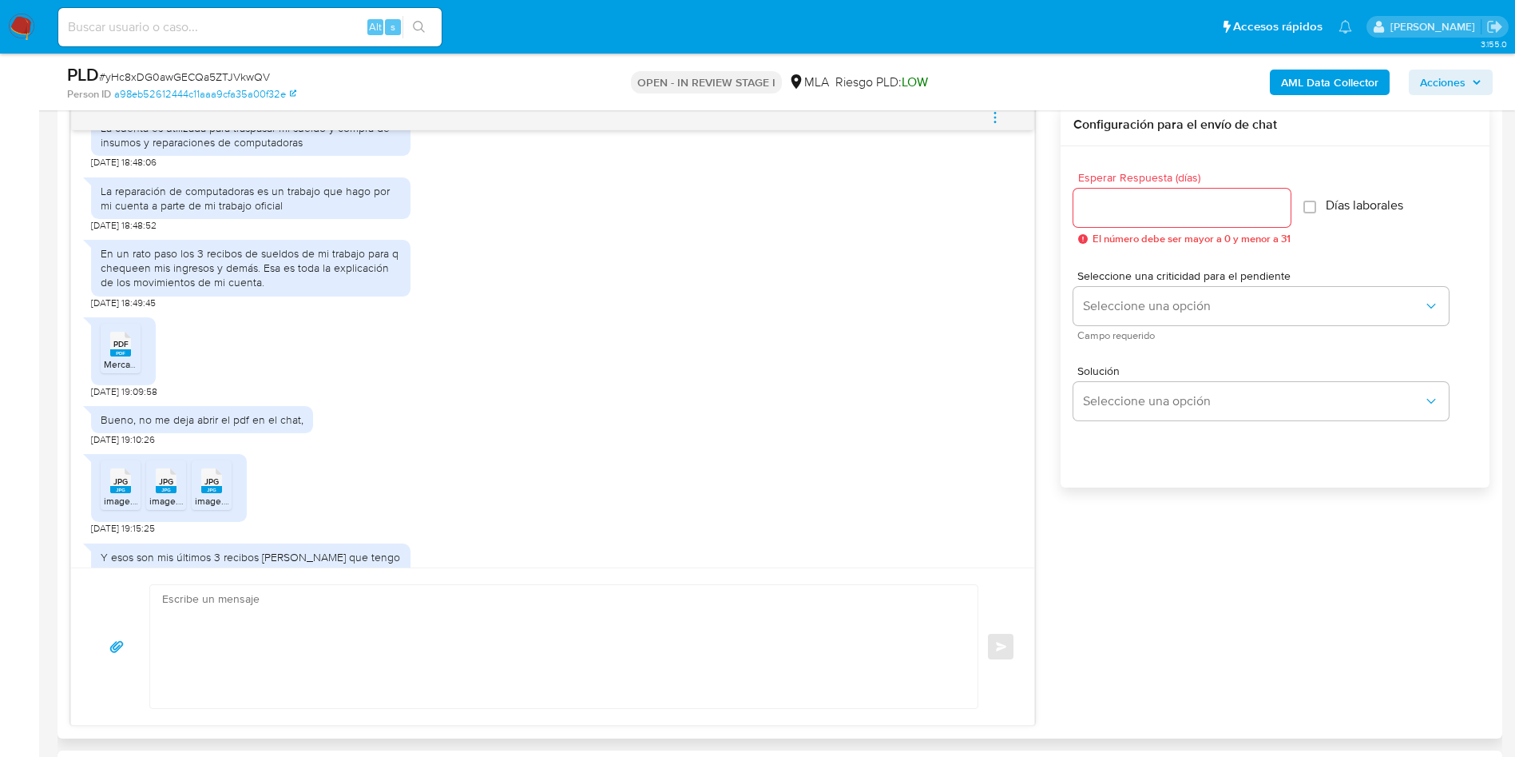
scroll to position [1252, 0]
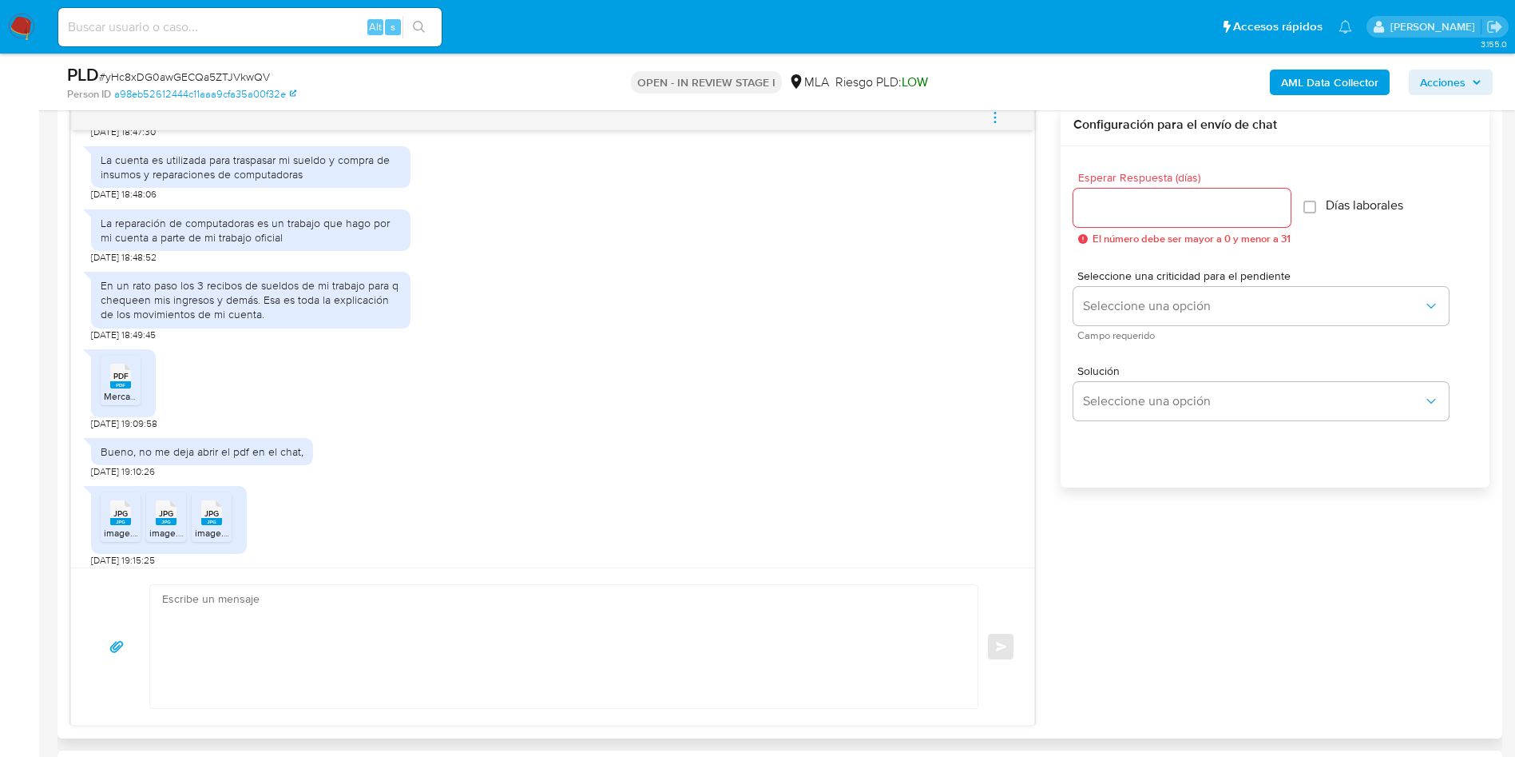
click at [1335, 540] on div "18/08/2025 17:30:26 PDF PDF MercadoPago.pdf 18/08/2025 18:45:59 PDF PDF Mercado…" at bounding box center [780, 415] width 1420 height 622
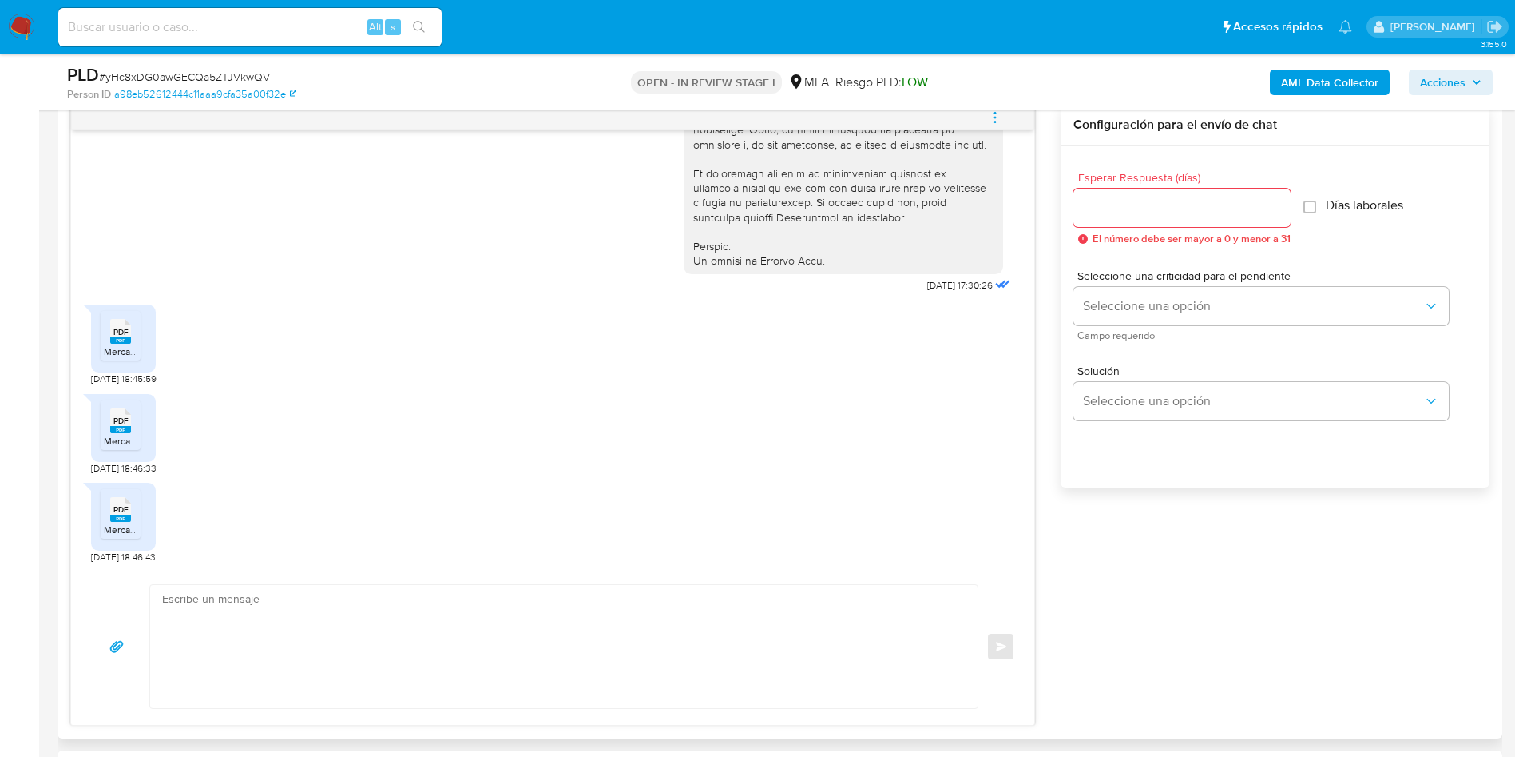
scroll to position [892, 0]
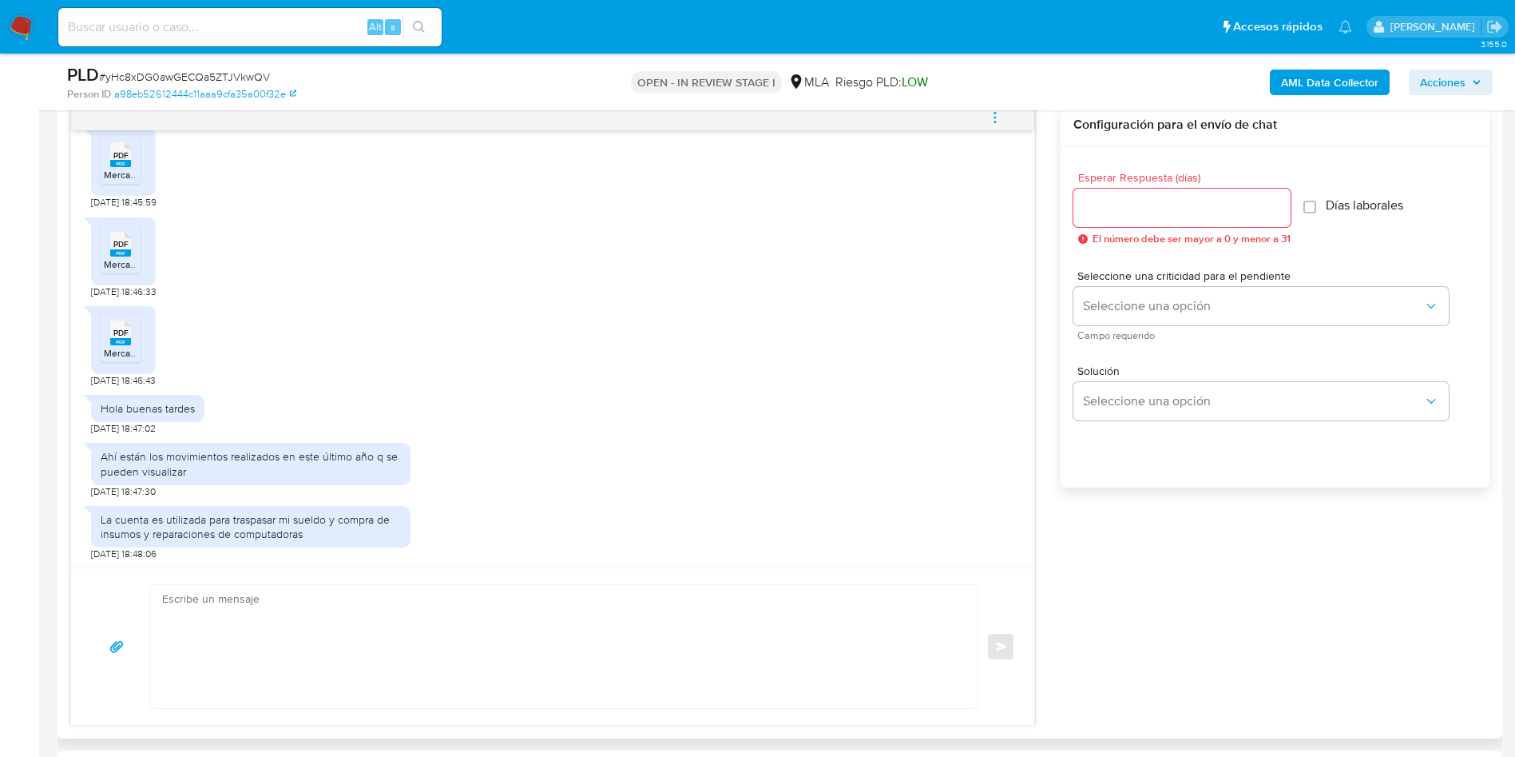
click at [122, 167] on rect at bounding box center [120, 163] width 21 height 7
click at [121, 249] on span "PDF" at bounding box center [120, 244] width 15 height 10
click at [113, 338] on span "PDF" at bounding box center [120, 333] width 15 height 10
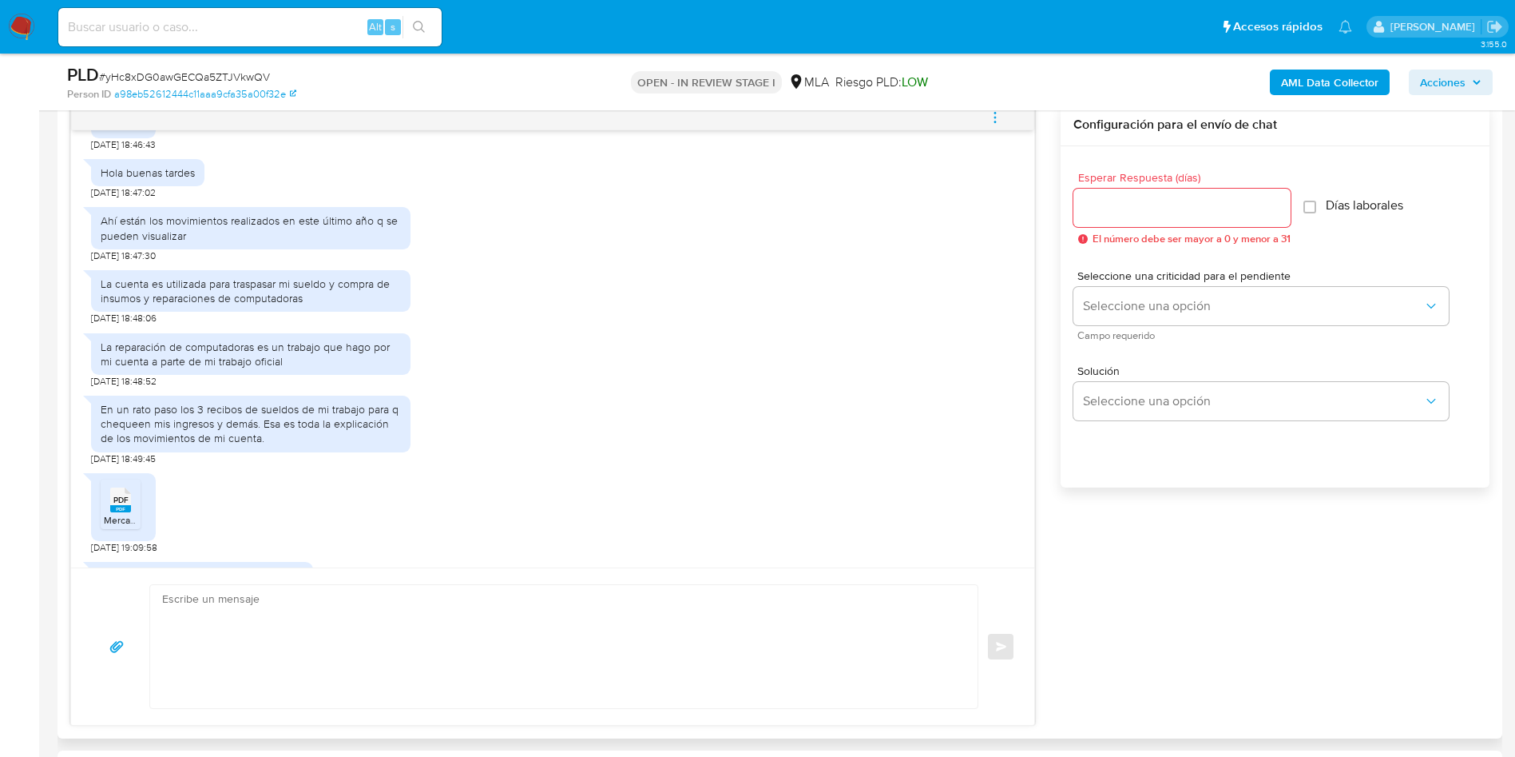
scroll to position [1132, 0]
click at [125, 501] on span "PDF" at bounding box center [120, 496] width 15 height 10
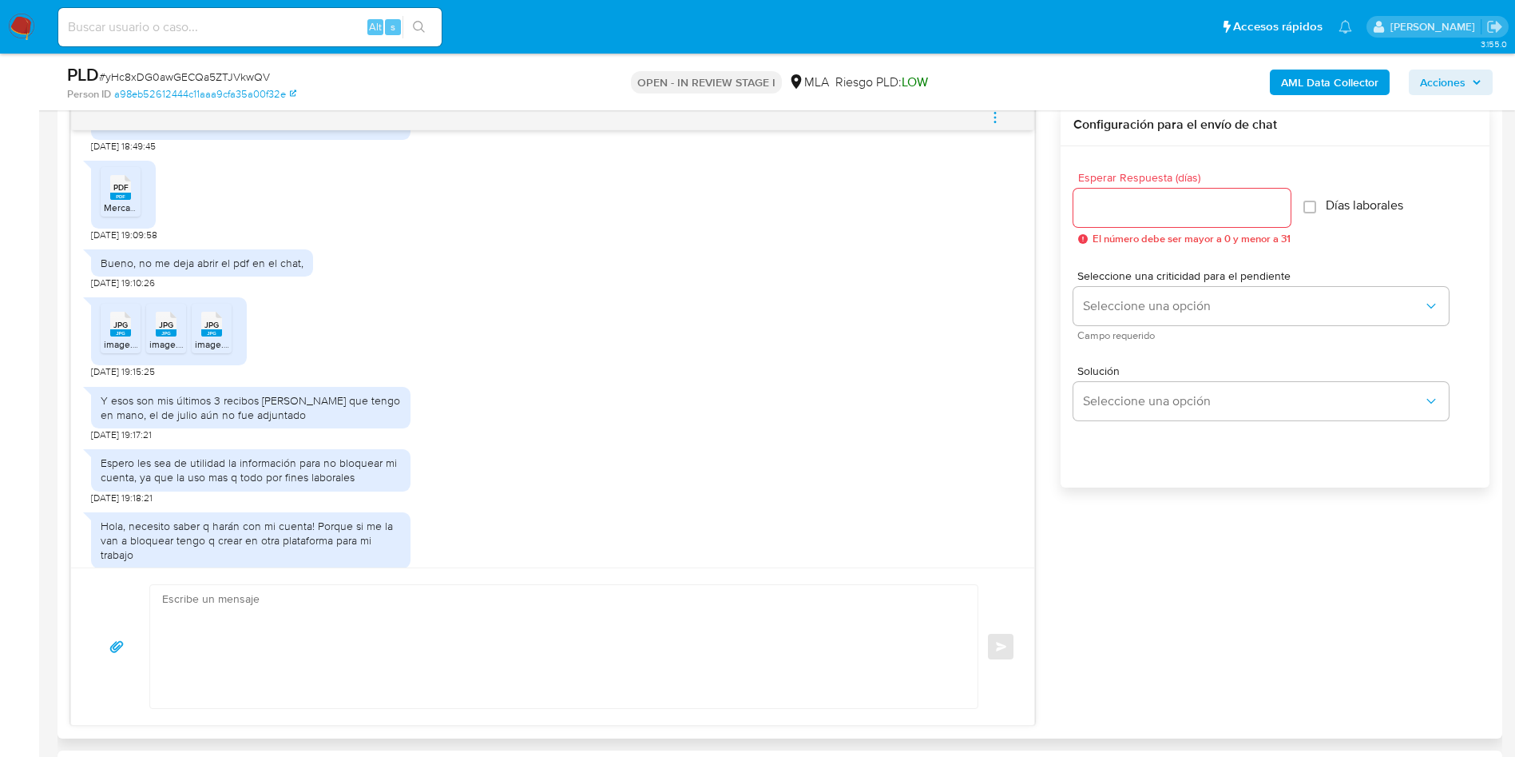
scroll to position [1491, 0]
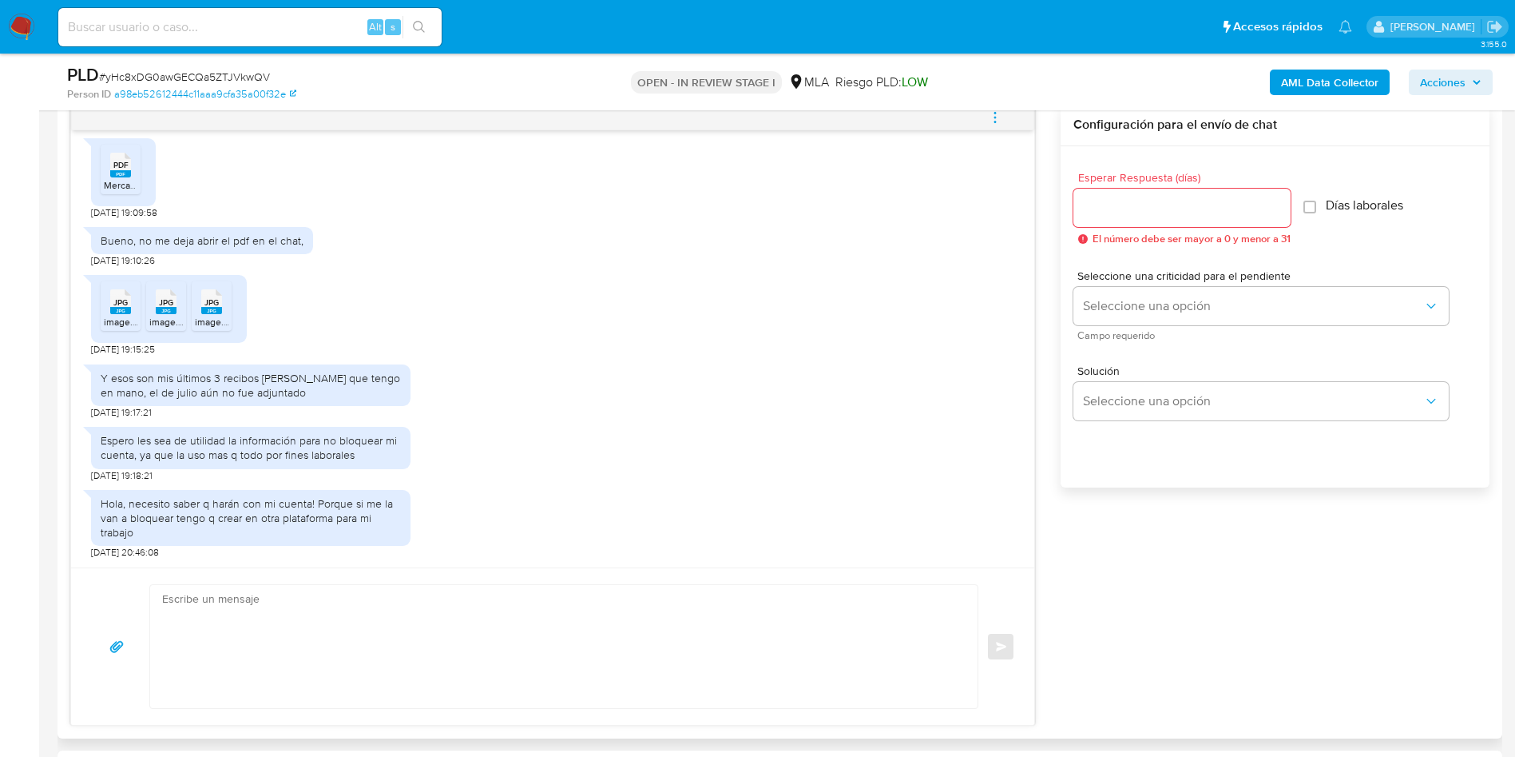
click at [114, 307] on span "JPG" at bounding box center [120, 302] width 14 height 10
click at [170, 315] on icon "JPG" at bounding box center [166, 302] width 21 height 28
click at [205, 315] on icon "JPG" at bounding box center [211, 302] width 21 height 28
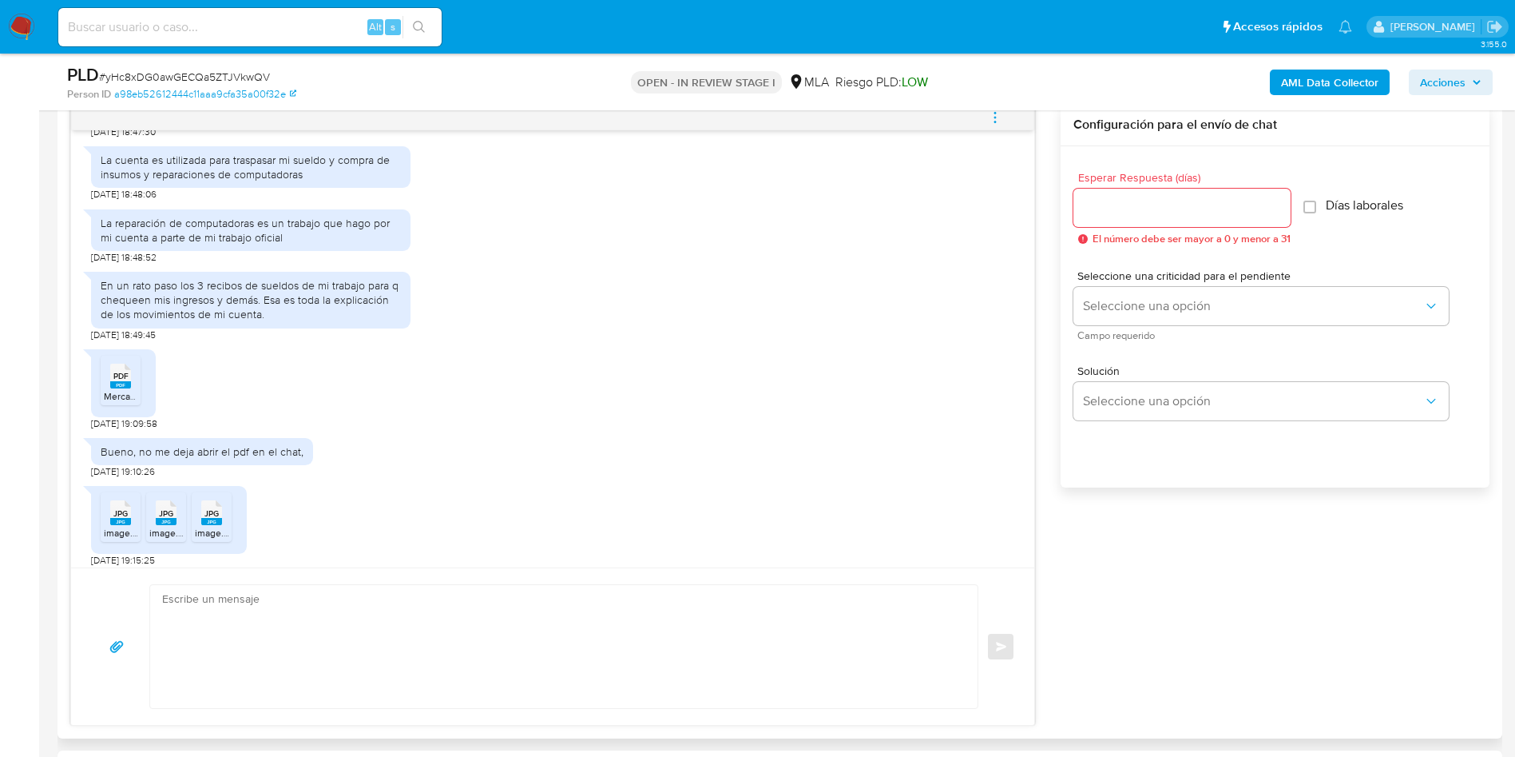
scroll to position [1132, 0]
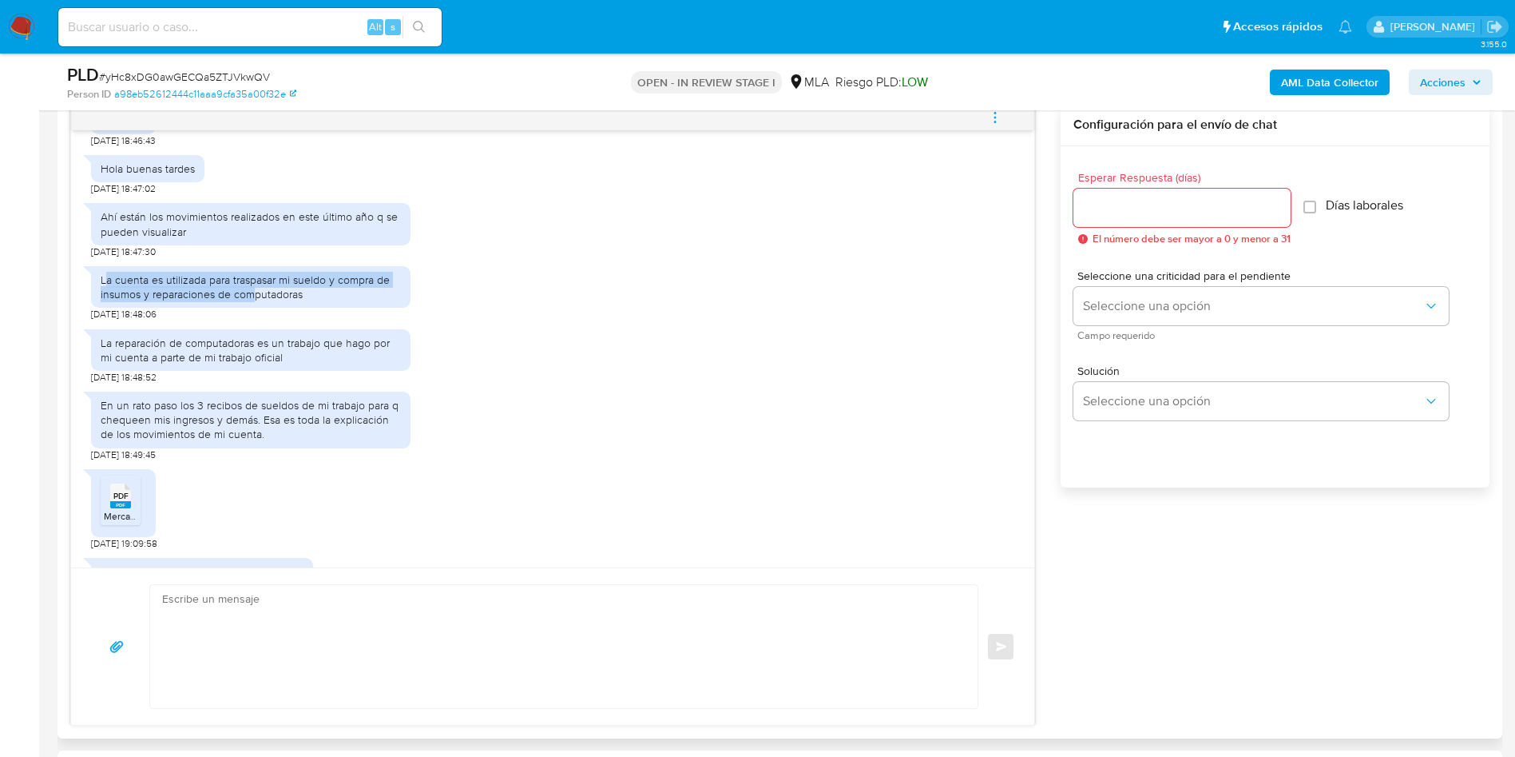
drag, startPoint x: 104, startPoint y: 306, endPoint x: 250, endPoint y: 336, distance: 149.3
click at [250, 308] on div "La cuenta es utilizada para traspasar mi sueldo y compra de insumos y reparacio…" at bounding box center [251, 287] width 320 height 42
click at [244, 301] on div "La cuenta es utilizada para traspasar mi sueldo y compra de insumos y reparacio…" at bounding box center [251, 286] width 300 height 29
drag, startPoint x: 100, startPoint y: 302, endPoint x: 285, endPoint y: 383, distance: 202.5
click at [285, 383] on div "18/08/2025 17:30:26 PDF PDF MercadoPago.pdf 18/08/2025 18:45:59 PDF PDF Mercado…" at bounding box center [552, 348] width 963 height 437
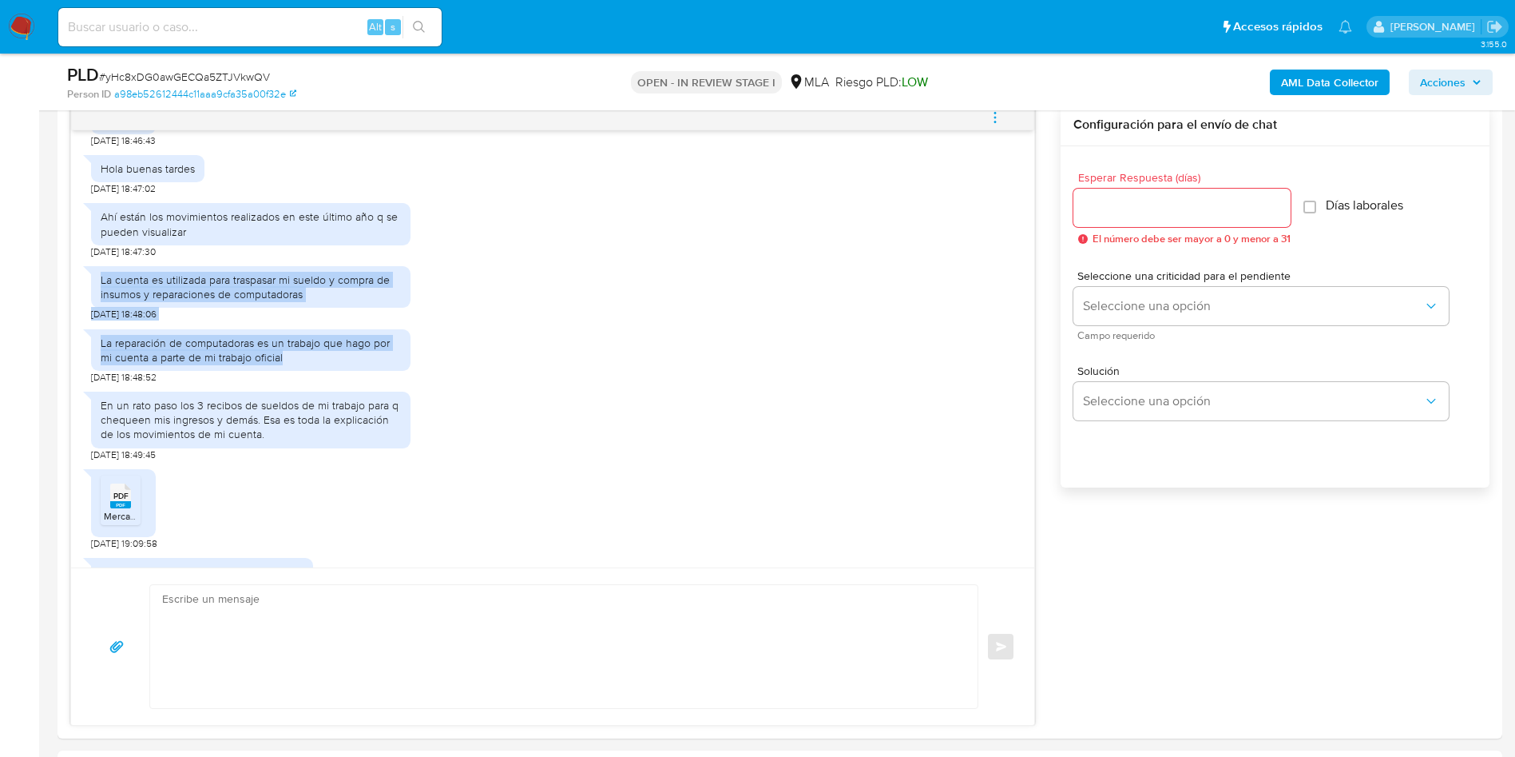
copy div "La cuenta es utilizada para traspasar mi sueldo y compra de insumos y reparacio…"
drag, startPoint x: 422, startPoint y: 348, endPoint x: 429, endPoint y: 354, distance: 9.6
click at [422, 321] on div "La cuenta es utilizada para traspasar mi sueldo y compra de insumos y reparacio…" at bounding box center [552, 289] width 923 height 63
click at [549, 384] on div "La reparación de computadoras es un trabajo que hago por mi cuenta a parte de m…" at bounding box center [552, 352] width 923 height 63
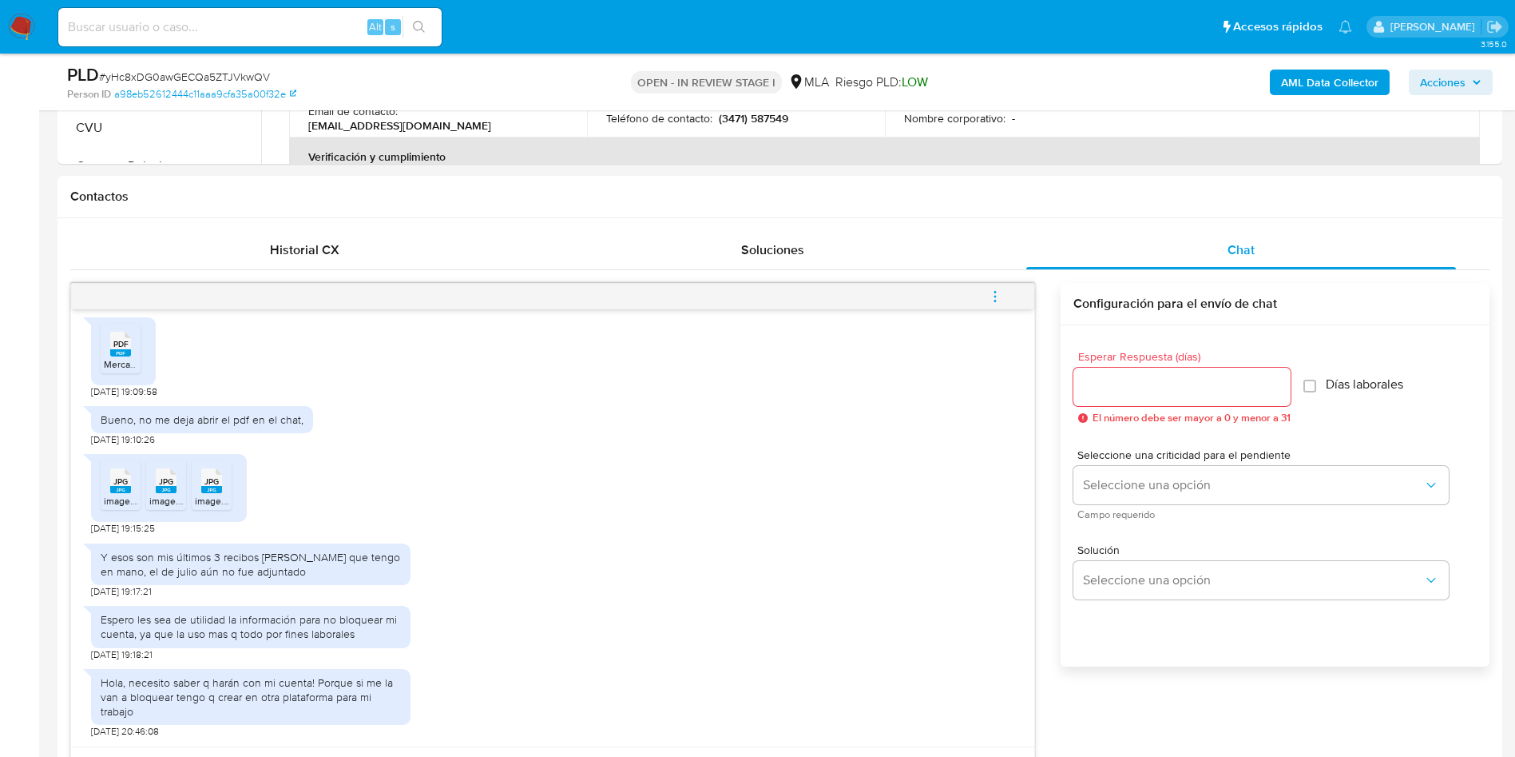
scroll to position [359, 0]
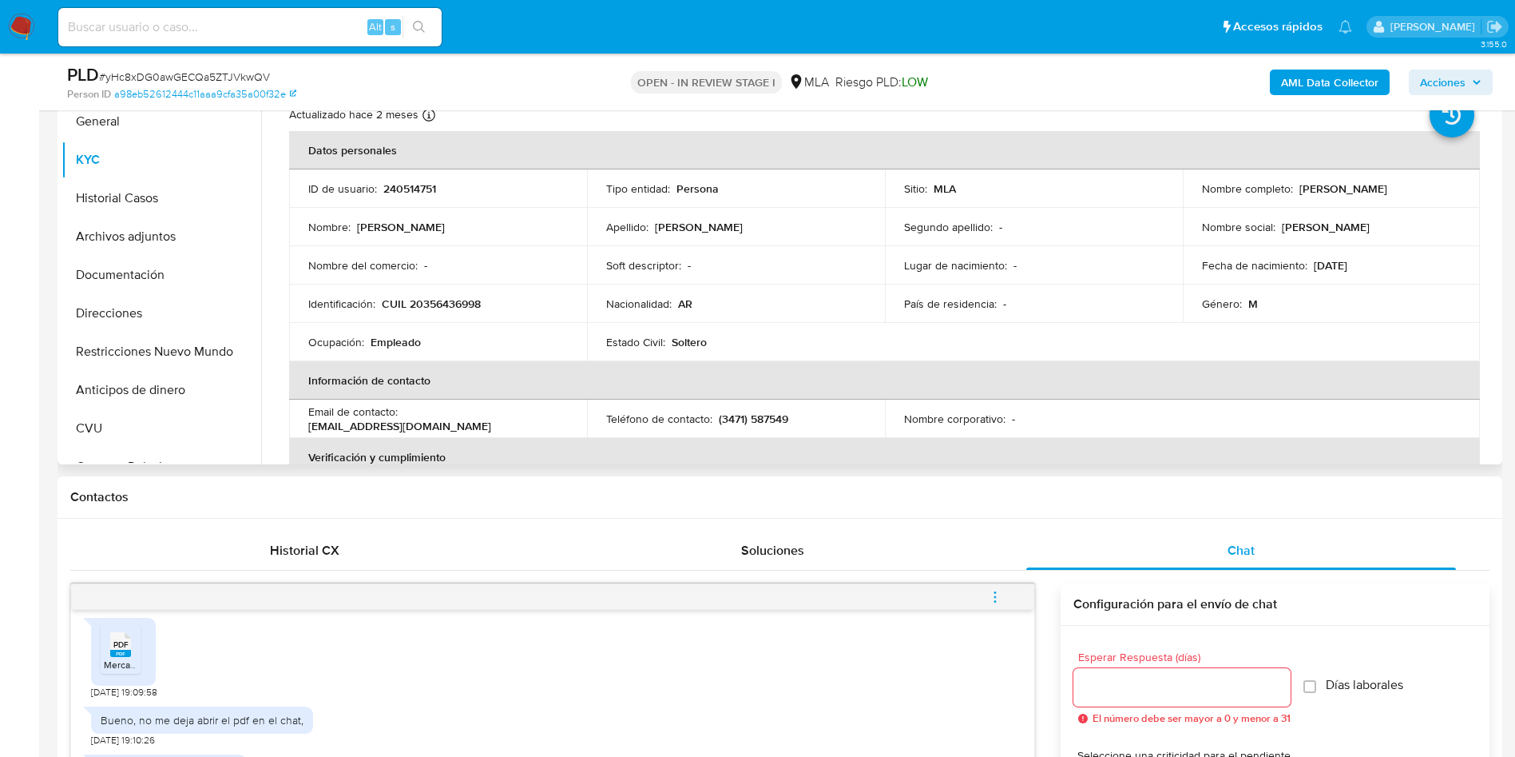
click at [398, 189] on p "240514751" at bounding box center [409, 188] width 53 height 14
copy p "240514751"
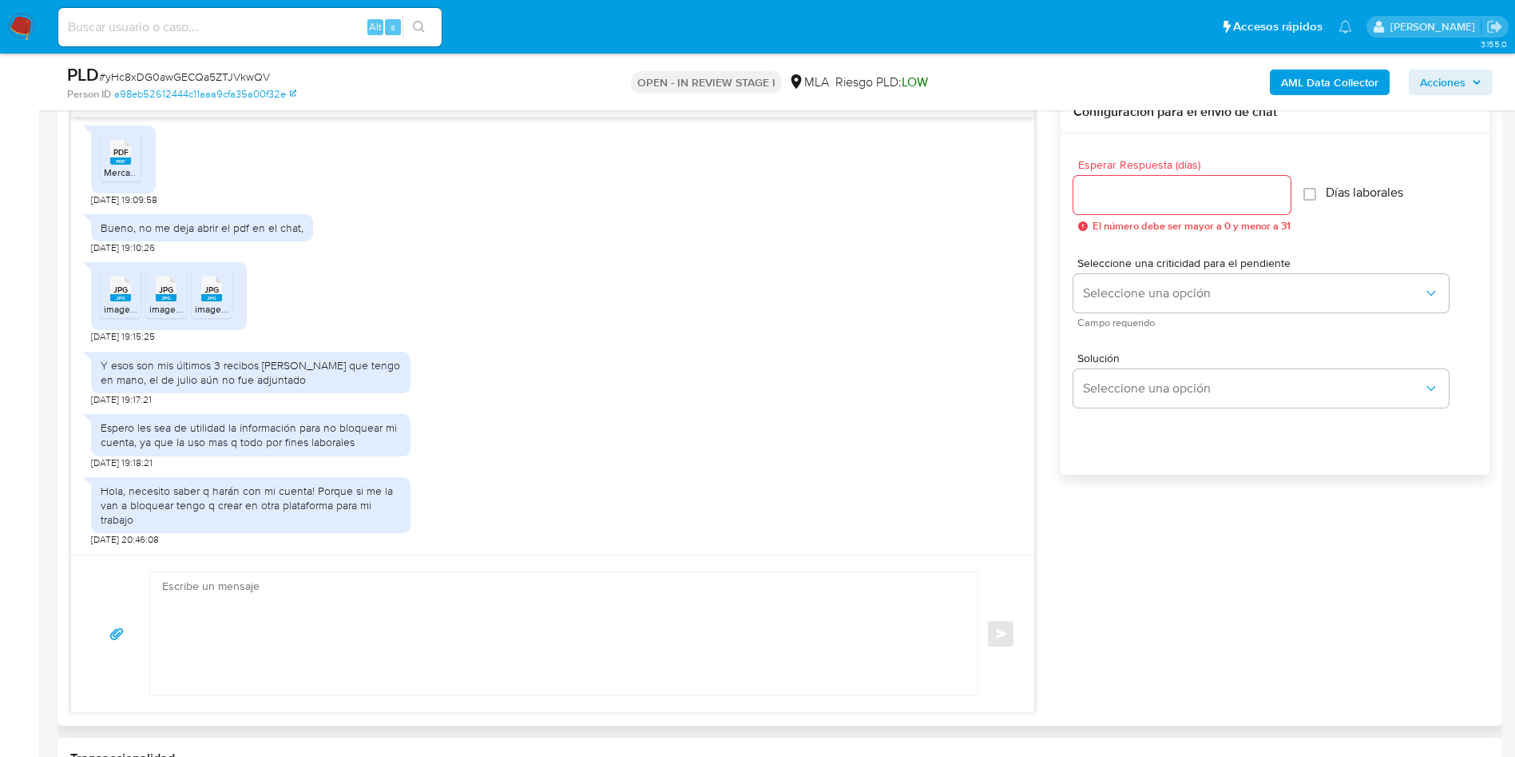
scroll to position [959, 0]
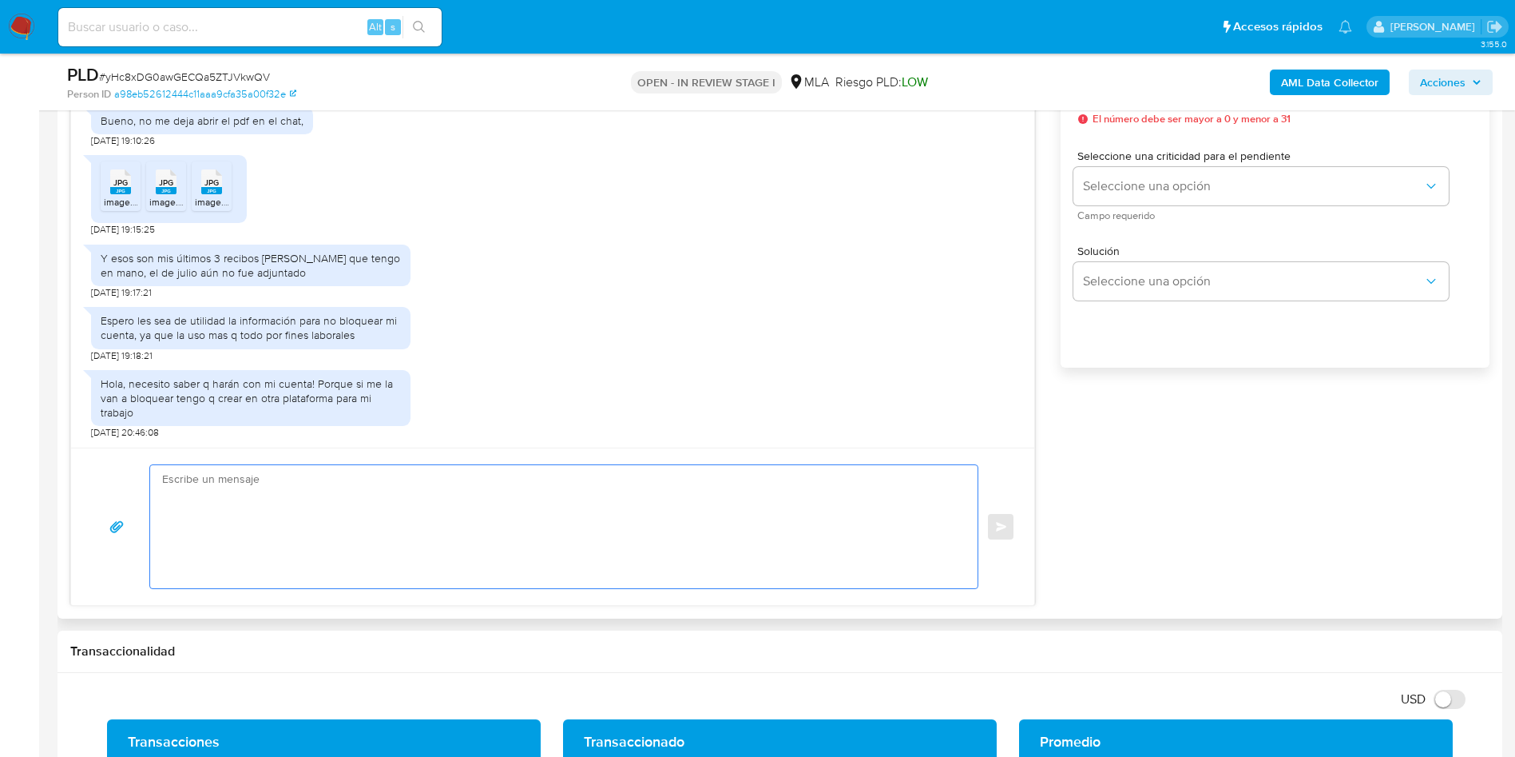
click at [247, 515] on textarea at bounding box center [560, 526] width 796 height 123
paste textarea "Muchas gracias por la respuesta. Analizamos tu caso y notamos que la informació…"
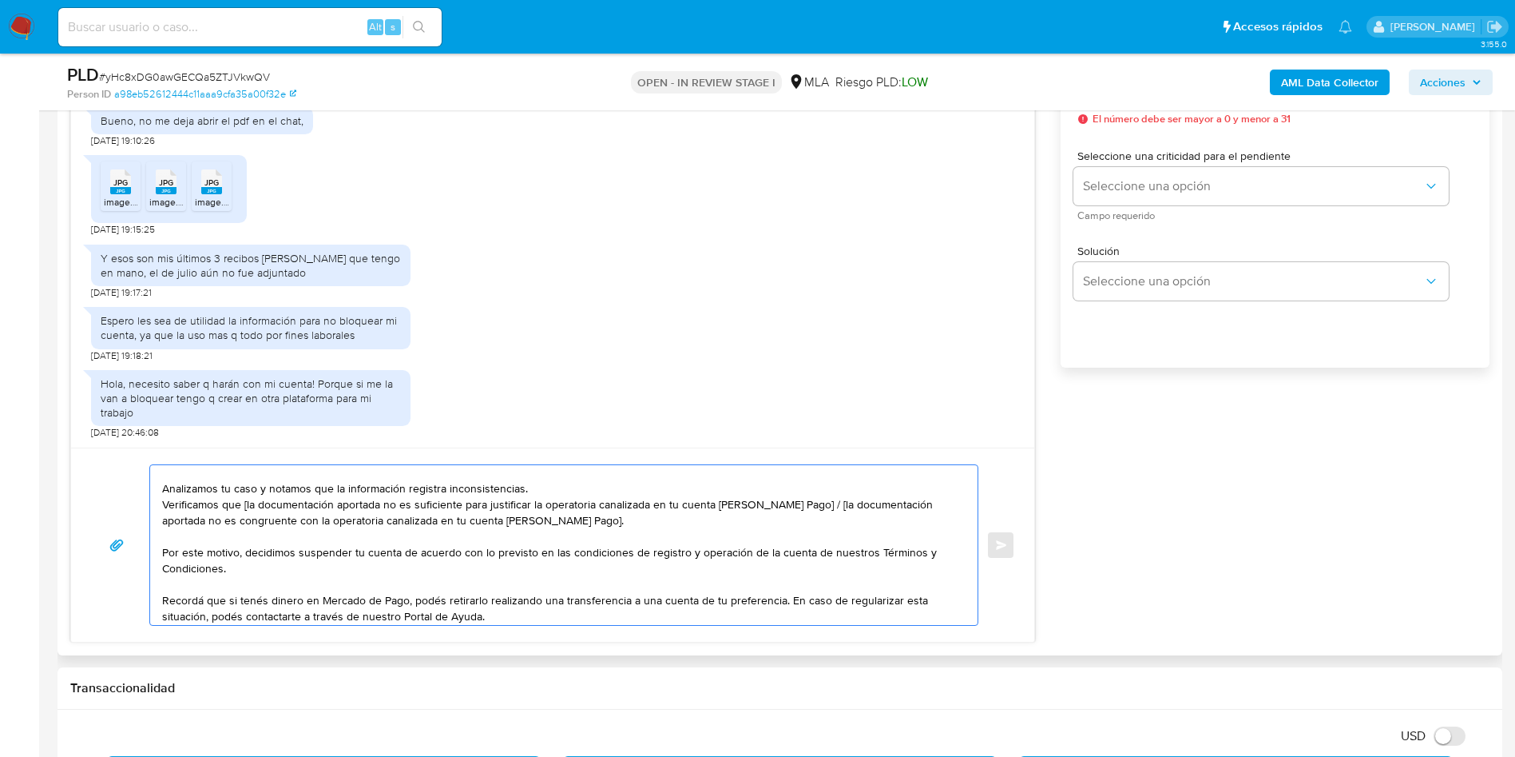
scroll to position [0, 0]
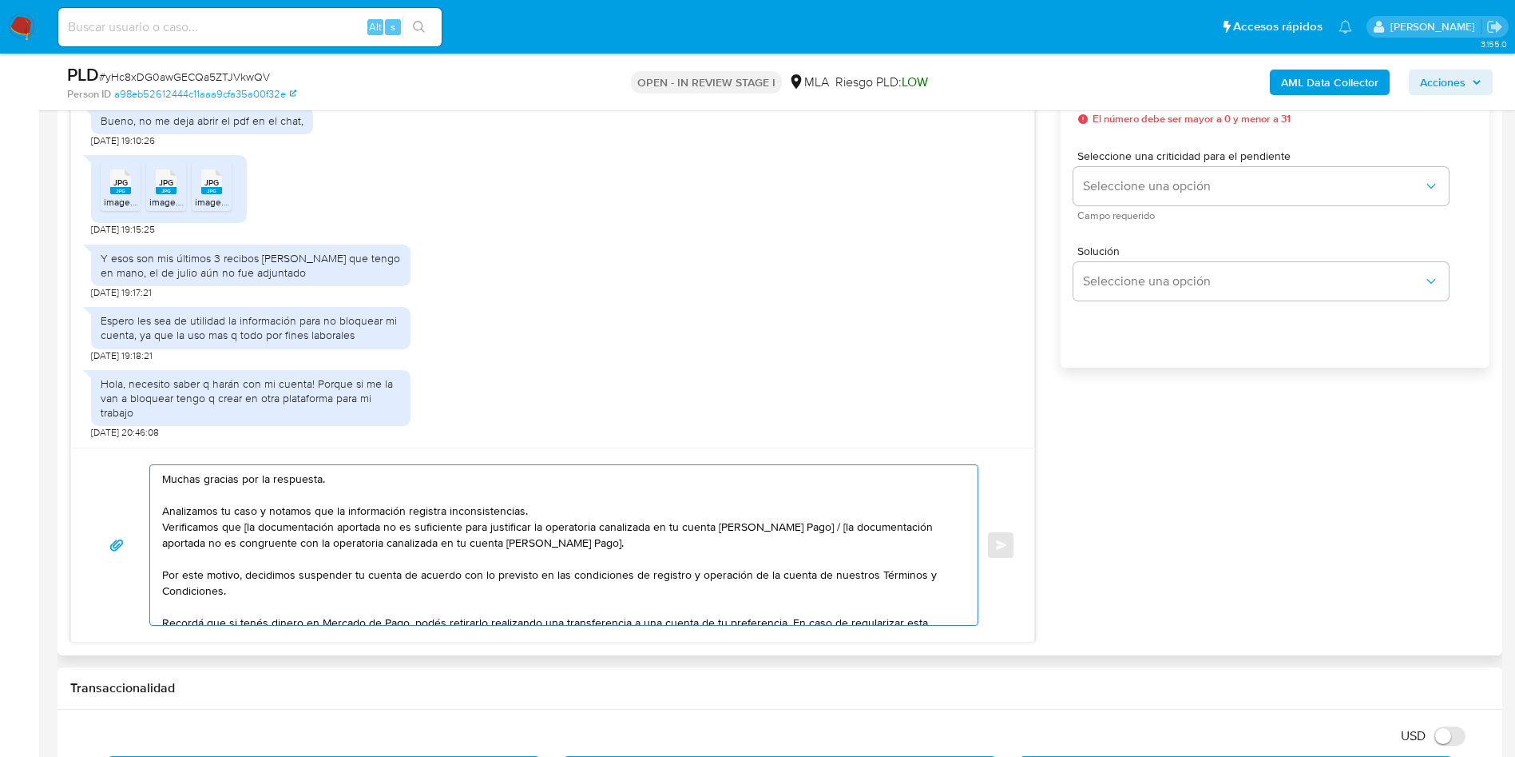
click at [248, 528] on textarea "Muchas gracias por la respuesta. Analizamos tu caso y notamos que la informació…" at bounding box center [560, 545] width 796 height 160
drag, startPoint x: 243, startPoint y: 526, endPoint x: 813, endPoint y: 532, distance: 570.4
click at [813, 532] on textarea "Muchas gracias por la respuesta. Analizamos tu caso y notamos que la informació…" at bounding box center [560, 545] width 796 height 160
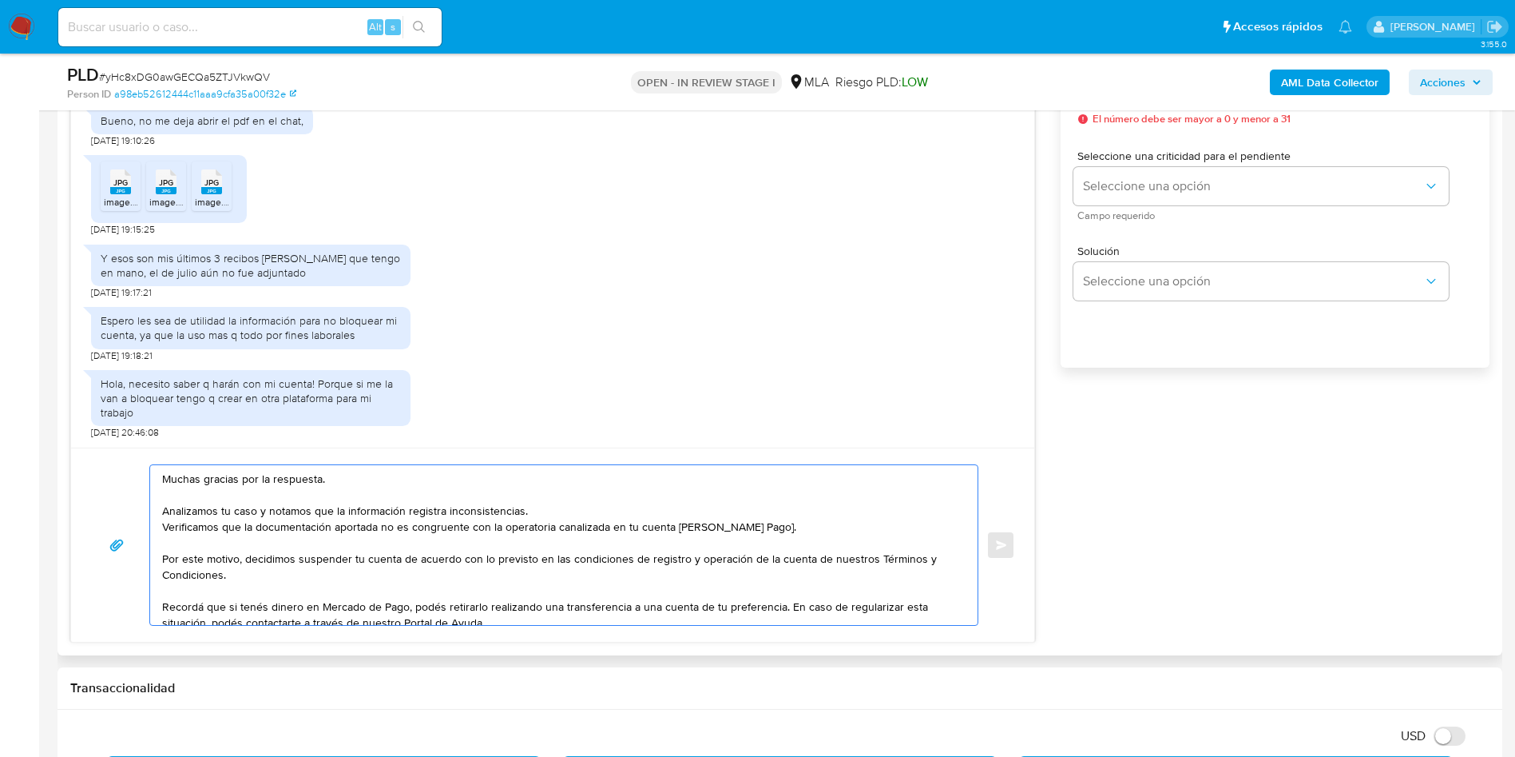
click at [772, 521] on textarea "Muchas gracias por la respuesta. Analizamos tu caso y notamos que la informació…" at bounding box center [560, 545] width 796 height 160
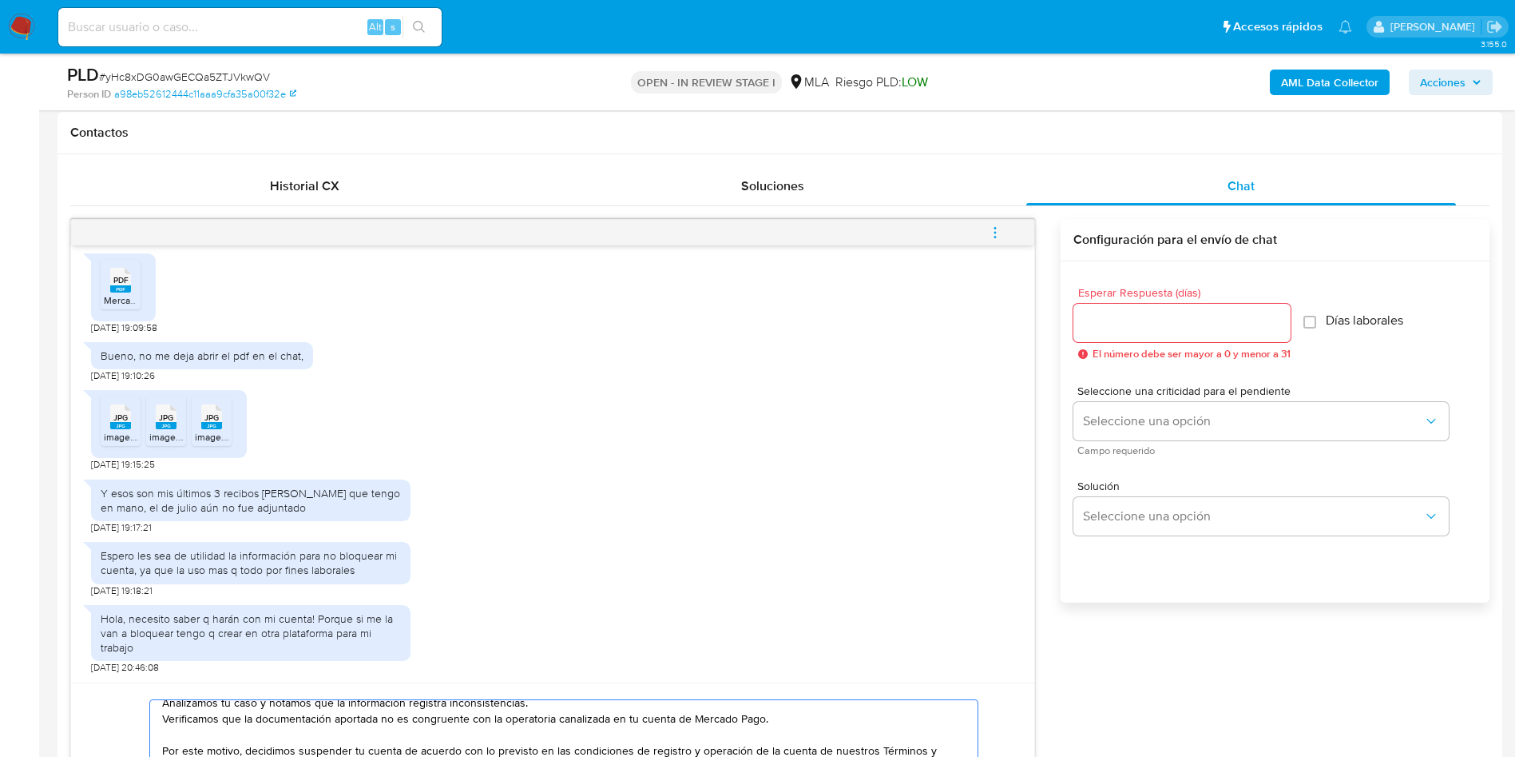
scroll to position [719, 0]
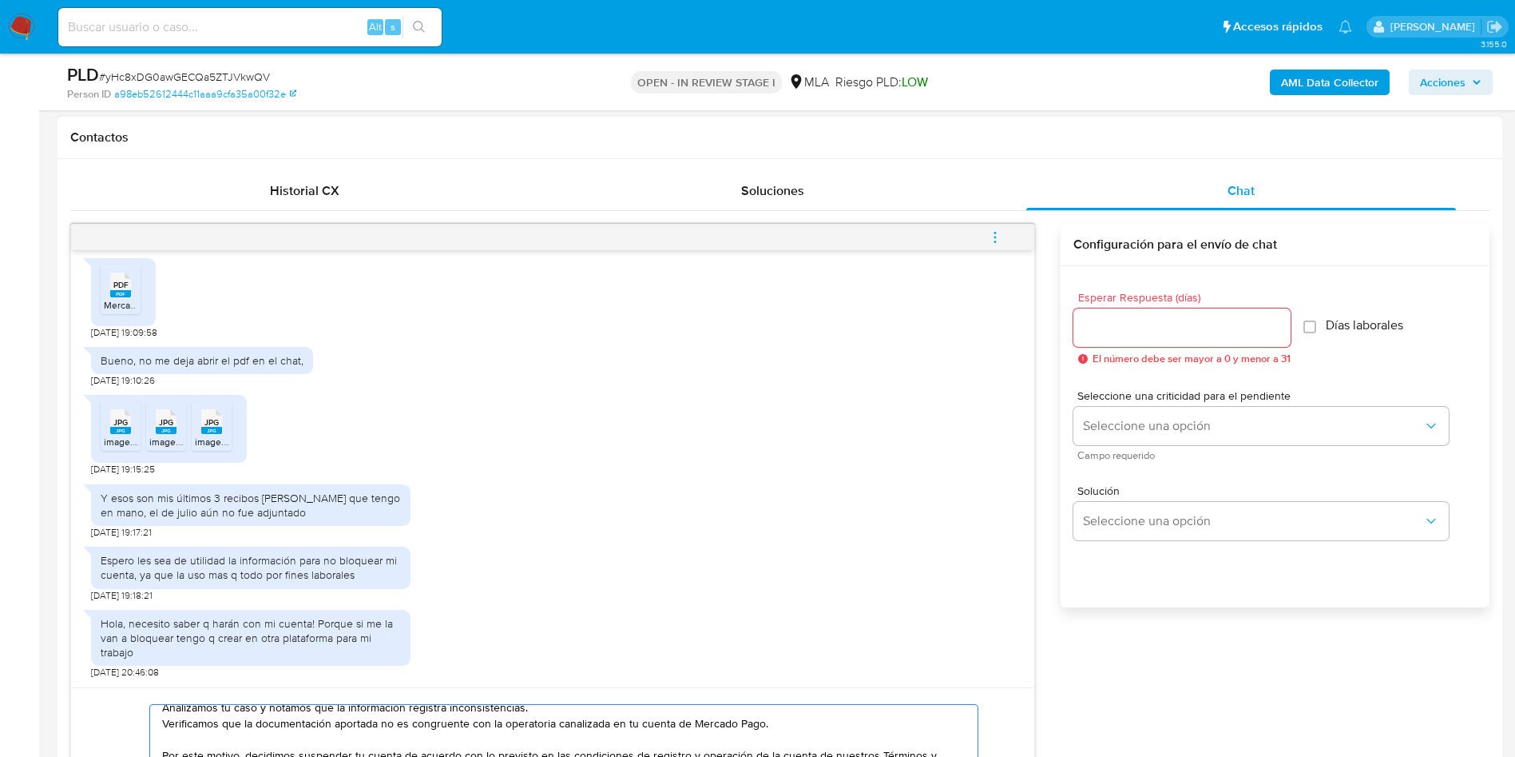
type textarea "Muchas gracias por la respuesta. Analizamos tu caso y notamos que la informació…"
click at [1137, 326] on input "Esperar Respuesta (días)" at bounding box center [1182, 327] width 217 height 21
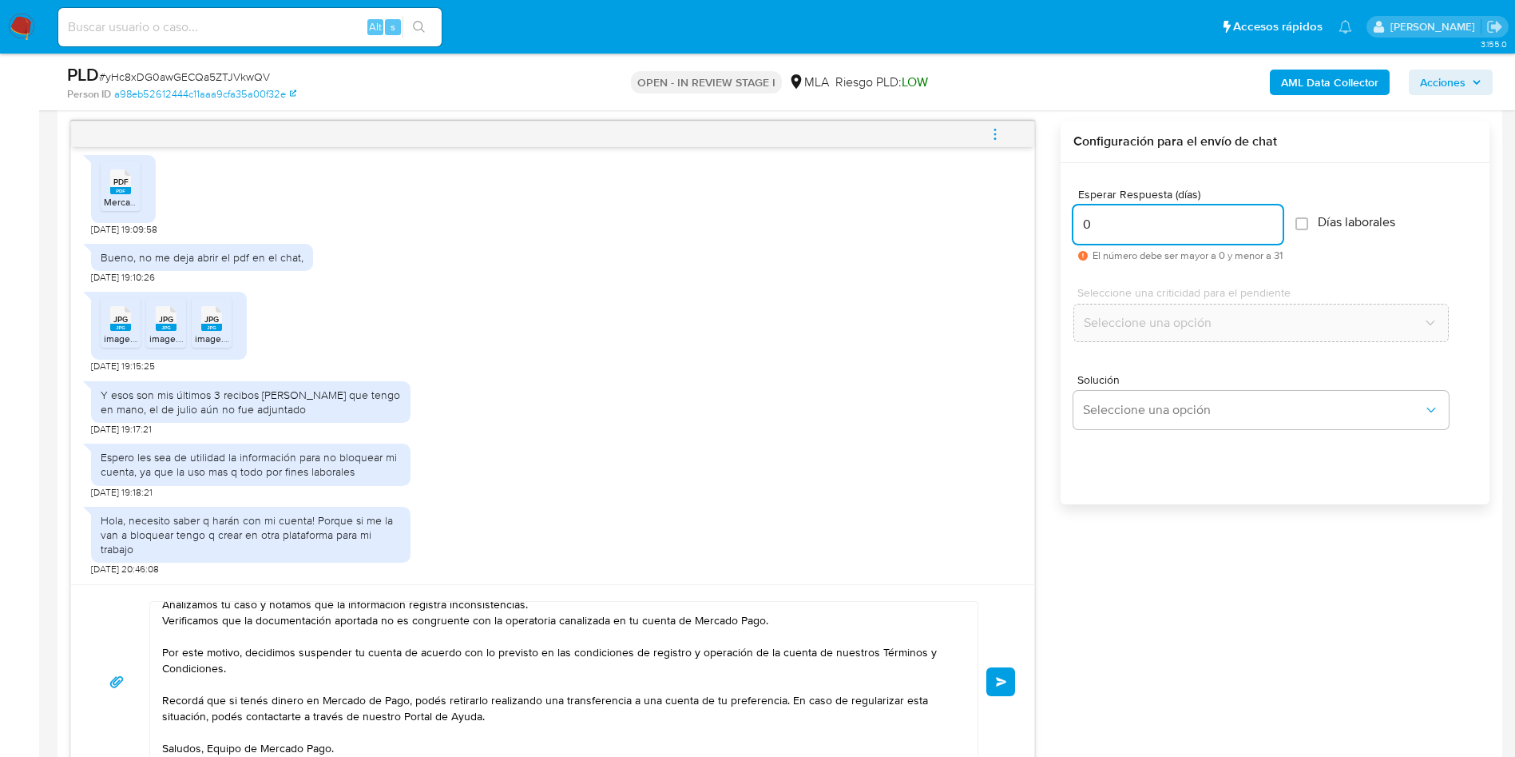
scroll to position [1078, 0]
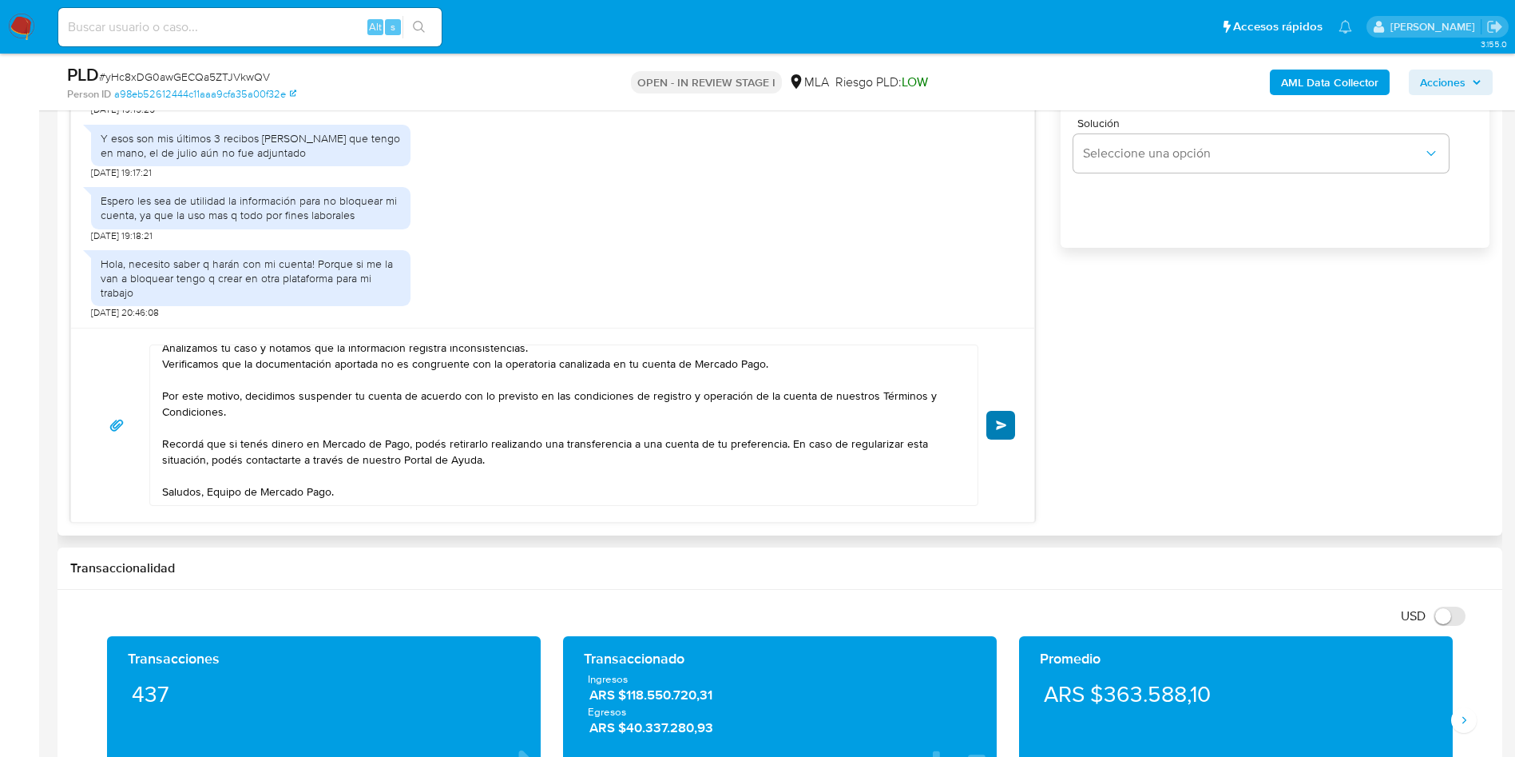
type input "0"
click at [999, 423] on span "Enviar" at bounding box center [1001, 425] width 11 height 10
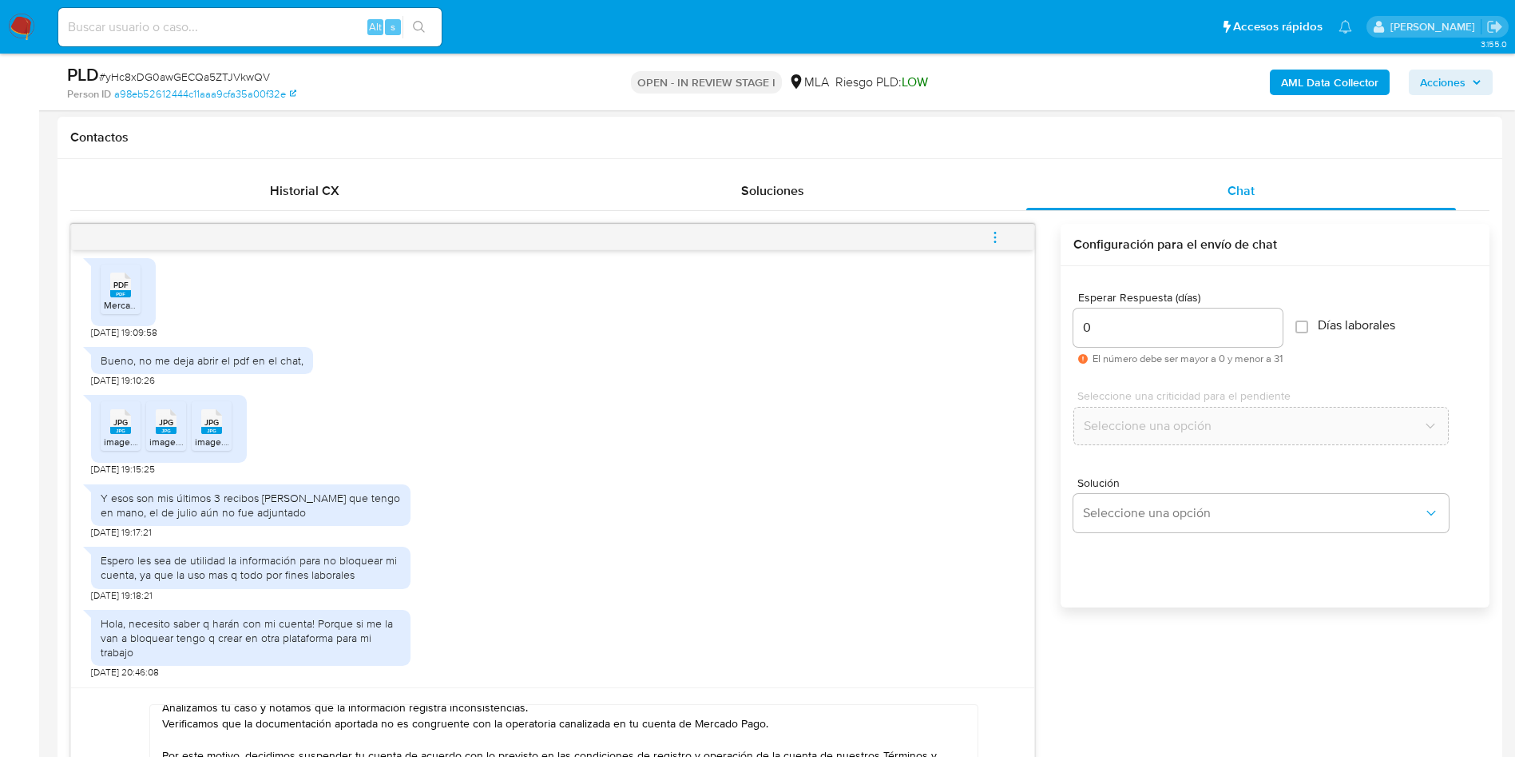
click at [1008, 240] on button "menu-action" at bounding box center [995, 237] width 53 height 38
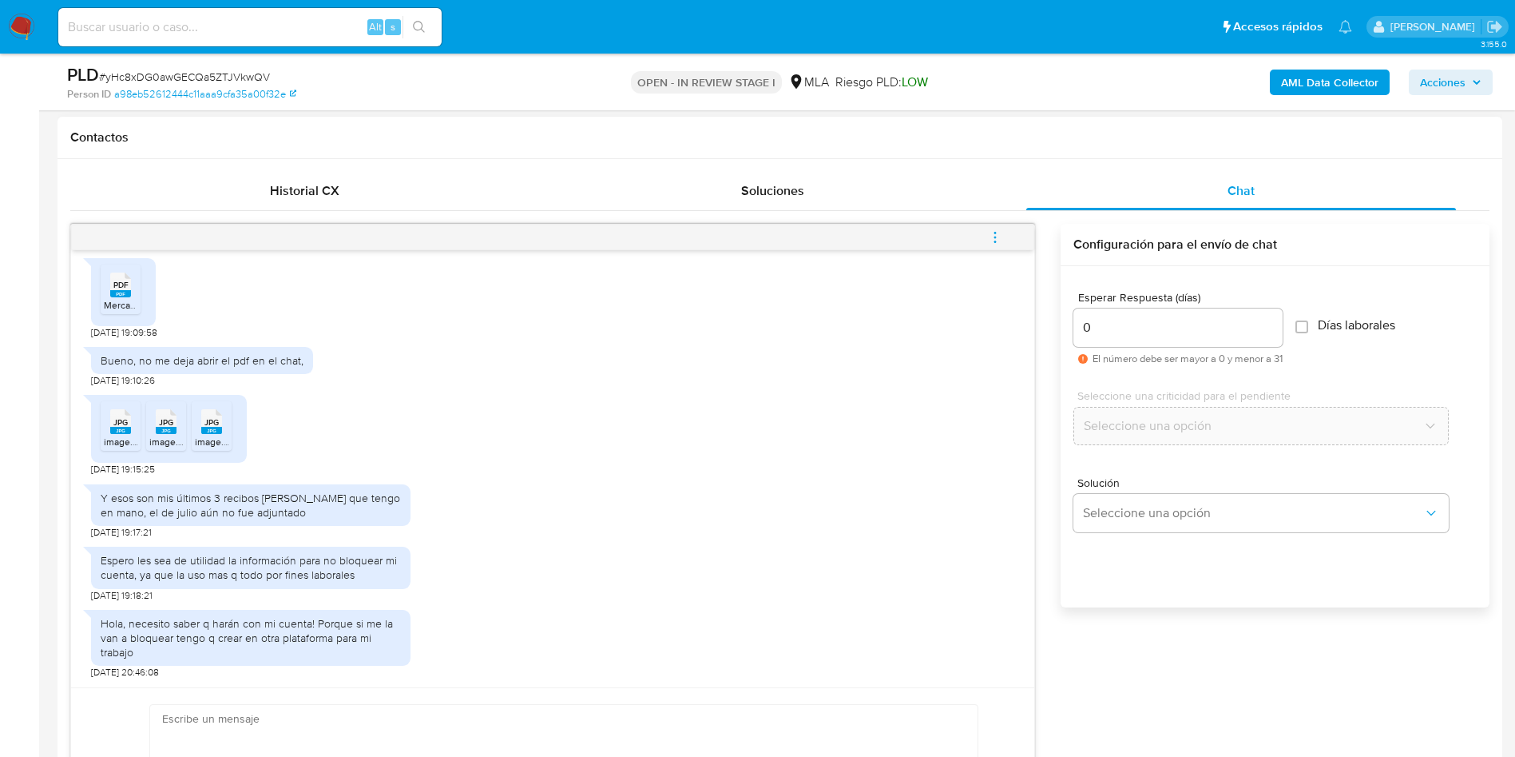
scroll to position [0, 0]
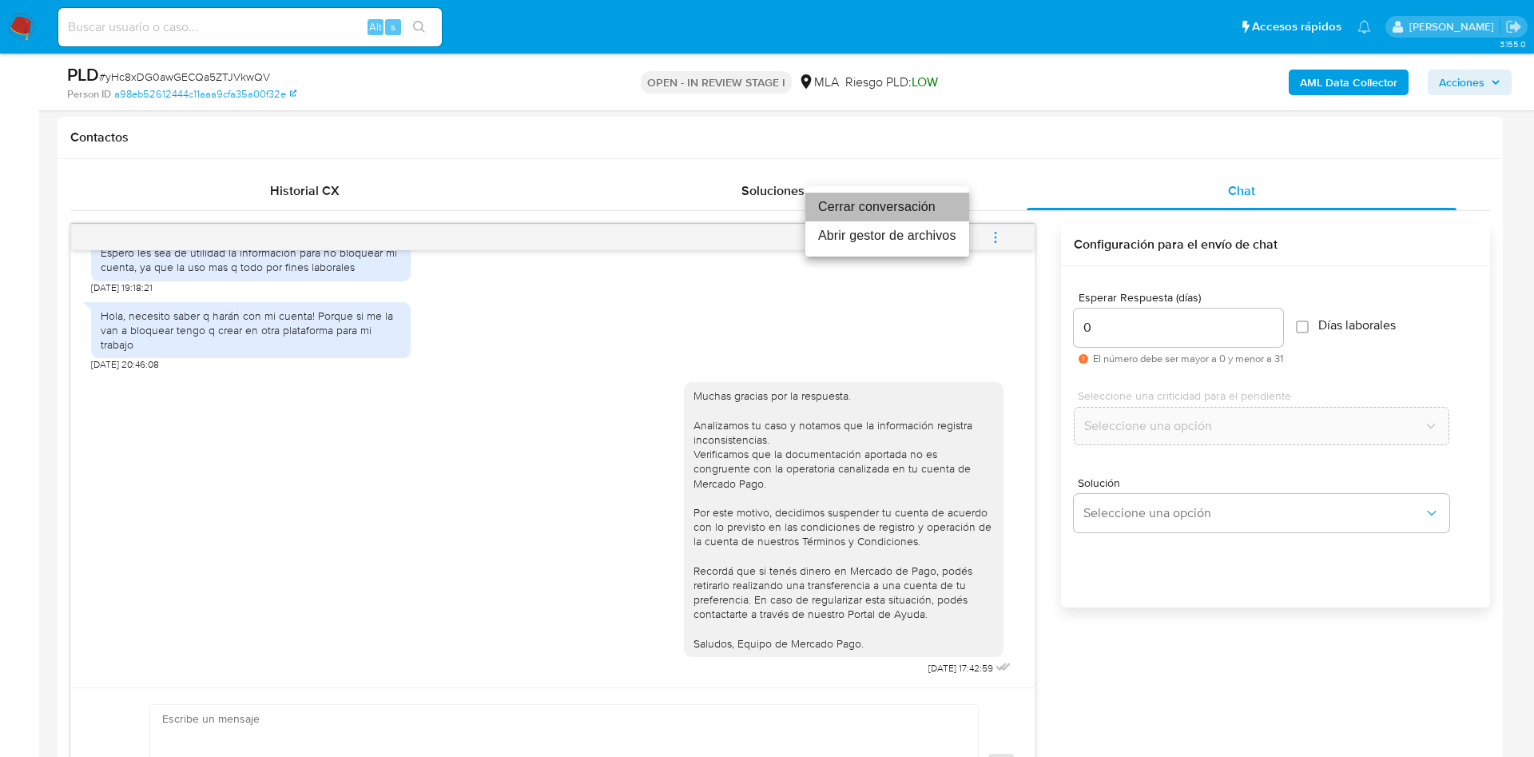
click at [844, 205] on li "Cerrar conversación" at bounding box center [887, 207] width 164 height 29
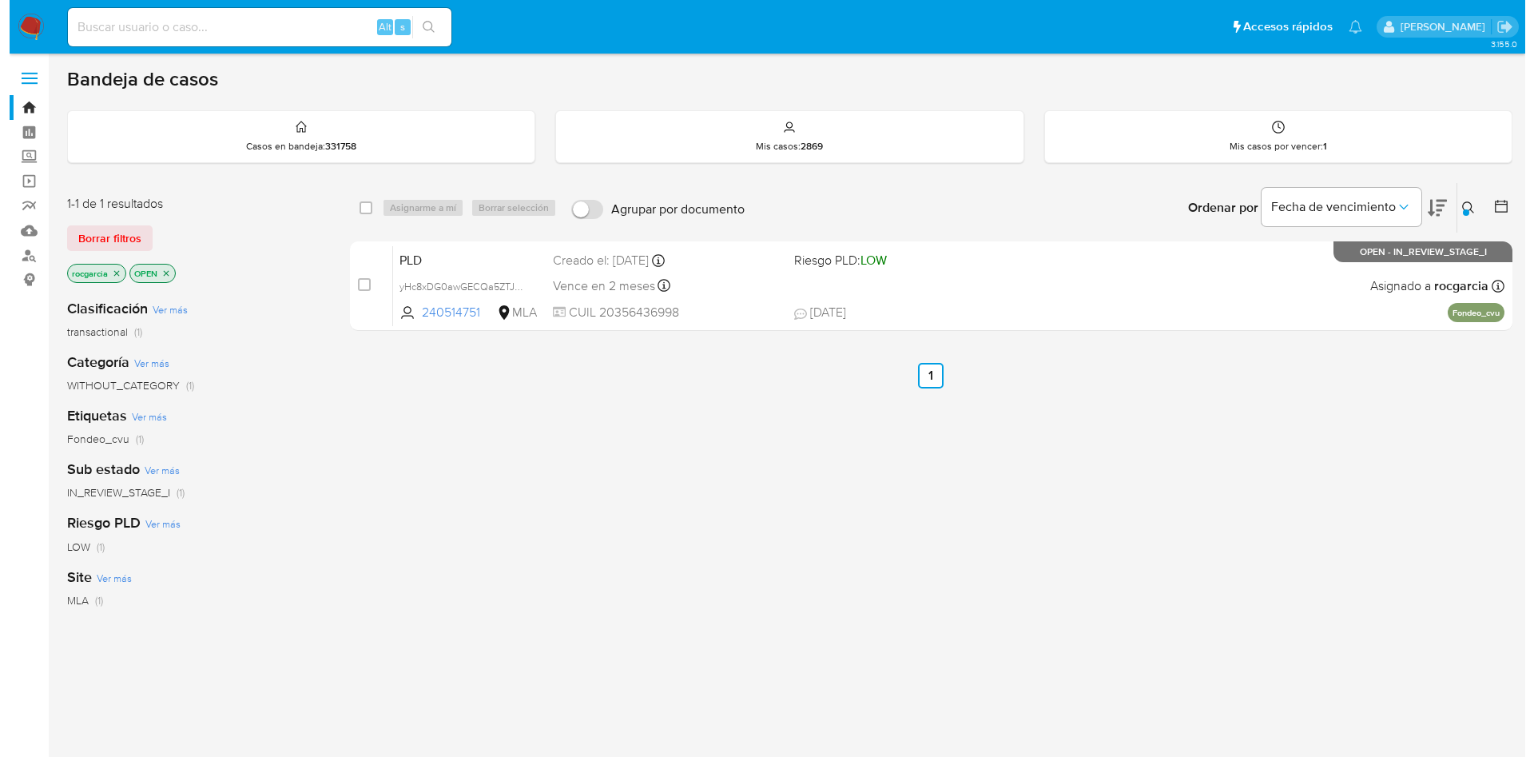
scroll to position [120, 0]
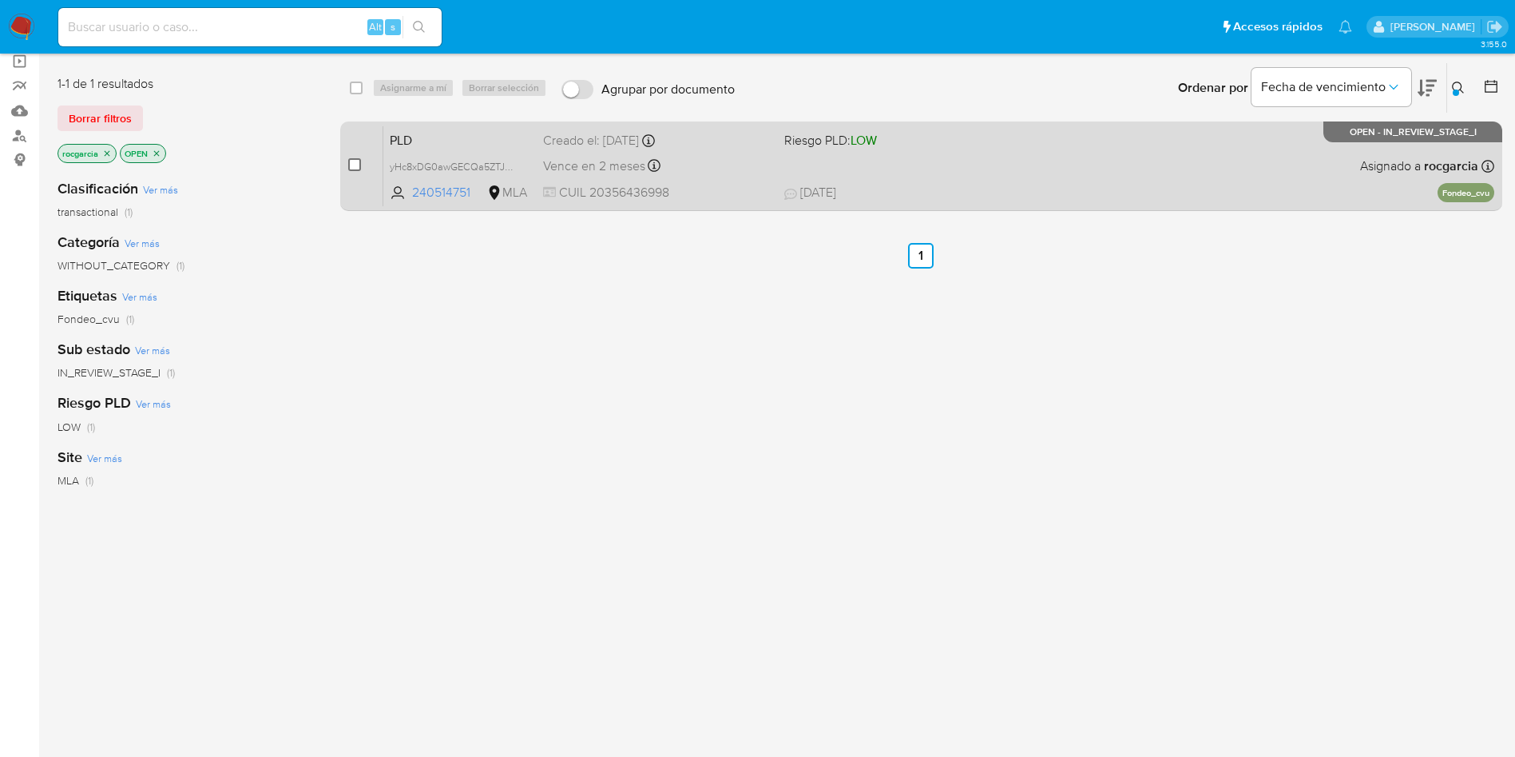
drag, startPoint x: 0, startPoint y: 0, endPoint x: 354, endPoint y: 159, distance: 388.0
click at [353, 160] on input "checkbox" at bounding box center [354, 164] width 13 height 13
checkbox input "true"
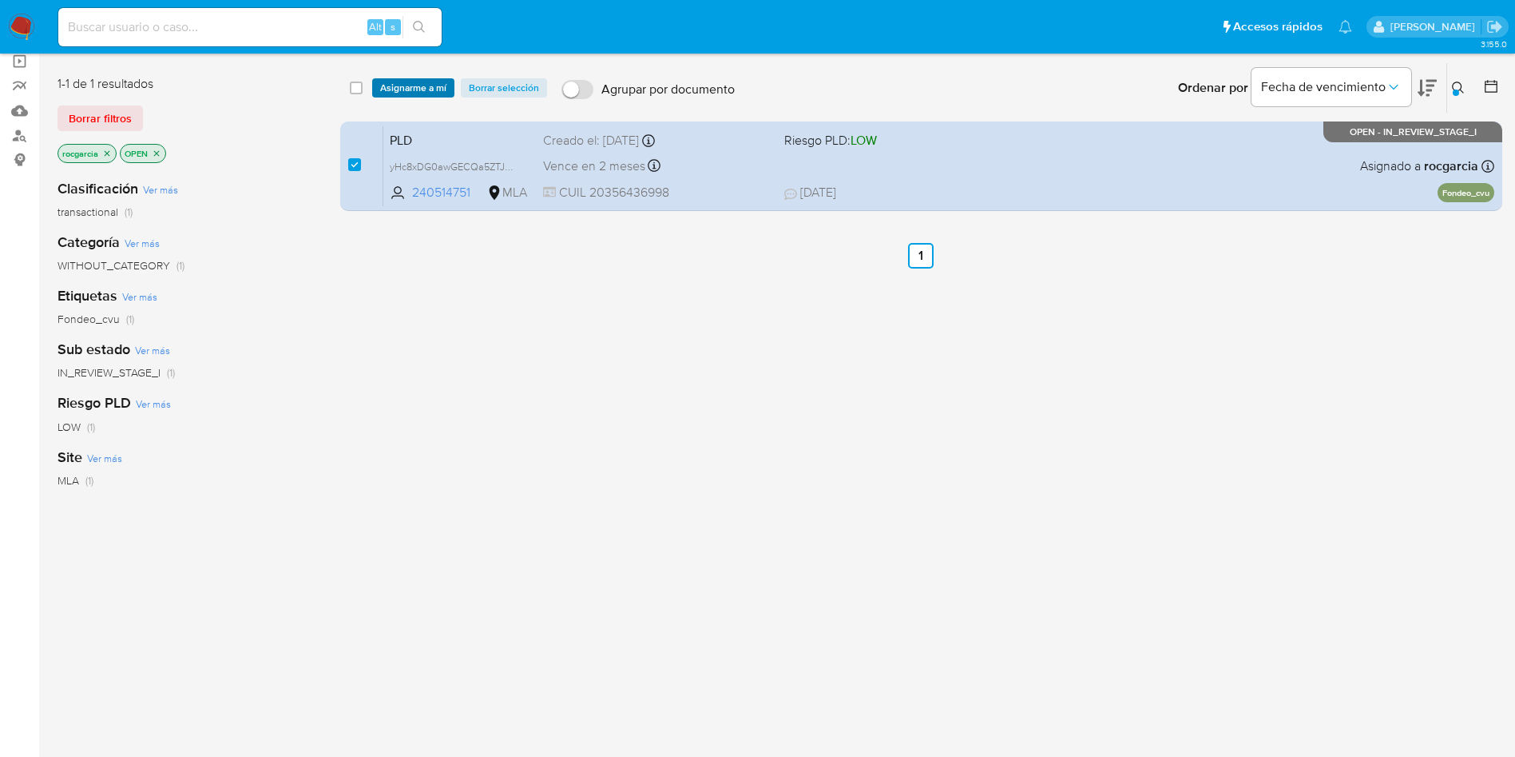
click at [407, 84] on span "Asignarme a mí" at bounding box center [413, 88] width 66 height 16
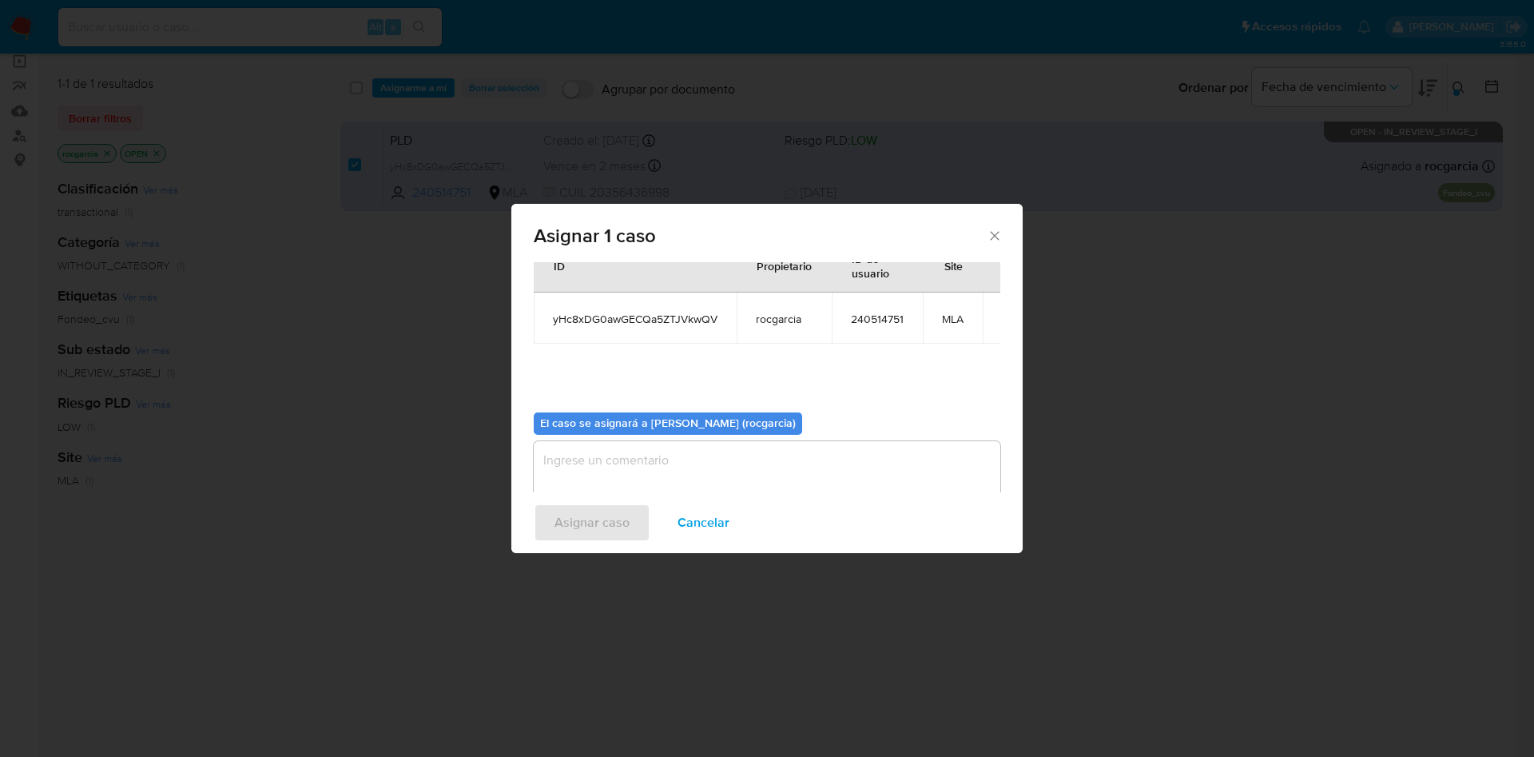
scroll to position [83, 0]
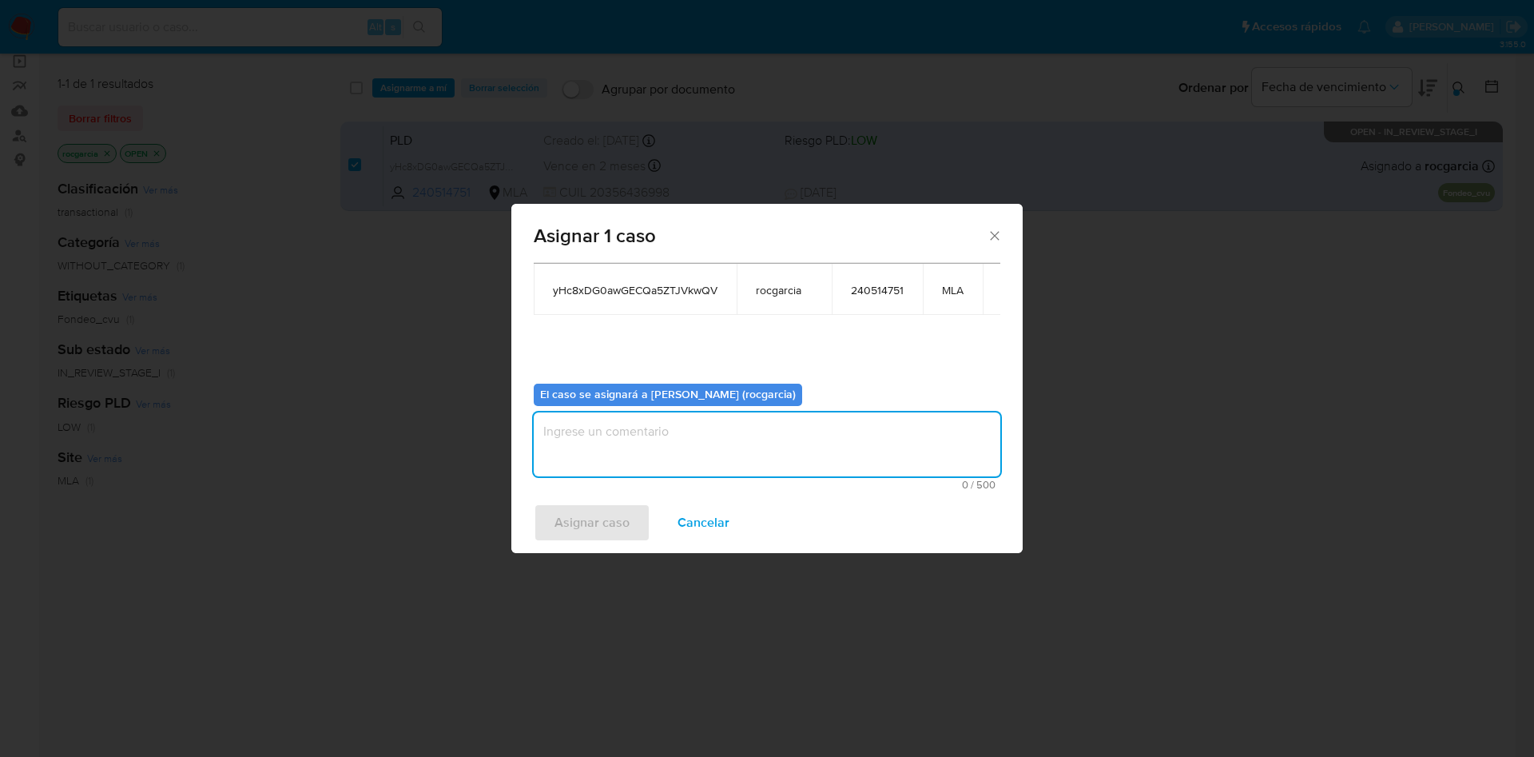
click at [596, 425] on textarea "assign-modal" at bounding box center [767, 444] width 467 height 64
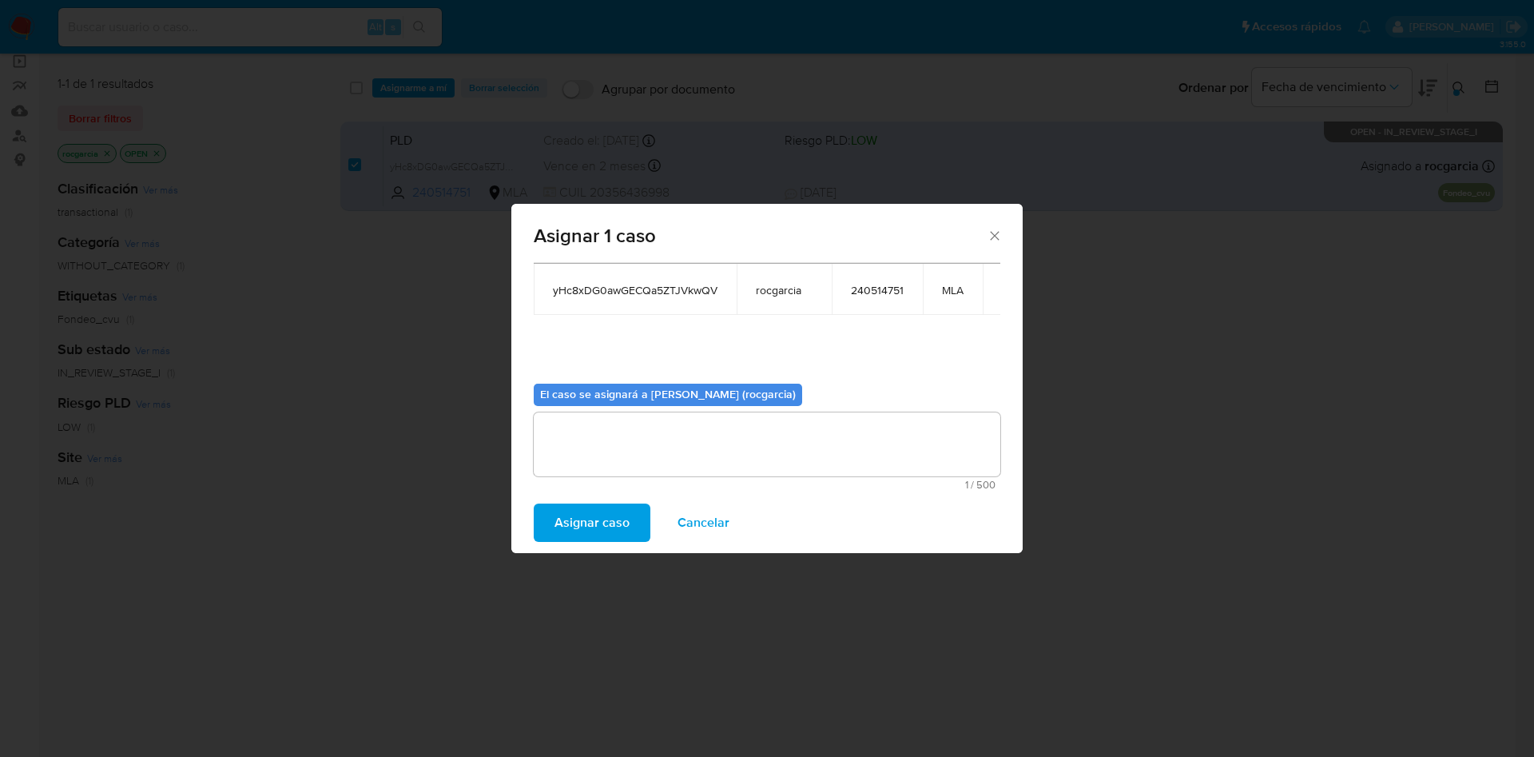
drag, startPoint x: 596, startPoint y: 522, endPoint x: 520, endPoint y: 168, distance: 361.9
click at [596, 521] on span "Asignar caso" at bounding box center [591, 522] width 75 height 35
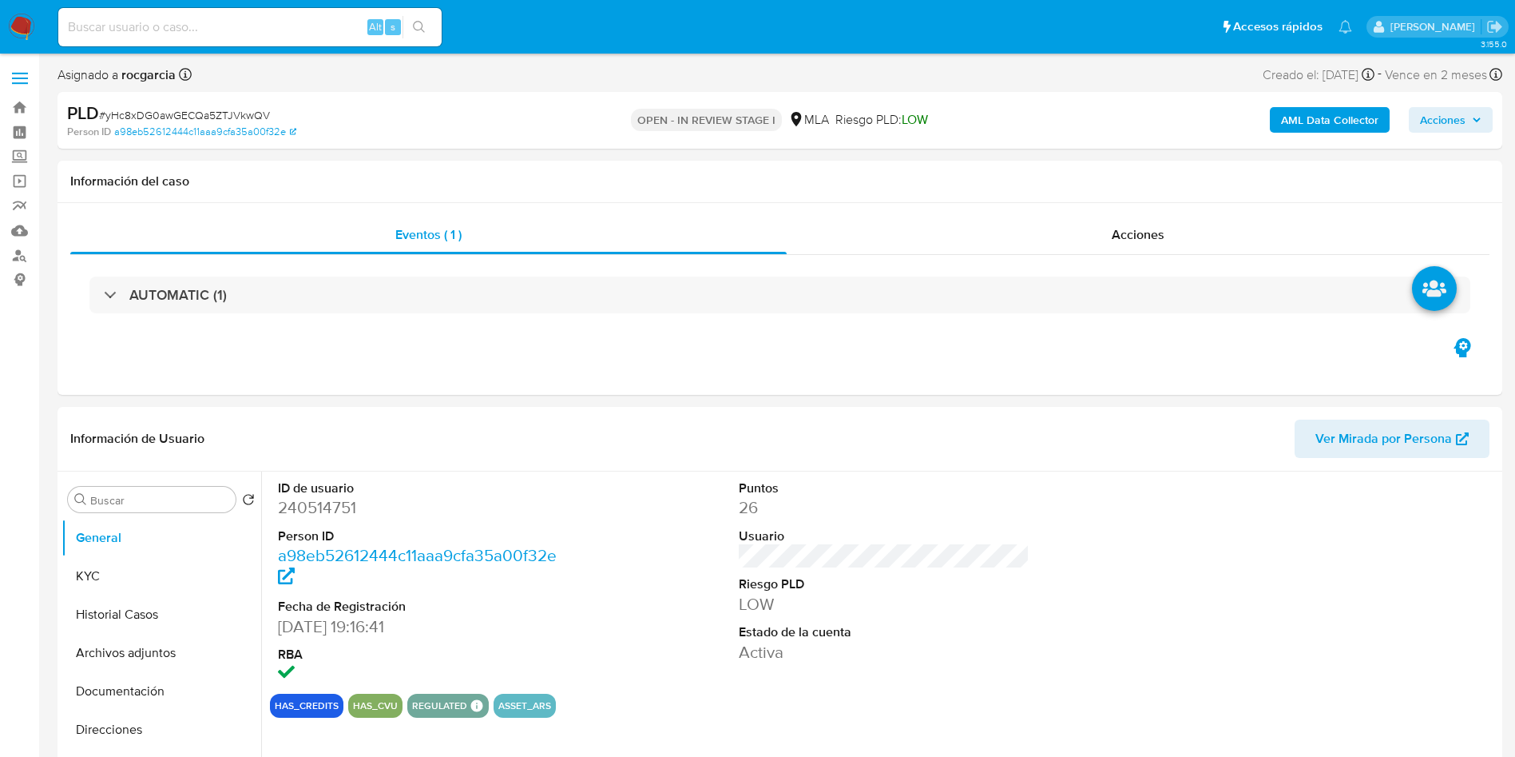
select select "10"
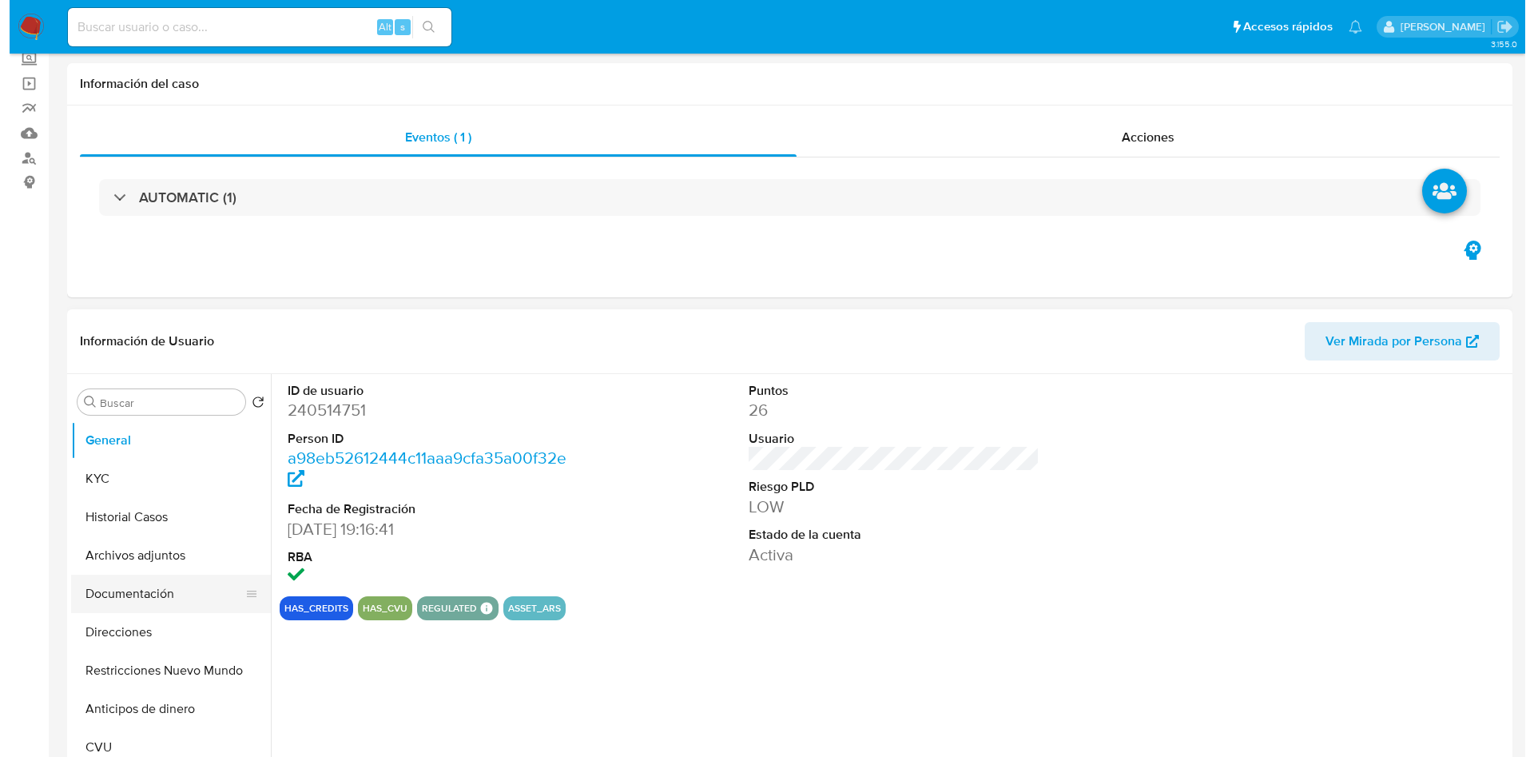
scroll to position [120, 0]
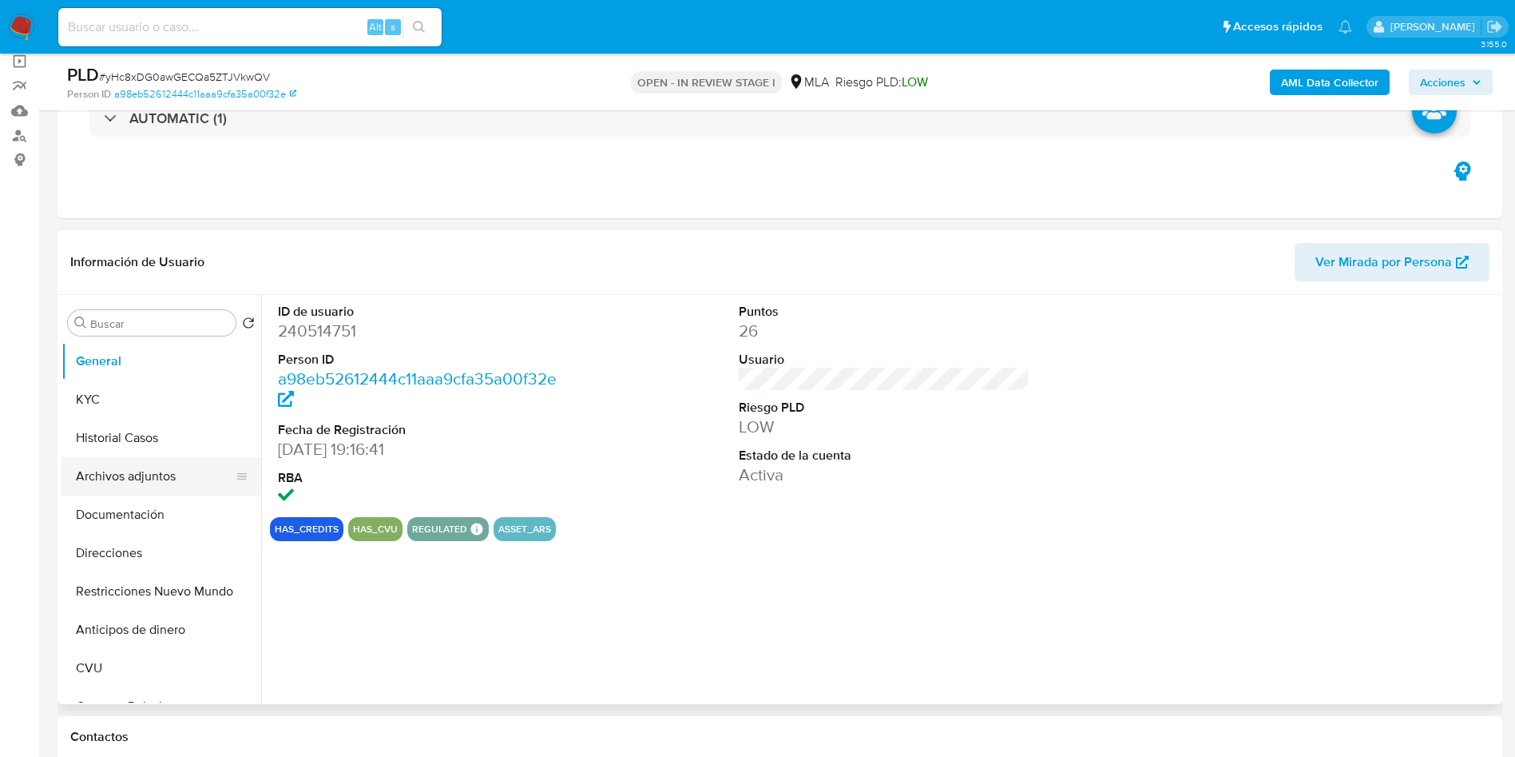
click at [119, 472] on button "Archivos adjuntos" at bounding box center [155, 476] width 187 height 38
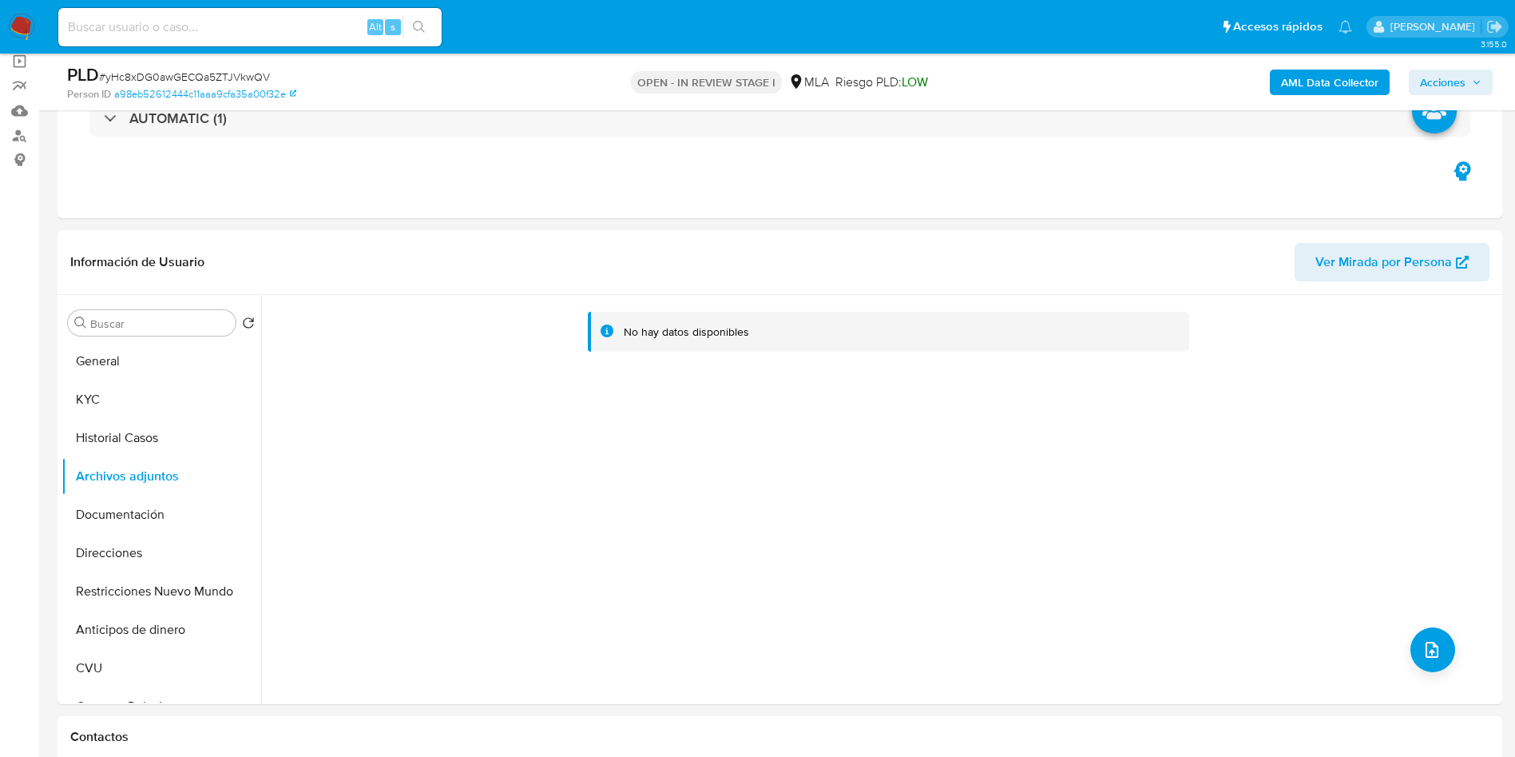
click at [1325, 81] on b "AML Data Collector" at bounding box center [1329, 83] width 97 height 26
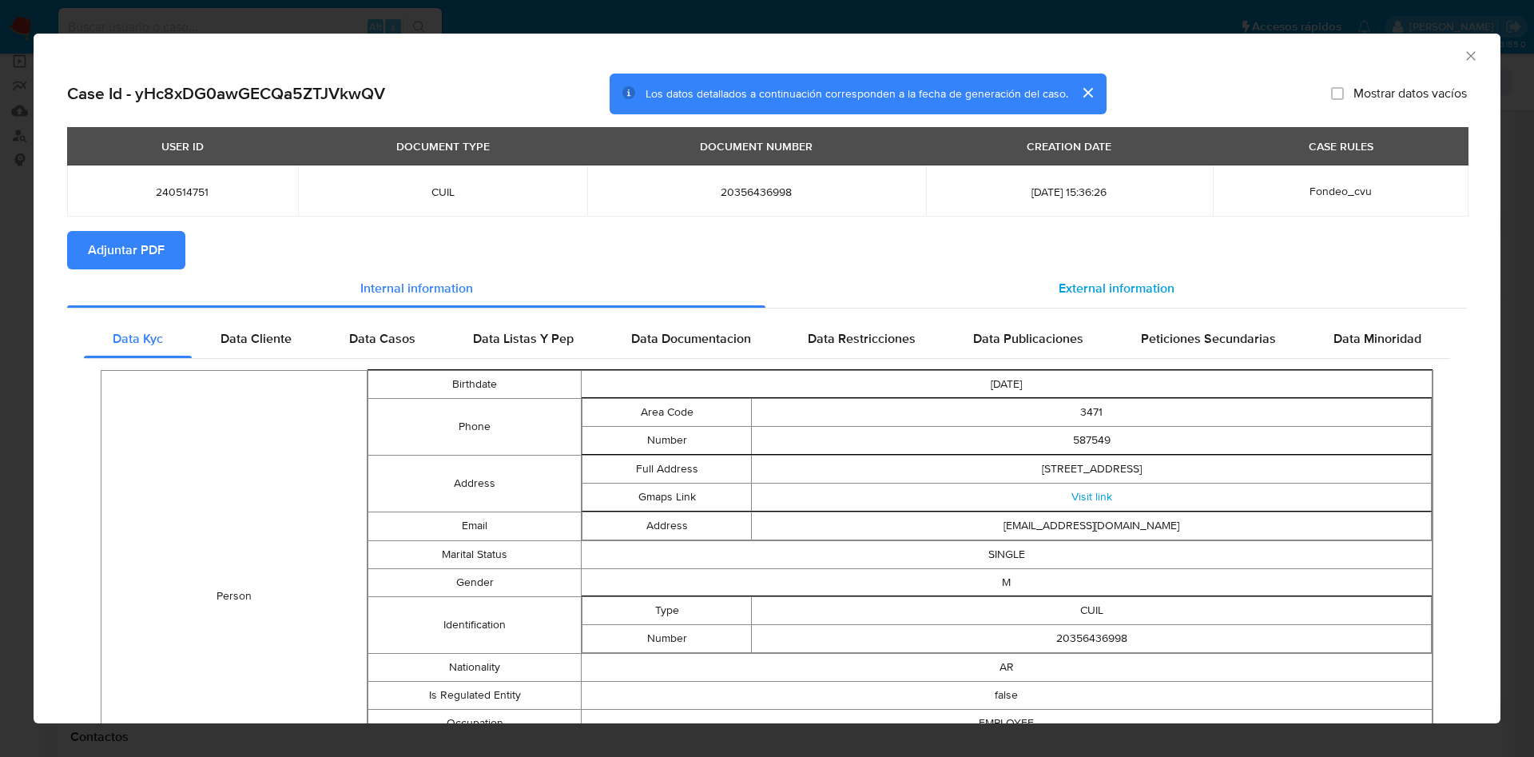
click at [1075, 273] on div "External information" at bounding box center [1115, 288] width 701 height 38
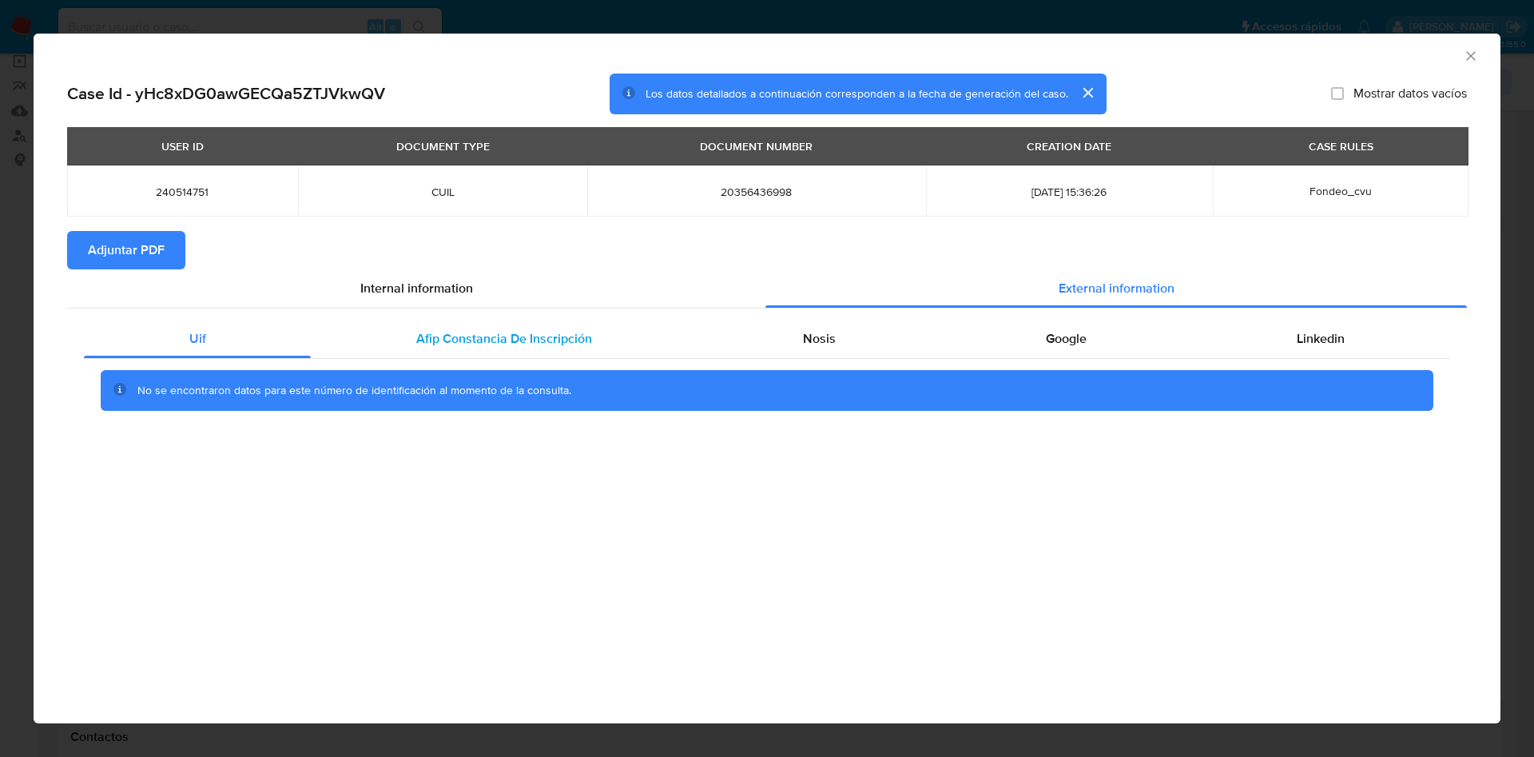
click at [577, 336] on span "Afip Constancia De Inscripción" at bounding box center [504, 338] width 176 height 18
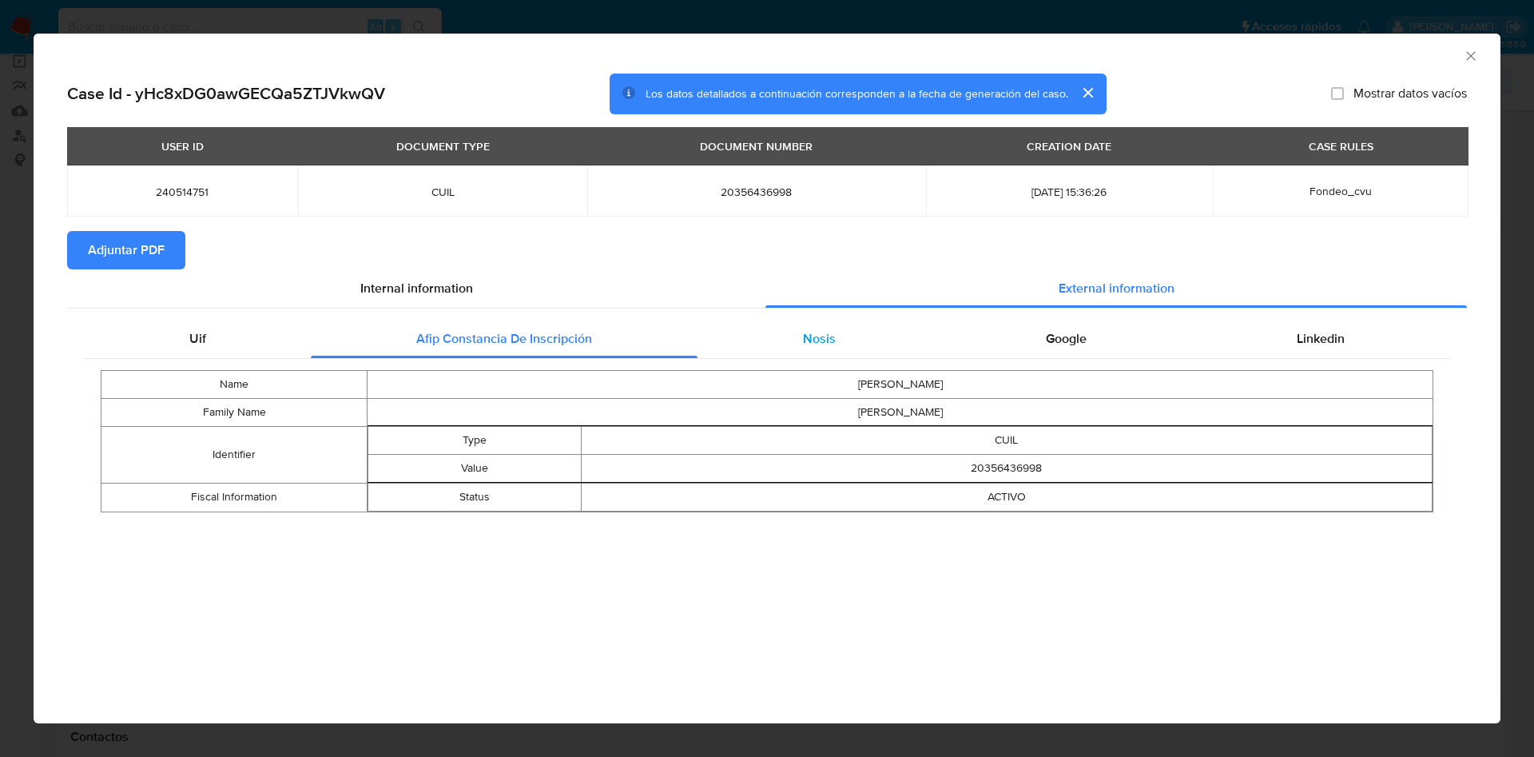
click at [792, 344] on div "Nosis" at bounding box center [818, 339] width 243 height 38
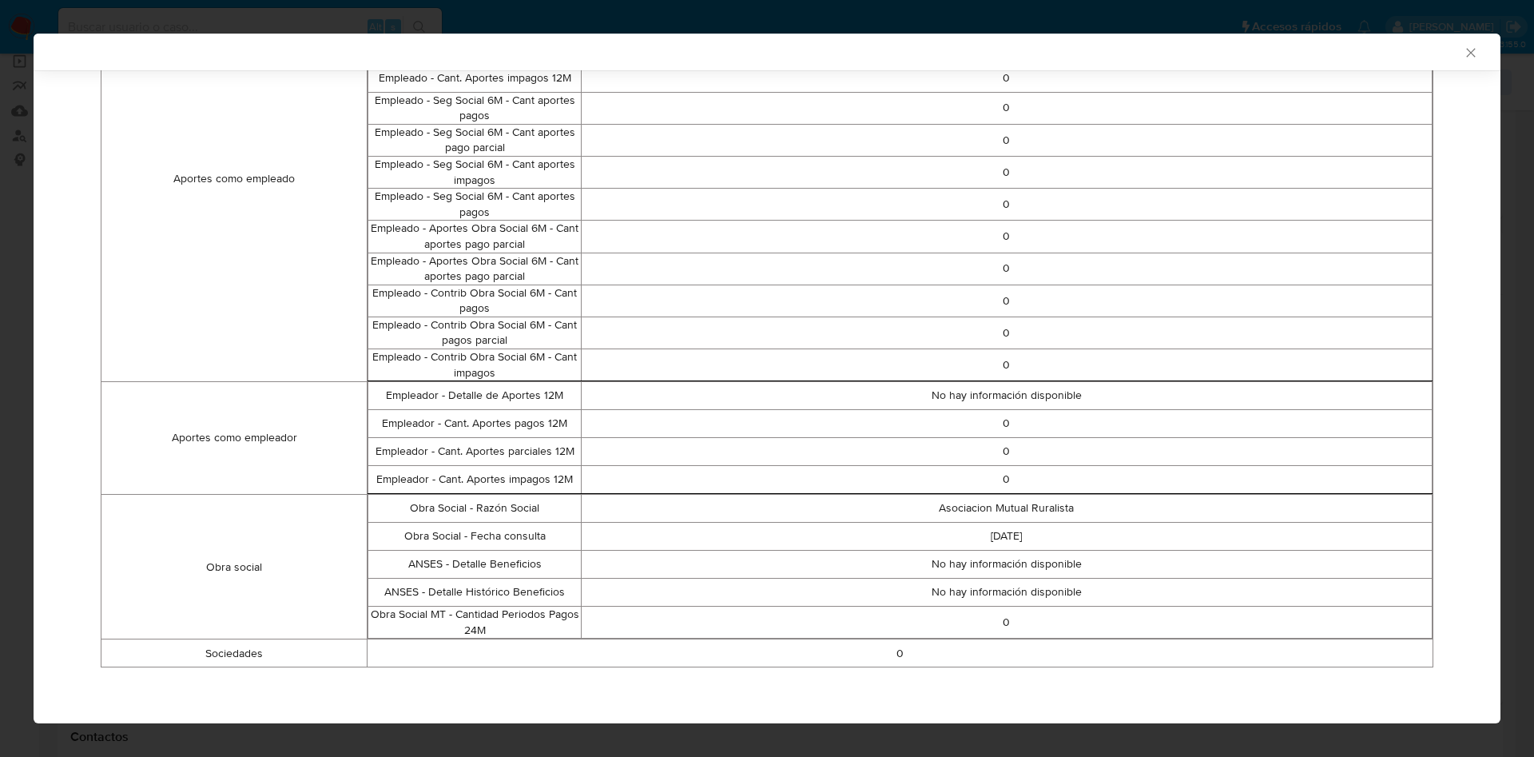
scroll to position [85, 0]
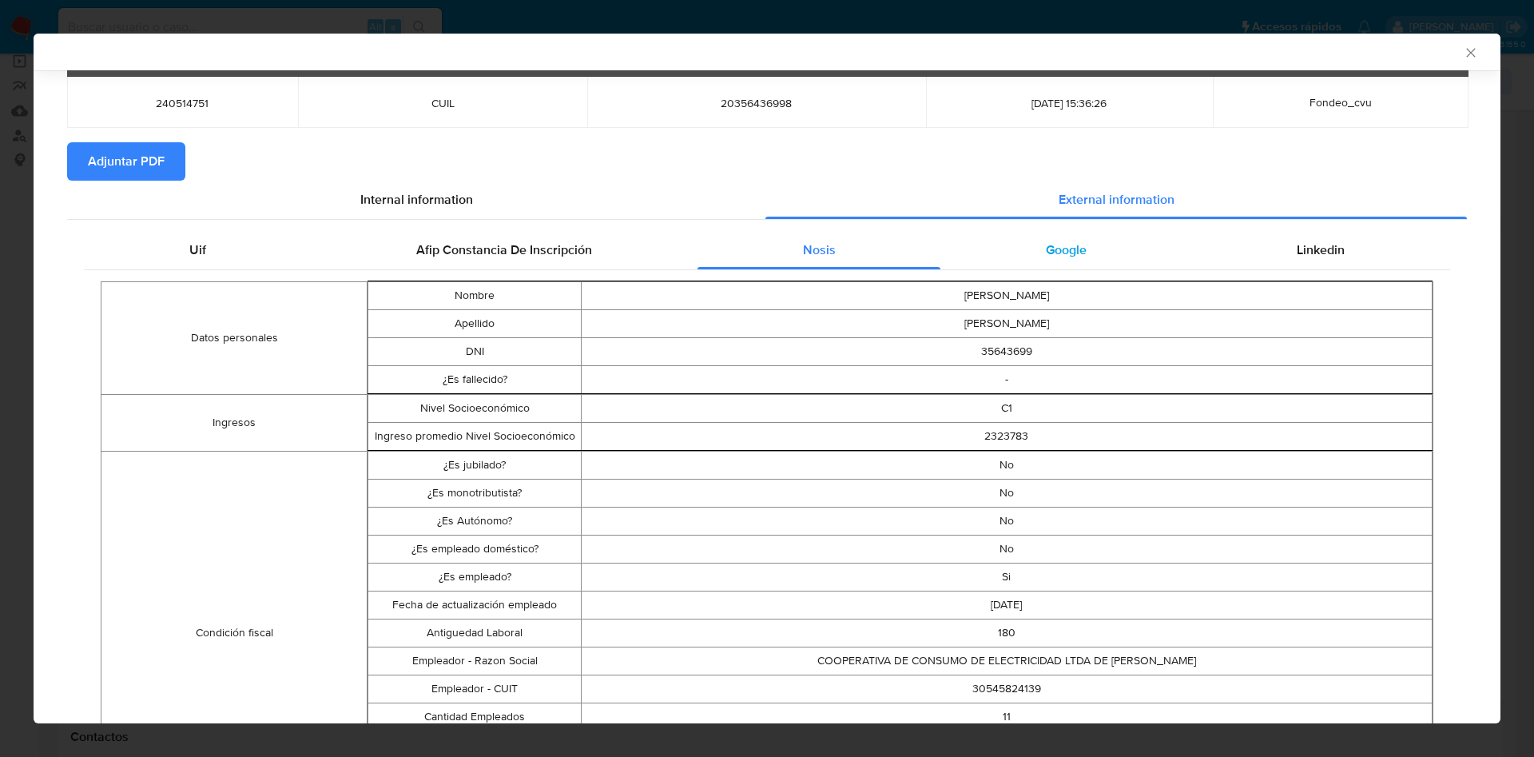
click at [1061, 247] on span "Google" at bounding box center [1066, 249] width 41 height 18
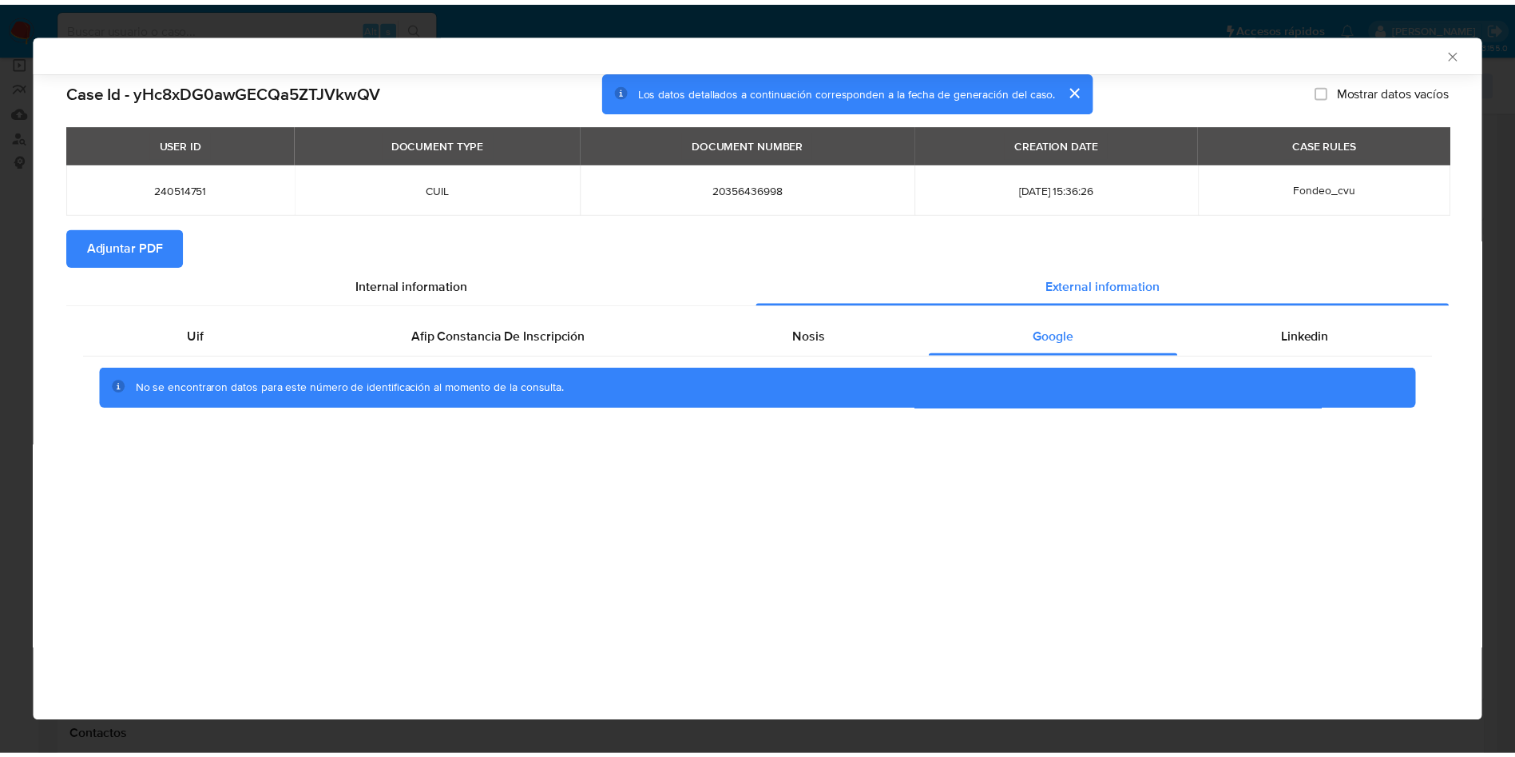
scroll to position [0, 0]
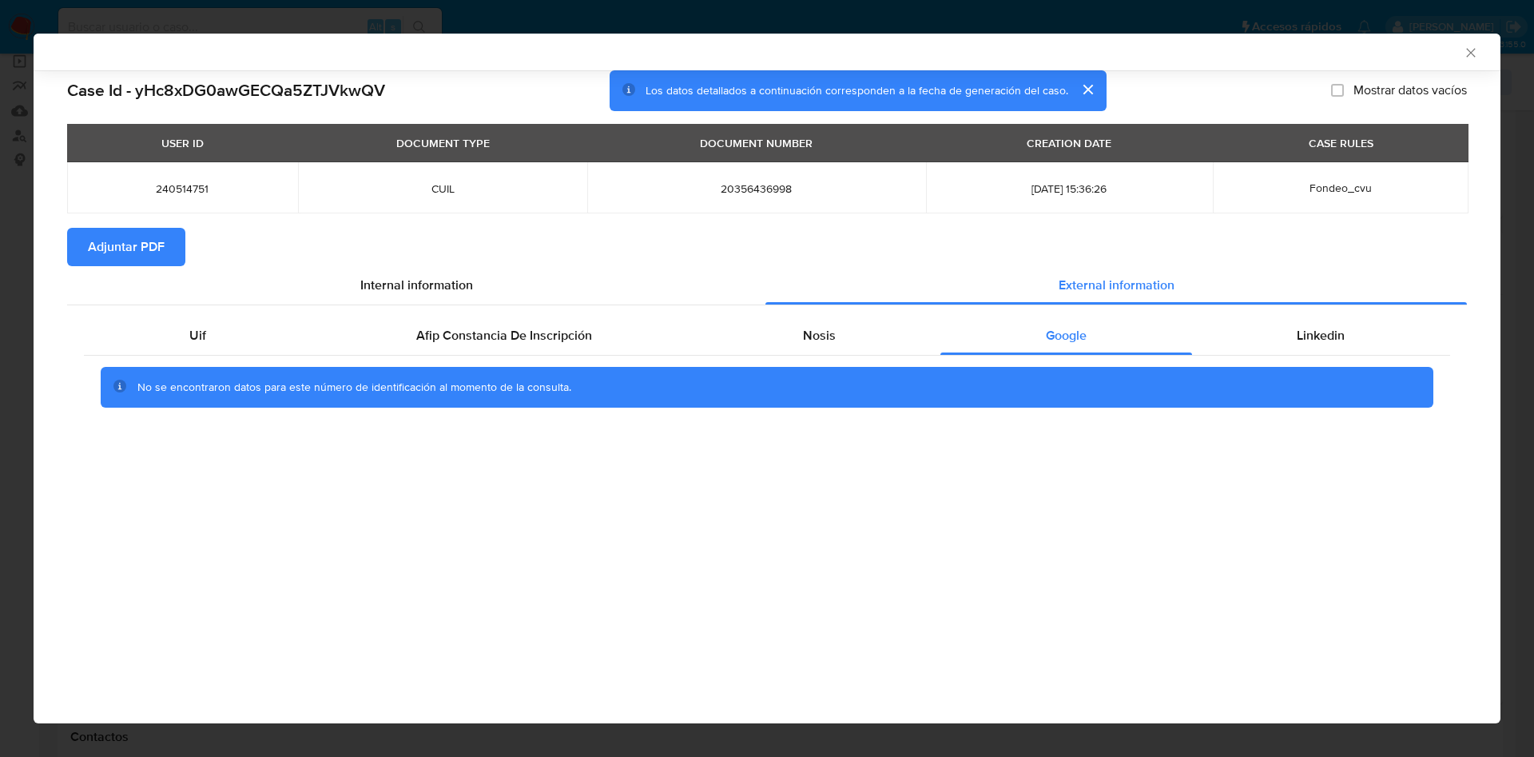
drag, startPoint x: 1336, startPoint y: 324, endPoint x: 781, endPoint y: 305, distance: 554.7
click at [1334, 324] on div "Linkedin" at bounding box center [1321, 335] width 258 height 38
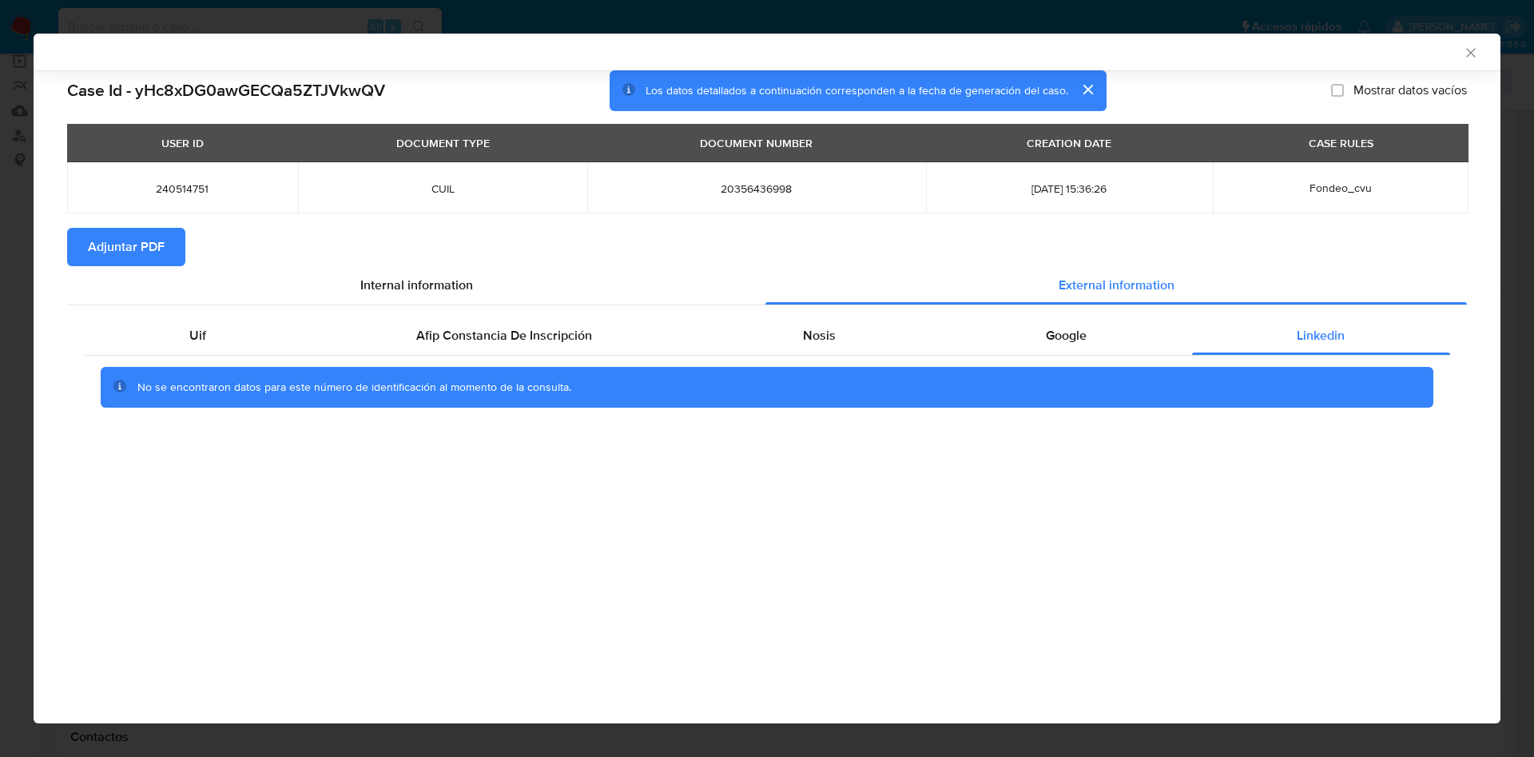
drag, startPoint x: 202, startPoint y: 240, endPoint x: 195, endPoint y: 245, distance: 8.6
click at [198, 243] on section "Adjuntar PDF" at bounding box center [767, 247] width 1400 height 38
click at [144, 260] on span "Adjuntar PDF" at bounding box center [126, 246] width 77 height 35
click at [1464, 51] on icon "Cerrar ventana" at bounding box center [1471, 53] width 16 height 16
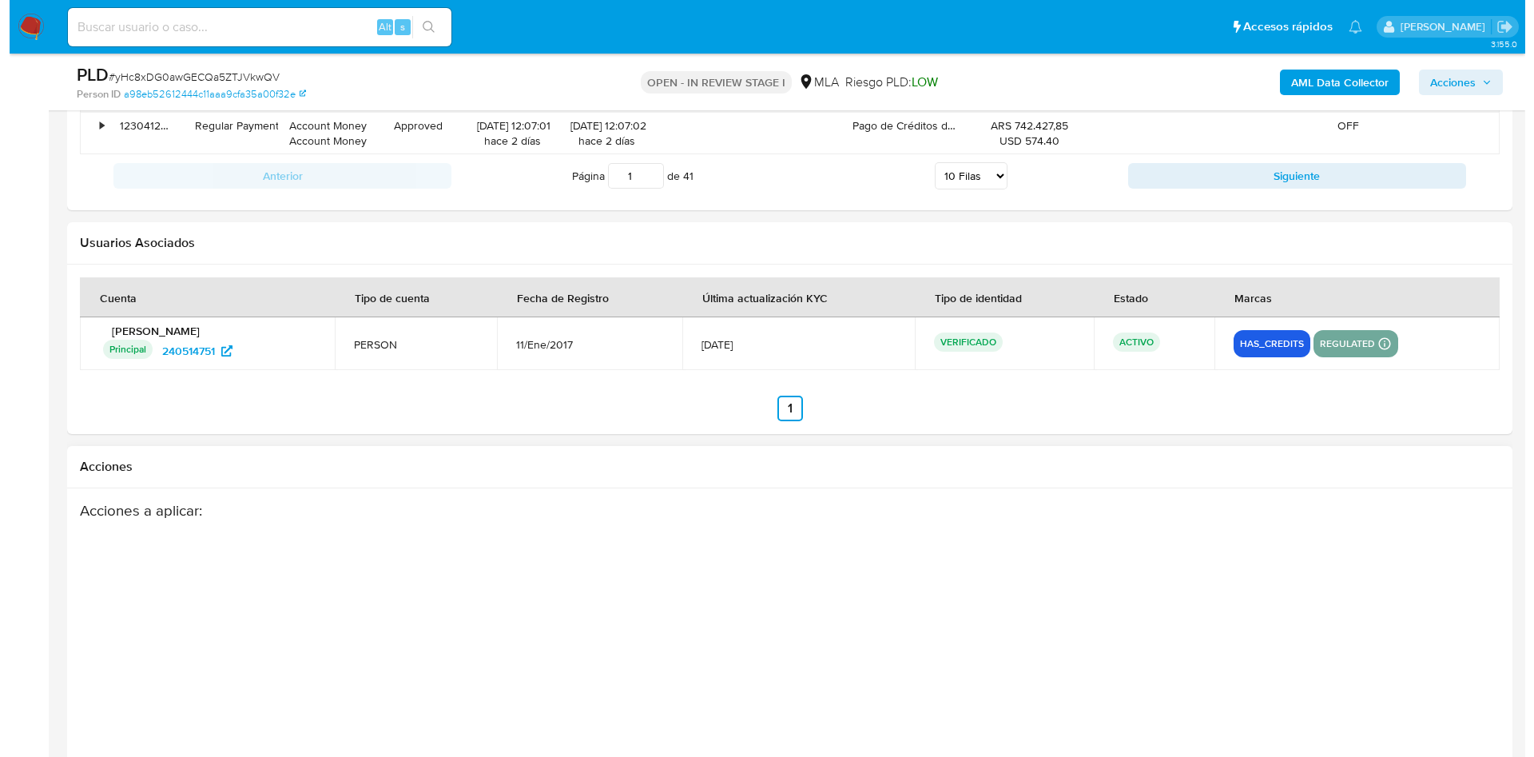
scroll to position [2419, 0]
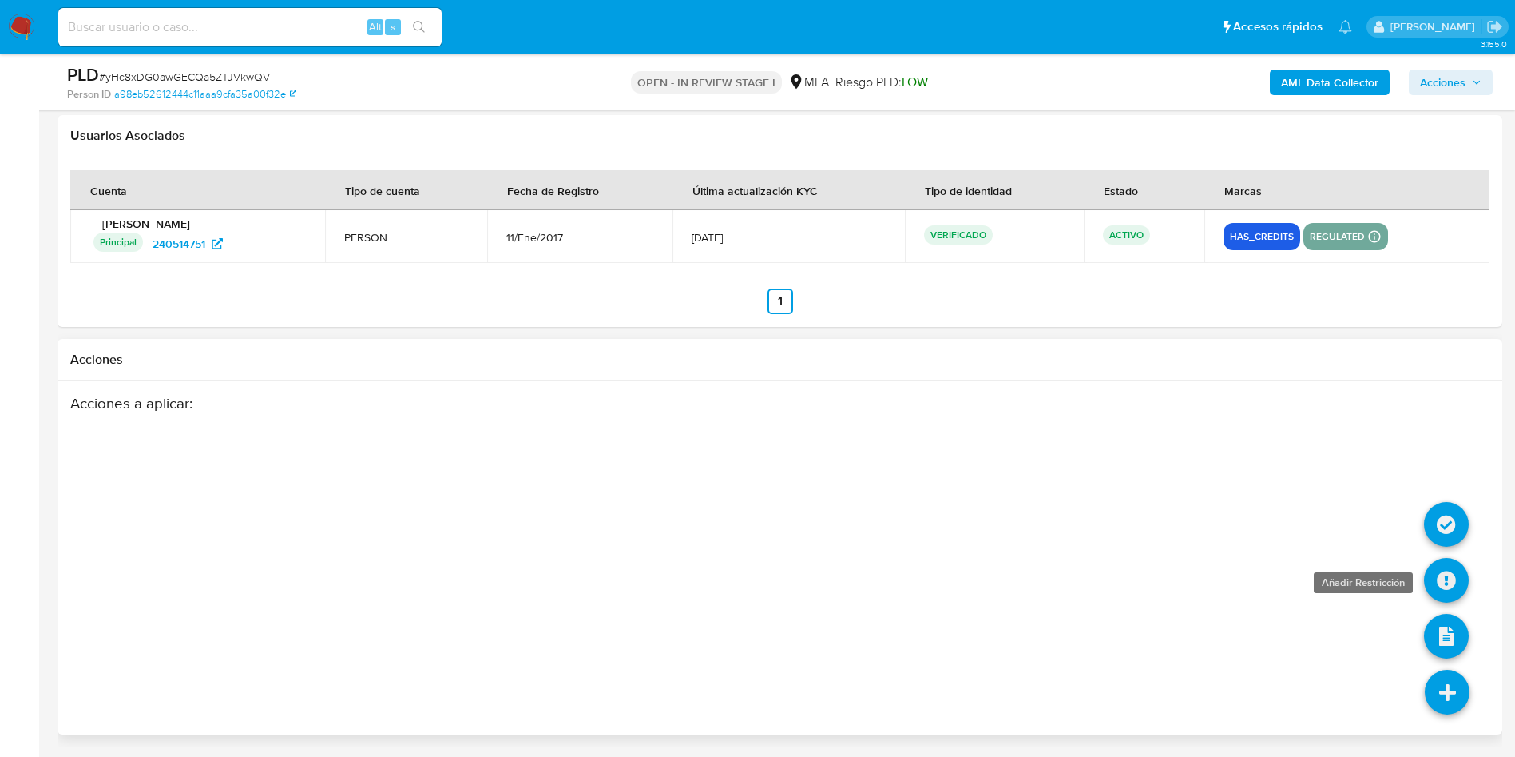
click at [1447, 593] on icon at bounding box center [1446, 580] width 45 height 45
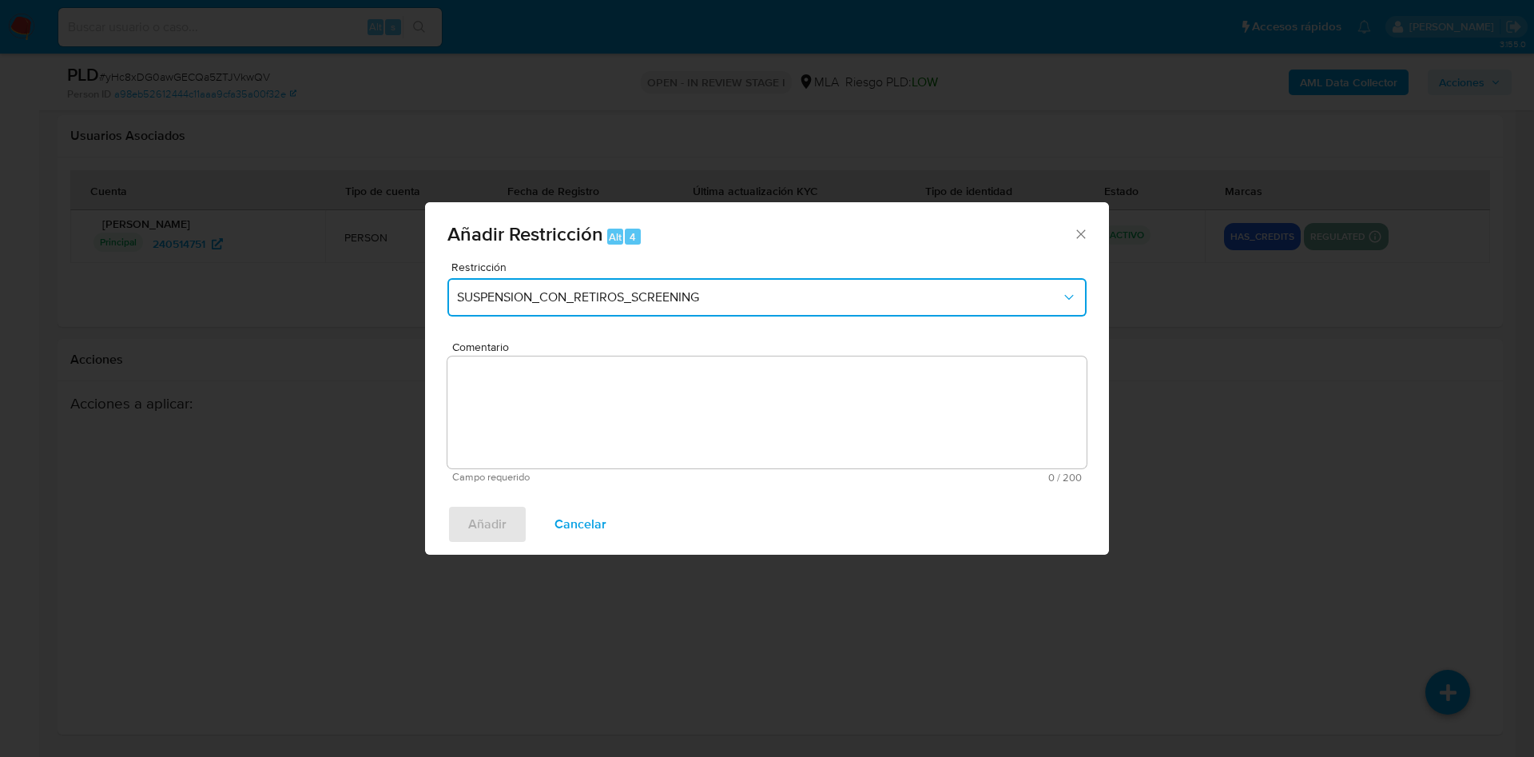
click at [557, 302] on span "SUSPENSION_CON_RETIROS_SCREENING" at bounding box center [759, 297] width 604 height 16
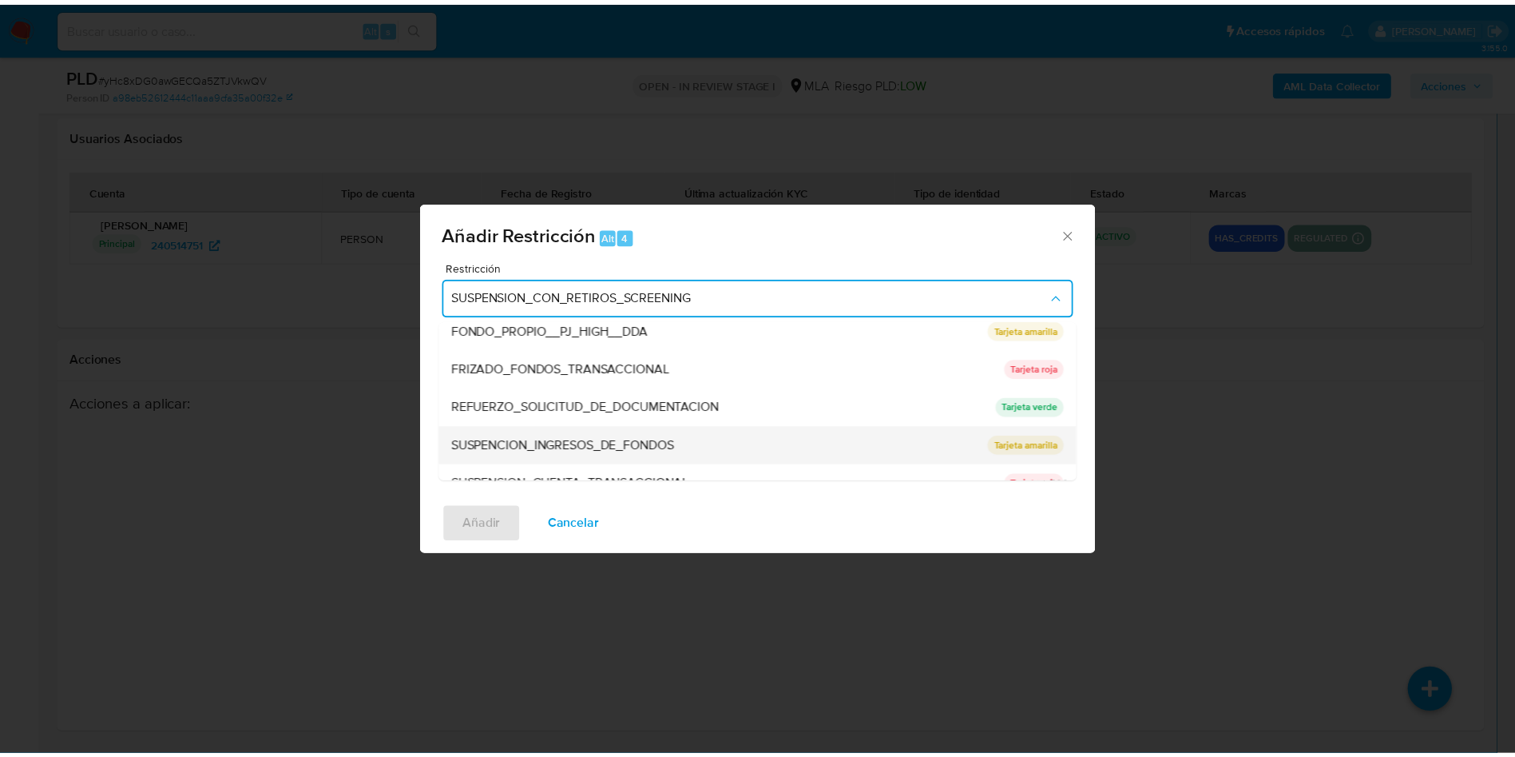
scroll to position [339, 0]
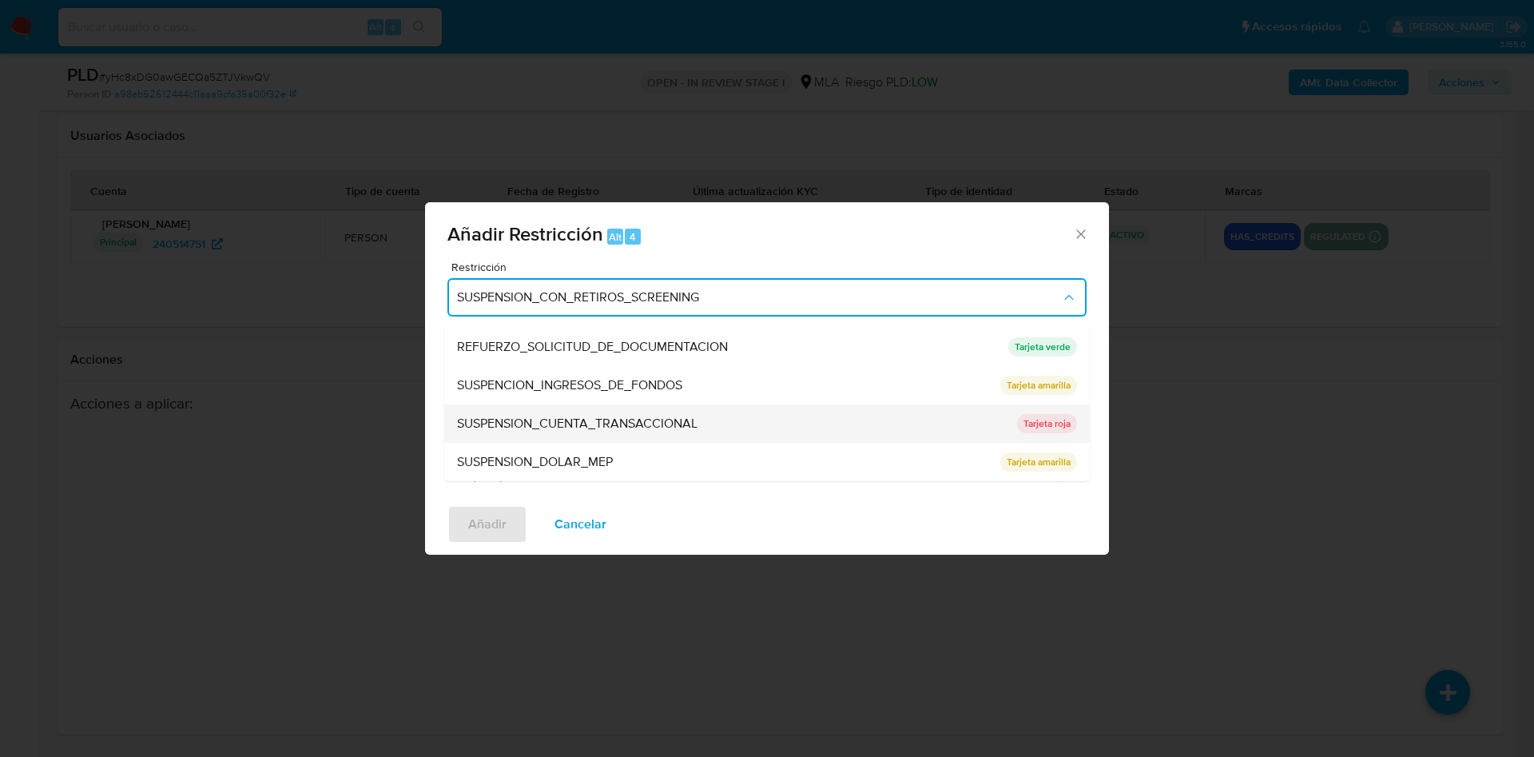
click at [637, 431] on span "SUSPENSION_CUENTA_TRANSACCIONAL" at bounding box center [577, 423] width 240 height 16
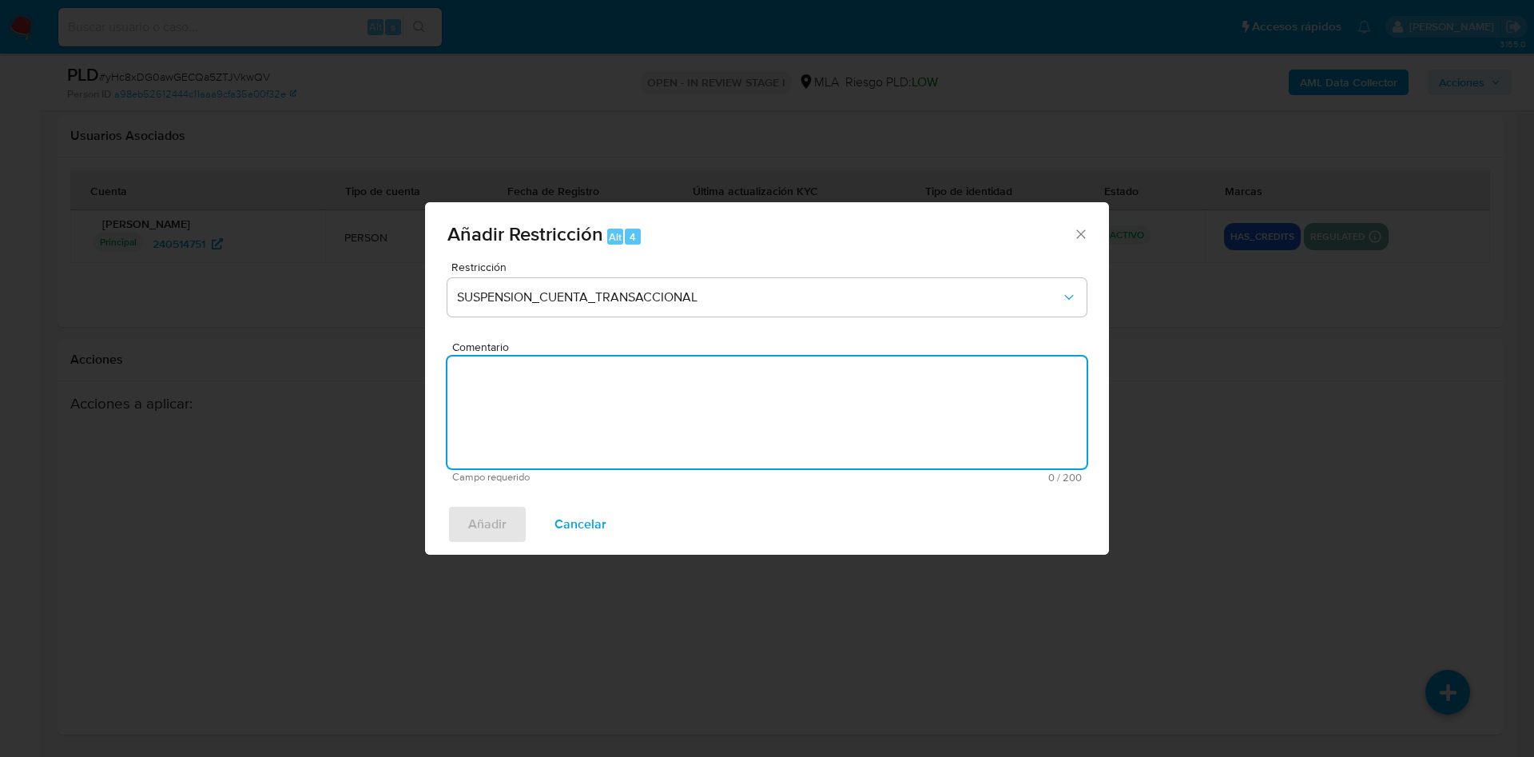
click at [637, 428] on textarea "Comentario" at bounding box center [766, 412] width 639 height 112
type textarea "AML"
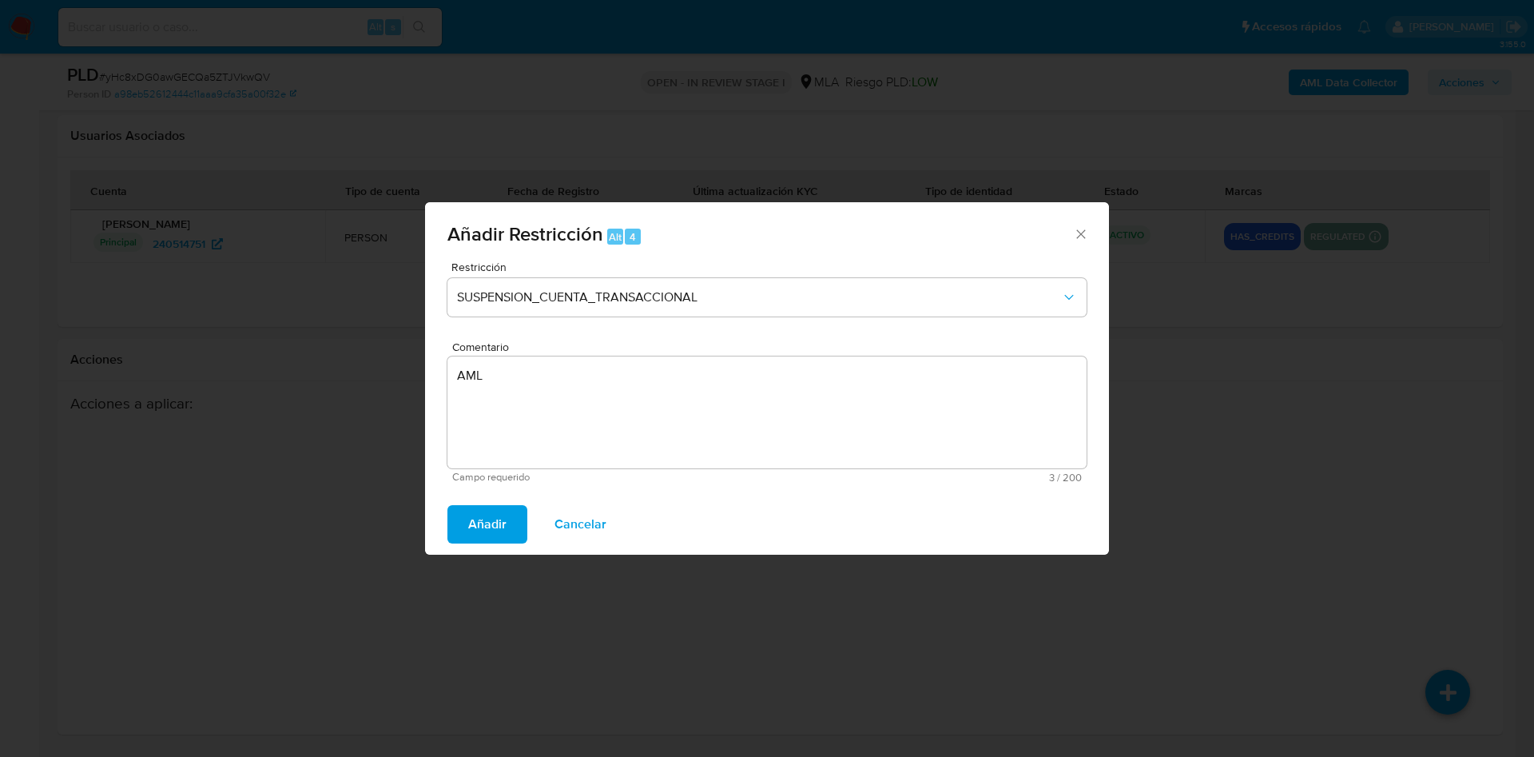
click at [460, 513] on button "Añadir" at bounding box center [487, 524] width 80 height 38
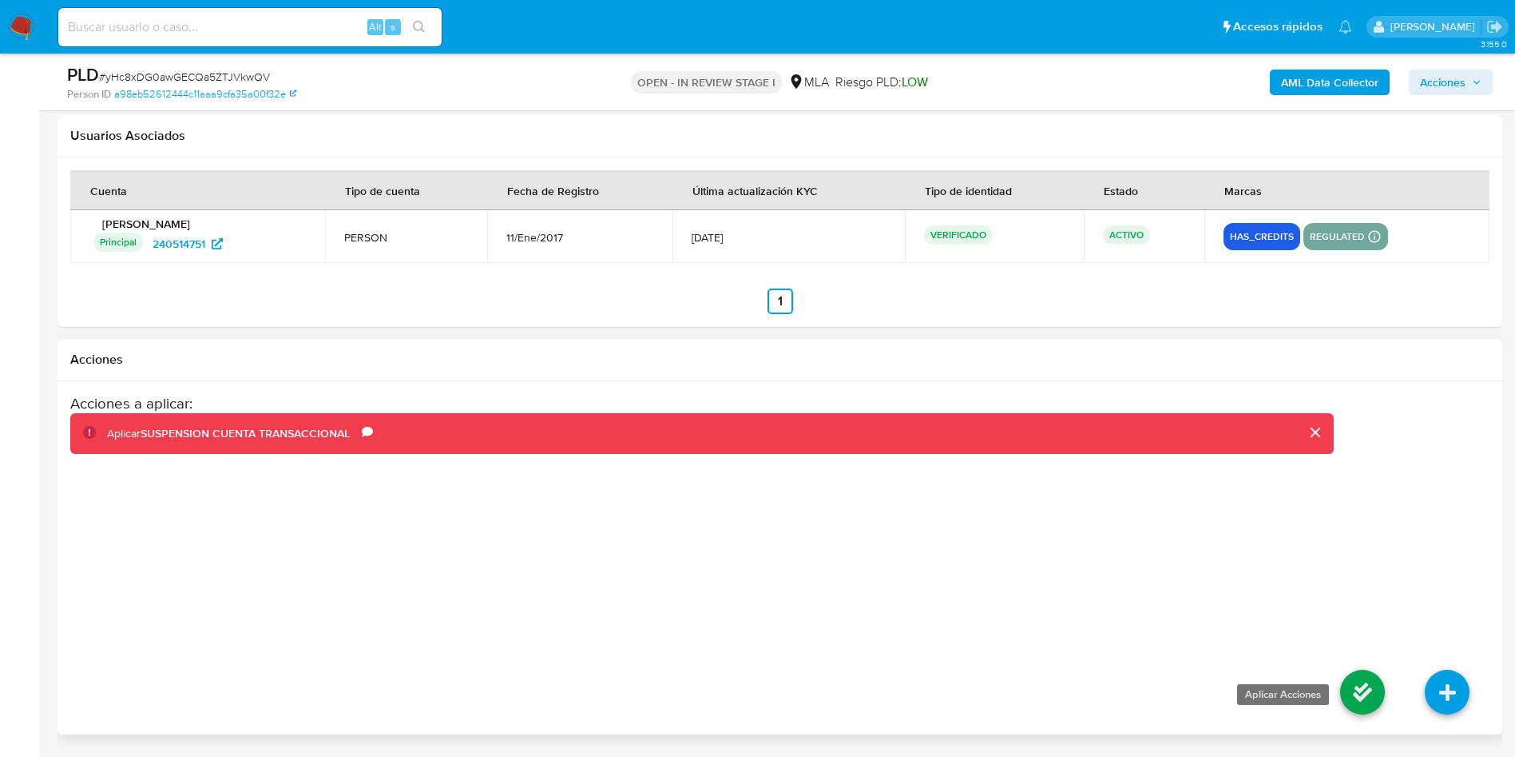
click at [1358, 682] on icon at bounding box center [1362, 691] width 45 height 45
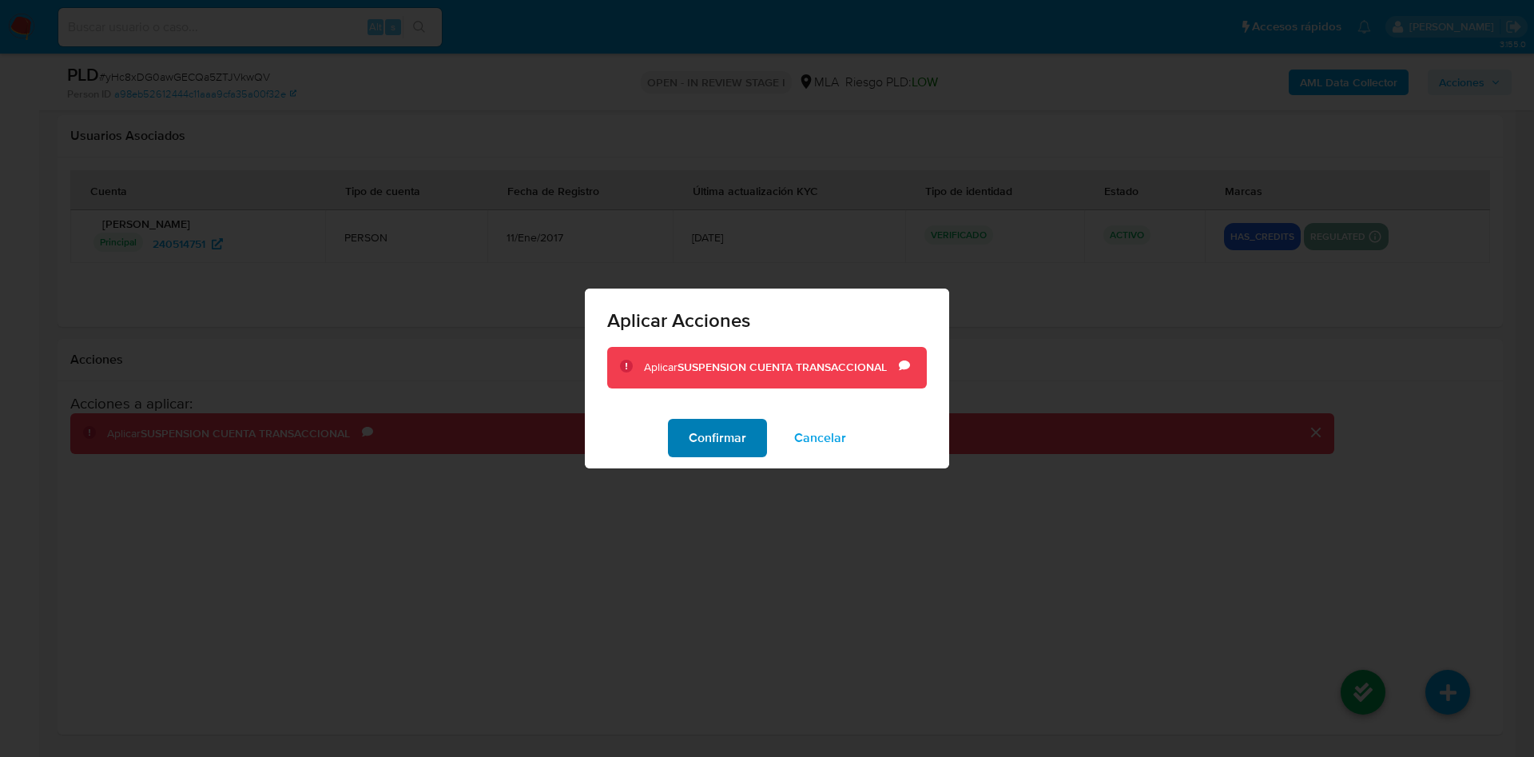
click at [720, 438] on span "Confirmar" at bounding box center [718, 437] width 58 height 35
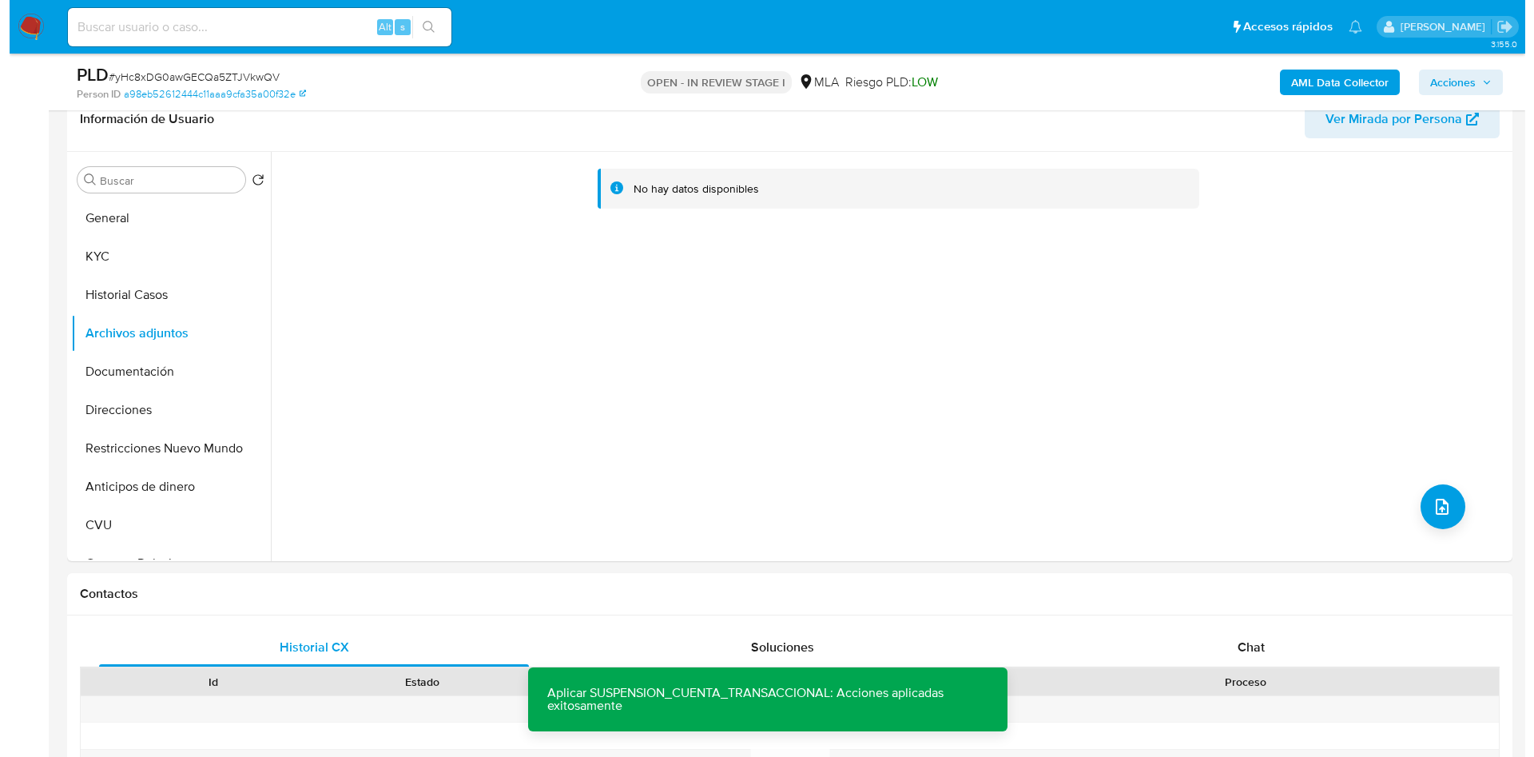
scroll to position [262, 0]
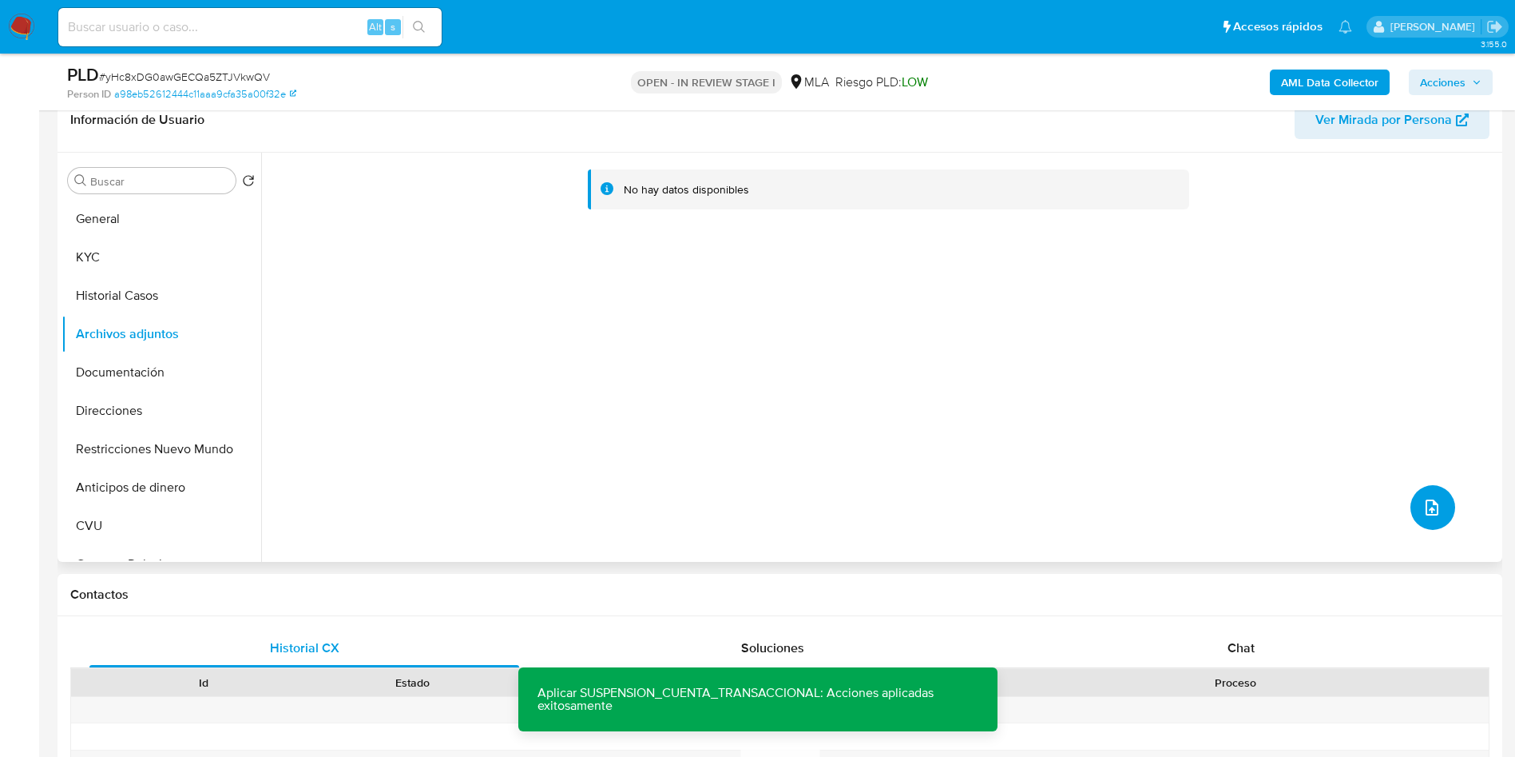
click at [1423, 514] on icon "upload-file" at bounding box center [1432, 507] width 19 height 19
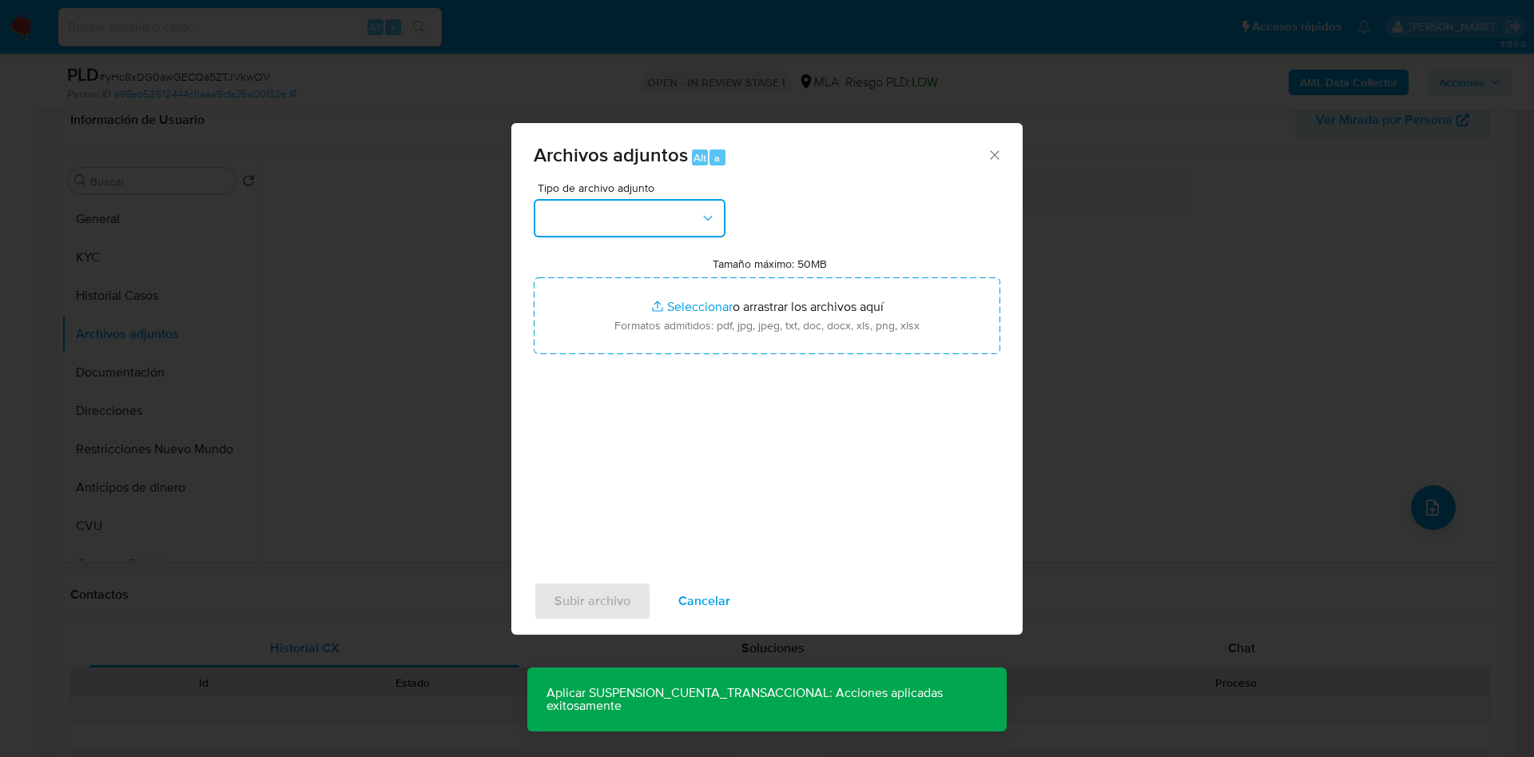
click at [666, 228] on button "button" at bounding box center [630, 218] width 192 height 38
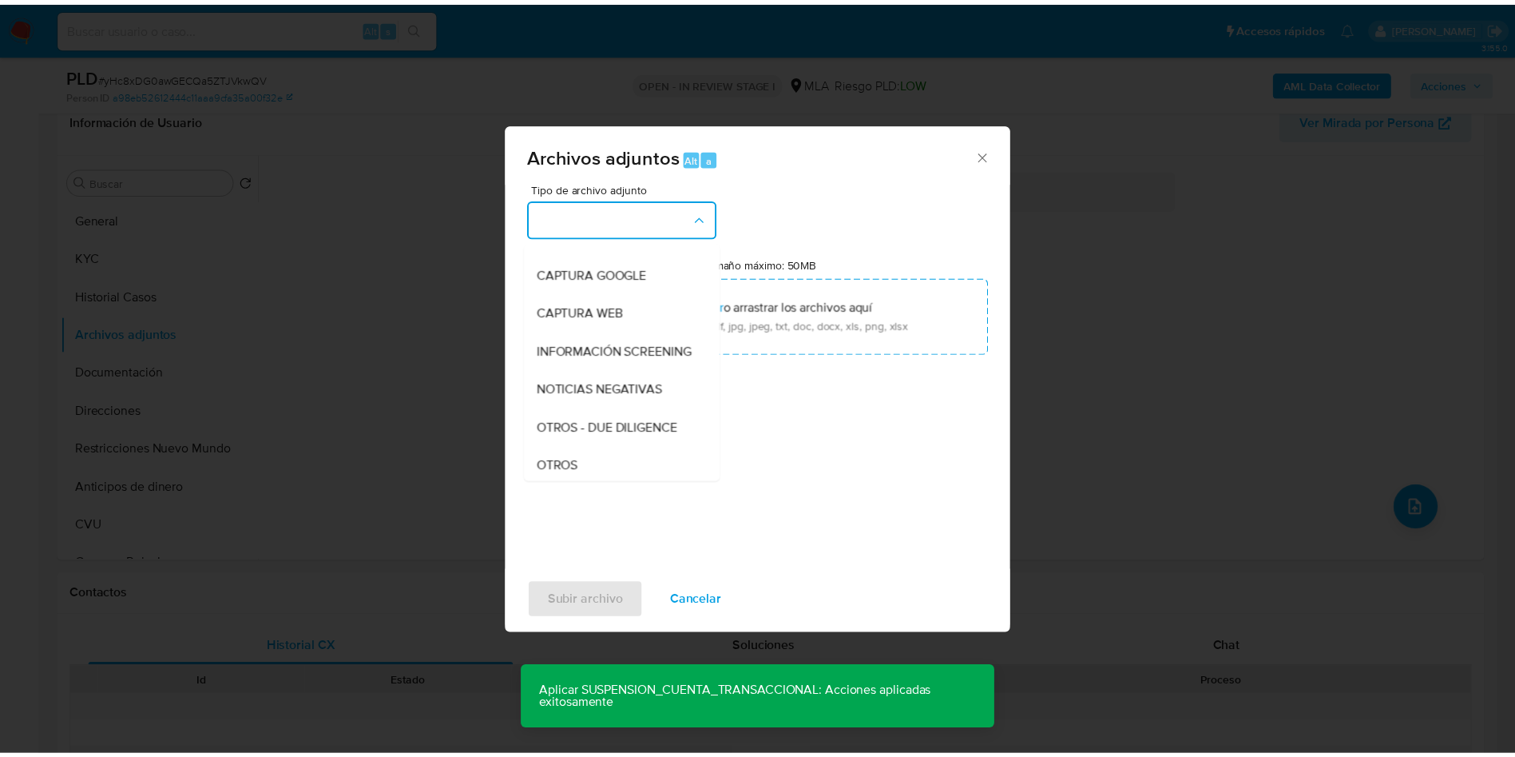
scroll to position [240, 0]
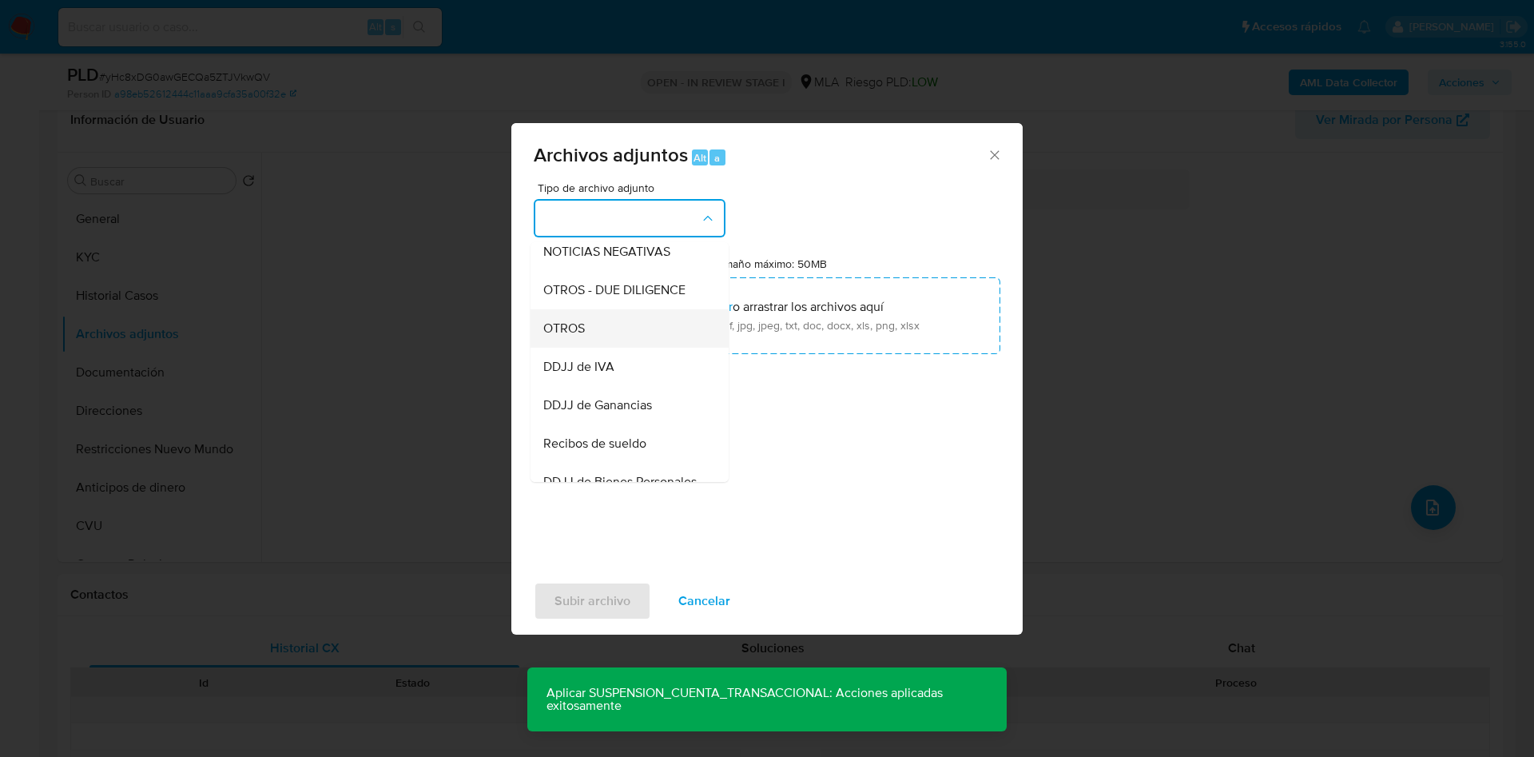
click at [587, 347] on div "OTROS" at bounding box center [624, 328] width 163 height 38
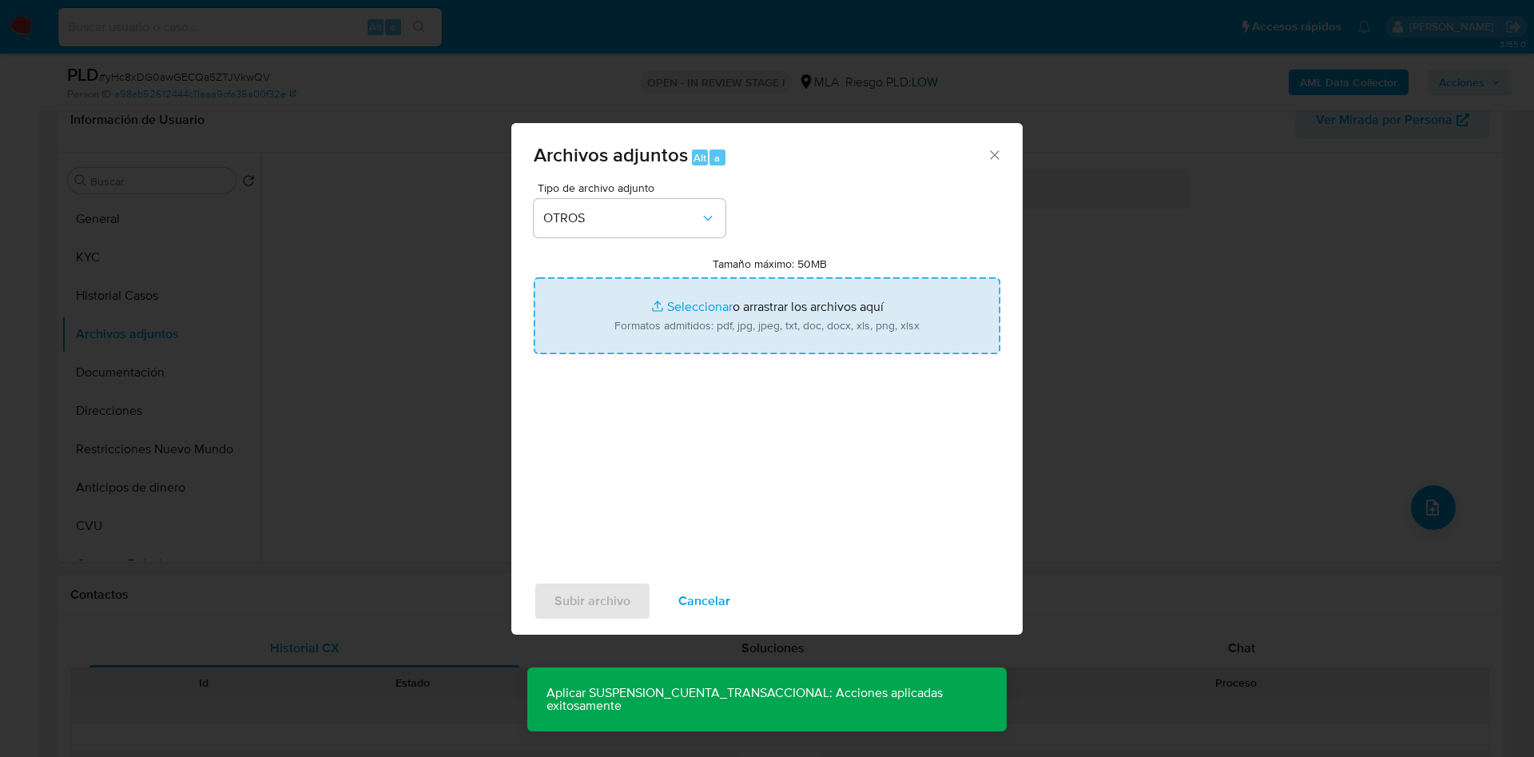
click at [661, 320] on input "Tamaño máximo: 50MB Seleccionar archivos" at bounding box center [767, 315] width 467 height 77
type input "C:\fakepath\Movimientos 240514751.xlsx"
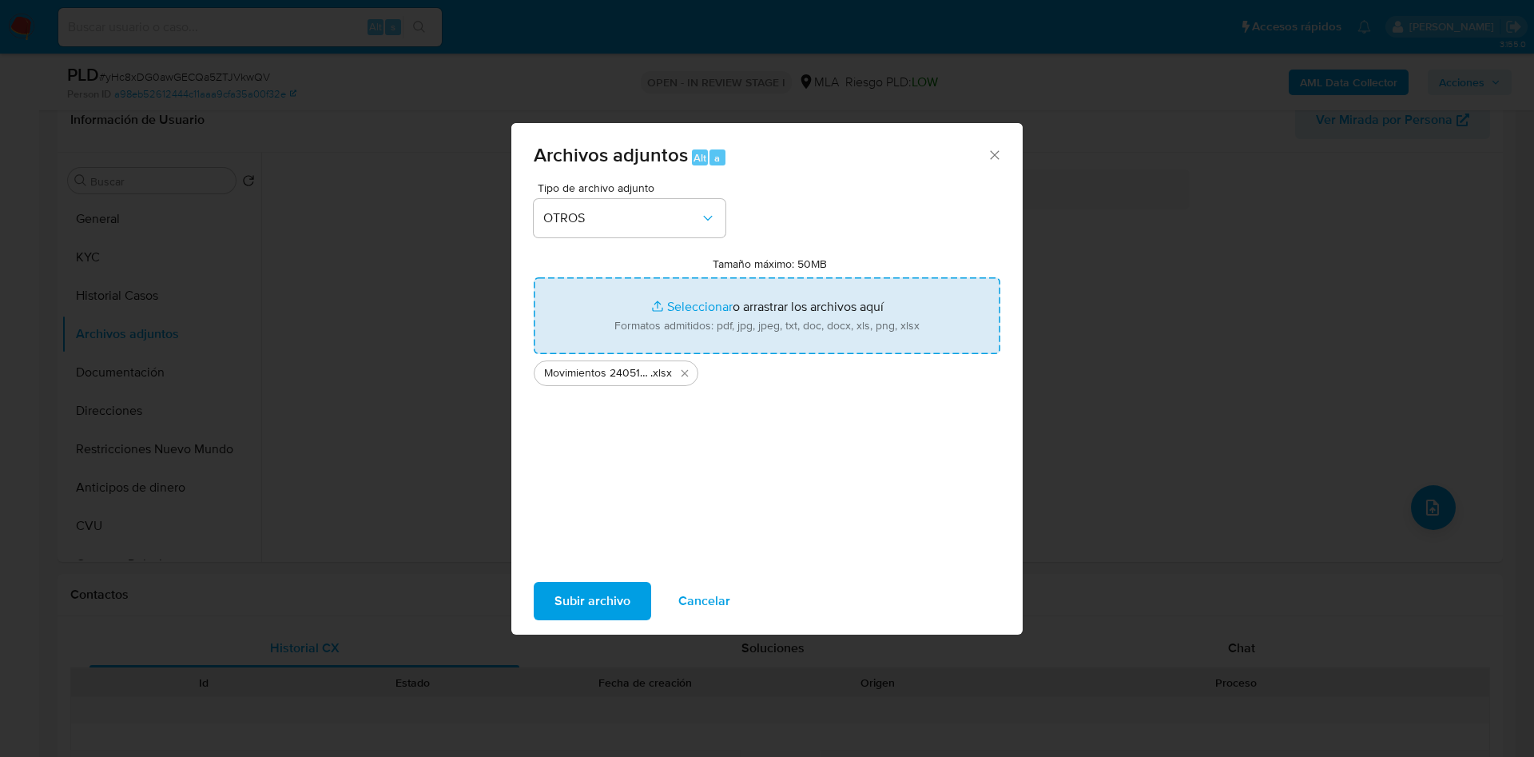
click at [667, 319] on input "Tamaño máximo: 50MB Seleccionar archivos" at bounding box center [767, 315] width 467 height 77
type input "C:\fakepath\Caselog yHc8xDG0awGECQa5ZTJVkwQV - 240514751.docx"
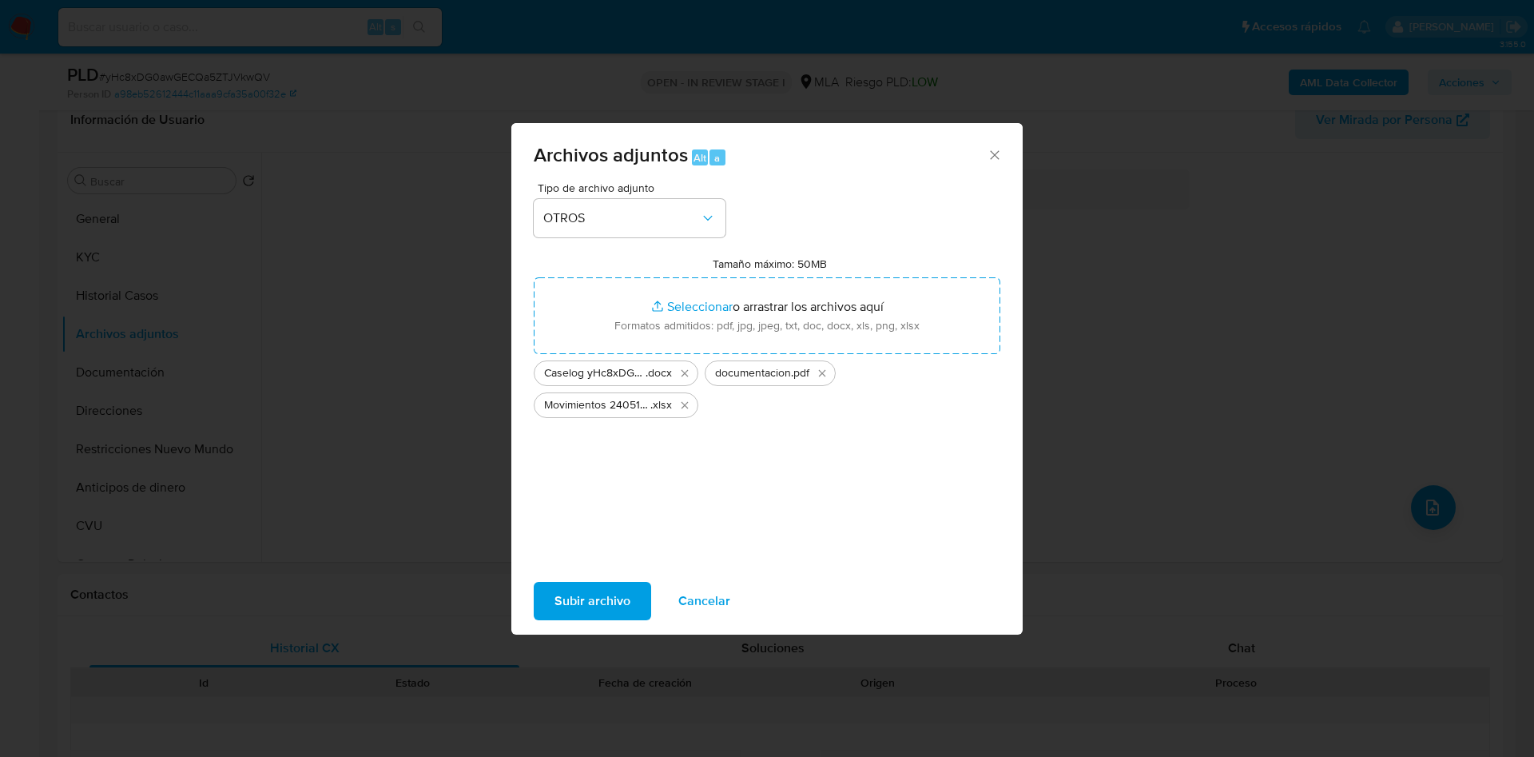
click at [586, 613] on span "Subir archivo" at bounding box center [592, 600] width 76 height 35
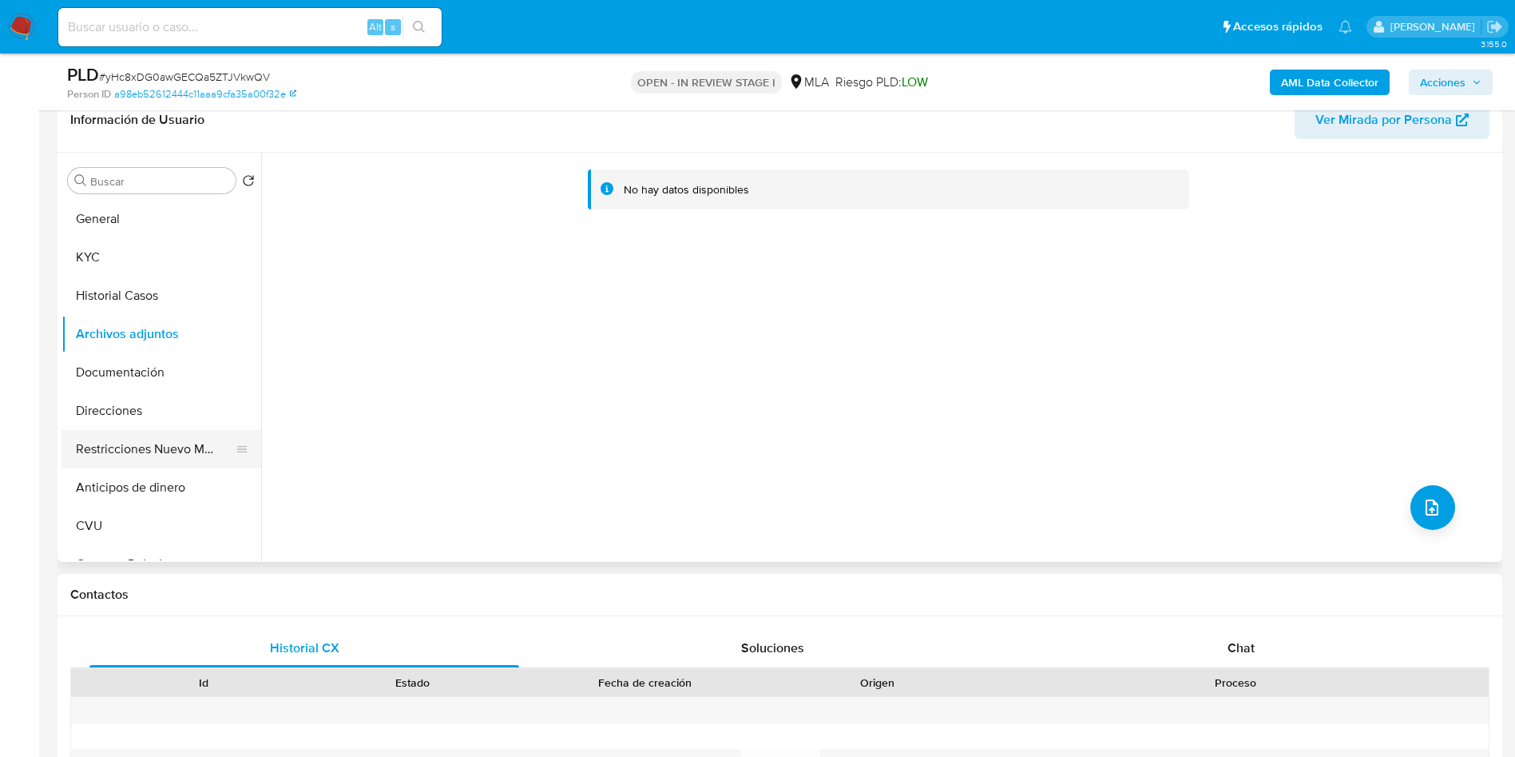
click at [146, 453] on button "Restricciones Nuevo Mundo" at bounding box center [155, 449] width 187 height 38
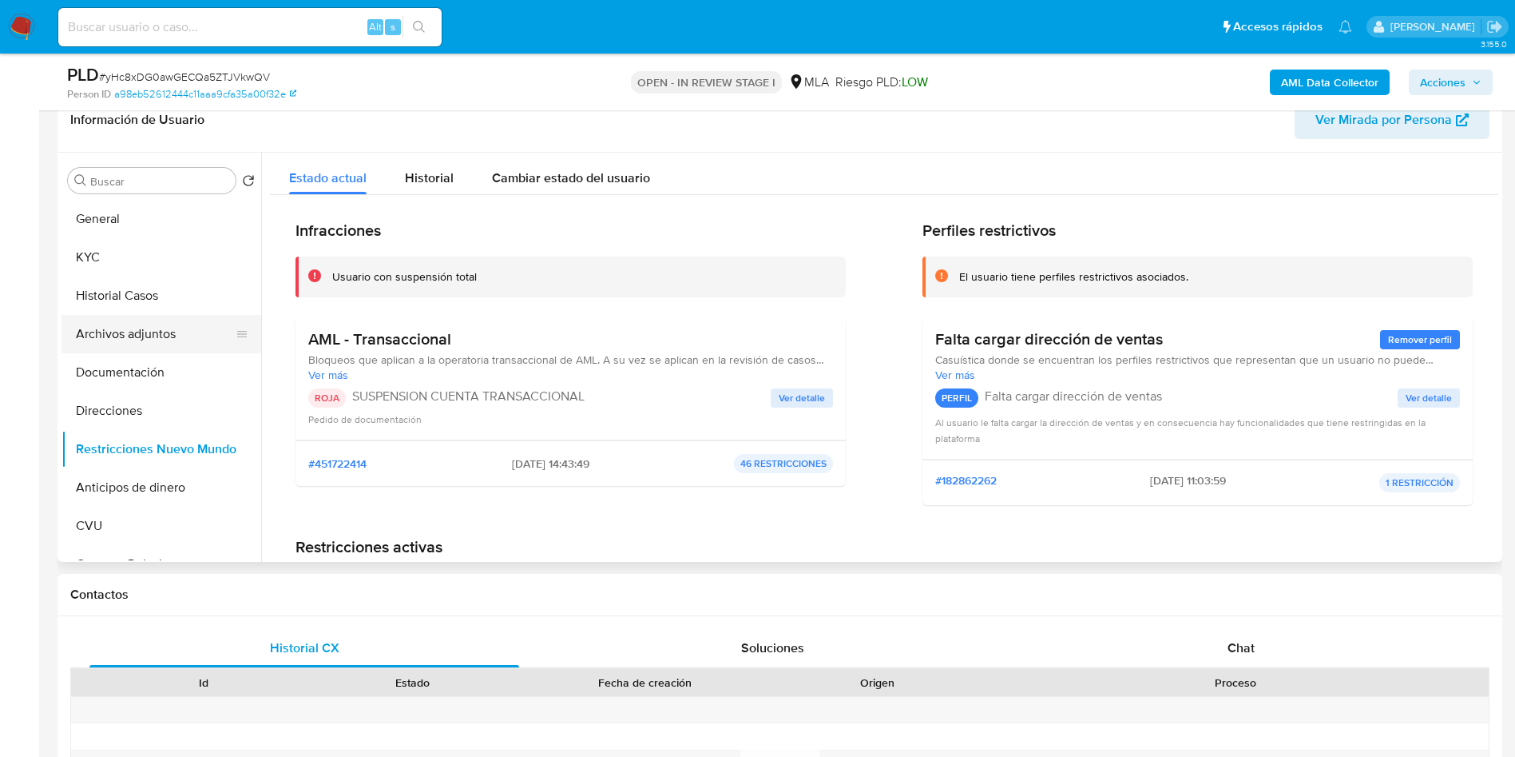
click at [113, 331] on button "Archivos adjuntos" at bounding box center [155, 334] width 187 height 38
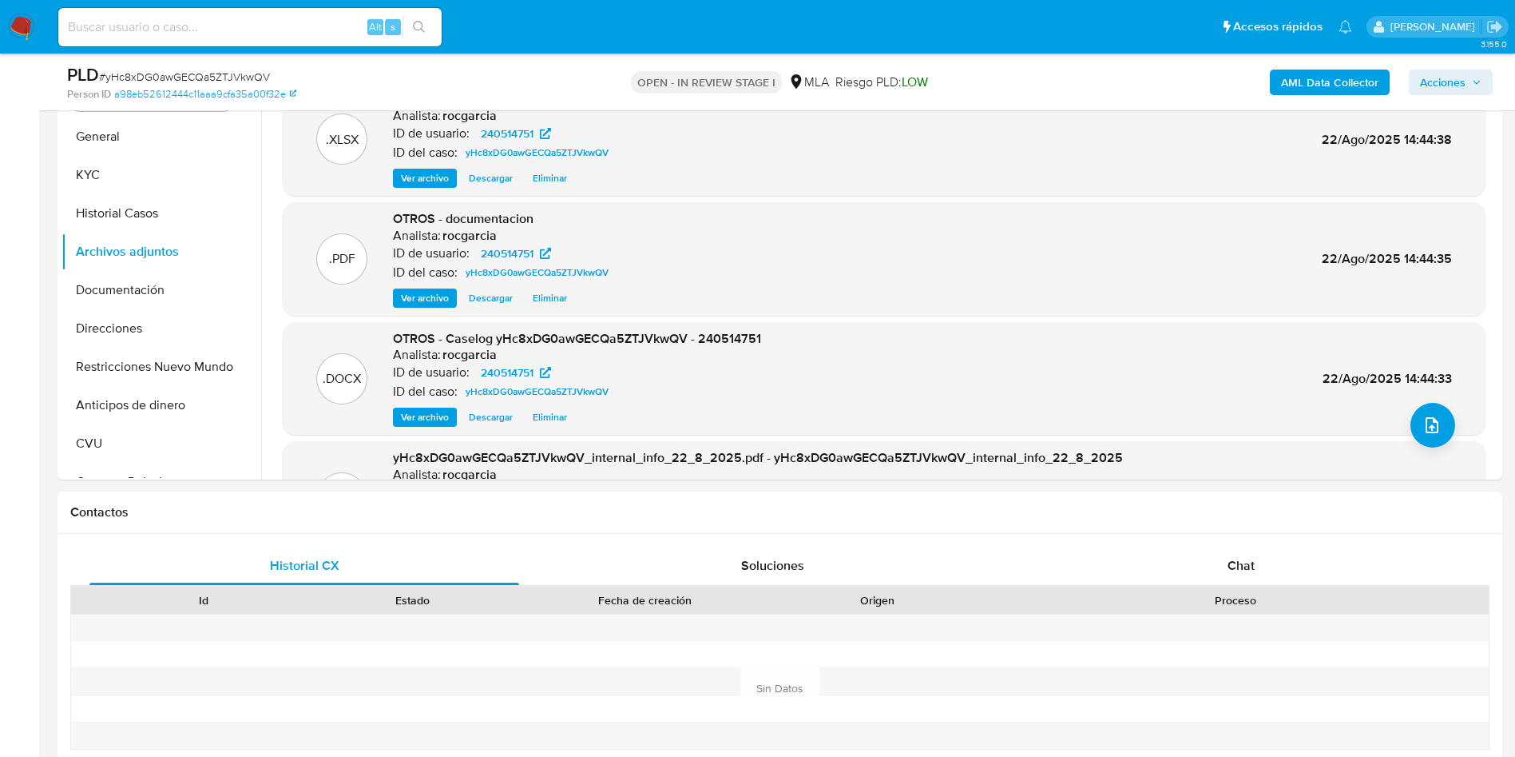
scroll to position [382, 0]
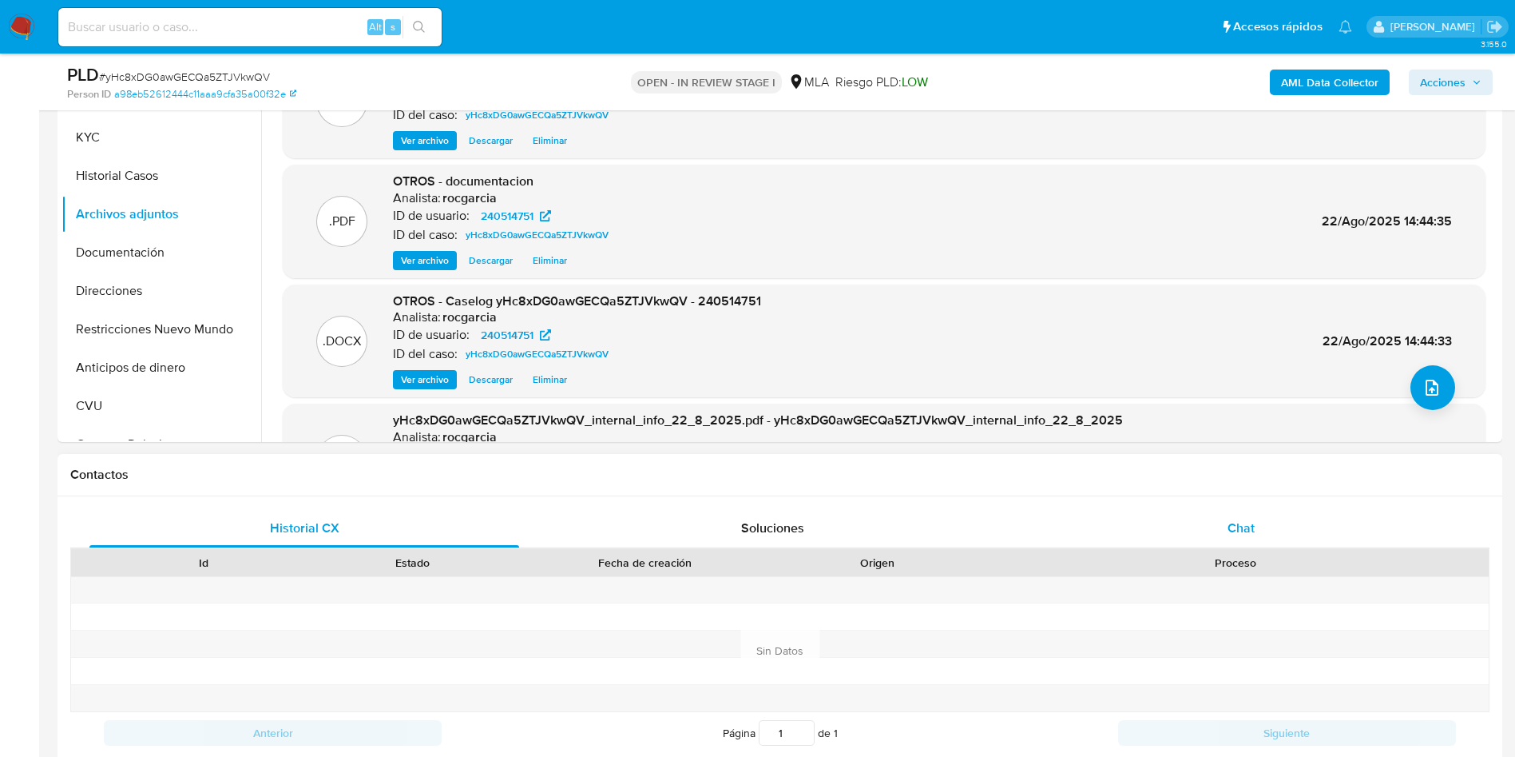
click at [1236, 528] on span "Chat" at bounding box center [1241, 527] width 27 height 18
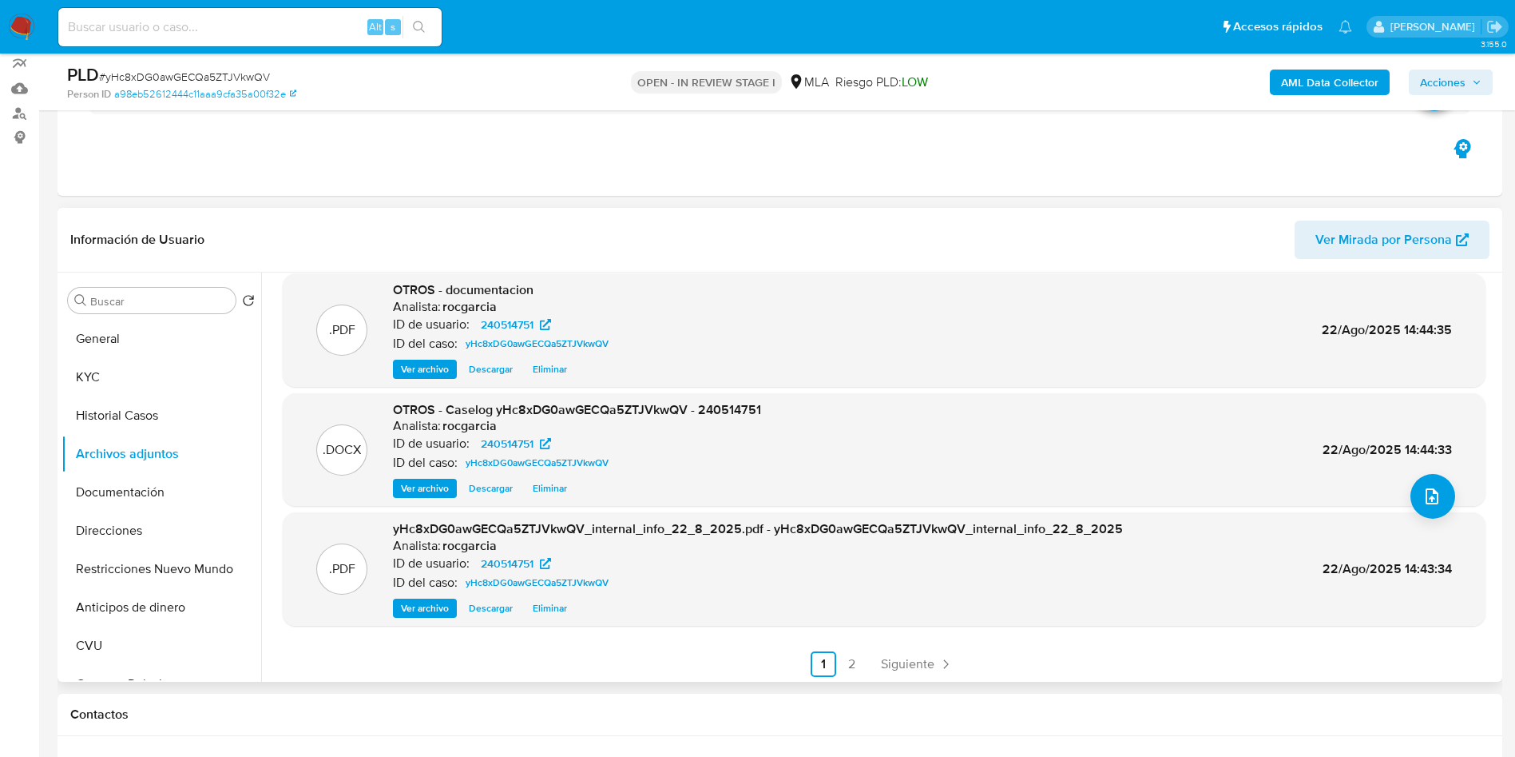
scroll to position [134, 0]
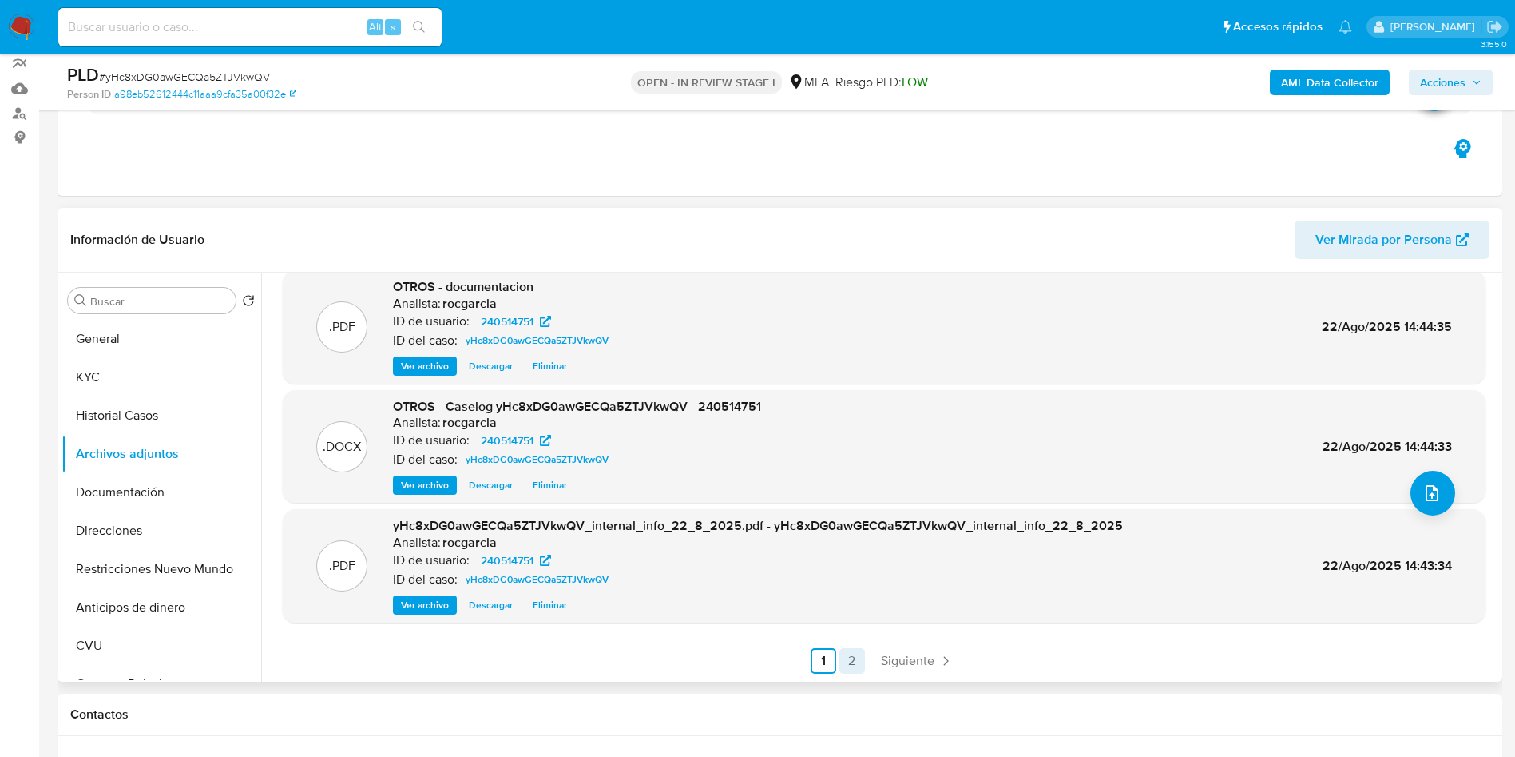
click at [849, 654] on link "2" at bounding box center [853, 661] width 26 height 26
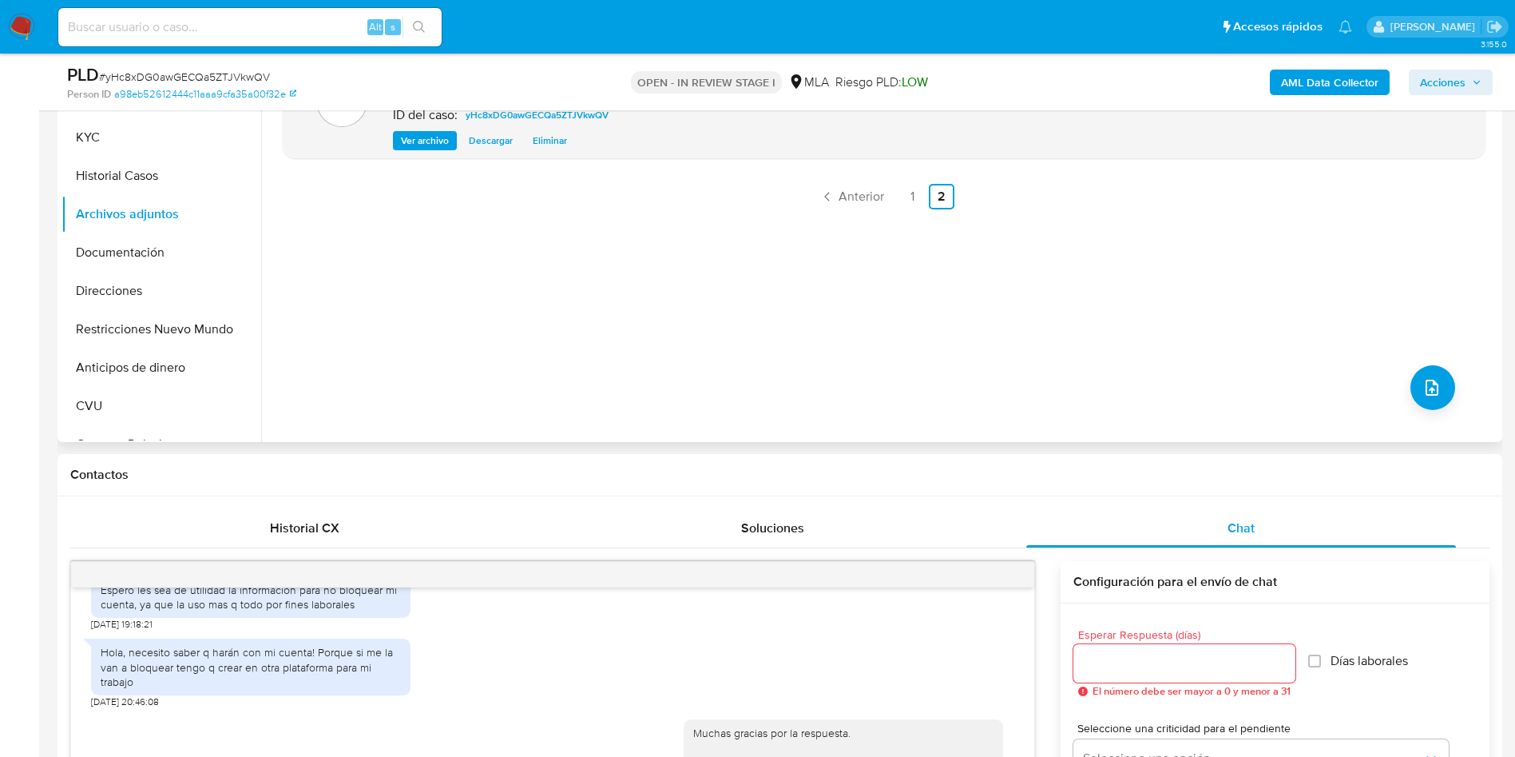
scroll to position [142, 0]
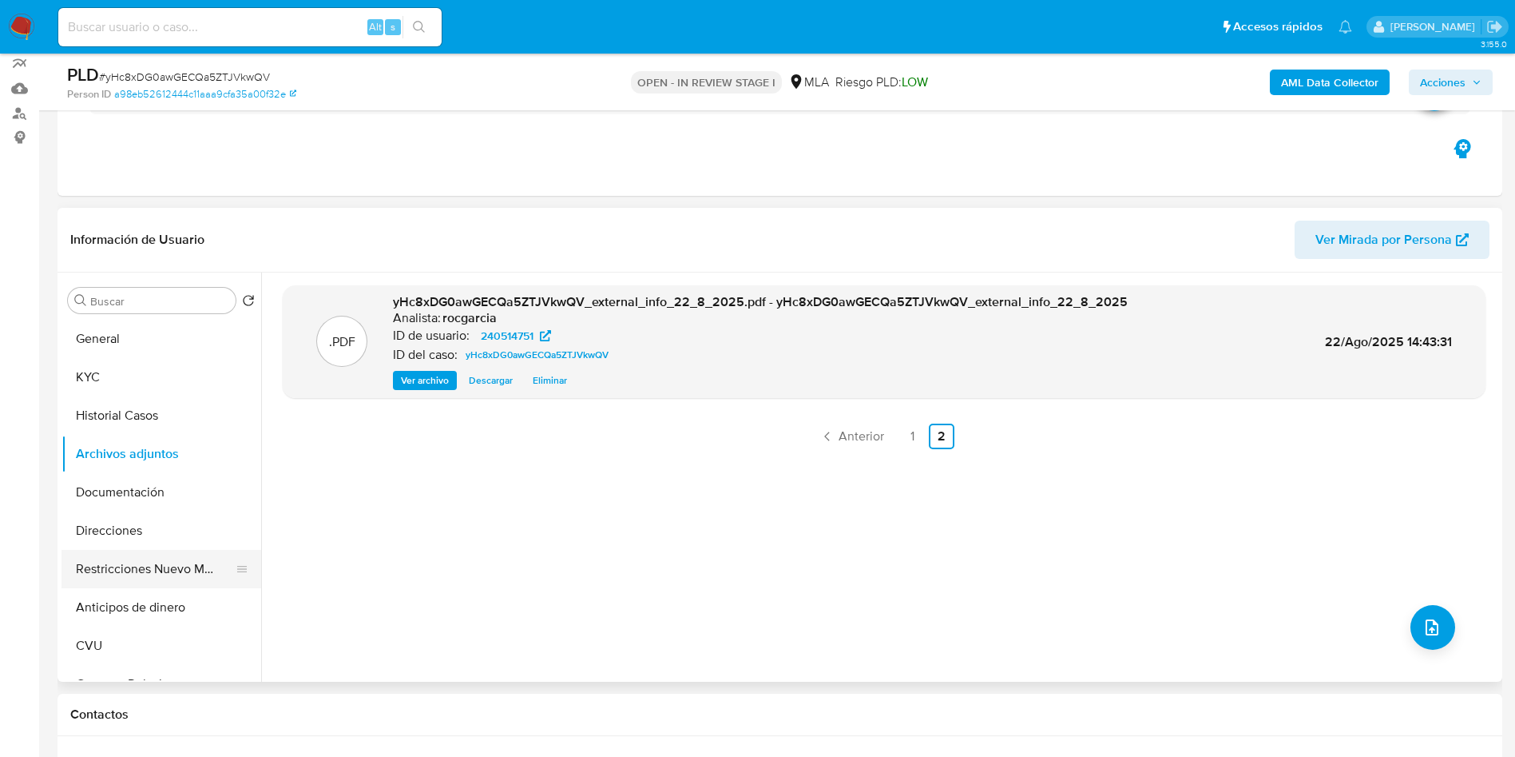
click at [157, 566] on button "Restricciones Nuevo Mundo" at bounding box center [155, 569] width 187 height 38
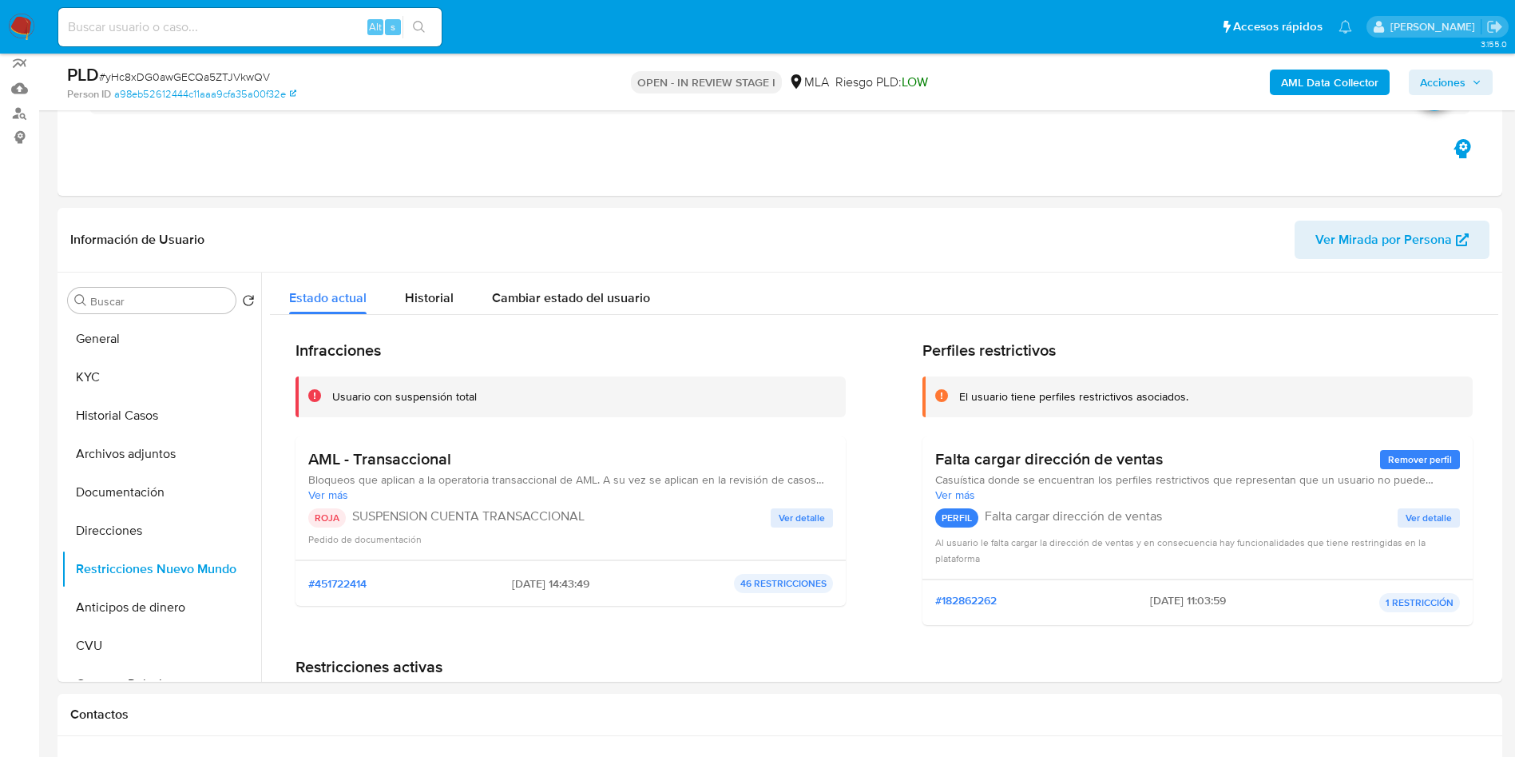
click at [1443, 83] on span "Acciones" at bounding box center [1443, 83] width 46 height 26
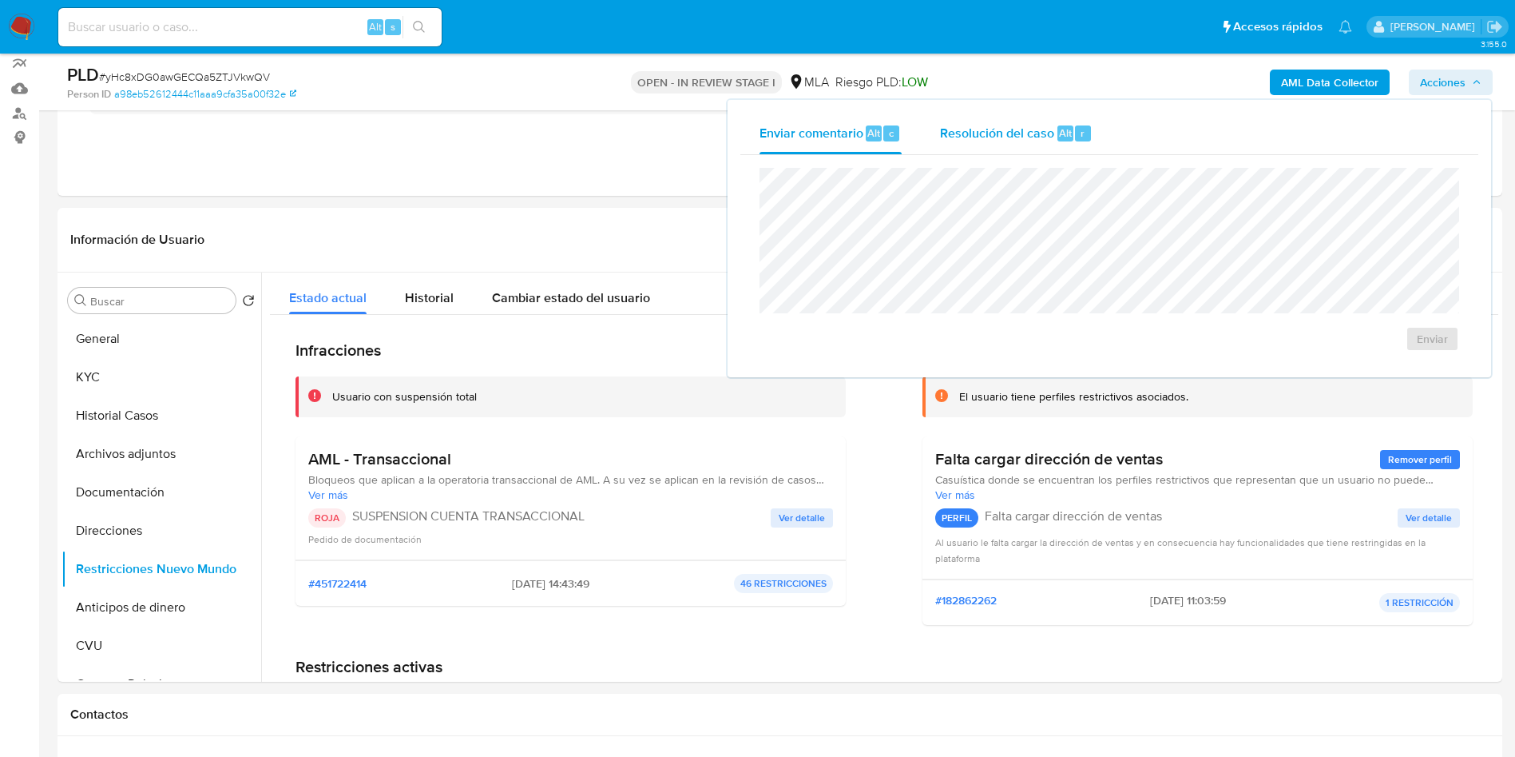
click at [1022, 118] on div "Resolución del caso Alt r" at bounding box center [1016, 134] width 153 height 42
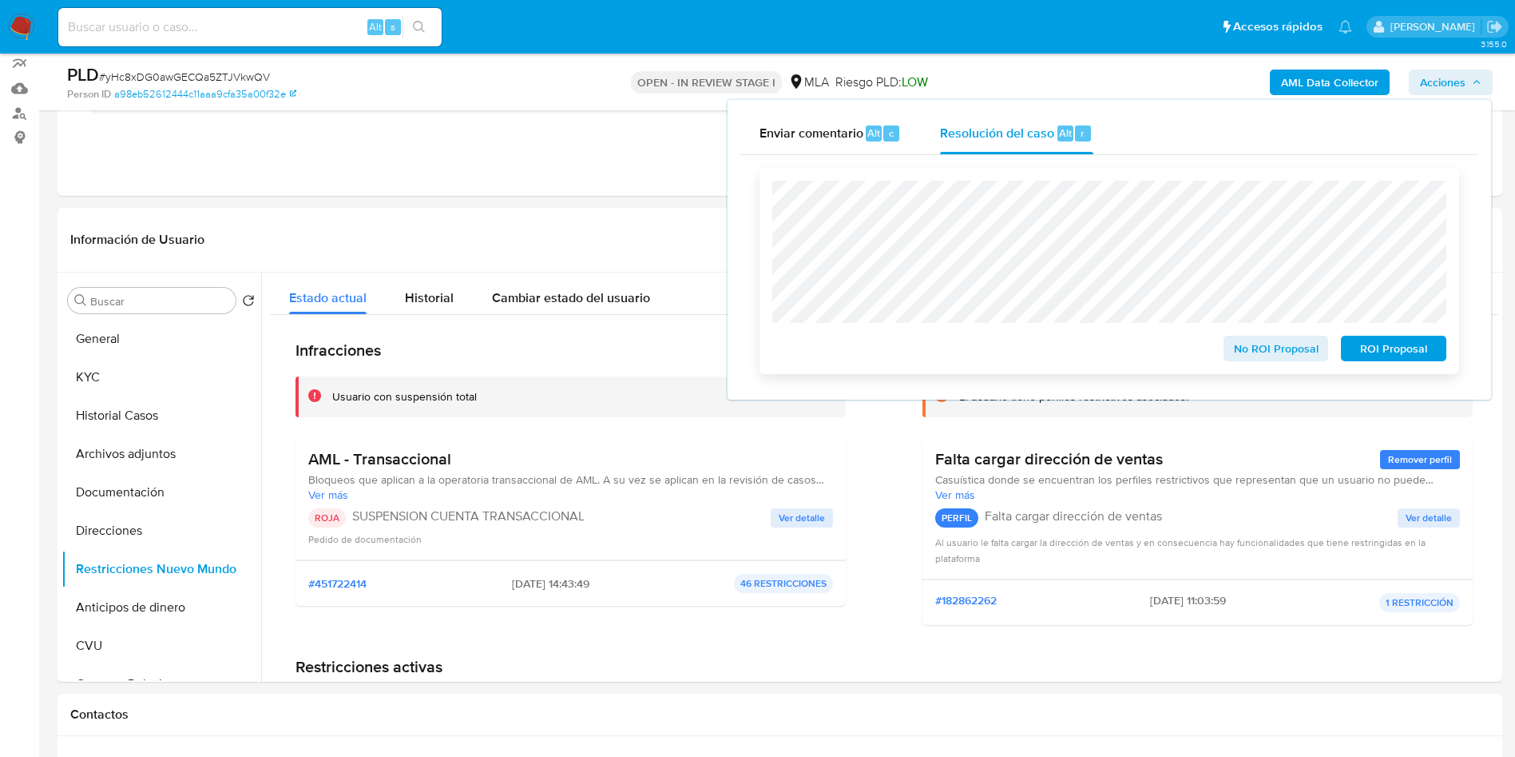
click at [1397, 344] on span "ROI Proposal" at bounding box center [1393, 348] width 83 height 22
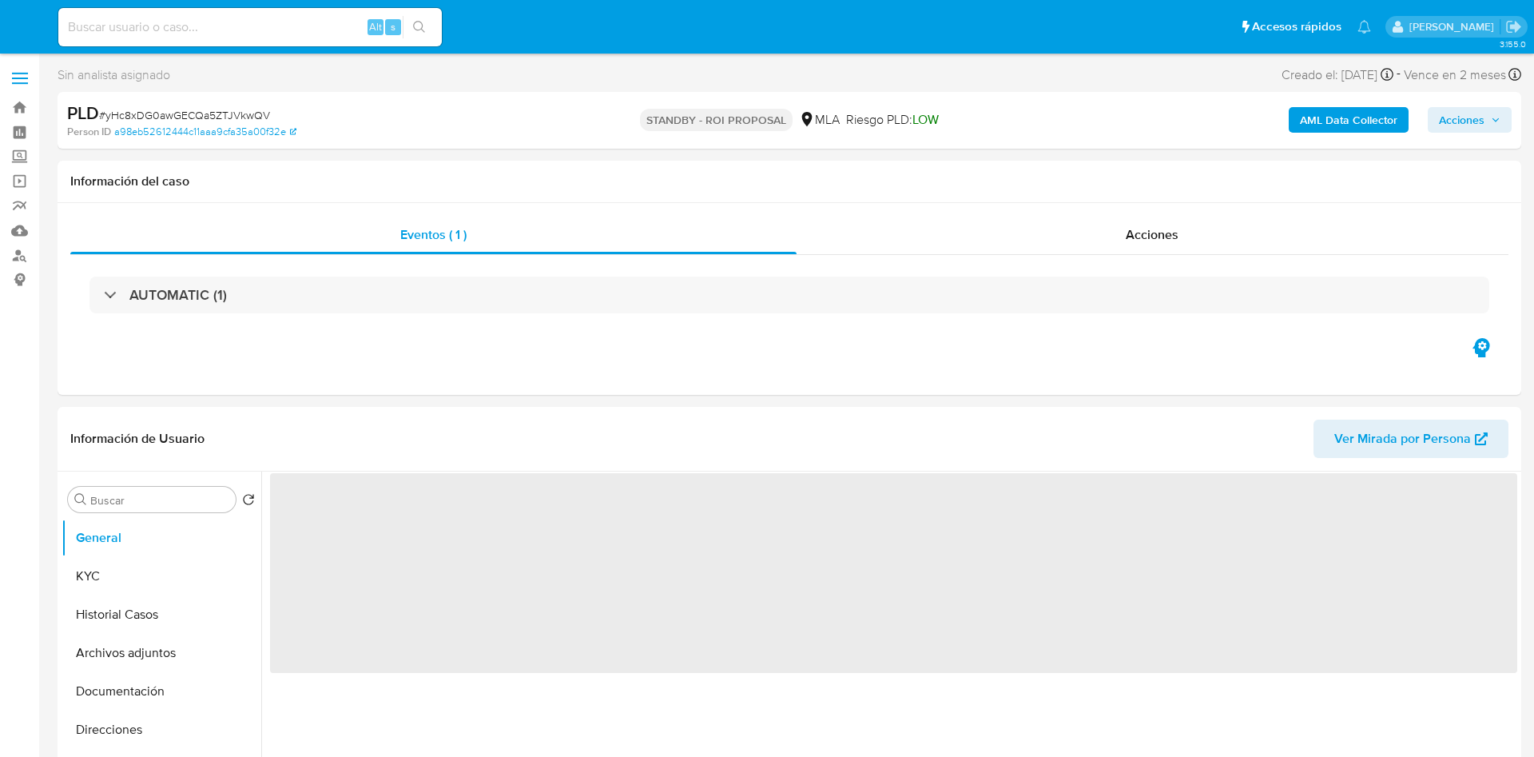
select select "10"
